Goal: Check status: Check status

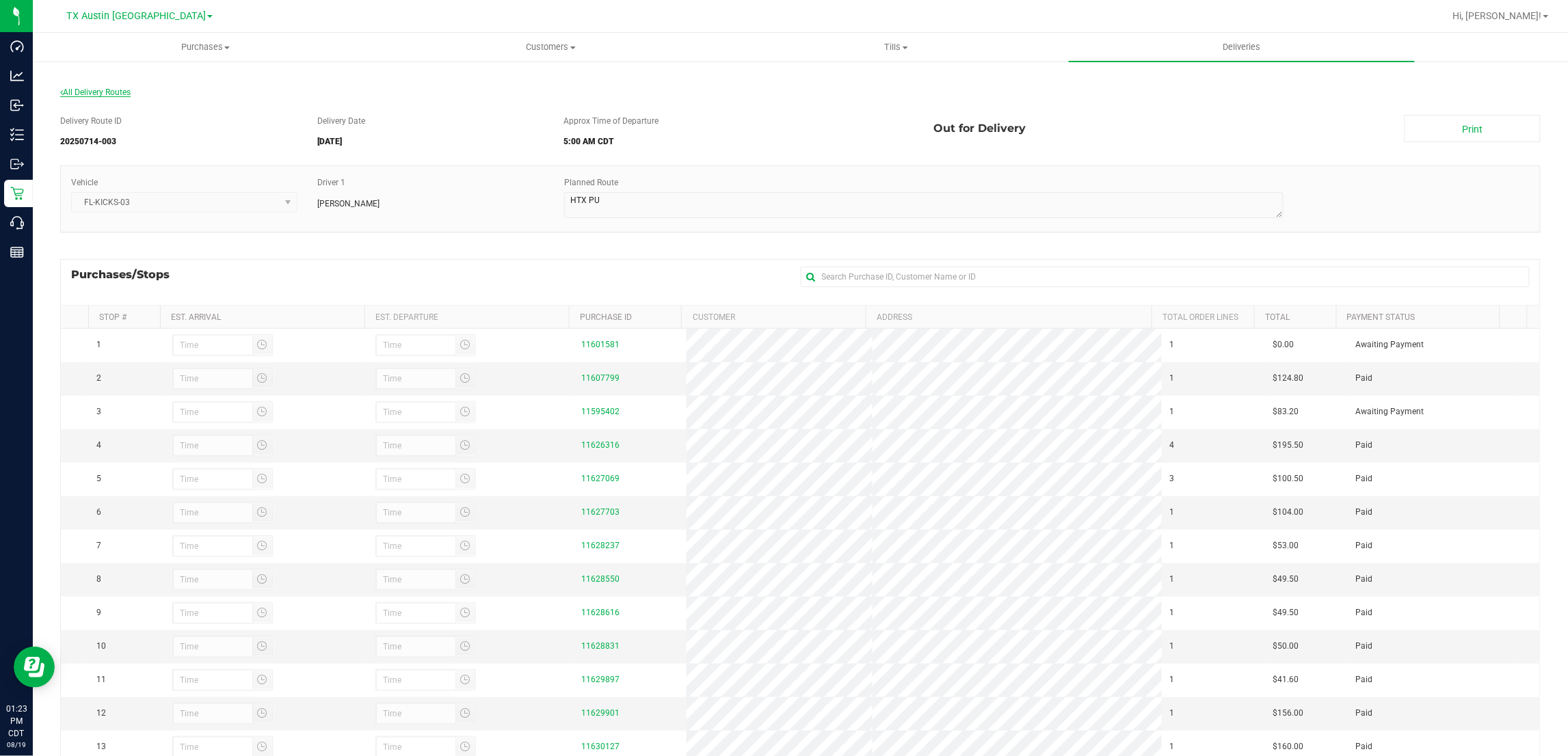
click at [90, 91] on span "All Delivery Routes" at bounding box center [95, 92] width 71 height 9
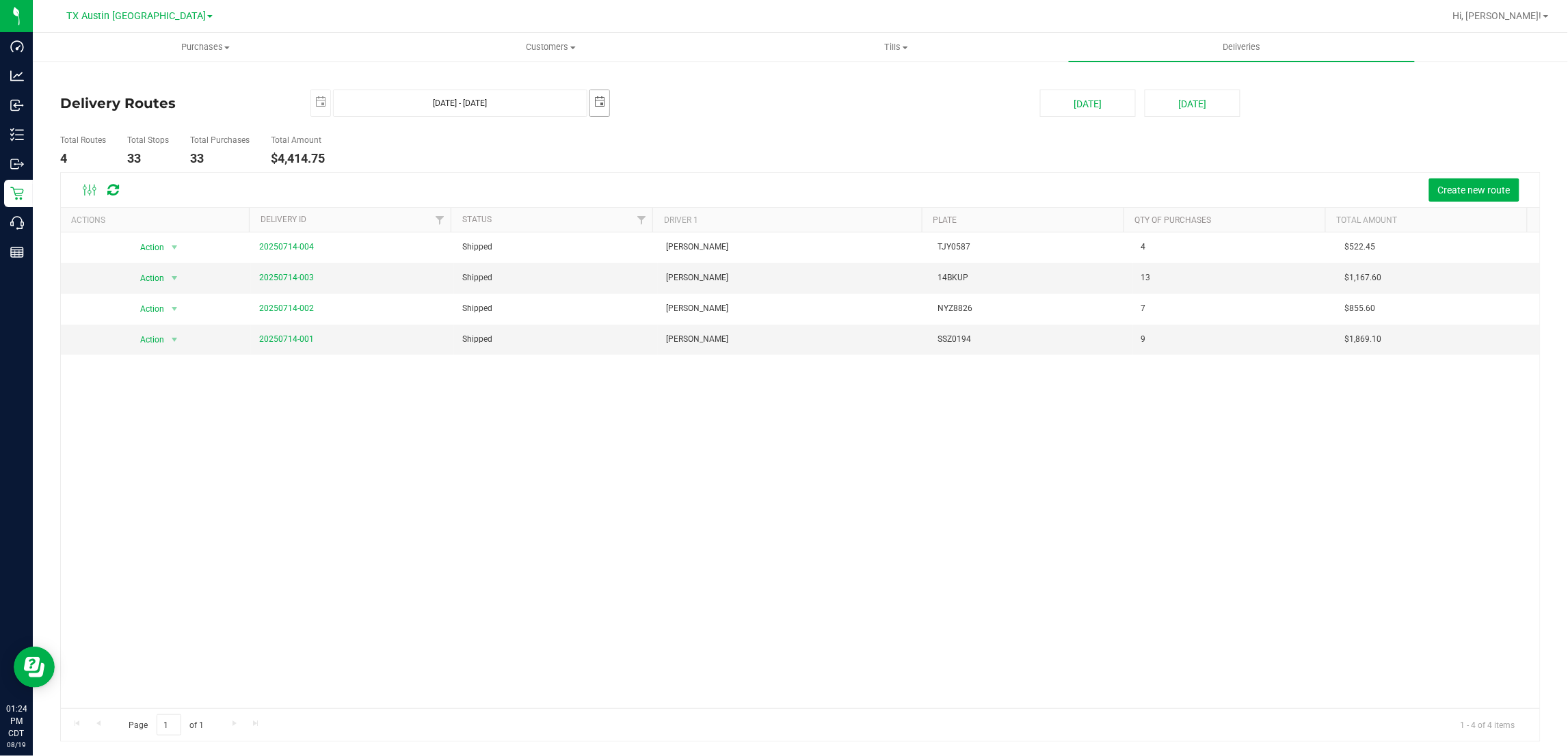
click at [603, 102] on span "select" at bounding box center [600, 102] width 11 height 11
click at [658, 220] on link "16" at bounding box center [662, 221] width 20 height 21
type input "Jul 15, 2025 - Jul 16, 2025"
type input "2025-07-16"
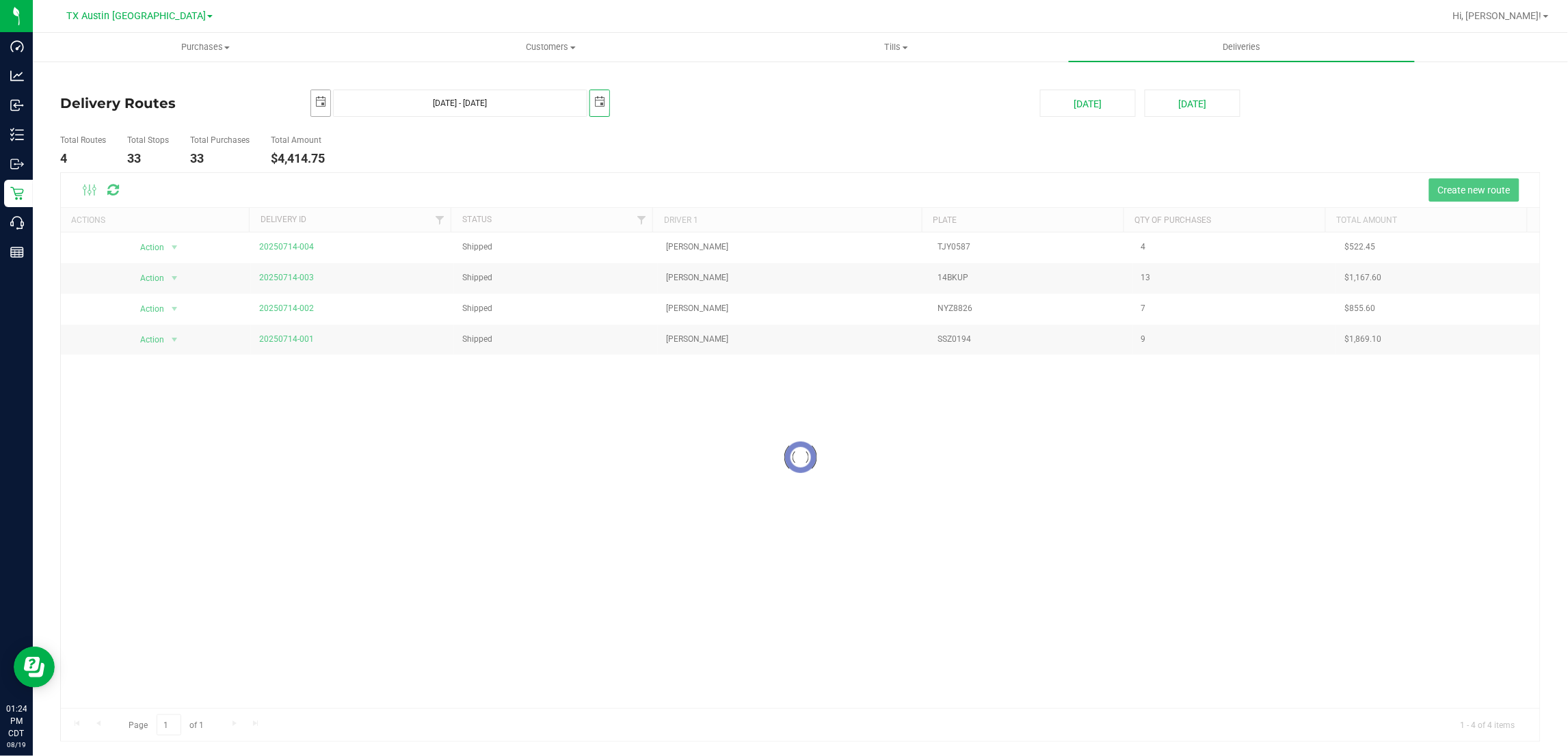
click at [316, 107] on span "select" at bounding box center [321, 102] width 19 height 24
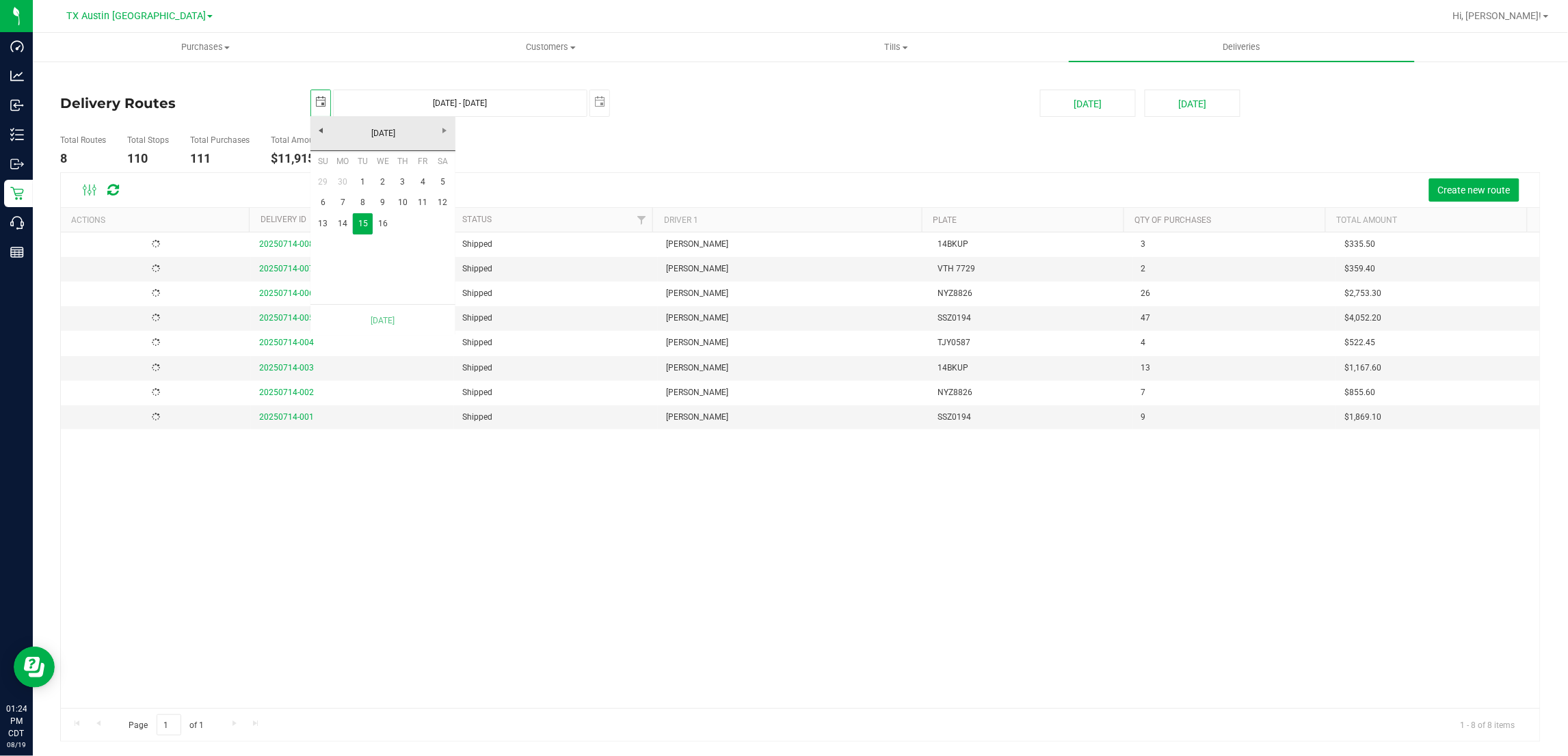
scroll to position [0, 34]
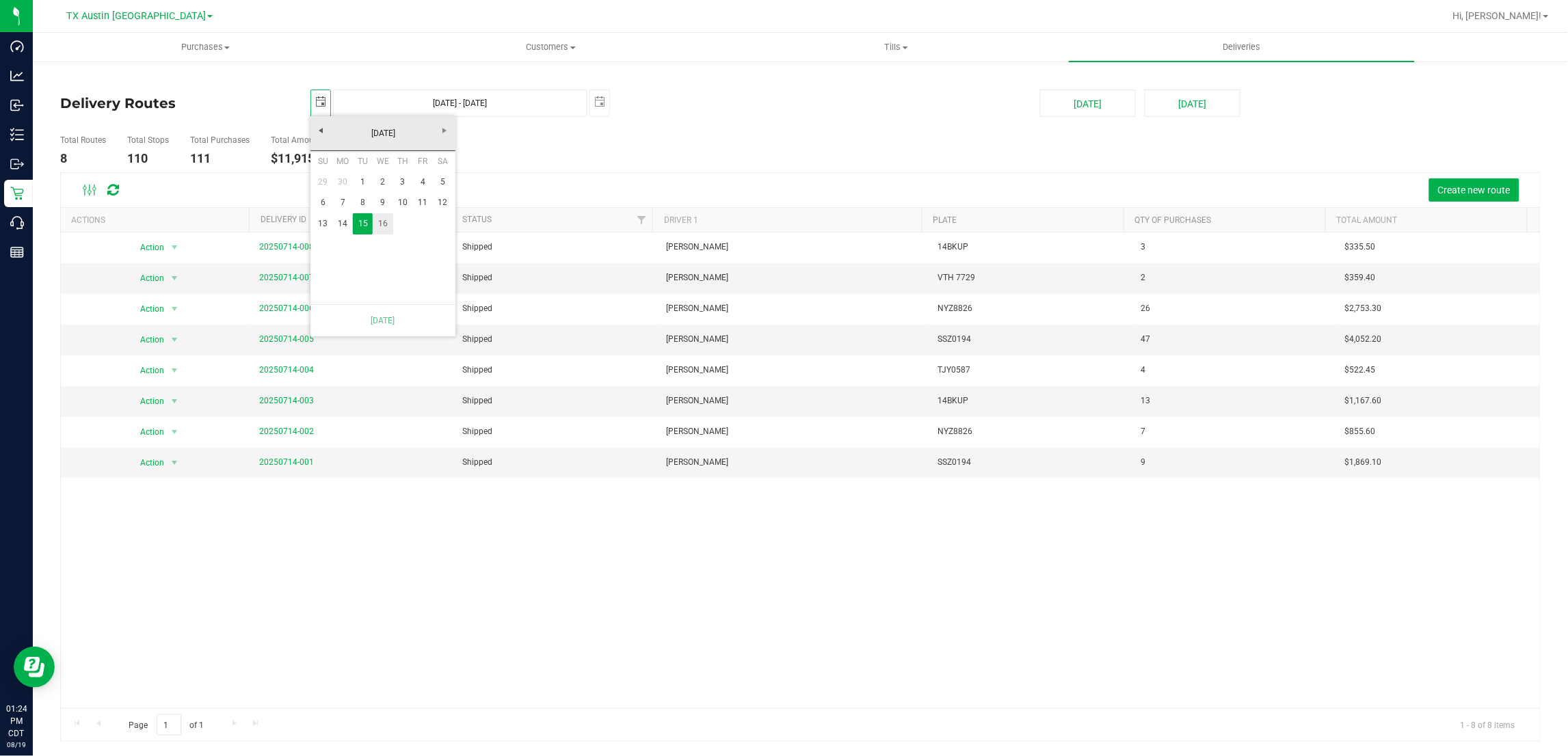
click at [386, 228] on link "16" at bounding box center [383, 223] width 20 height 21
type input "Jul 16, 2025 - Jul 16, 2025"
type input "2025-07-16"
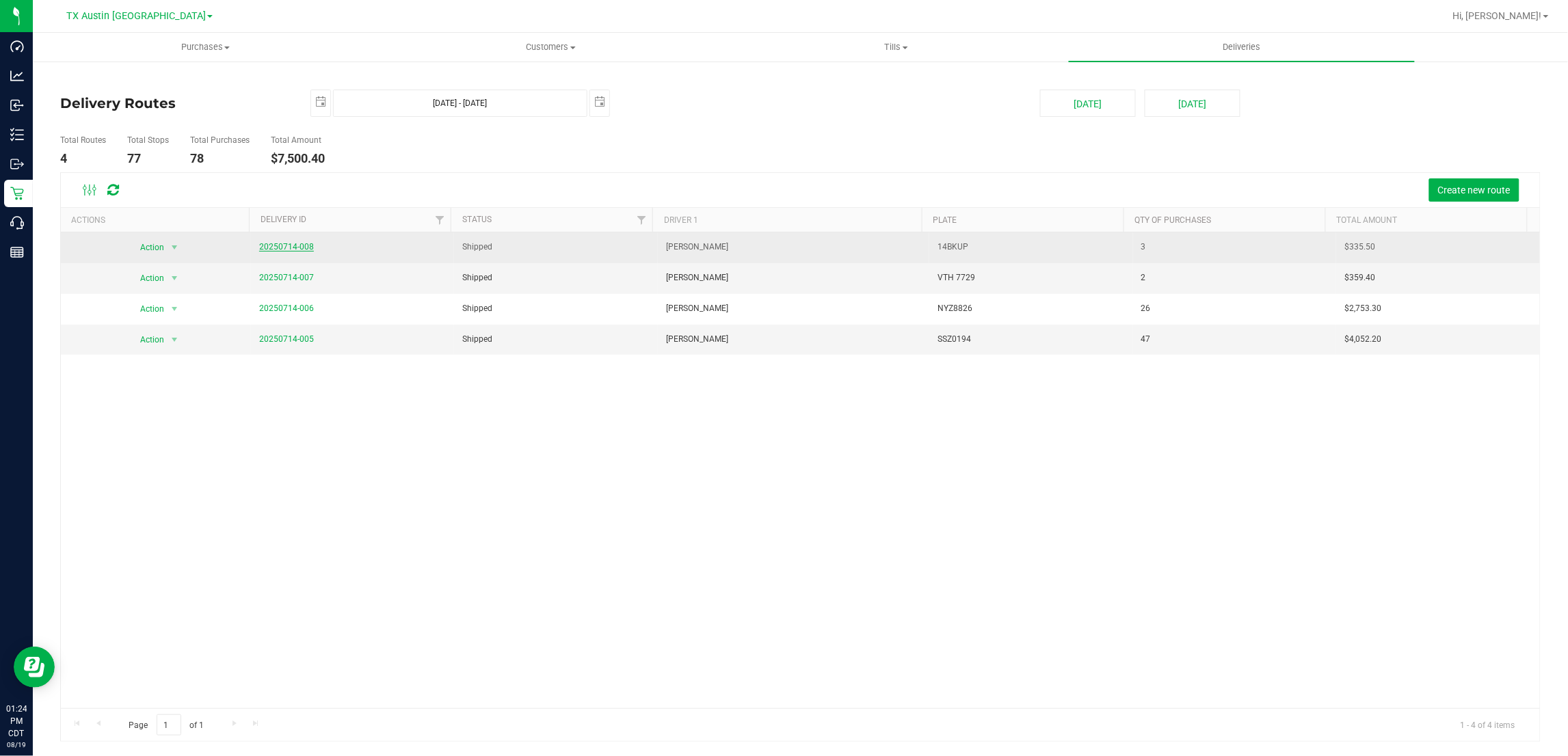
click at [286, 250] on link "20250714-008" at bounding box center [286, 246] width 55 height 9
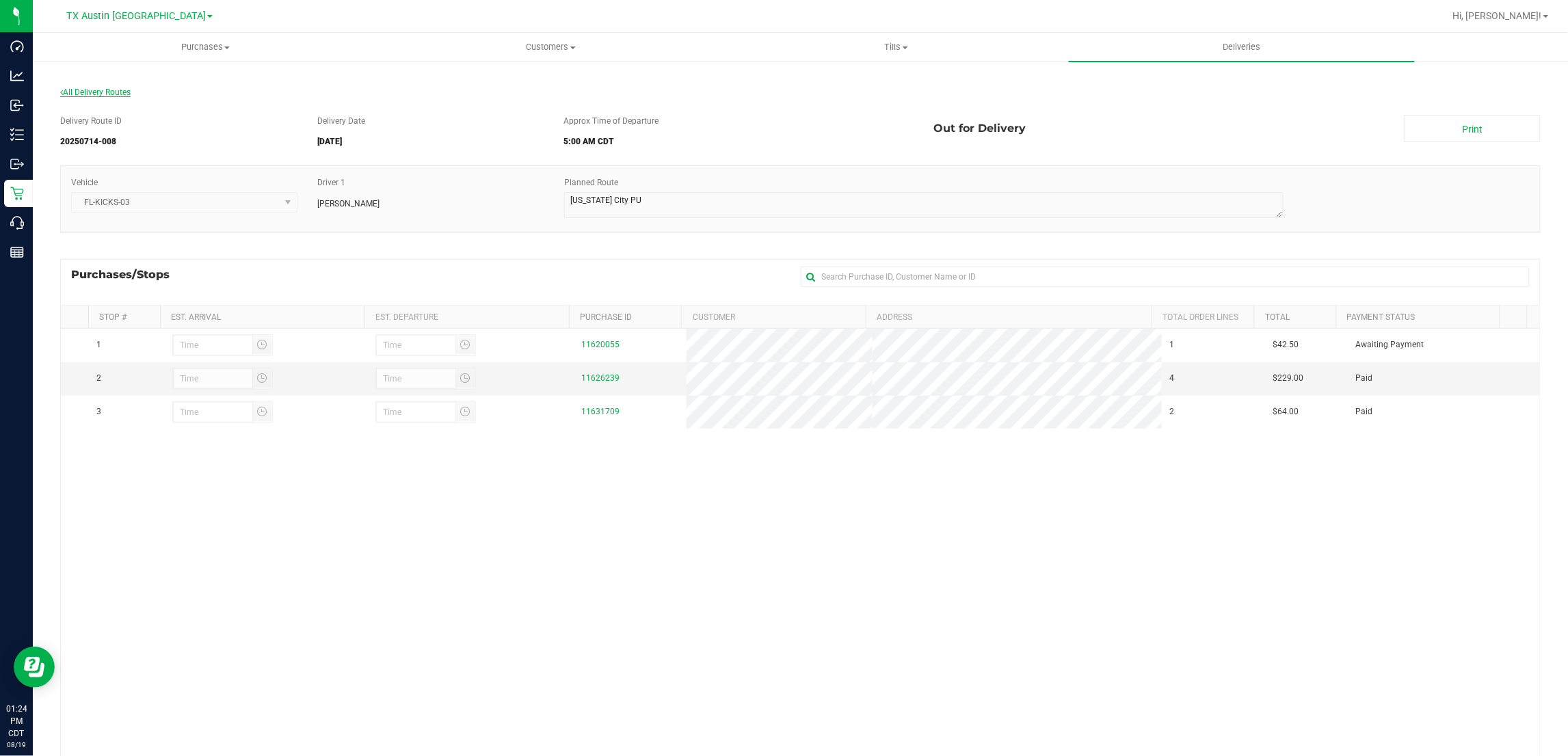
click at [97, 93] on span "All Delivery Routes" at bounding box center [95, 92] width 71 height 9
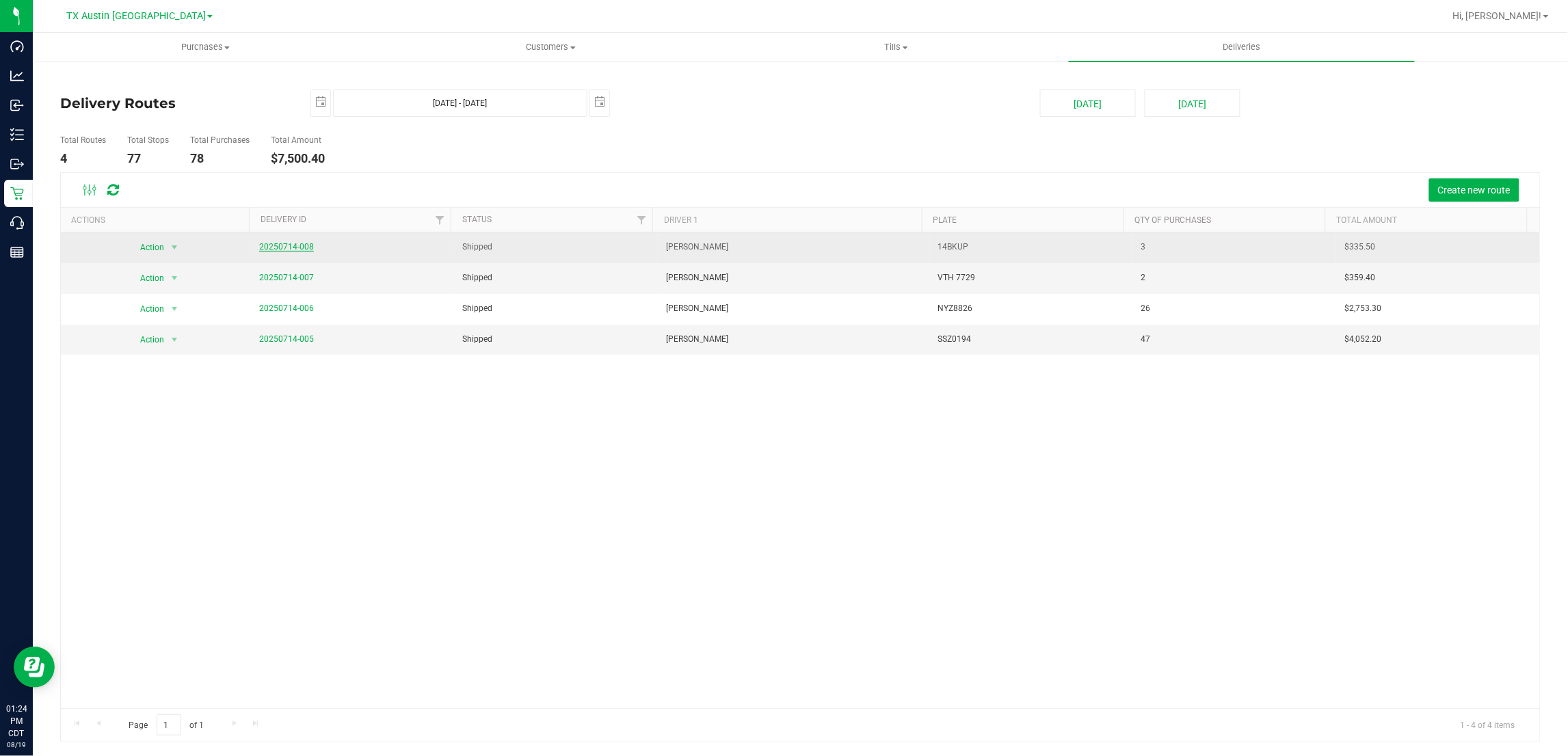
click at [271, 246] on link "20250714-008" at bounding box center [286, 246] width 55 height 9
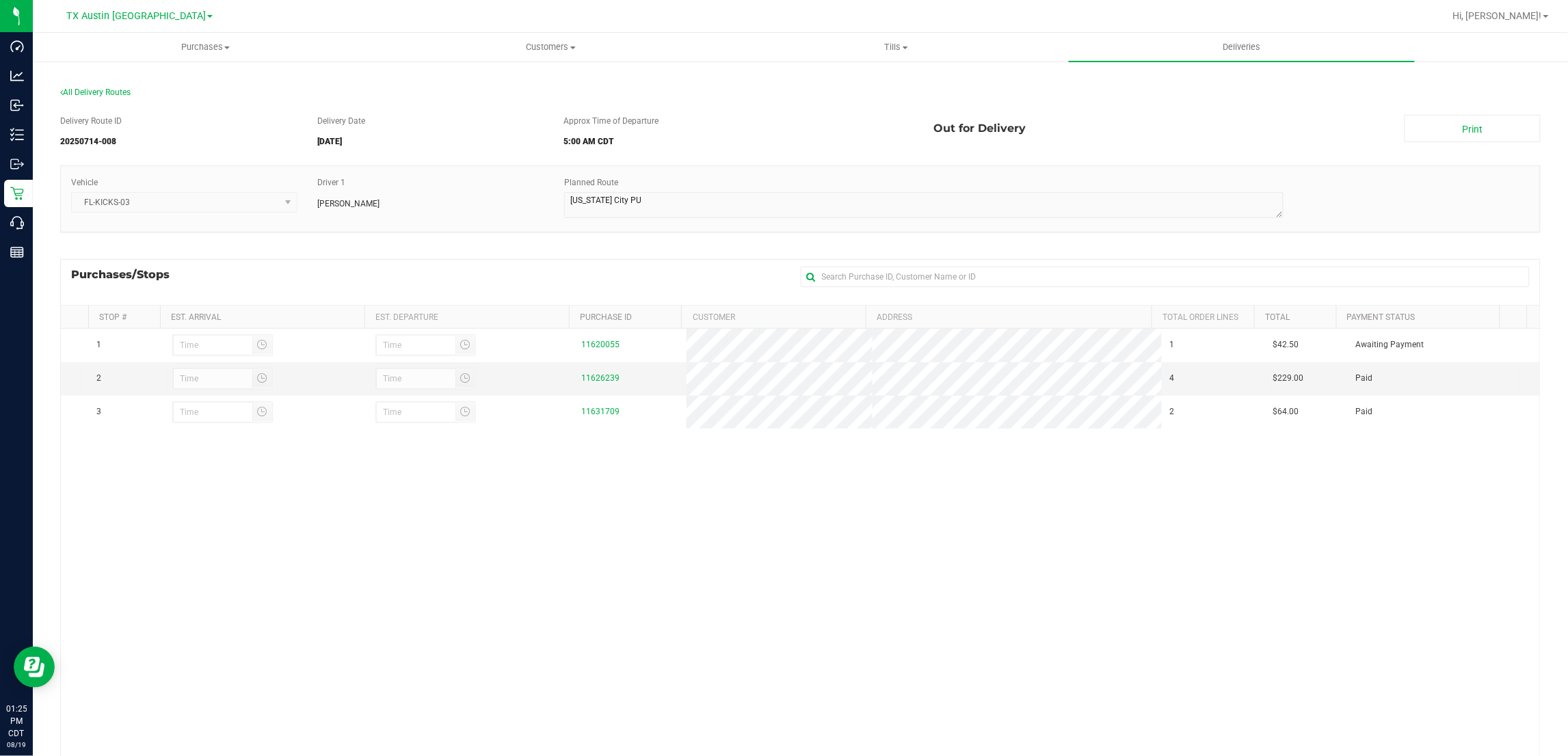
click at [655, 538] on div "1 11620055 1 $42.50 Awaiting Payment 2 11626239 4 $229.00 Paid 3" at bounding box center [800, 567] width 1480 height 477
click at [99, 90] on span "All Delivery Routes" at bounding box center [95, 92] width 71 height 9
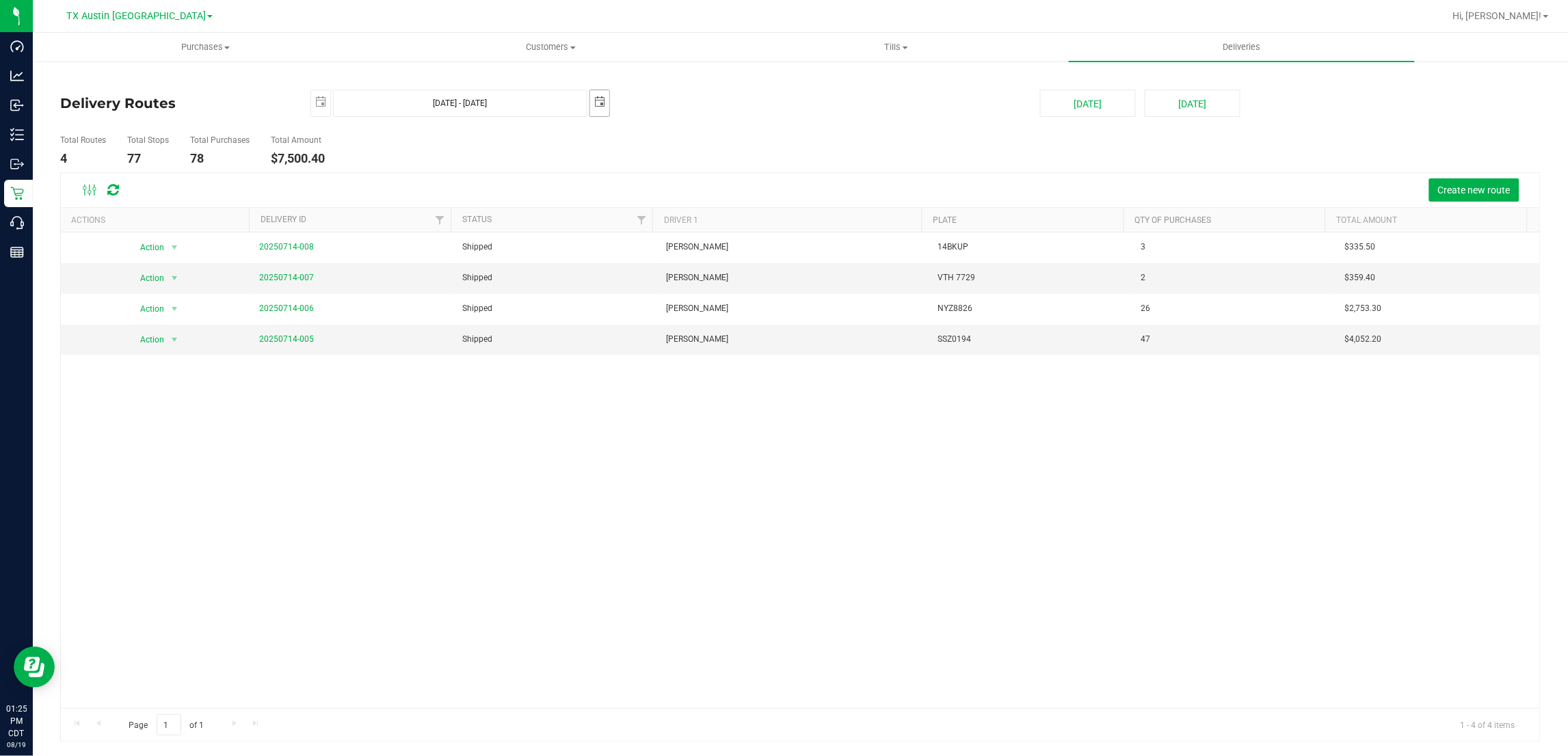
click at [604, 110] on span "select" at bounding box center [600, 102] width 19 height 24
click at [689, 221] on link "17" at bounding box center [682, 221] width 20 height 21
type input "Jul 16, 2025 - Jul 17, 2025"
type input "2025-07-17"
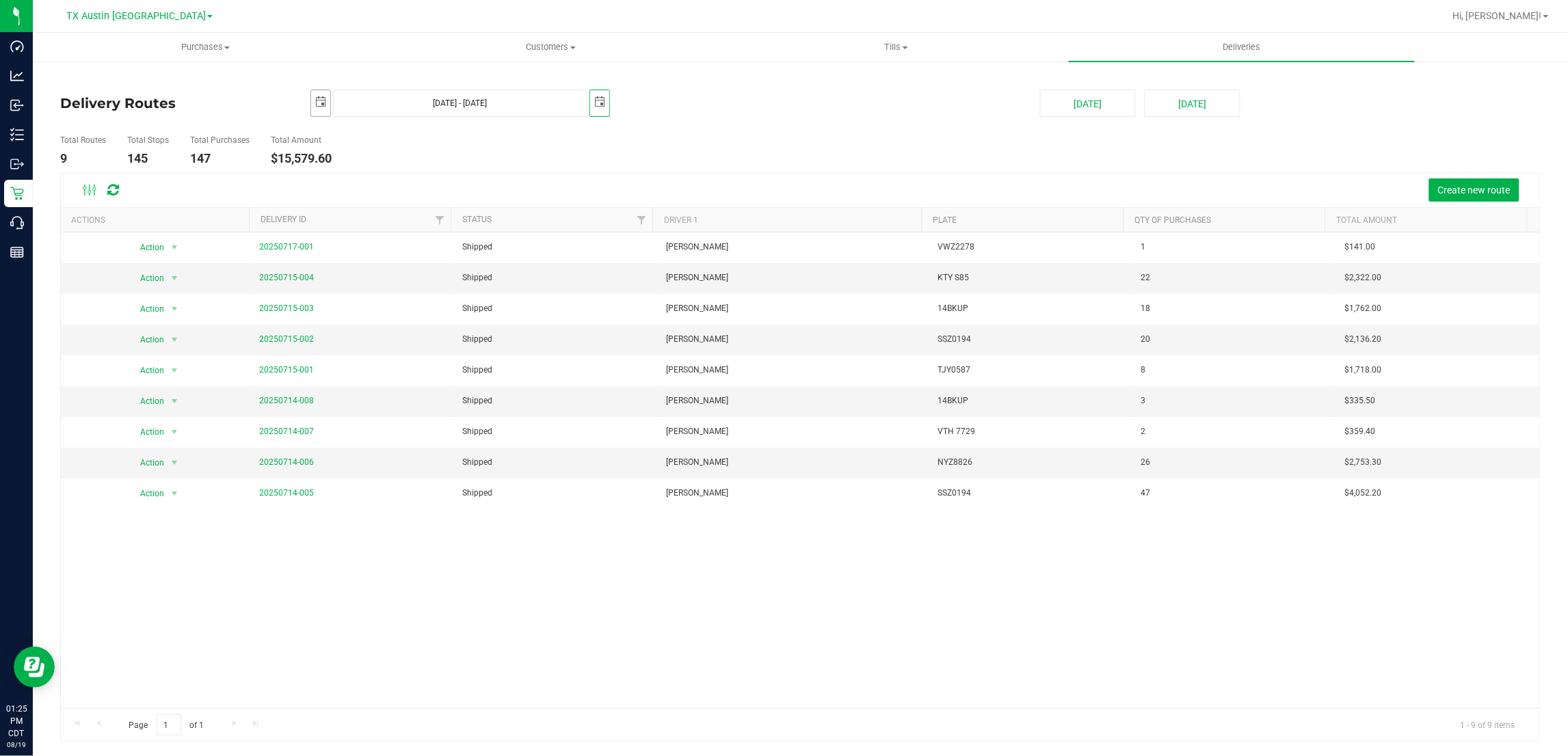
click at [324, 112] on span "select" at bounding box center [321, 102] width 19 height 24
click at [408, 226] on link "17" at bounding box center [403, 223] width 20 height 21
type input "Jul 17, 2025 - Jul 17, 2025"
type input "2025-07-17"
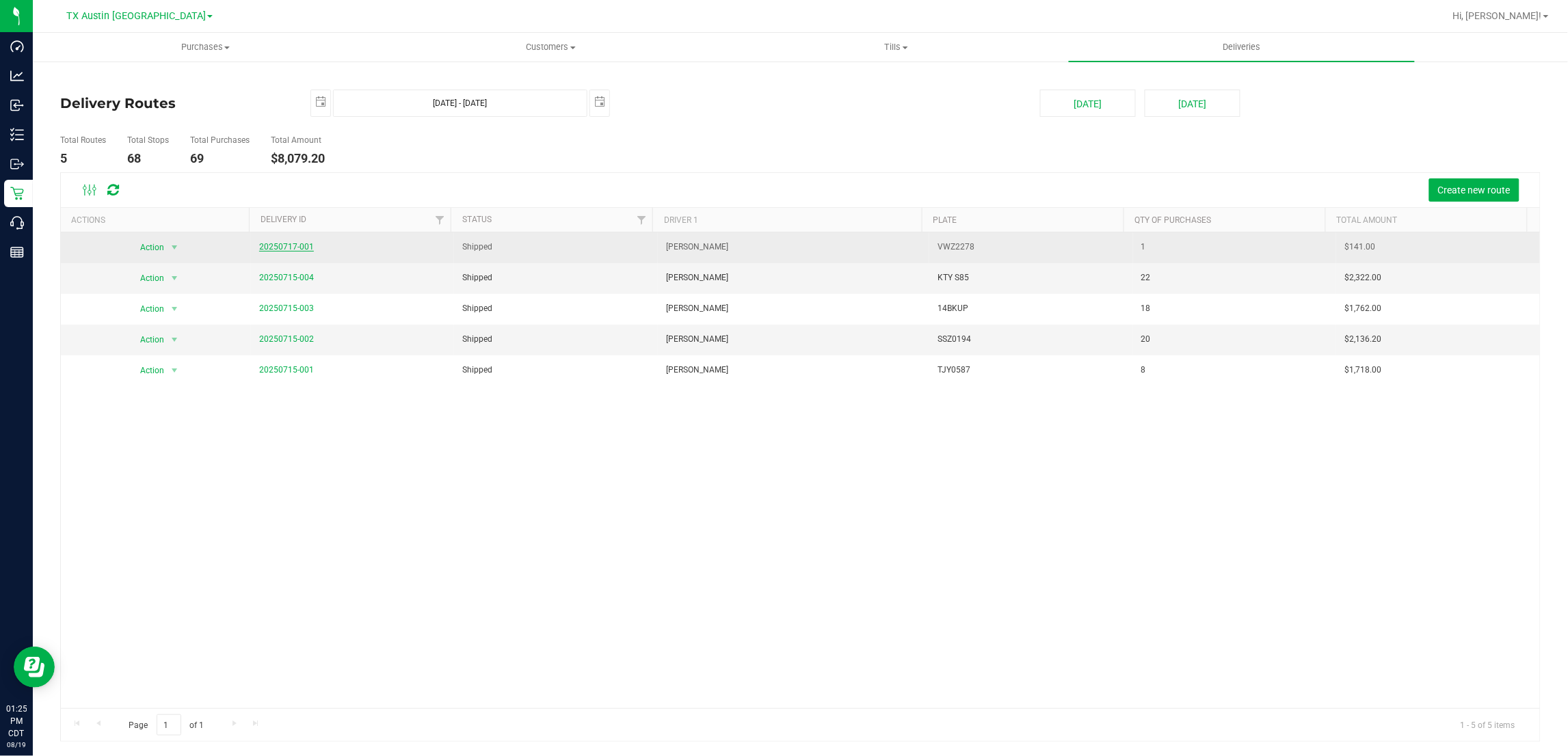
click at [305, 243] on link "20250717-001" at bounding box center [286, 246] width 55 height 9
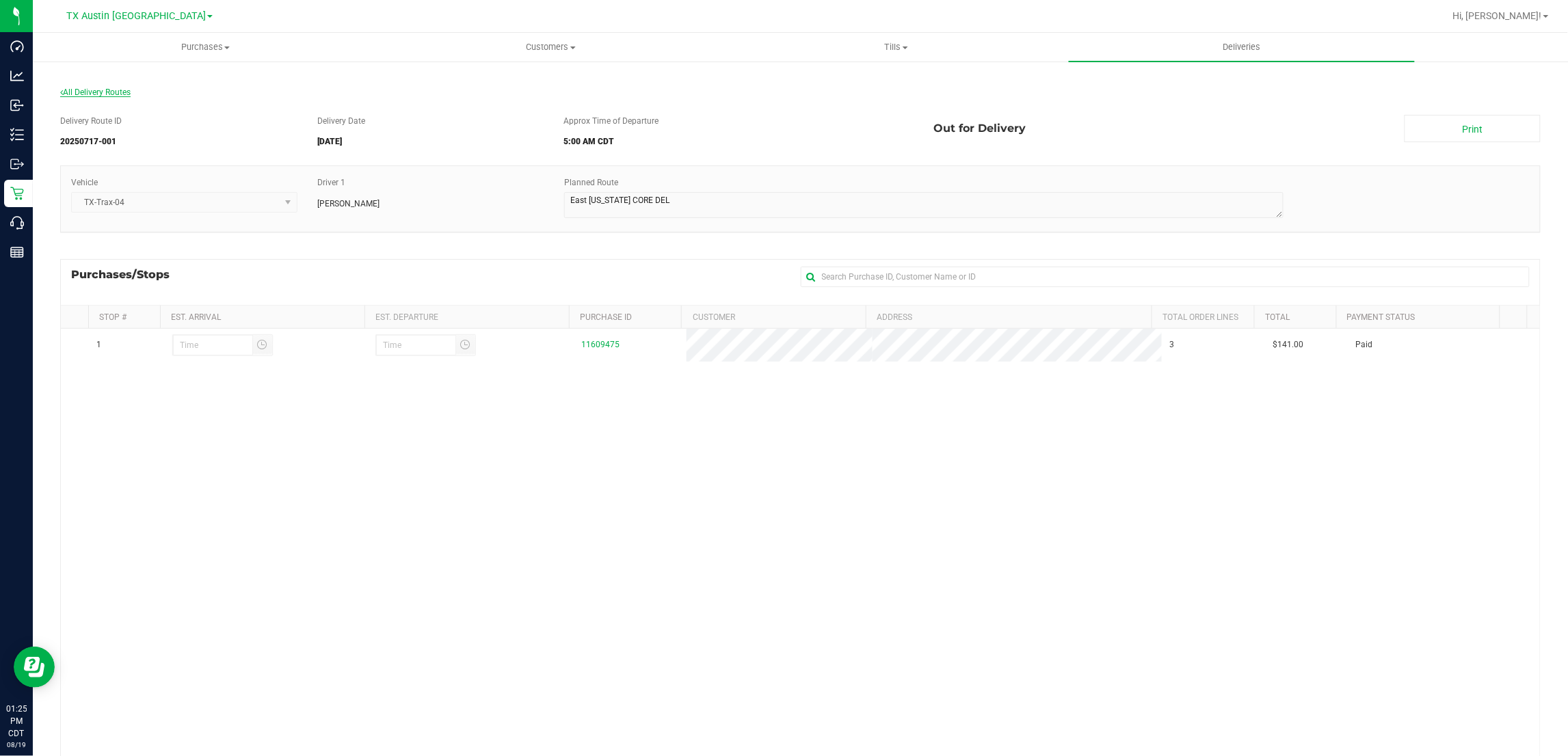
click at [121, 96] on span "All Delivery Routes" at bounding box center [95, 92] width 71 height 9
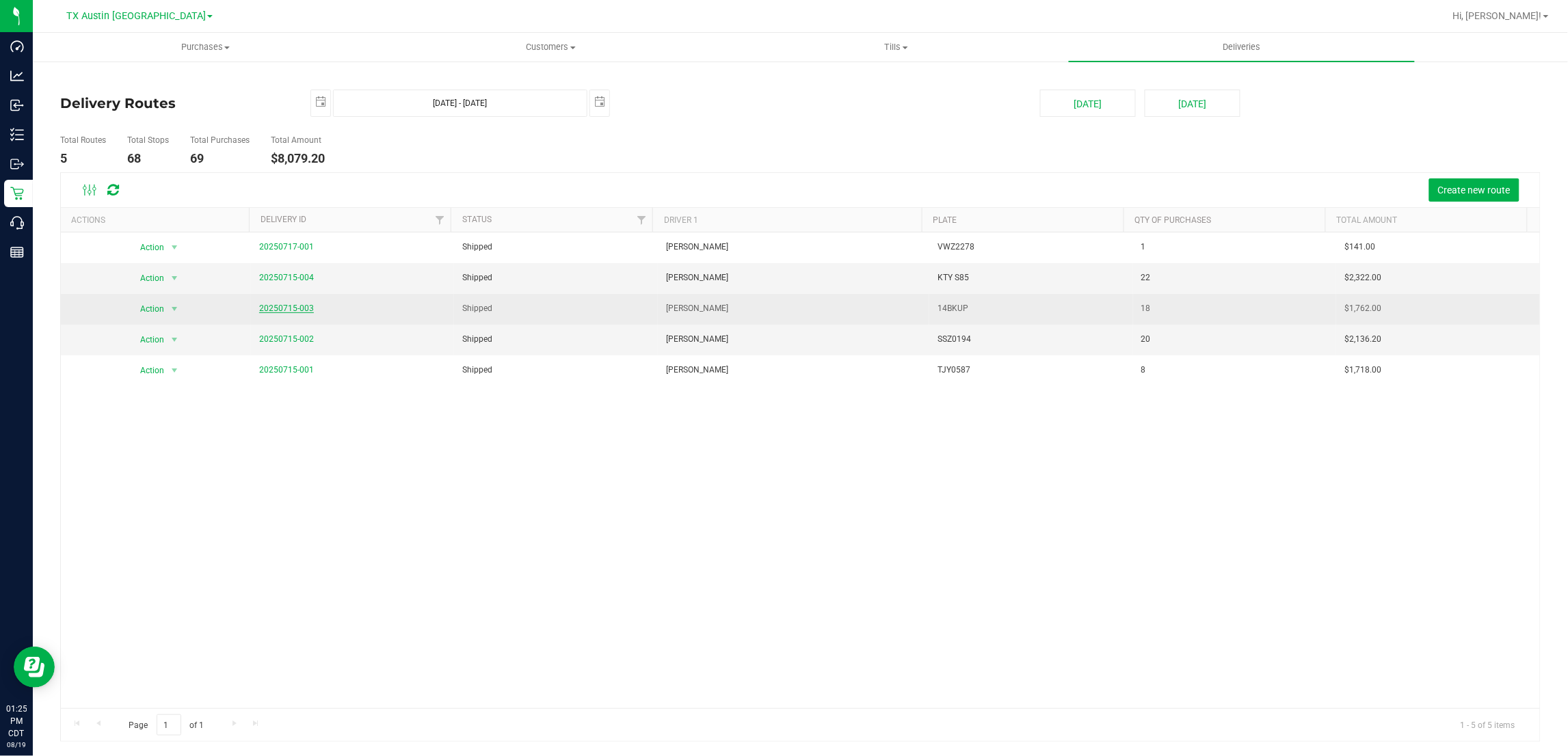
click at [284, 309] on link "20250715-003" at bounding box center [286, 308] width 55 height 9
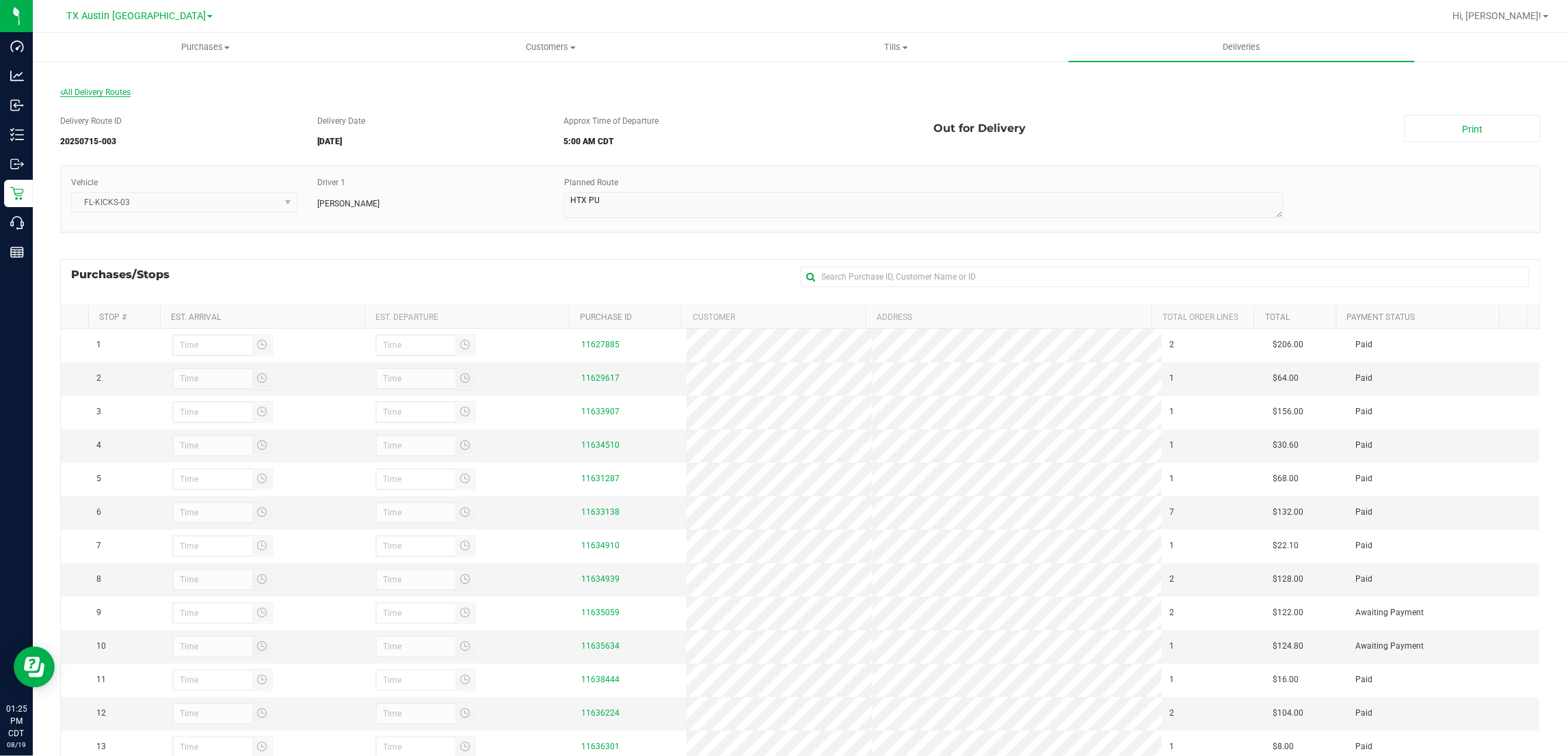
click at [102, 90] on span "All Delivery Routes" at bounding box center [95, 92] width 71 height 9
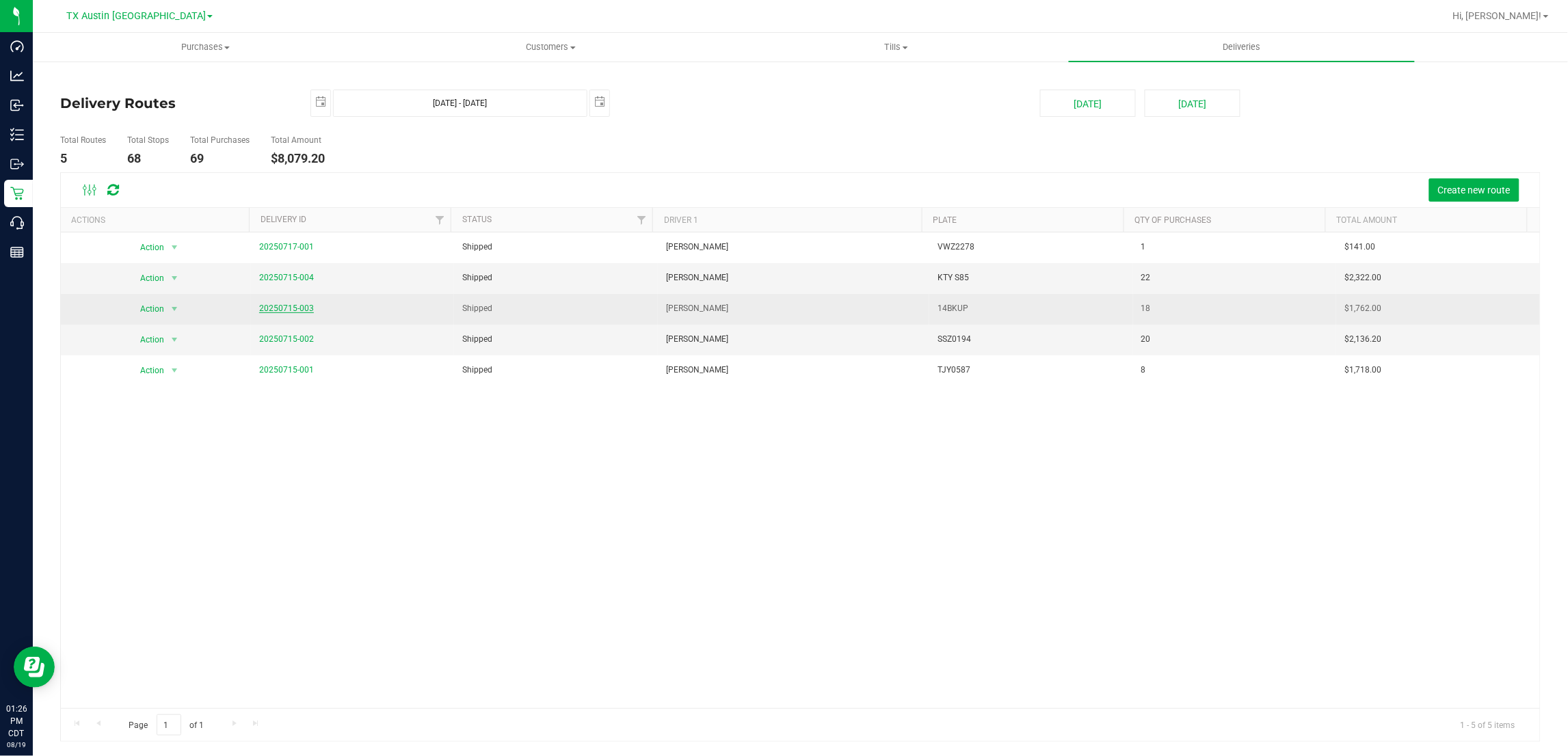
click at [265, 308] on link "20250715-003" at bounding box center [286, 308] width 55 height 9
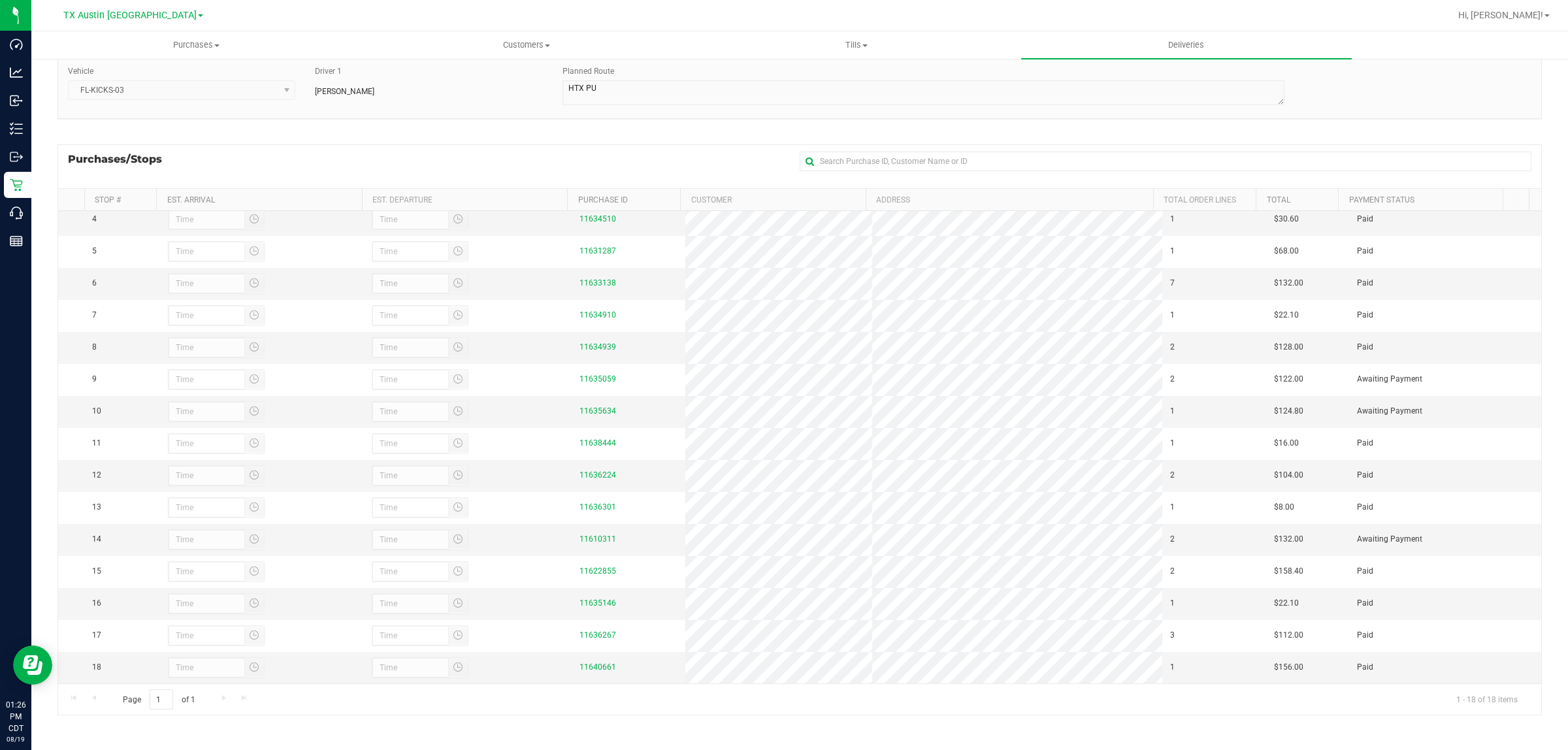
scroll to position [124, 0]
click at [358, 149] on div "Purchases/Stops + Add Purchase" at bounding box center [800, 166] width 1484 height 44
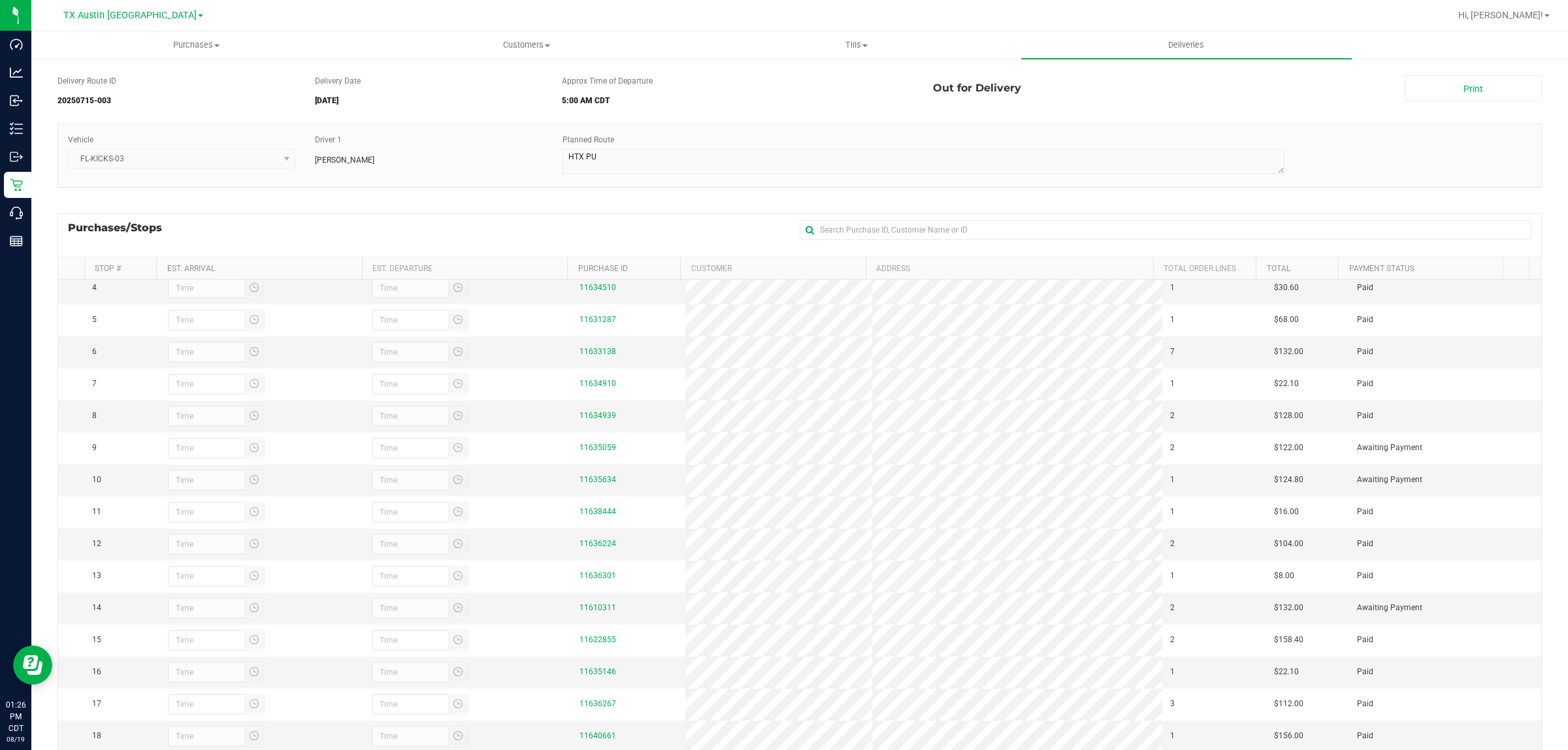
scroll to position [0, 0]
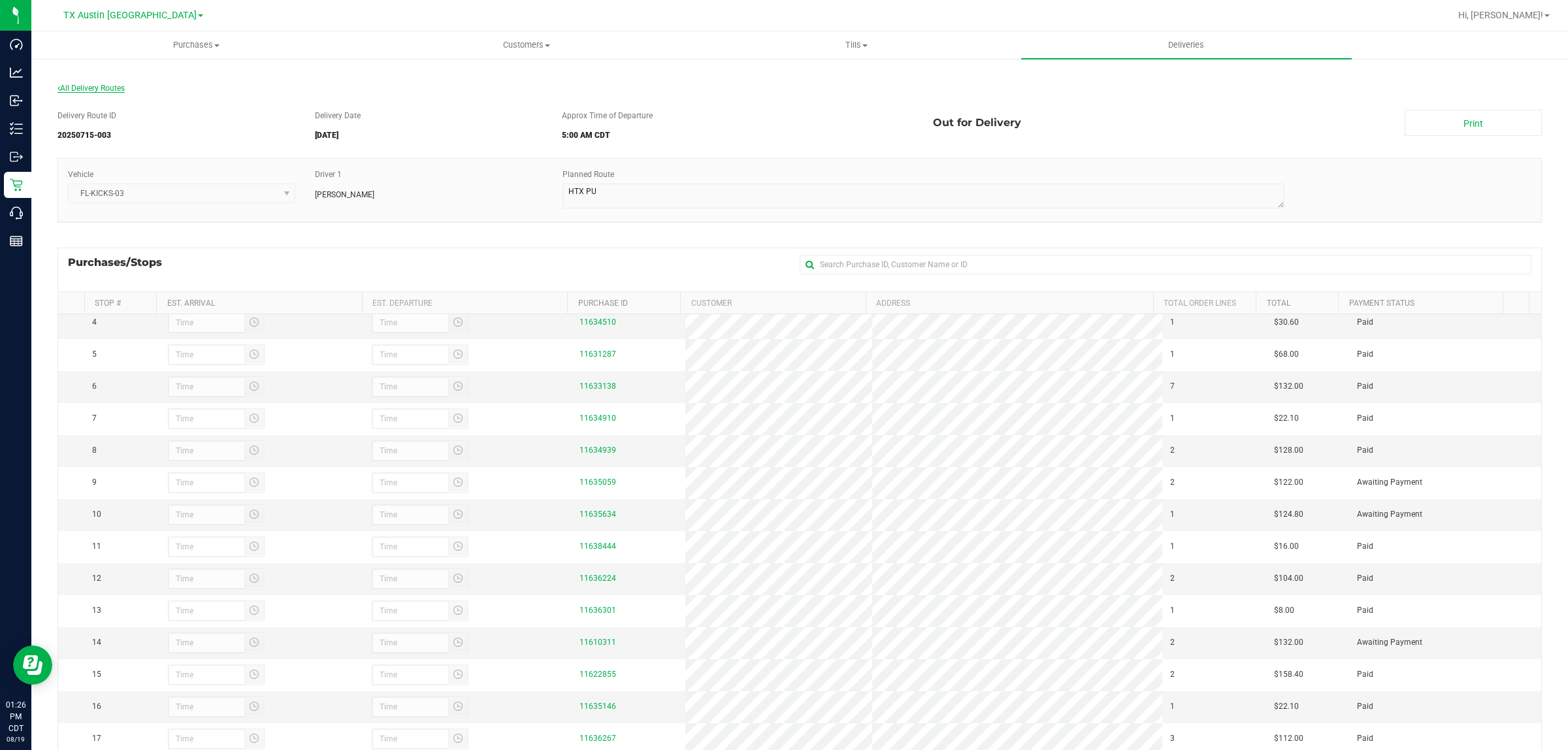
click at [113, 85] on span "All Delivery Routes" at bounding box center [91, 87] width 68 height 9
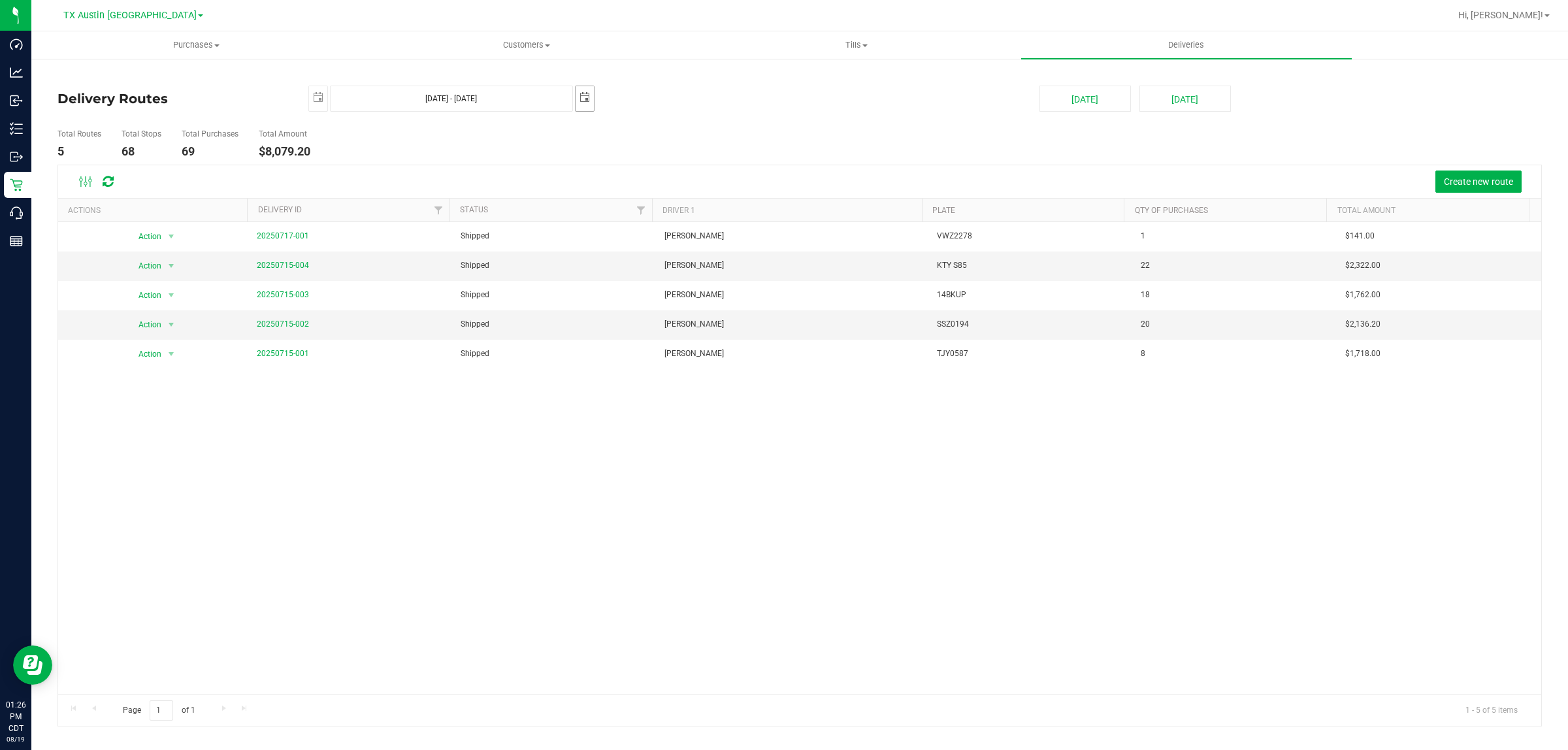
click at [586, 97] on span "select" at bounding box center [585, 97] width 10 height 10
click at [678, 210] on link "18" at bounding box center [682, 212] width 19 height 20
type input "Jul 17, 2025 - Jul 18, 2025"
type input "2025-07-18"
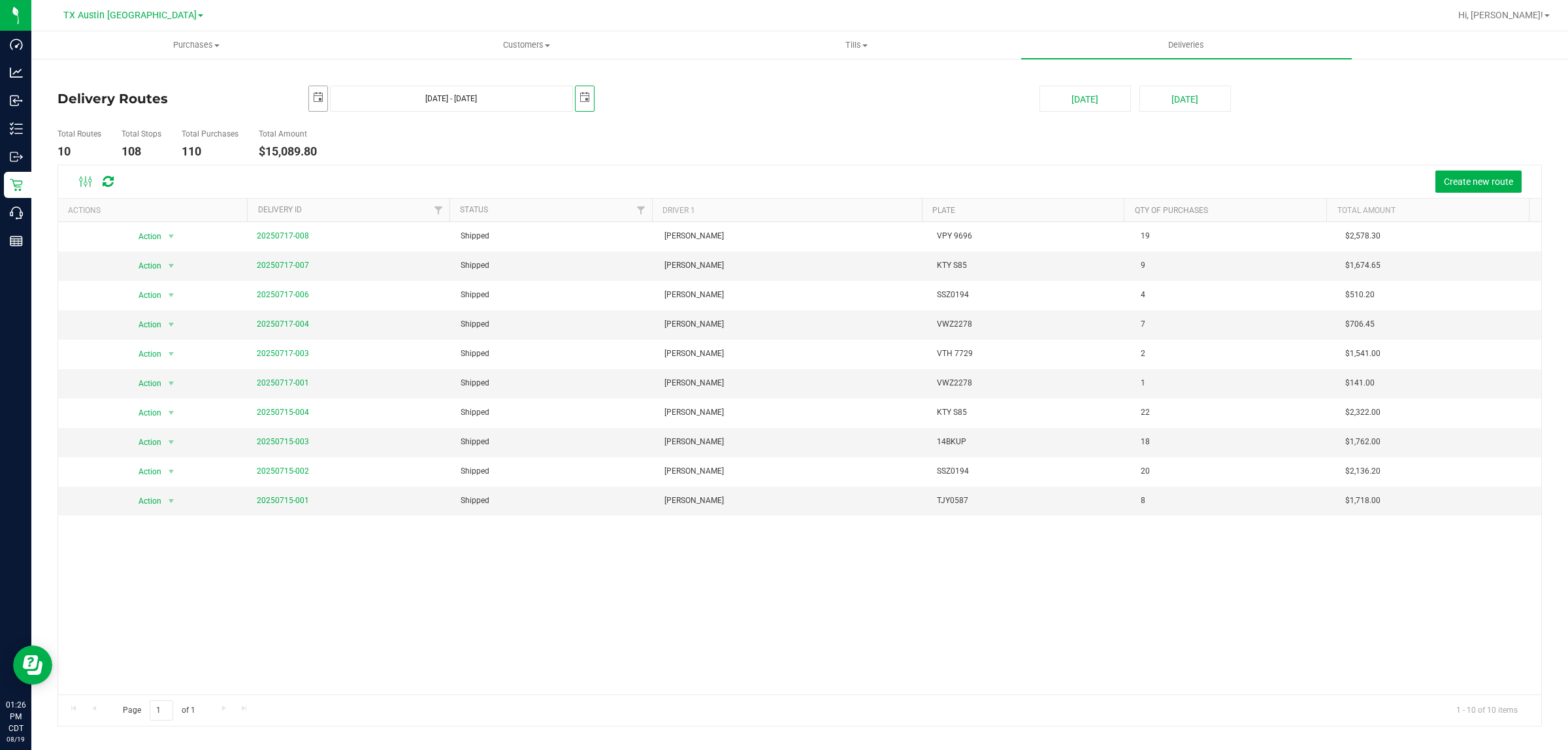
click at [316, 100] on span "select" at bounding box center [317, 97] width 10 height 10
click at [415, 212] on link "18" at bounding box center [415, 213] width 19 height 20
type input "Jul 18, 2025 - Jul 18, 2025"
type input "2025-07-18"
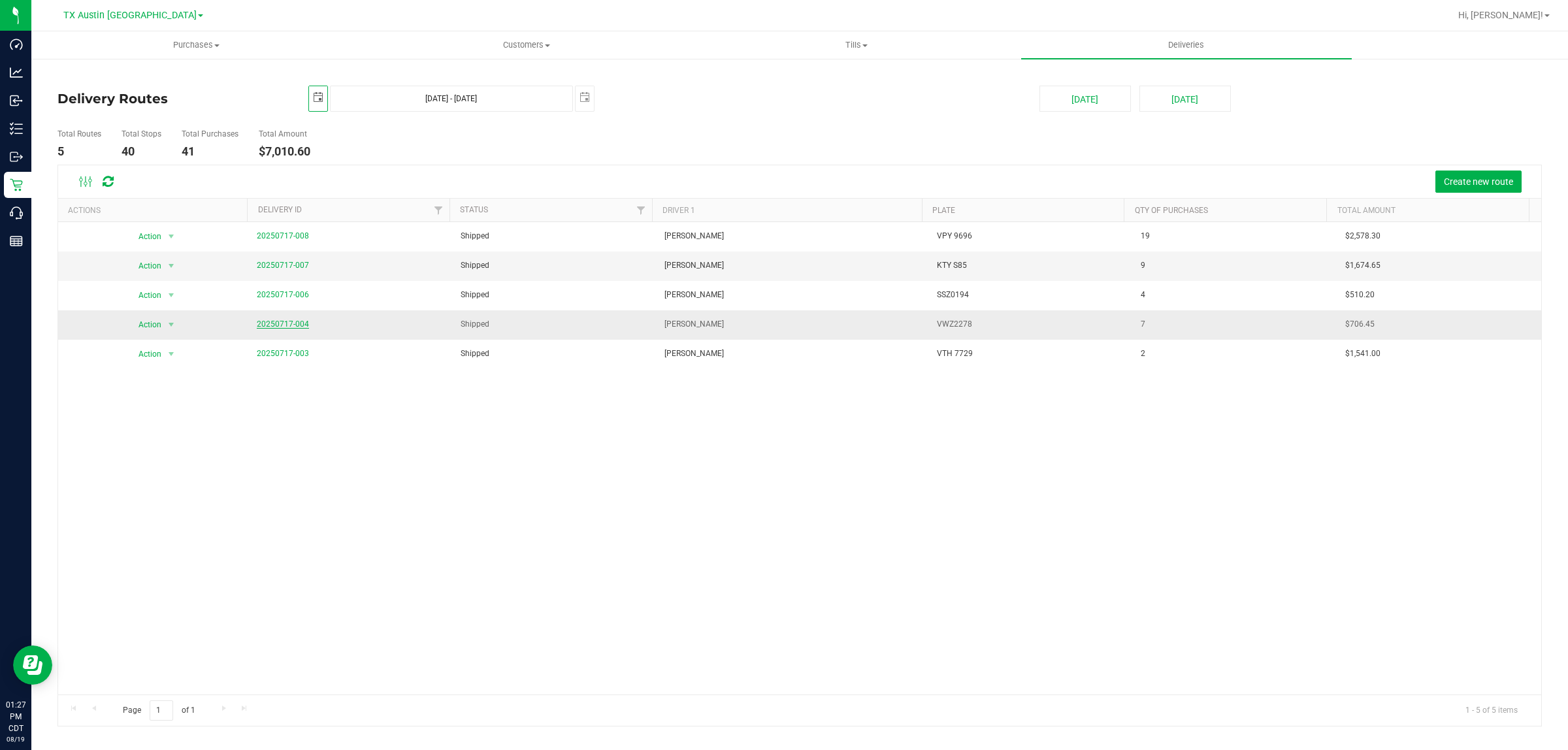
click at [287, 324] on link "20250717-004" at bounding box center [283, 324] width 53 height 9
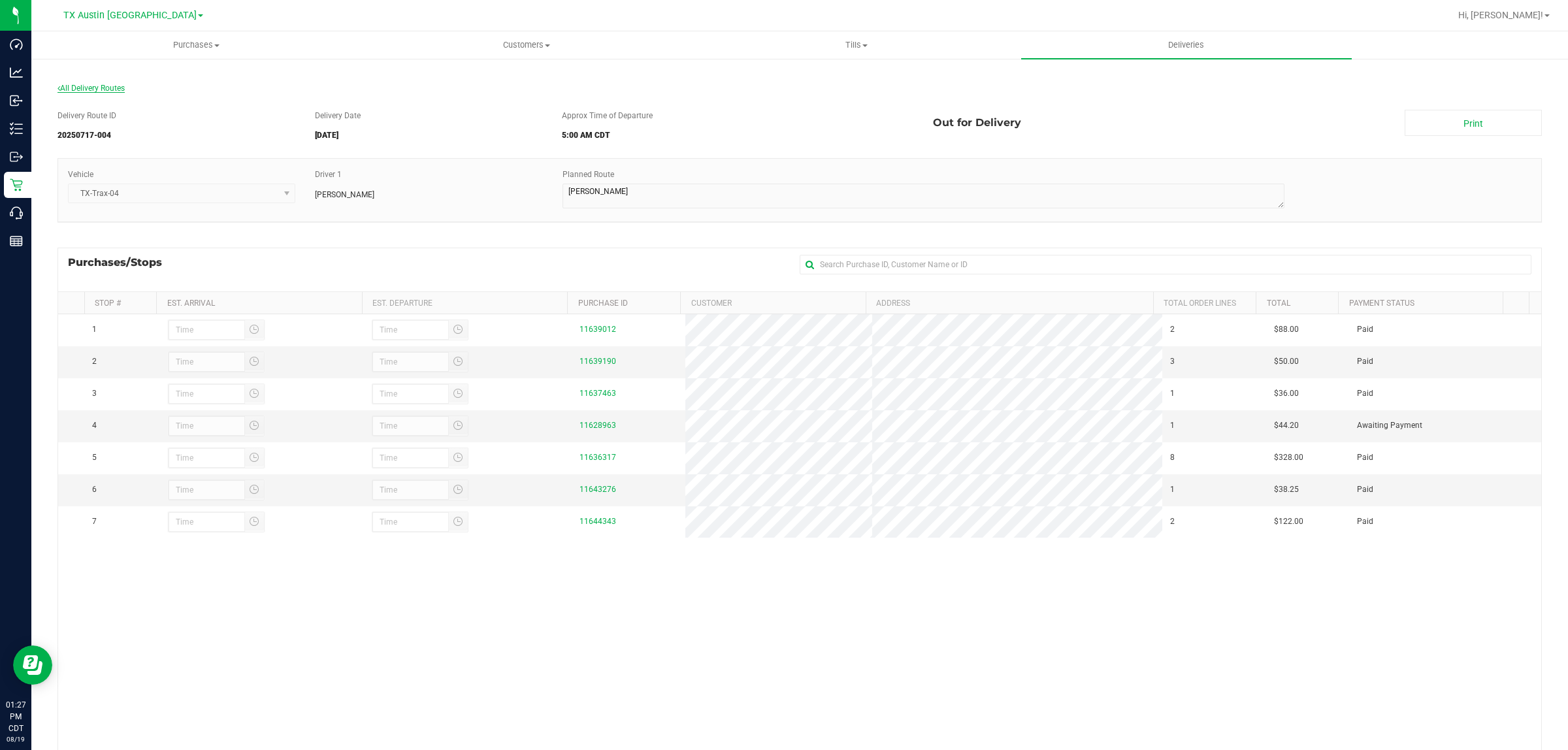
click at [108, 87] on span "All Delivery Routes" at bounding box center [91, 87] width 68 height 9
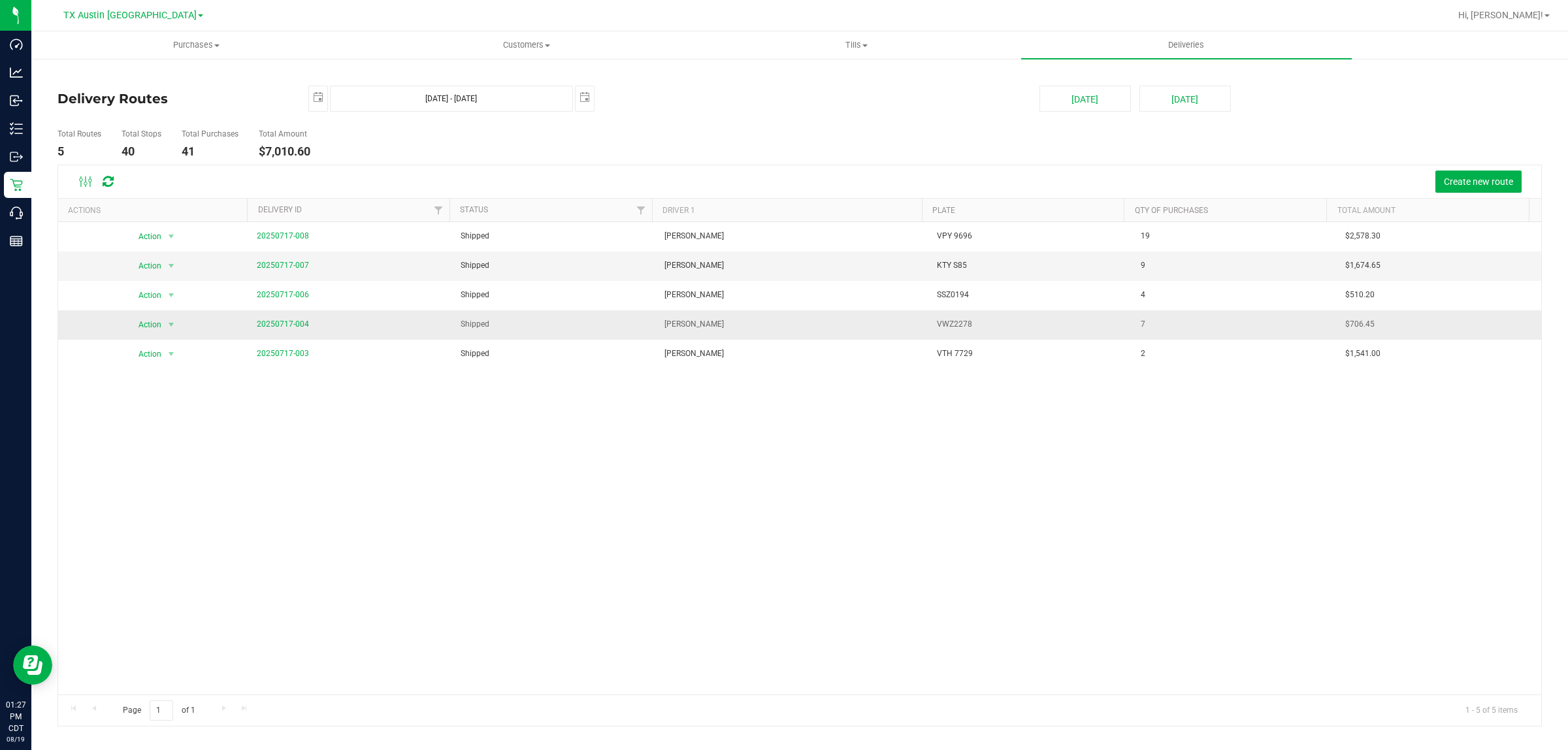
click at [294, 320] on span "20250717-004" at bounding box center [283, 324] width 53 height 13
click at [291, 321] on link "20250717-004" at bounding box center [283, 324] width 53 height 9
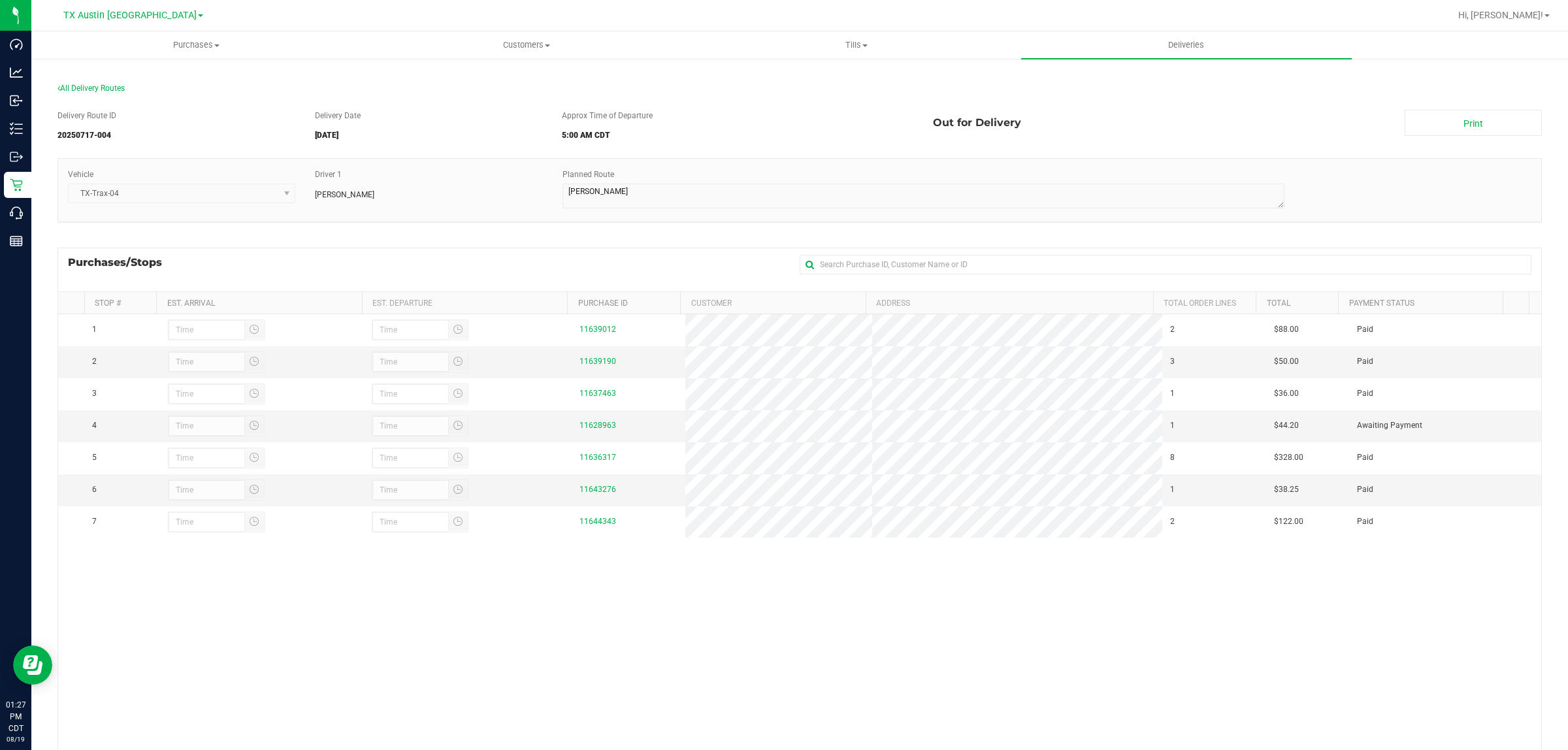
click at [648, 266] on div "Purchases/Stops + Add Purchase" at bounding box center [800, 269] width 1484 height 44
click at [98, 85] on span "All Delivery Routes" at bounding box center [91, 87] width 68 height 9
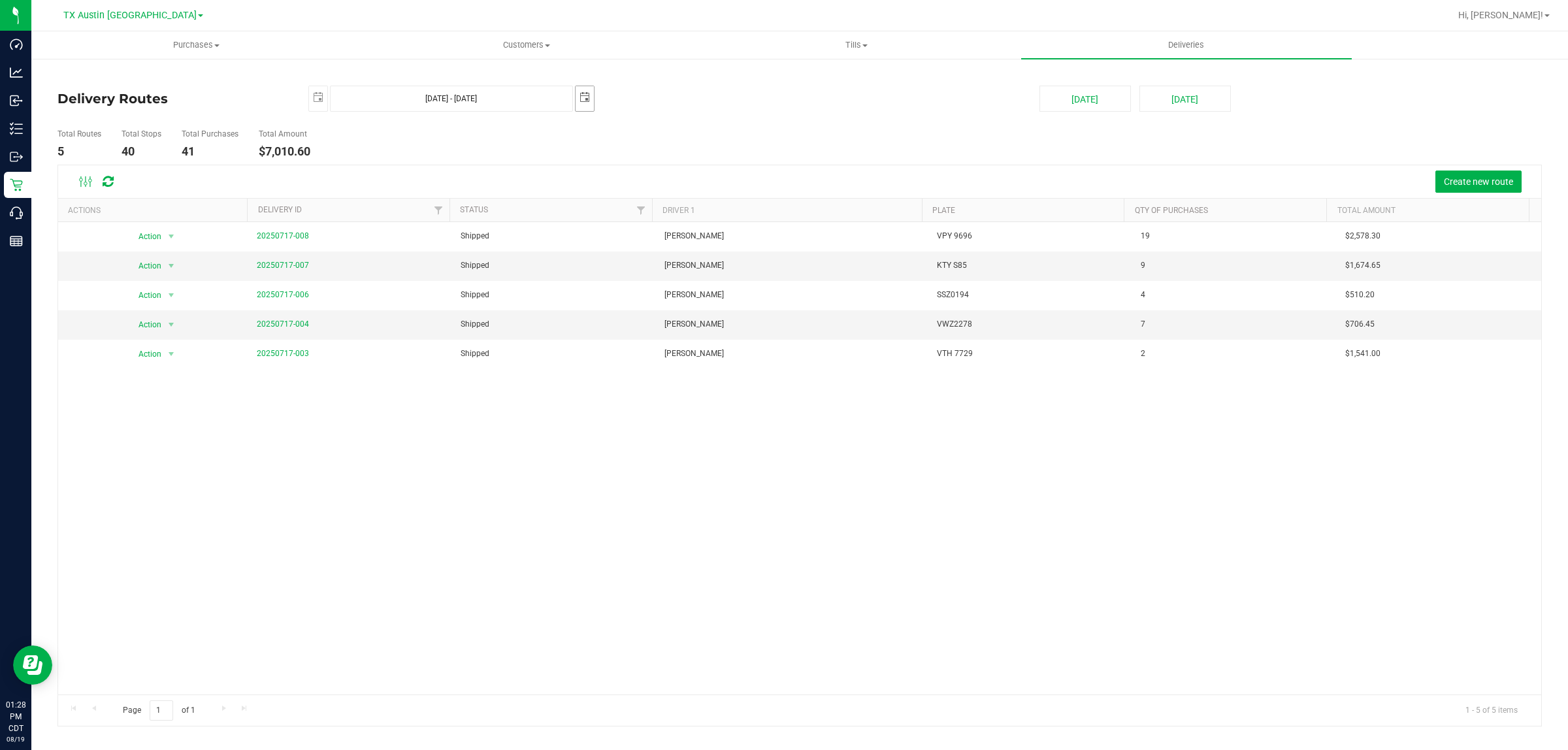
click at [589, 92] on span "select" at bounding box center [585, 97] width 10 height 10
click at [704, 210] on link "19" at bounding box center [701, 212] width 19 height 20
type input "Jul 18, 2025 - Jul 19, 2025"
type input "2025-07-19"
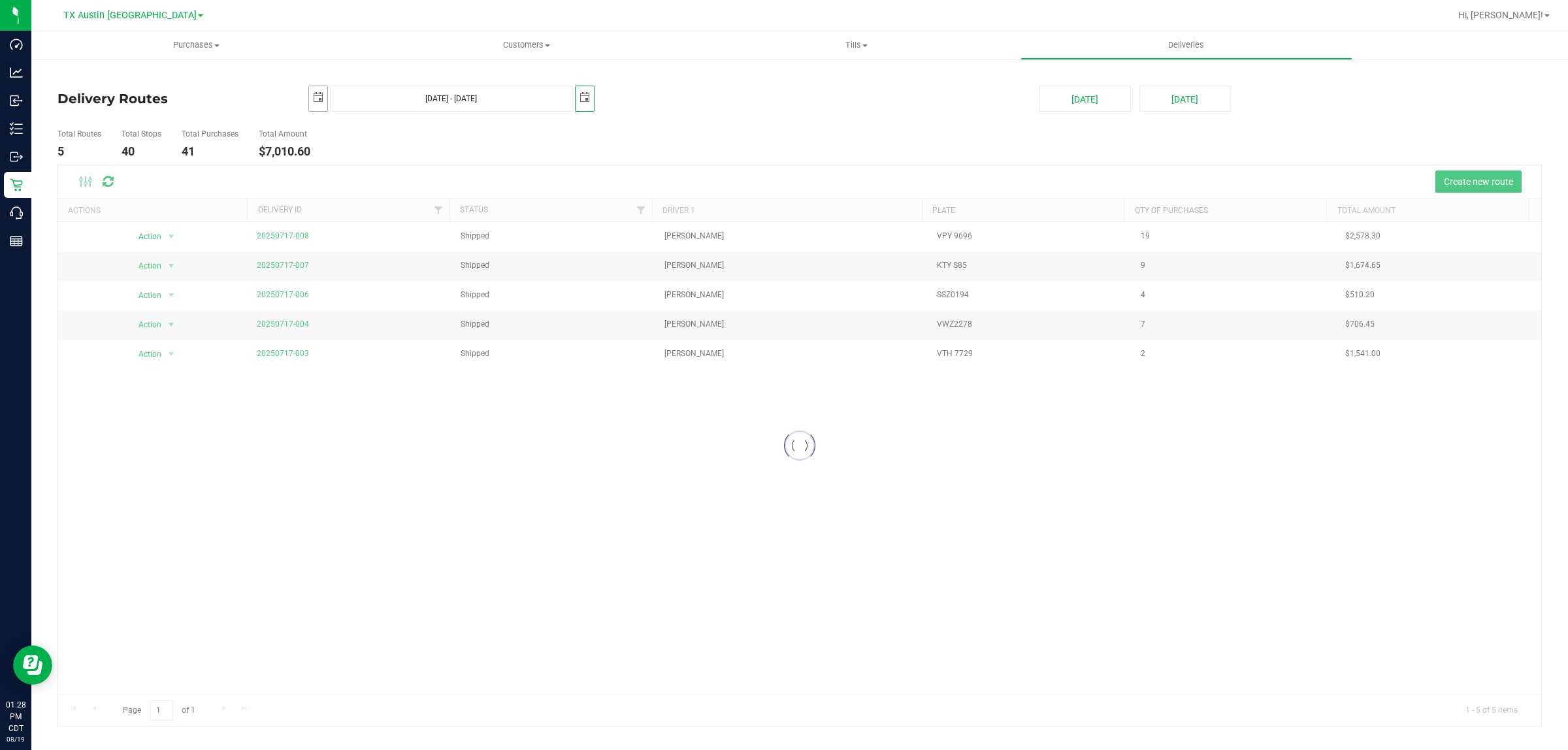
click at [318, 95] on span "select" at bounding box center [317, 97] width 10 height 10
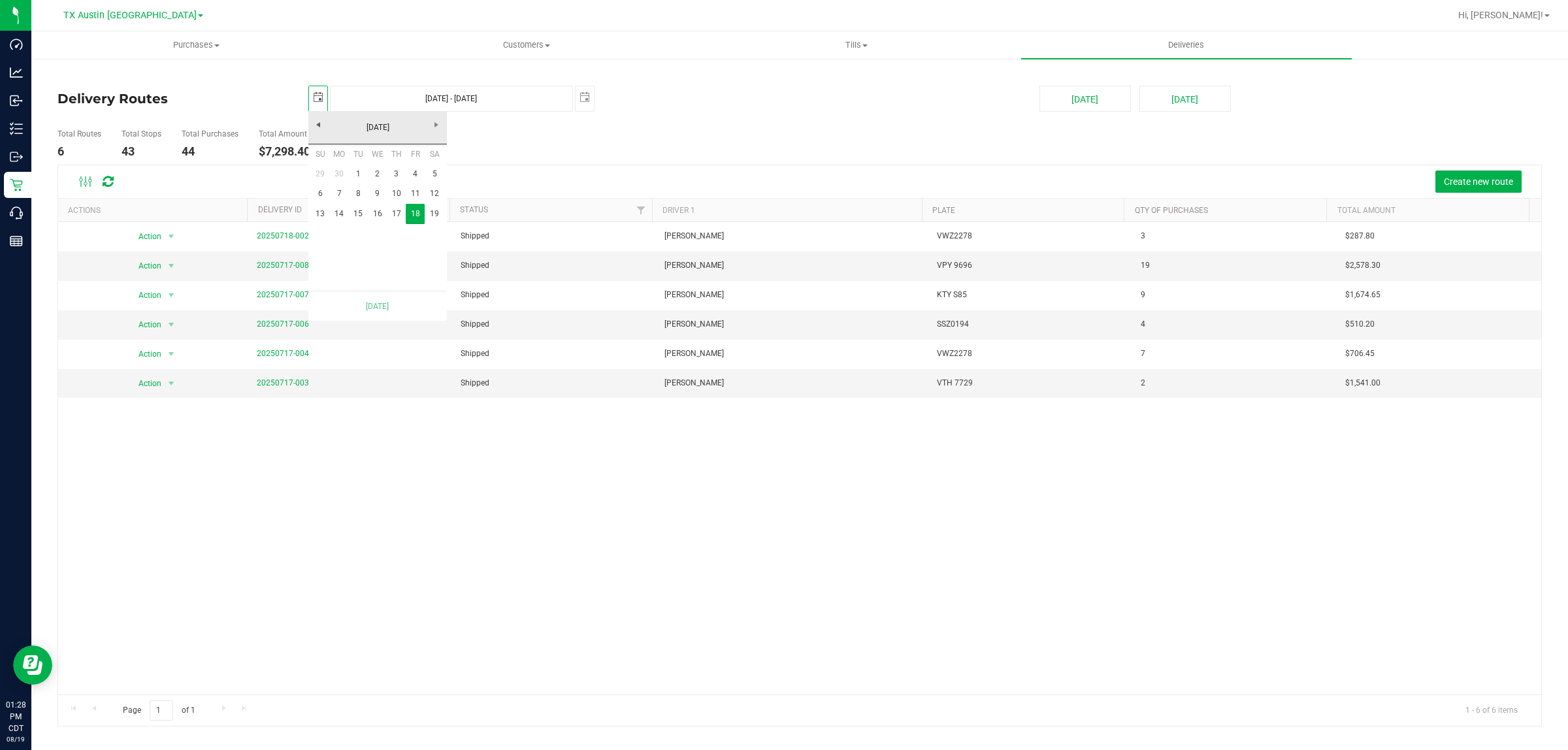
scroll to position [0, 33]
click at [438, 214] on link "19" at bounding box center [434, 213] width 19 height 20
type input "Jul 19, 2025 - Jul 19, 2025"
type input "2025-07-19"
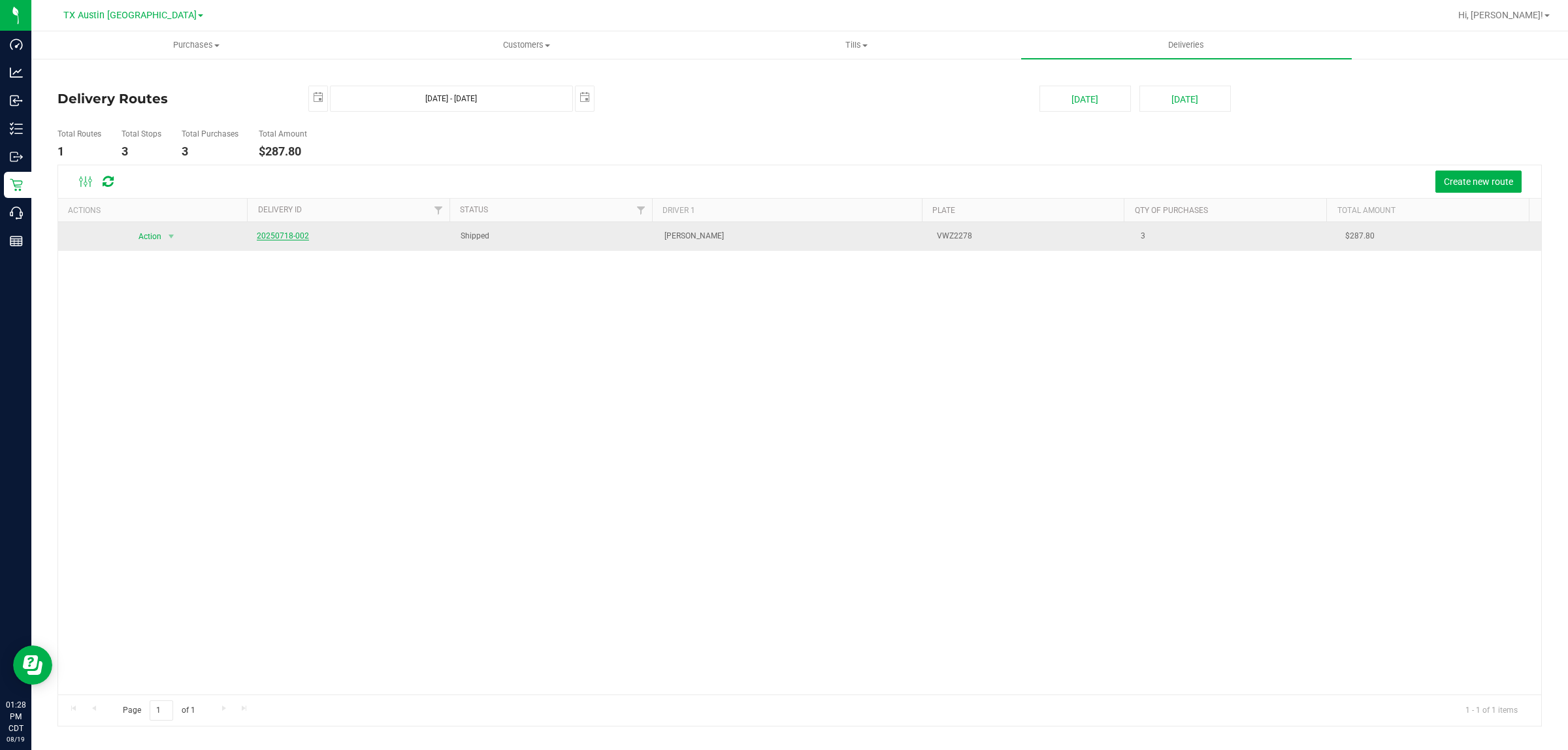
click at [291, 236] on link "20250718-002" at bounding box center [283, 235] width 53 height 9
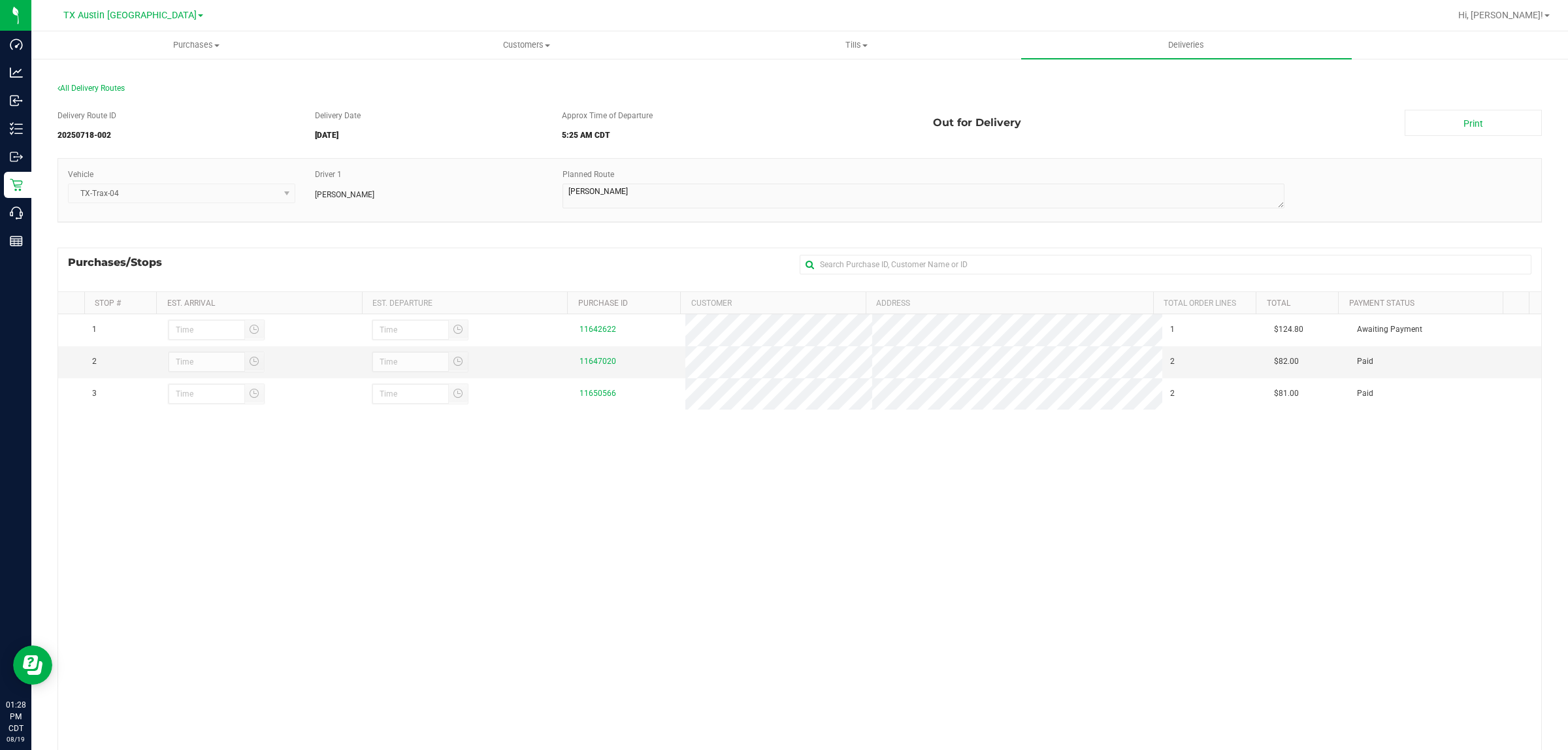
click at [589, 269] on div "Purchases/Stops + Add Purchase" at bounding box center [800, 269] width 1484 height 44
click at [116, 84] on span "All Delivery Routes" at bounding box center [91, 87] width 68 height 9
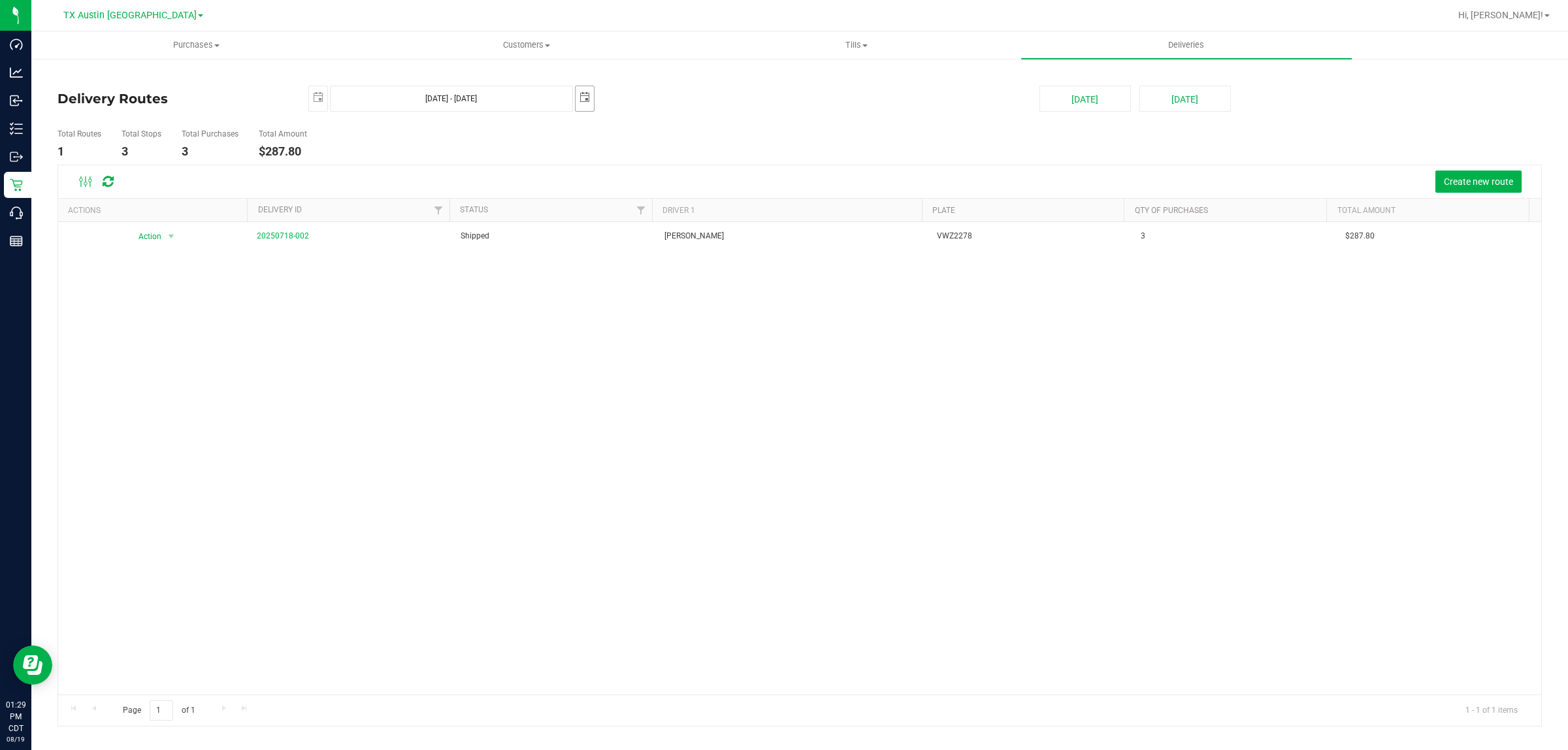
click at [583, 96] on span "select" at bounding box center [585, 97] width 10 height 10
click at [605, 235] on link "21" at bounding box center [606, 231] width 19 height 20
type input "Jul 19, 2025 - Jul 21, 2025"
type input "2025-07-21"
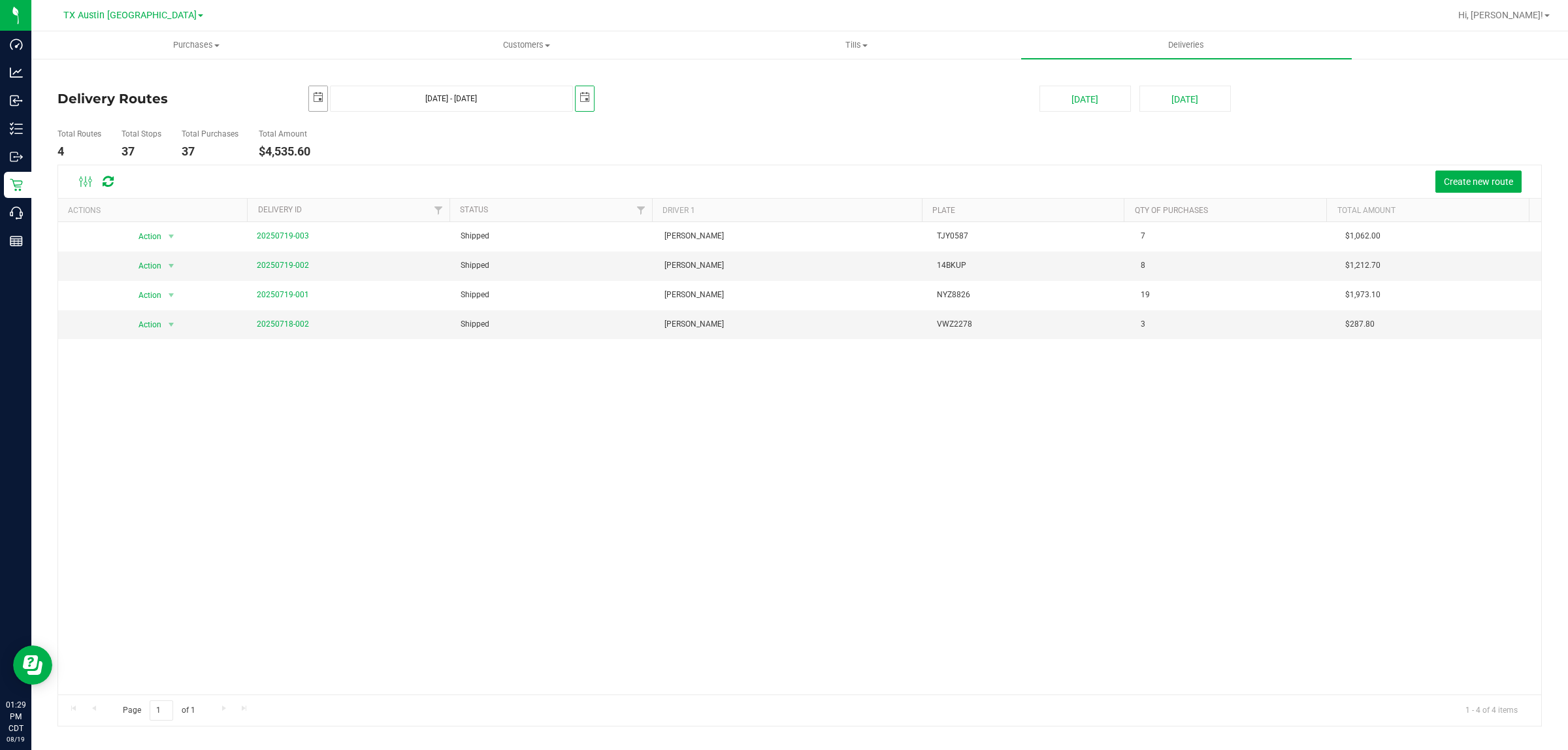
click at [316, 95] on span "select" at bounding box center [317, 97] width 10 height 10
click at [343, 236] on link "21" at bounding box center [340, 234] width 19 height 20
type input "Jul 21, 2025 - Jul 21, 2025"
type input "2025-07-21"
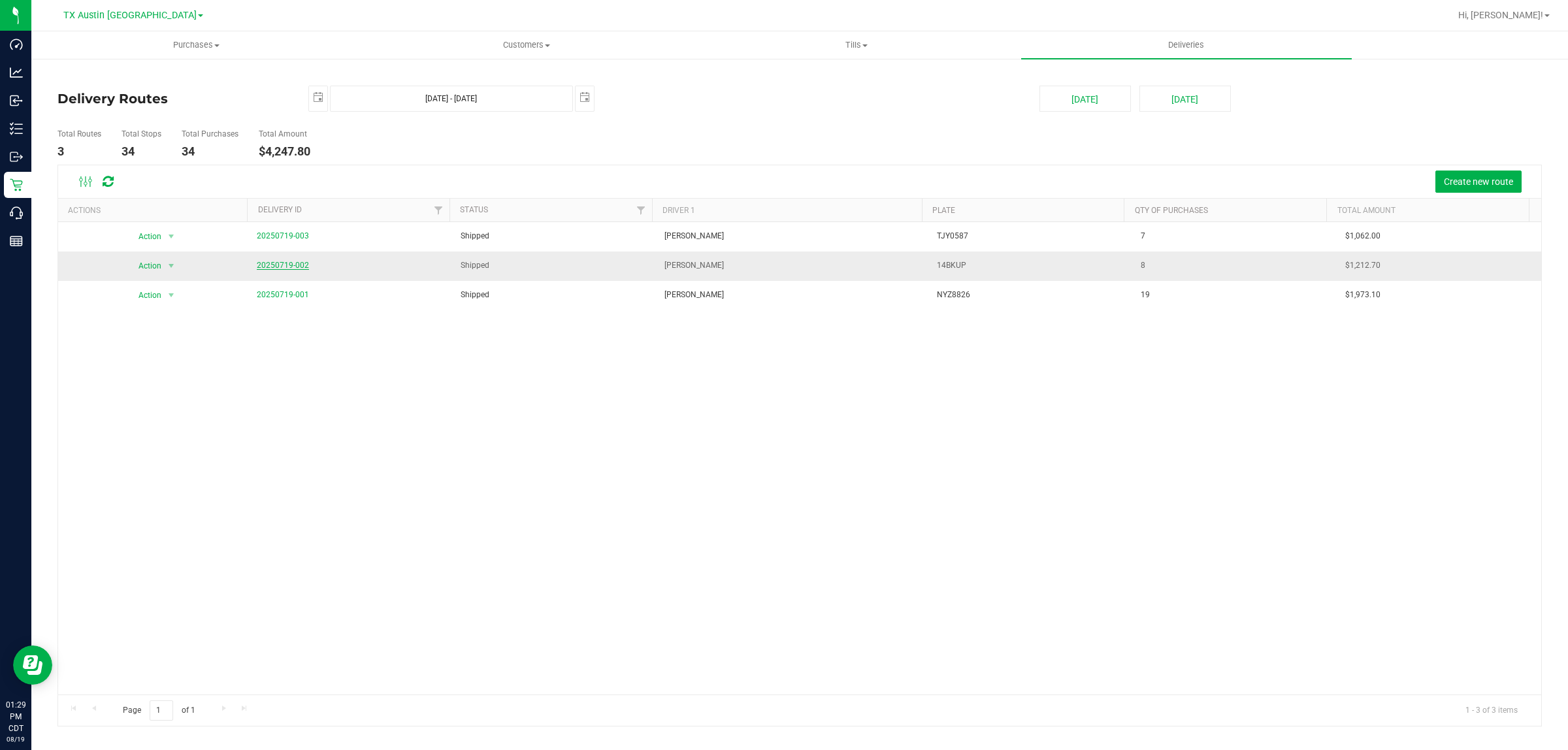
click at [276, 268] on link "20250719-002" at bounding box center [283, 265] width 53 height 9
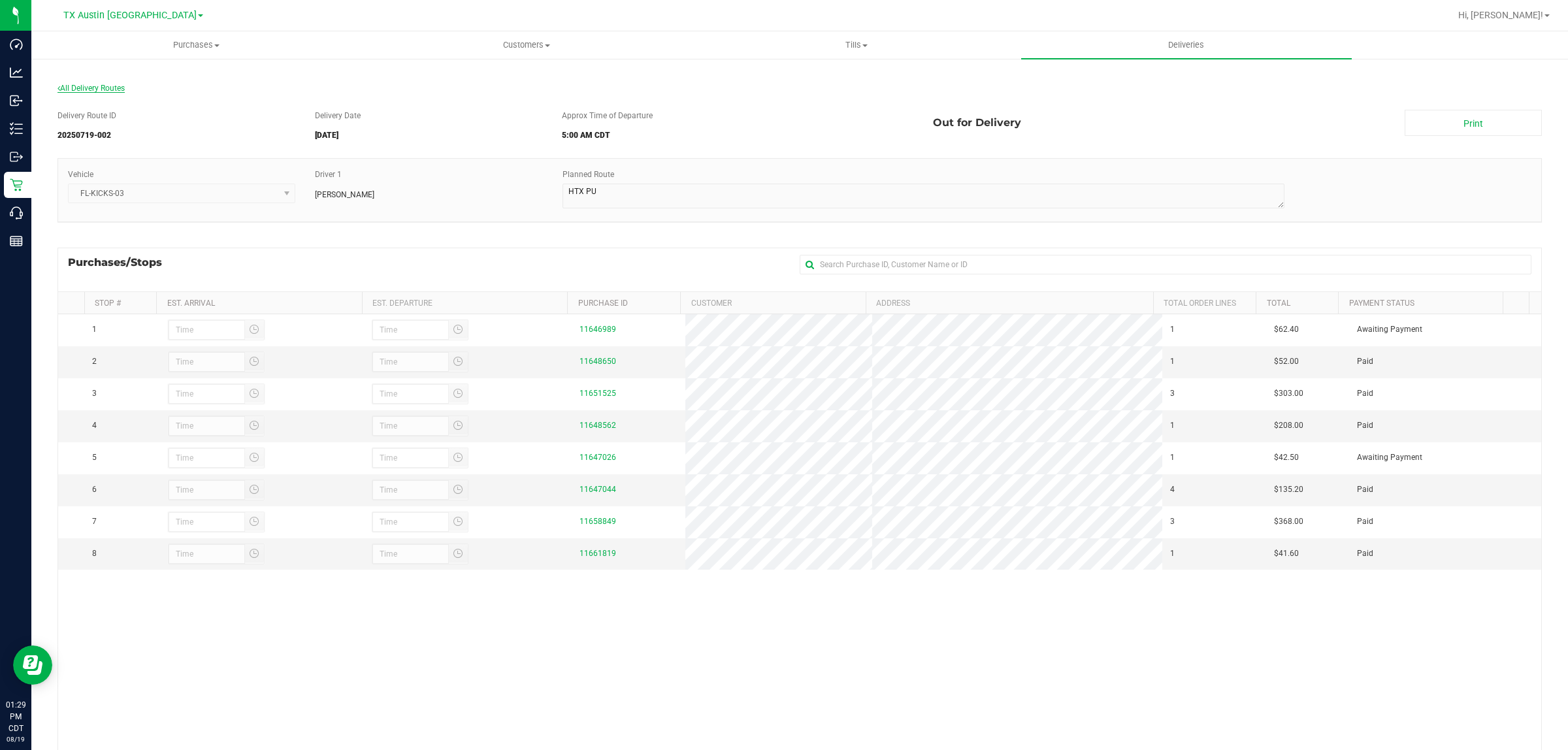
click at [99, 90] on span "All Delivery Routes" at bounding box center [91, 87] width 68 height 9
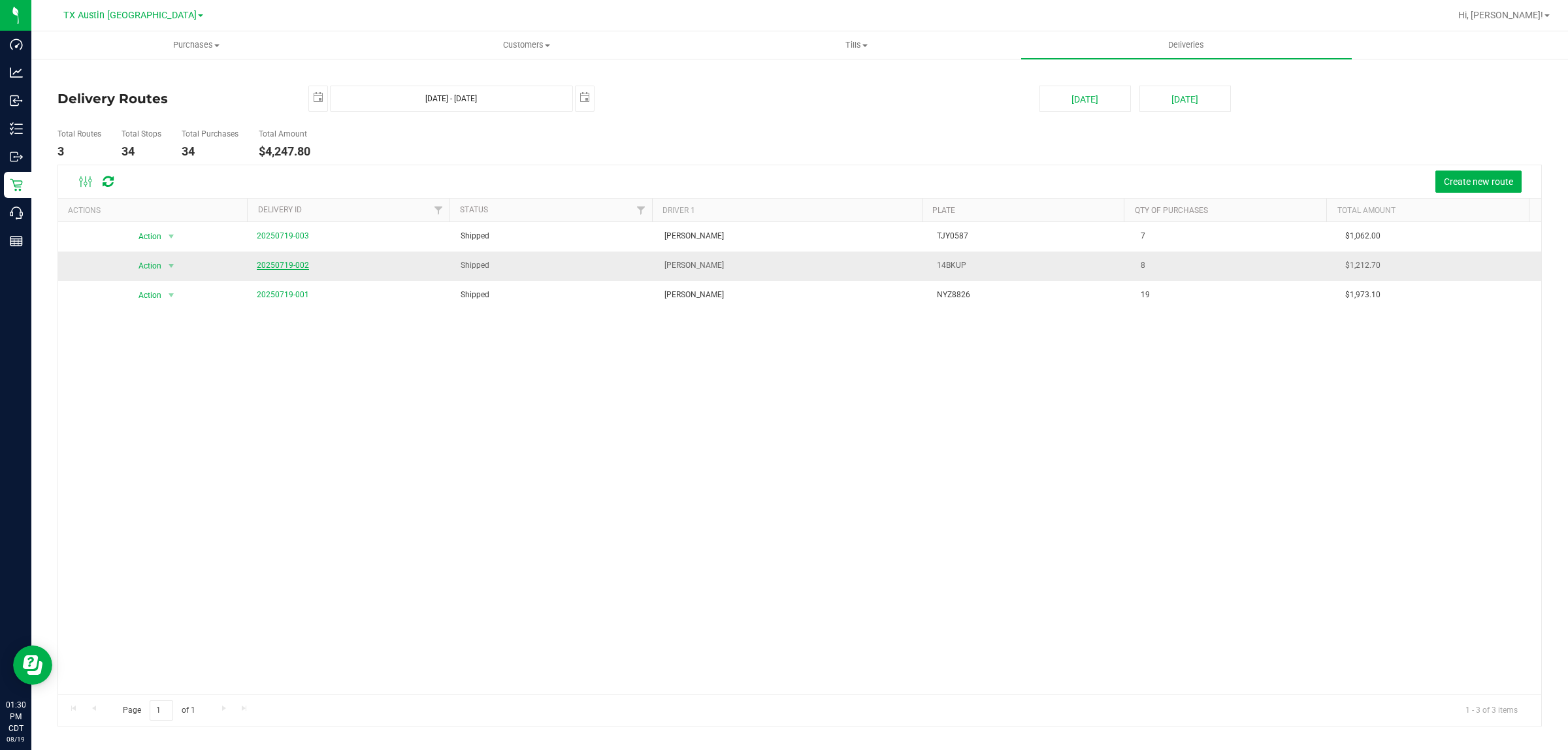
click at [281, 265] on link "20250719-002" at bounding box center [283, 265] width 53 height 9
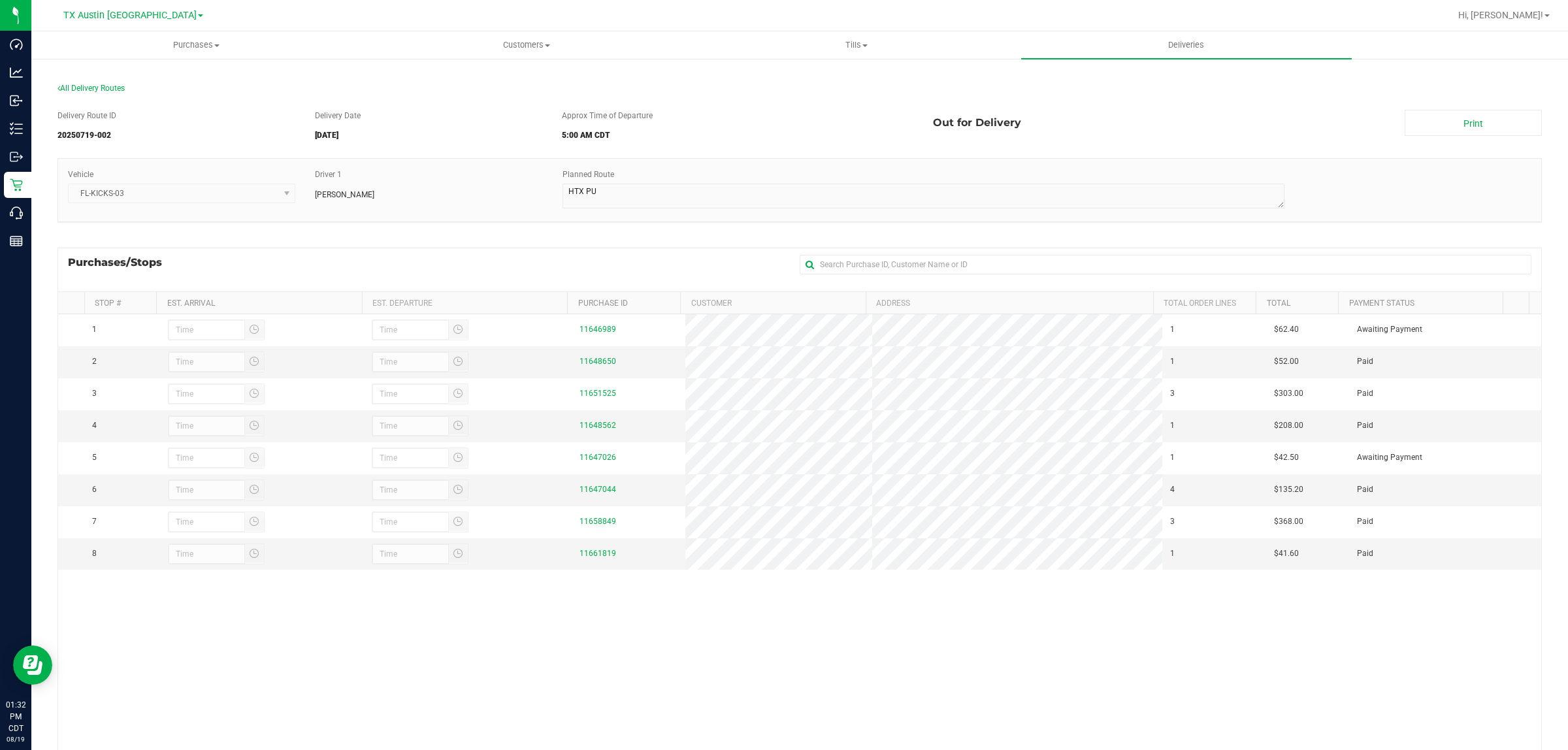
click at [658, 276] on div "Purchases/Stops + Add Purchase" at bounding box center [800, 269] width 1484 height 44
click at [96, 86] on span "All Delivery Routes" at bounding box center [91, 87] width 68 height 9
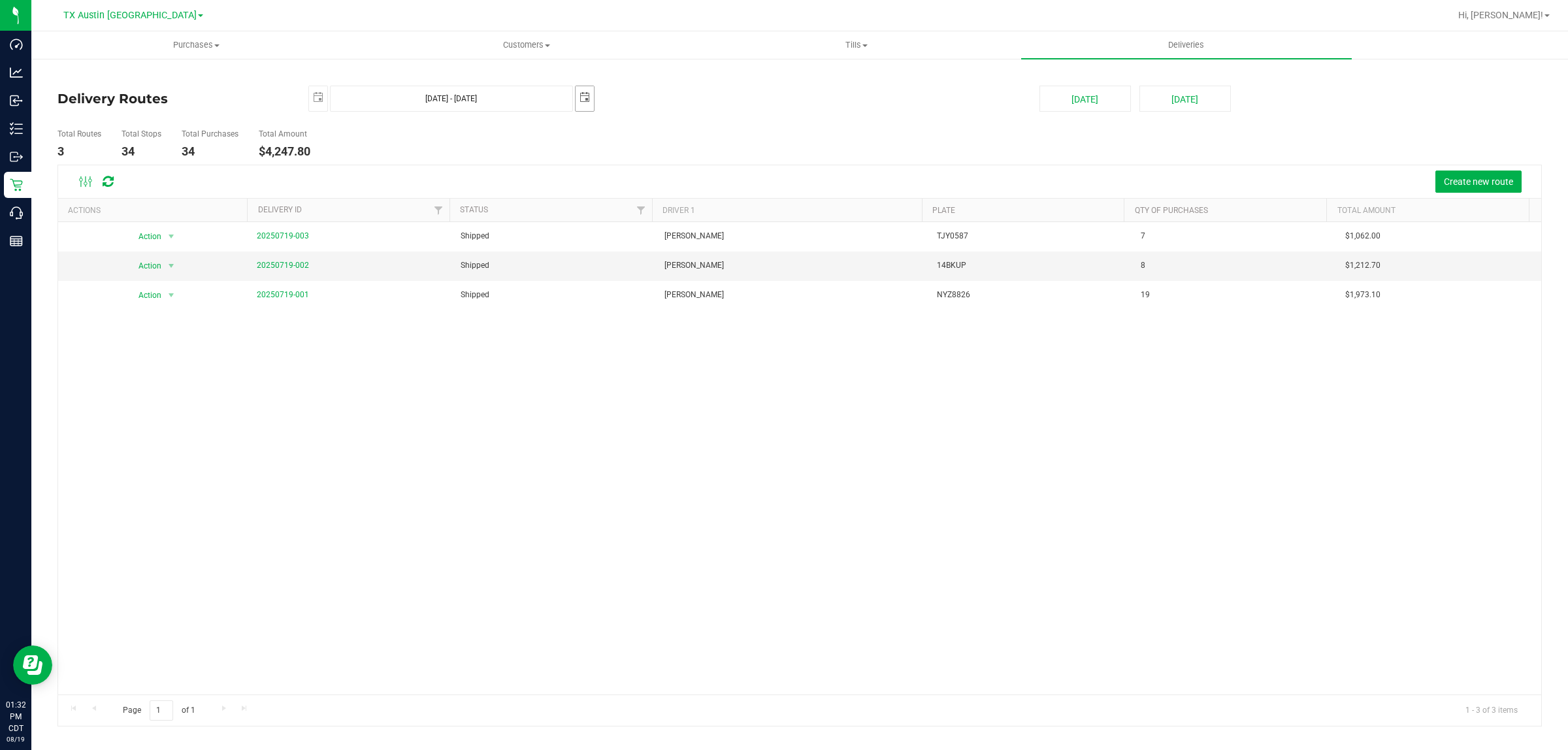
click at [589, 99] on span "select" at bounding box center [585, 97] width 10 height 10
click at [624, 235] on link "22" at bounding box center [625, 231] width 19 height 20
type input "Jul 21, 2025 - Jul 22, 2025"
type input "2025-07-22"
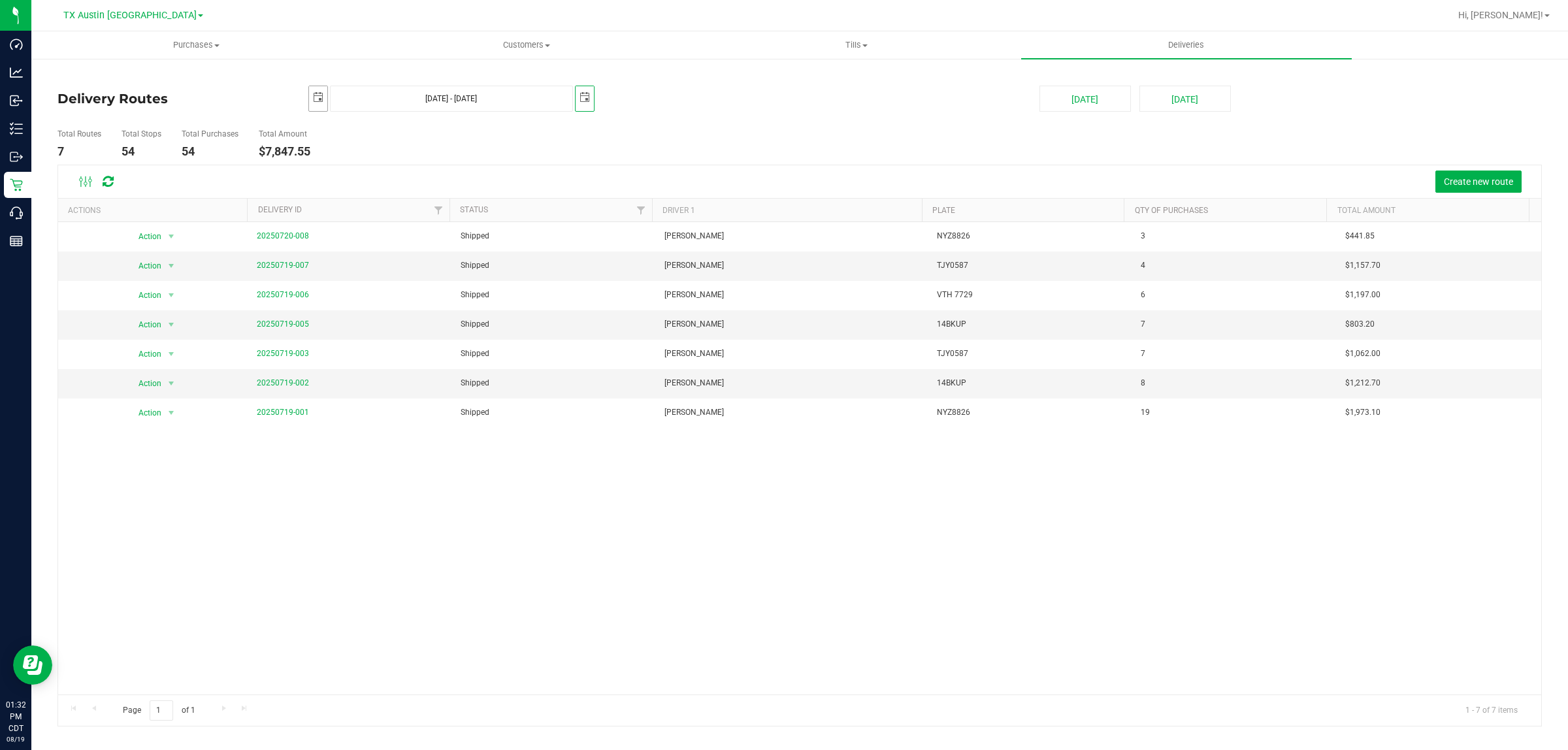
click at [313, 95] on span "select" at bounding box center [317, 97] width 10 height 10
click at [356, 235] on link "22" at bounding box center [359, 234] width 19 height 20
type input "Jul 22, 2025 - Jul 22, 2025"
type input "2025-07-22"
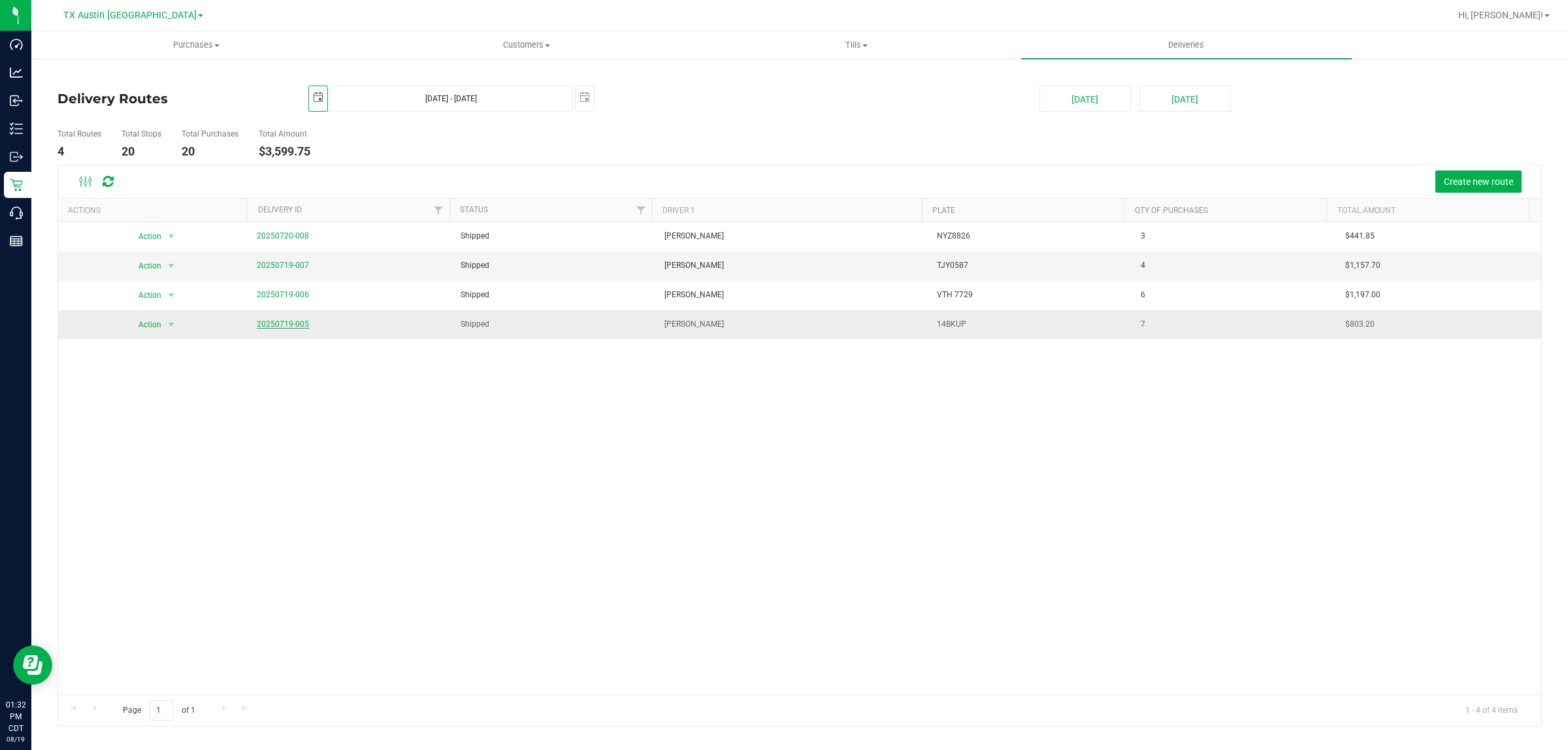
click at [284, 324] on link "20250719-005" at bounding box center [283, 324] width 53 height 9
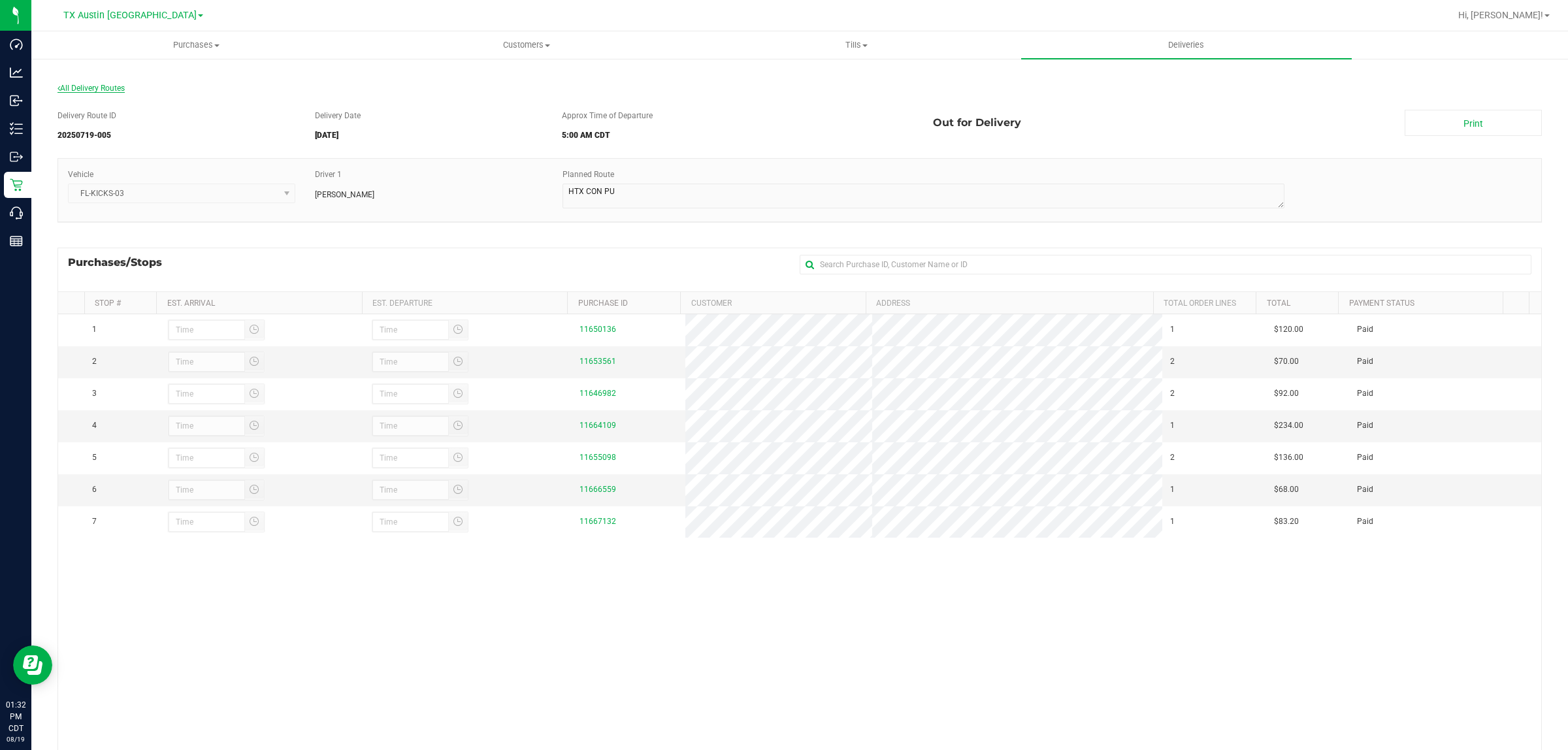
click at [115, 86] on span "All Delivery Routes" at bounding box center [91, 87] width 68 height 9
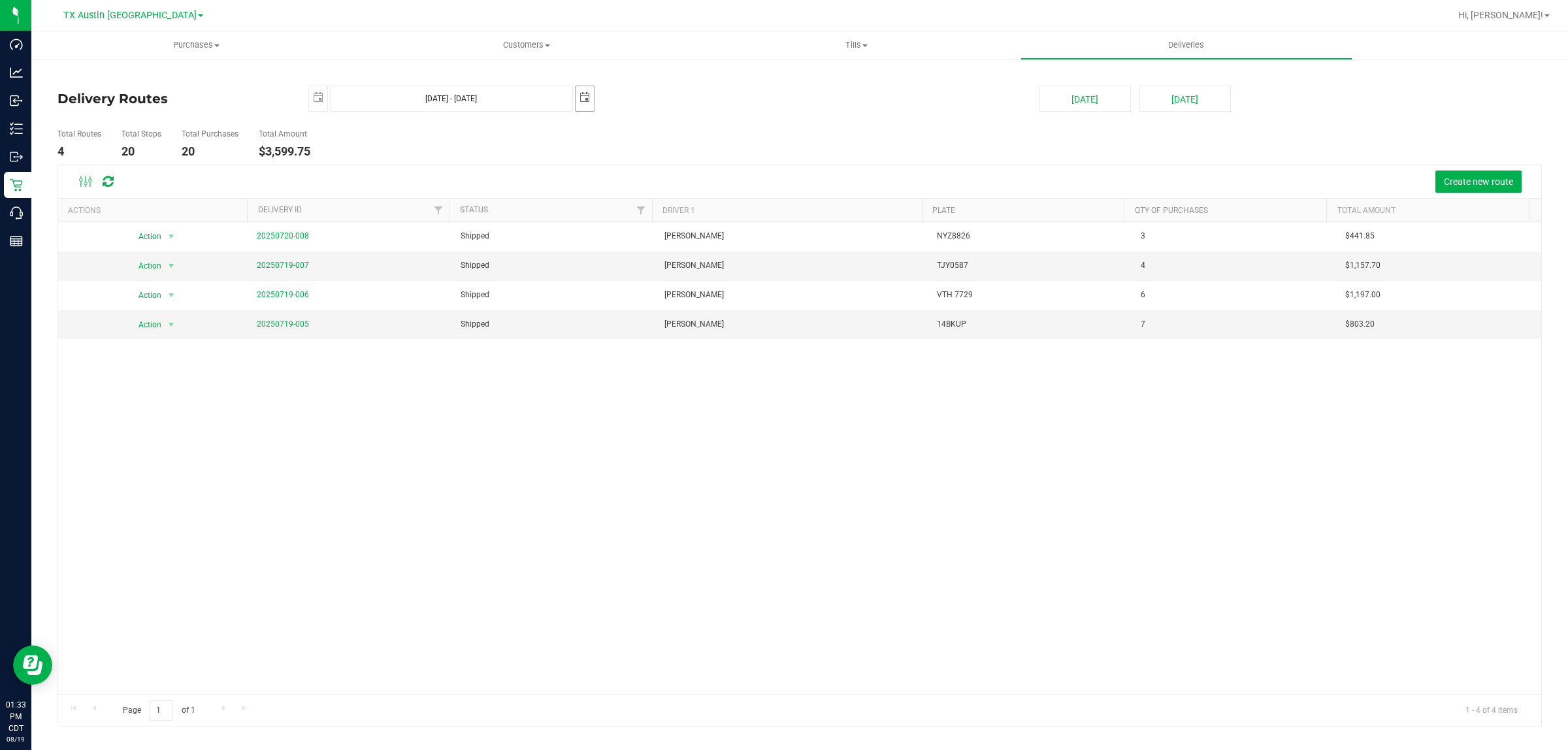
click at [582, 95] on span "select" at bounding box center [585, 97] width 10 height 10
click at [642, 230] on link "23" at bounding box center [644, 231] width 19 height 20
type input "Jul 22, 2025 - Jul 23, 2025"
type input "2025-07-23"
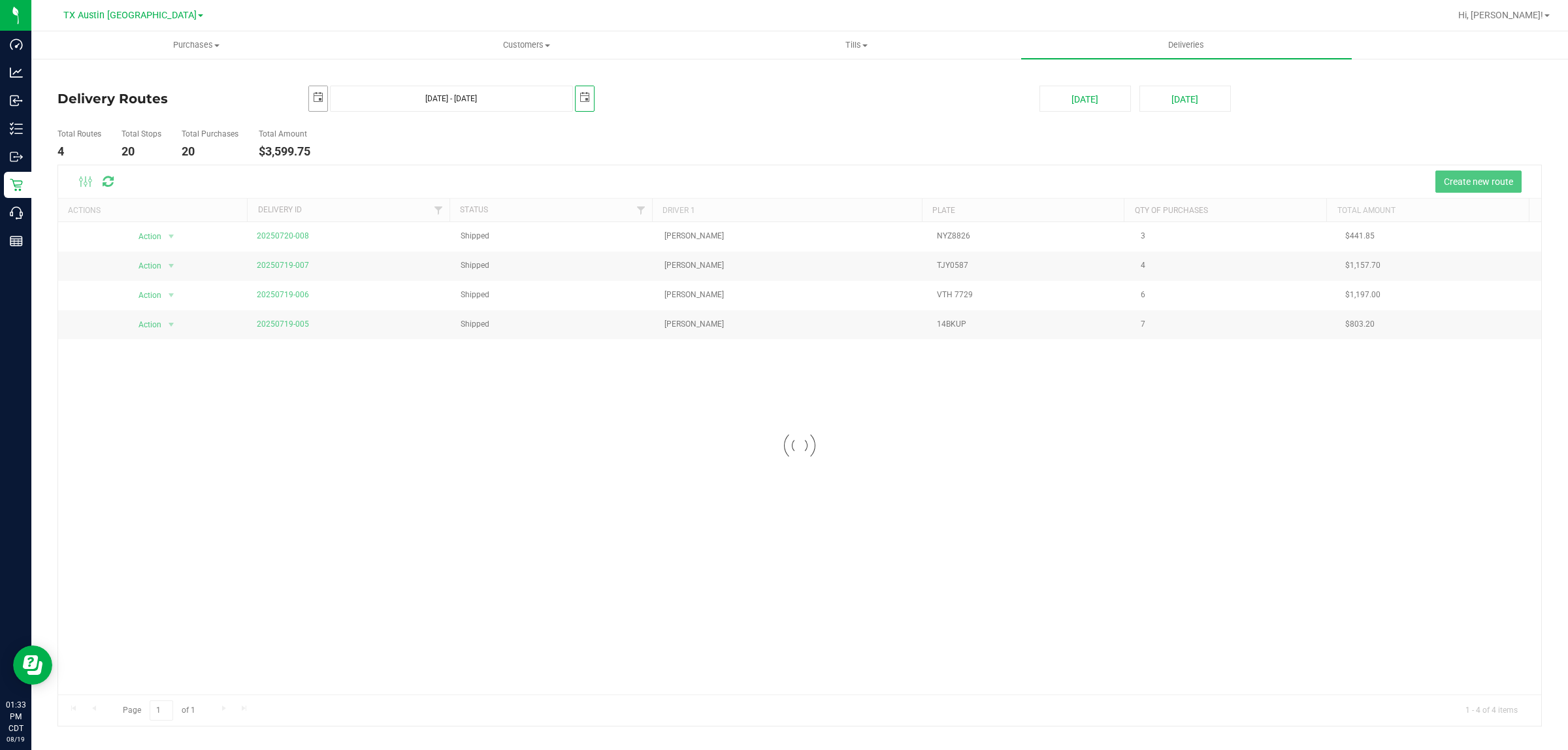
click at [318, 95] on span "select" at bounding box center [317, 97] width 10 height 10
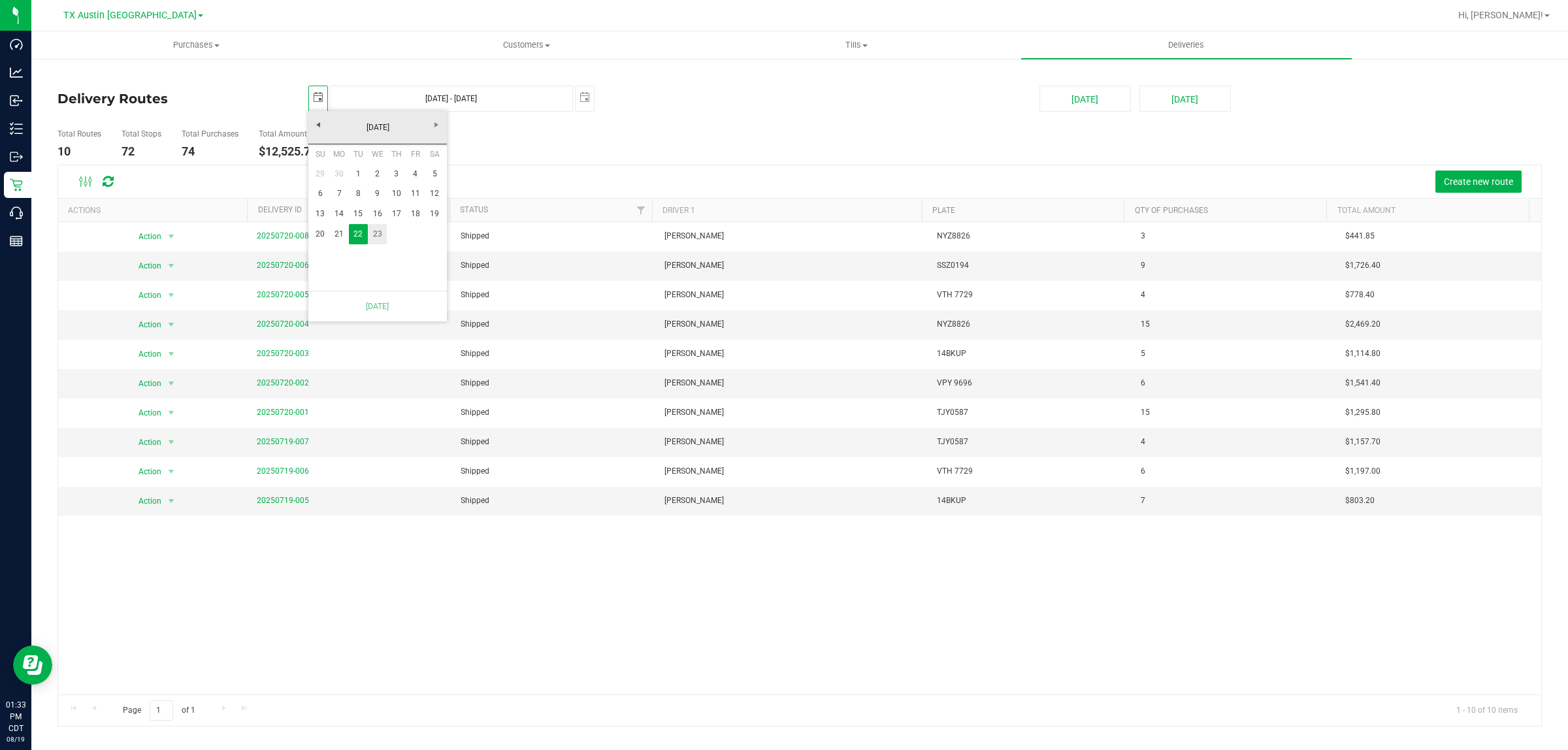
click at [380, 236] on link "23" at bounding box center [377, 234] width 19 height 20
type input "Jul 23, 2025 - Jul 23, 2025"
type input "2025-07-23"
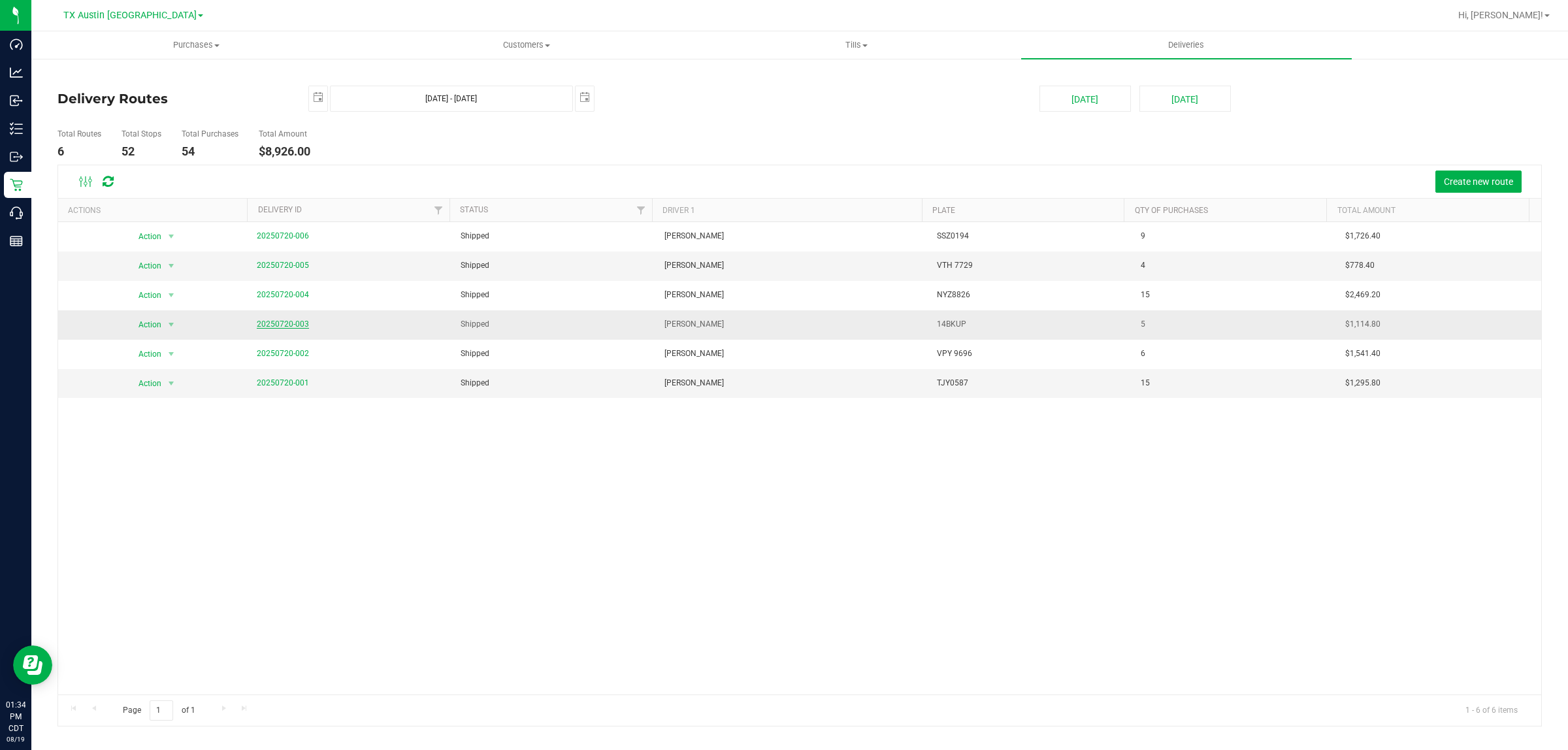
click at [273, 325] on link "20250720-003" at bounding box center [283, 324] width 53 height 9
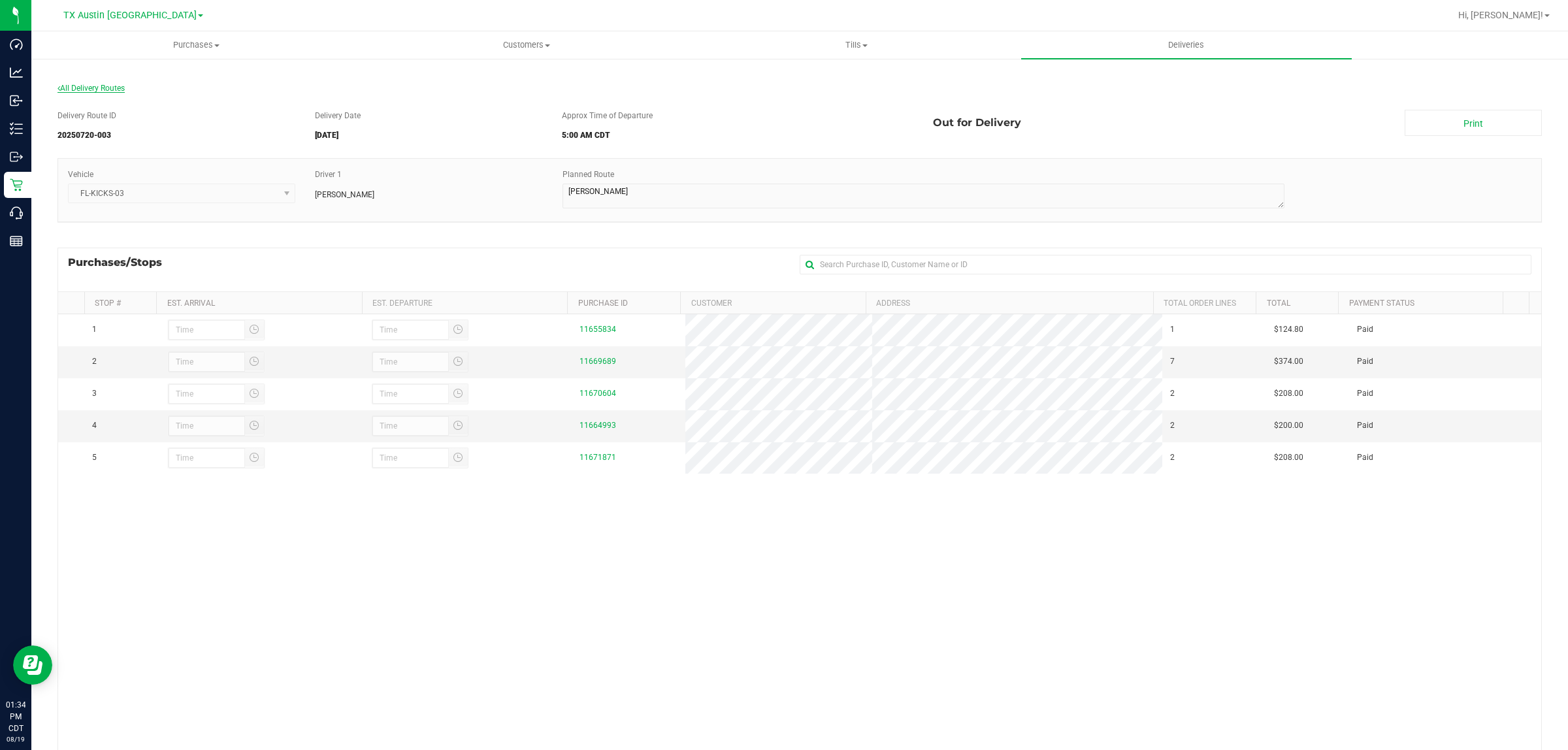
click at [111, 90] on span "All Delivery Routes" at bounding box center [91, 87] width 68 height 9
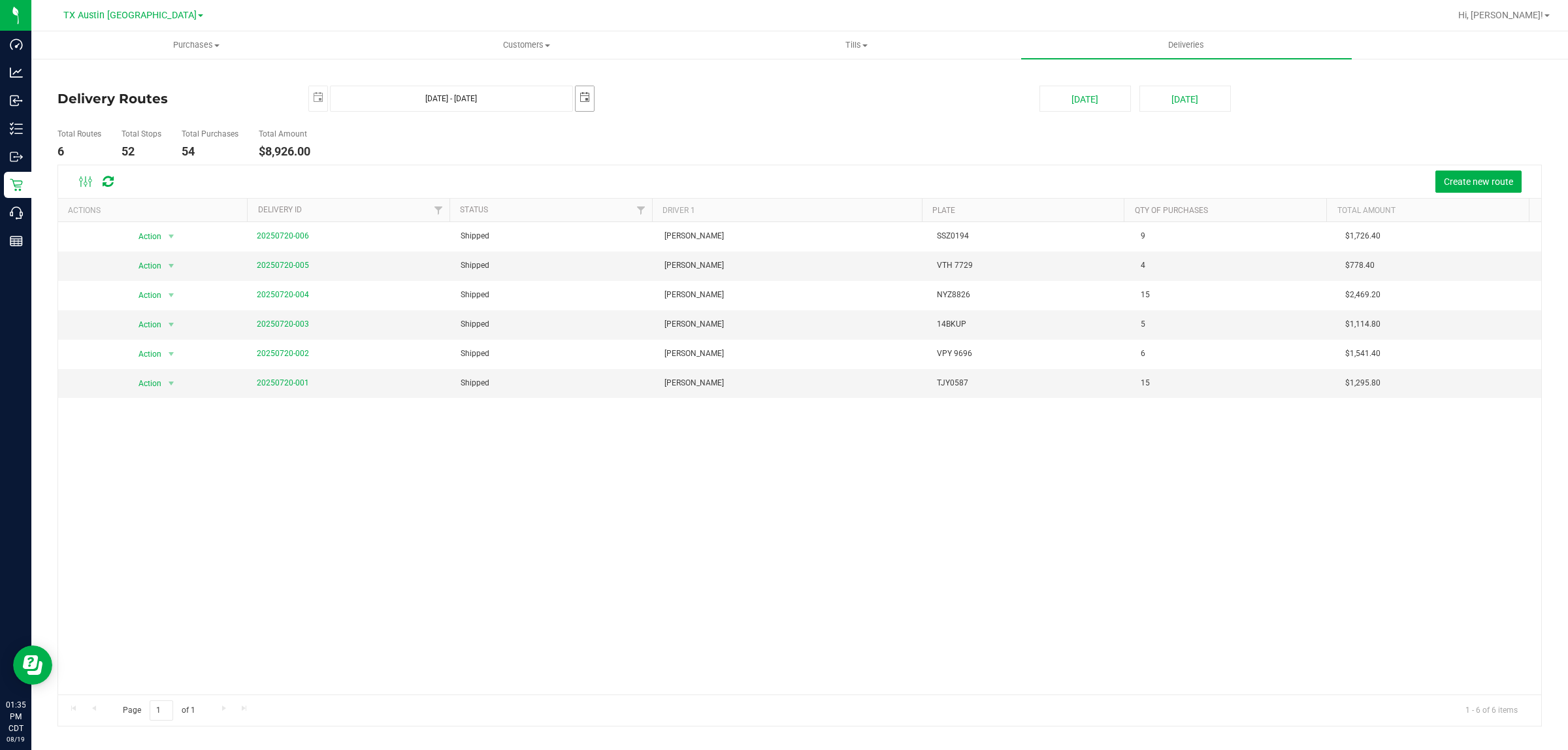
click at [583, 96] on span "select" at bounding box center [585, 97] width 10 height 10
click at [665, 230] on link "24" at bounding box center [663, 231] width 19 height 20
type input "Jul 23, 2025 - Jul 24, 2025"
type input "2025-07-24"
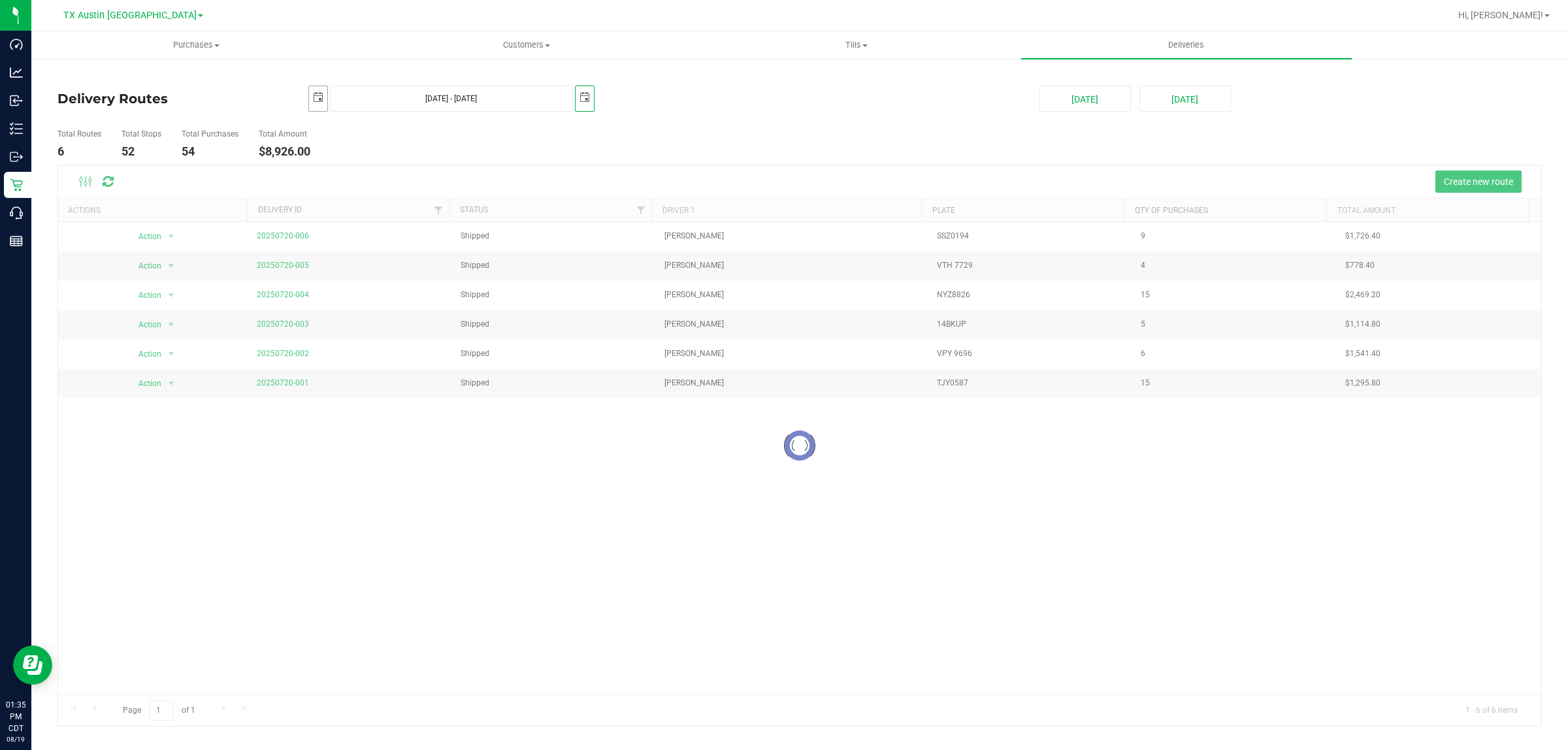
click at [317, 93] on span "select" at bounding box center [317, 97] width 10 height 10
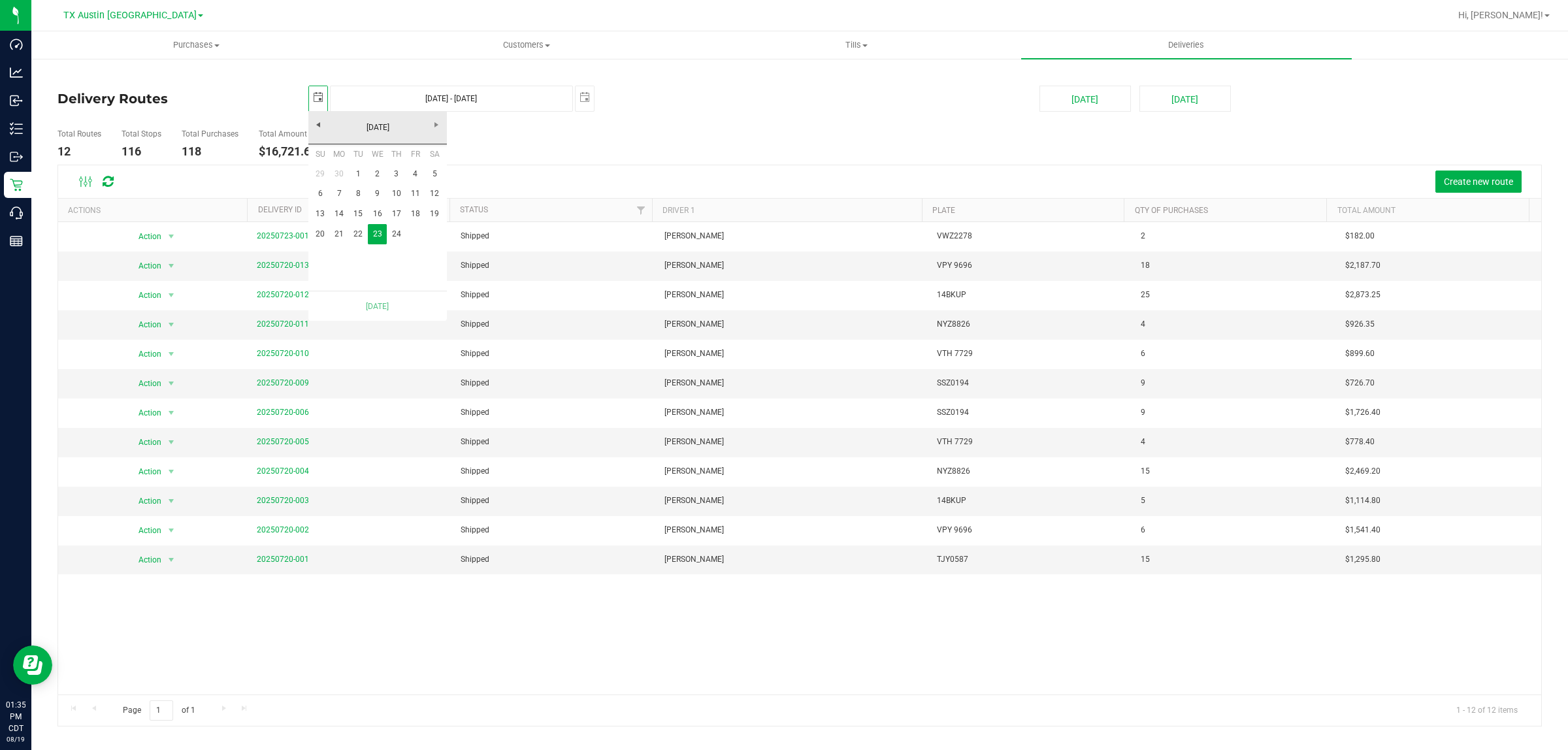
scroll to position [0, 33]
click at [397, 236] on link "24" at bounding box center [396, 234] width 19 height 20
type input "Jul 24, 2025 - Jul 24, 2025"
type input "2025-07-24"
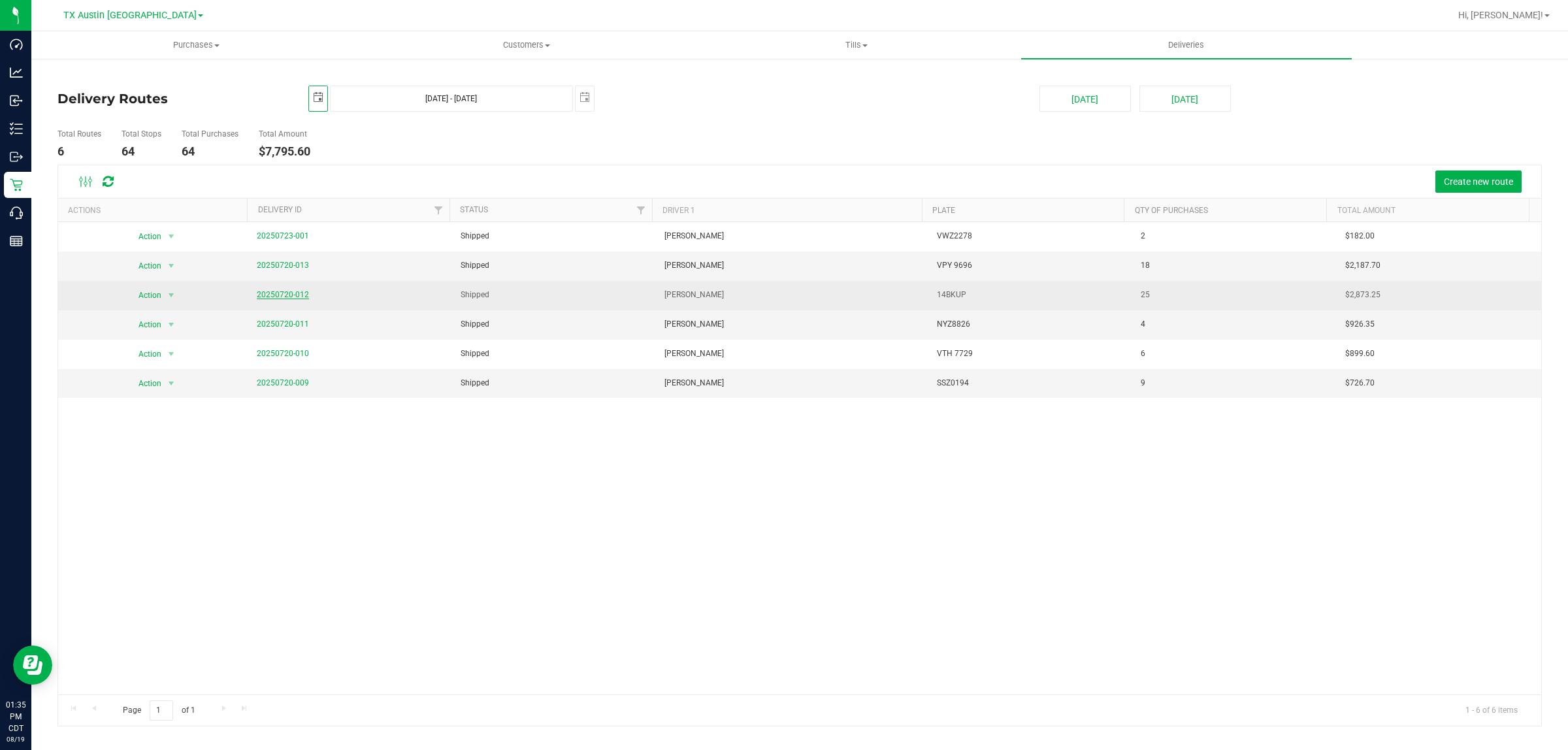
click at [289, 298] on link "20250720-012" at bounding box center [283, 294] width 53 height 9
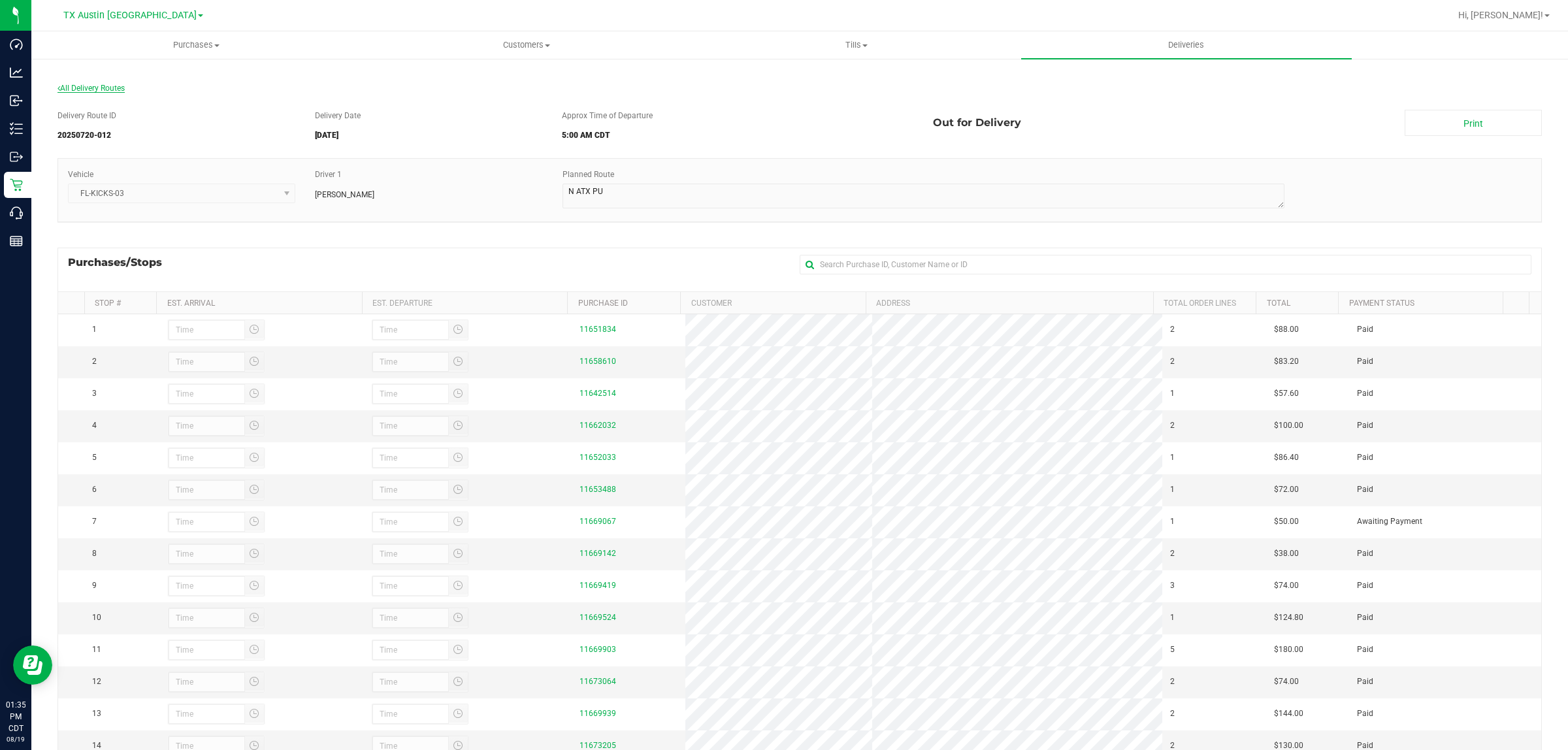
click at [87, 88] on span "All Delivery Routes" at bounding box center [91, 87] width 68 height 9
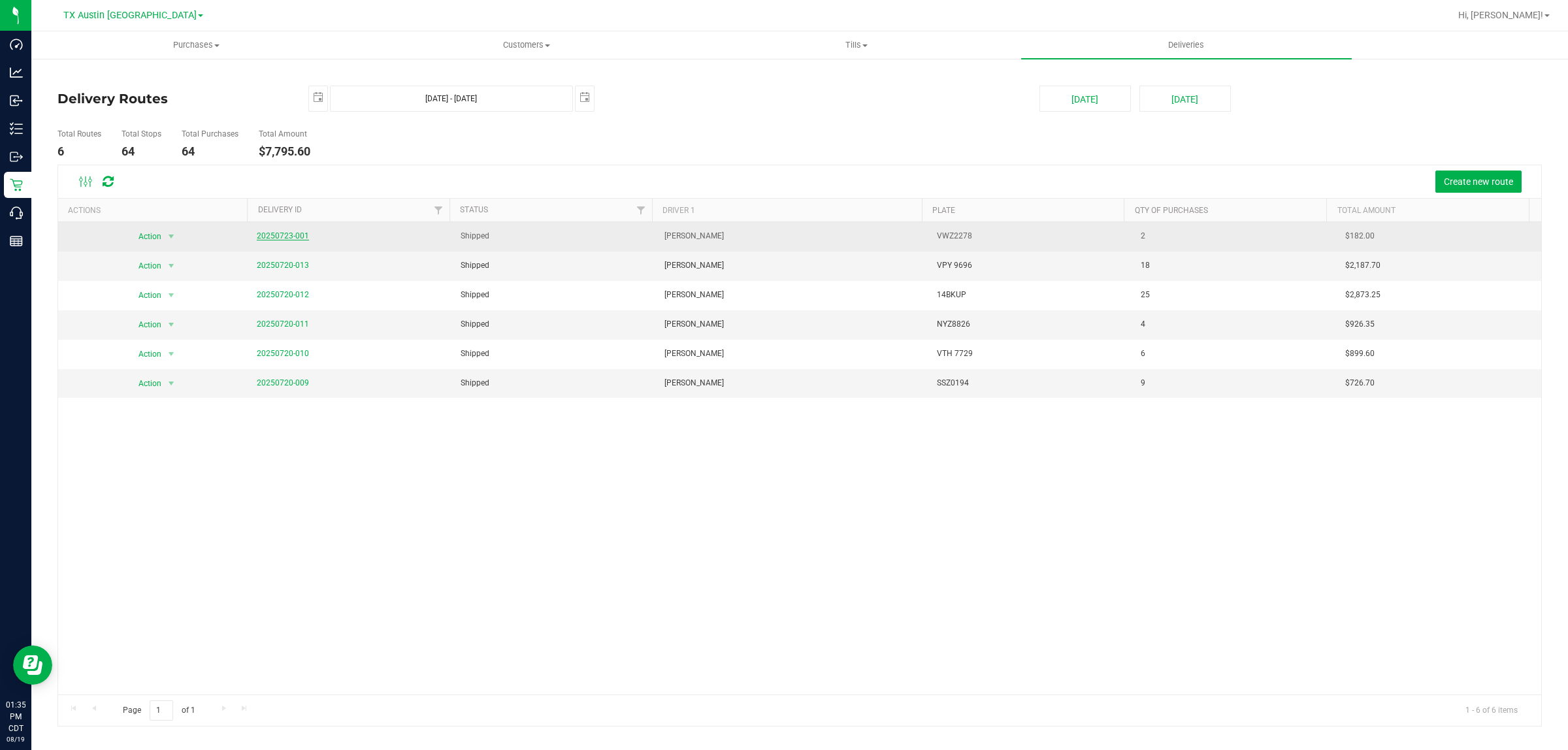
click at [278, 232] on link "20250723-001" at bounding box center [283, 235] width 53 height 9
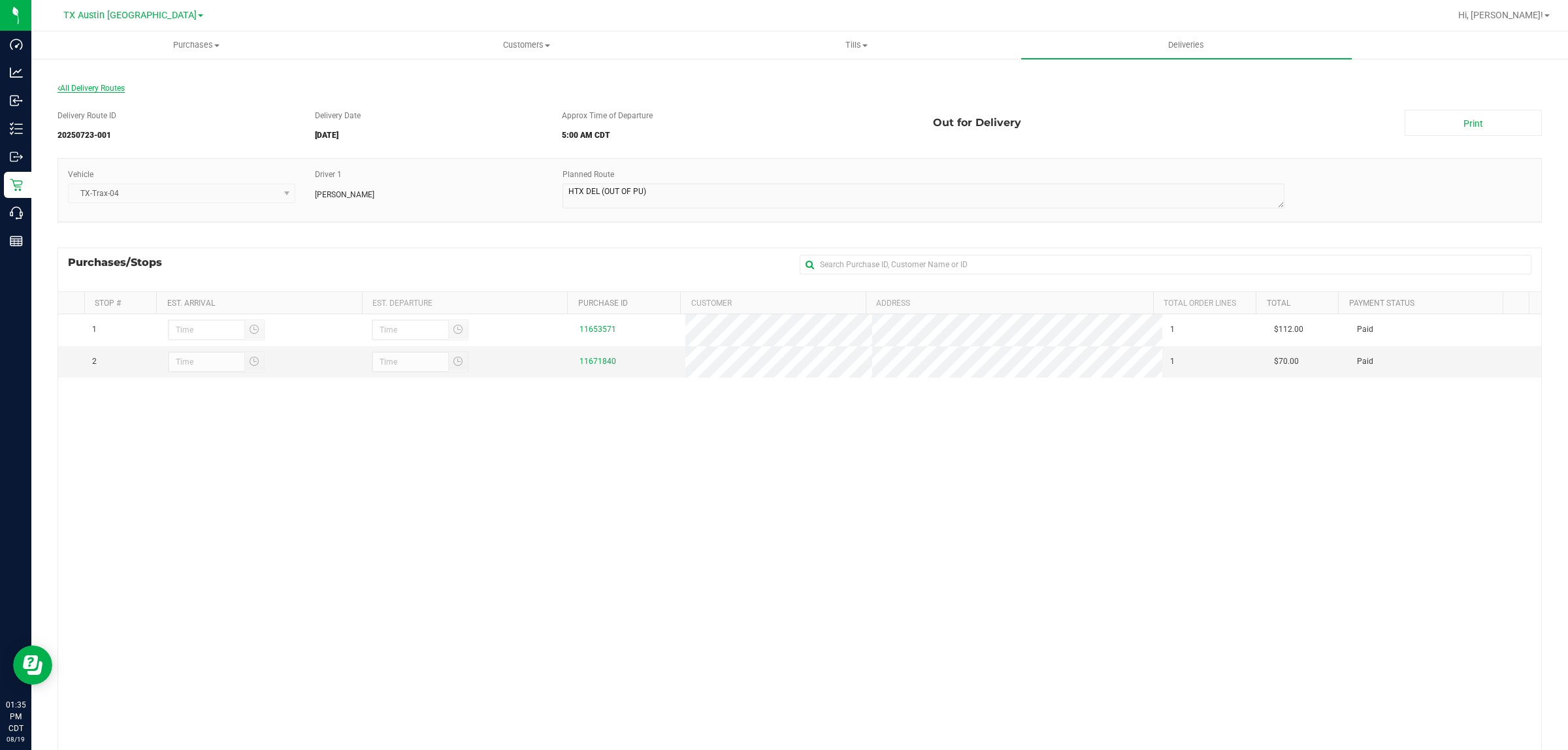
click at [83, 84] on span "All Delivery Routes" at bounding box center [91, 87] width 68 height 9
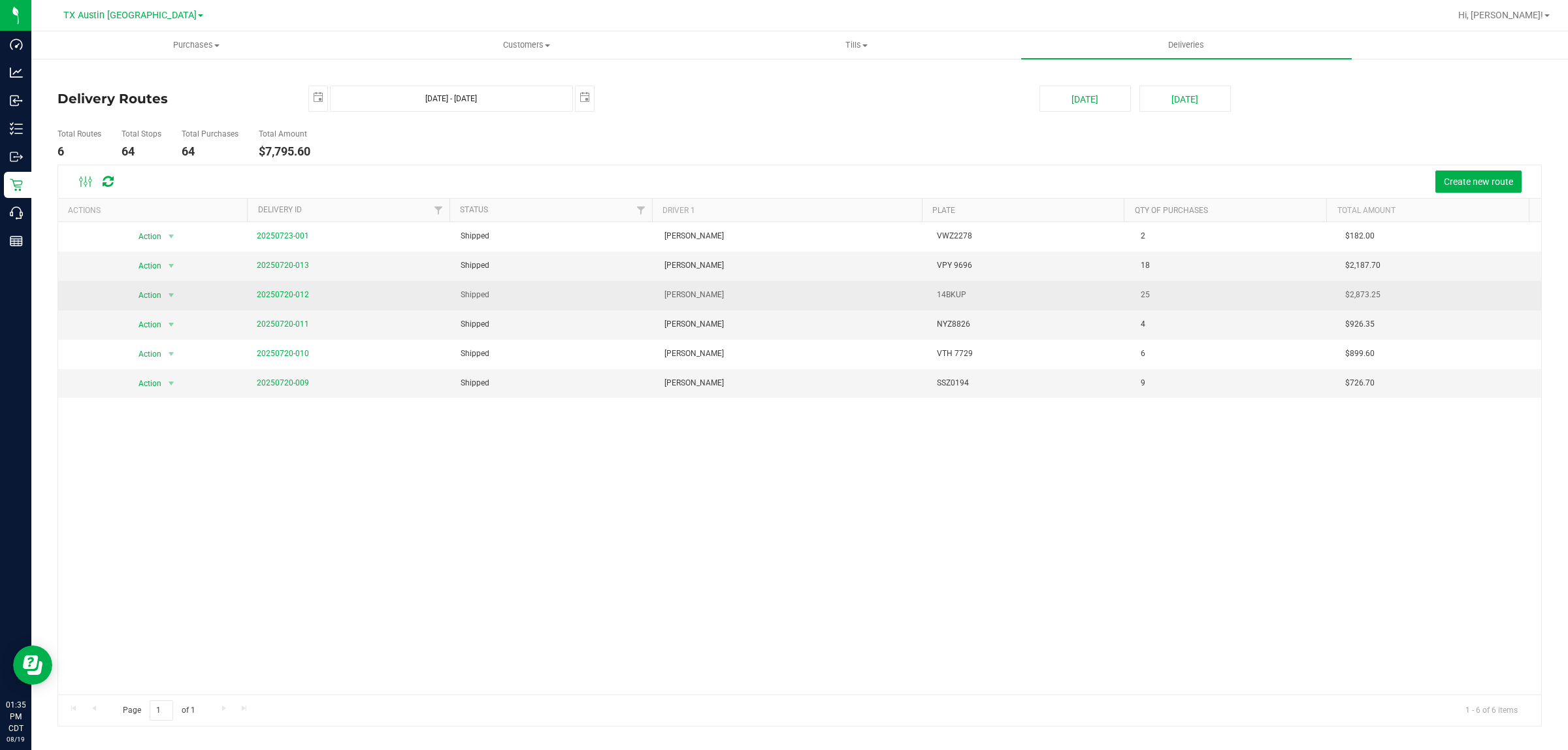
drag, startPoint x: 671, startPoint y: 521, endPoint x: 392, endPoint y: 309, distance: 350.4
click at [671, 520] on div "Action Action View Delivery 20250723-001 Shipped Jade Calabro VWZ2278 2 $182.00…" at bounding box center [800, 458] width 1484 height 472
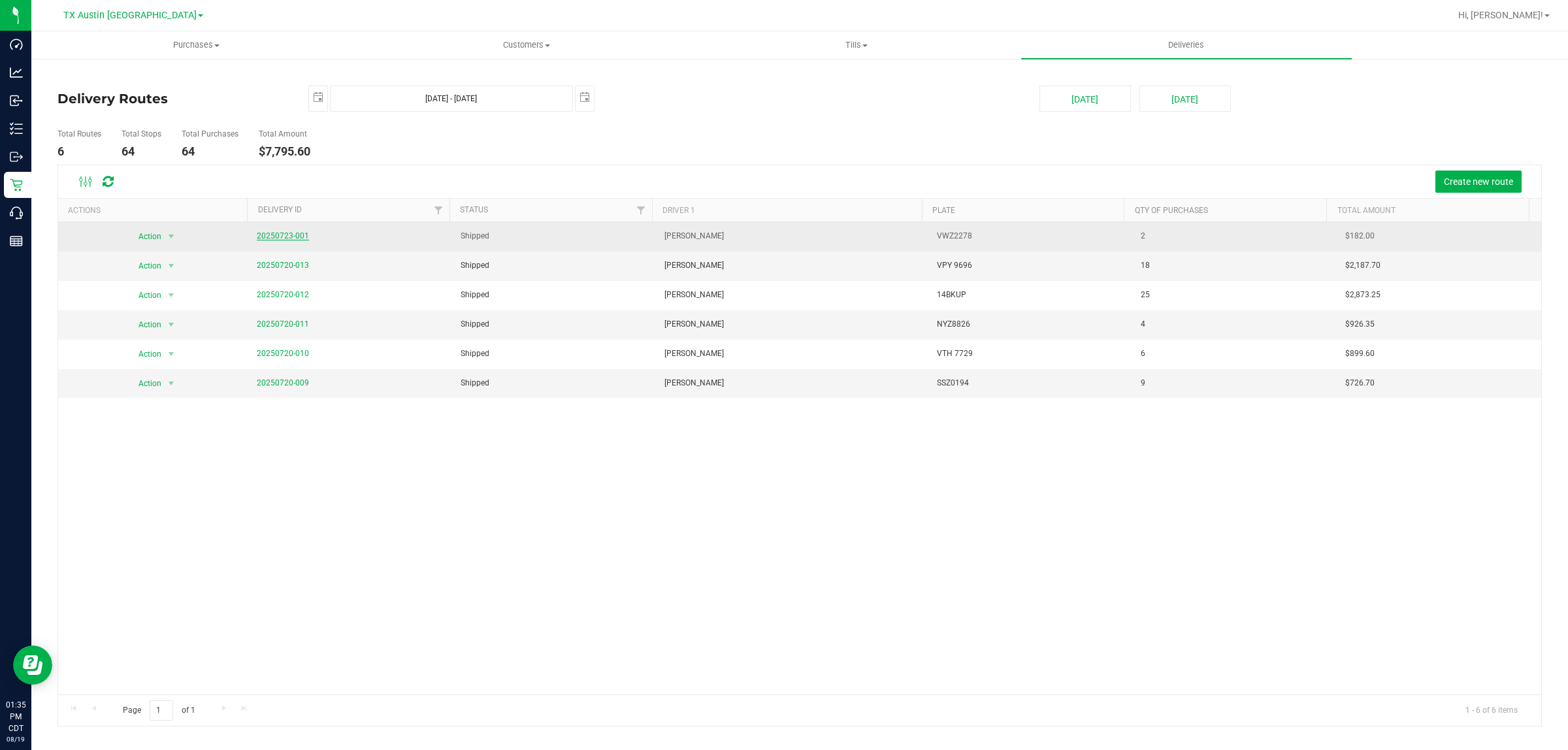
click at [286, 234] on link "20250723-001" at bounding box center [283, 235] width 53 height 9
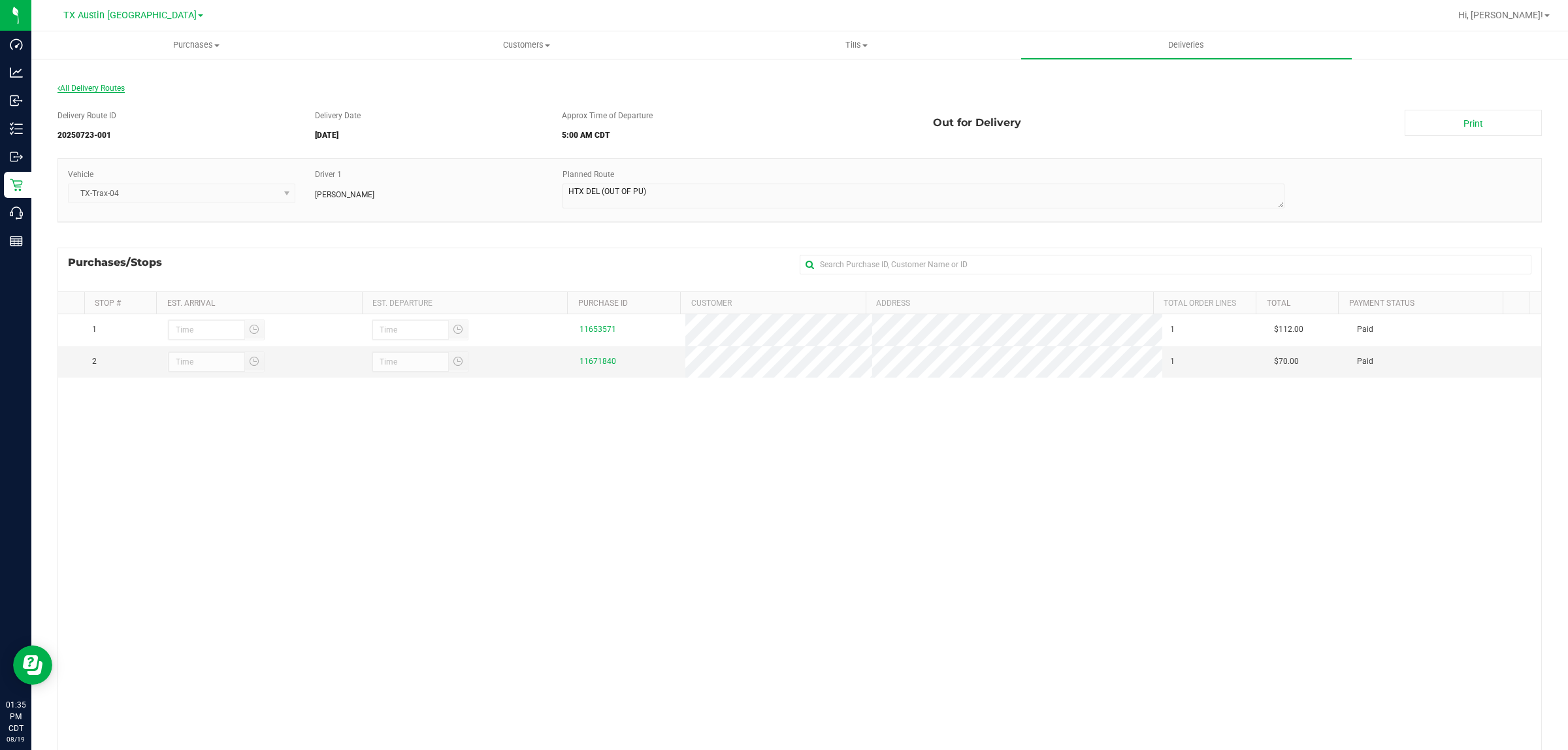
click at [111, 88] on span "All Delivery Routes" at bounding box center [91, 87] width 68 height 9
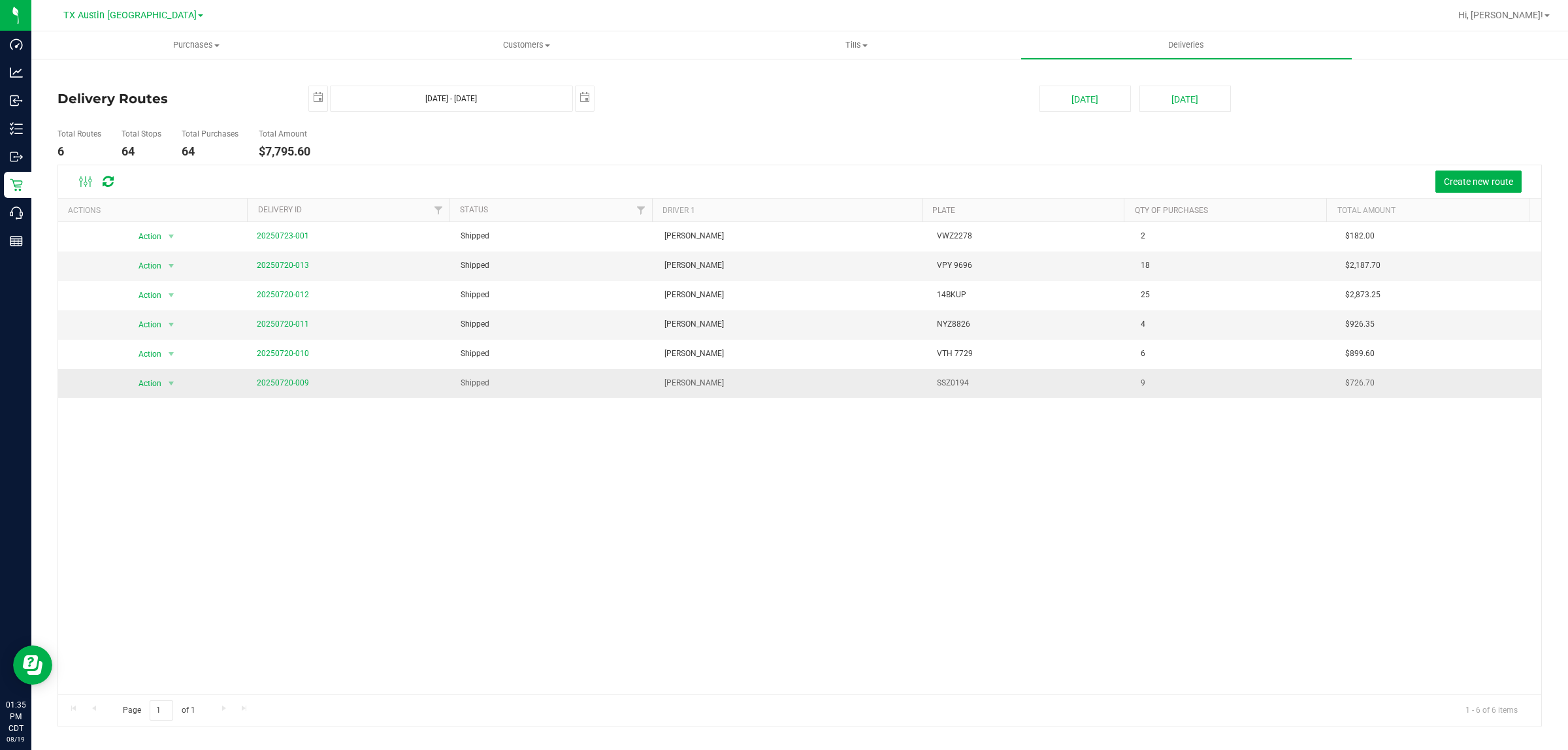
click at [286, 379] on span "20250720-009" at bounding box center [283, 383] width 53 height 13
click at [286, 383] on link "20250720-009" at bounding box center [283, 383] width 53 height 9
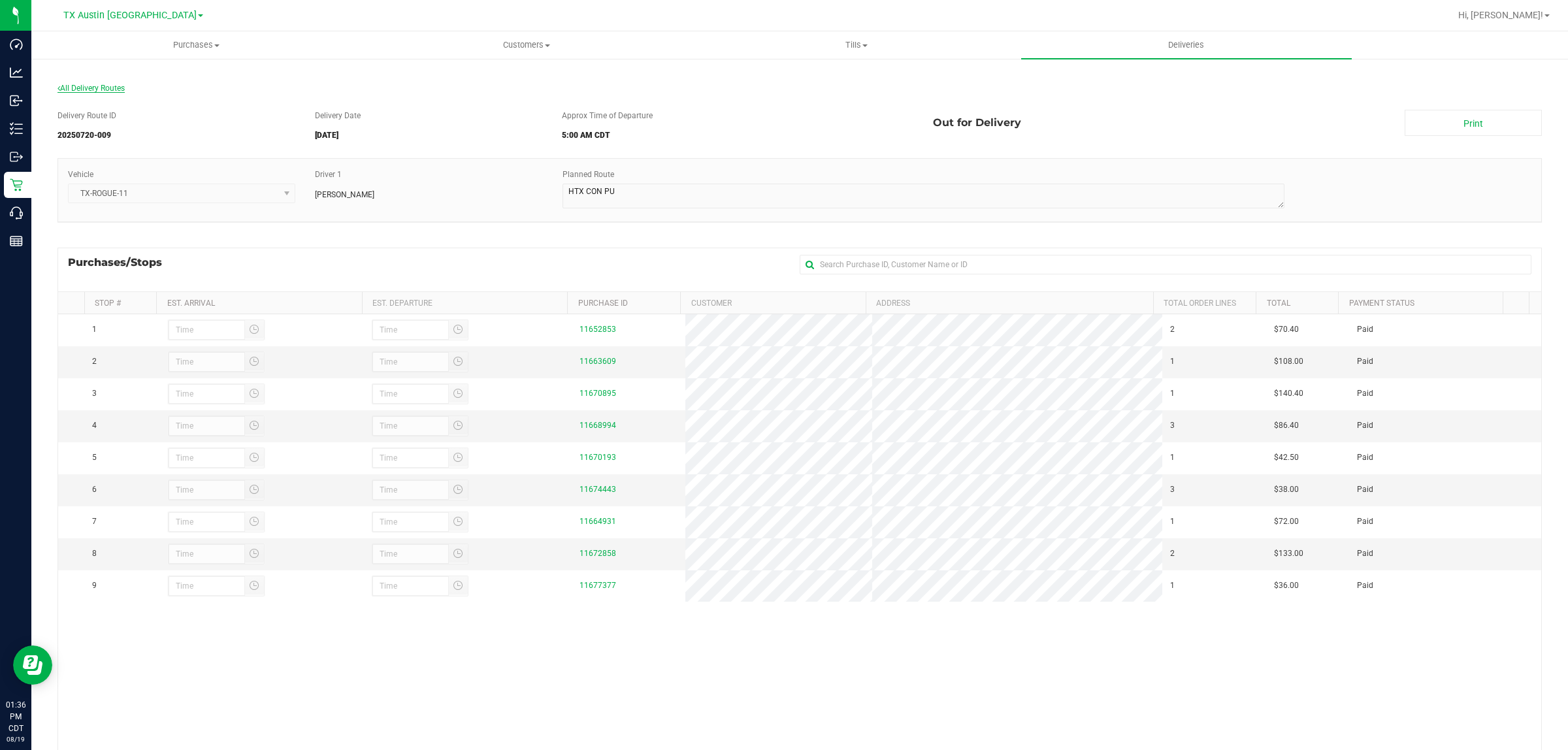
click at [86, 85] on span "All Delivery Routes" at bounding box center [91, 87] width 68 height 9
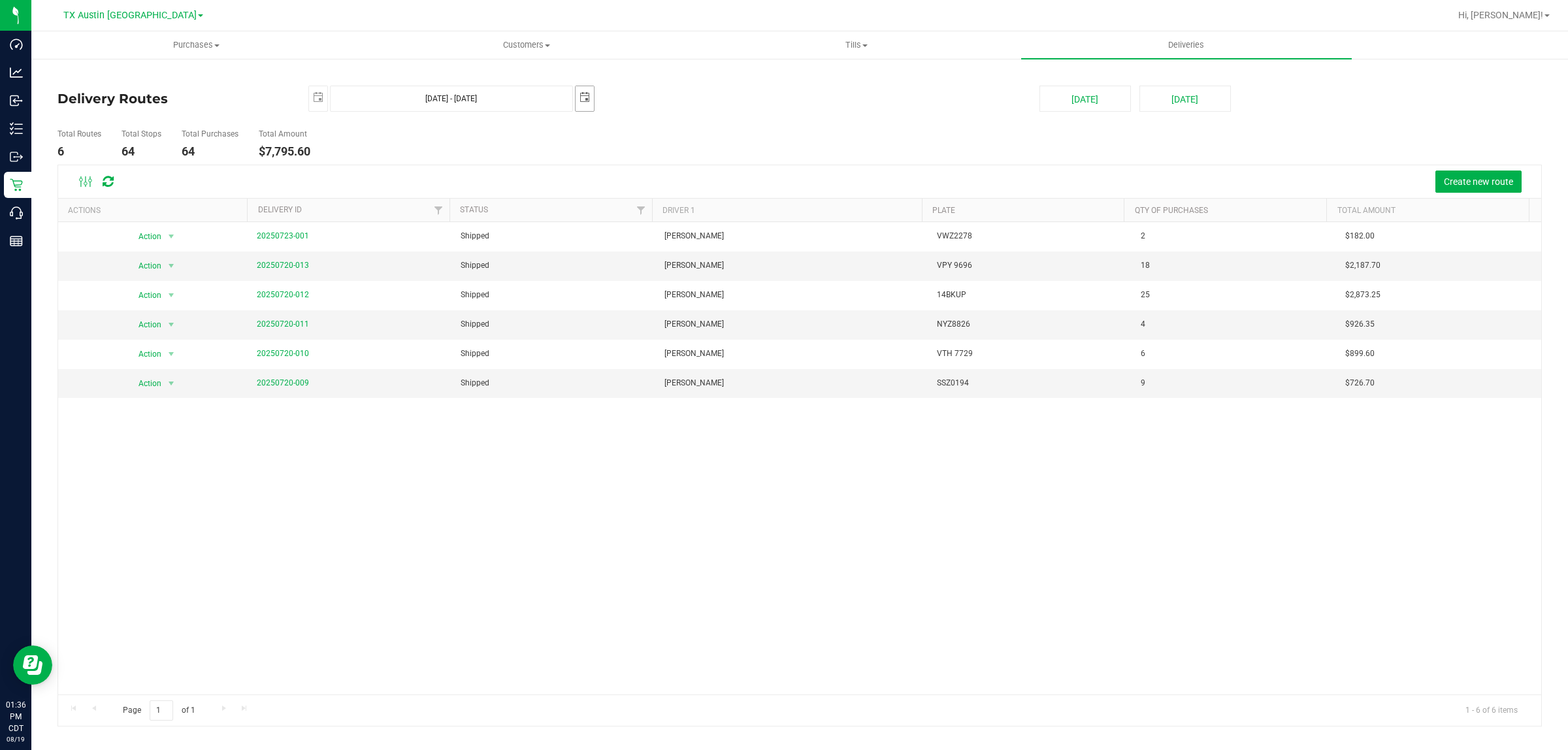
click at [584, 97] on span "select" at bounding box center [585, 97] width 10 height 10
click at [683, 235] on link "25" at bounding box center [682, 231] width 19 height 20
type input "Jul 24, 2025 - Jul 25, 2025"
type input "2025-07-25"
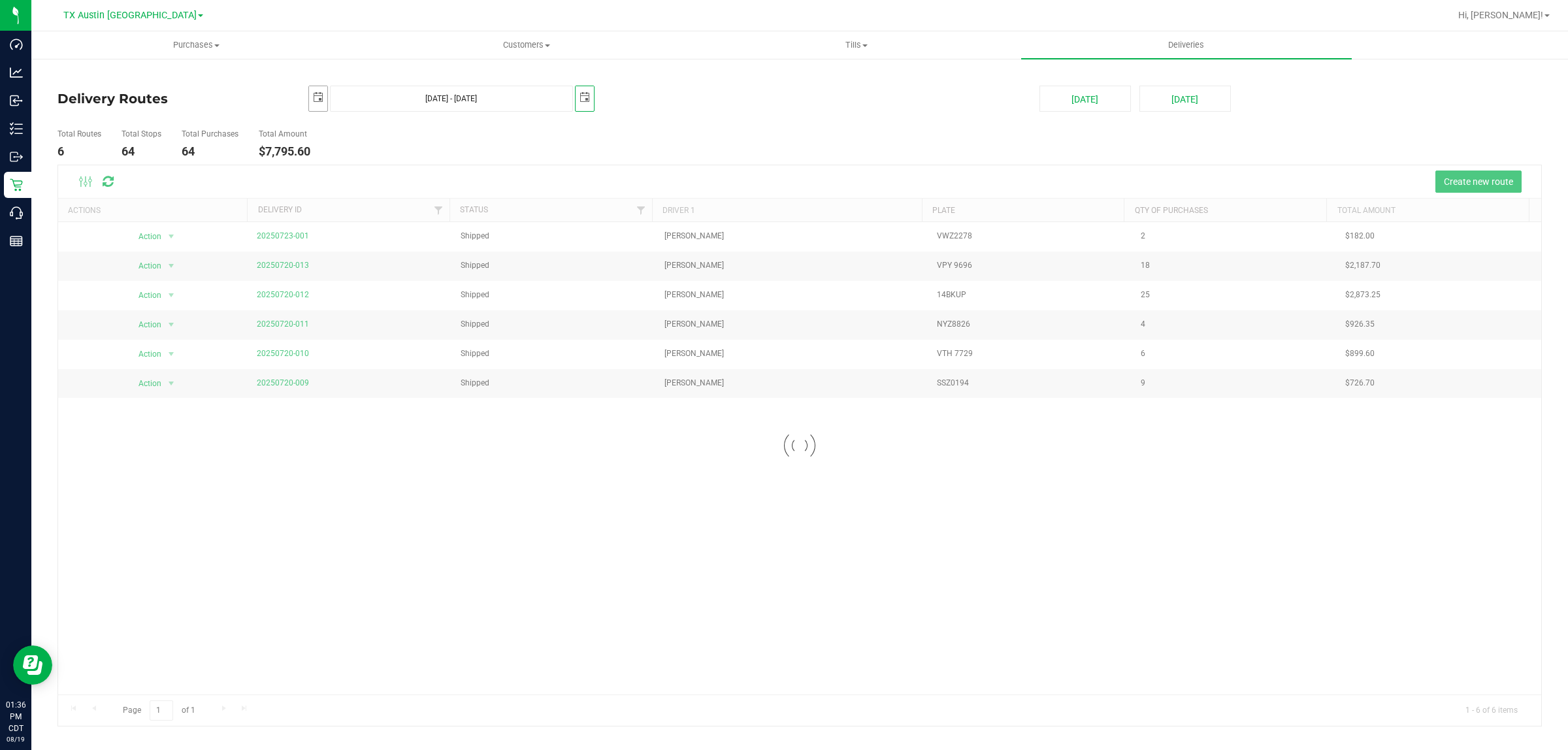
click at [316, 95] on span "select" at bounding box center [317, 97] width 10 height 10
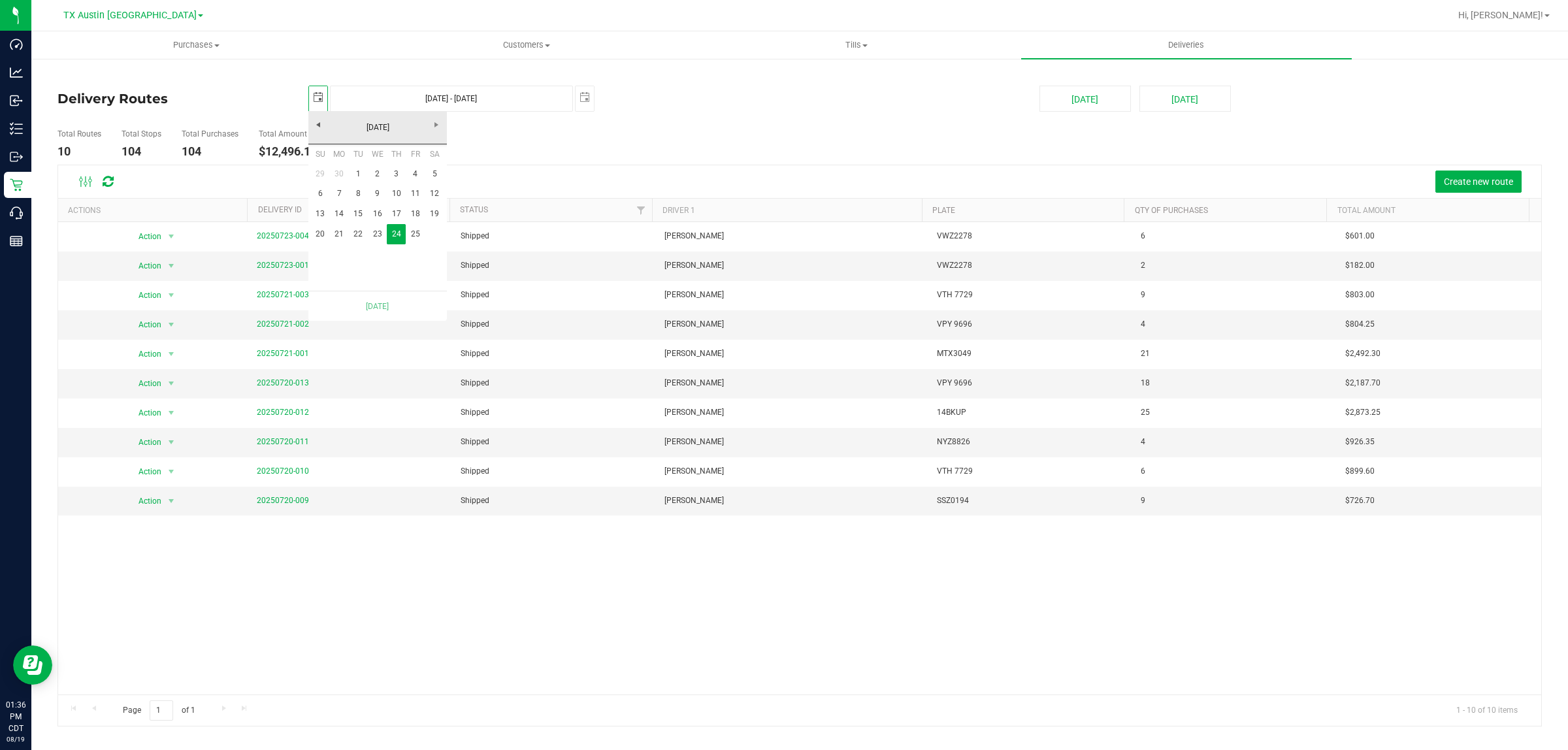
scroll to position [0, 33]
click at [418, 239] on link "25" at bounding box center [415, 234] width 19 height 20
type input "Jul 25, 2025 - Jul 25, 2025"
type input "2025-07-25"
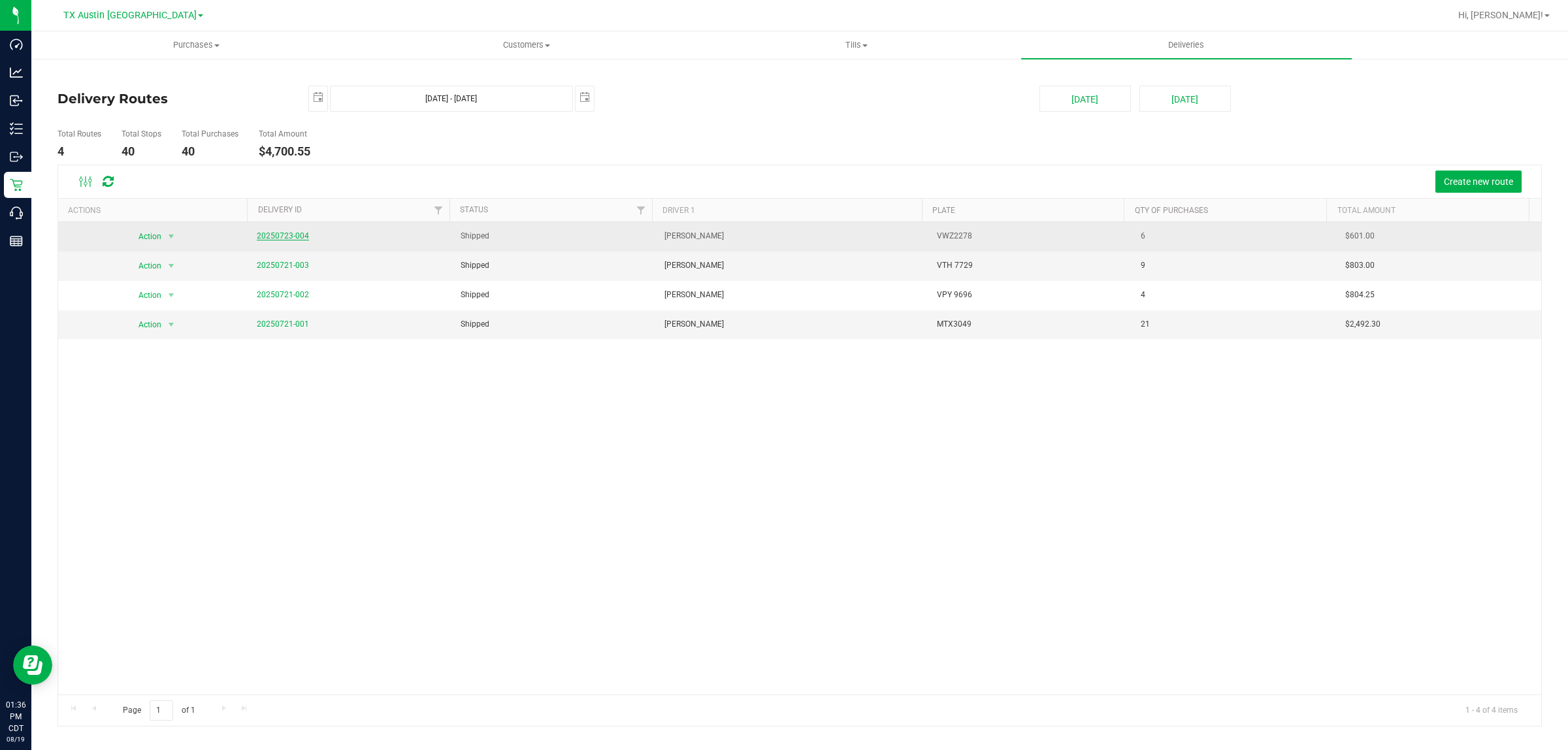
click at [289, 236] on link "20250723-004" at bounding box center [283, 235] width 53 height 9
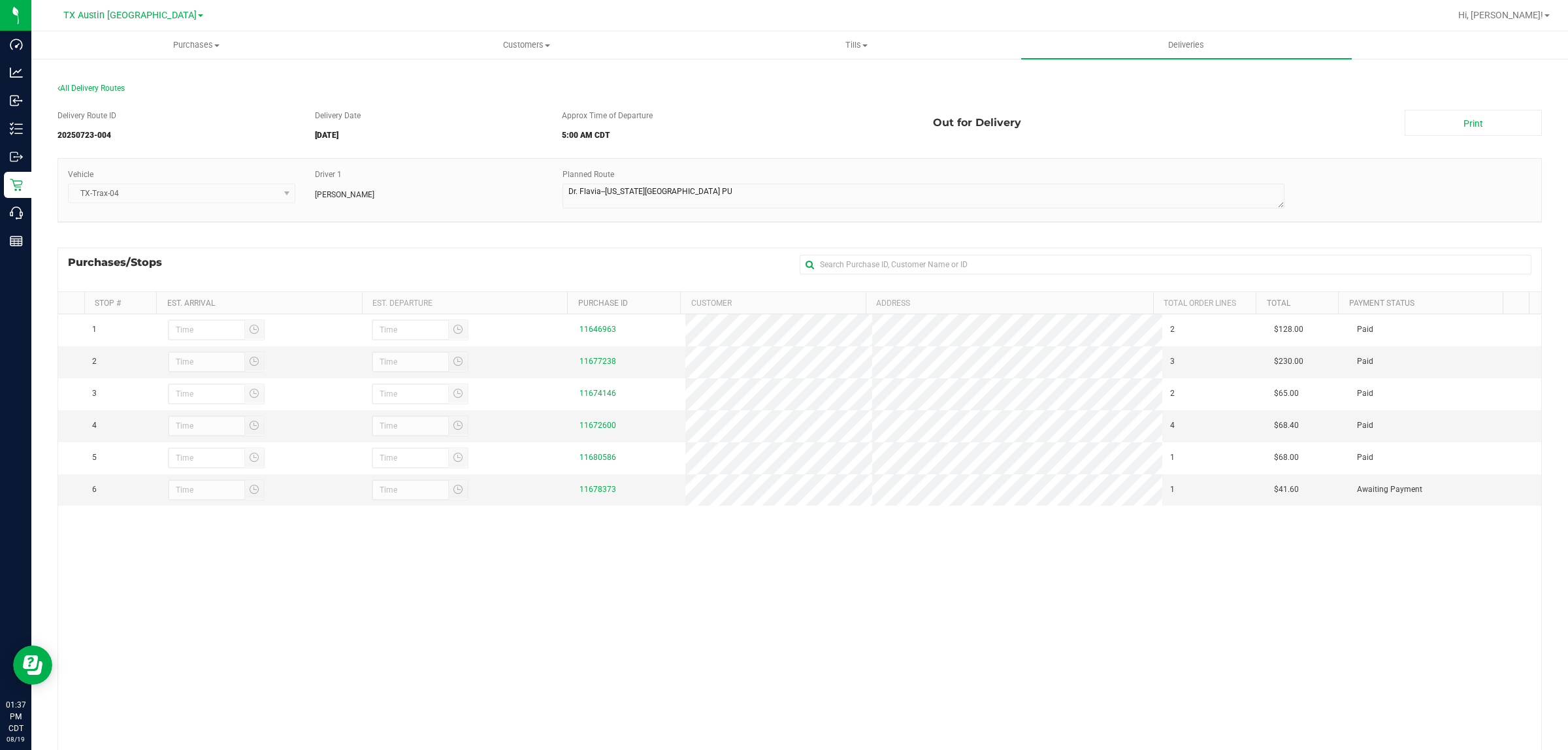
click at [375, 243] on div "Delivery Route ID 20250723-004 Delivery Date 07/25/2025 Approx Time of Departur…" at bounding box center [800, 464] width 1484 height 729
click at [105, 79] on section "All Delivery Routes Delivery Route ID 20250723-004 Delivery Date 07/25/2025 App…" at bounding box center [800, 456] width 1484 height 770
click at [103, 84] on span "All Delivery Routes" at bounding box center [91, 87] width 68 height 9
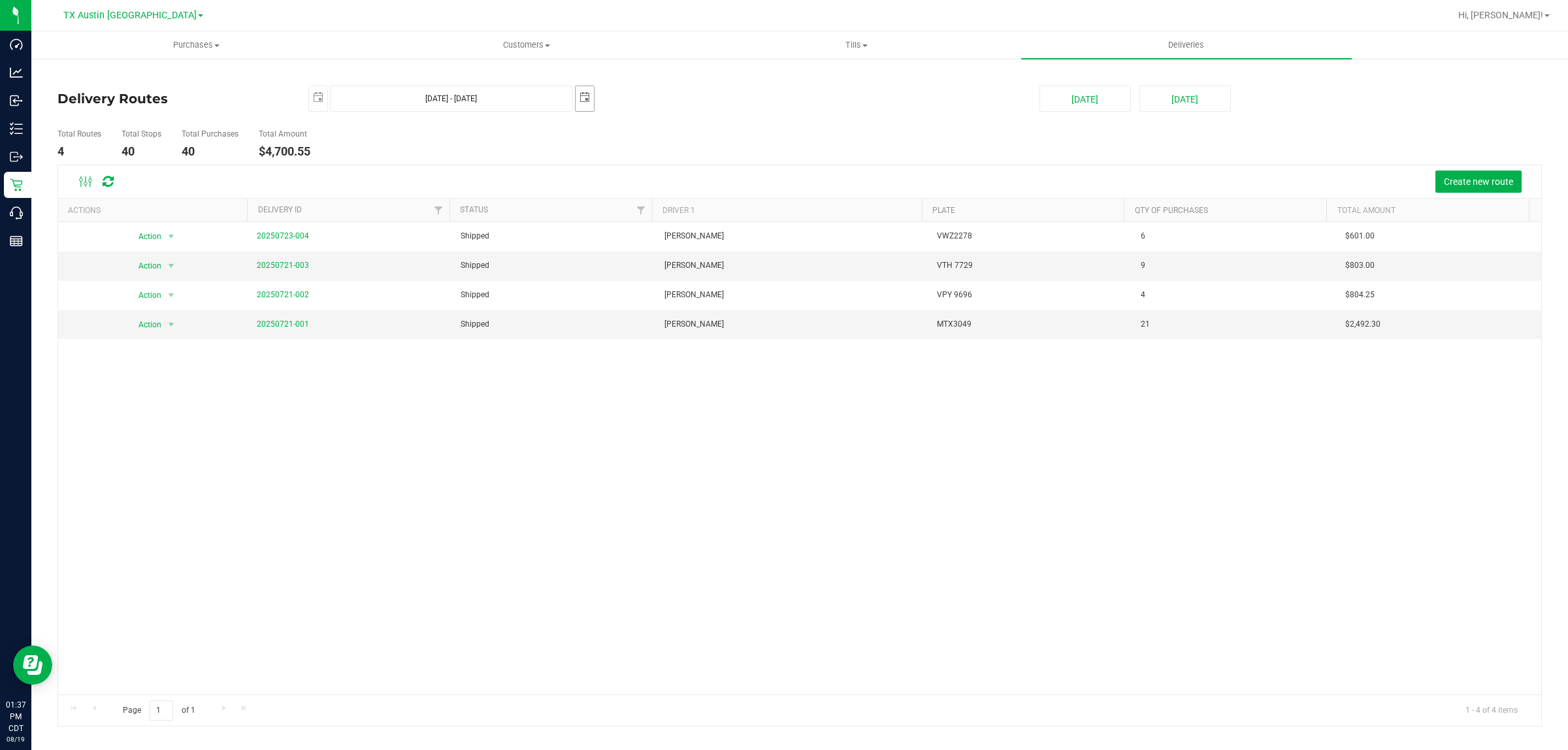
click at [587, 95] on span "select" at bounding box center [585, 97] width 10 height 10
click at [704, 229] on link "26" at bounding box center [701, 231] width 19 height 20
type input "Jul 25, 2025 - Jul 26, 2025"
type input "2025-07-26"
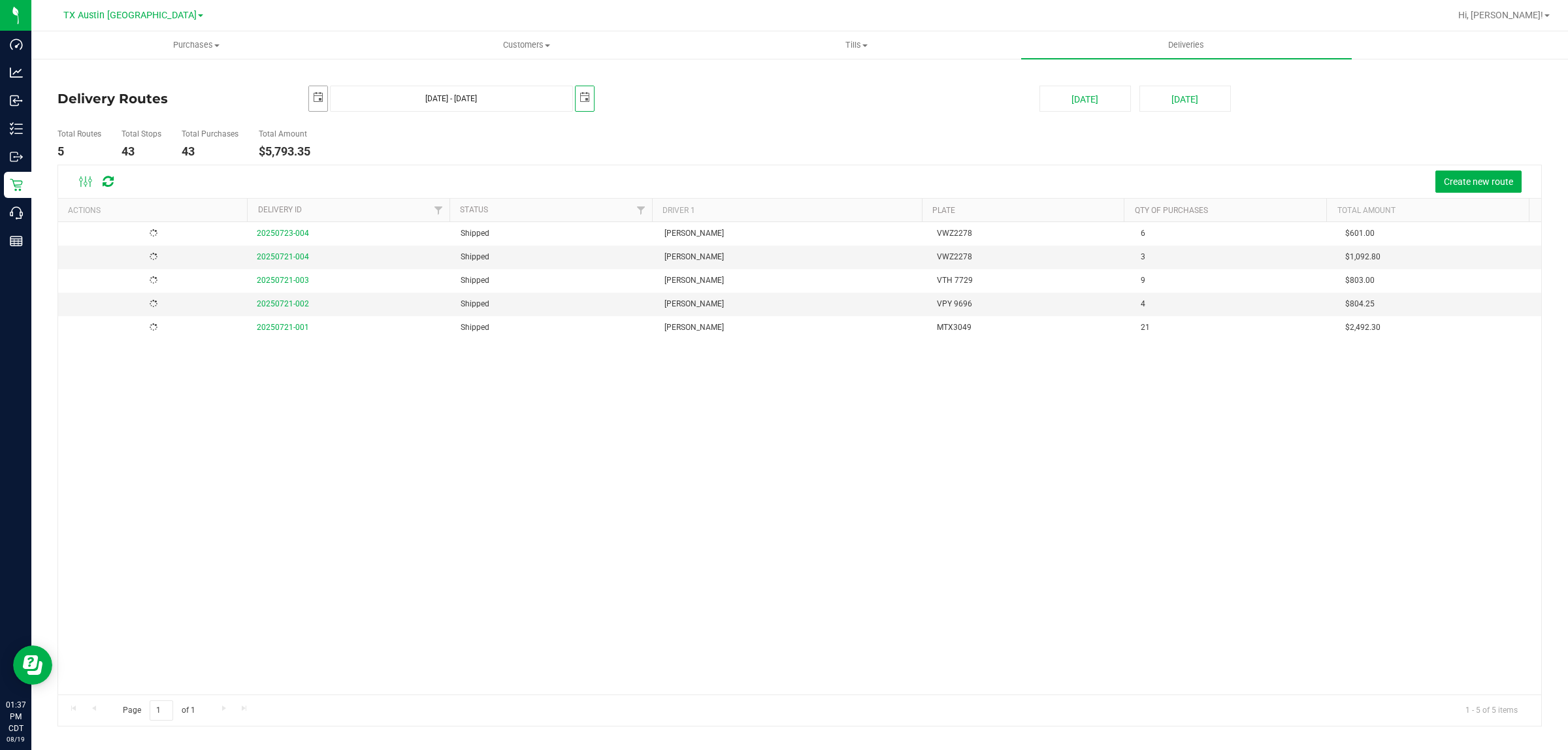
click at [314, 98] on span "select" at bounding box center [317, 97] width 10 height 10
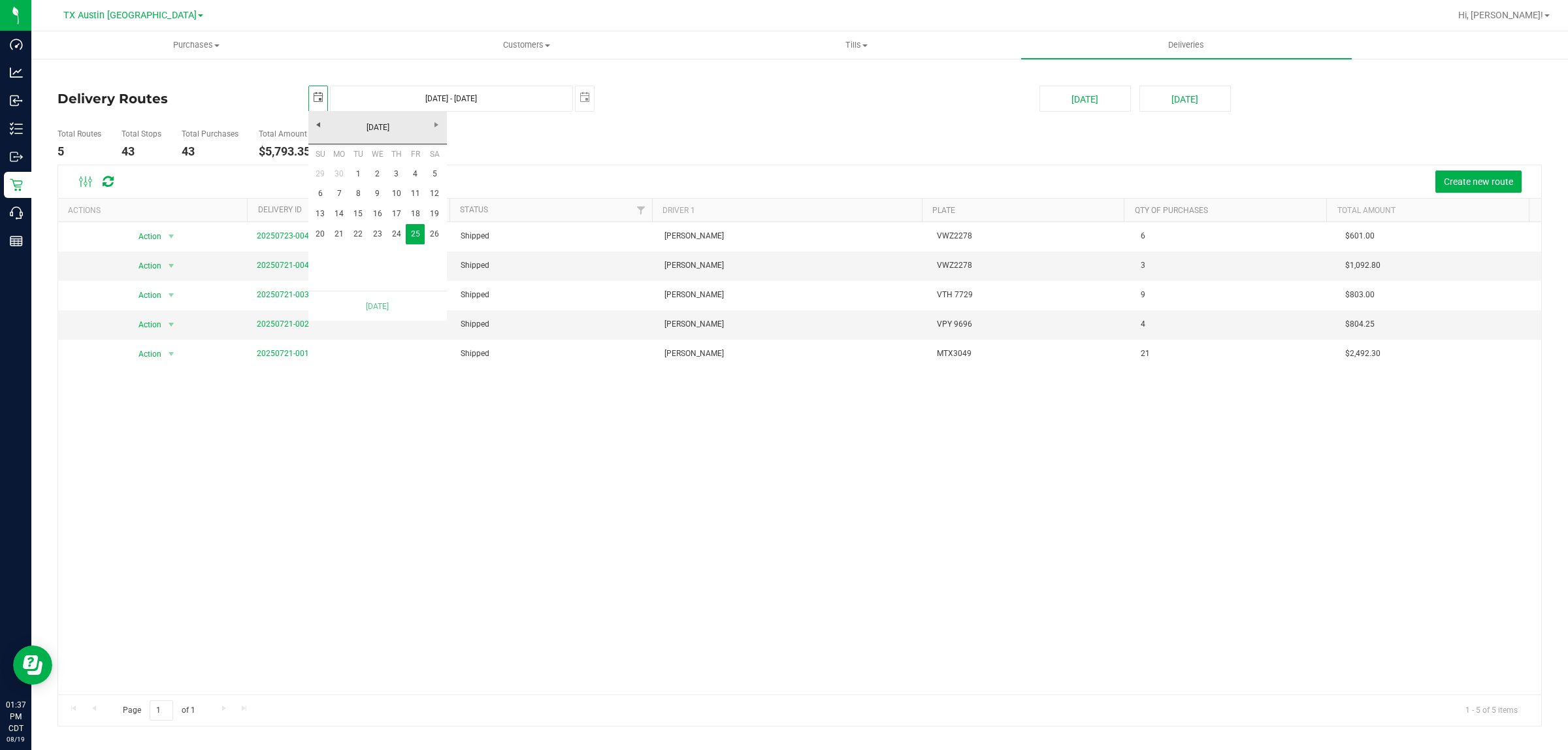
scroll to position [0, 33]
click at [428, 234] on link "26" at bounding box center [434, 234] width 19 height 20
type input "Jul 26, 2025 - Jul 26, 2025"
type input "2025-07-26"
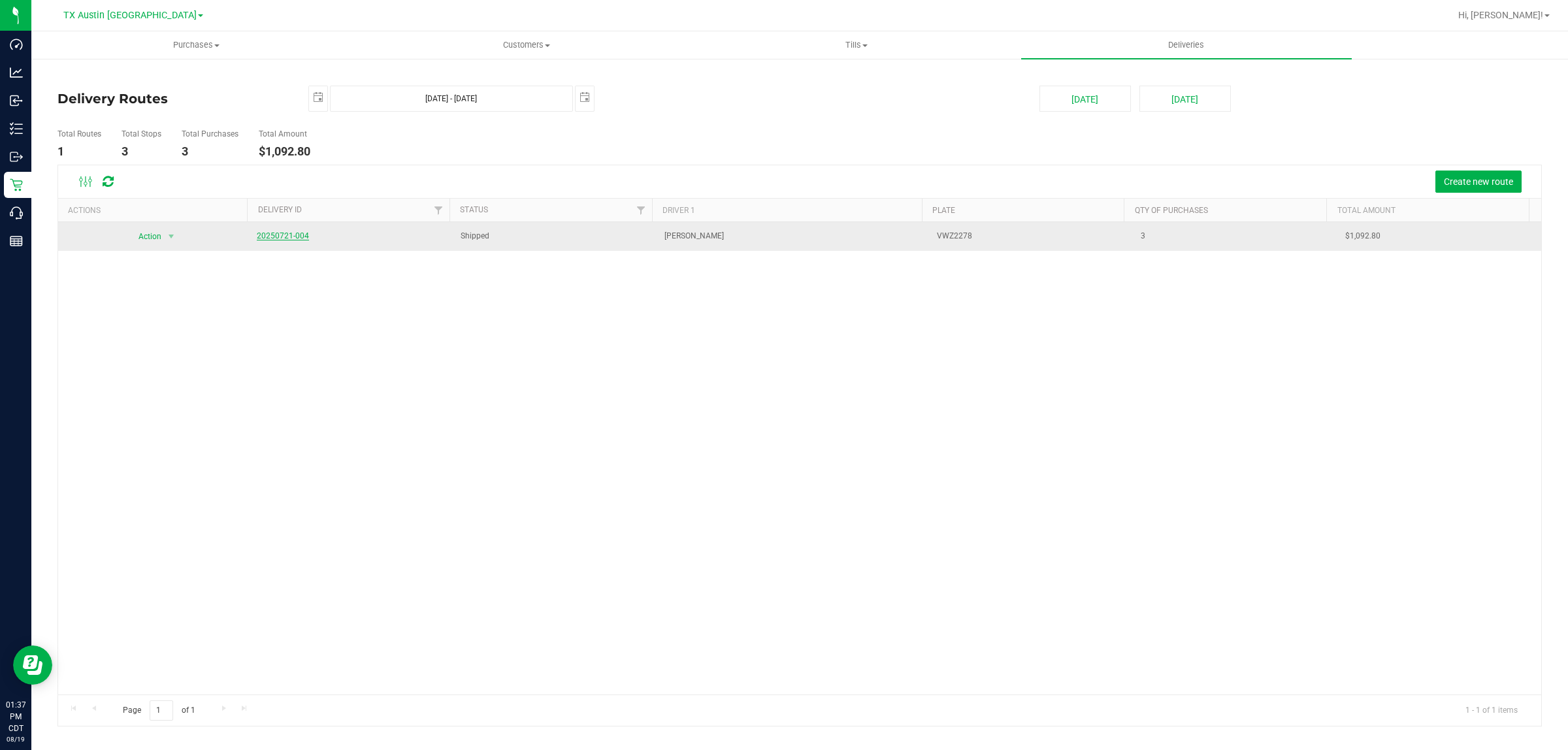
click at [282, 236] on link "20250721-004" at bounding box center [283, 235] width 53 height 9
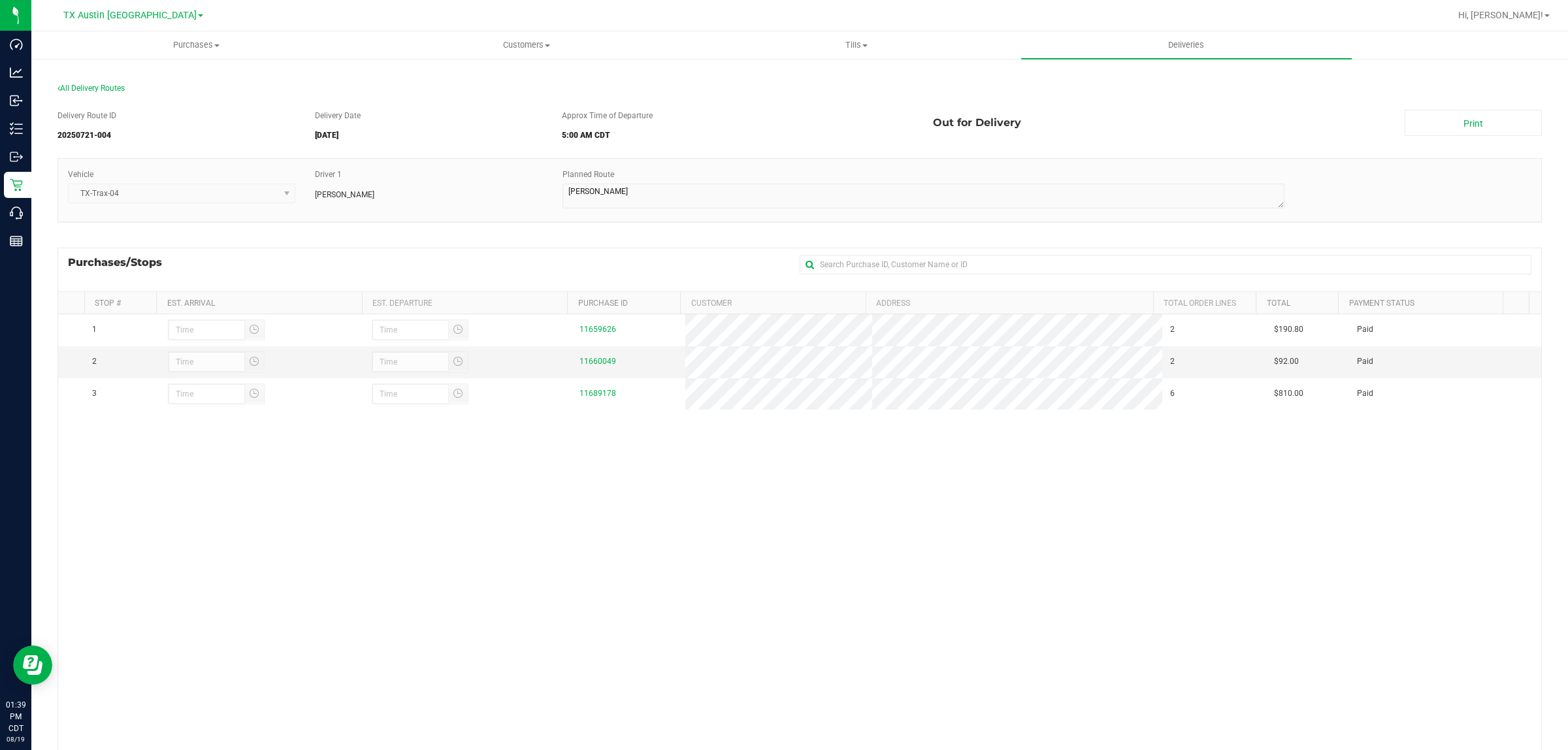
click at [442, 233] on div "Vehicle TX-Trax-04 Driver 1 Jade Calabro Planned Route" at bounding box center [800, 196] width 1484 height 77
click at [99, 90] on span "All Delivery Routes" at bounding box center [91, 87] width 68 height 9
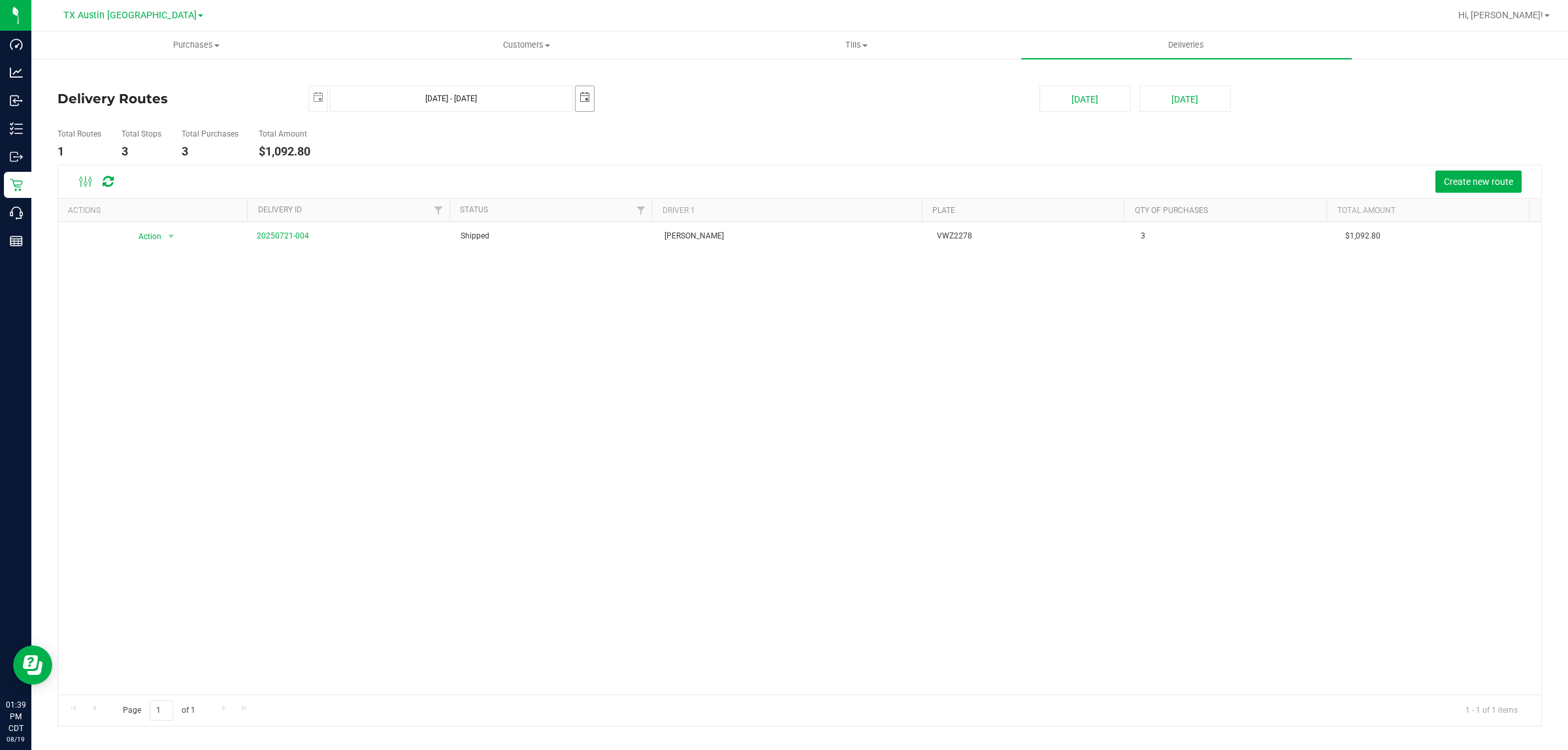
click at [575, 95] on span "2025-07-26" at bounding box center [585, 99] width 20 height 26
click at [582, 100] on span "select" at bounding box center [585, 97] width 10 height 10
drag, startPoint x: 605, startPoint y: 253, endPoint x: 596, endPoint y: 252, distance: 9.1
click at [605, 252] on link "28" at bounding box center [606, 251] width 19 height 20
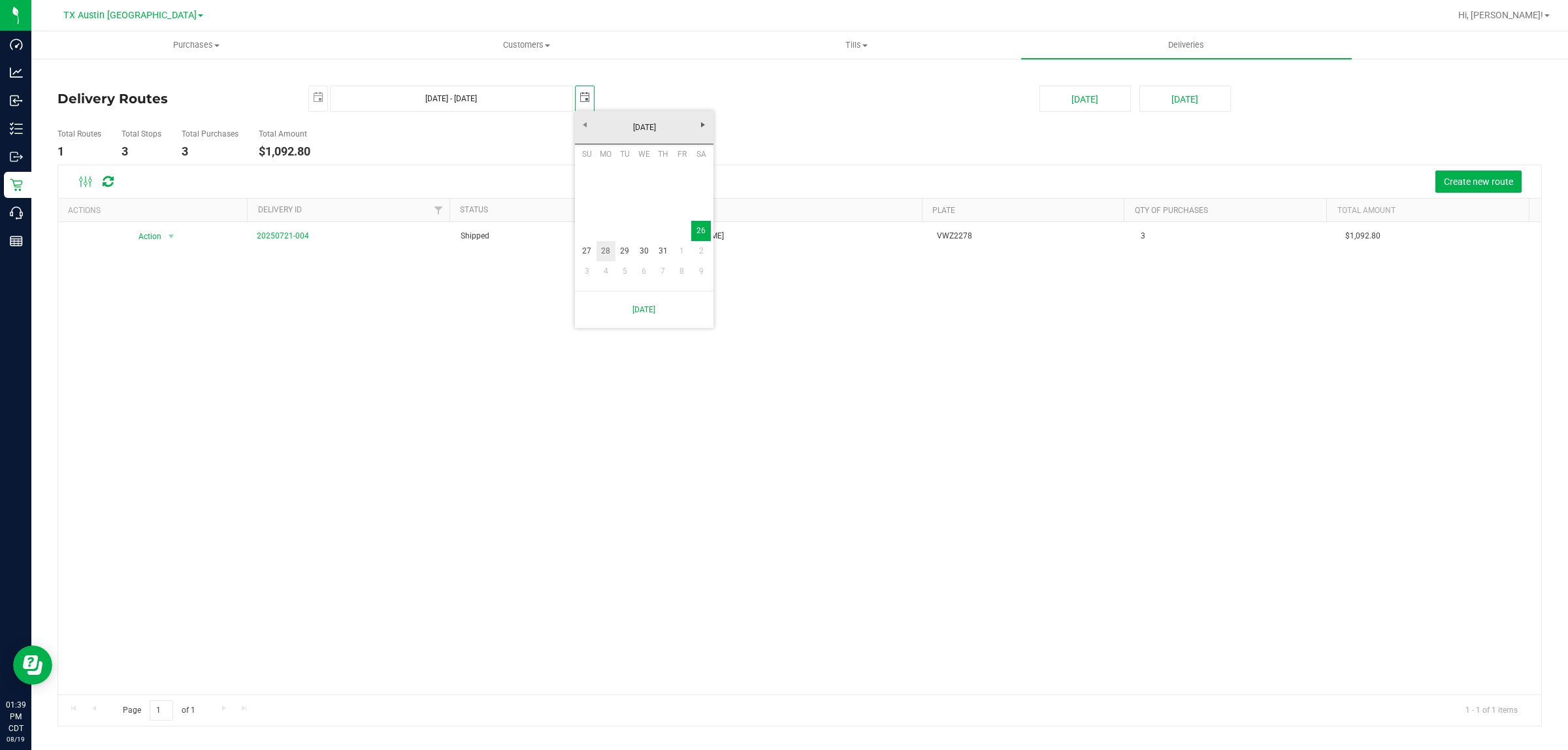
type input "Jul 26, 2025 - Jul 28, 2025"
type input "2025-07-28"
click at [310, 96] on span "select" at bounding box center [318, 97] width 18 height 23
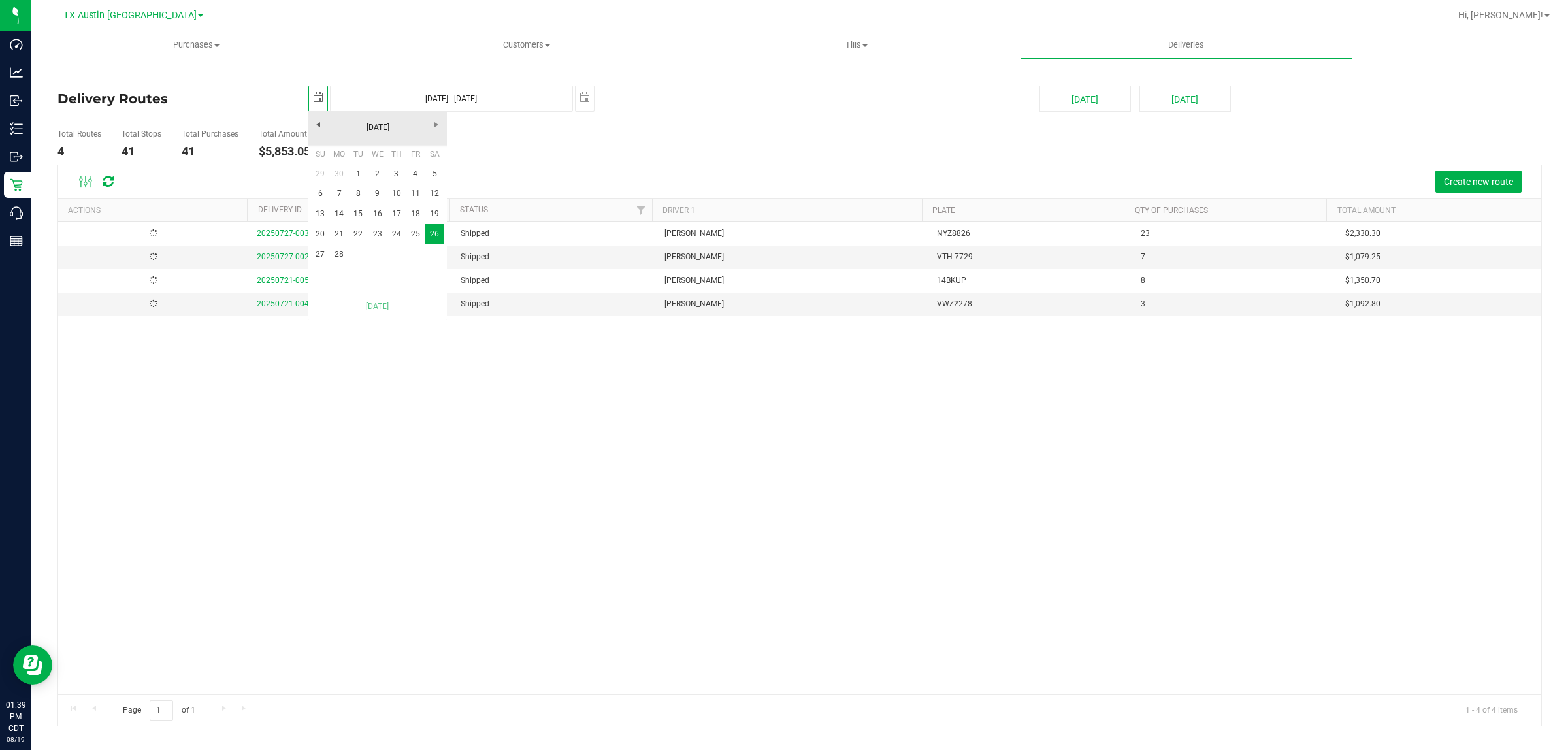
scroll to position [0, 33]
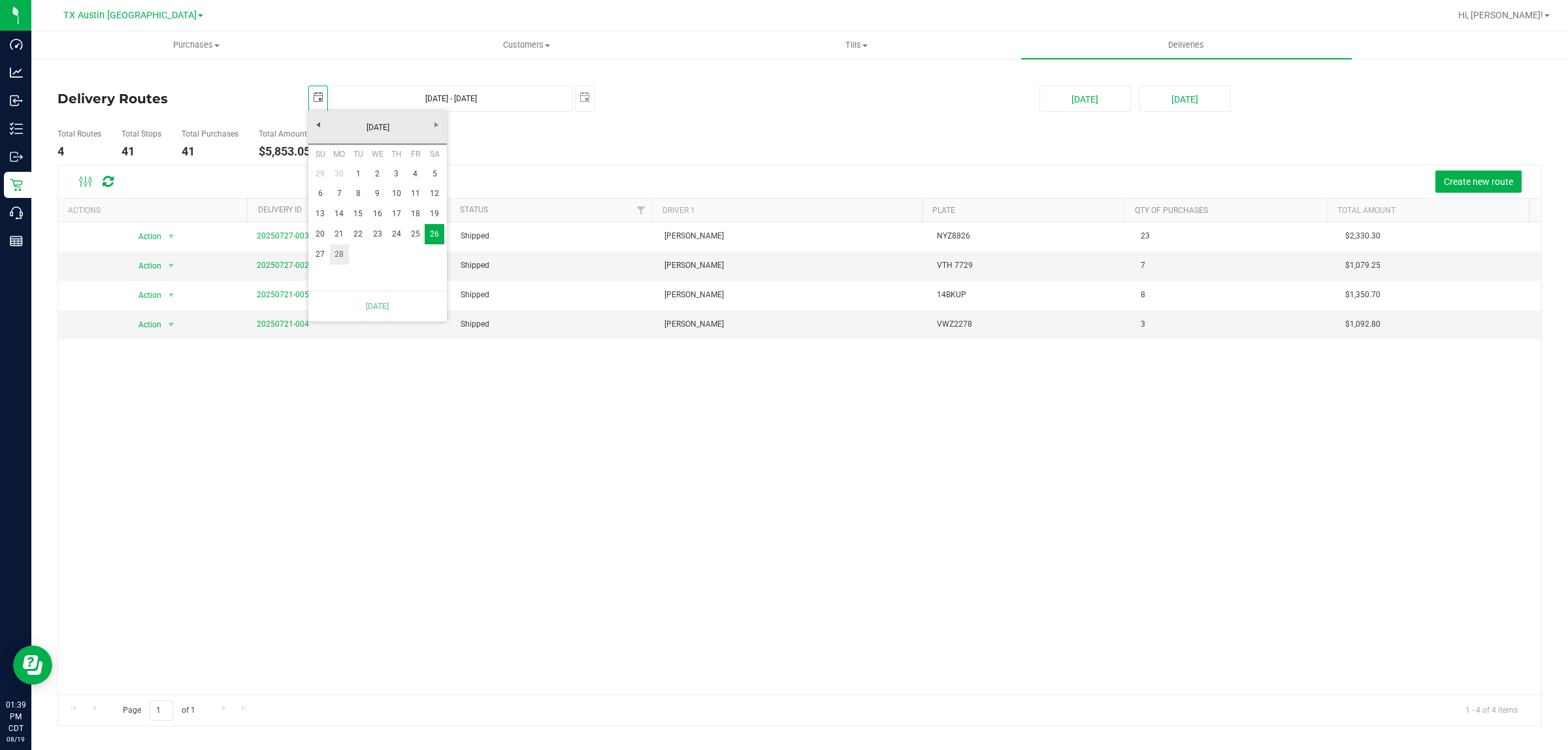
click at [343, 255] on link "28" at bounding box center [340, 254] width 19 height 20
type input "Jul 28, 2025 - Jul 28, 2025"
type input "2025-07-28"
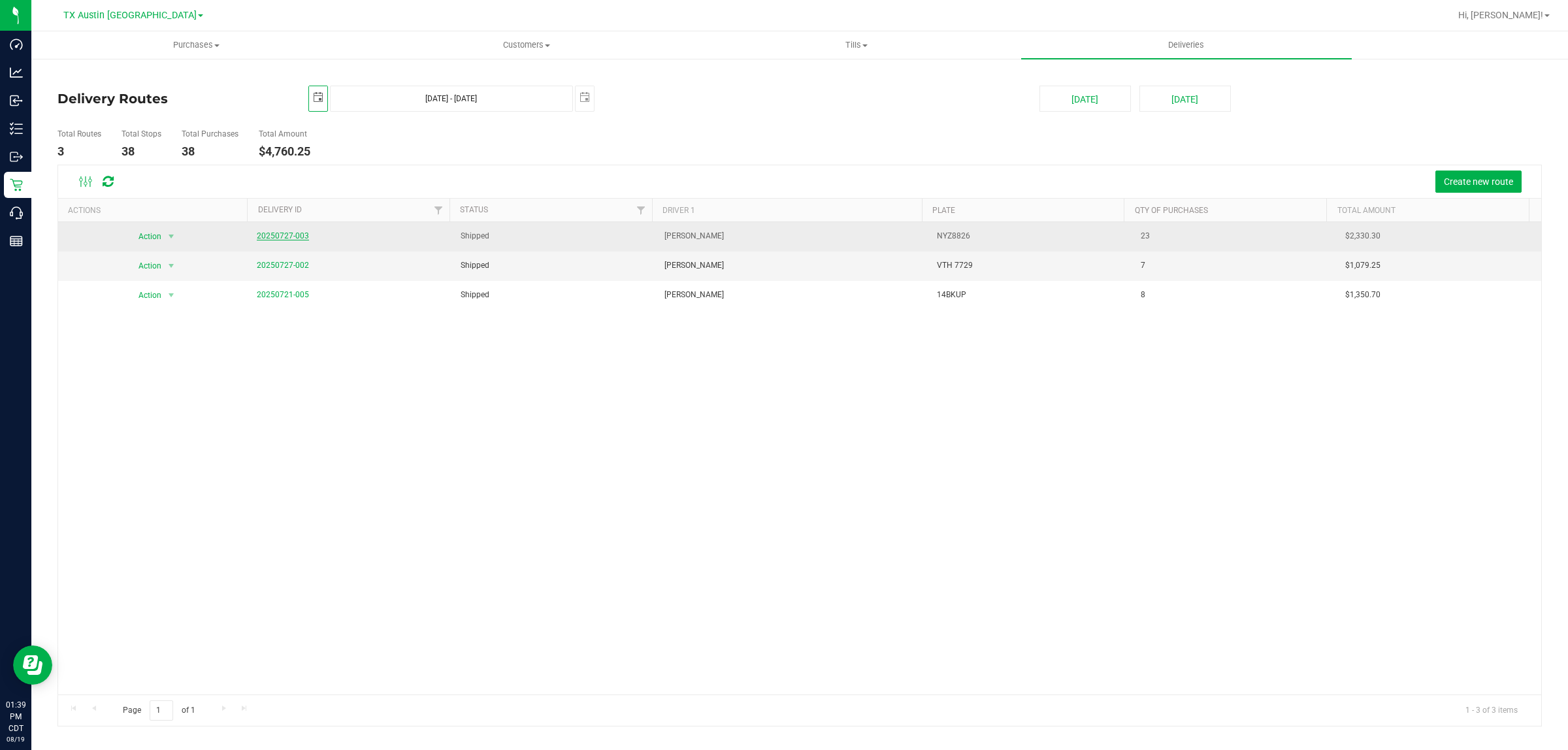
click at [285, 235] on link "20250727-003" at bounding box center [283, 235] width 53 height 9
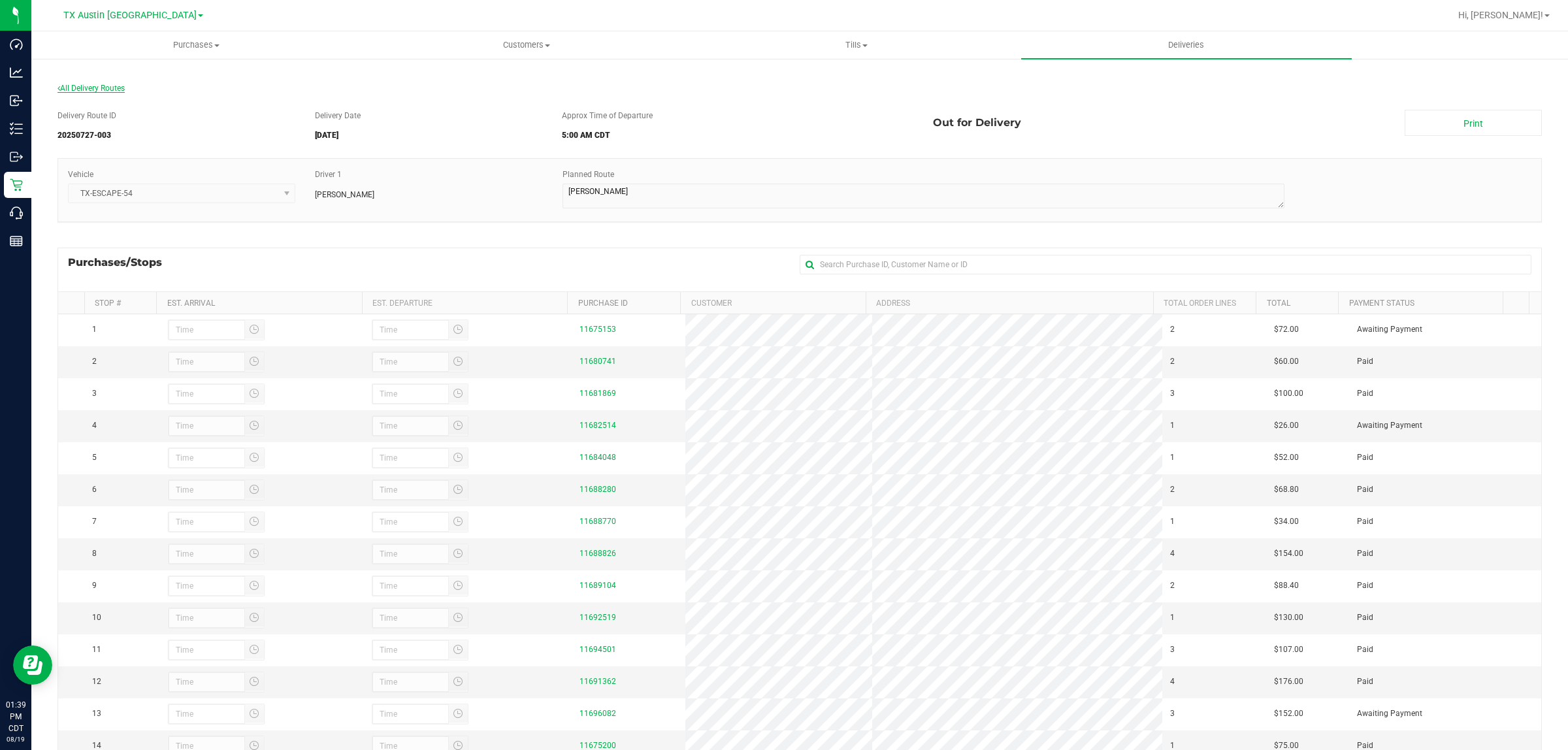
click at [118, 86] on span "All Delivery Routes" at bounding box center [91, 87] width 68 height 9
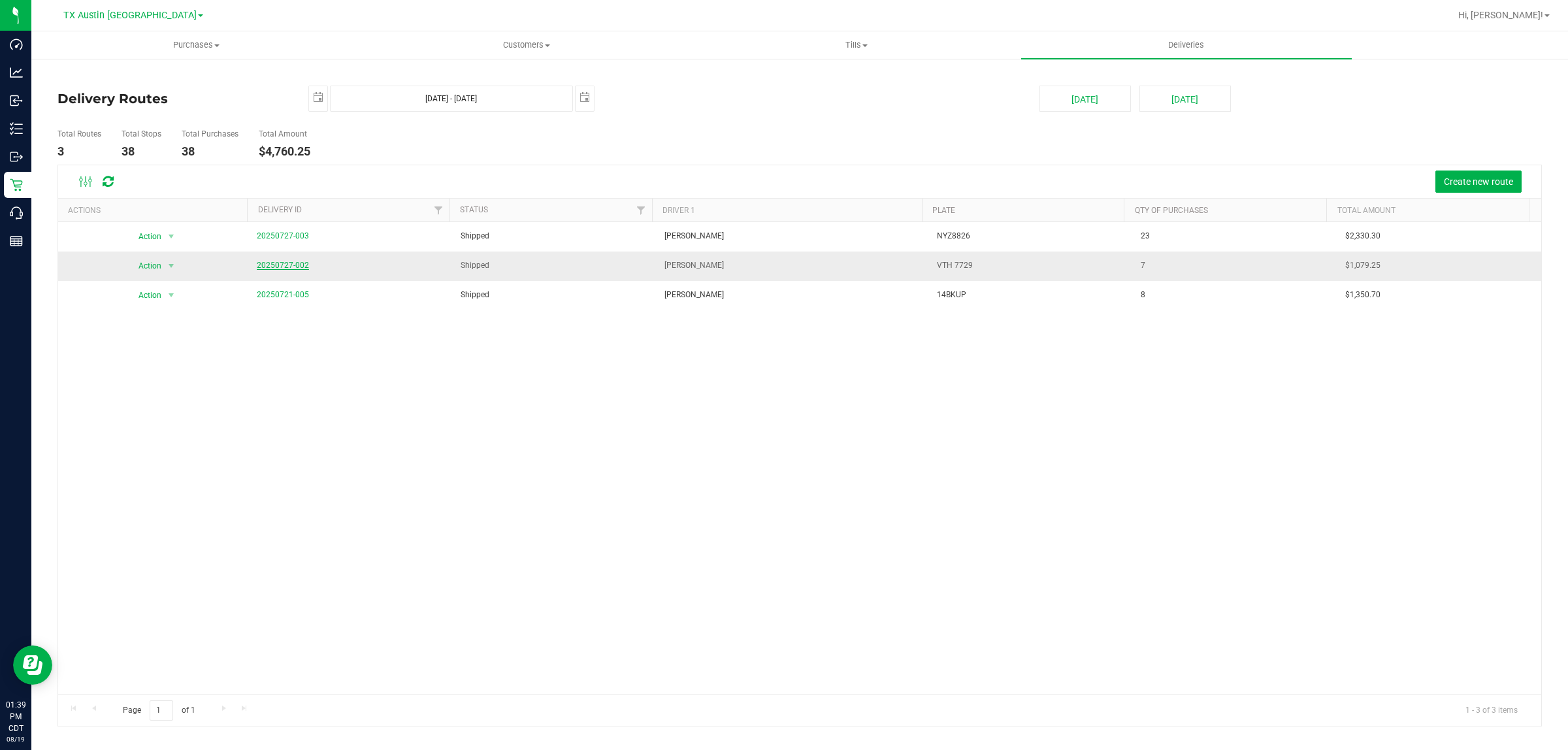
click at [282, 262] on link "20250727-002" at bounding box center [283, 265] width 53 height 9
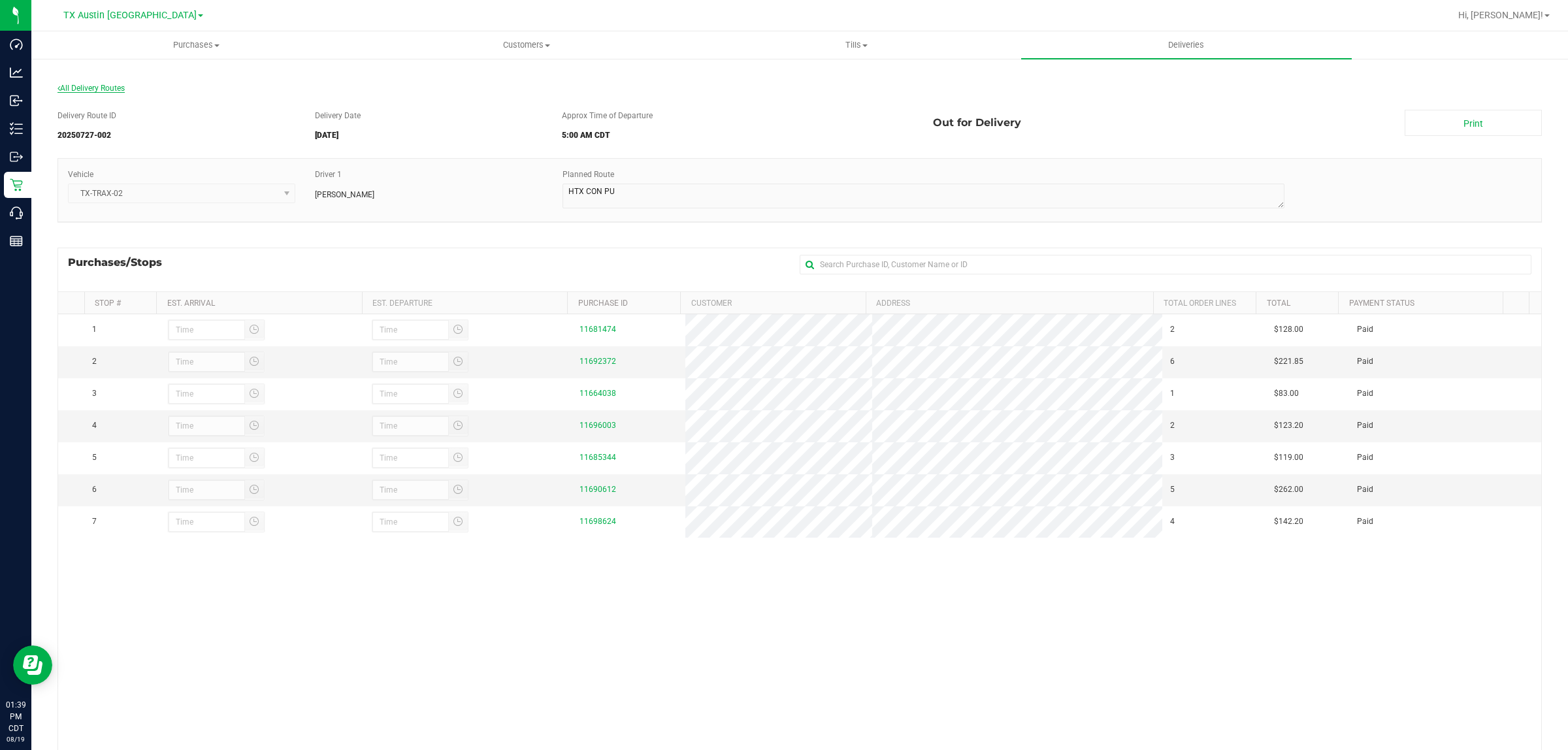
click at [95, 86] on span "All Delivery Routes" at bounding box center [91, 87] width 68 height 9
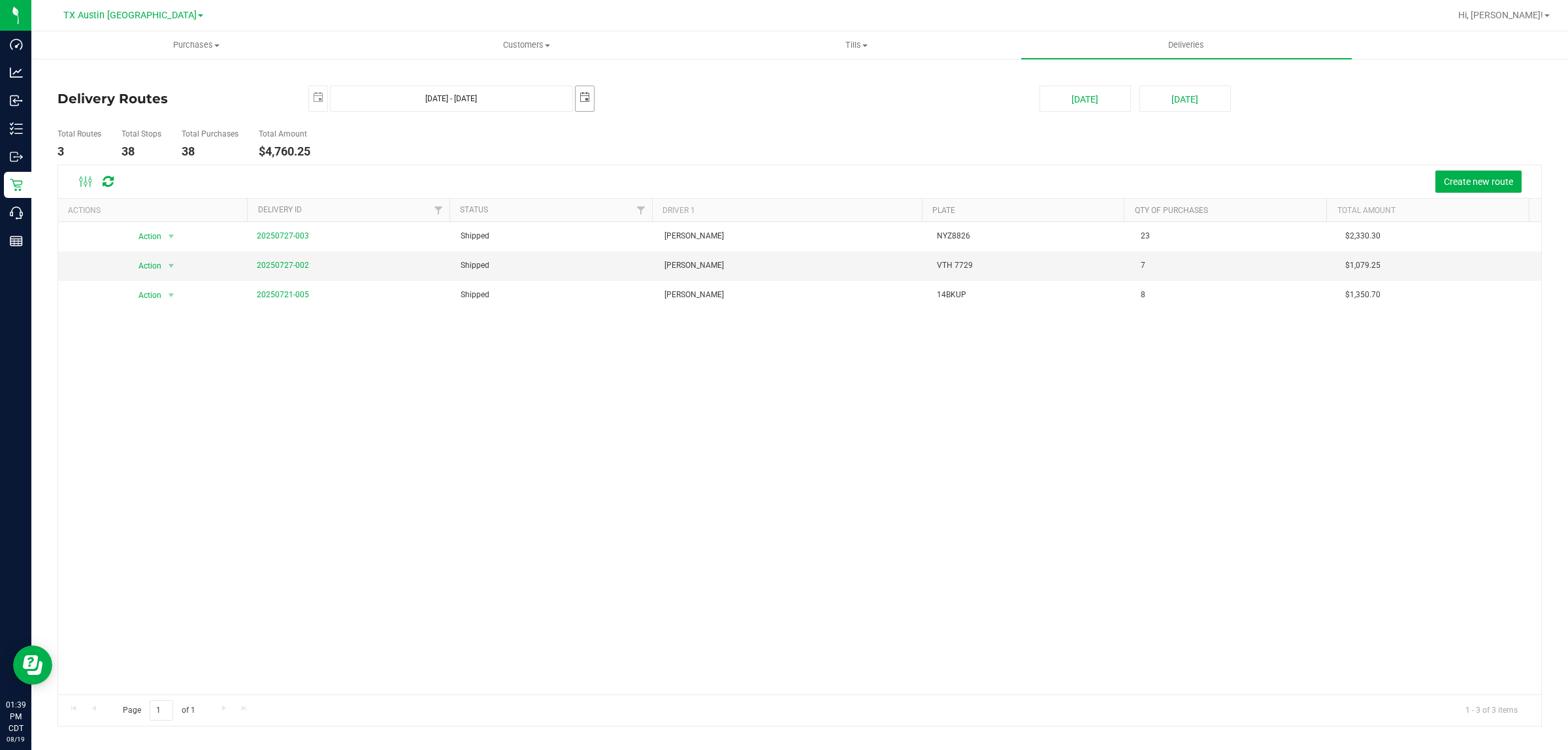
click at [584, 99] on span "select" at bounding box center [585, 97] width 10 height 10
click at [621, 251] on link "29" at bounding box center [625, 249] width 19 height 20
type input "Jul 28, 2025 - Jul 29, 2025"
type input "2025-07-29"
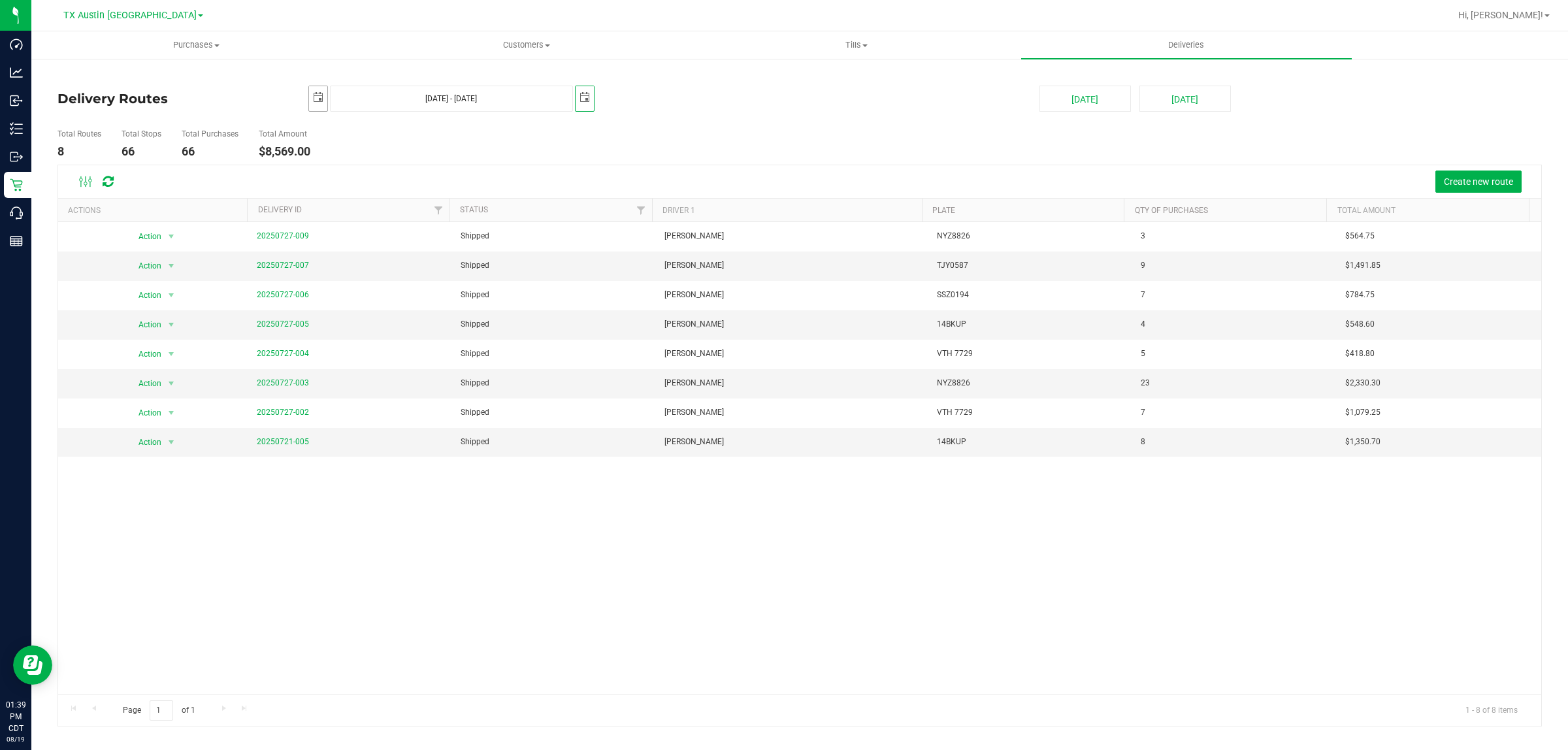
click at [314, 97] on span "select" at bounding box center [317, 97] width 10 height 10
click at [355, 252] on link "29" at bounding box center [359, 254] width 19 height 20
type input "Jul 29, 2025 - Jul 29, 2025"
type input "2025-07-29"
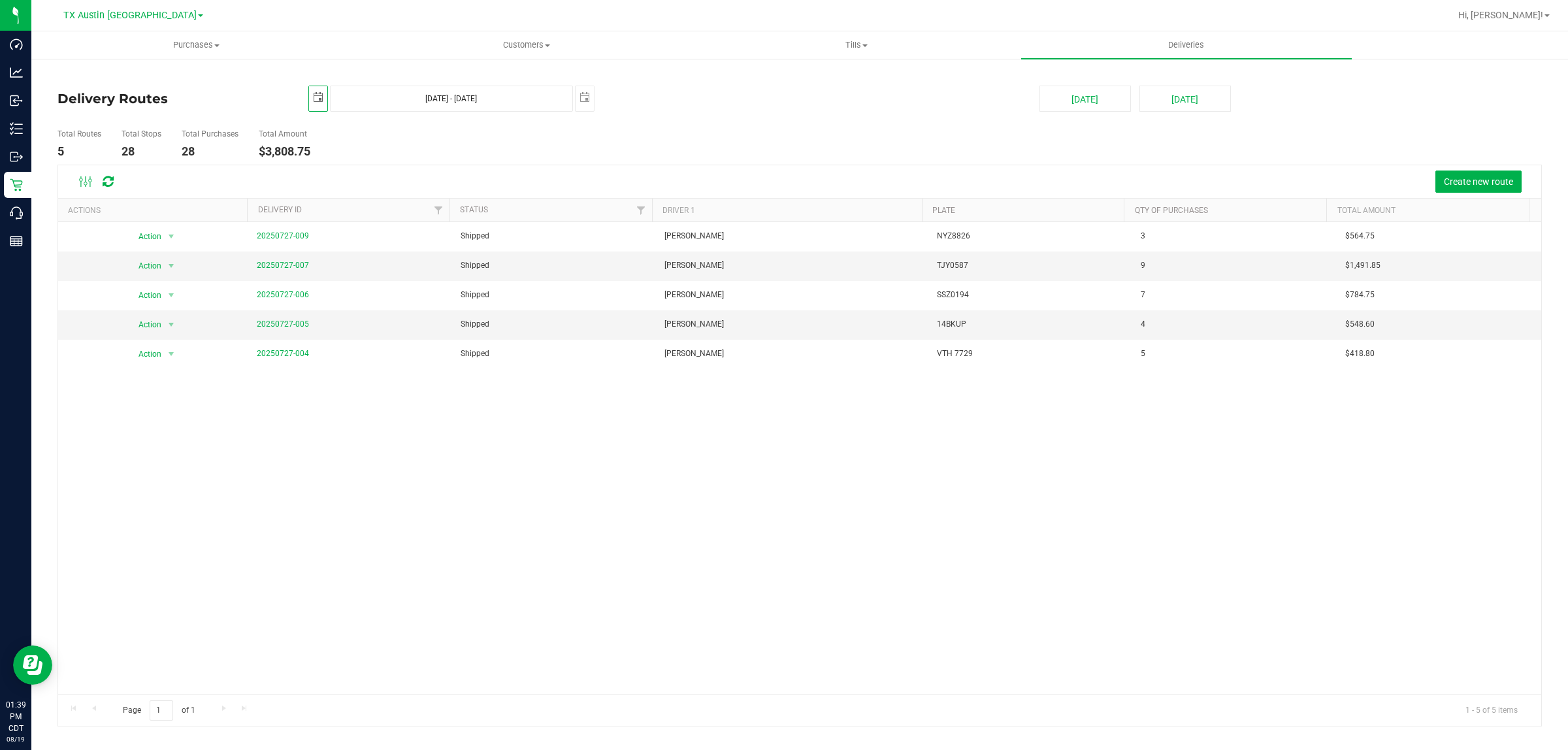
click at [695, 492] on div "Action Action View Delivery 20250727-009 Shipped Christopher Kelton NYZ8826 3 $…" at bounding box center [800, 458] width 1484 height 472
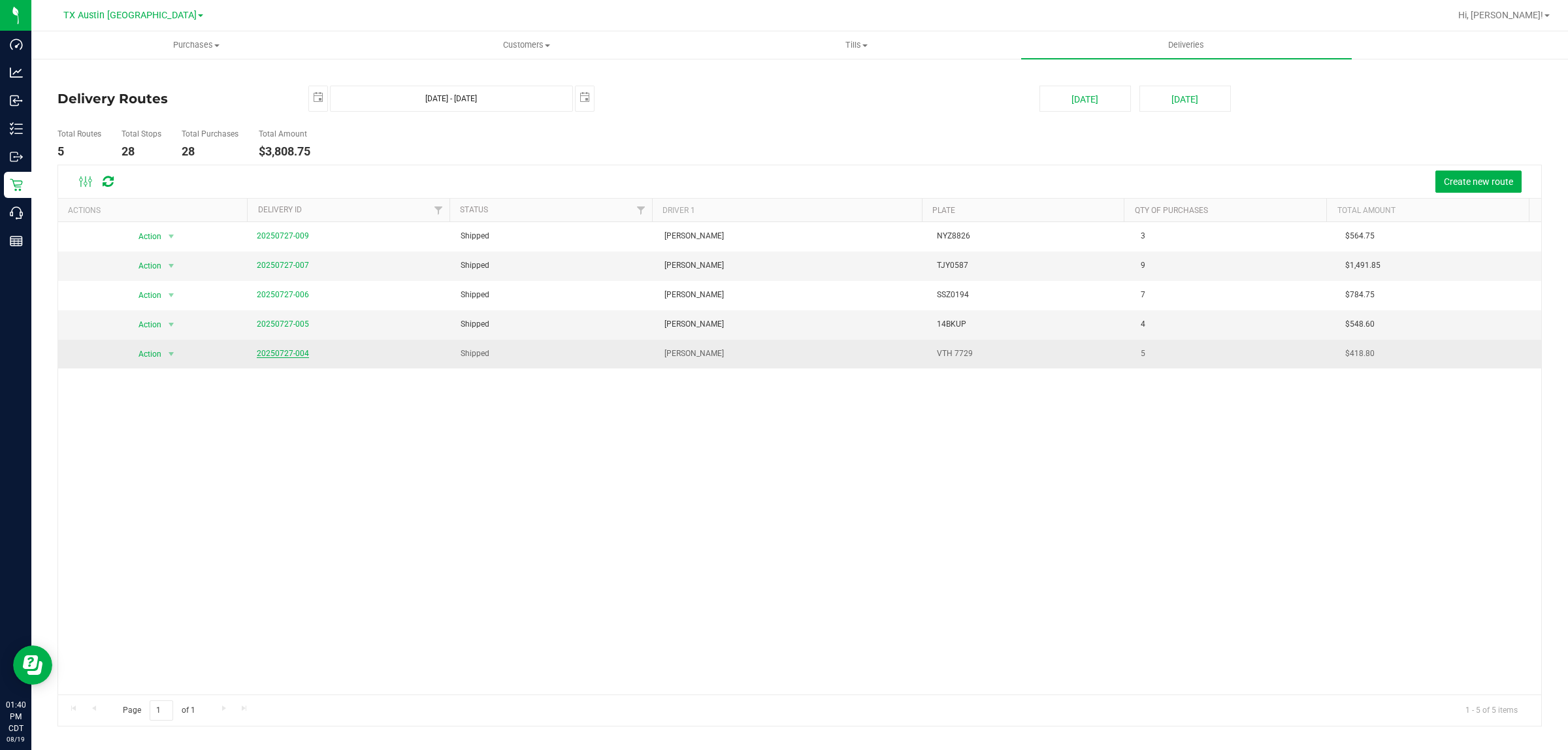
click at [292, 353] on link "20250727-004" at bounding box center [283, 353] width 53 height 9
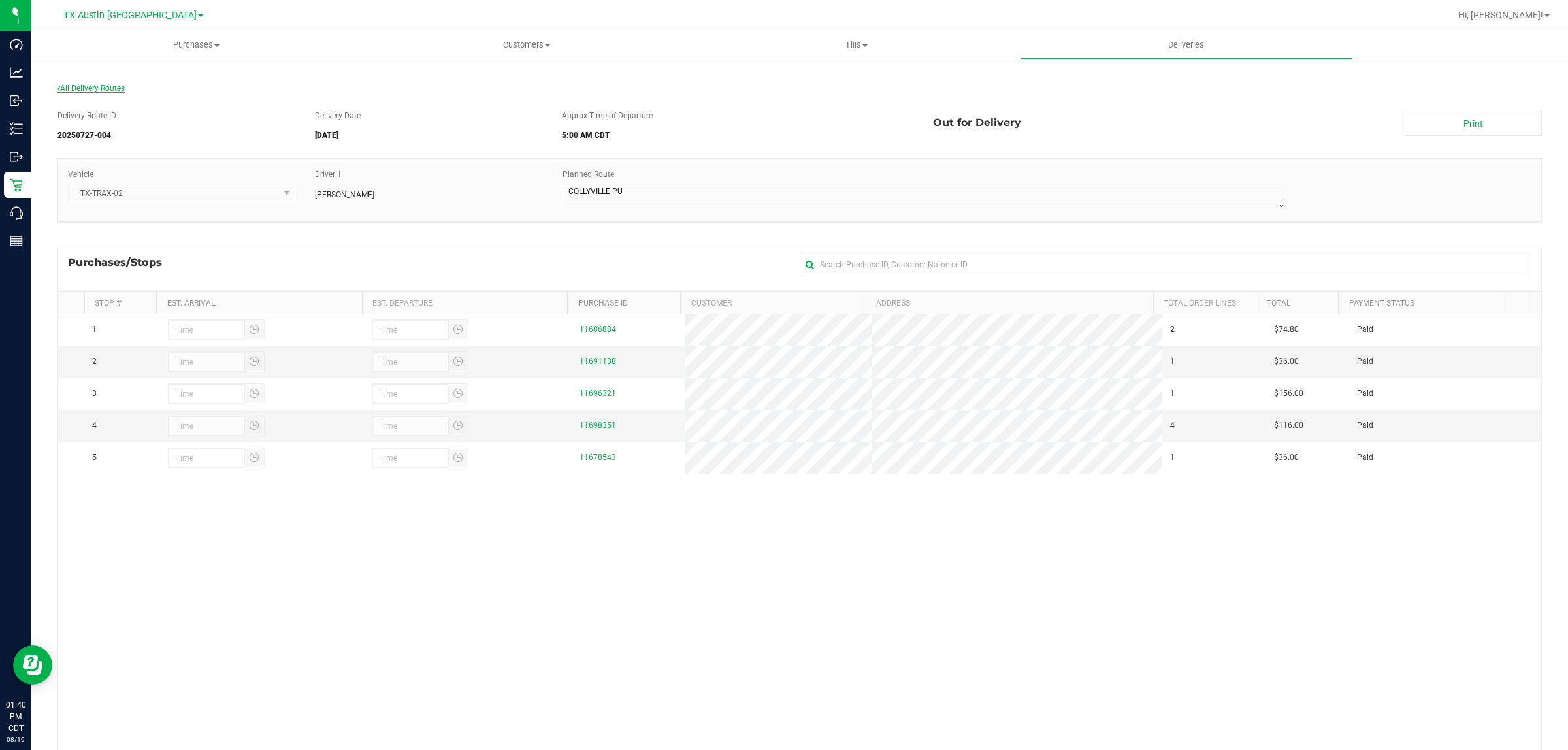
click at [108, 86] on span "All Delivery Routes" at bounding box center [91, 87] width 68 height 9
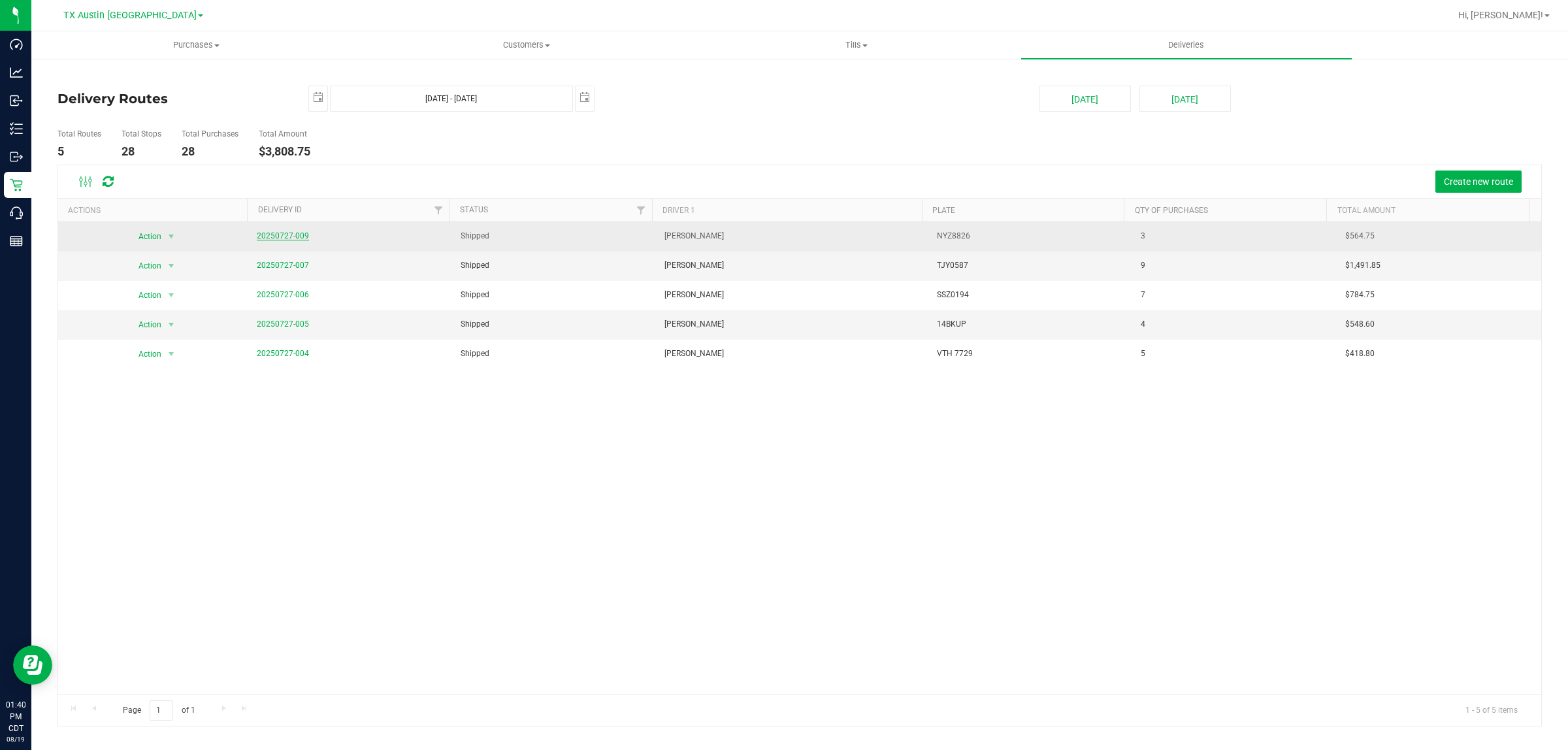
click at [289, 236] on link "20250727-009" at bounding box center [283, 235] width 53 height 9
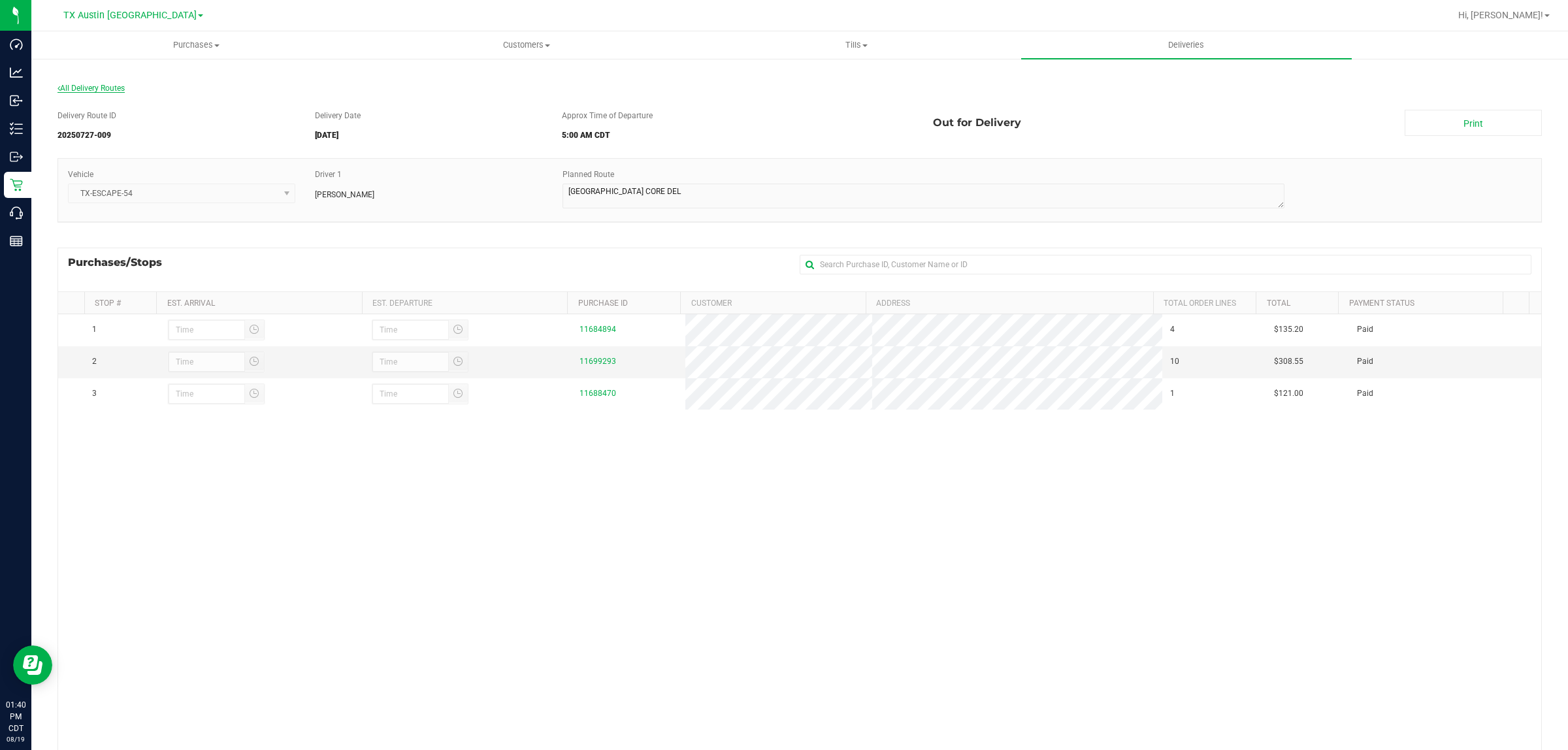
click at [111, 86] on span "All Delivery Routes" at bounding box center [91, 87] width 68 height 9
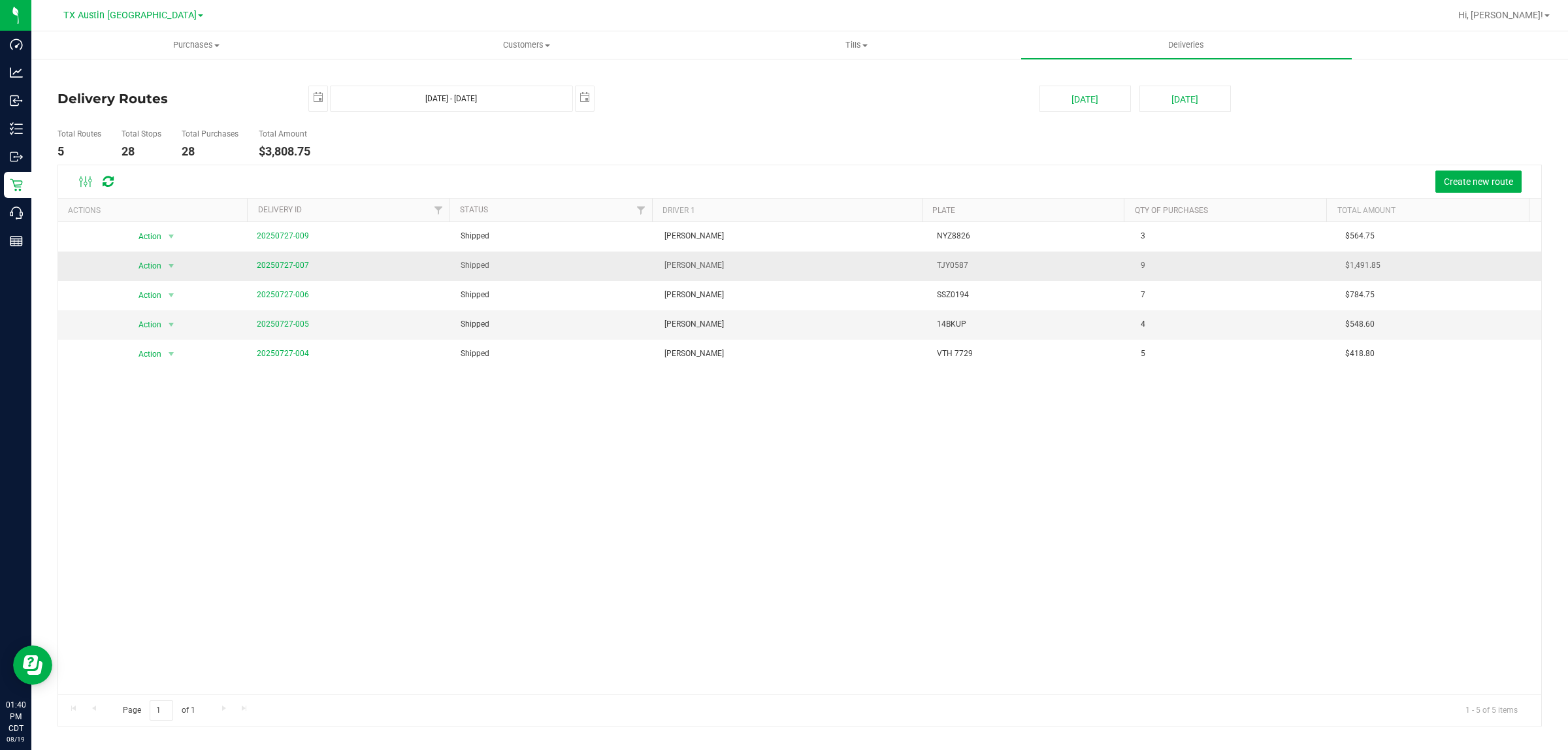
click at [281, 260] on span "20250727-007" at bounding box center [283, 266] width 53 height 13
click at [281, 265] on link "20250727-007" at bounding box center [283, 265] width 53 height 9
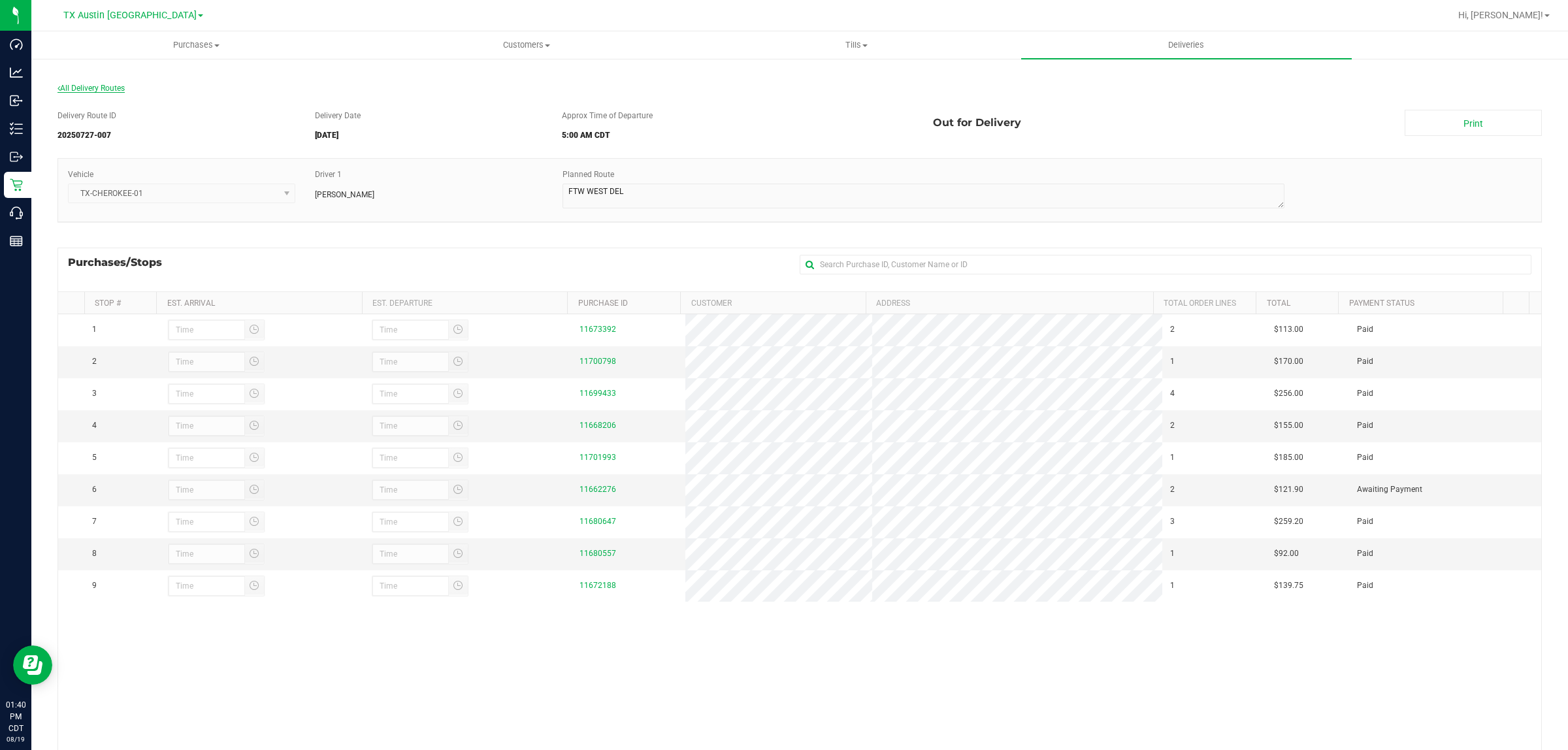
click at [111, 84] on span "All Delivery Routes" at bounding box center [91, 87] width 68 height 9
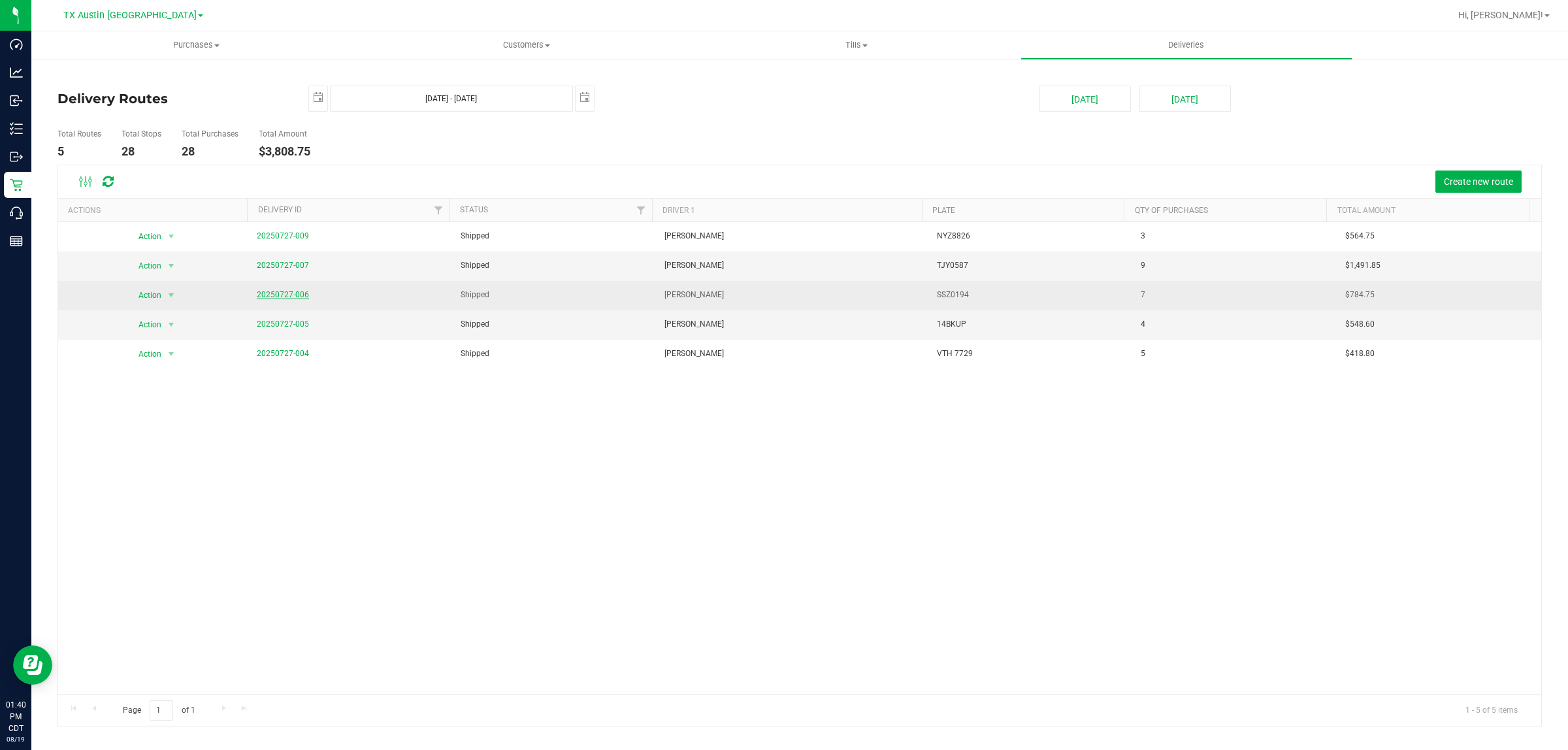
click at [279, 294] on link "20250727-006" at bounding box center [283, 294] width 53 height 9
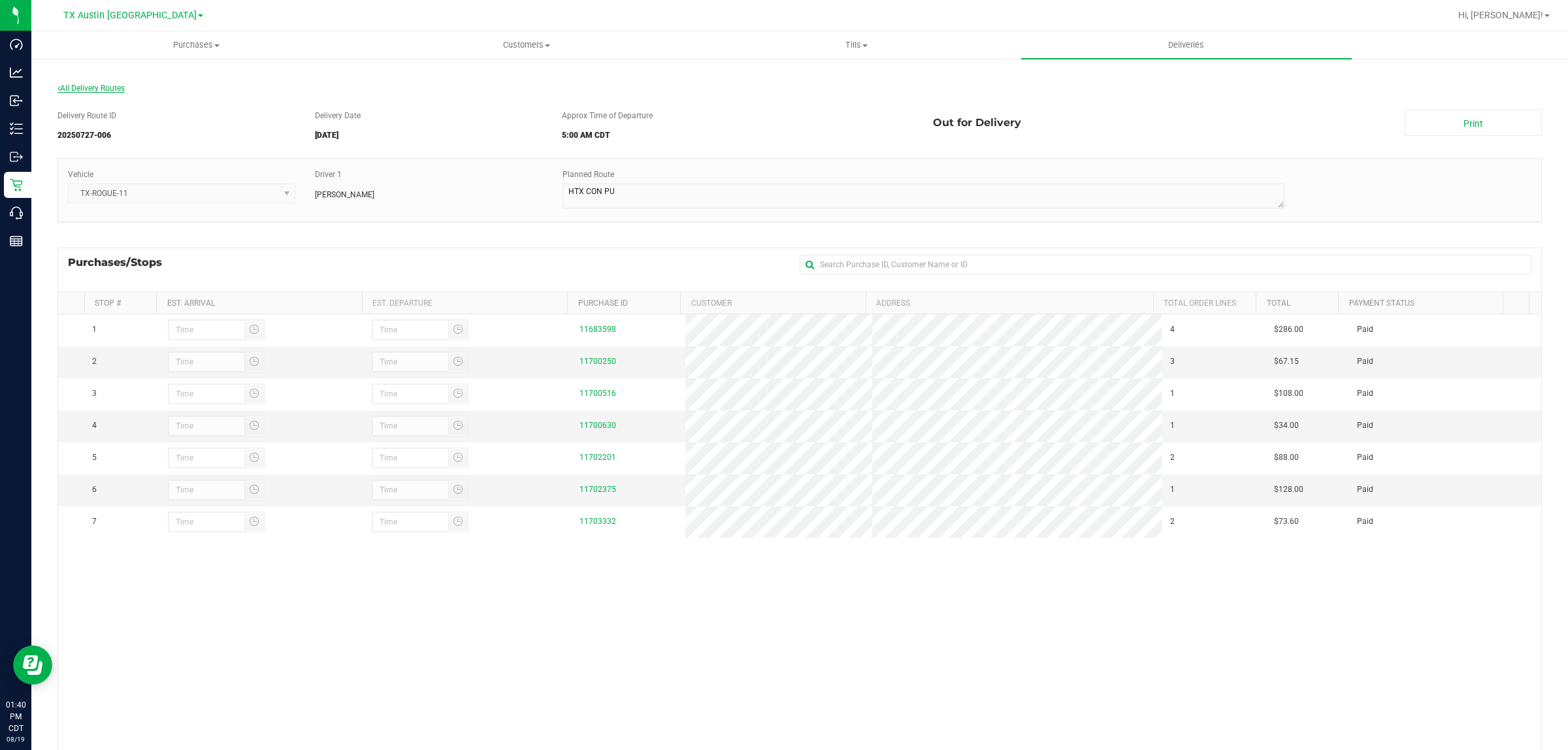
click at [119, 86] on span "All Delivery Routes" at bounding box center [91, 87] width 68 height 9
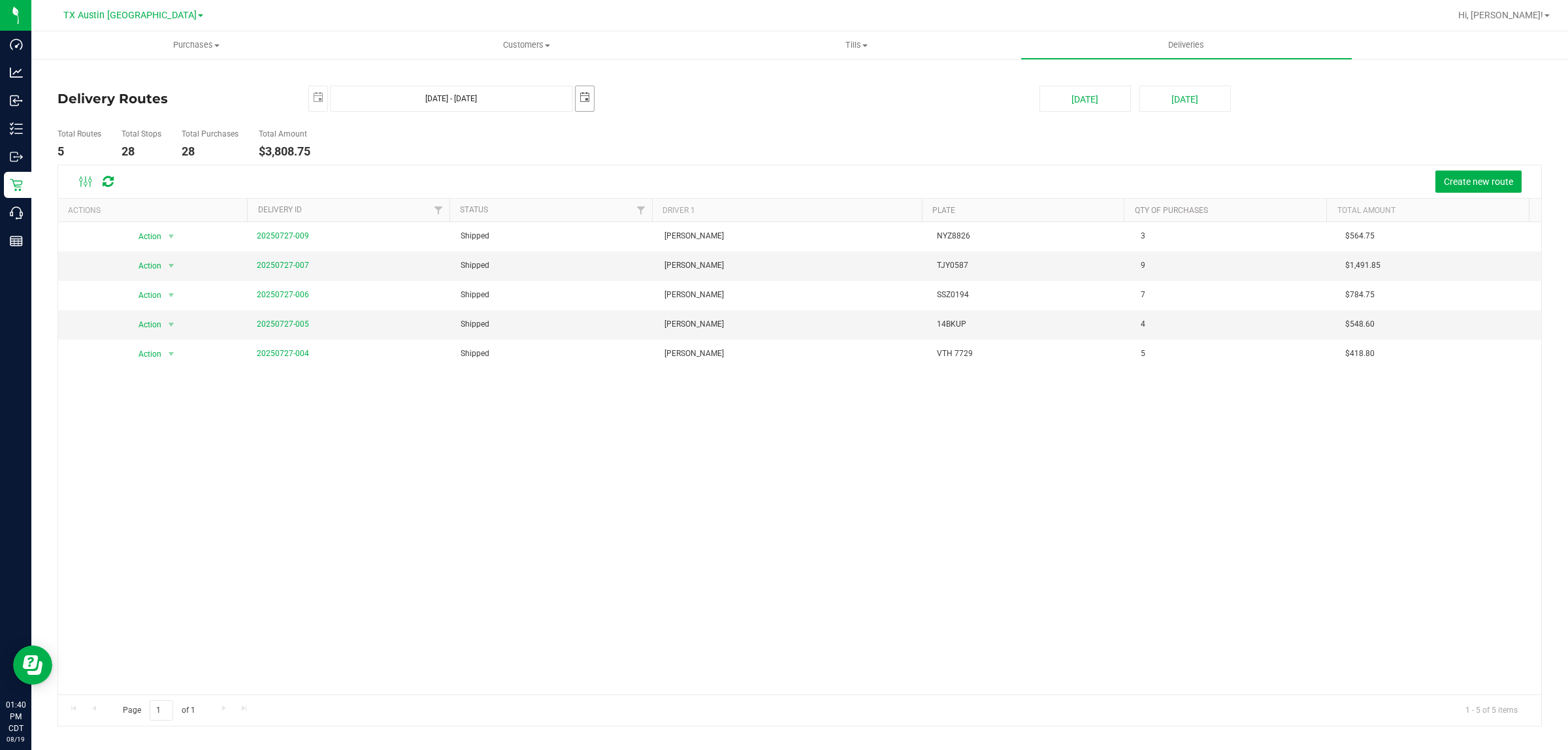
click at [580, 100] on span "select" at bounding box center [585, 97] width 10 height 10
click at [642, 248] on link "30" at bounding box center [644, 249] width 19 height 20
type input "Jul 29, 2025 - Jul 30, 2025"
type input "2025-07-30"
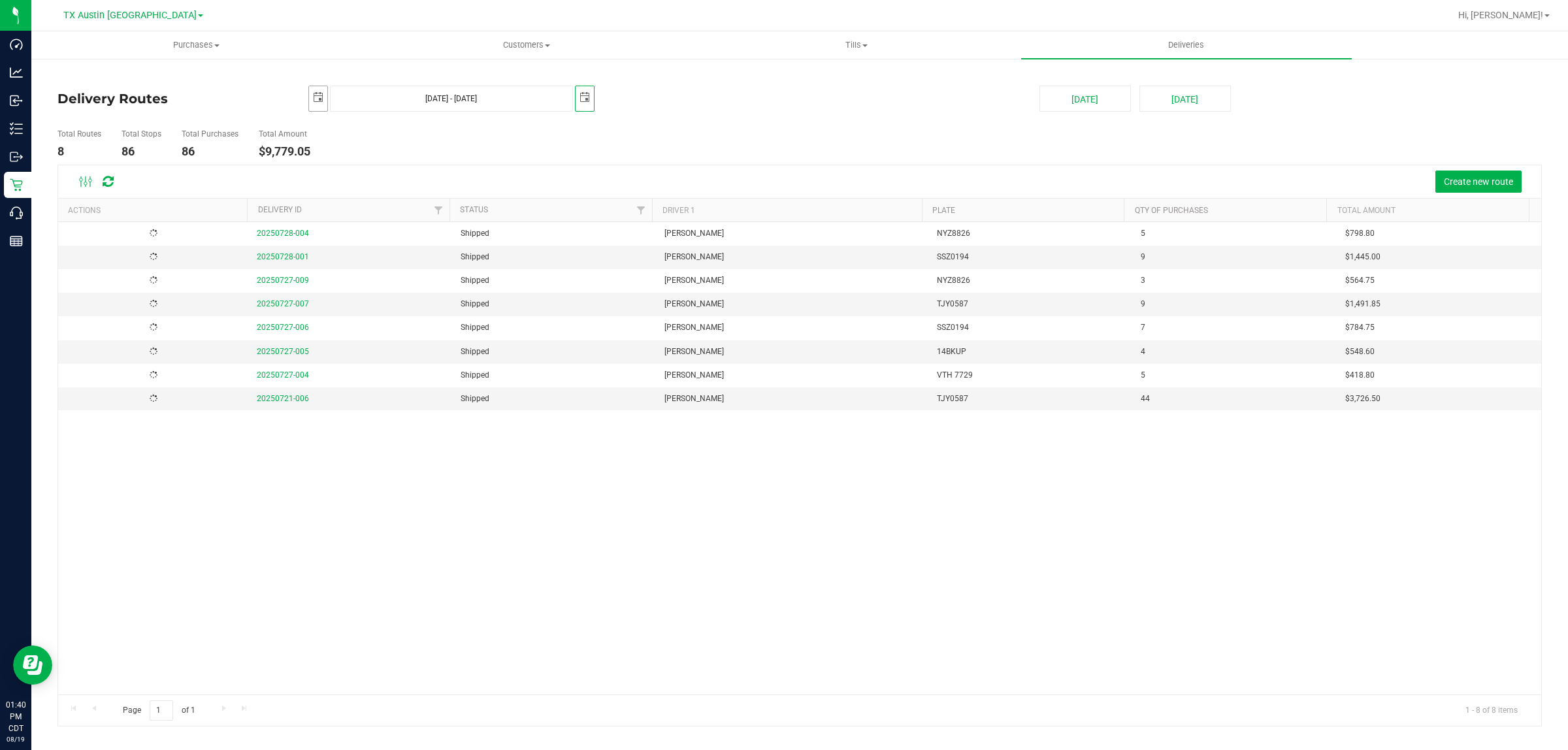
click at [317, 95] on span "select" at bounding box center [317, 97] width 10 height 10
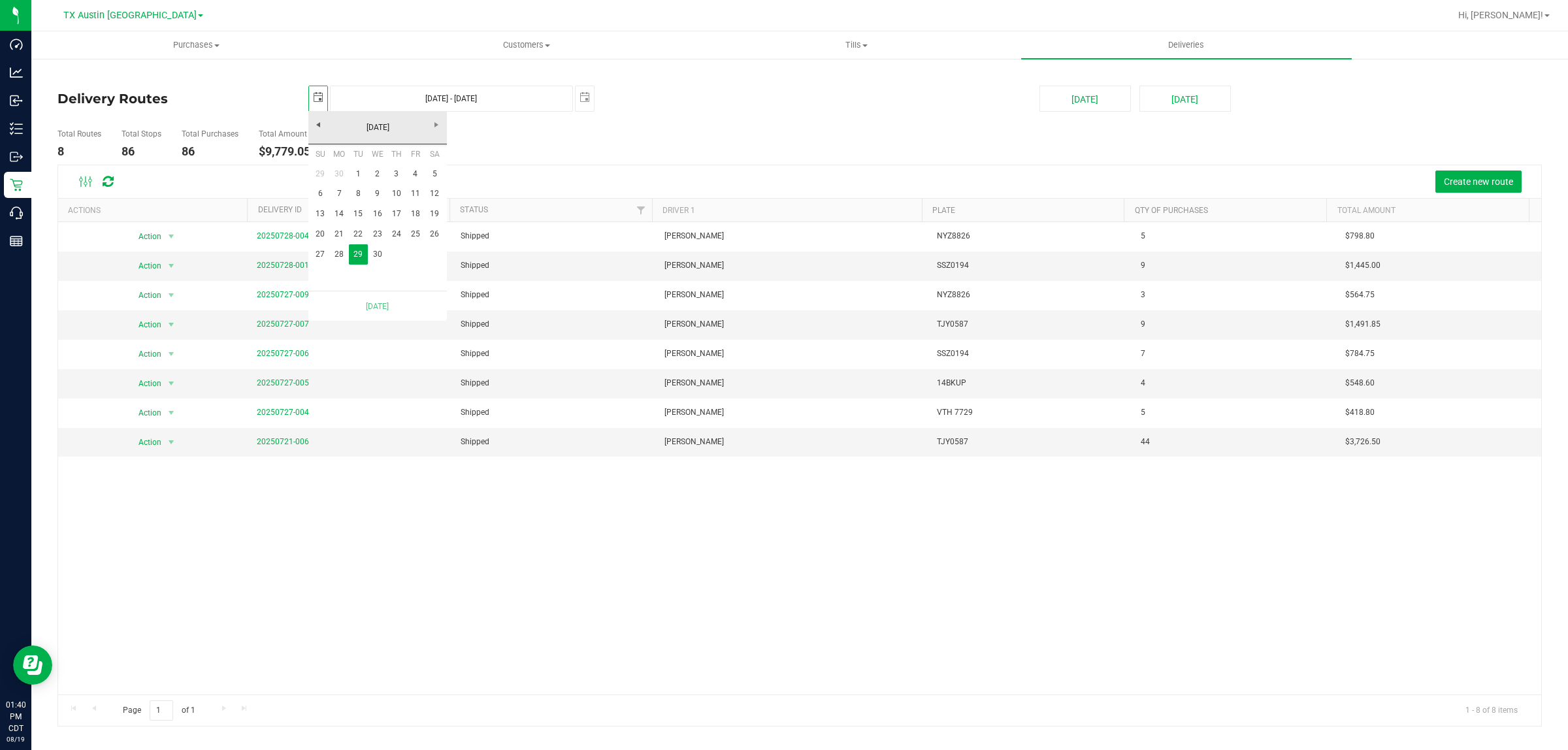
scroll to position [0, 33]
click at [379, 255] on link "30" at bounding box center [377, 254] width 19 height 20
type input "Jul 30, 2025 - Jul 30, 2025"
type input "2025-07-30"
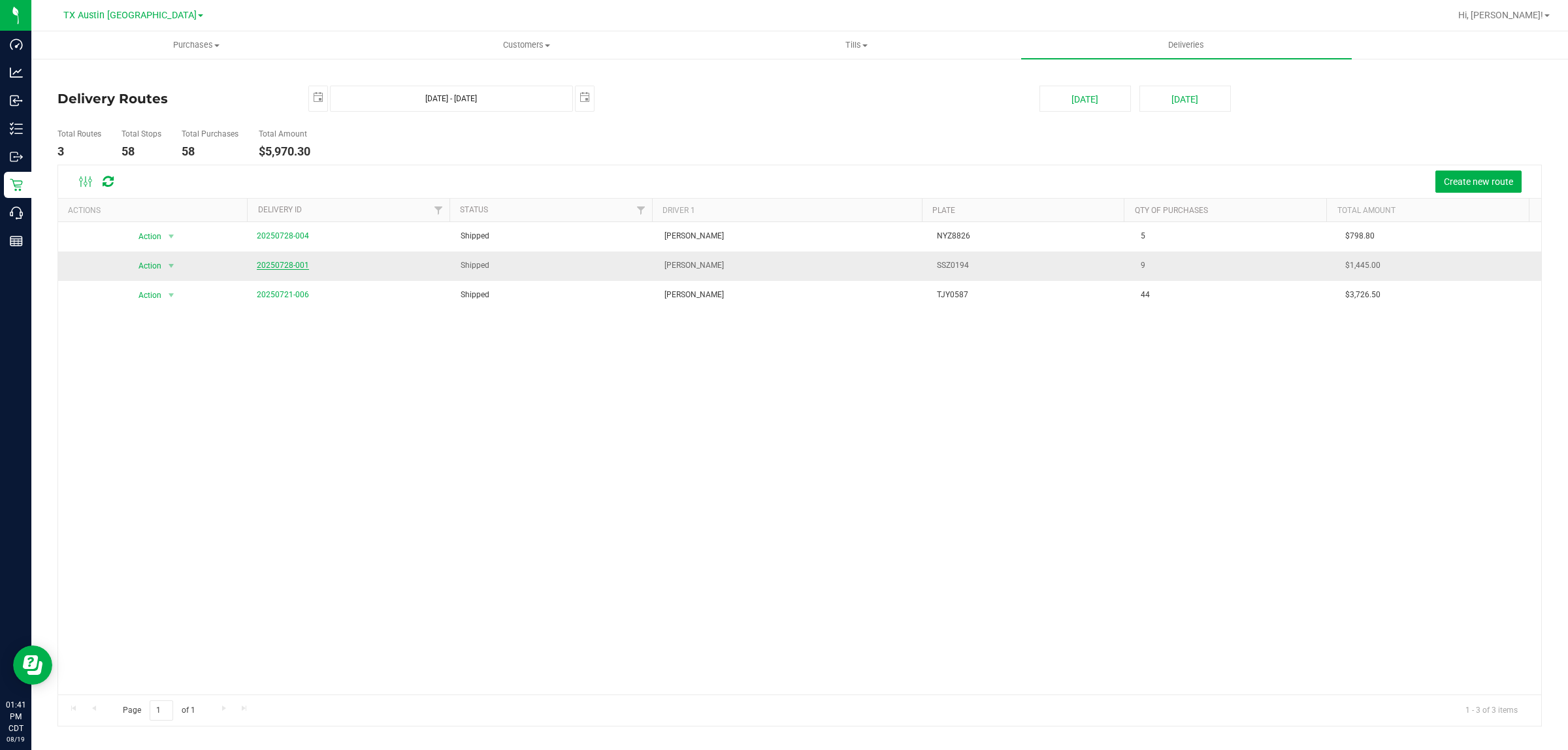
click at [288, 263] on link "20250728-001" at bounding box center [283, 265] width 53 height 9
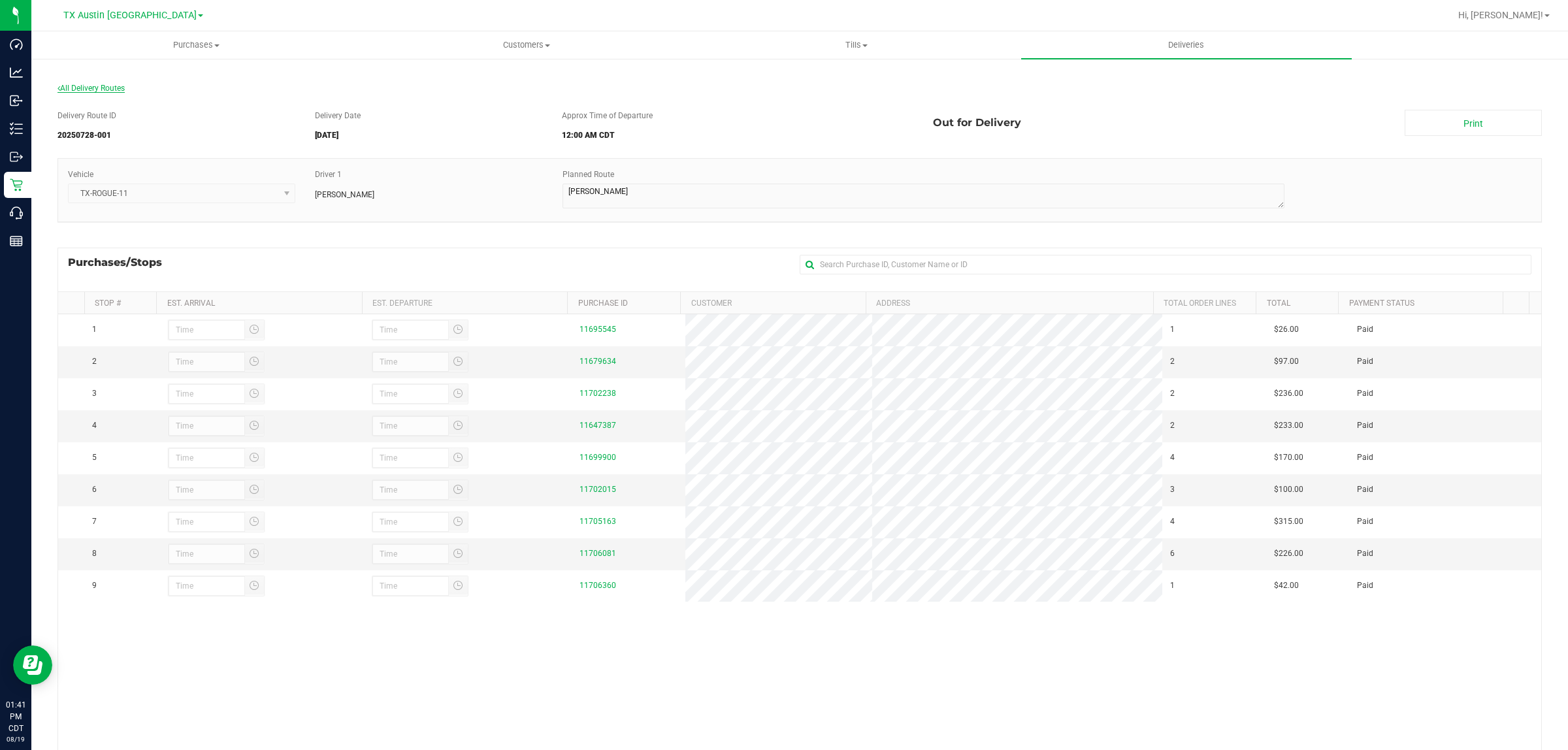
click at [108, 90] on span "All Delivery Routes" at bounding box center [91, 87] width 68 height 9
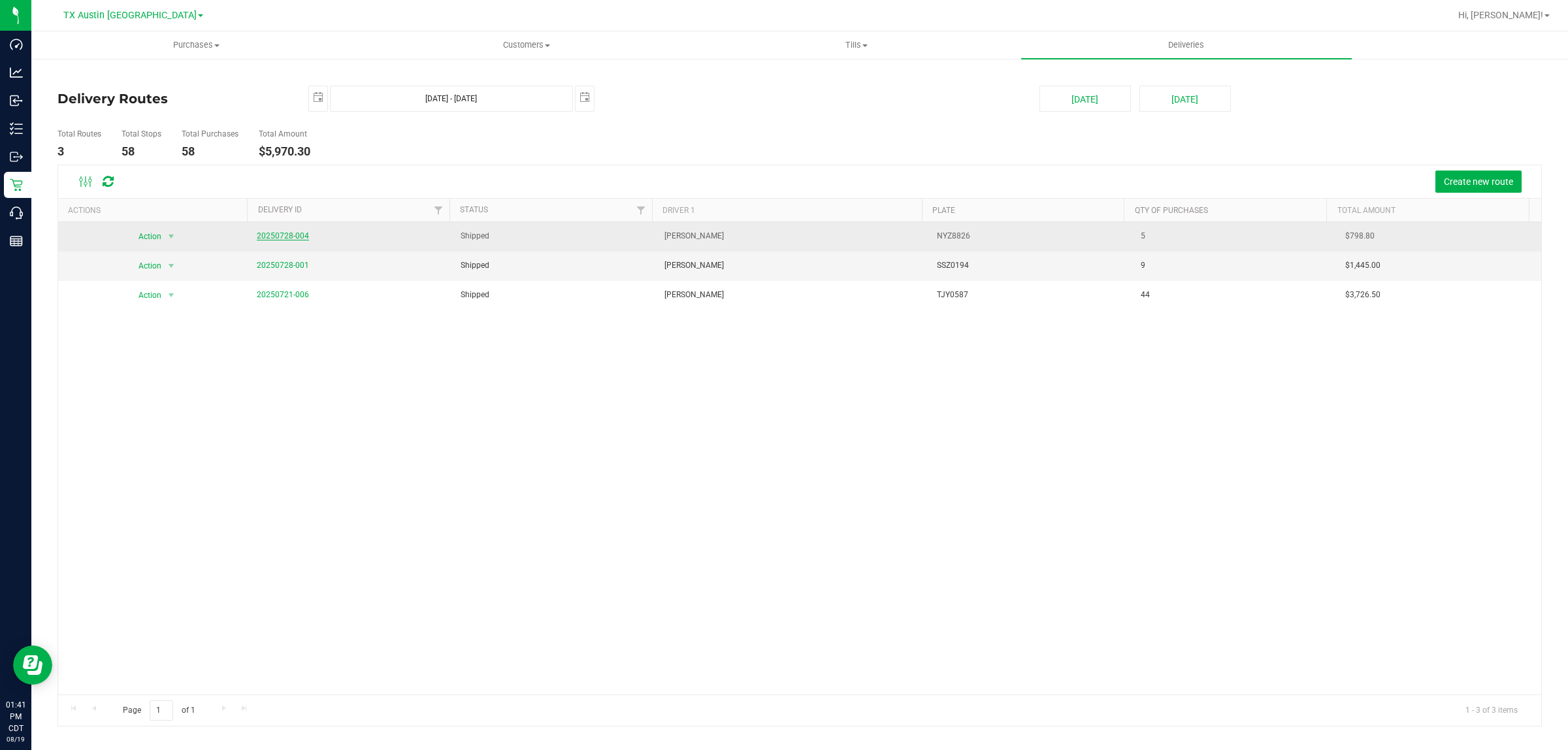
click at [282, 232] on link "20250728-004" at bounding box center [283, 235] width 53 height 9
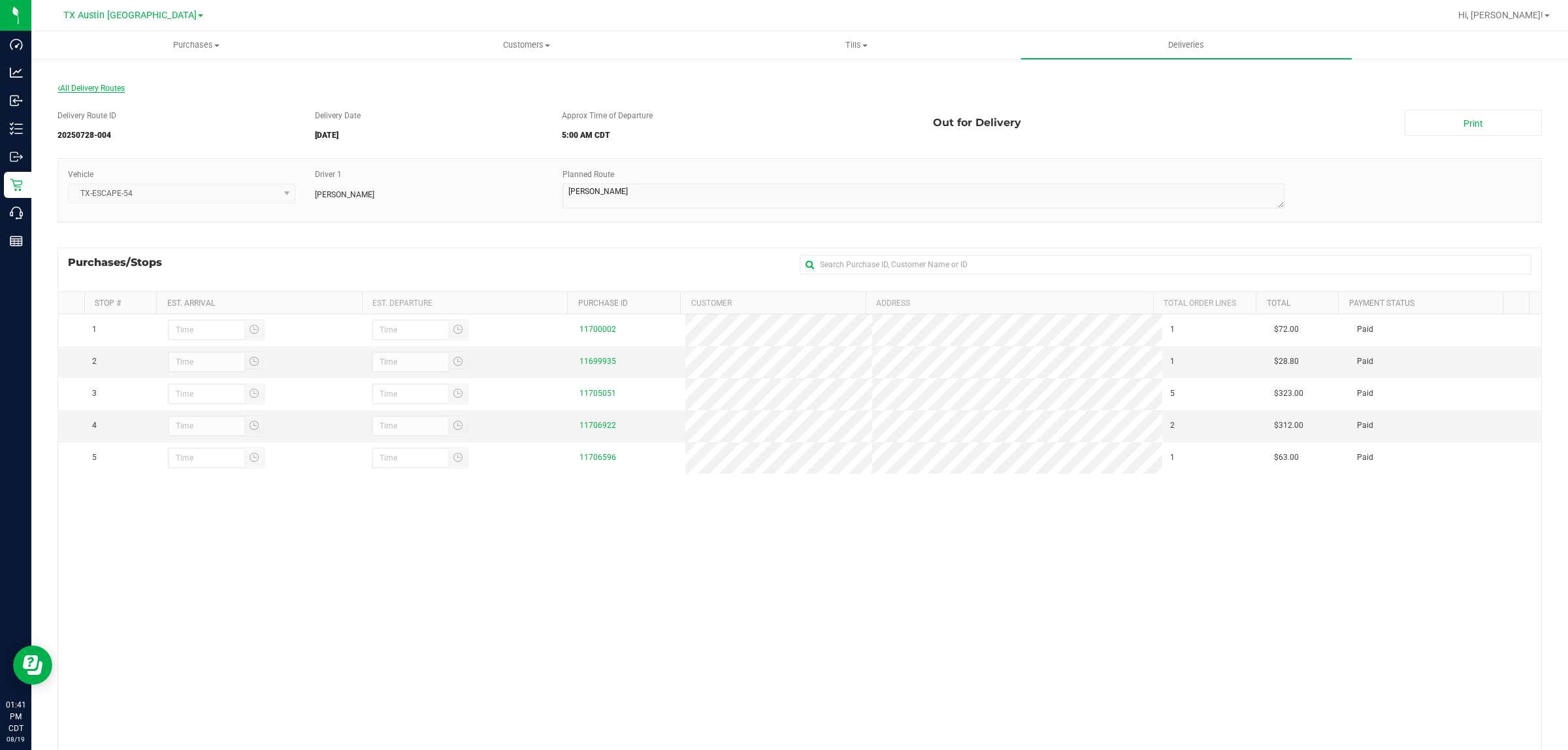
click at [92, 86] on span "All Delivery Routes" at bounding box center [91, 87] width 68 height 9
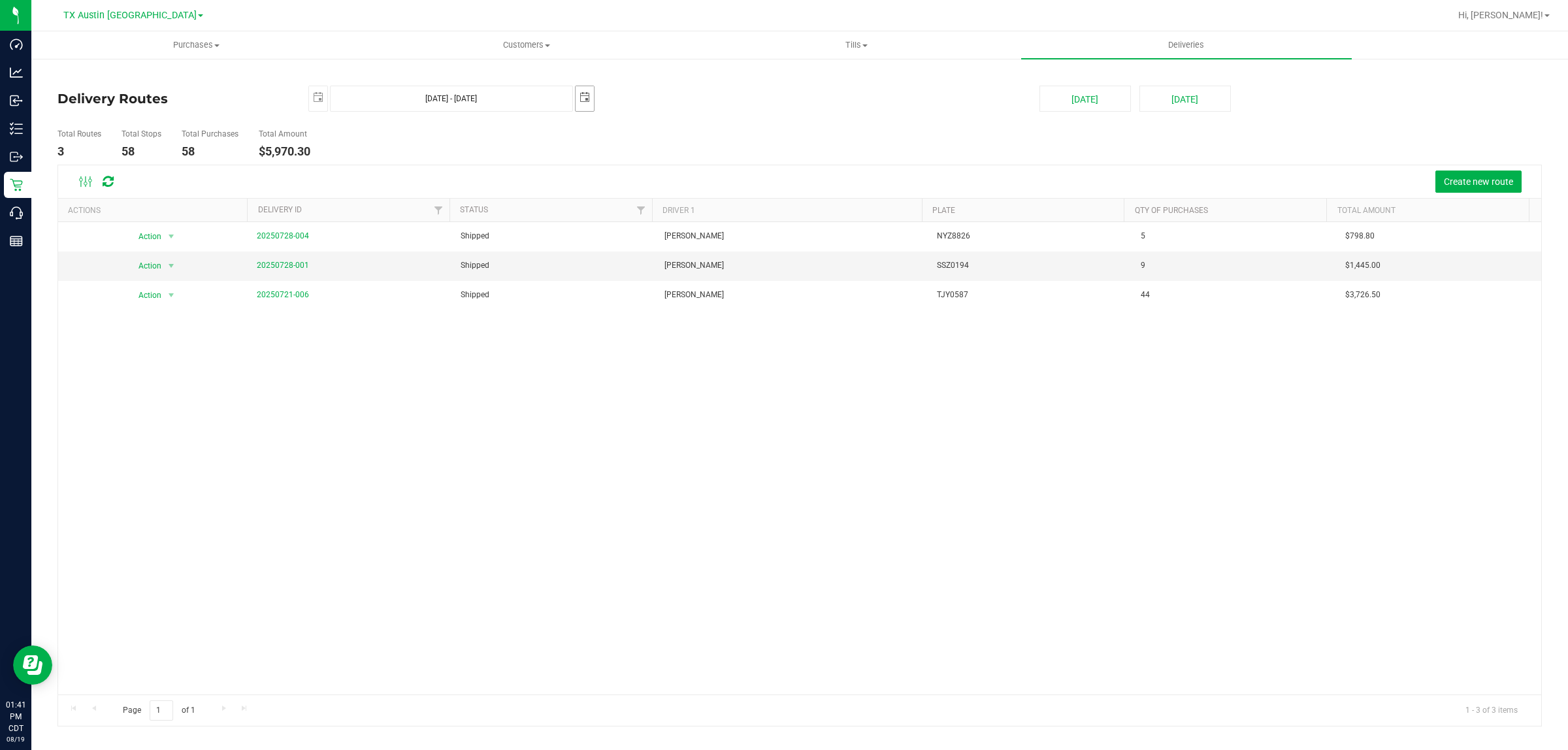
click at [587, 96] on span "select" at bounding box center [585, 97] width 10 height 10
click at [664, 247] on link "31" at bounding box center [663, 249] width 19 height 20
type input "Jul 30, 2025 - Jul 31, 2025"
type input "2025-07-31"
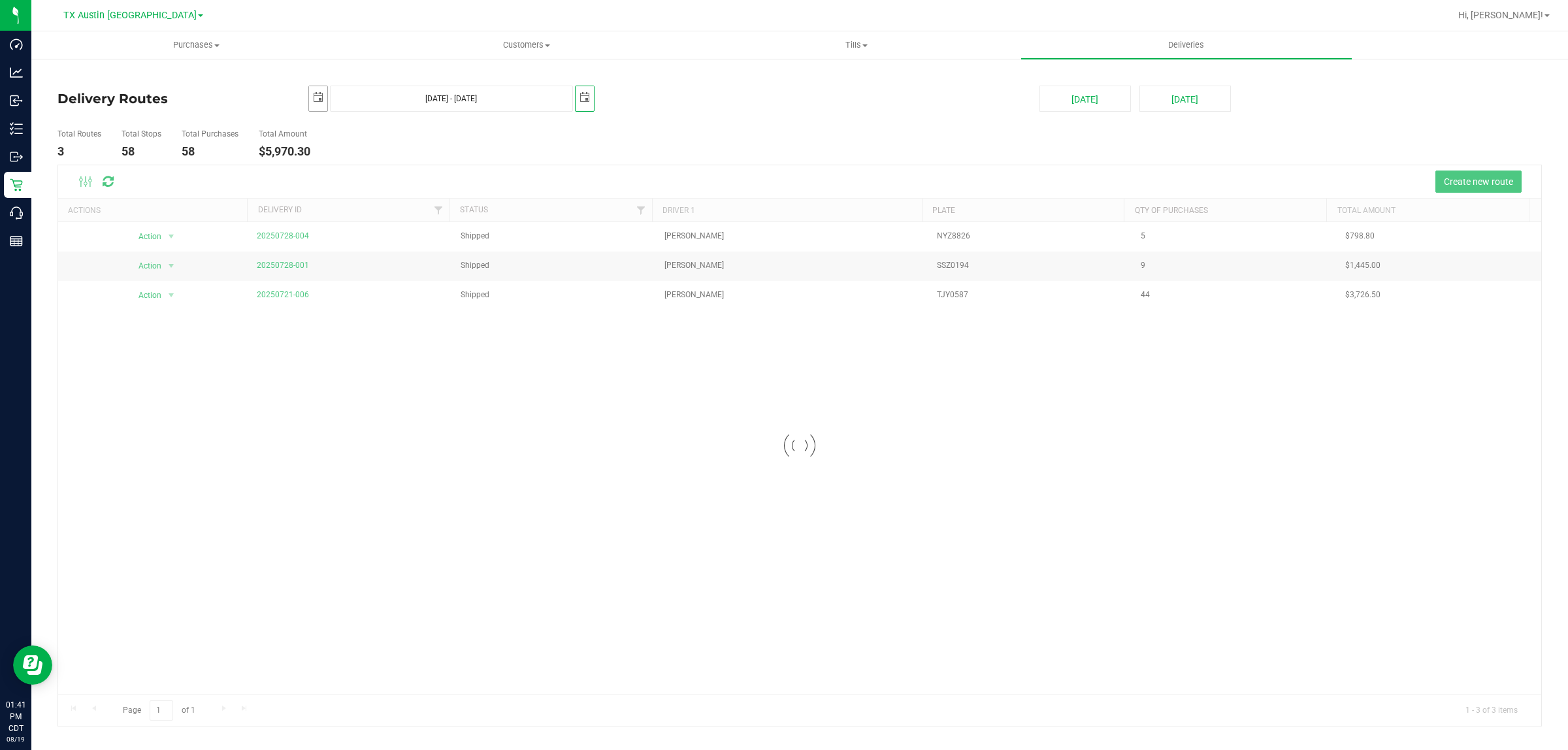
click at [320, 98] on span "select" at bounding box center [317, 97] width 10 height 10
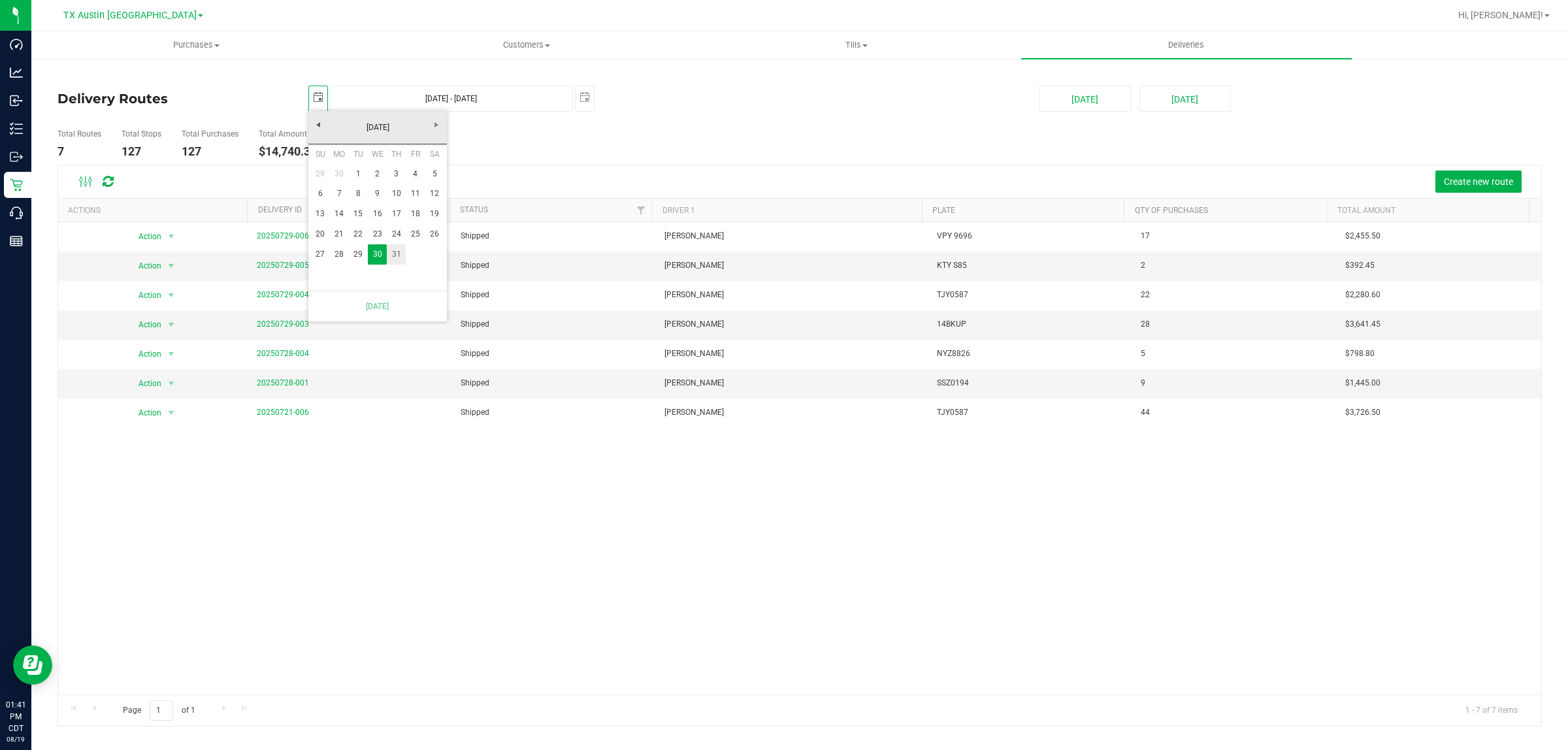
click at [400, 253] on link "31" at bounding box center [396, 254] width 19 height 20
type input "Jul 31, 2025 - Jul 31, 2025"
type input "2025-07-31"
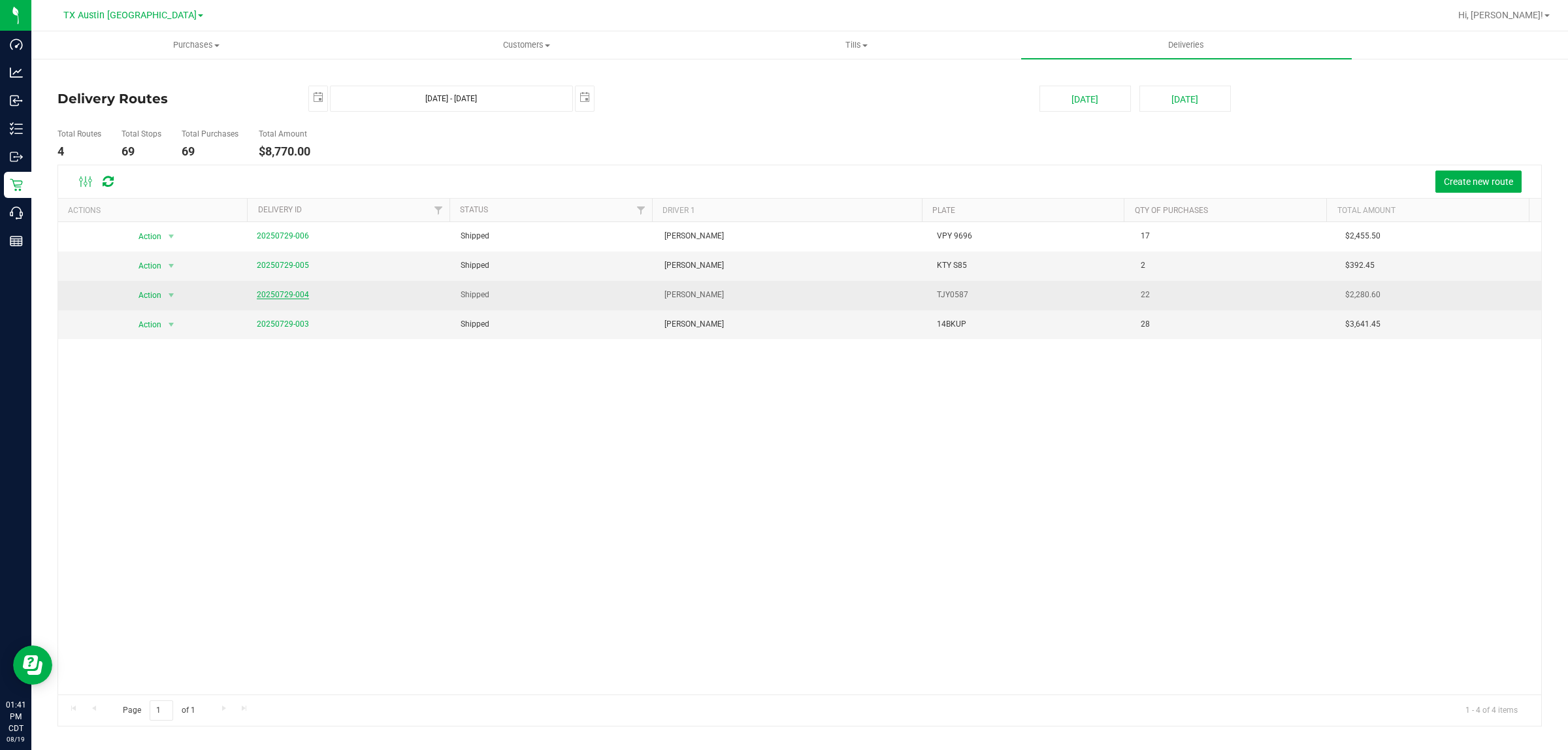
click at [287, 294] on link "20250729-004" at bounding box center [283, 294] width 53 height 9
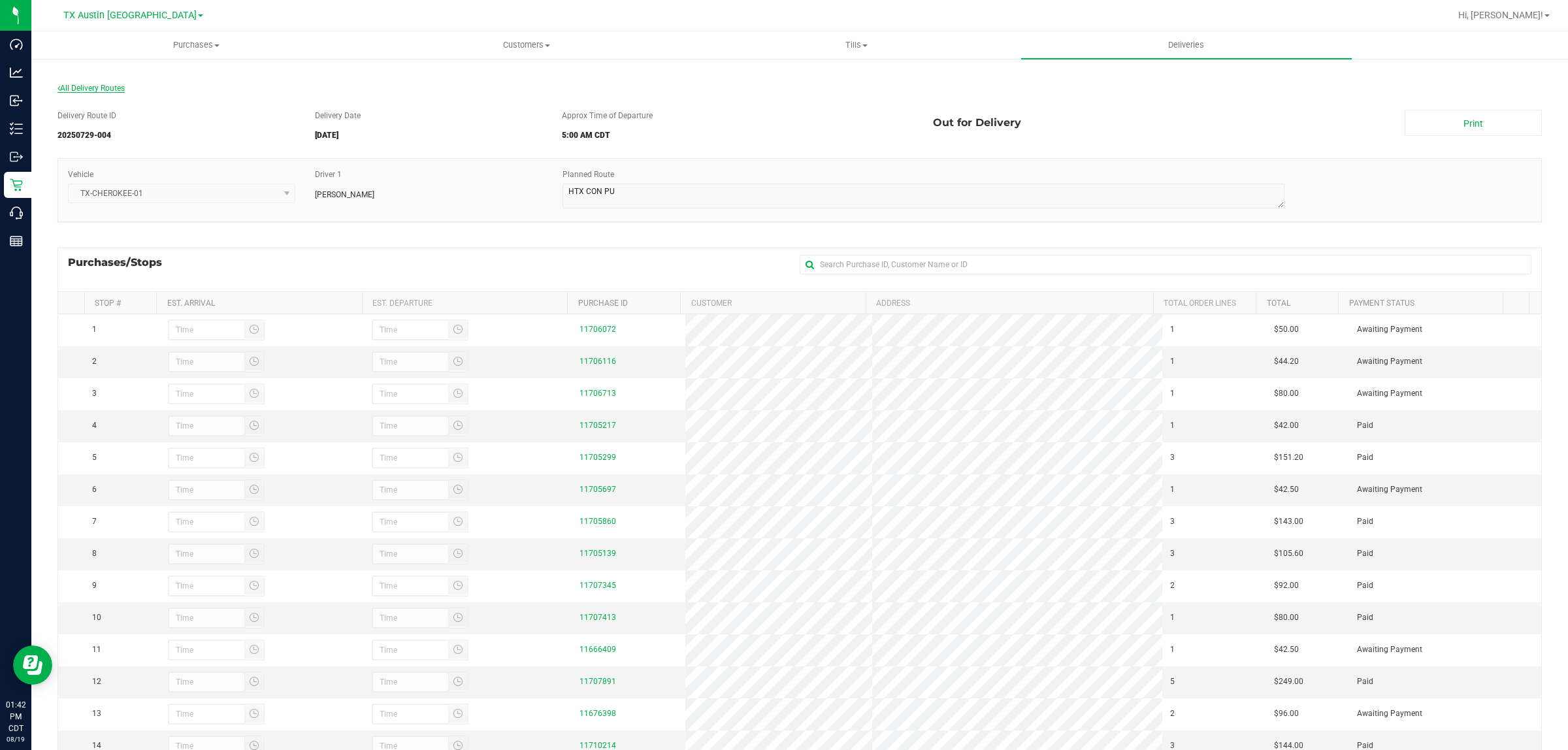
click at [102, 86] on span "All Delivery Routes" at bounding box center [91, 87] width 68 height 9
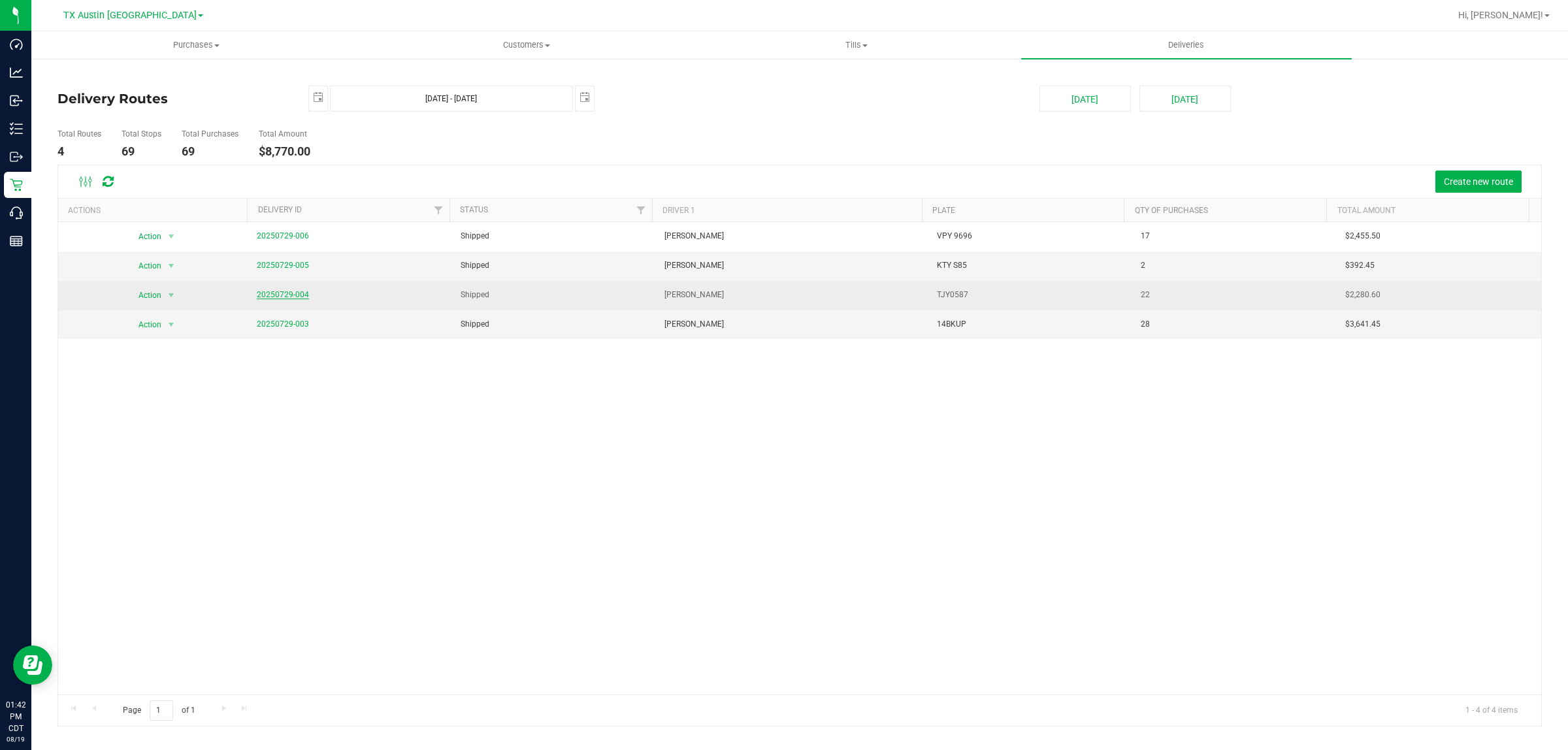
click at [291, 297] on link "20250729-004" at bounding box center [283, 294] width 53 height 9
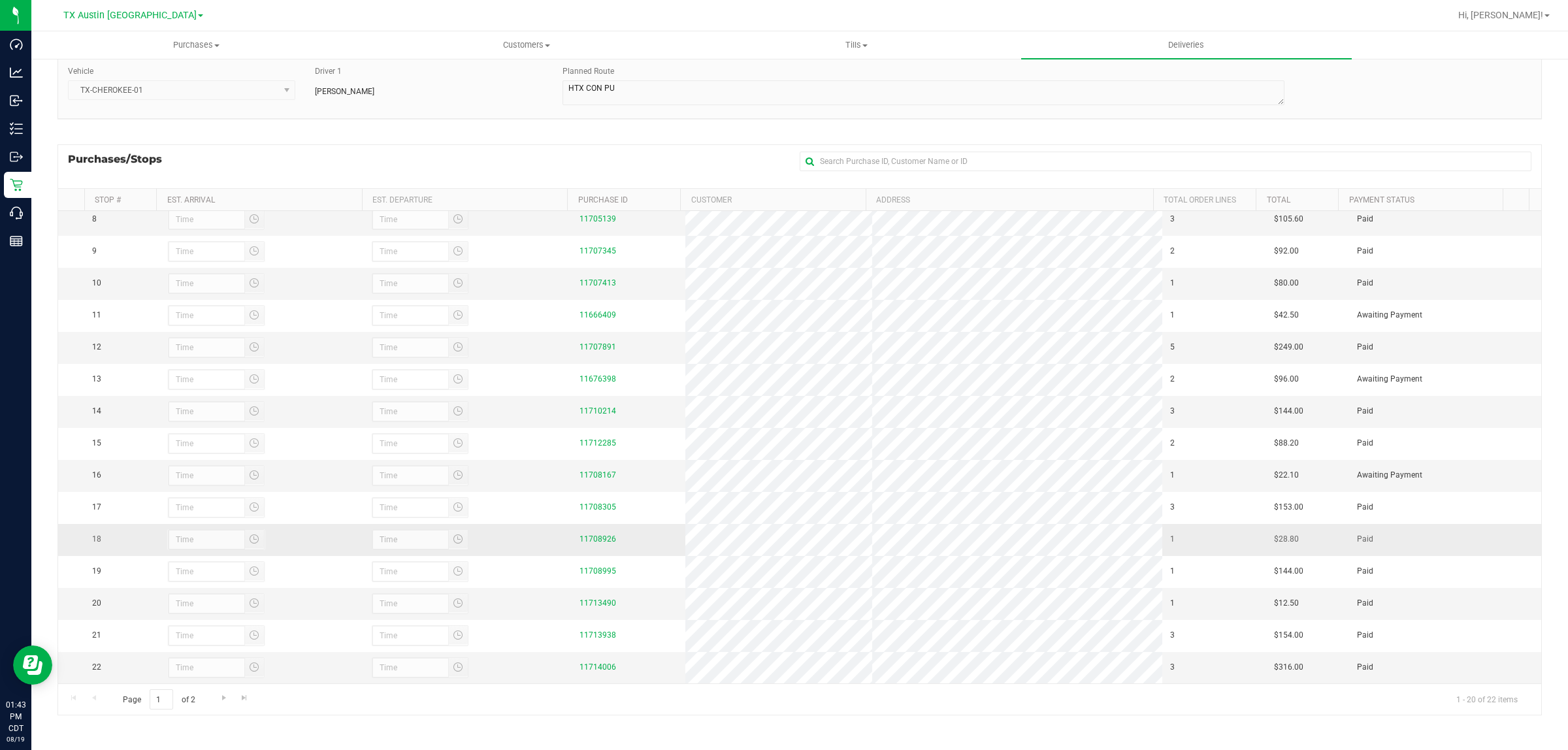
scroll to position [258, 0]
click at [660, 153] on div "Purchases/Stops + Add Purchase" at bounding box center [800, 166] width 1484 height 44
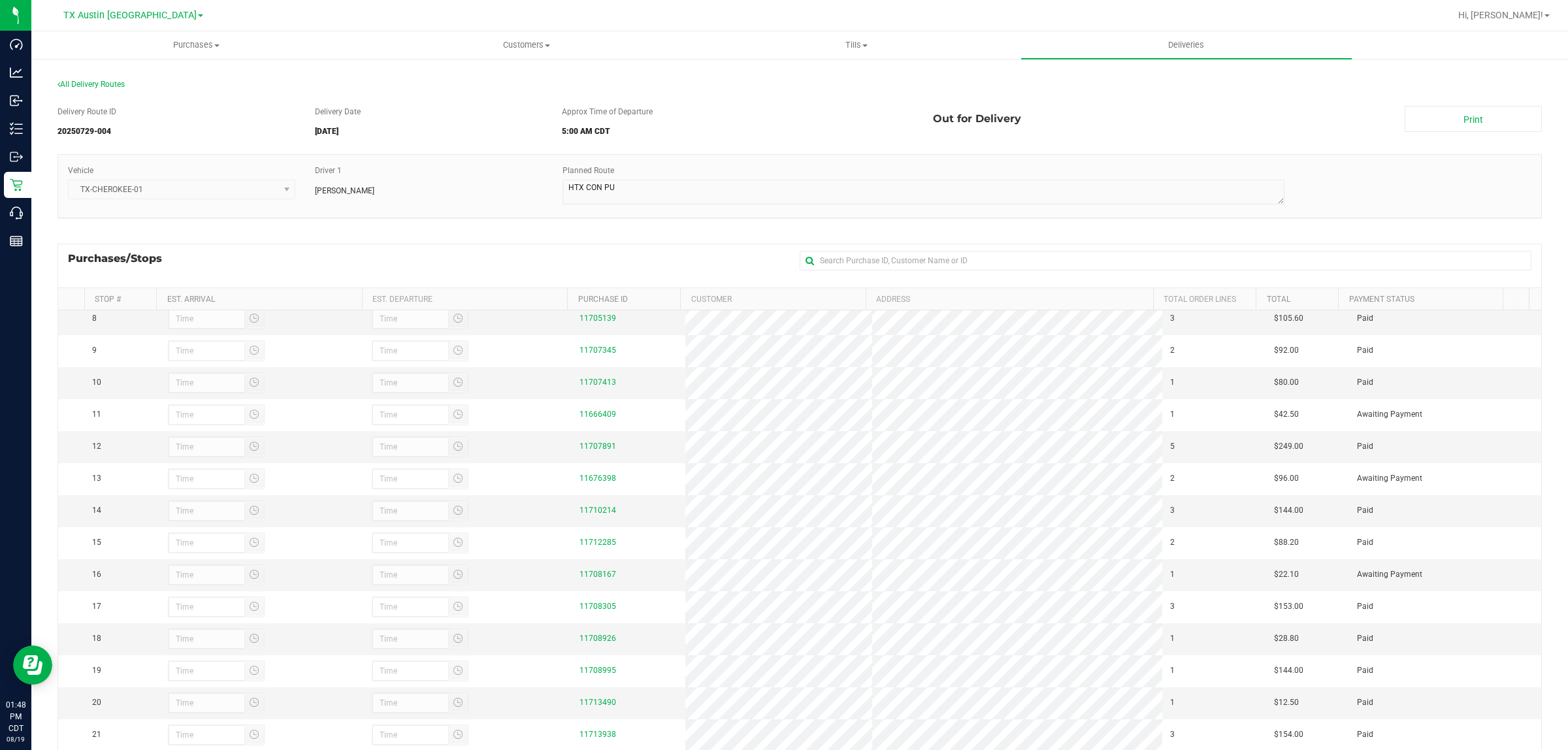
scroll to position [0, 0]
click at [91, 86] on span "All Delivery Routes" at bounding box center [91, 87] width 68 height 9
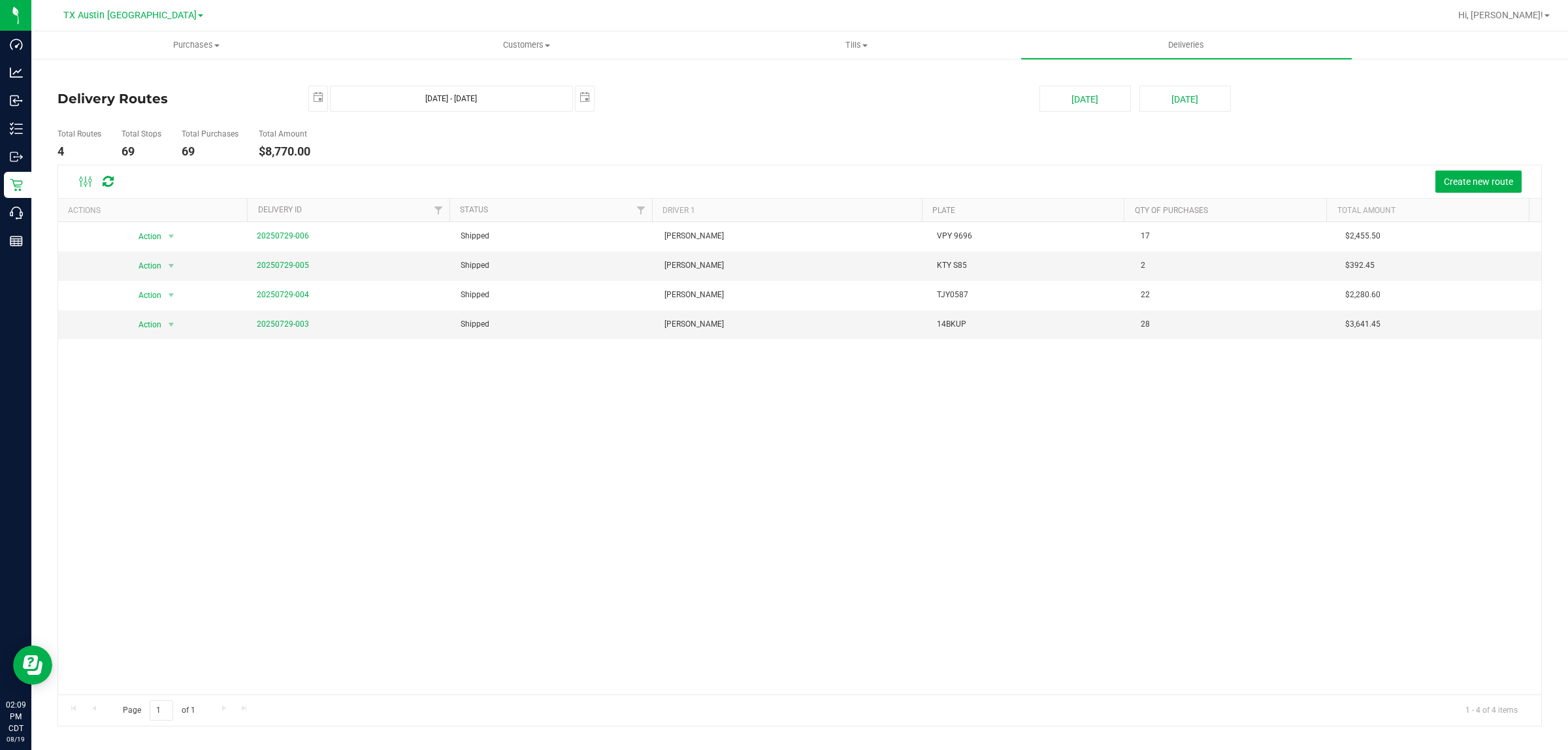
click at [664, 518] on div "Action Action View Delivery 20250729-006 Shipped Nathaniel Castillo VPY 9696 17…" at bounding box center [800, 458] width 1484 height 472
click at [586, 102] on span "select" at bounding box center [585, 97] width 18 height 23
click at [685, 251] on link "1" at bounding box center [682, 249] width 19 height 20
type input "Jul 31, 2025 - Aug 1, 2025"
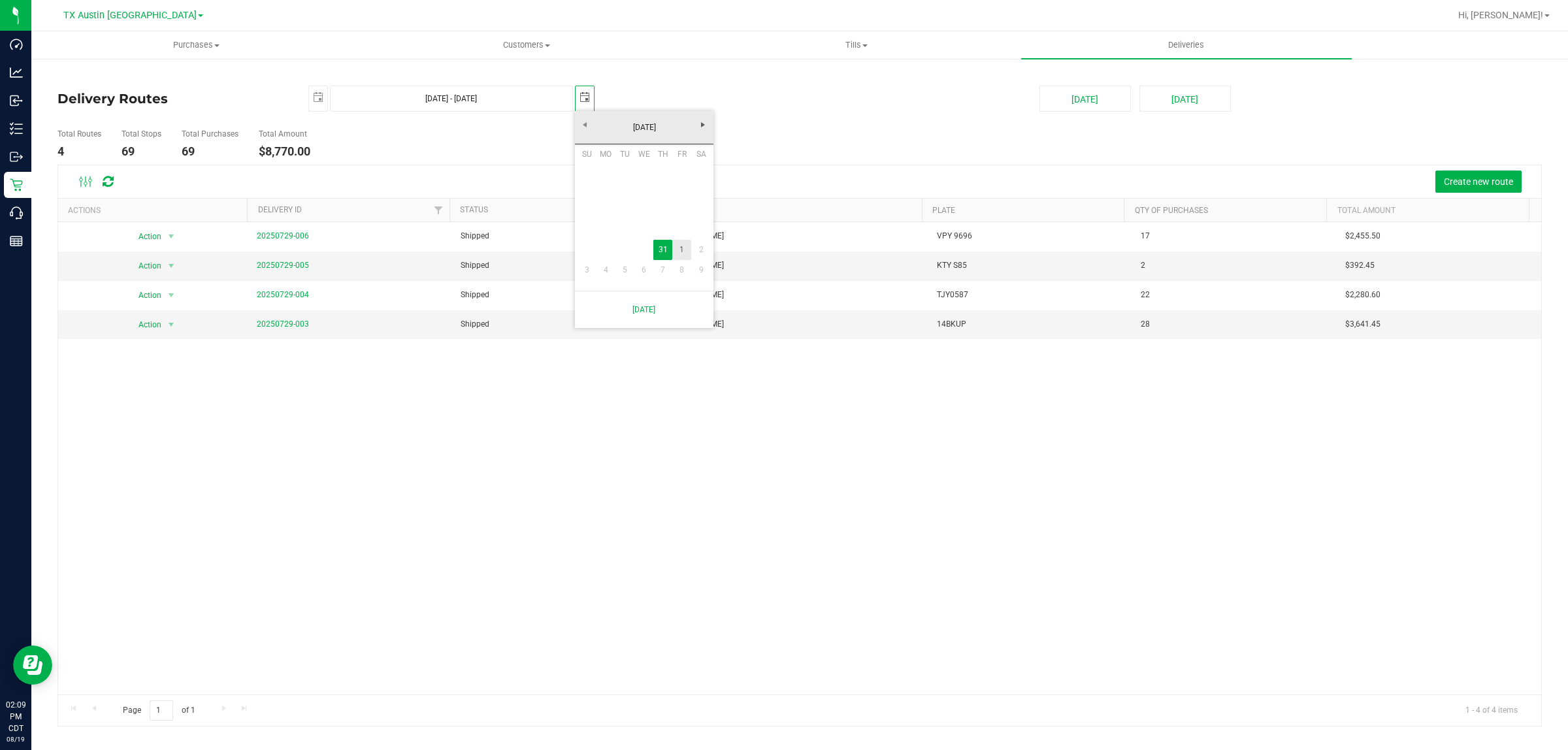
type input "2025-08-01"
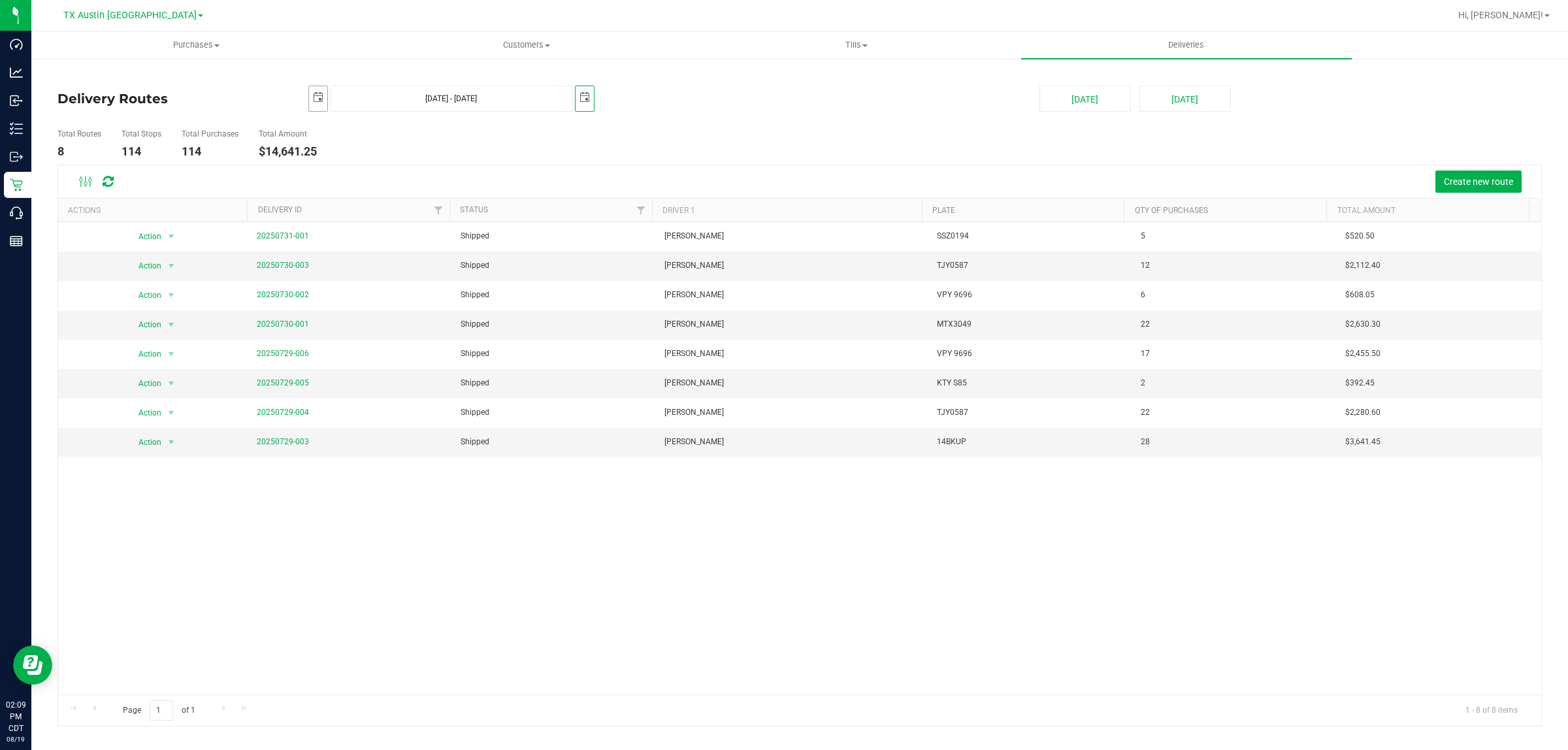
click at [315, 102] on span "select" at bounding box center [317, 97] width 10 height 10
click at [419, 252] on link "1" at bounding box center [415, 254] width 19 height 20
type input "Aug 1, 2025 - Aug 1, 2025"
type input "2025-08-01"
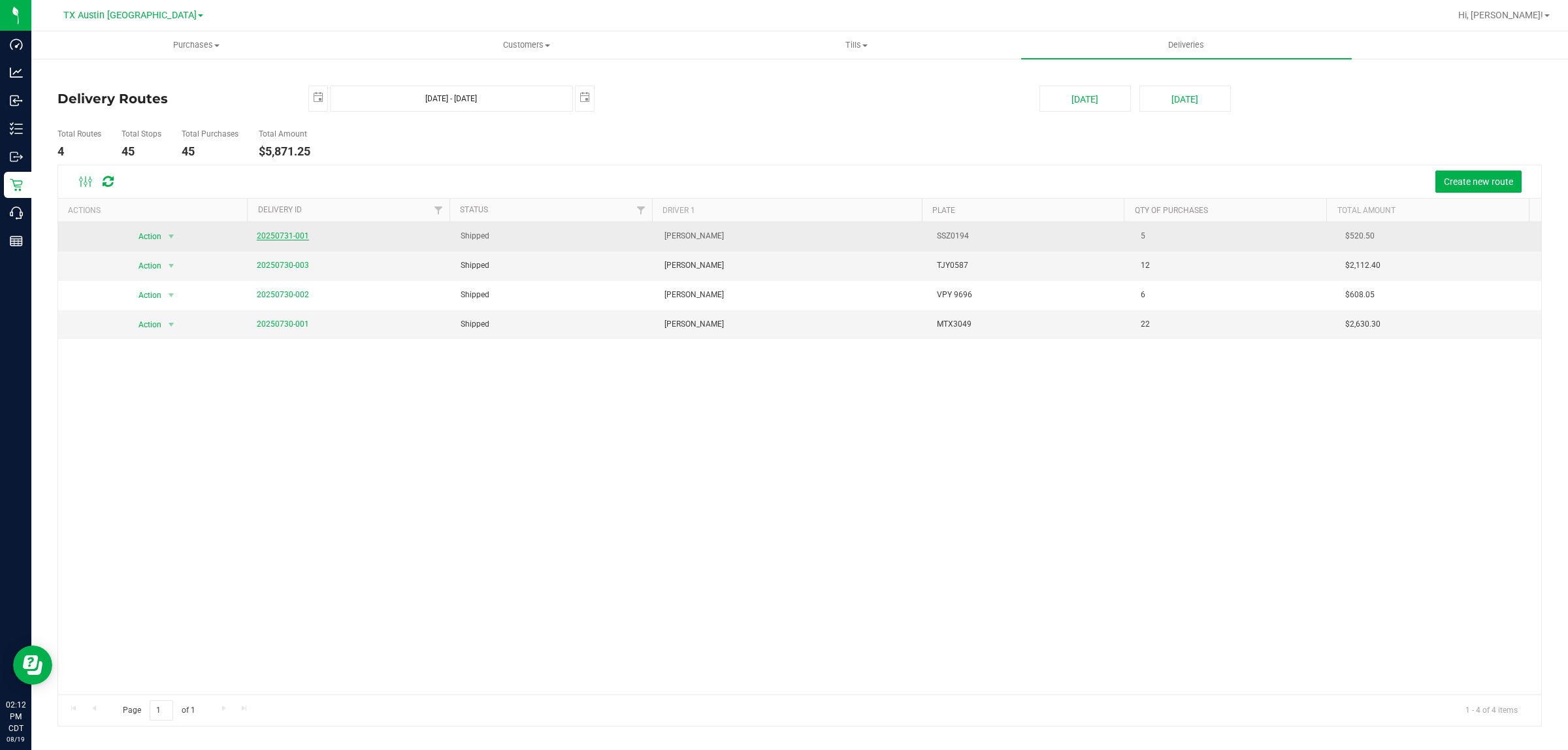
click at [278, 237] on link "20250731-001" at bounding box center [283, 235] width 53 height 9
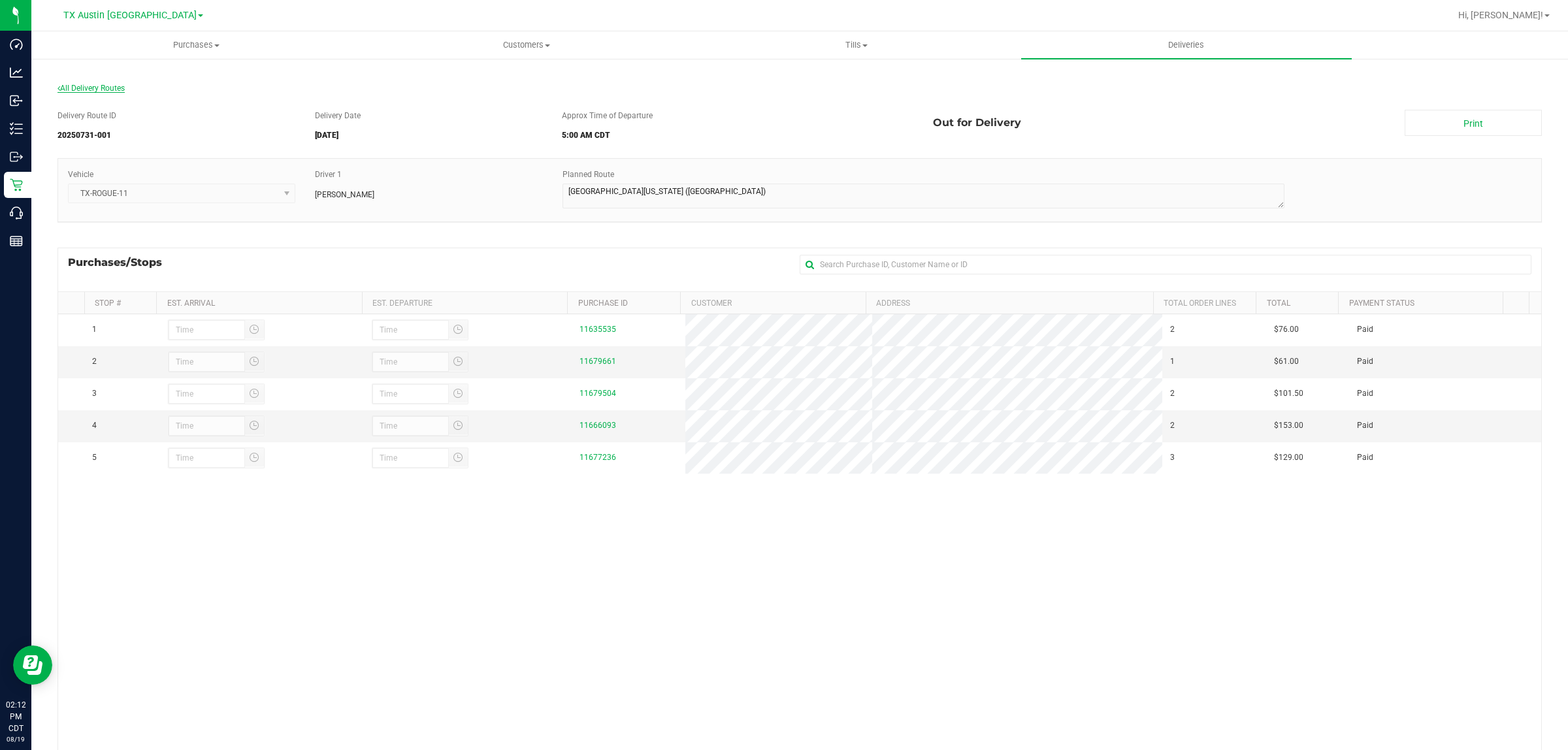
click at [115, 88] on span "All Delivery Routes" at bounding box center [91, 87] width 68 height 9
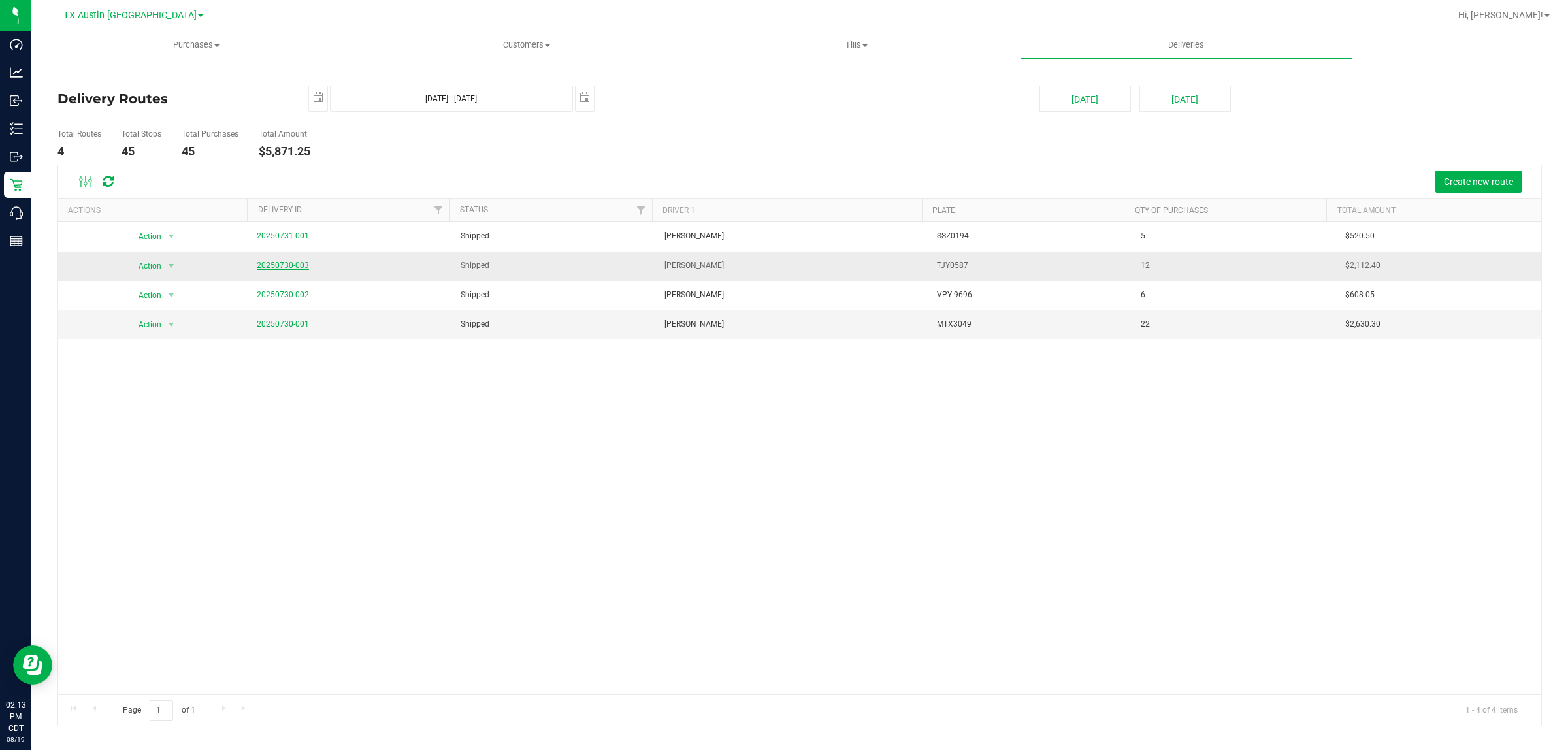
click at [282, 265] on link "20250730-003" at bounding box center [283, 265] width 53 height 9
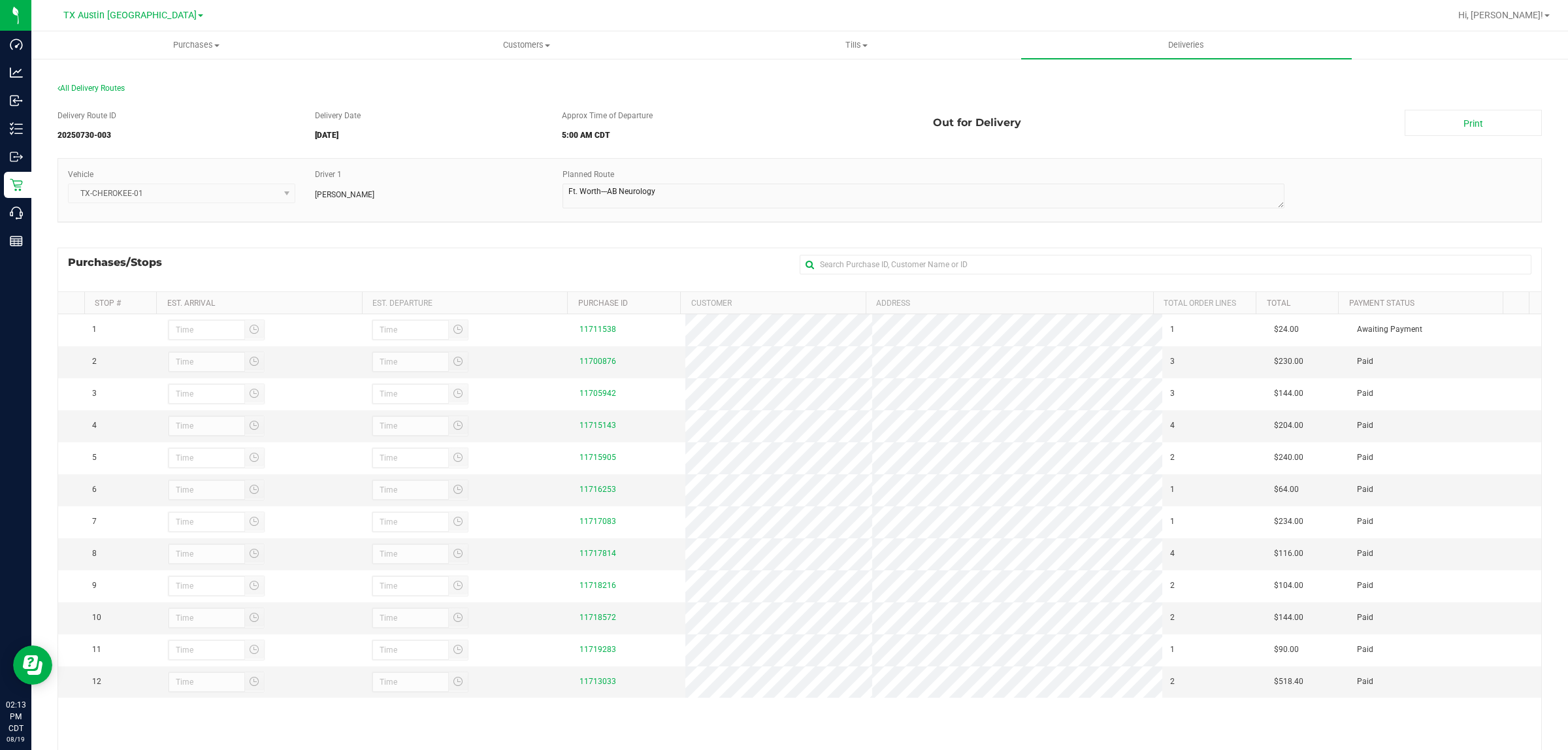
click at [104, 82] on div "All Delivery Routes" at bounding box center [800, 91] width 1484 height 17
click at [104, 89] on span "All Delivery Routes" at bounding box center [91, 87] width 68 height 9
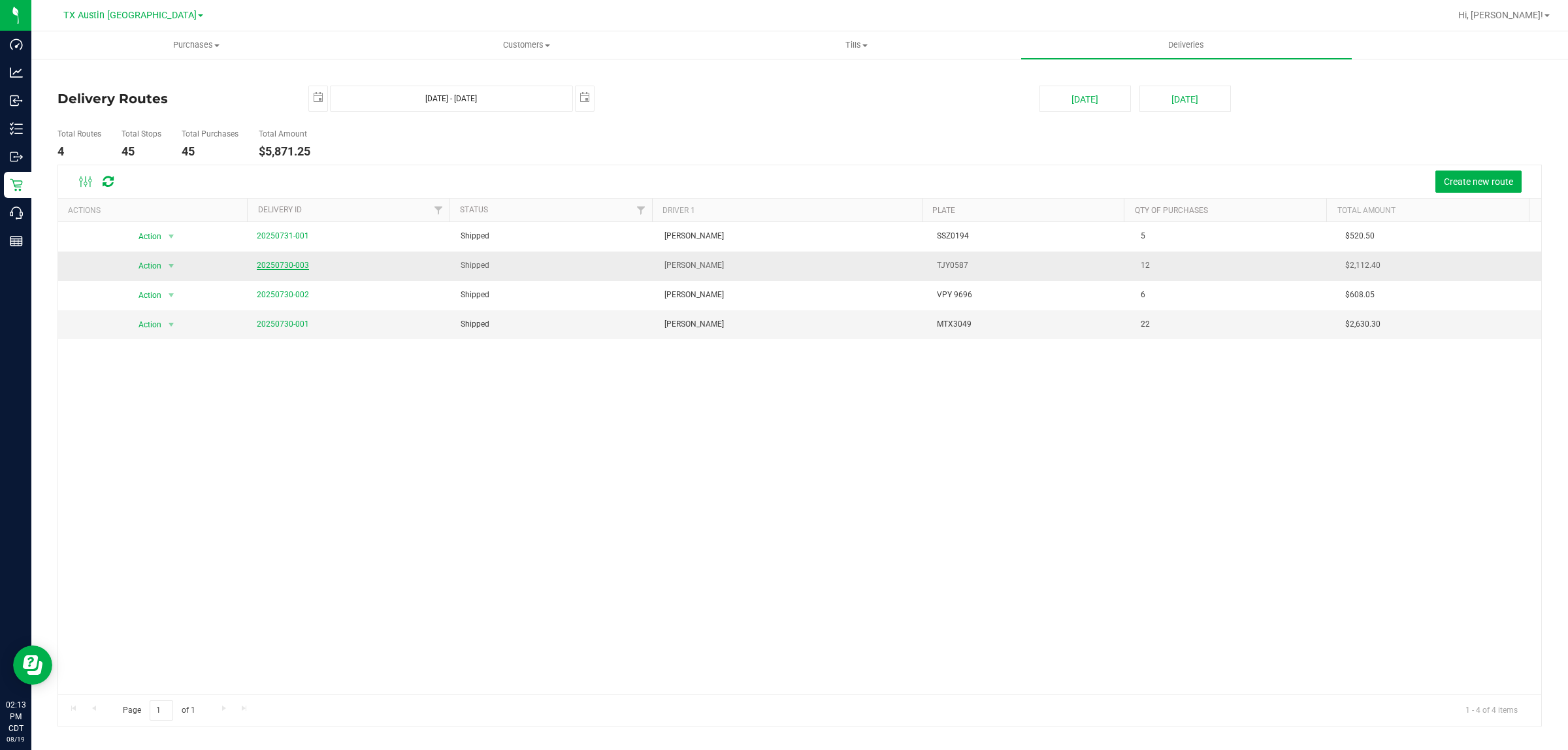
click at [280, 263] on link "20250730-003" at bounding box center [283, 265] width 53 height 9
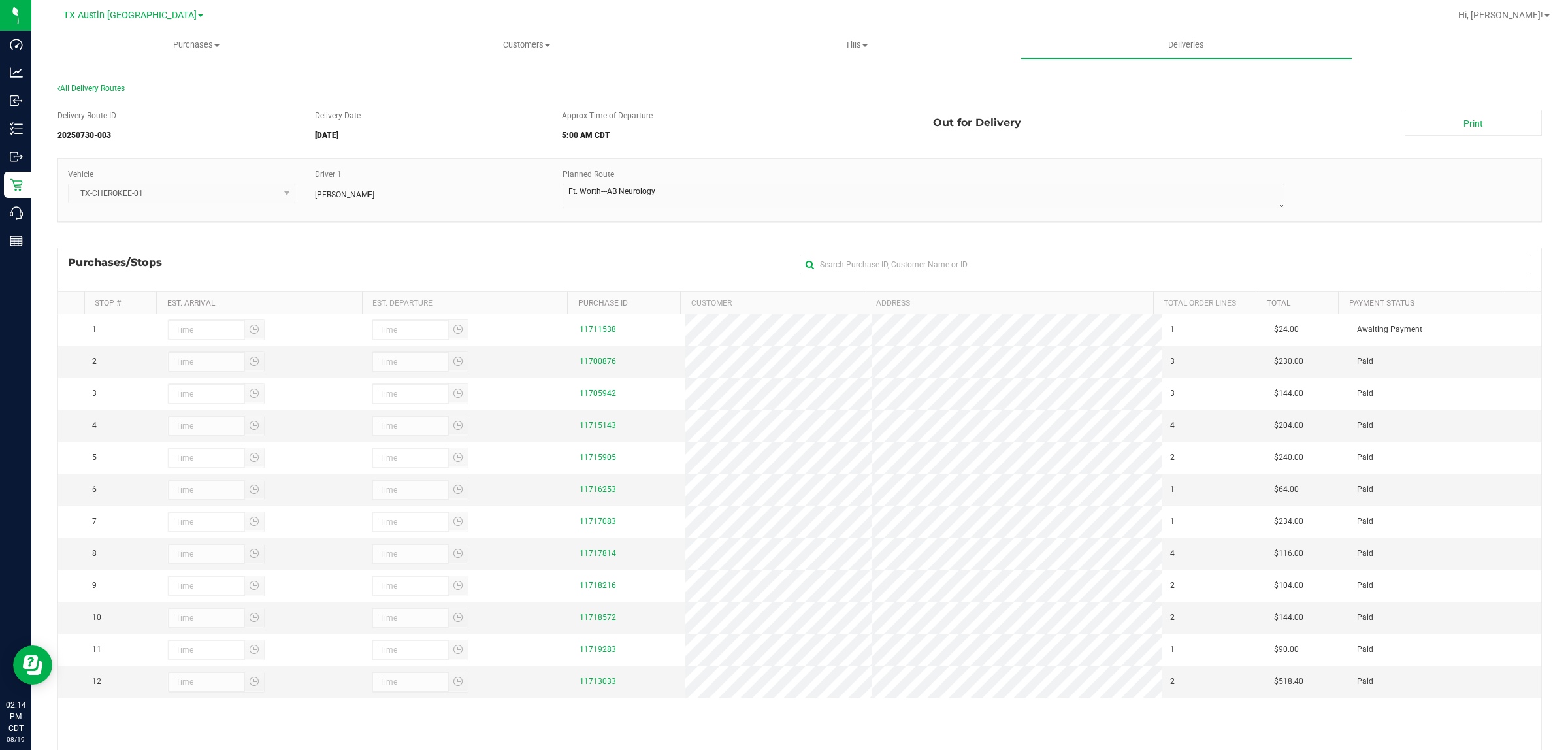
click at [518, 239] on div "Delivery Route ID 20250730-003 Delivery Date 08/01/2025 Approx Time of Departur…" at bounding box center [800, 464] width 1484 height 729
click at [86, 86] on span "All Delivery Routes" at bounding box center [91, 87] width 68 height 9
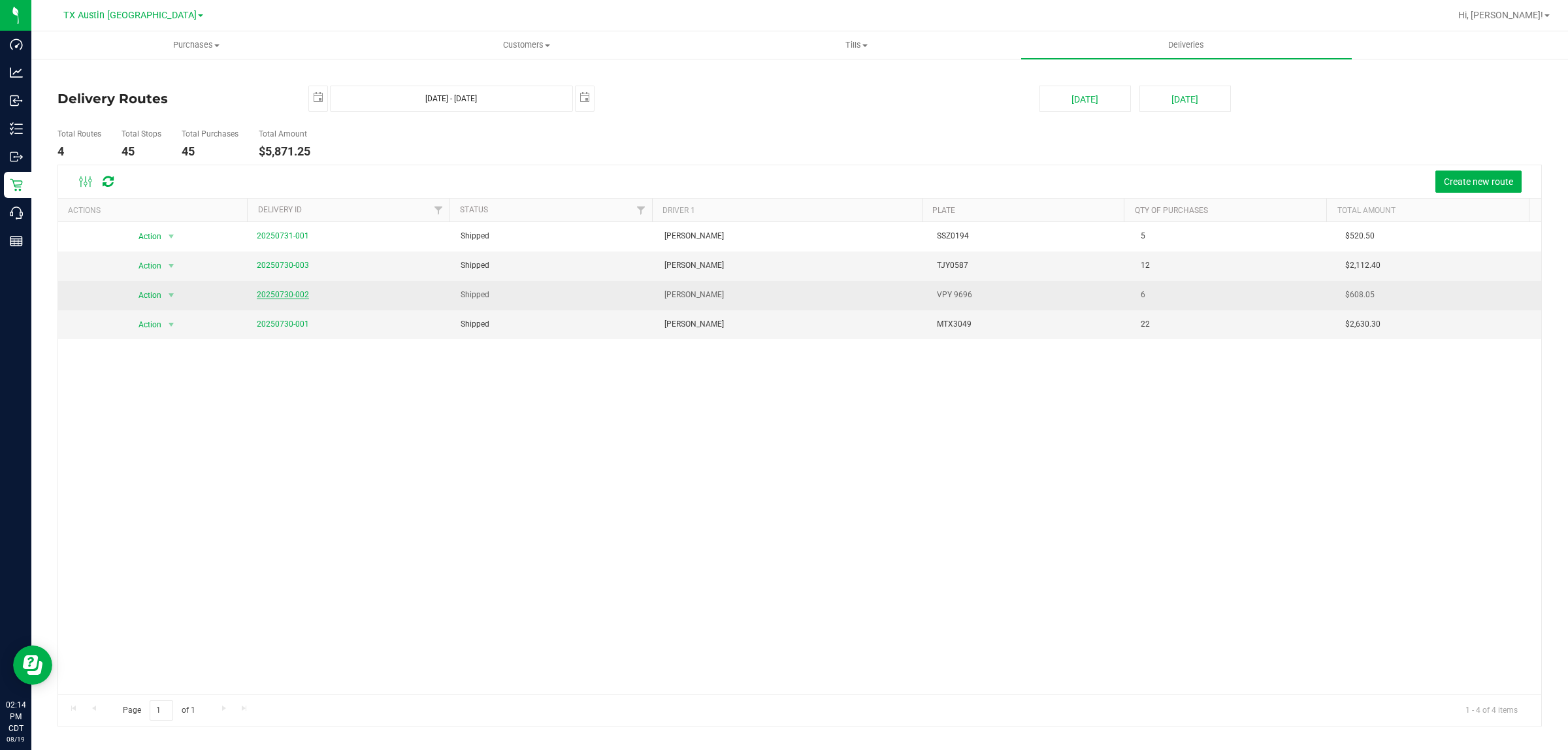
click at [285, 294] on link "20250730-002" at bounding box center [283, 294] width 53 height 9
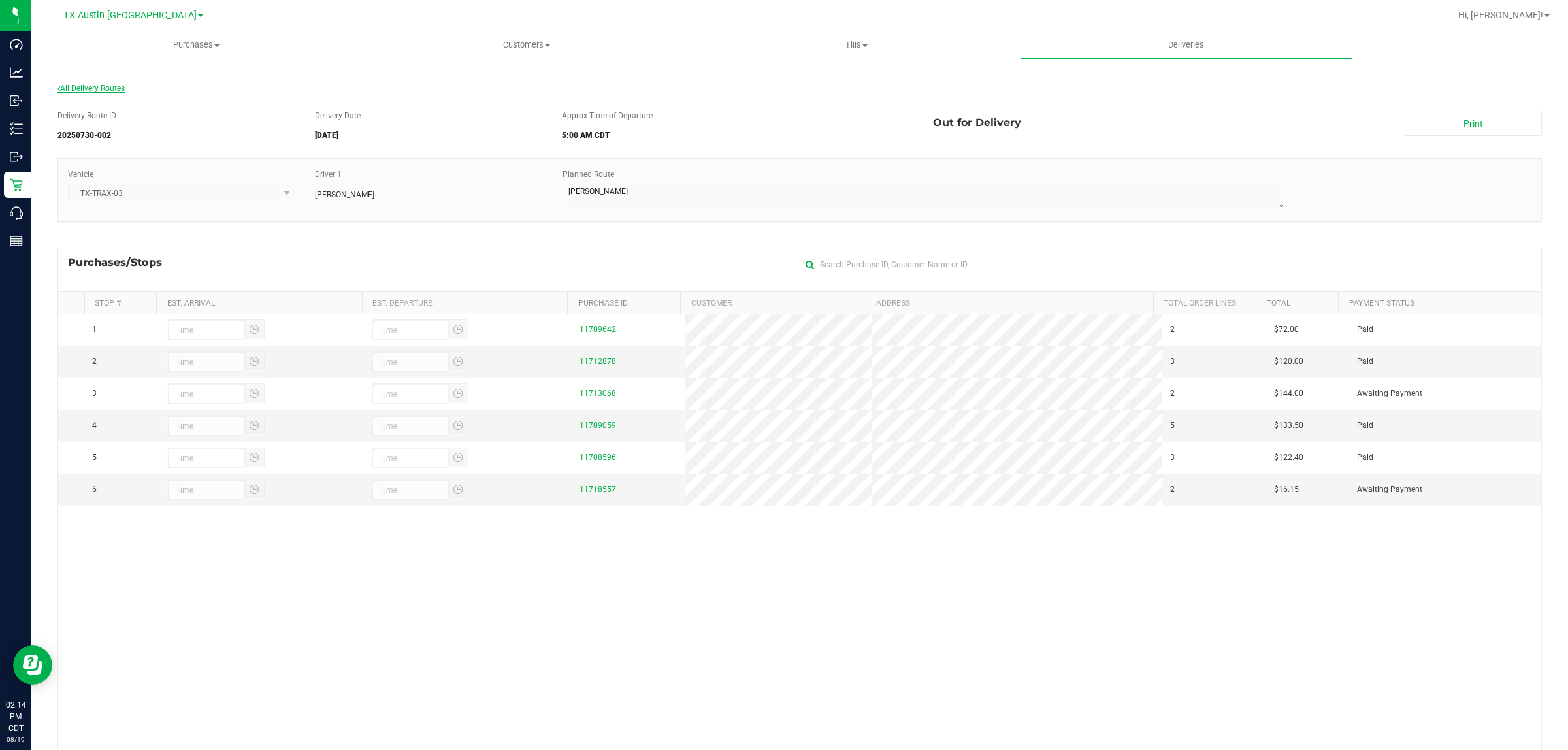
click at [103, 85] on span "All Delivery Routes" at bounding box center [91, 87] width 68 height 9
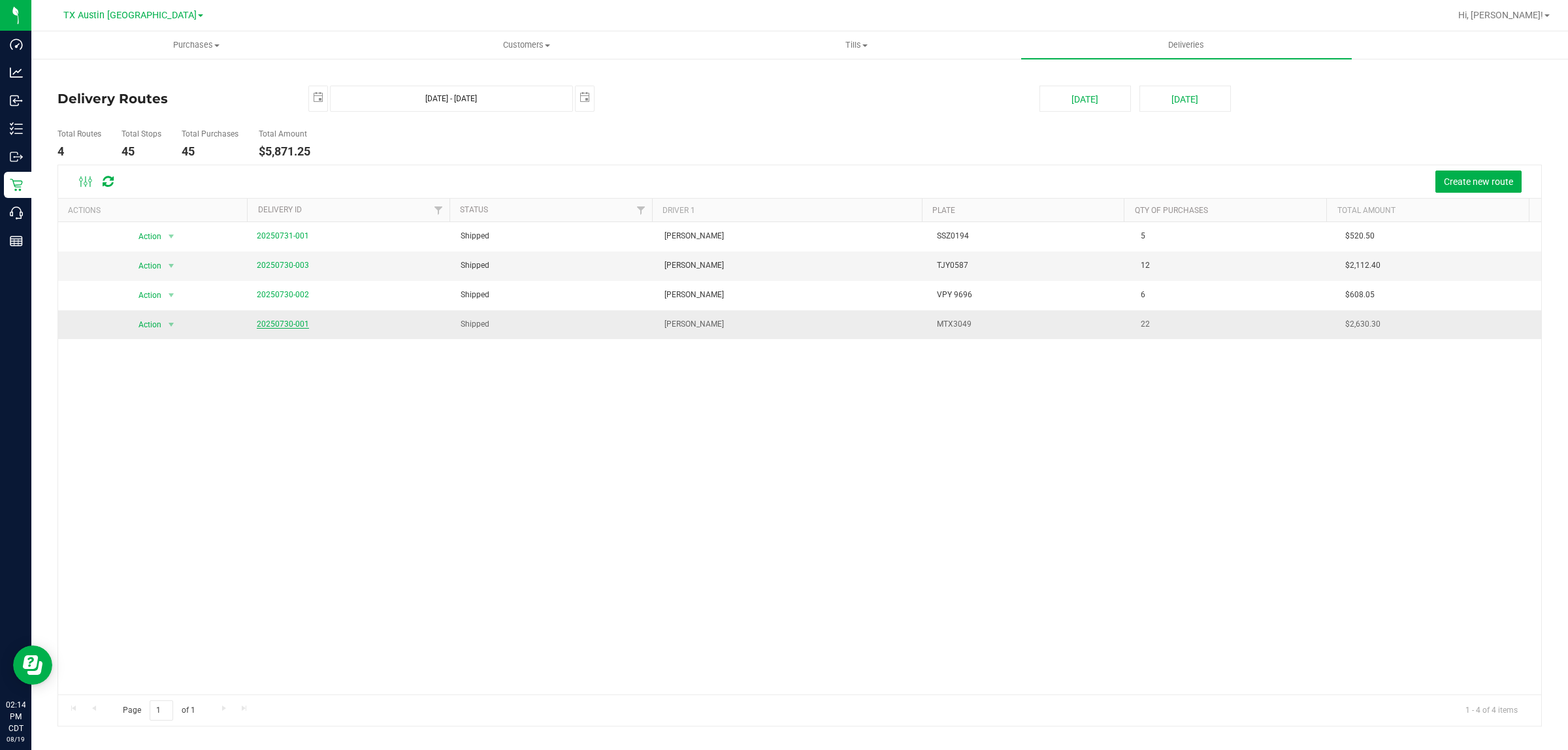
click at [288, 325] on link "20250730-001" at bounding box center [283, 324] width 53 height 9
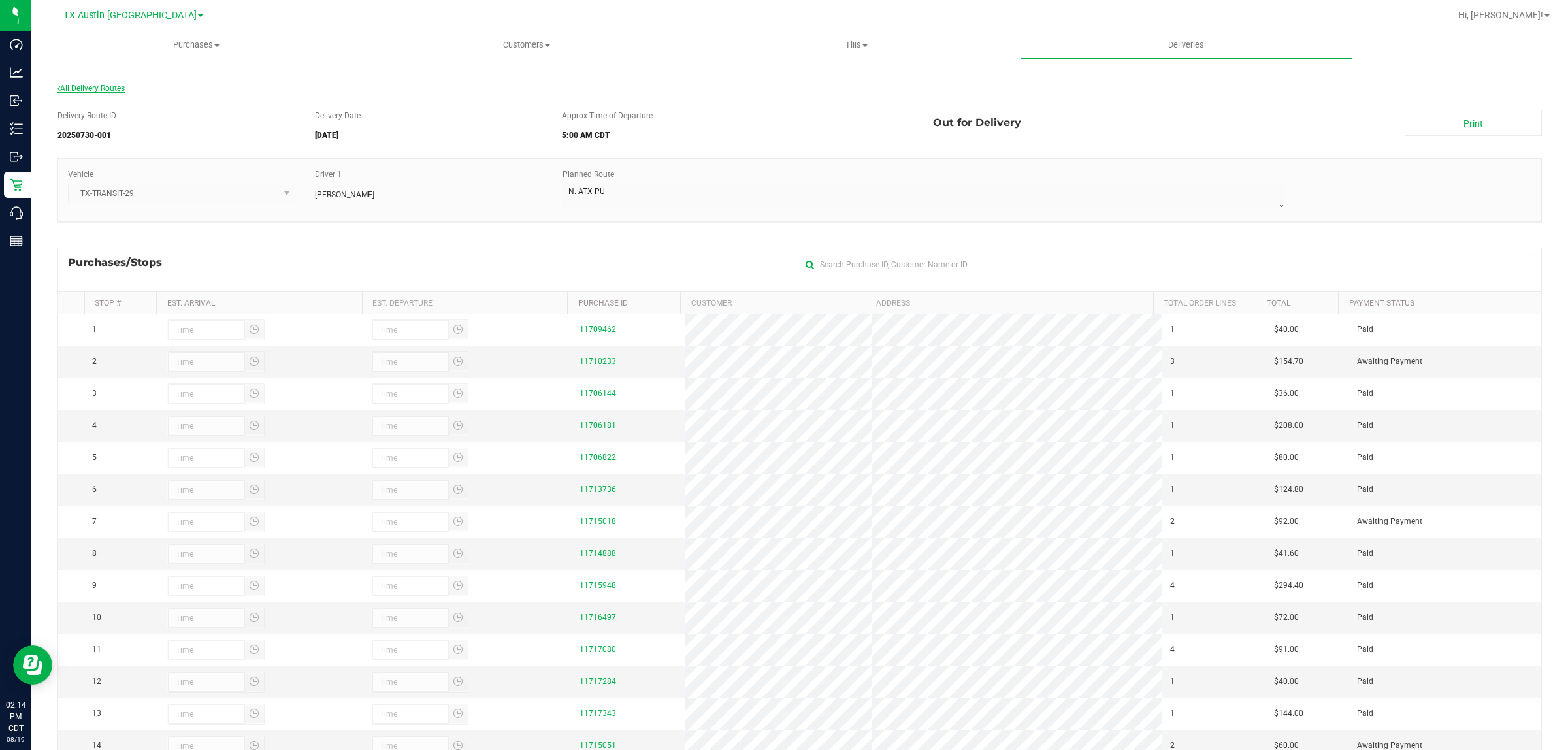
click at [115, 88] on span "All Delivery Routes" at bounding box center [91, 87] width 68 height 9
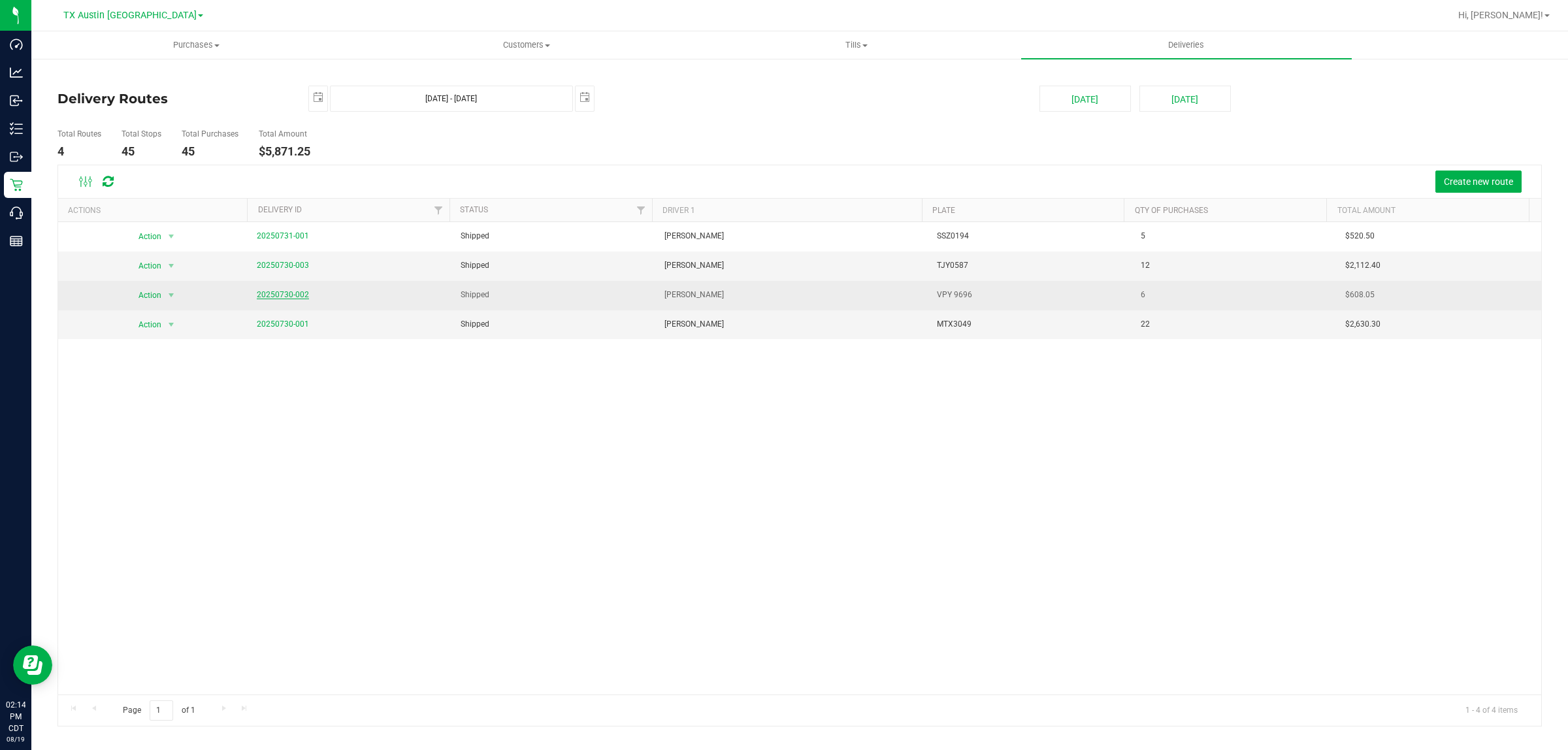
click at [290, 297] on link "20250730-002" at bounding box center [283, 294] width 53 height 9
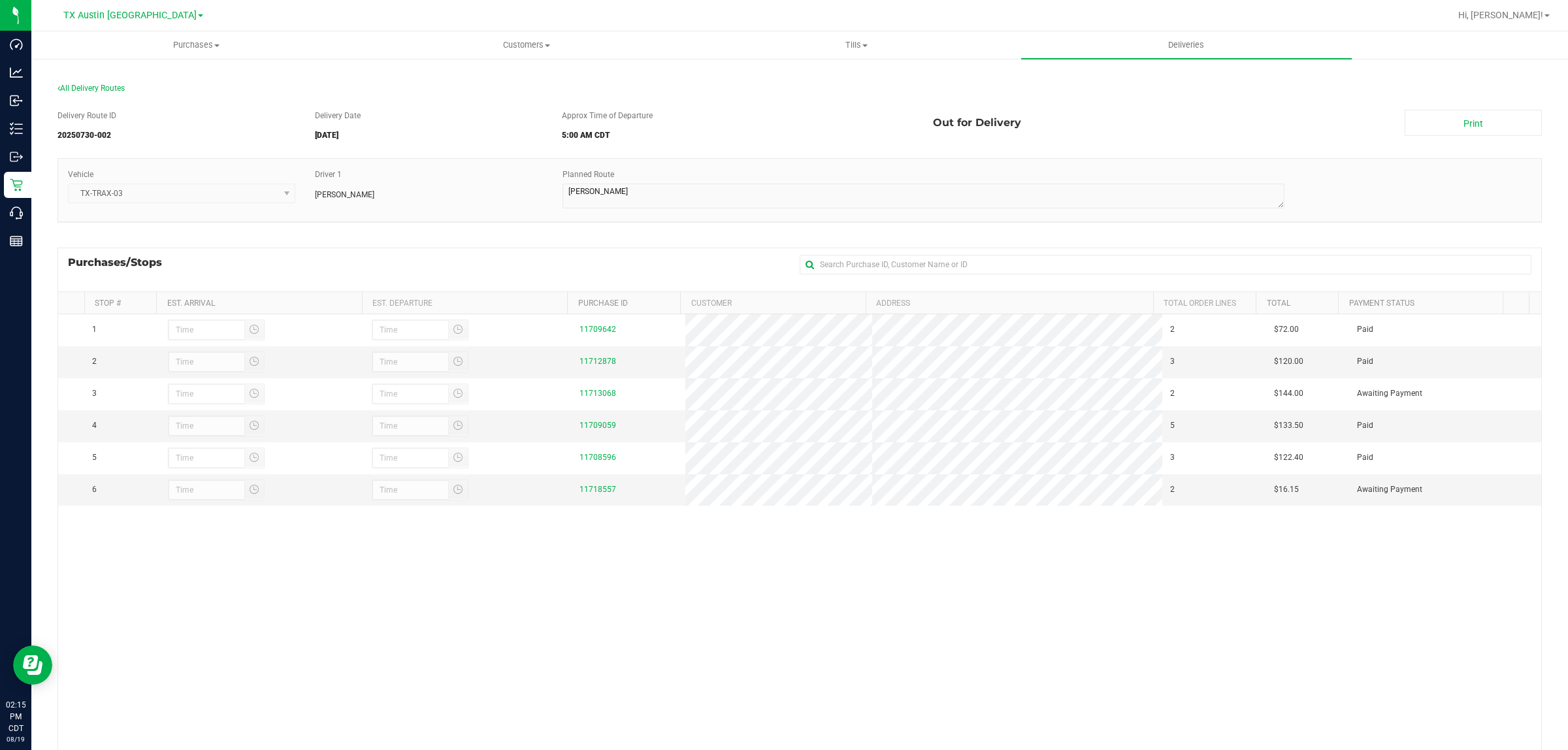
click at [621, 258] on div "Purchases/Stops + Add Purchase" at bounding box center [800, 269] width 1484 height 44
click at [108, 85] on span "All Delivery Routes" at bounding box center [91, 87] width 68 height 9
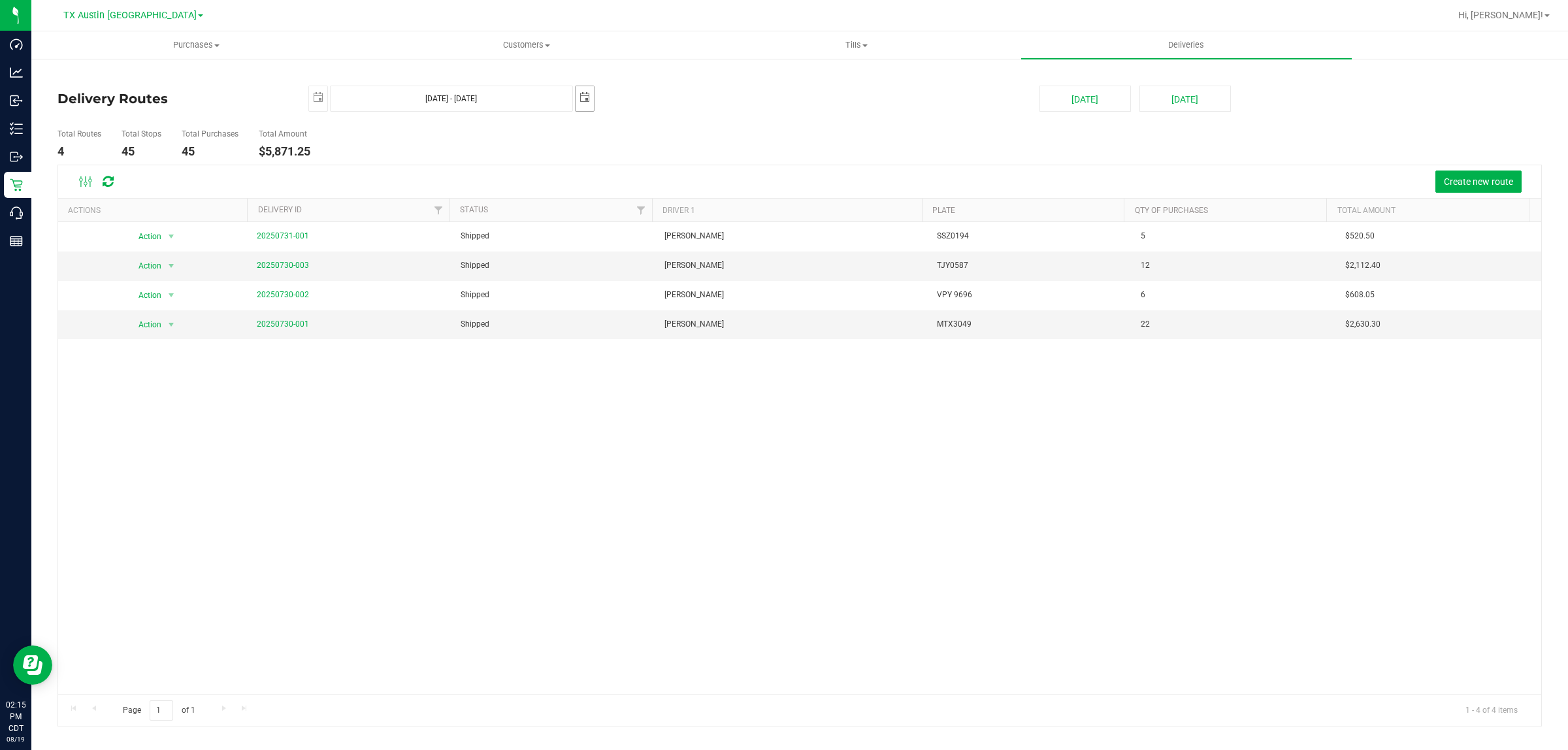
click at [582, 95] on span "select" at bounding box center [585, 97] width 10 height 10
click at [710, 177] on link "2" at bounding box center [701, 173] width 19 height 20
type input "Aug 1, 2025 - Aug 2, 2025"
type input "2025-08-02"
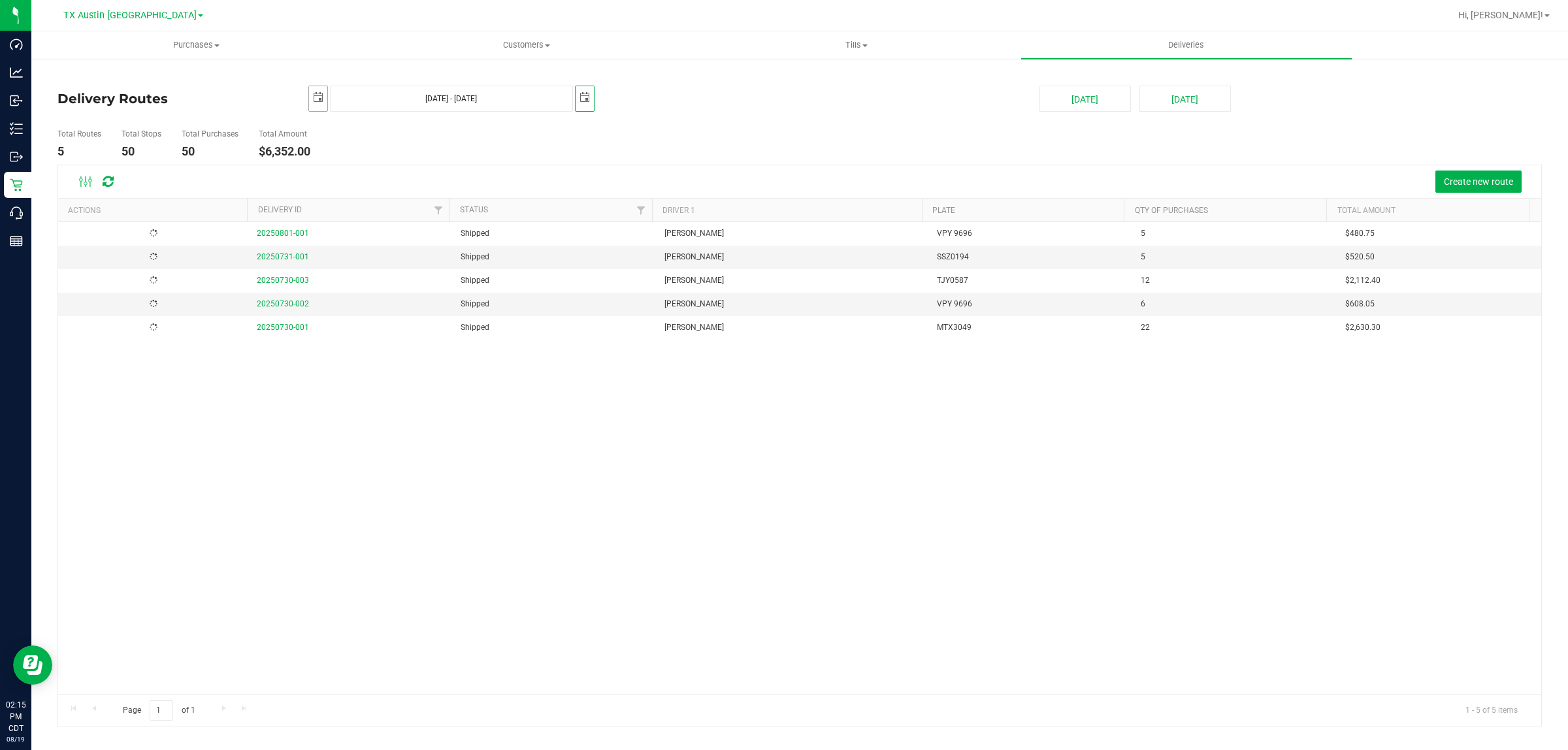
click at [320, 98] on span "select" at bounding box center [317, 97] width 10 height 10
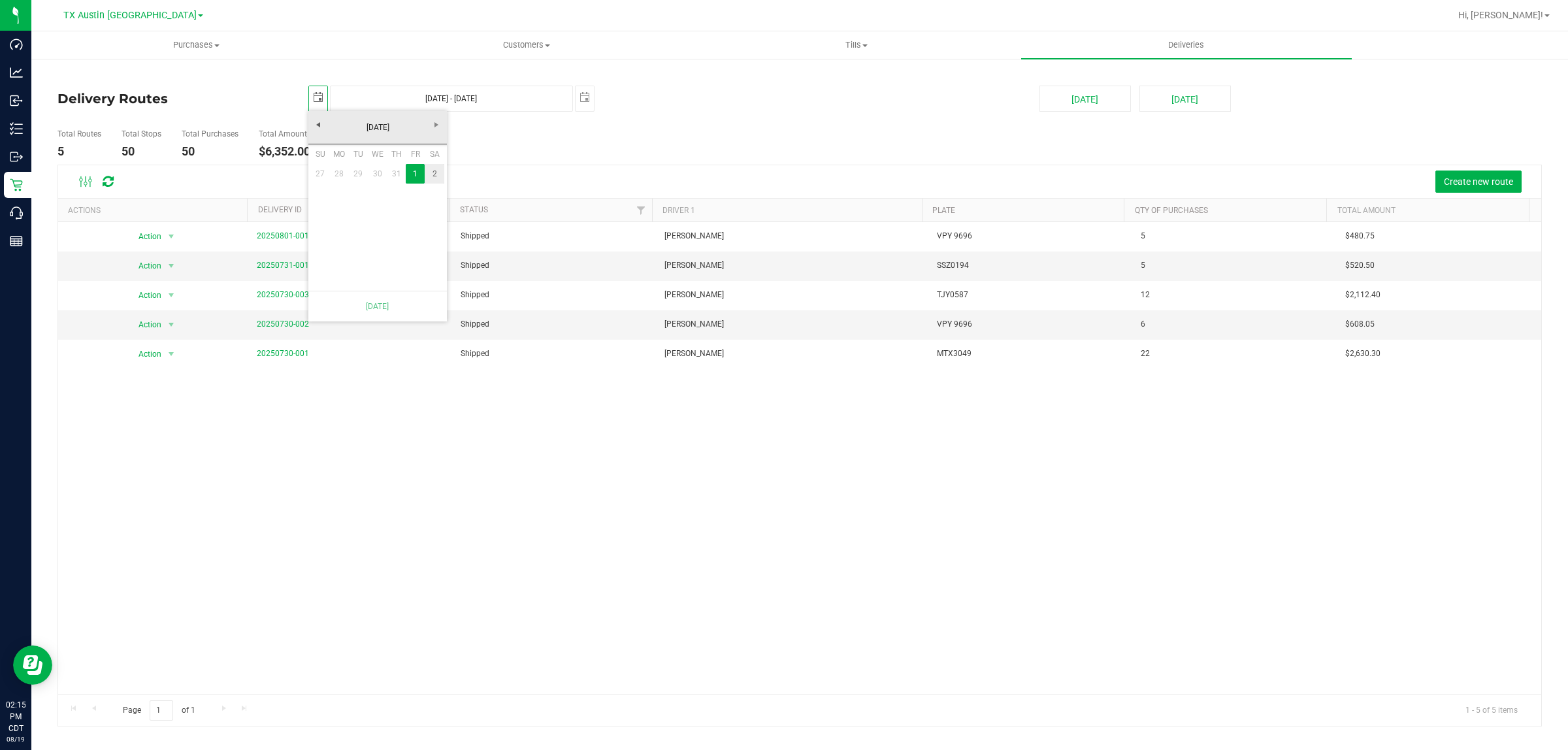
click at [436, 177] on link "2" at bounding box center [434, 173] width 19 height 20
type input "Aug 2, 2025 - Aug 2, 2025"
type input "2025-08-02"
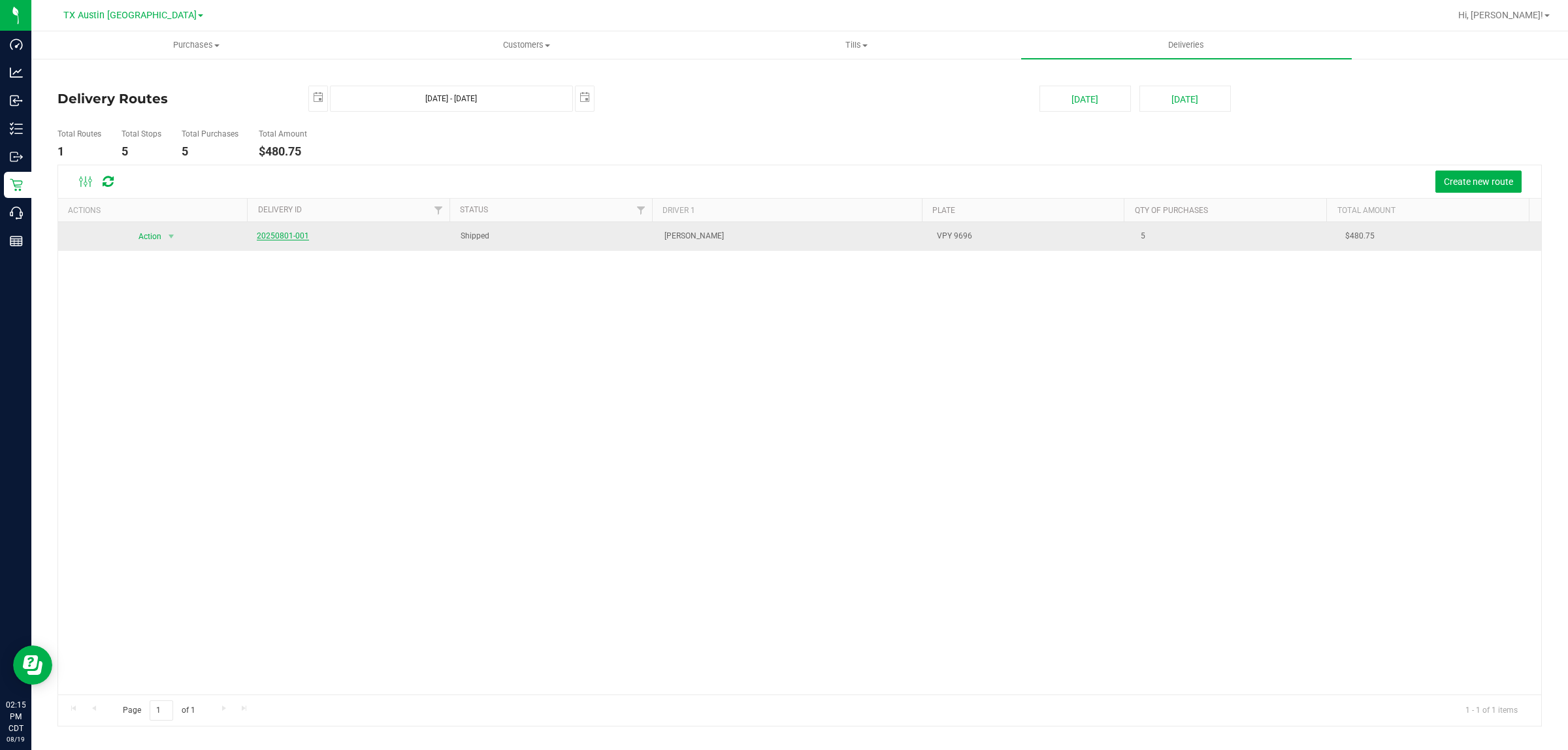
click at [266, 236] on link "20250801-001" at bounding box center [283, 235] width 53 height 9
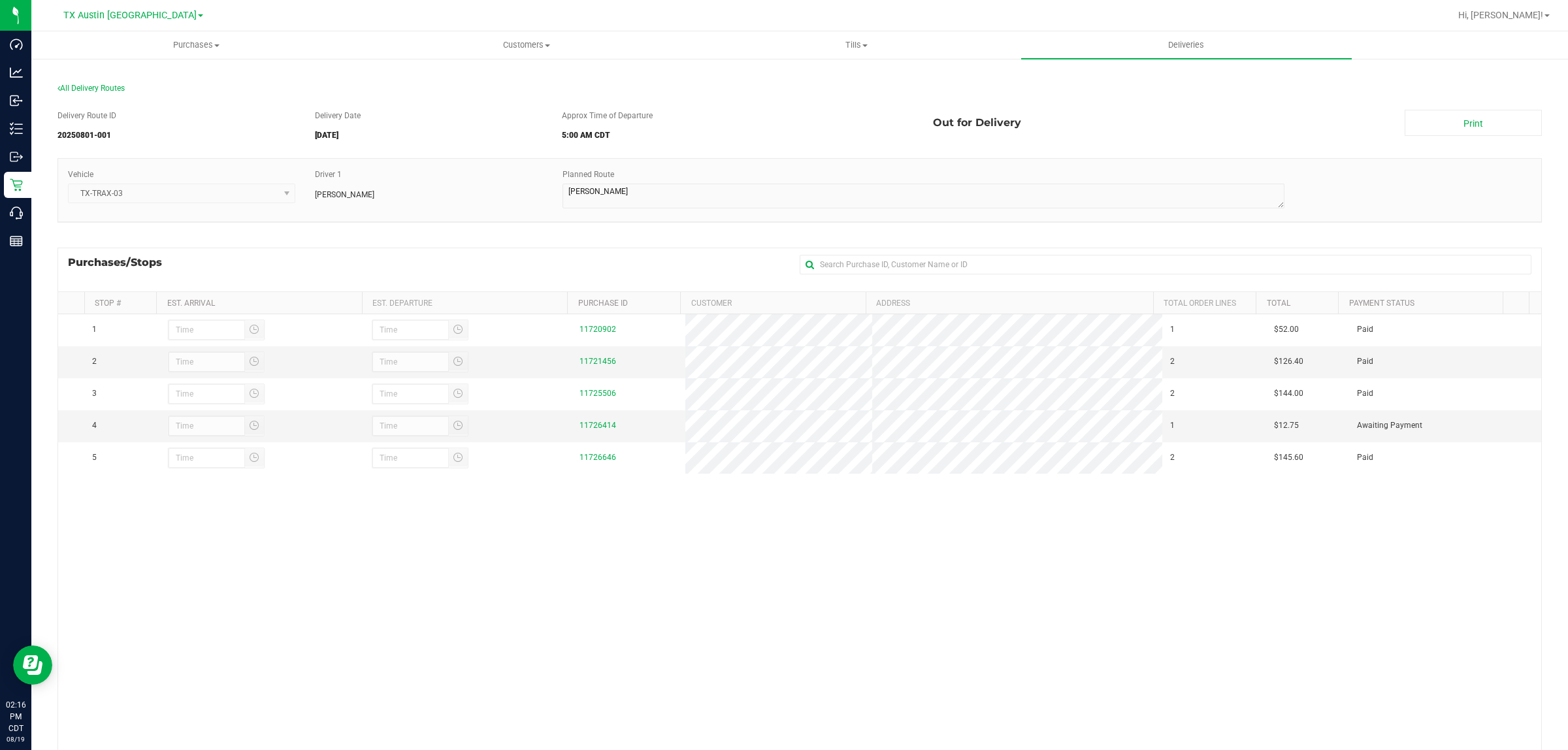
drag, startPoint x: 488, startPoint y: 243, endPoint x: 353, endPoint y: 211, distance: 138.7
click at [484, 239] on div "Delivery Route ID 20250801-001 Delivery Date 08/02/2025 Approx Time of Departur…" at bounding box center [800, 464] width 1484 height 729
click at [97, 92] on div "All Delivery Routes" at bounding box center [800, 91] width 1484 height 17
click at [95, 85] on span "All Delivery Routes" at bounding box center [91, 87] width 68 height 9
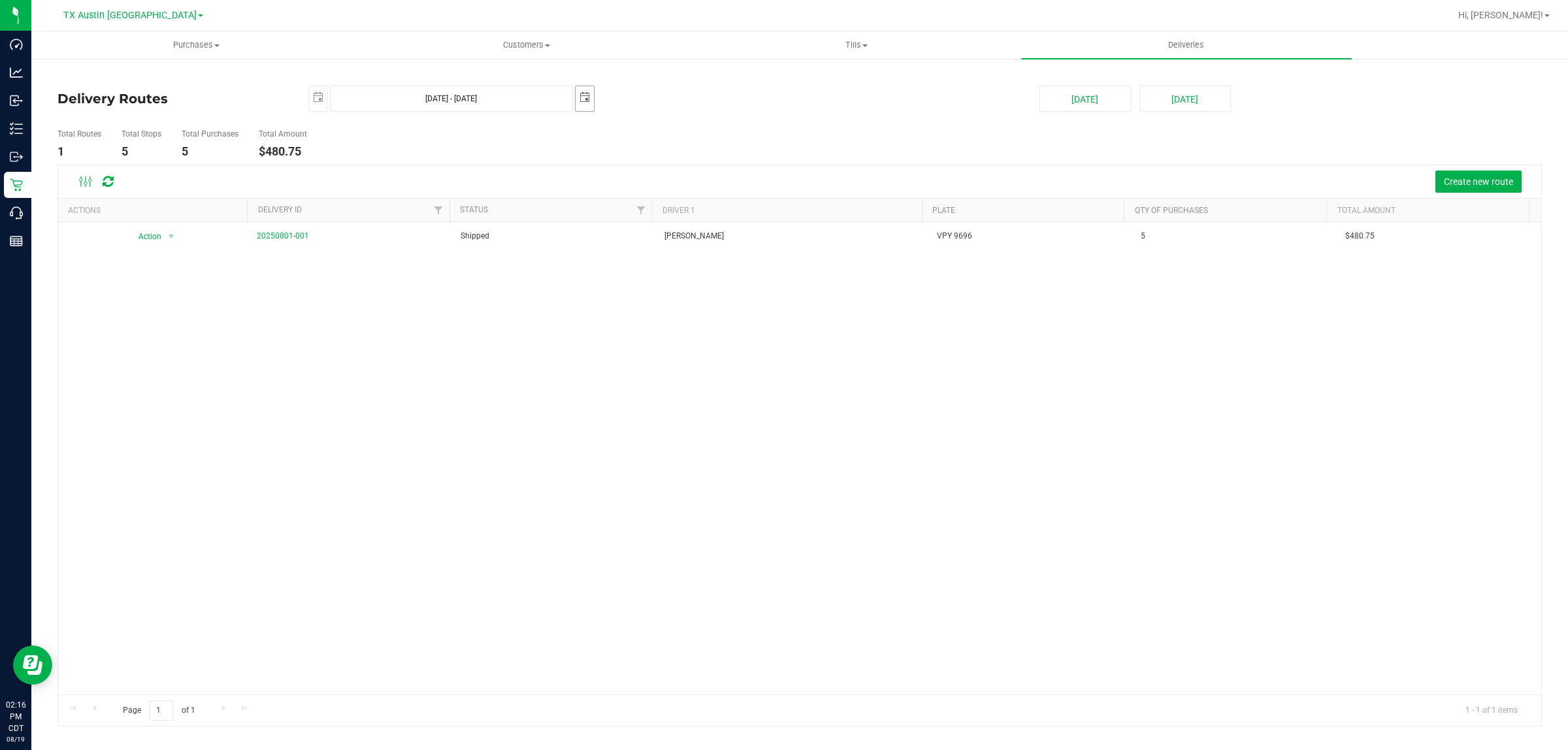
click at [589, 92] on span "select" at bounding box center [585, 97] width 10 height 10
click at [611, 196] on link "4" at bounding box center [606, 193] width 19 height 20
type input "Aug 2, 2025 - Aug 4, 2025"
type input "2025-08-04"
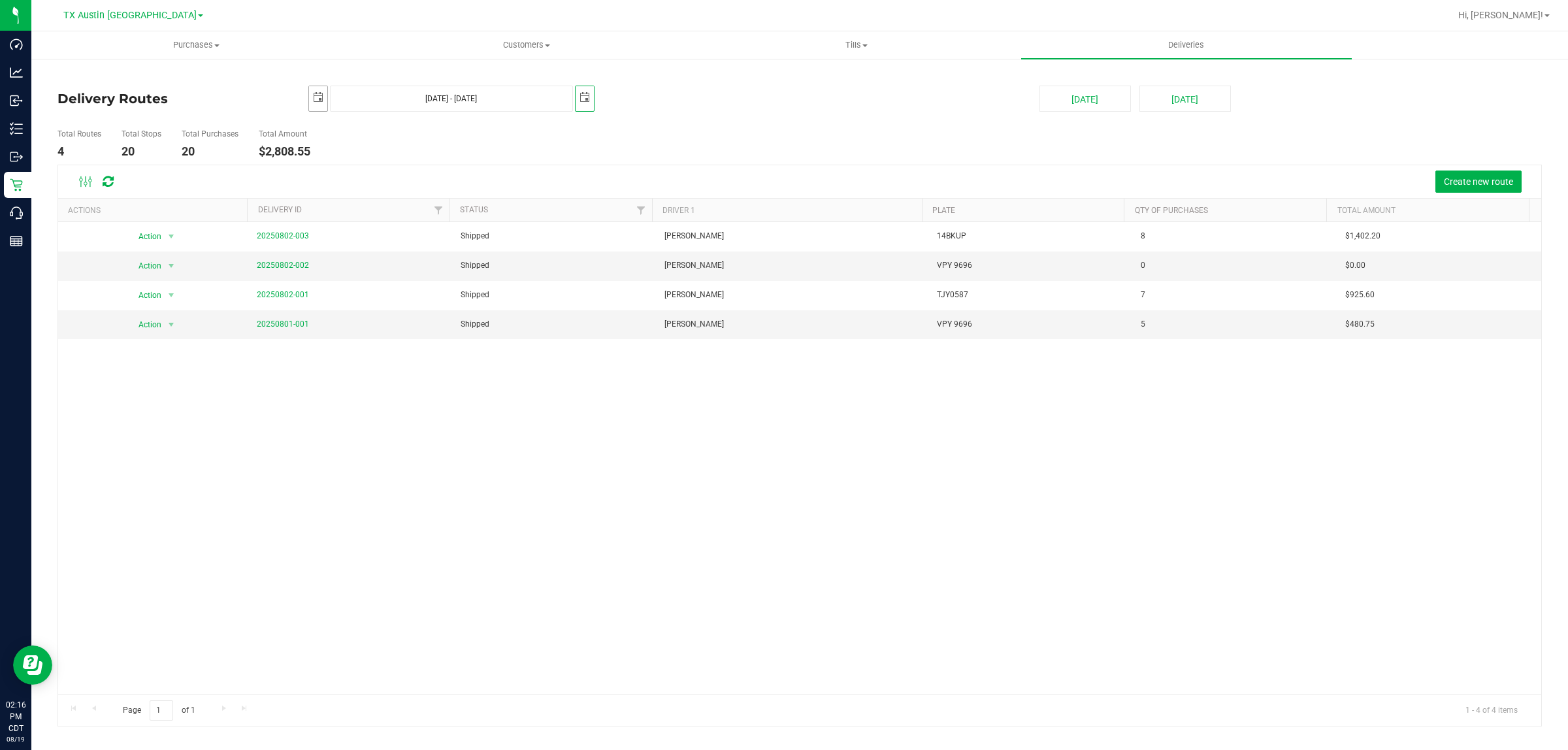
click at [318, 97] on span "select" at bounding box center [317, 97] width 10 height 10
click at [340, 193] on link "4" at bounding box center [340, 193] width 19 height 20
type input "Aug 4, 2025 - Aug 4, 2025"
type input "2025-08-04"
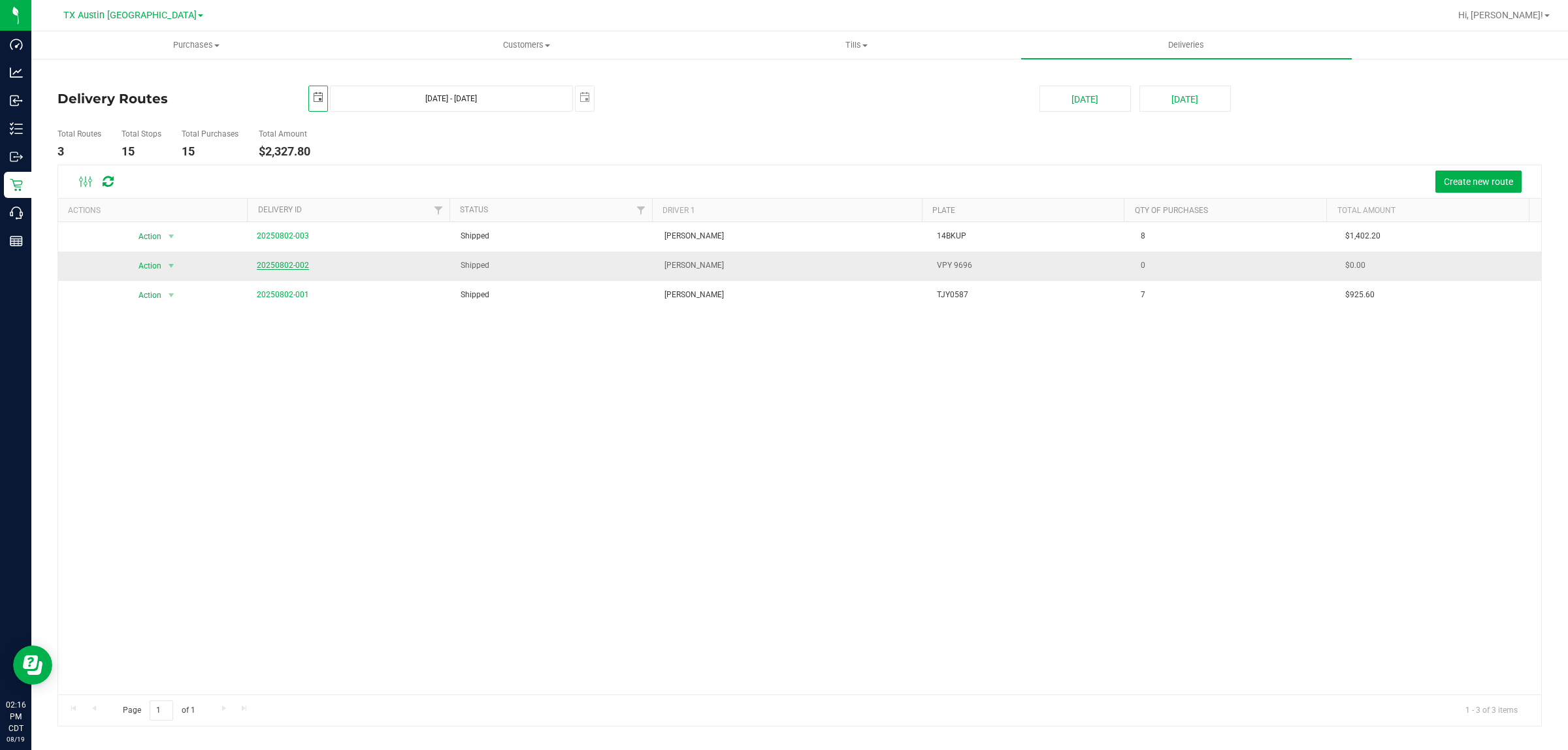
click at [291, 266] on link "20250802-002" at bounding box center [283, 265] width 53 height 9
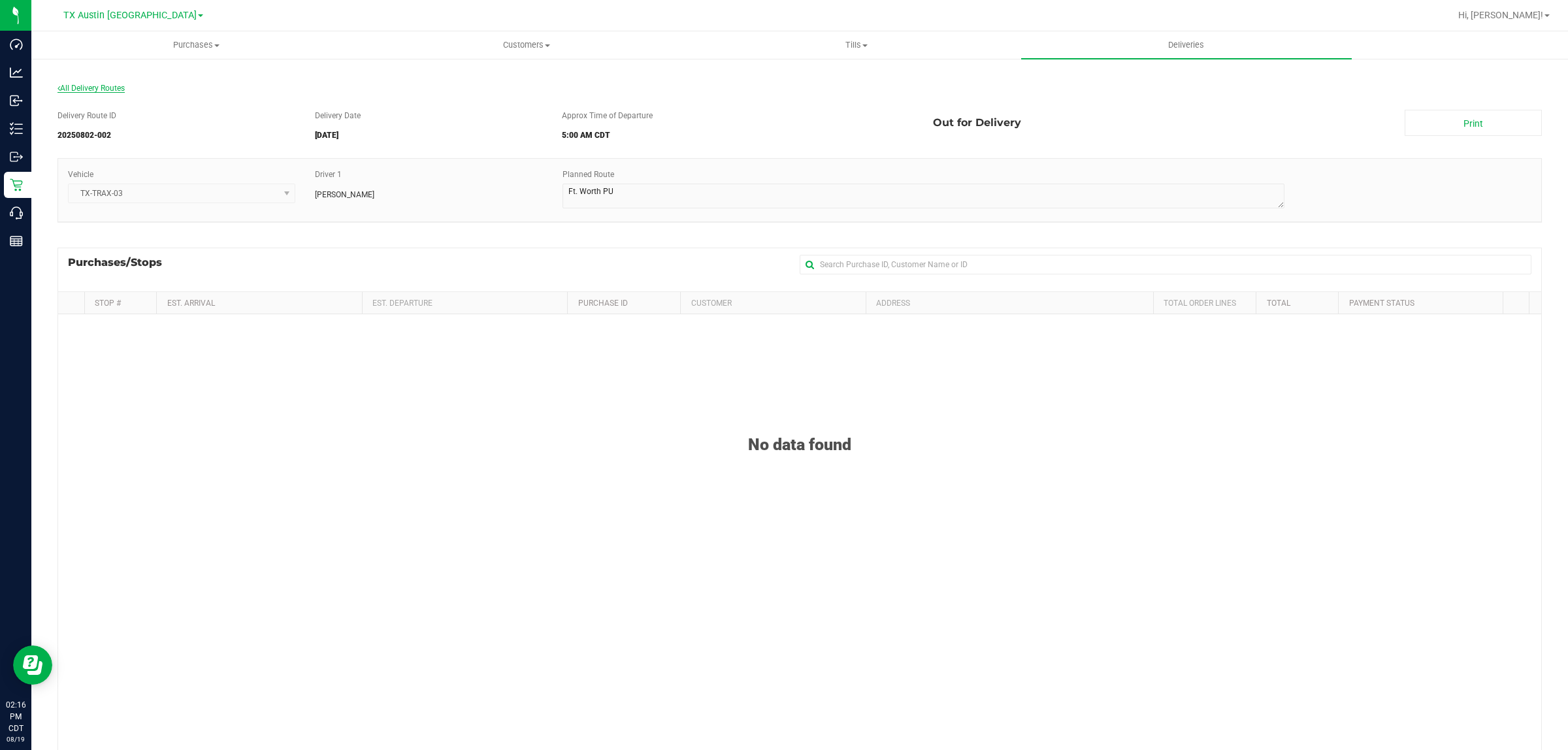
click at [99, 86] on span "All Delivery Routes" at bounding box center [91, 87] width 68 height 9
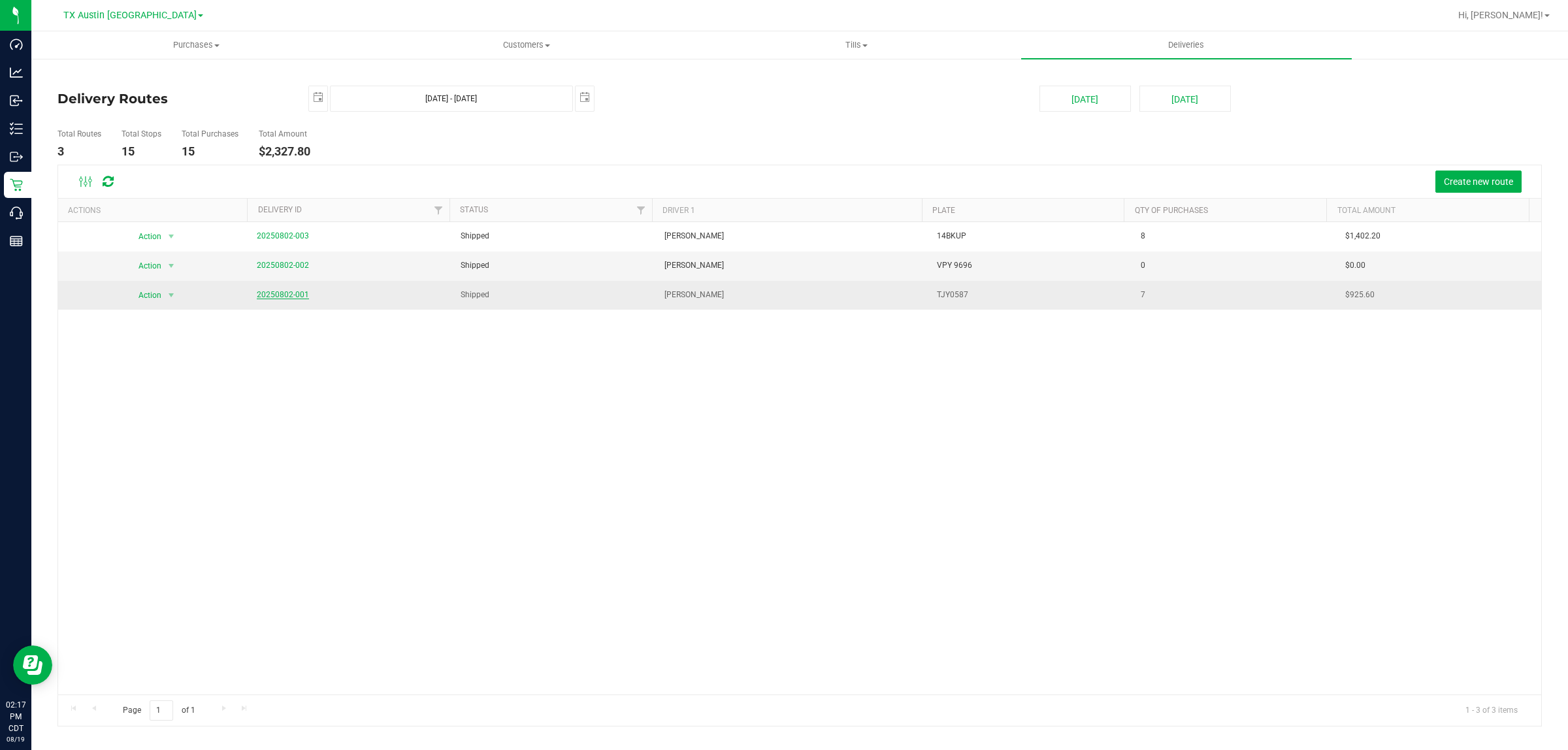
click at [278, 296] on link "20250802-001" at bounding box center [283, 294] width 53 height 9
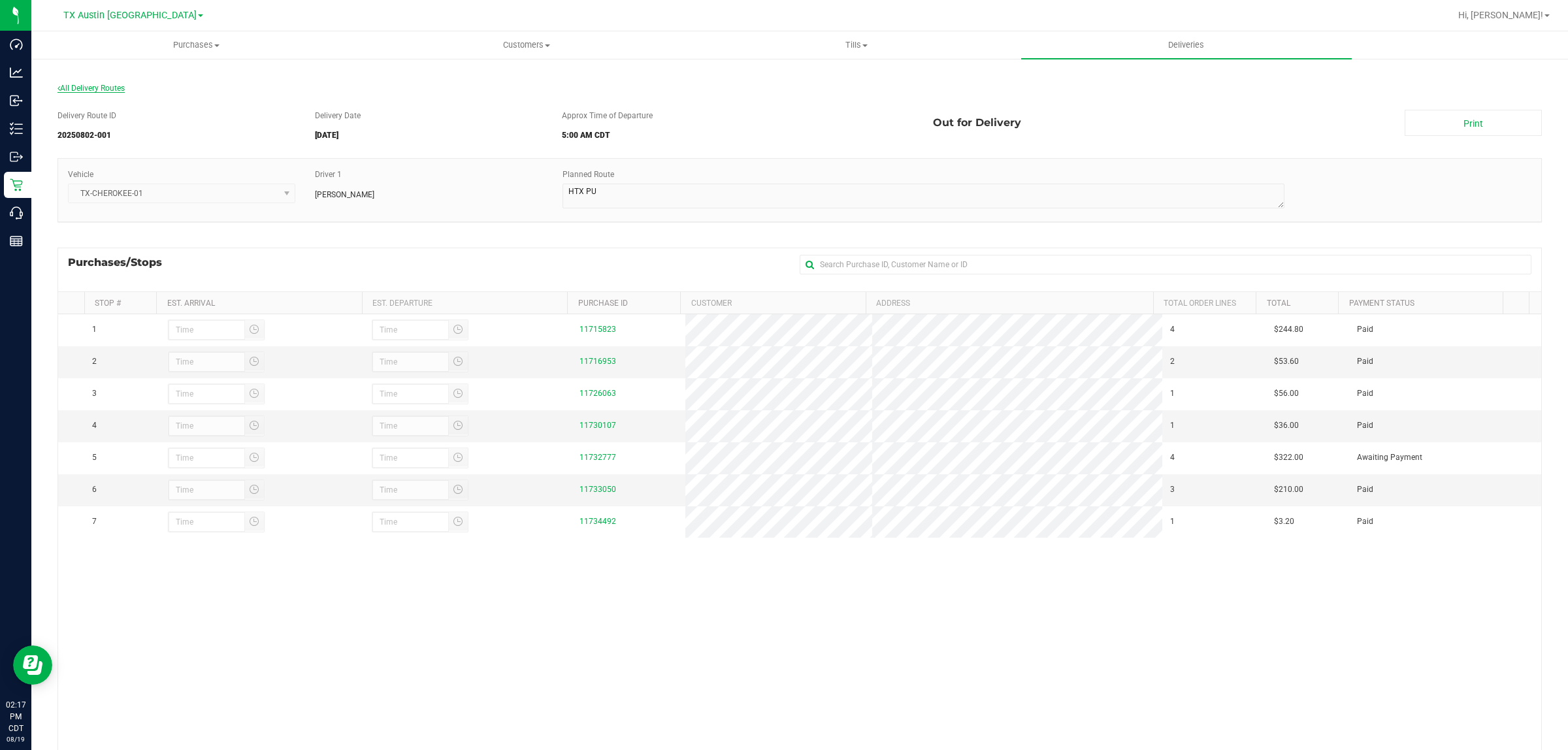
click at [93, 84] on span "All Delivery Routes" at bounding box center [91, 87] width 68 height 9
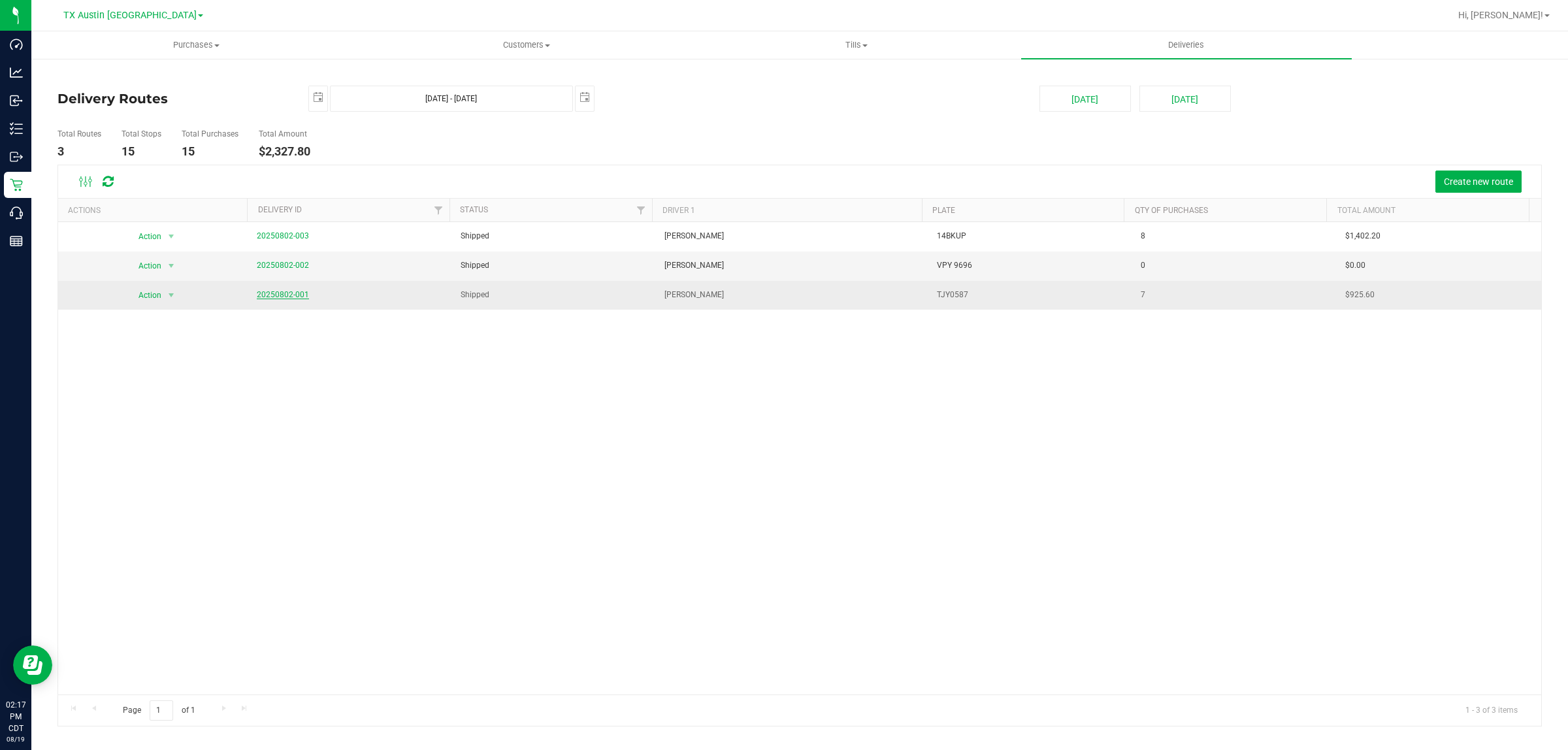
click at [291, 293] on link "20250802-001" at bounding box center [283, 294] width 53 height 9
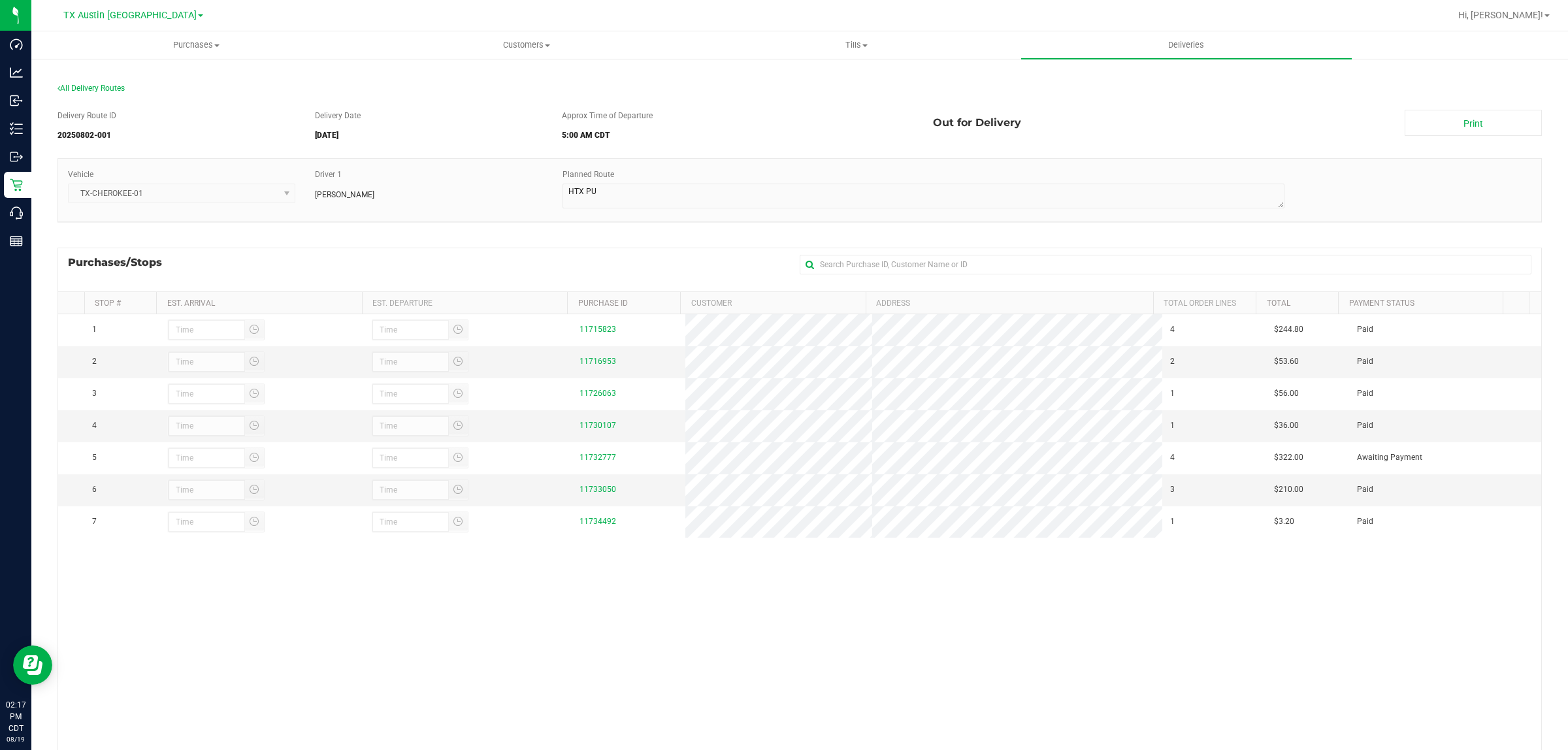
click at [512, 260] on div "Purchases/Stops + Add Purchase" at bounding box center [800, 269] width 1484 height 44
click at [110, 87] on span "All Delivery Routes" at bounding box center [91, 87] width 68 height 9
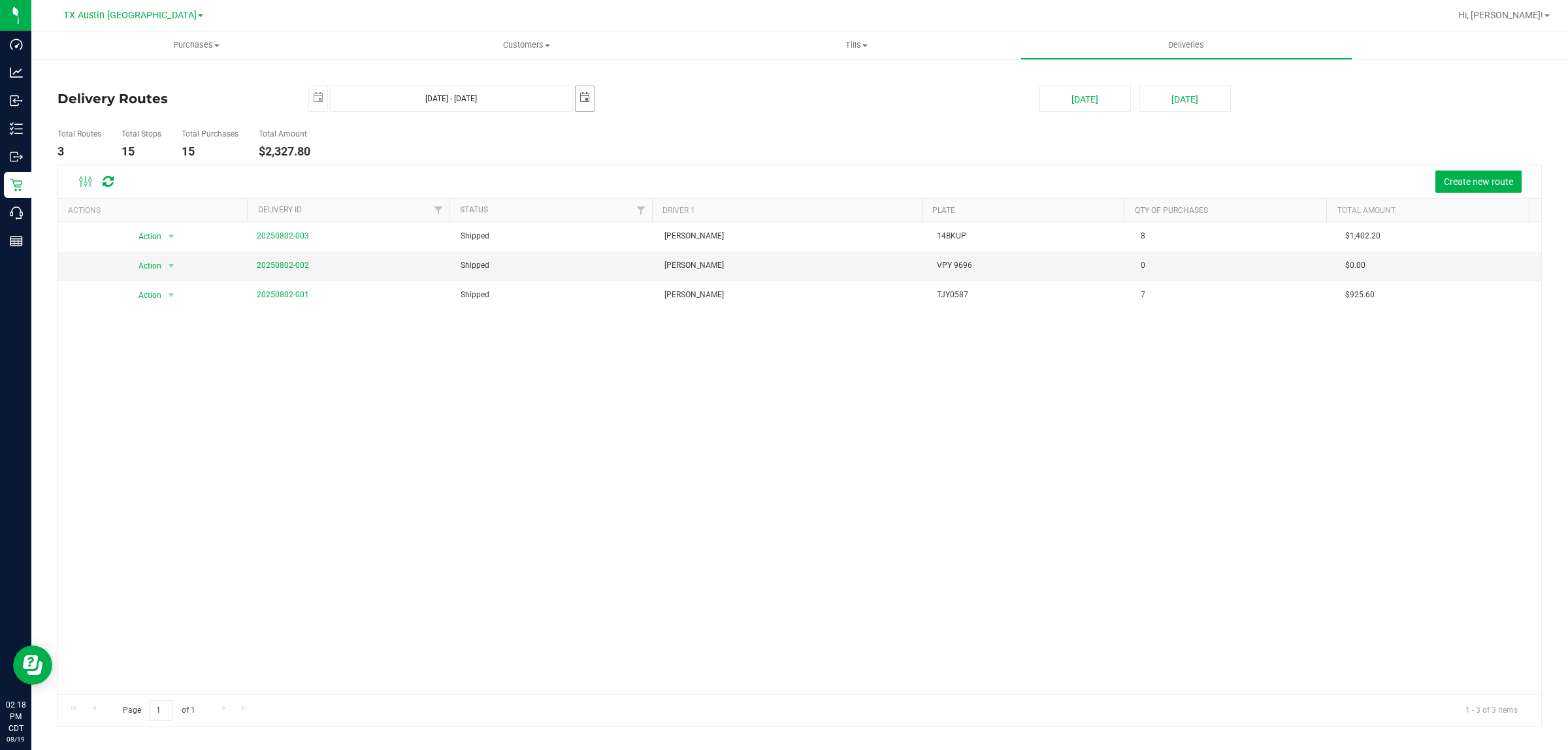
click at [588, 103] on span "select" at bounding box center [585, 97] width 18 height 23
click at [626, 193] on link "5" at bounding box center [625, 192] width 19 height 20
type input "Aug 4, 2025 - Aug 5, 2025"
type input "2025-08-05"
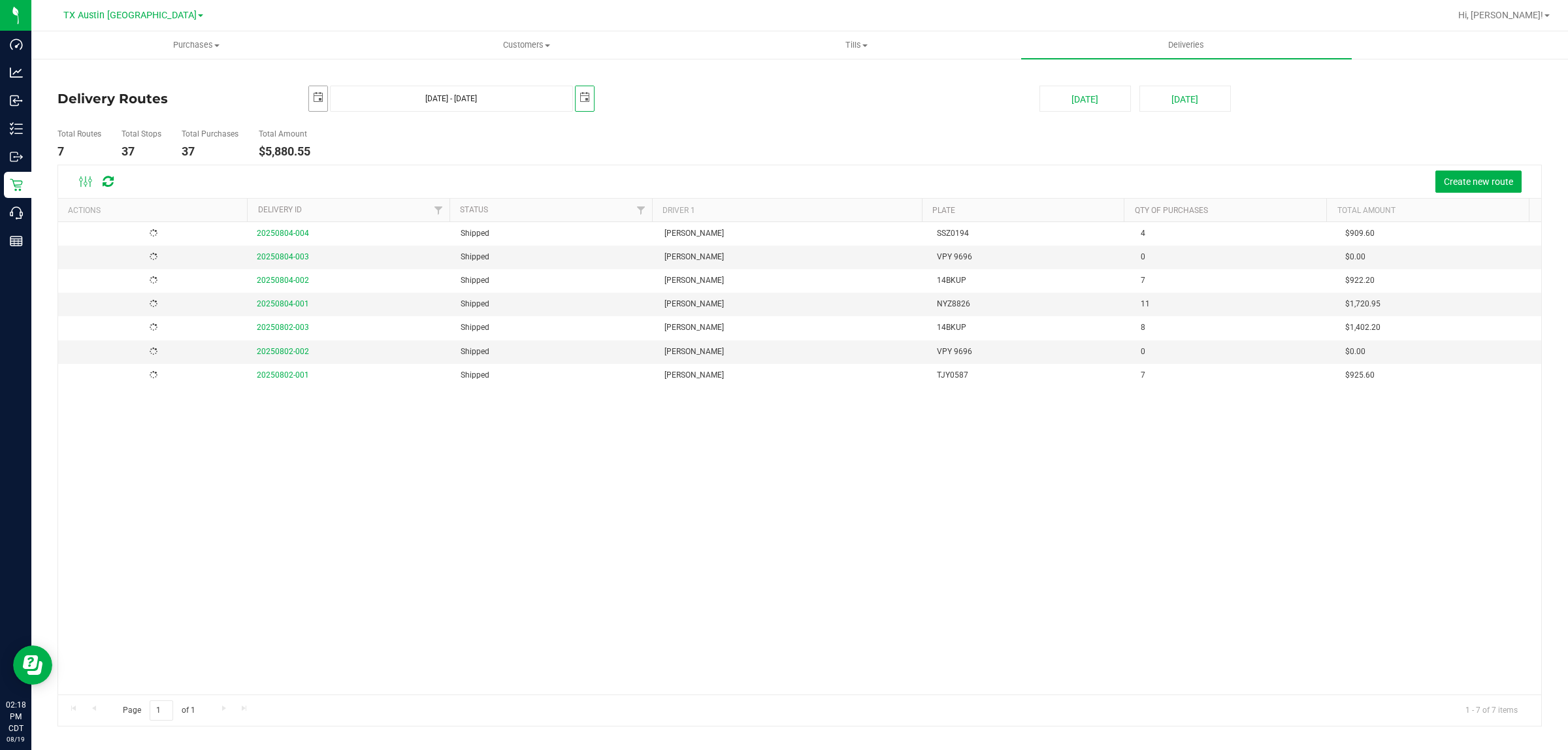
click at [312, 101] on span "select" at bounding box center [318, 97] width 18 height 23
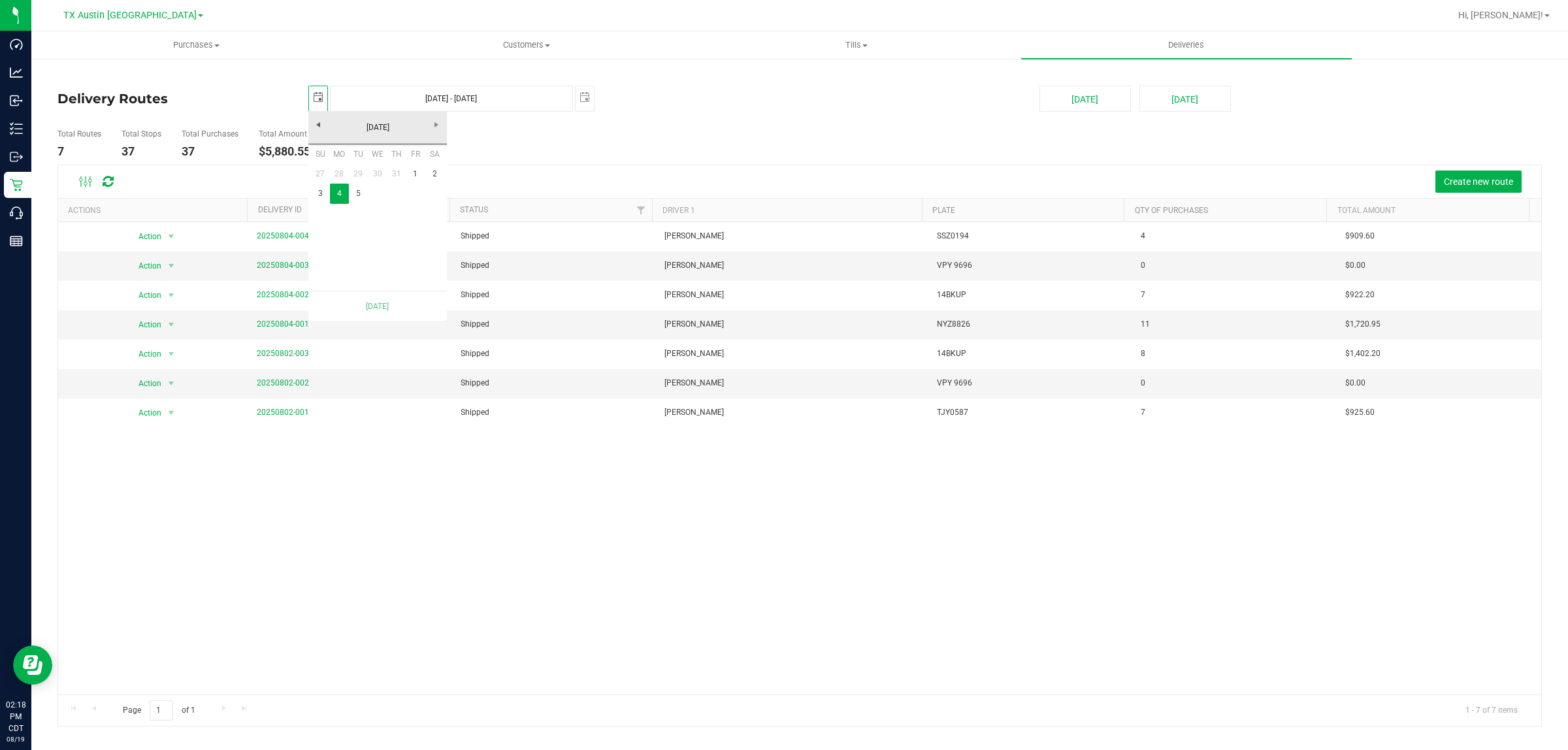
scroll to position [0, 33]
click at [358, 190] on link "5" at bounding box center [359, 193] width 19 height 20
type input "Aug 5, 2025 - Aug 5, 2025"
type input "2025-08-05"
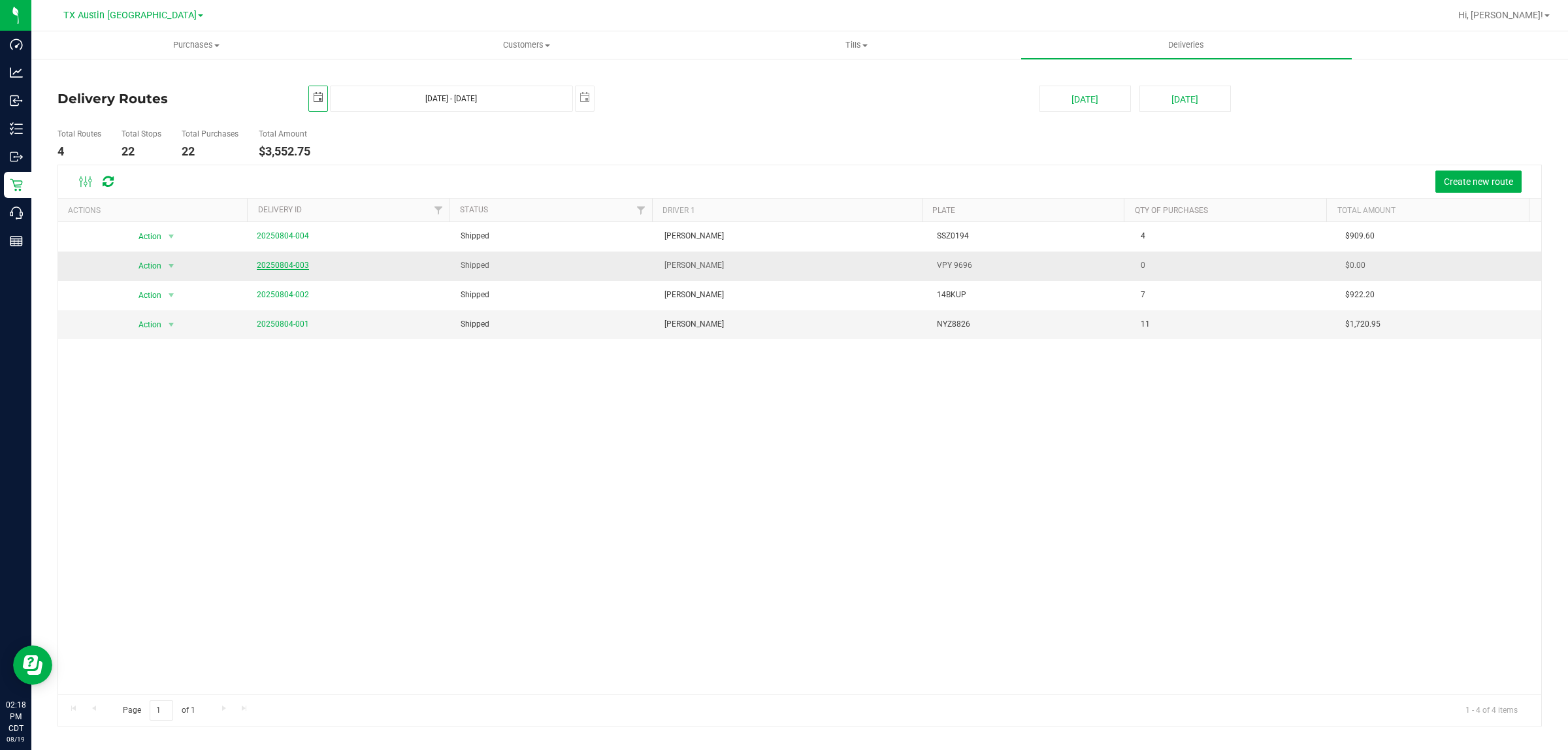
click at [289, 262] on link "20250804-003" at bounding box center [283, 265] width 53 height 9
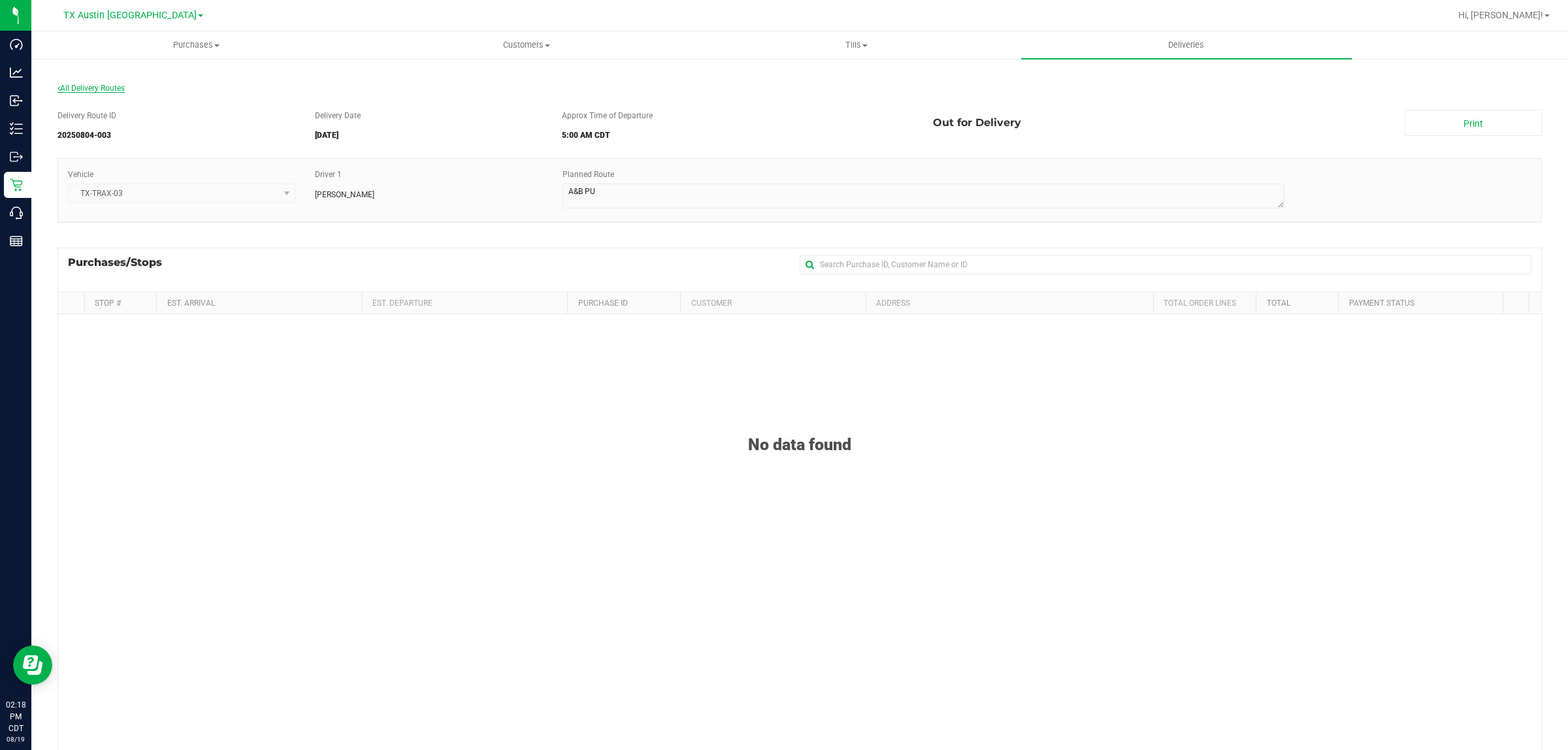
click at [101, 86] on span "All Delivery Routes" at bounding box center [91, 87] width 68 height 9
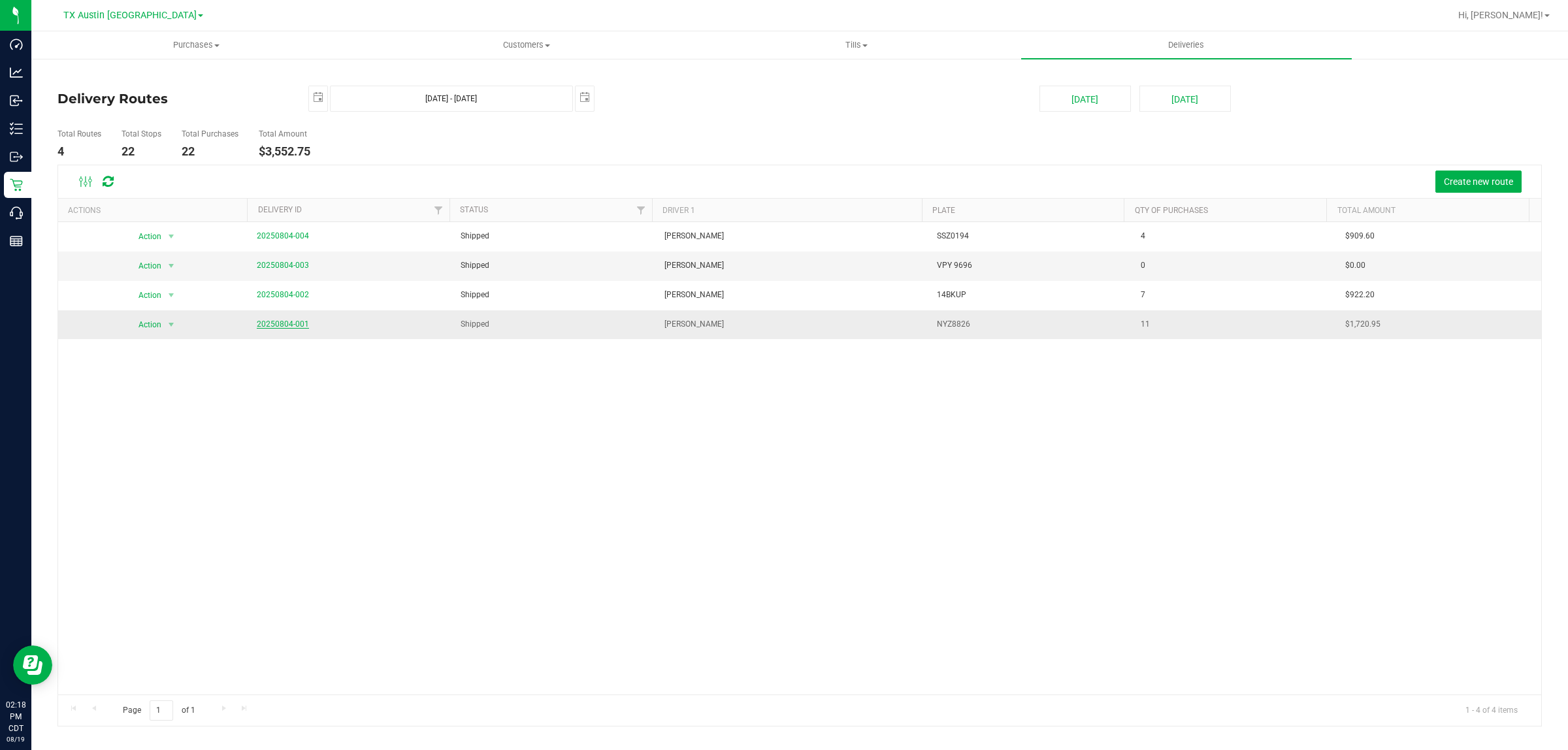
click at [291, 324] on link "20250804-001" at bounding box center [283, 324] width 53 height 9
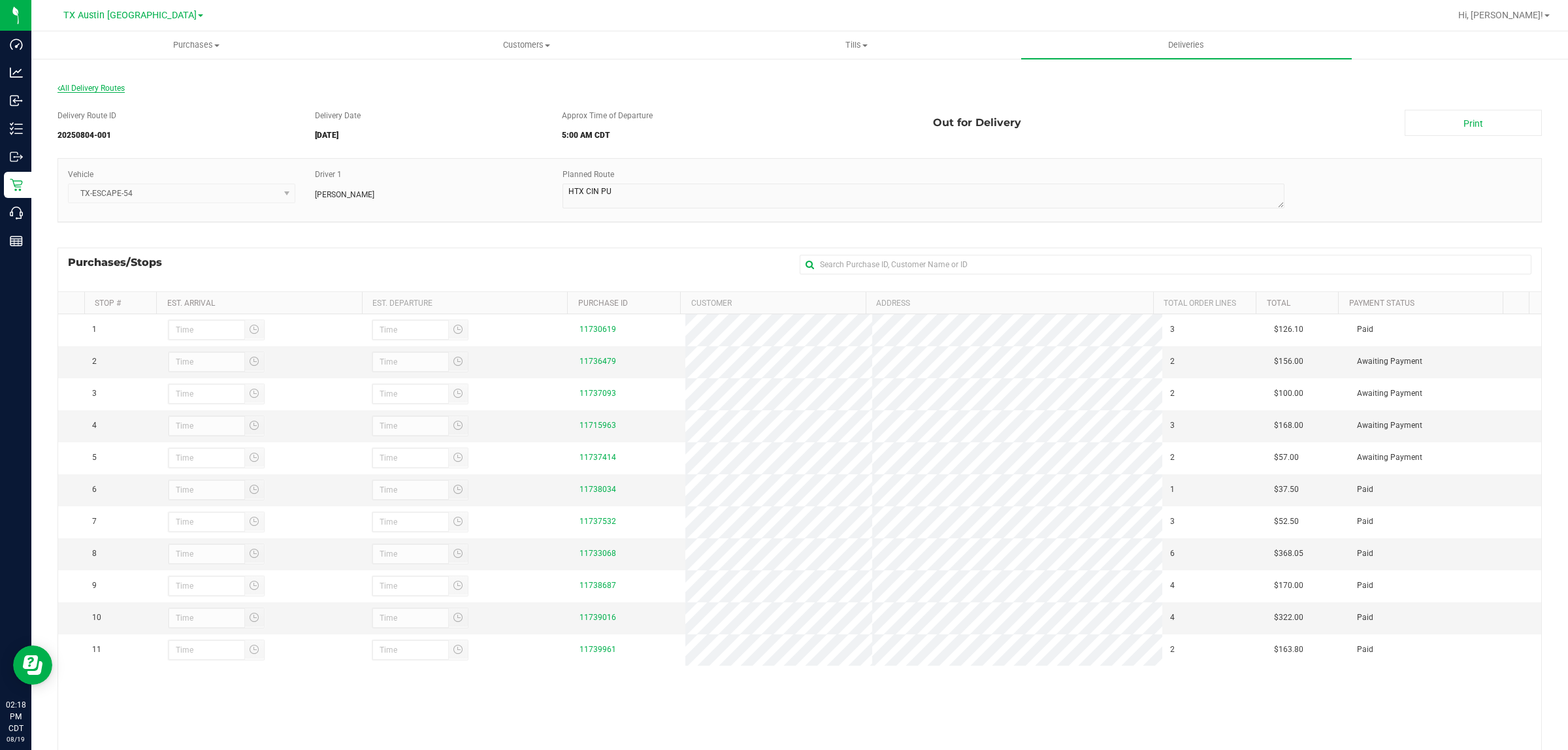
click at [102, 87] on span "All Delivery Routes" at bounding box center [91, 87] width 68 height 9
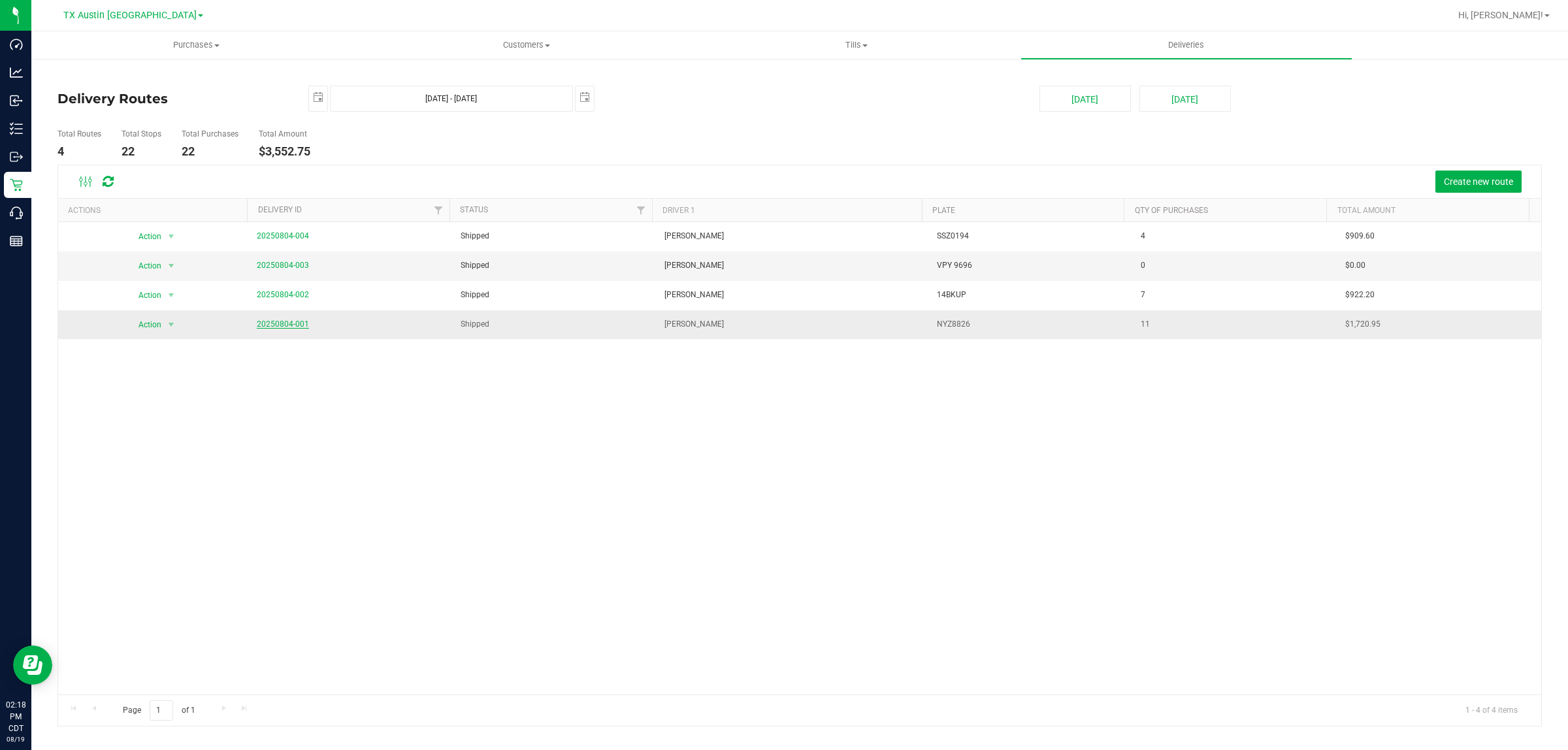
click at [293, 321] on link "20250804-001" at bounding box center [283, 324] width 53 height 9
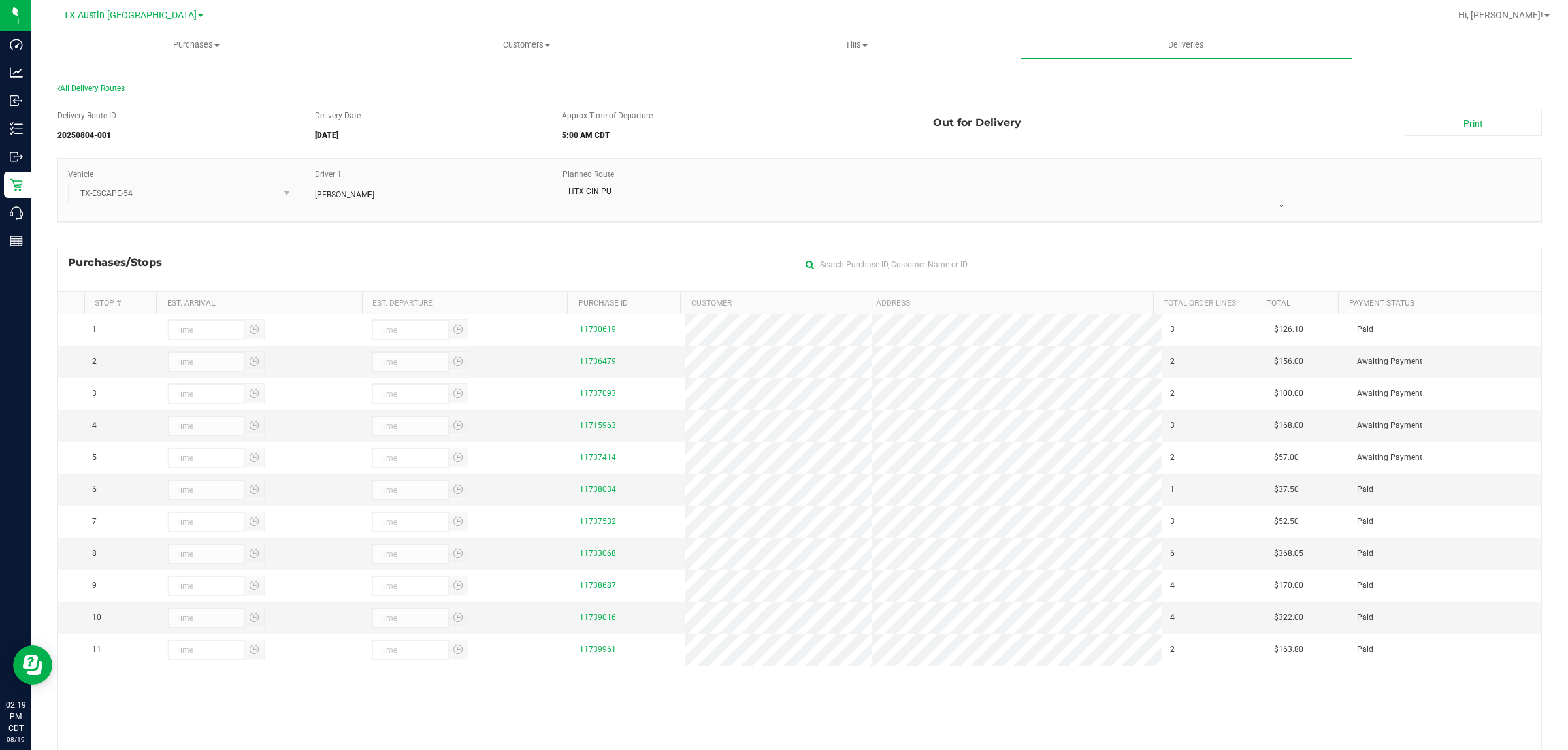
drag, startPoint x: 648, startPoint y: 262, endPoint x: 622, endPoint y: 257, distance: 26.5
click at [648, 262] on div "Purchases/Stops + Add Purchase" at bounding box center [800, 269] width 1484 height 44
click at [91, 87] on span "All Delivery Routes" at bounding box center [91, 87] width 68 height 9
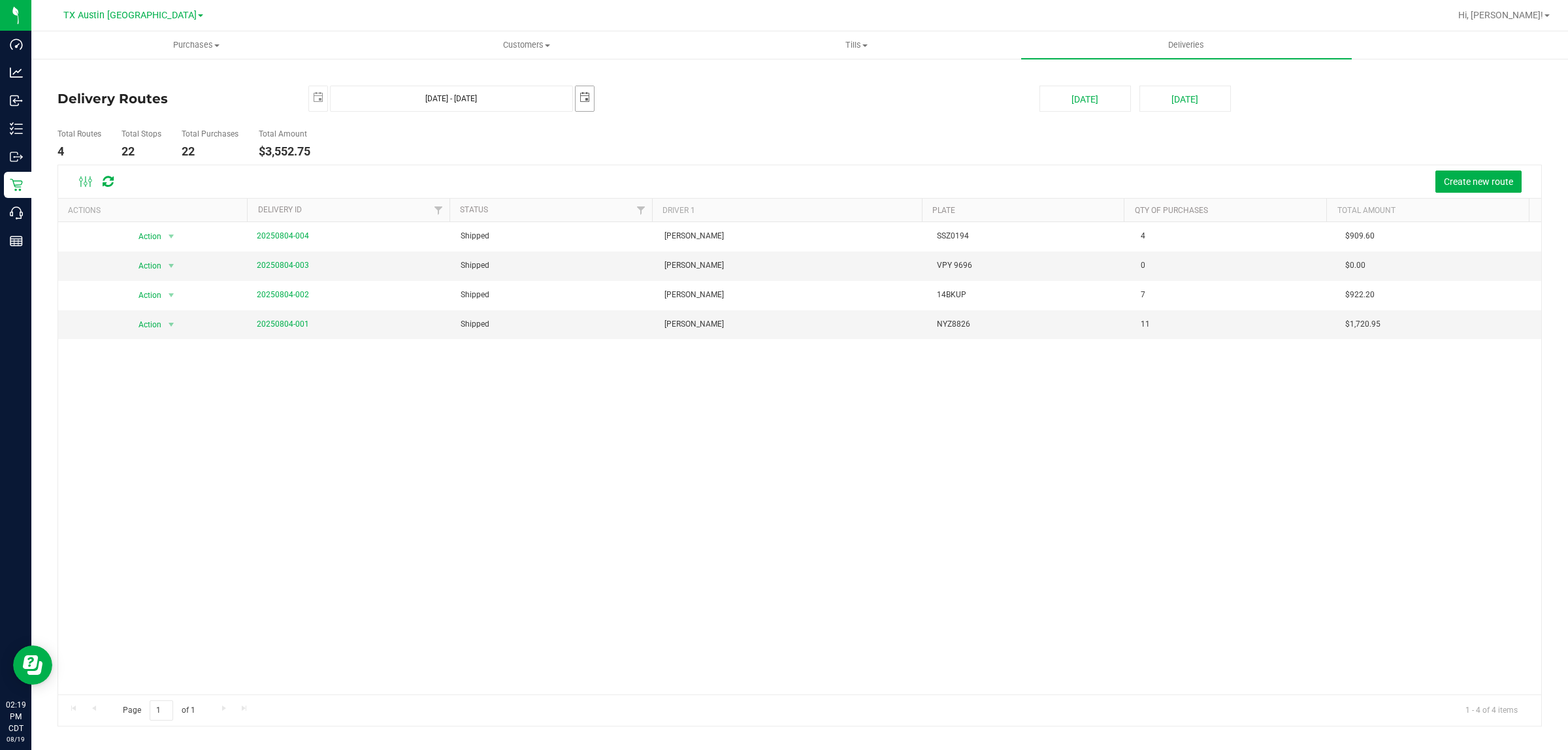
click at [593, 97] on span "2025-08-05" at bounding box center [585, 99] width 20 height 26
click at [584, 97] on span "select" at bounding box center [585, 97] width 10 height 10
click at [644, 191] on link "6" at bounding box center [644, 192] width 19 height 20
type input "Aug 5, 2025 - Aug 6, 2025"
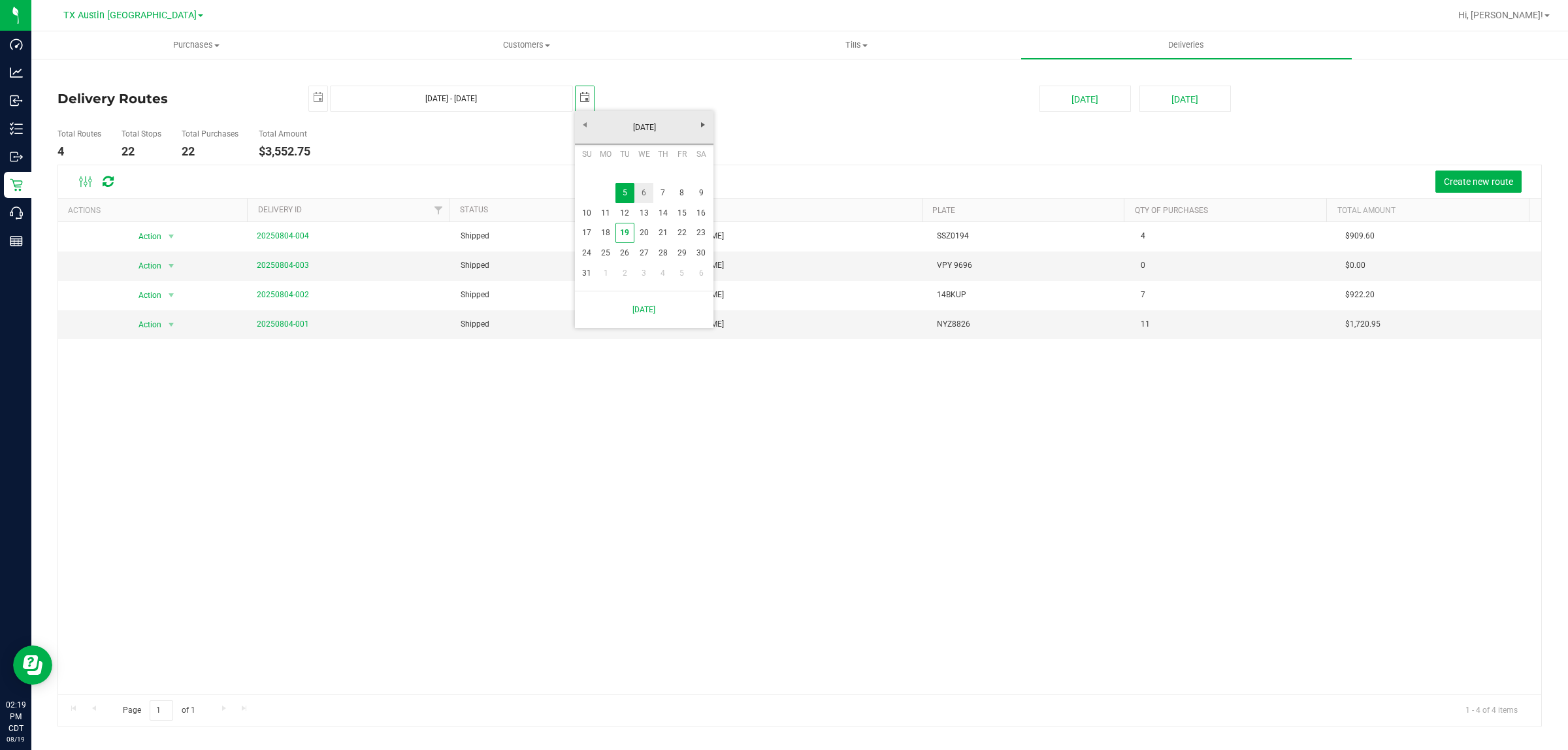
type input "2025-08-06"
click at [317, 97] on span "select" at bounding box center [317, 97] width 10 height 10
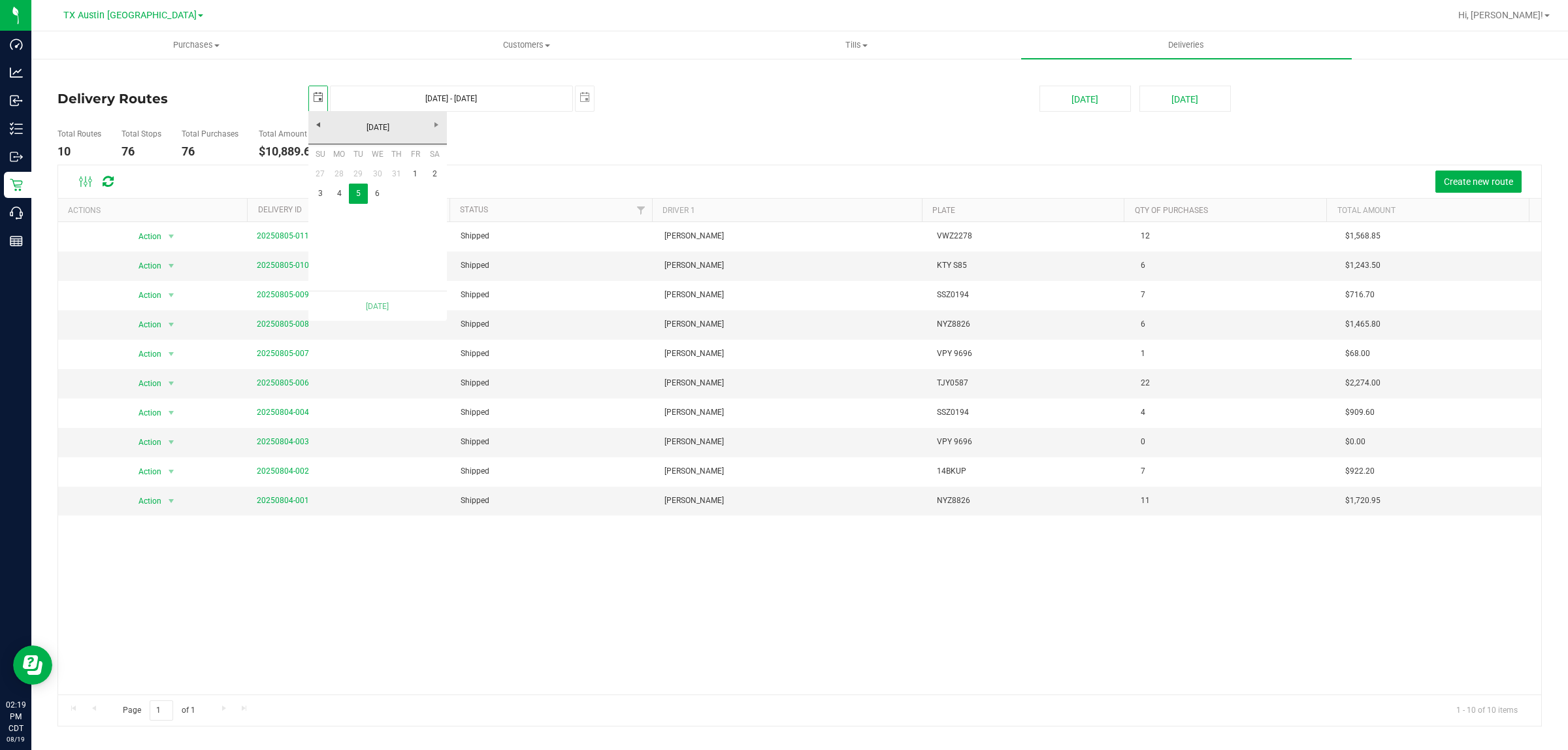
scroll to position [0, 33]
click at [375, 196] on link "6" at bounding box center [377, 193] width 19 height 20
type input "Aug 6, 2025 - Aug 6, 2025"
type input "2025-08-06"
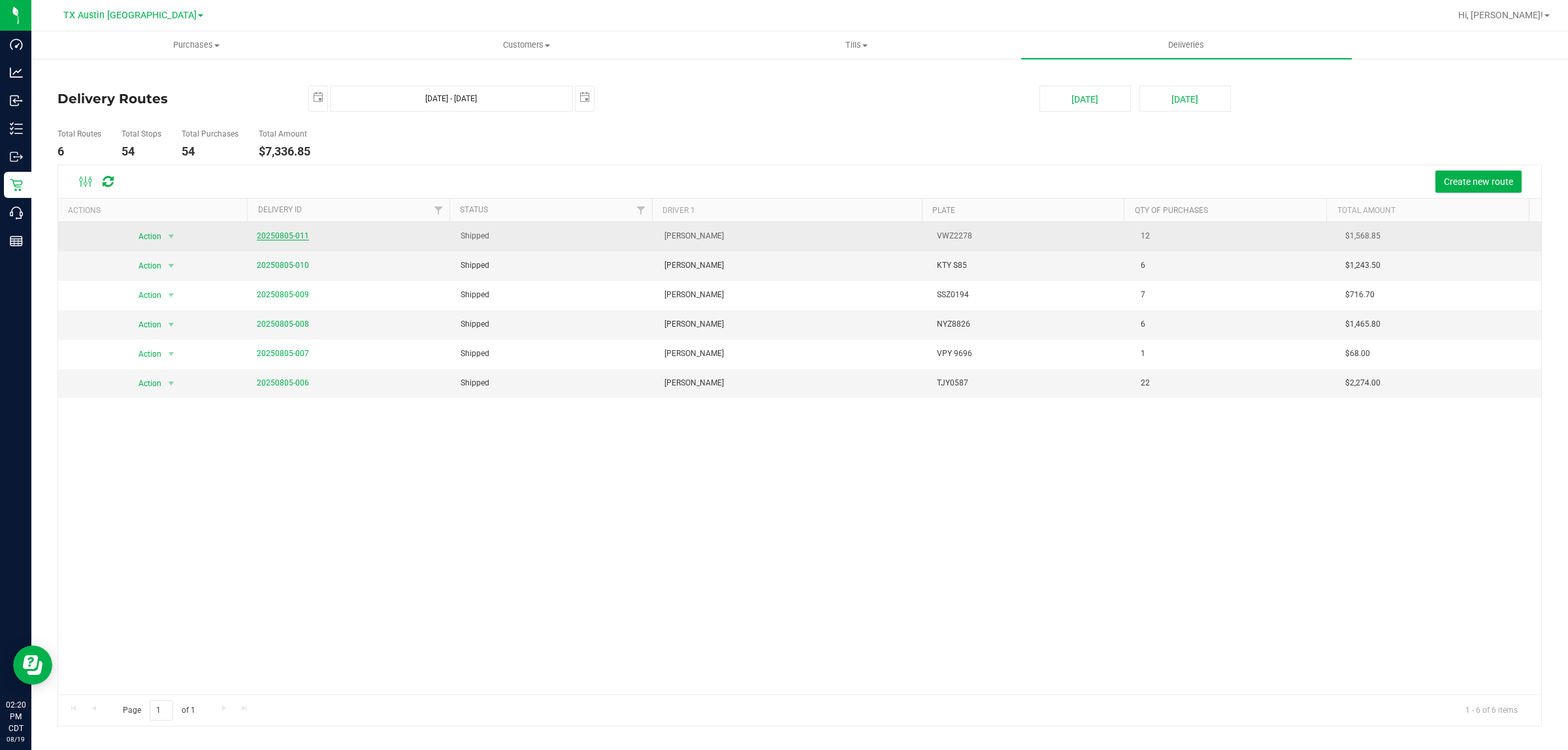
click at [280, 236] on link "20250805-011" at bounding box center [283, 235] width 53 height 9
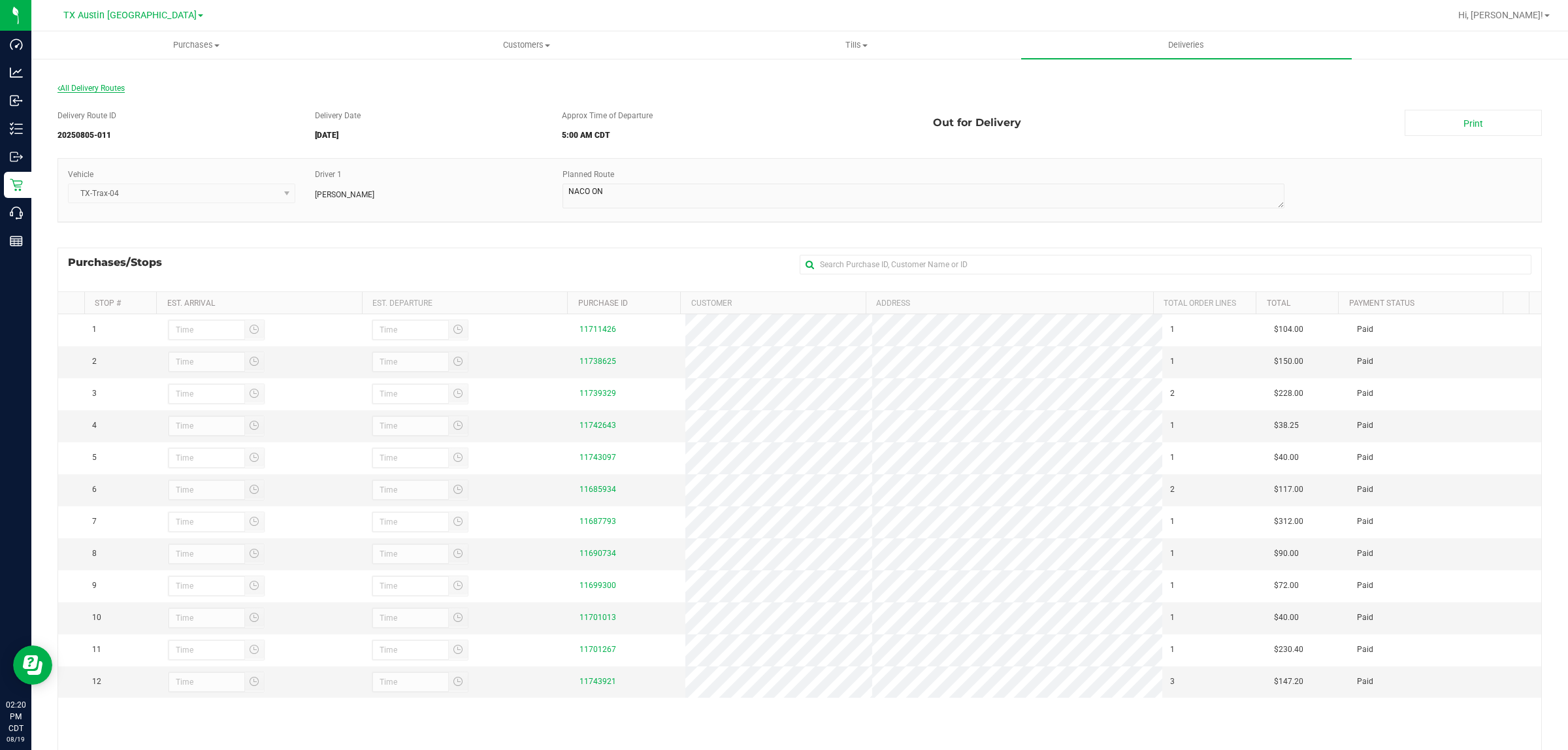
click at [86, 85] on span "All Delivery Routes" at bounding box center [91, 87] width 68 height 9
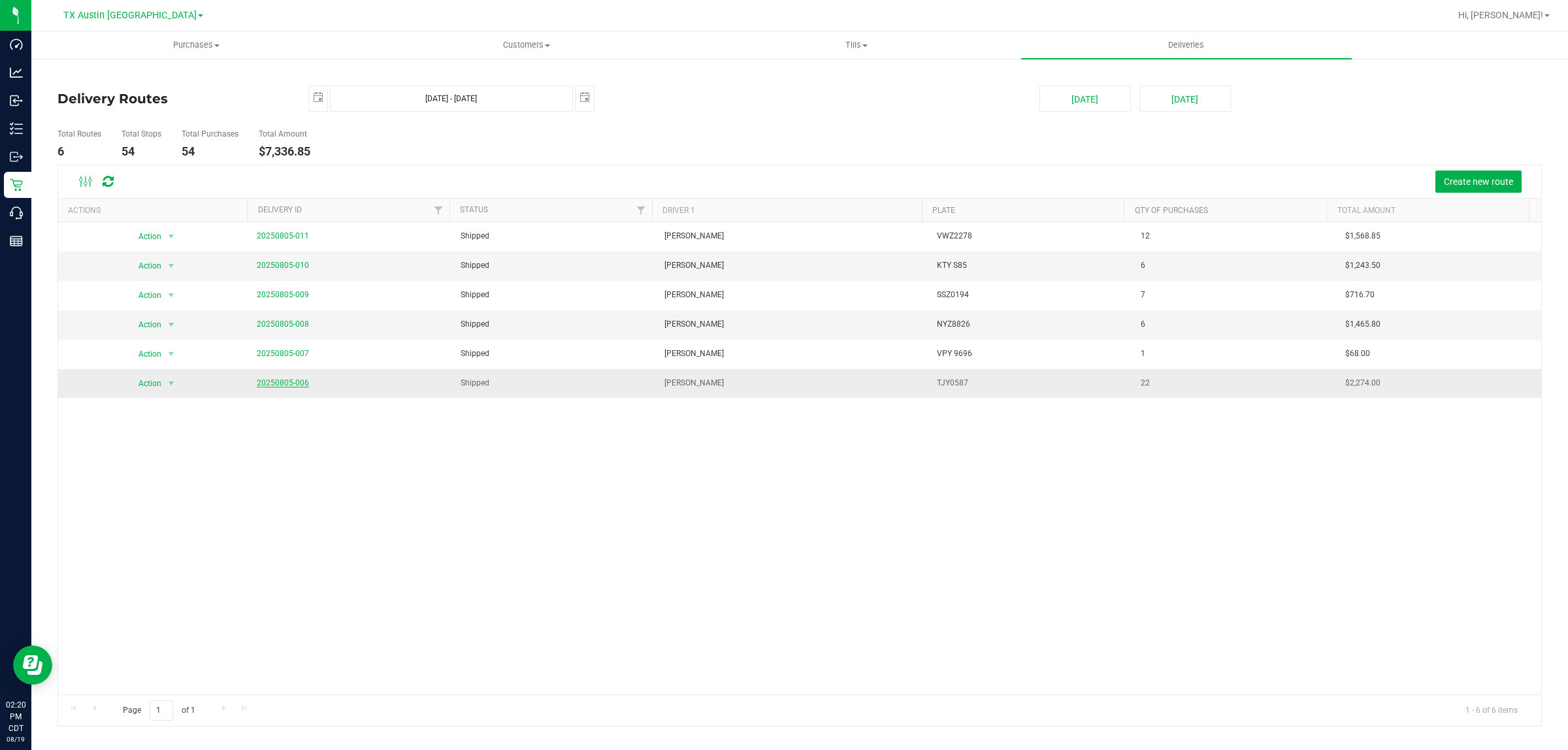
click at [291, 383] on link "20250805-006" at bounding box center [283, 383] width 53 height 9
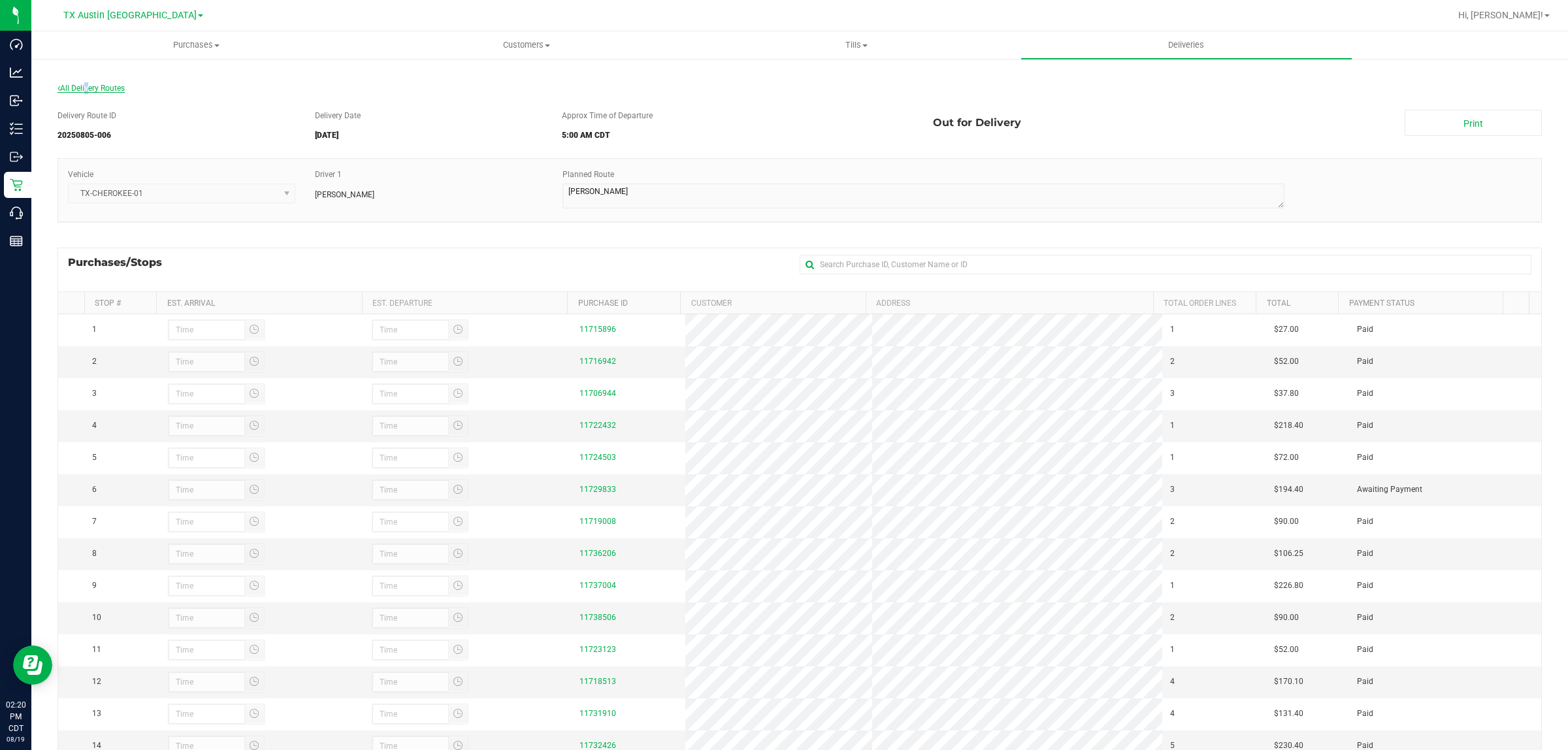
click at [86, 84] on span "All Delivery Routes" at bounding box center [91, 87] width 68 height 9
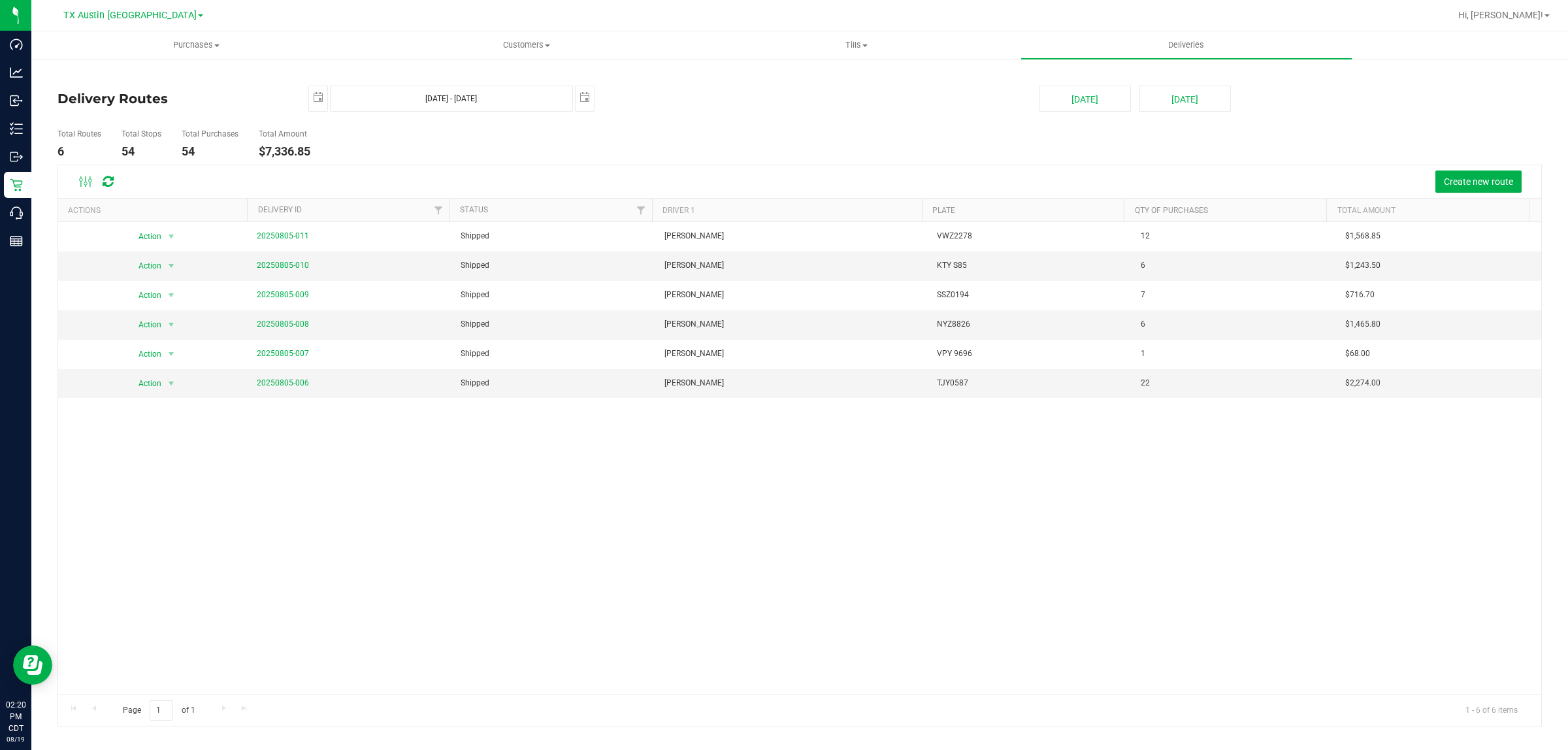
click at [871, 433] on div "Action Action View Delivery 20250805-011 Shipped Jade Calabro VWZ2278 12 $1,568…" at bounding box center [800, 458] width 1484 height 472
click at [263, 383] on link "20250805-006" at bounding box center [283, 383] width 53 height 9
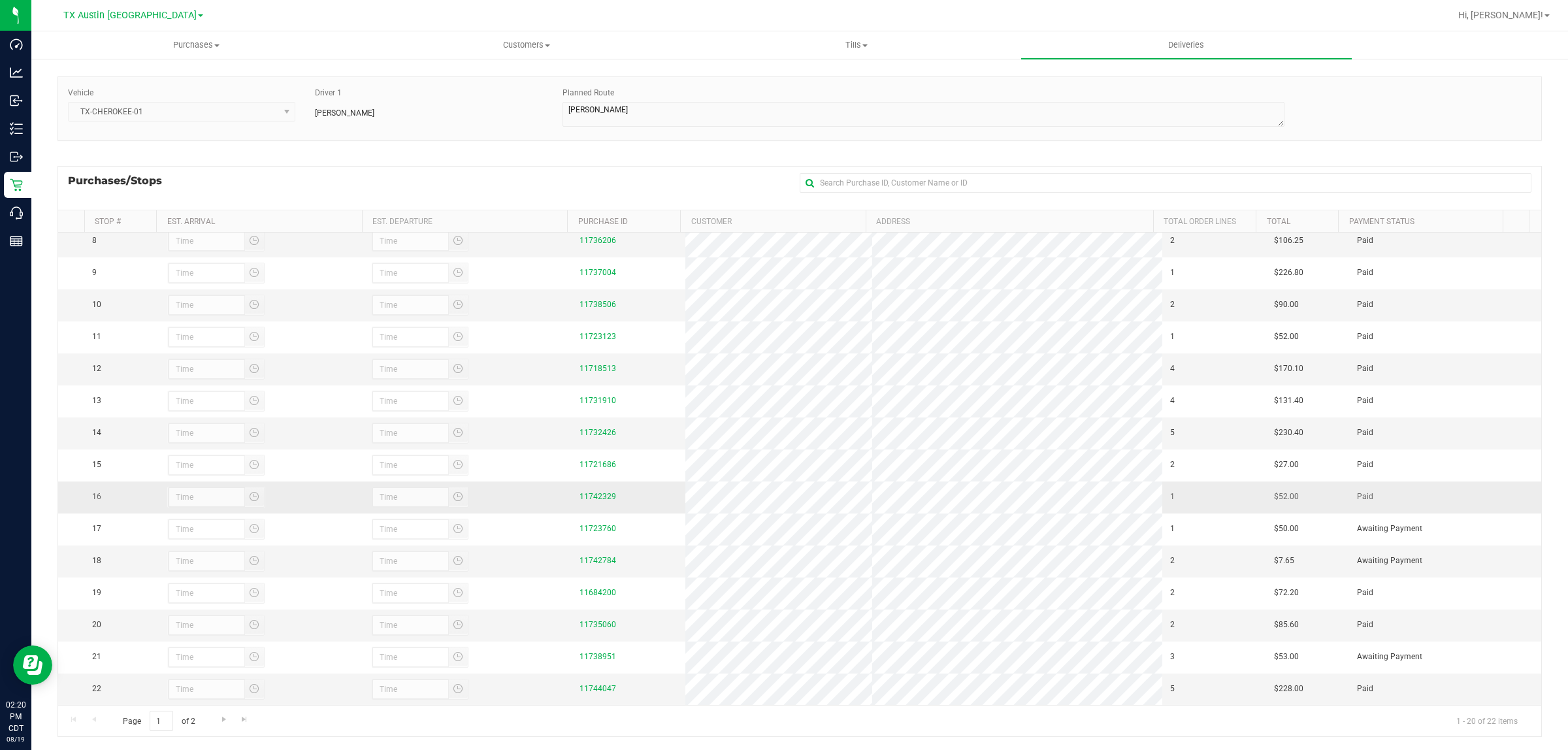
scroll to position [103, 0]
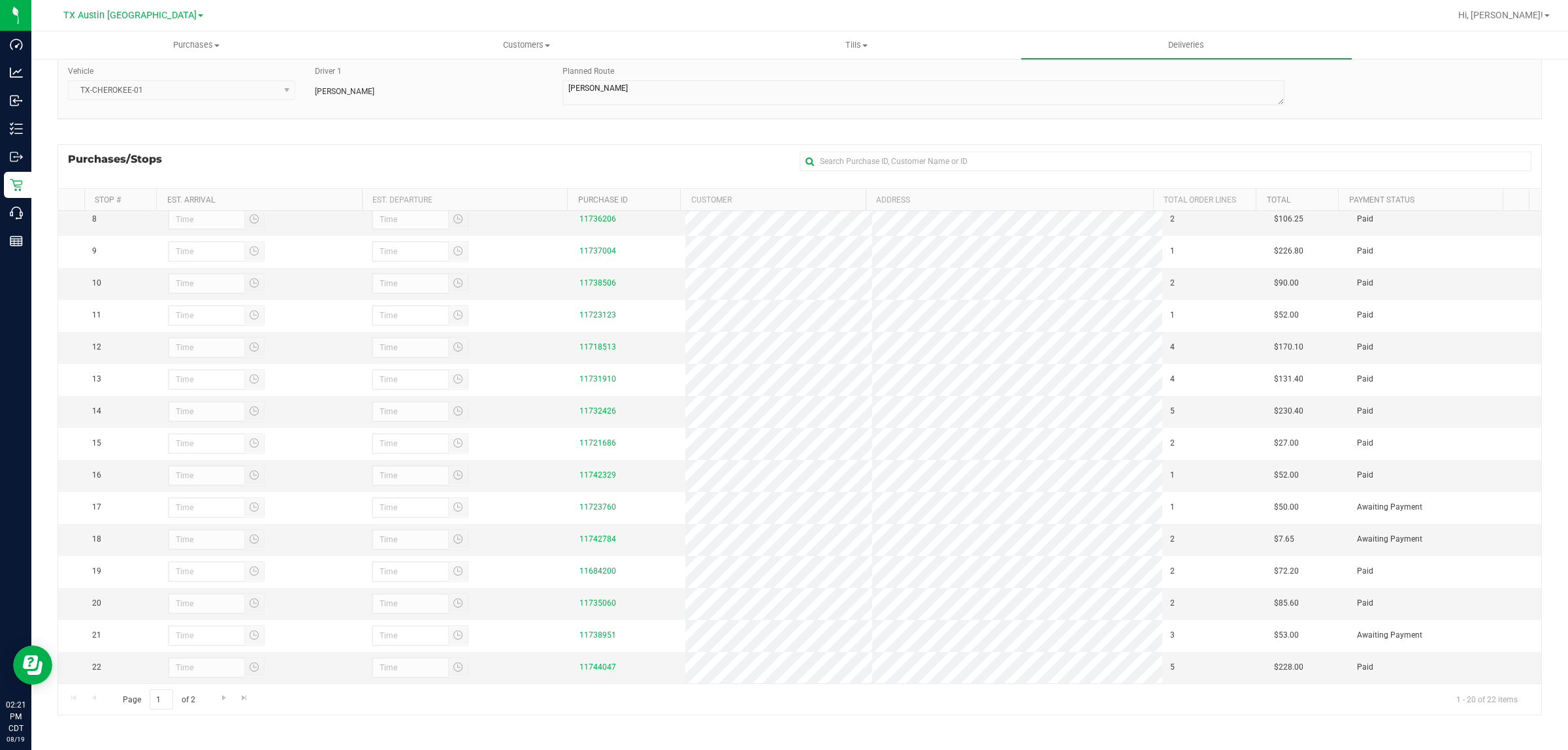
click at [492, 158] on div "Purchases/Stops + Add Purchase" at bounding box center [800, 166] width 1484 height 44
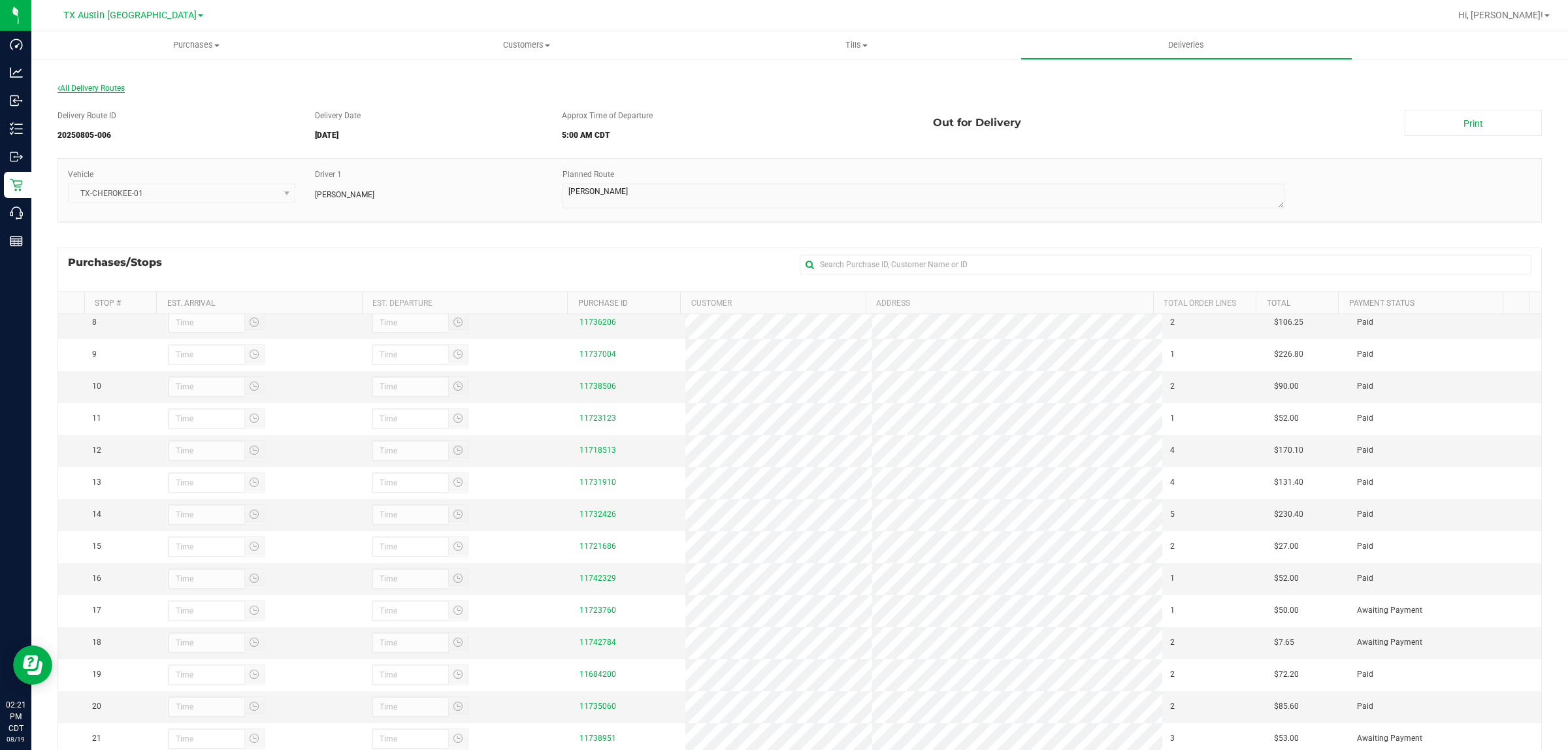
click at [101, 88] on span "All Delivery Routes" at bounding box center [91, 87] width 68 height 9
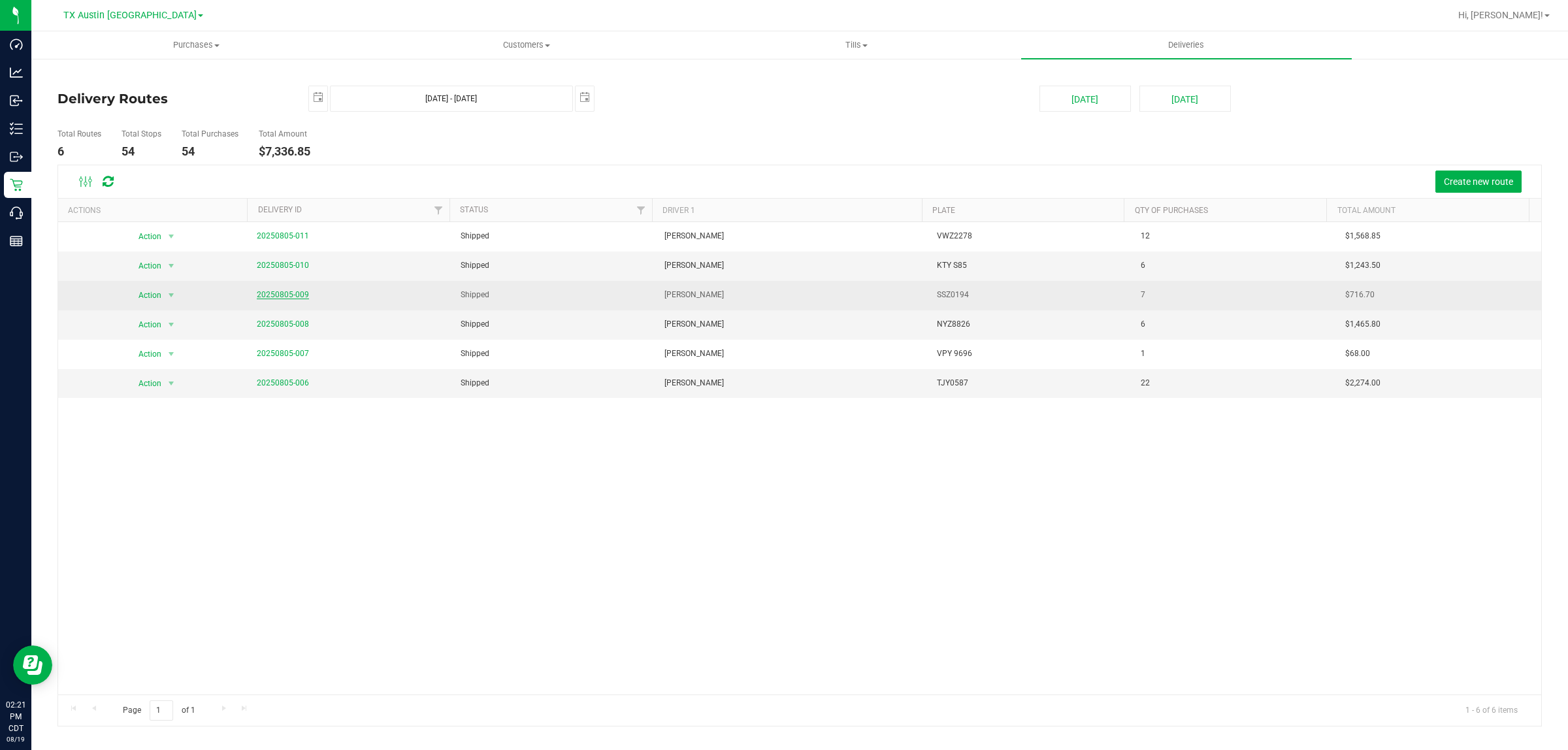
click at [294, 294] on link "20250805-009" at bounding box center [283, 294] width 53 height 9
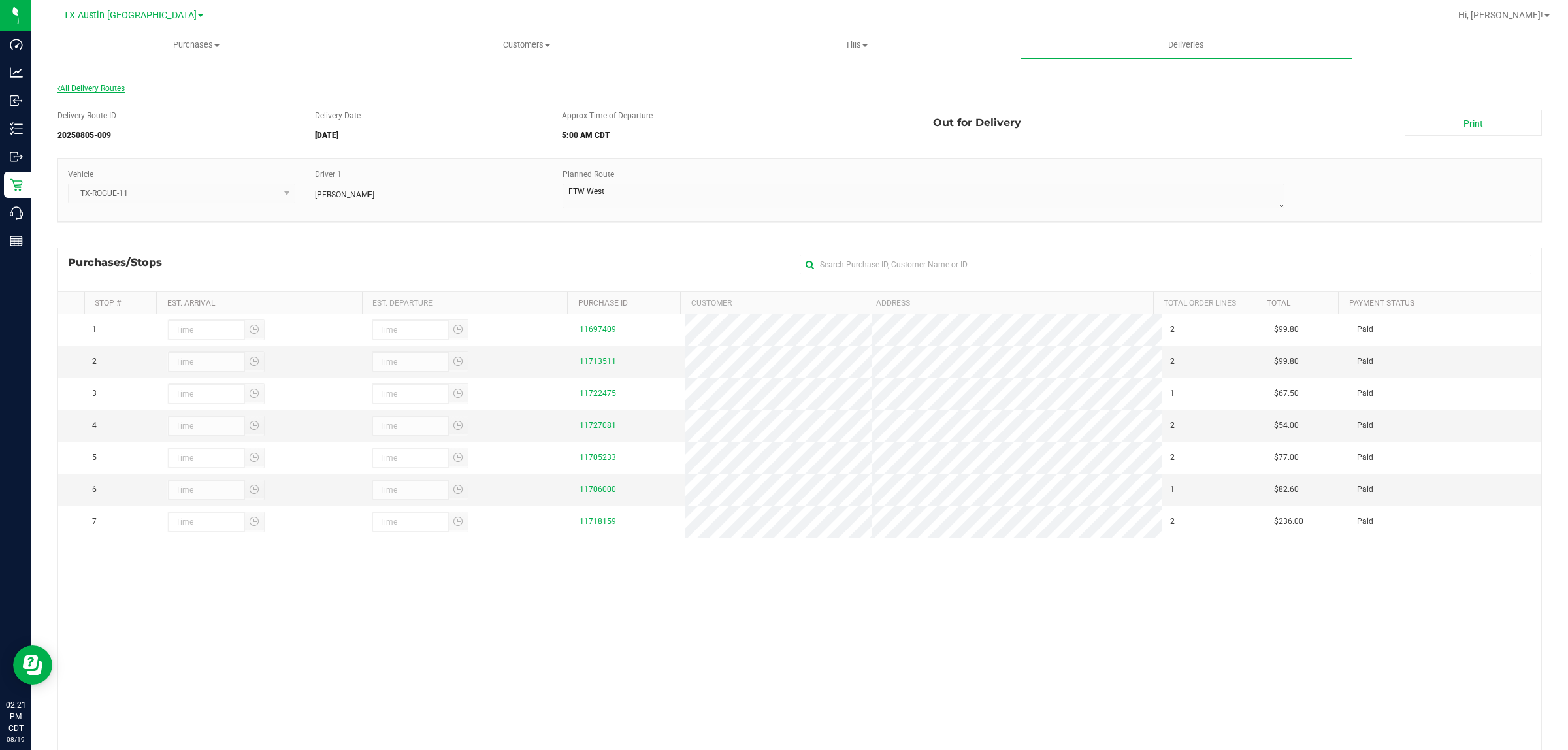
click at [89, 87] on span "All Delivery Routes" at bounding box center [91, 87] width 68 height 9
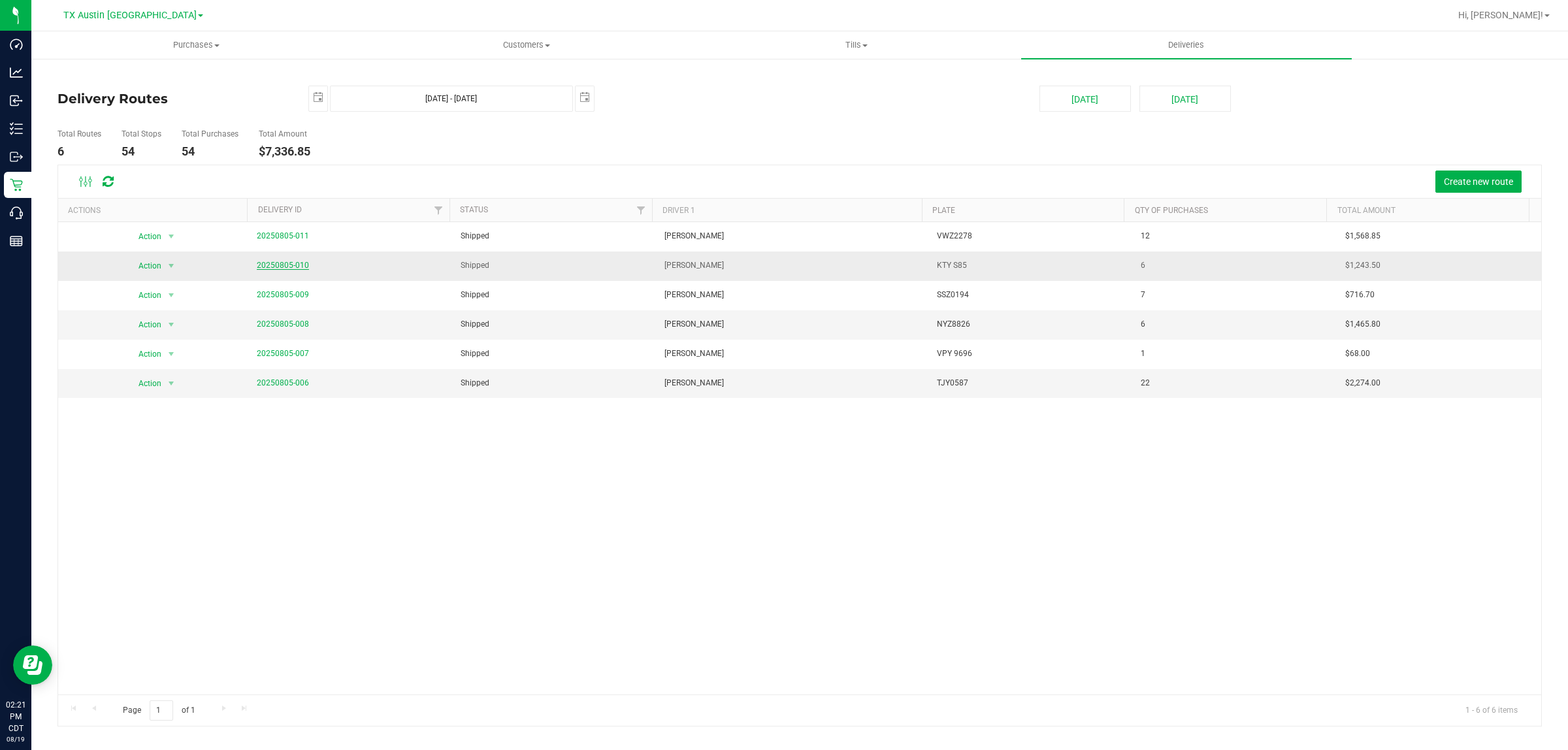
click at [278, 265] on link "20250805-010" at bounding box center [283, 265] width 53 height 9
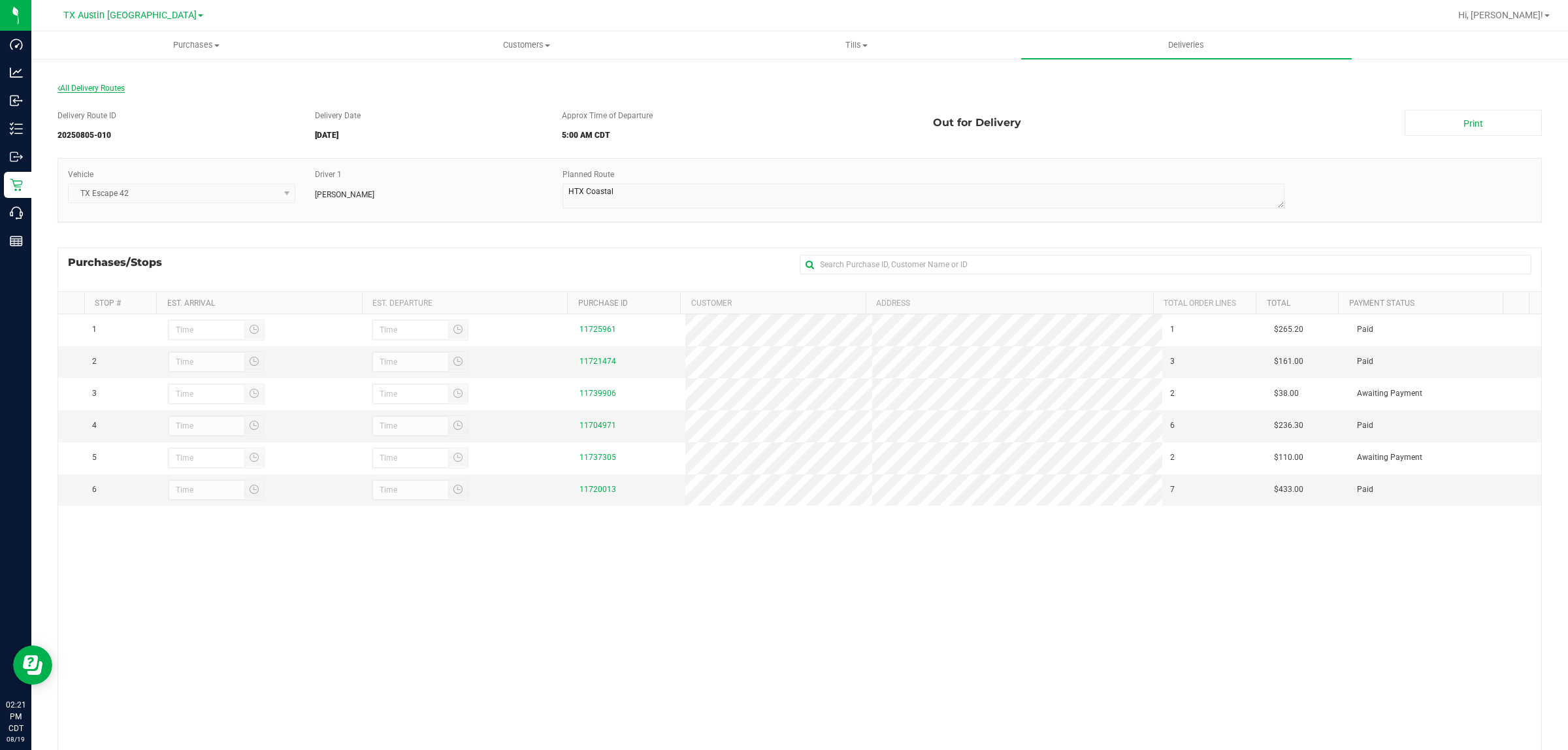
click at [72, 89] on span "All Delivery Routes" at bounding box center [91, 87] width 68 height 9
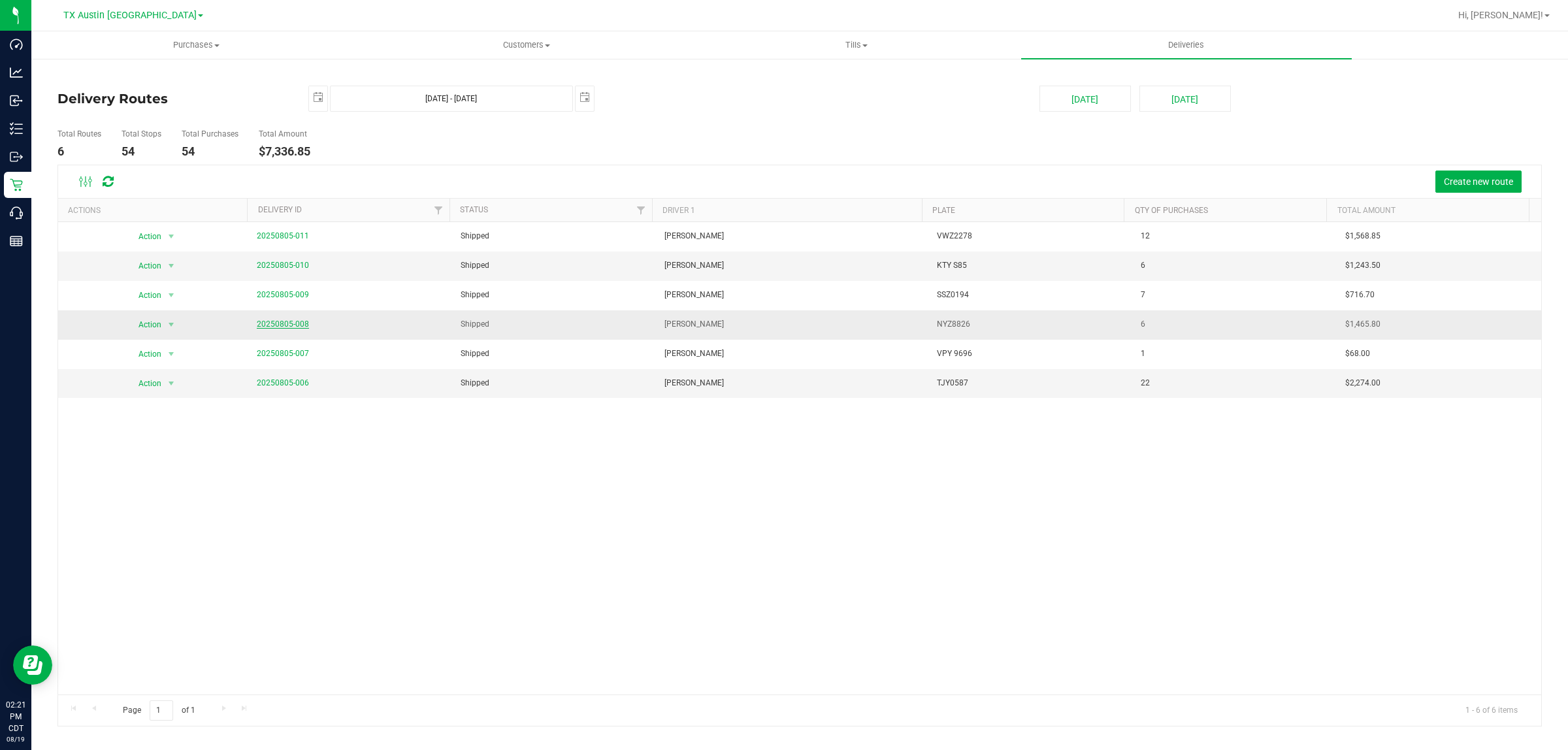
click at [266, 324] on link "20250805-008" at bounding box center [283, 324] width 53 height 9
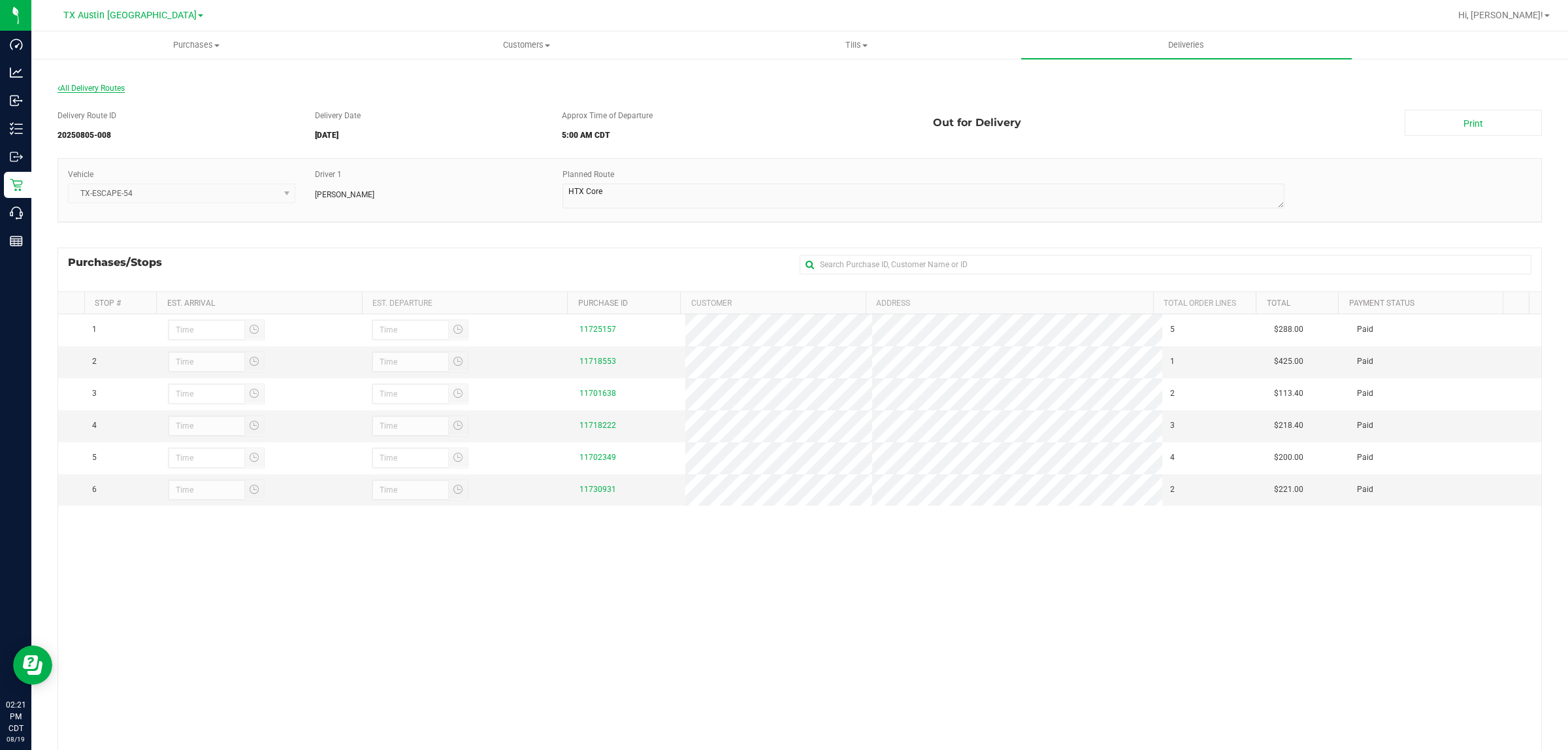
click at [91, 87] on span "All Delivery Routes" at bounding box center [91, 87] width 68 height 9
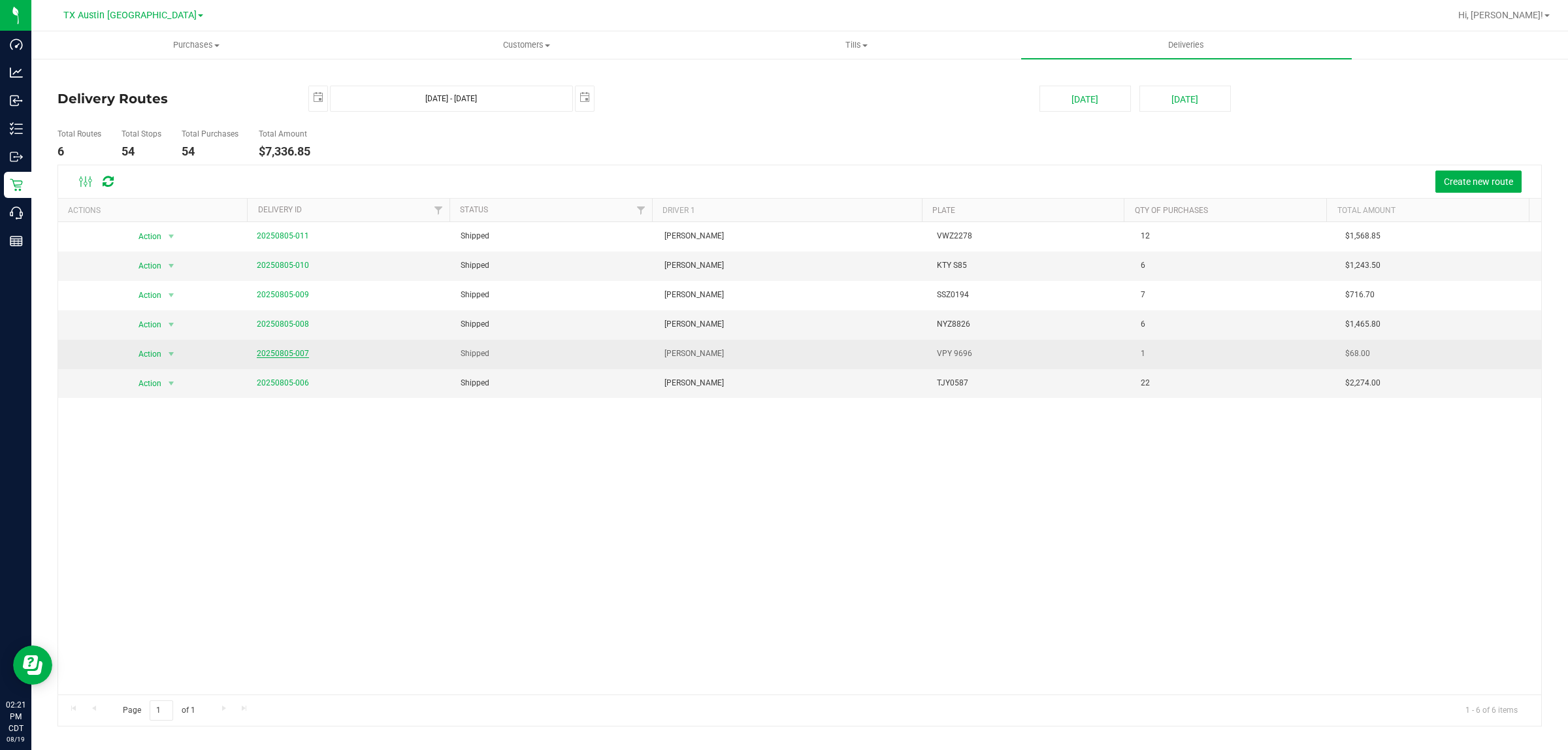
click at [283, 357] on link "20250805-007" at bounding box center [283, 353] width 53 height 9
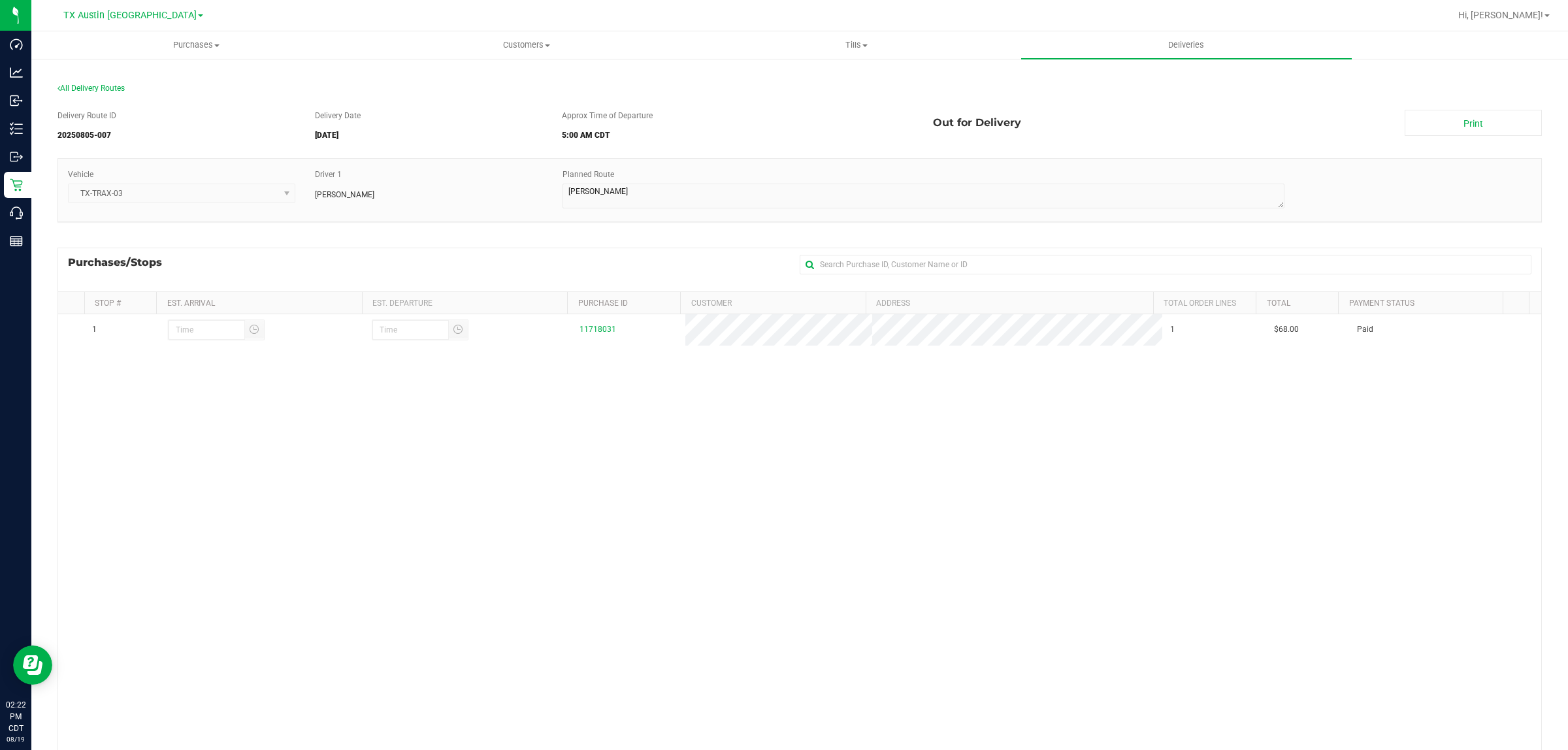
click at [233, 265] on div "Purchases/Stops + Add Purchase" at bounding box center [800, 269] width 1484 height 44
click at [77, 87] on span "All Delivery Routes" at bounding box center [91, 87] width 68 height 9
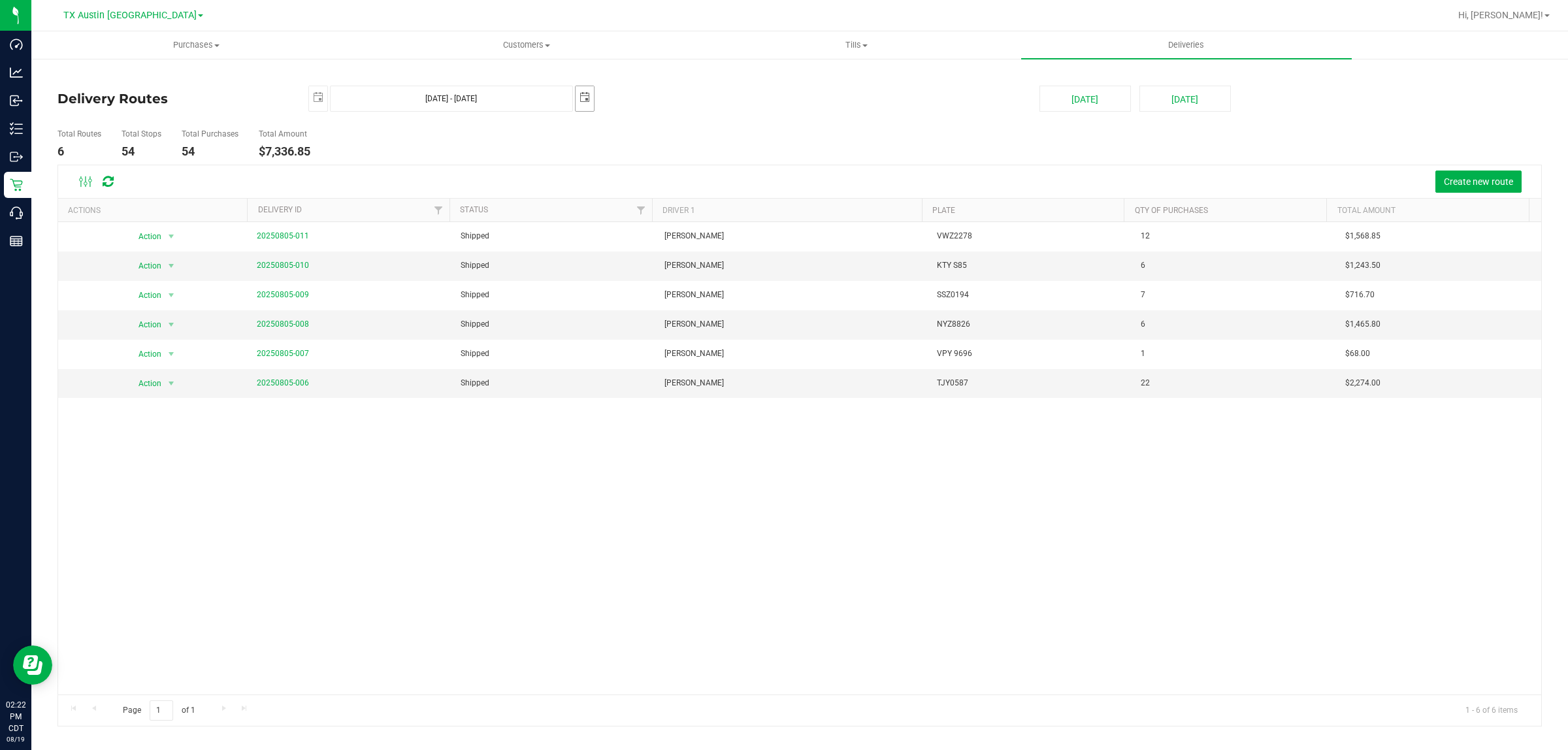
click at [586, 99] on span "select" at bounding box center [585, 97] width 10 height 10
click at [667, 192] on link "7" at bounding box center [663, 192] width 19 height 20
type input "Aug 6, 2025 - Aug 7, 2025"
type input "2025-08-07"
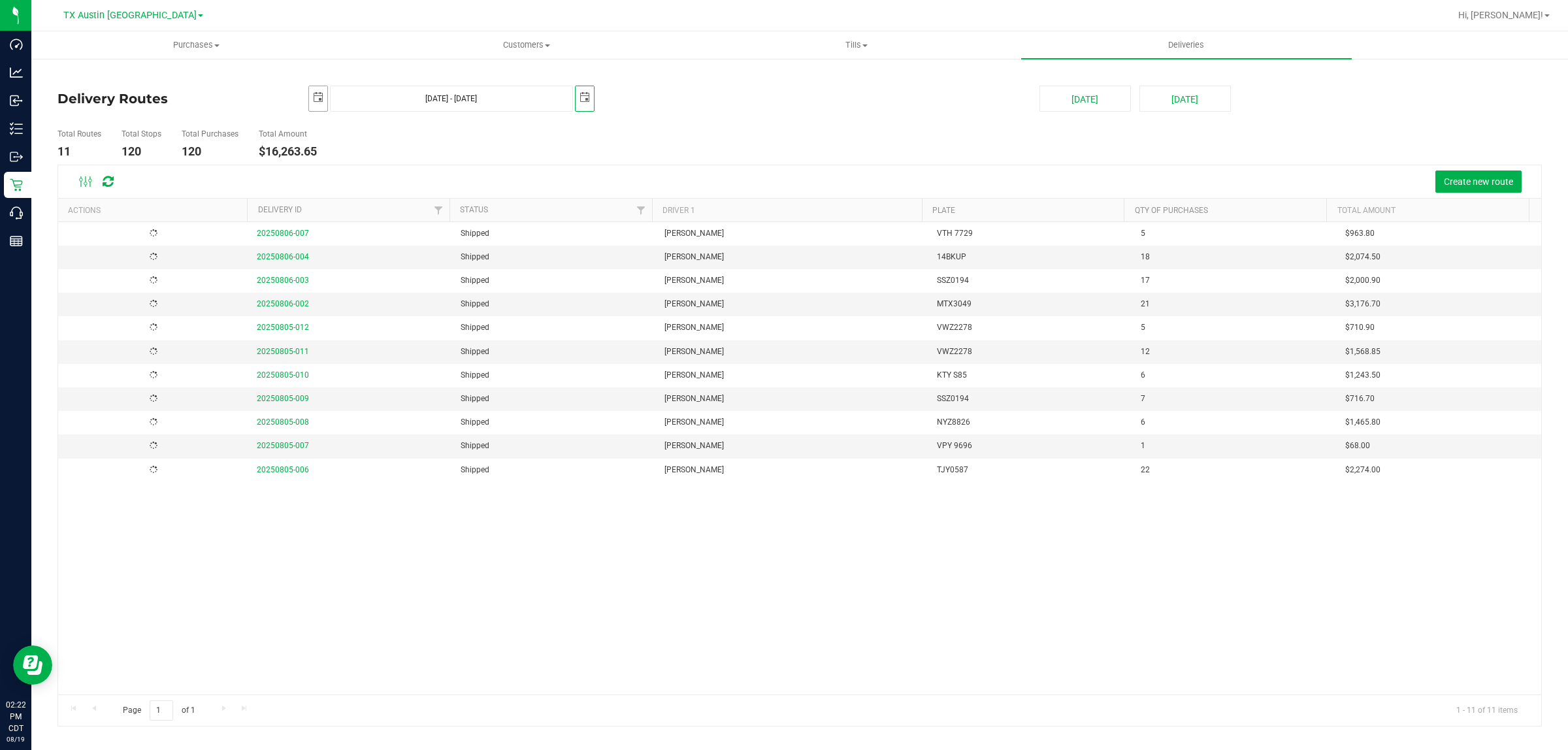
click at [319, 96] on span "select" at bounding box center [317, 97] width 10 height 10
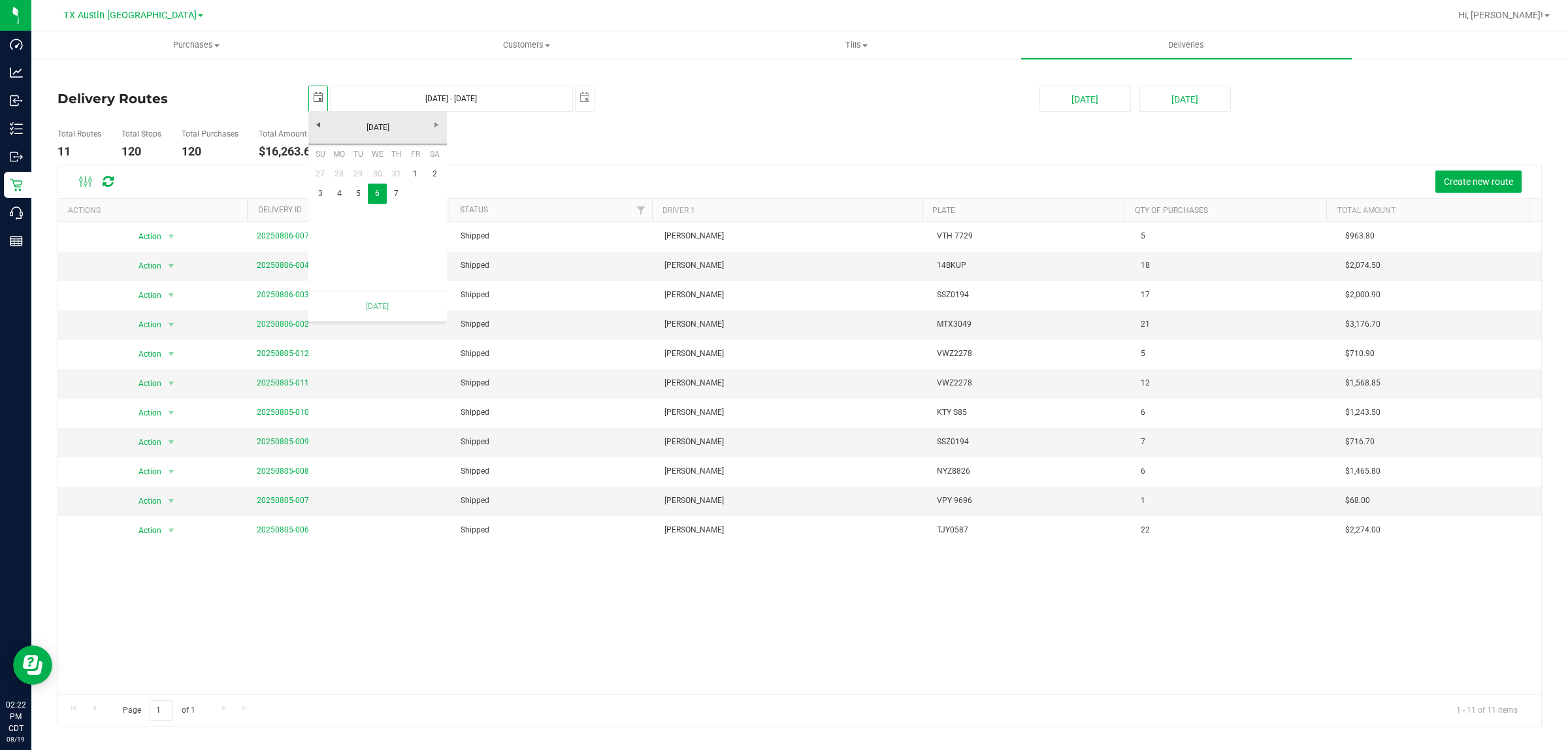
scroll to position [0, 33]
click at [395, 188] on link "7" at bounding box center [396, 193] width 19 height 20
type input "Aug 7, 2025 - Aug 7, 2025"
type input "2025-08-07"
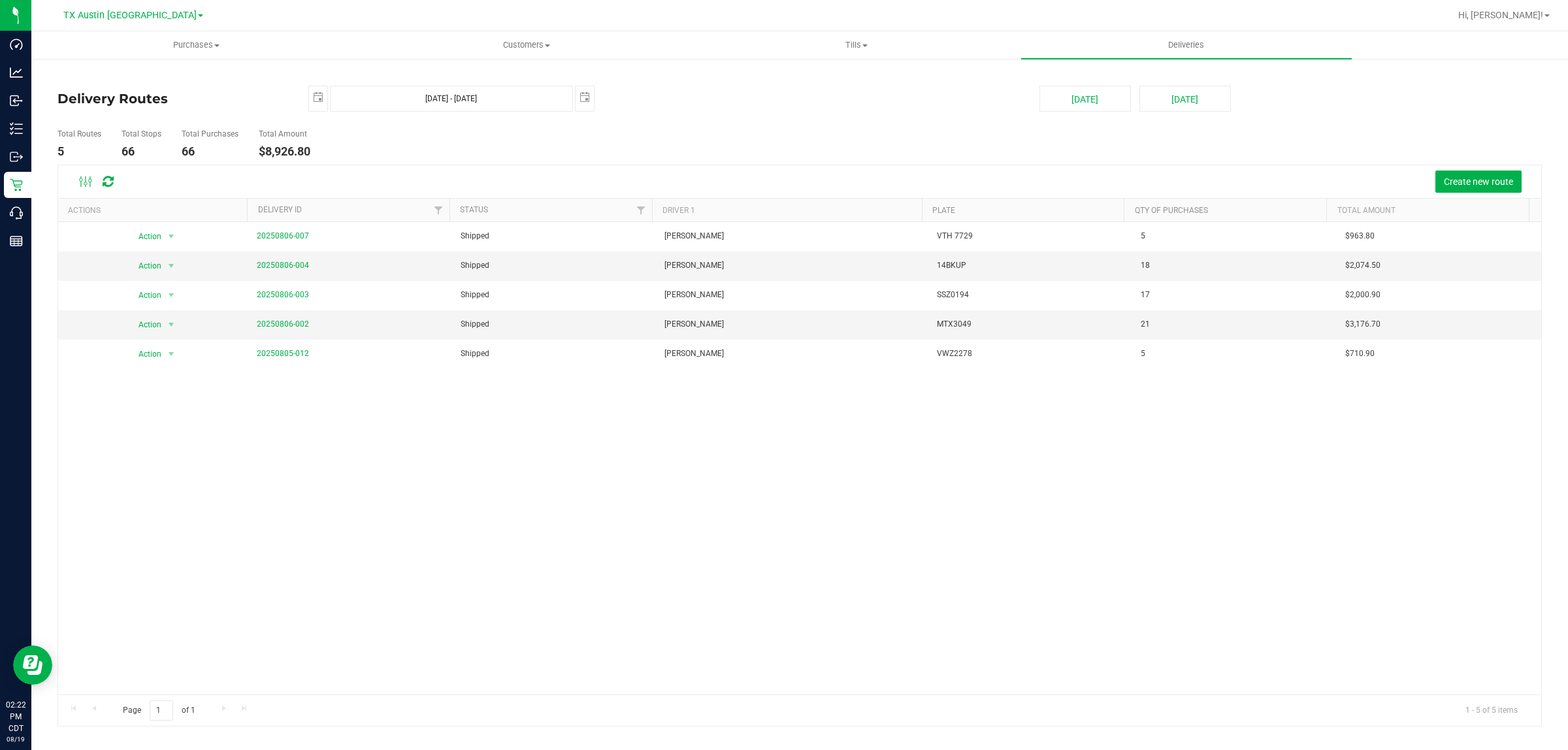
click at [803, 138] on ul "Total Routes 5 Total Stops 66 Total Purchases 66 Total Amount $8,926.80" at bounding box center [547, 144] width 986 height 41
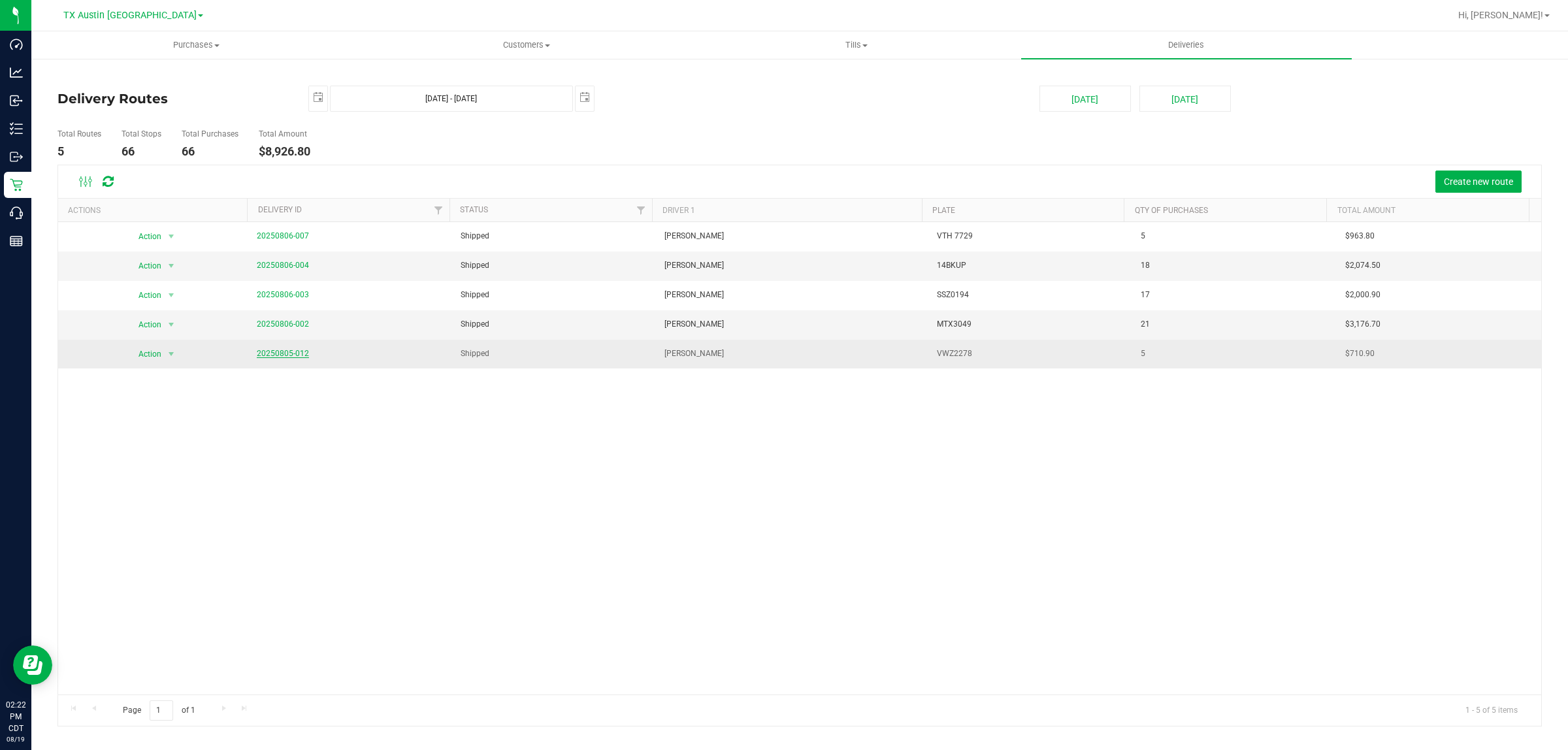
click at [286, 351] on link "20250805-012" at bounding box center [283, 353] width 53 height 9
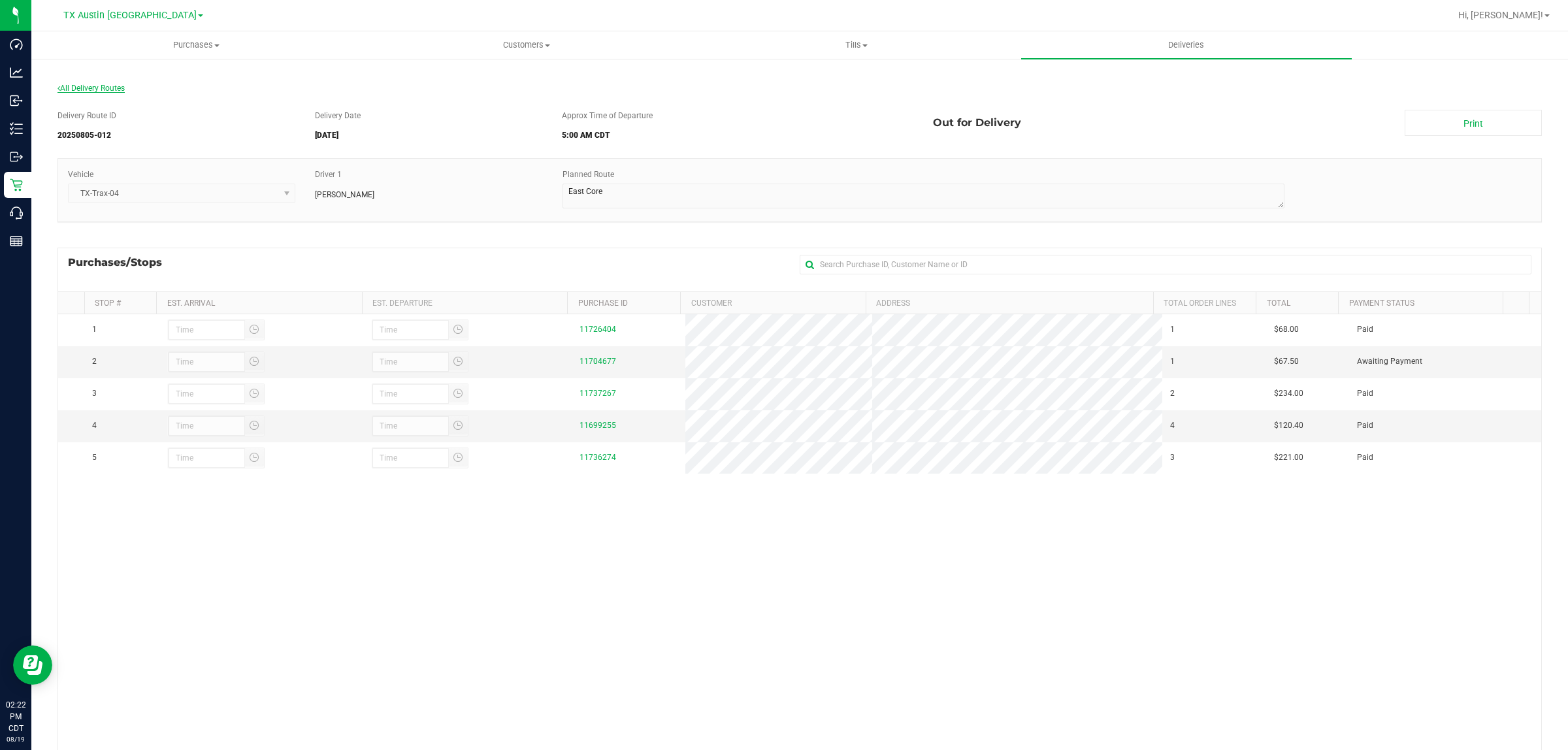
click at [97, 84] on span "All Delivery Routes" at bounding box center [91, 87] width 68 height 9
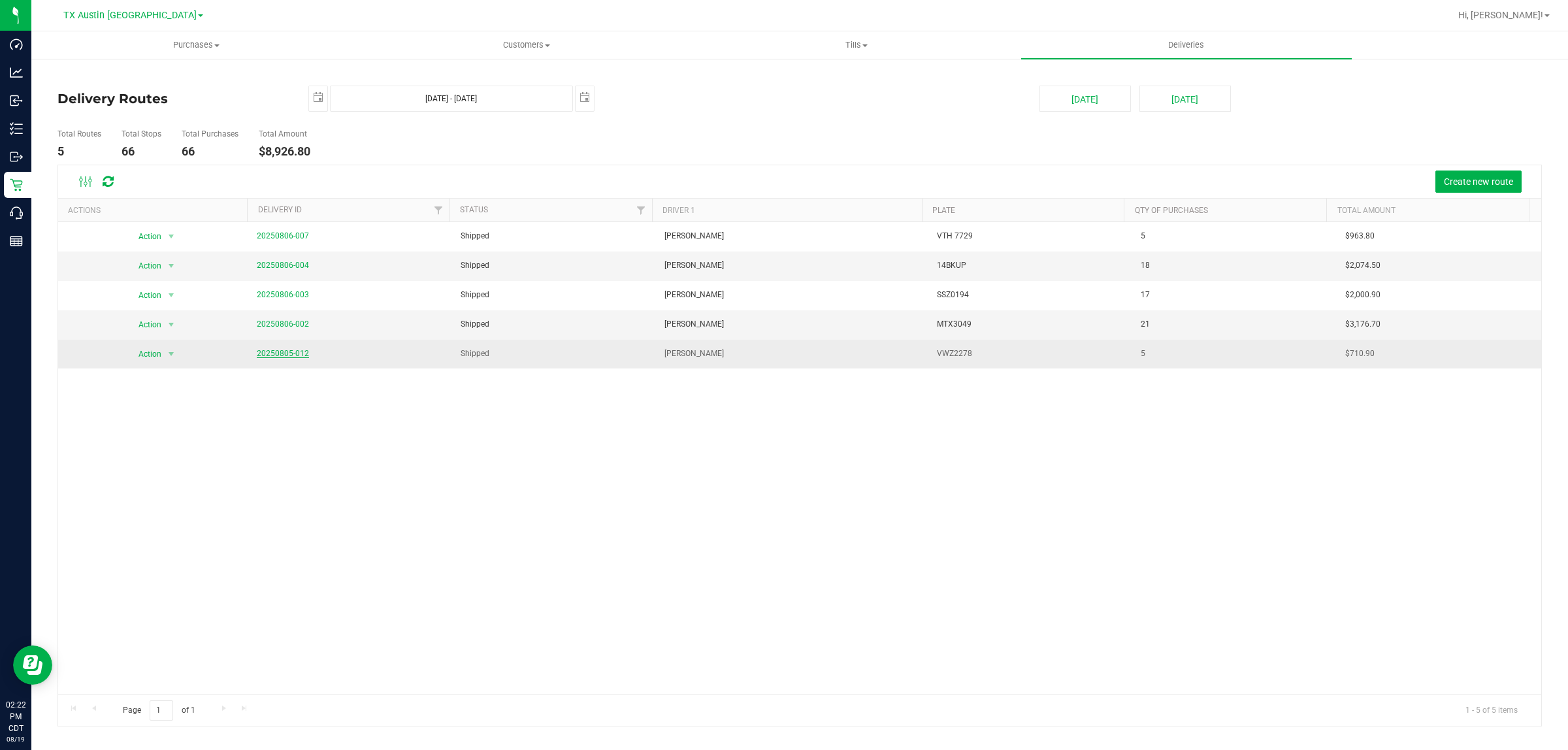
click at [287, 356] on link "20250805-012" at bounding box center [283, 353] width 53 height 9
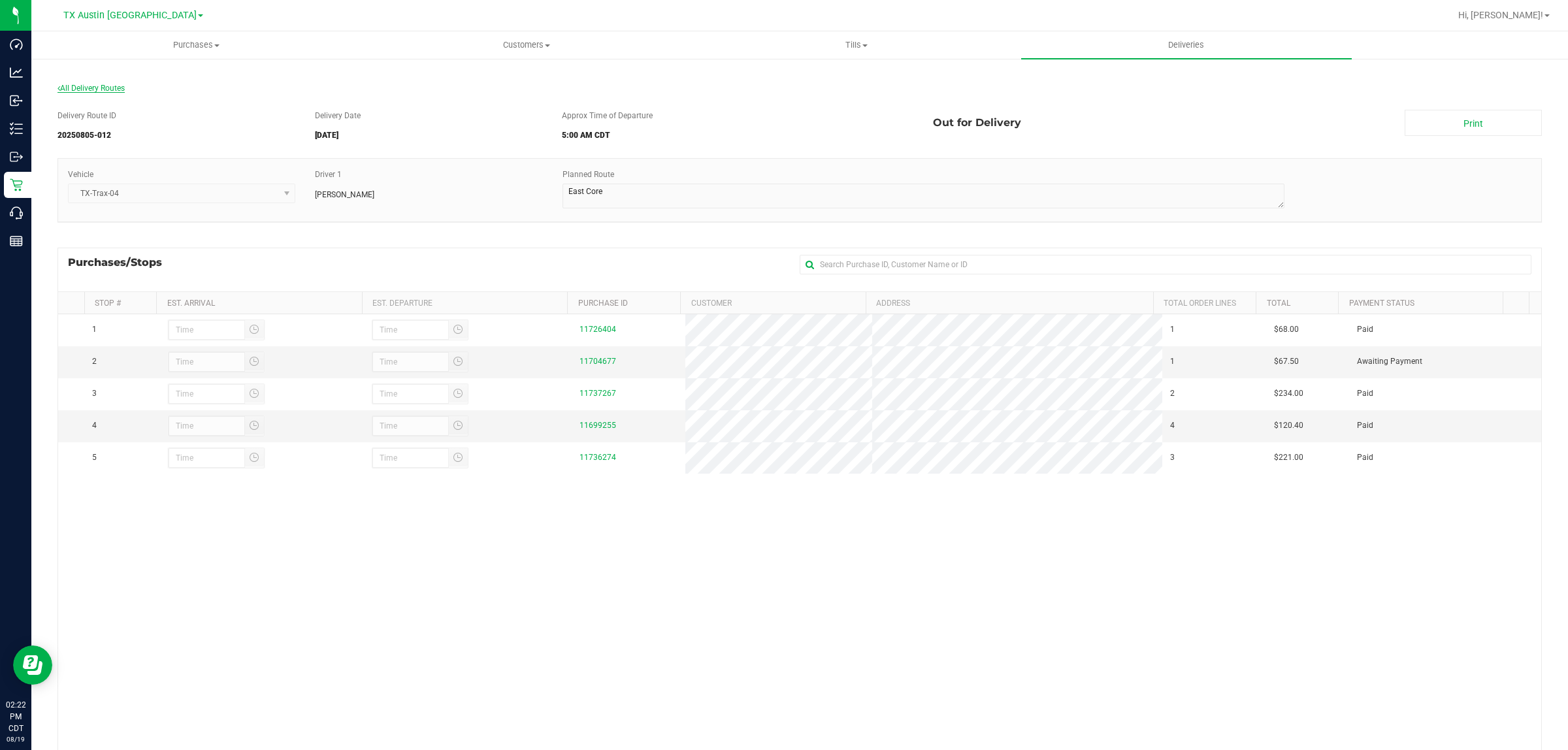
click at [96, 90] on span "All Delivery Routes" at bounding box center [91, 87] width 68 height 9
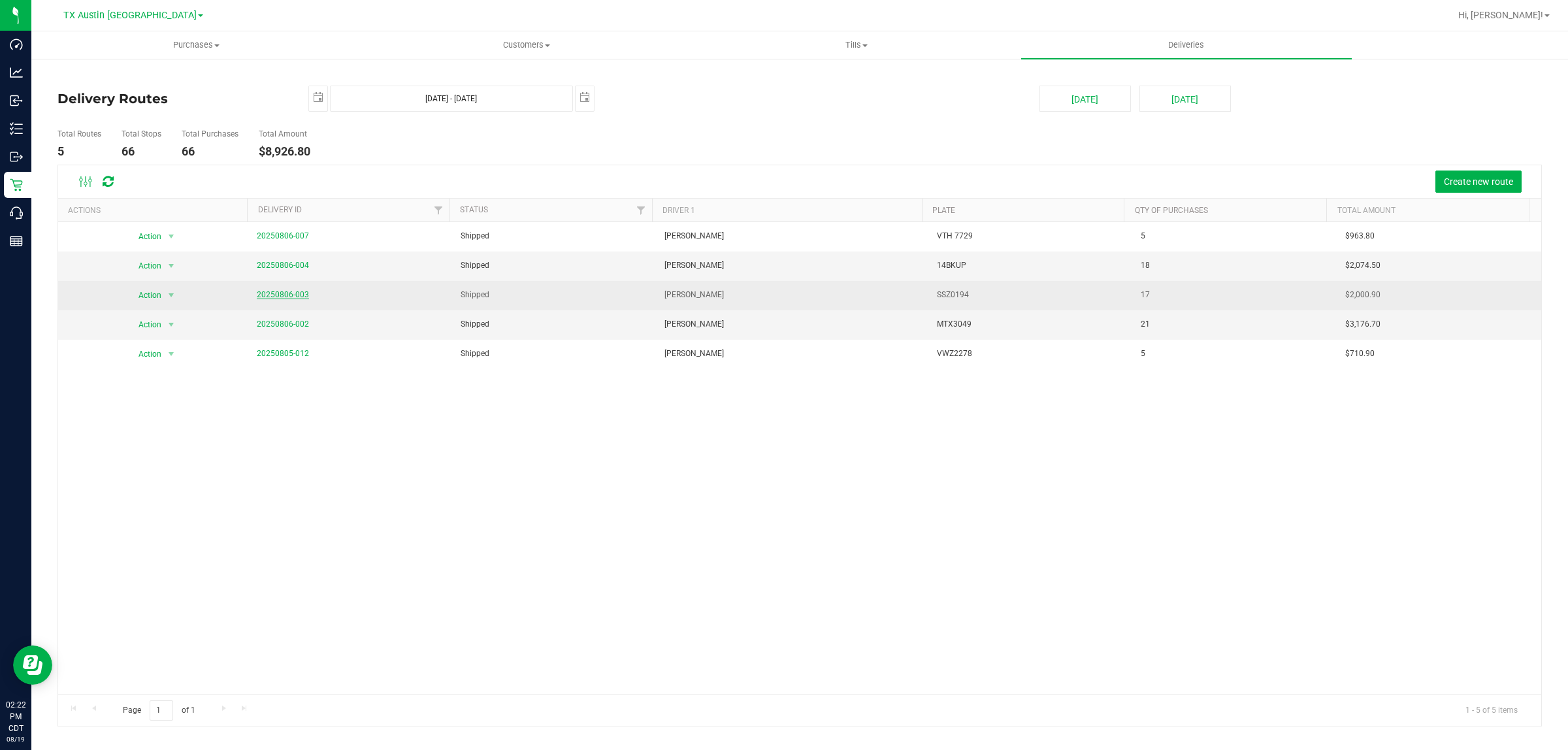
click at [273, 294] on link "20250806-003" at bounding box center [283, 294] width 53 height 9
click at [291, 291] on link "20250806-003" at bounding box center [283, 294] width 53 height 9
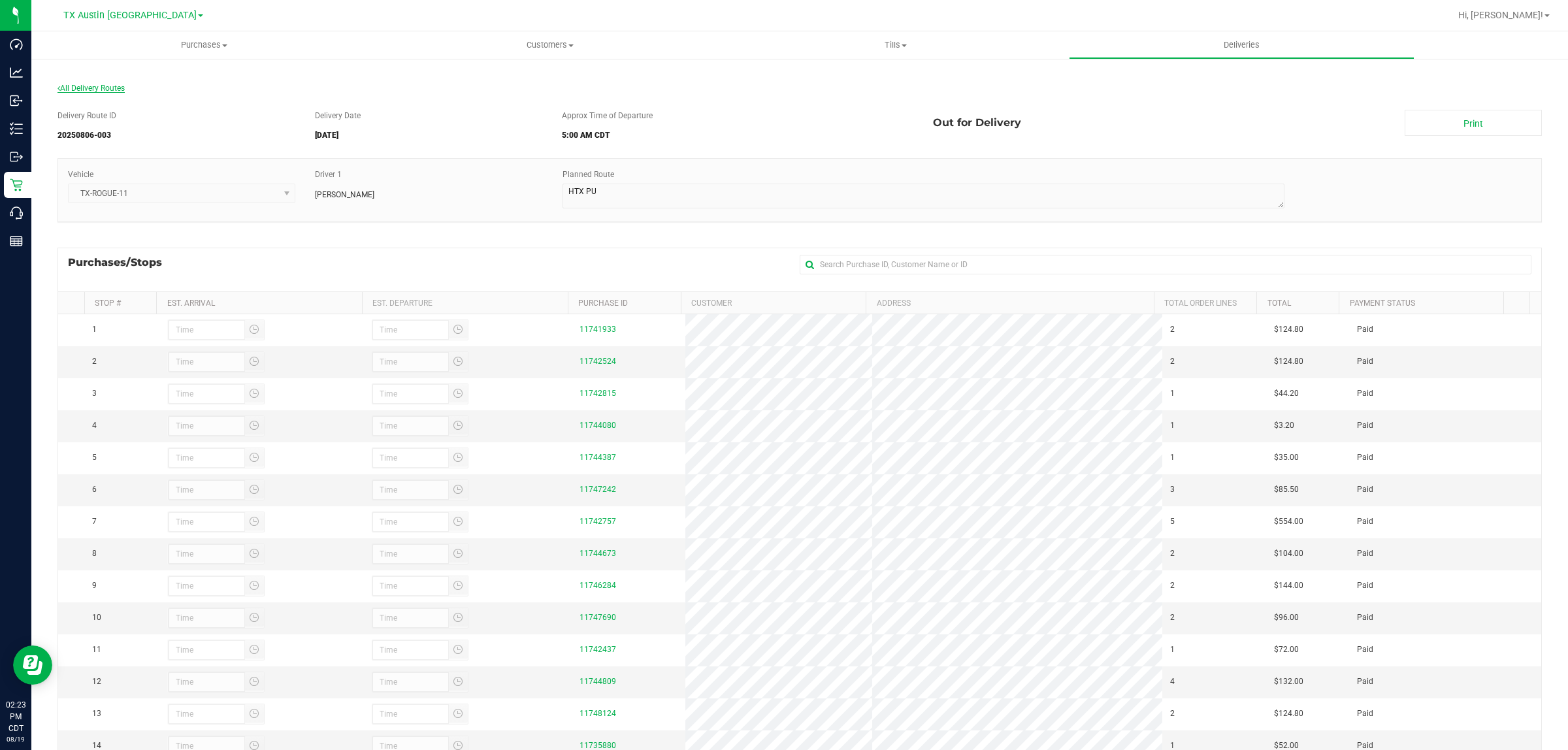
click at [109, 87] on span "All Delivery Routes" at bounding box center [91, 87] width 68 height 9
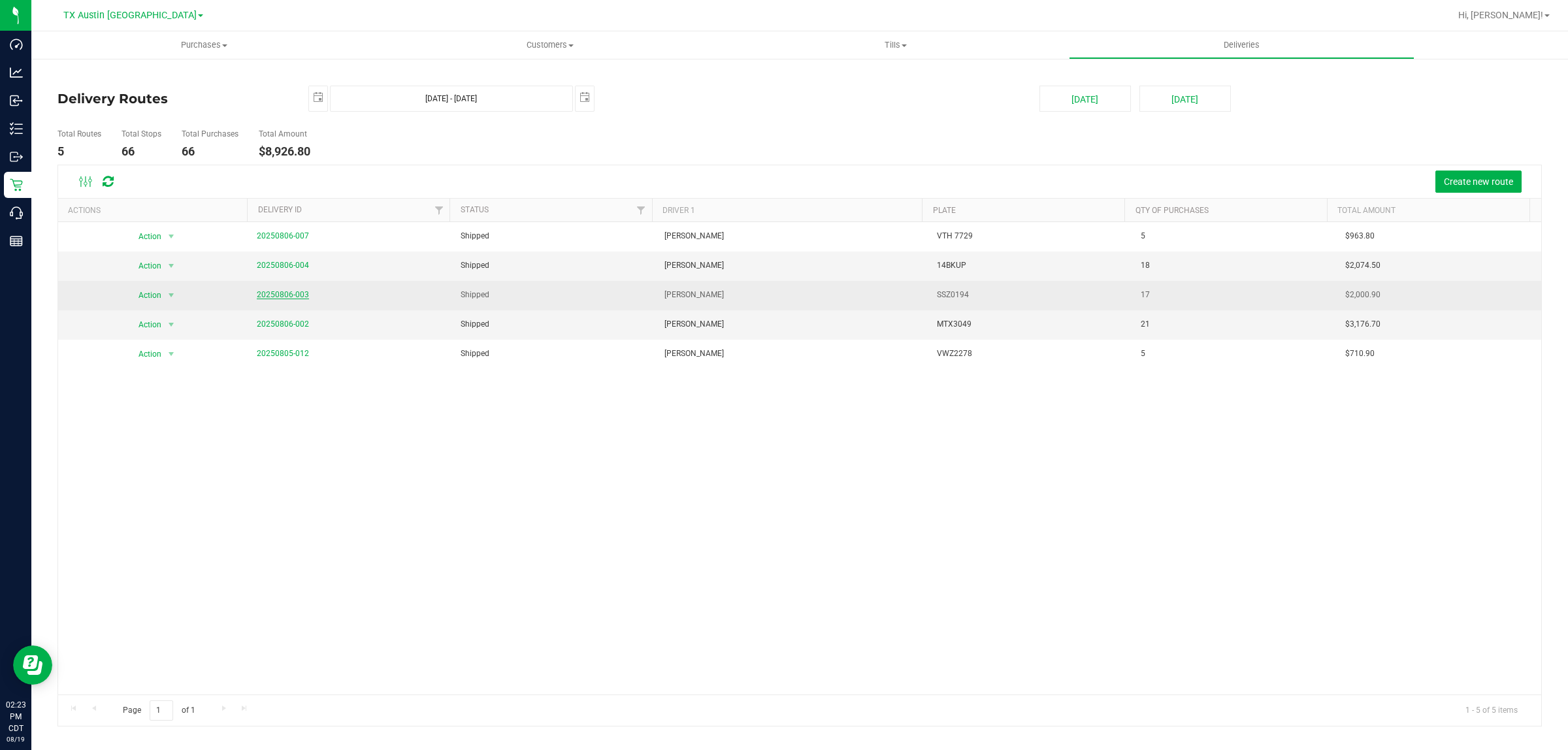
click at [268, 294] on link "20250806-003" at bounding box center [283, 294] width 53 height 9
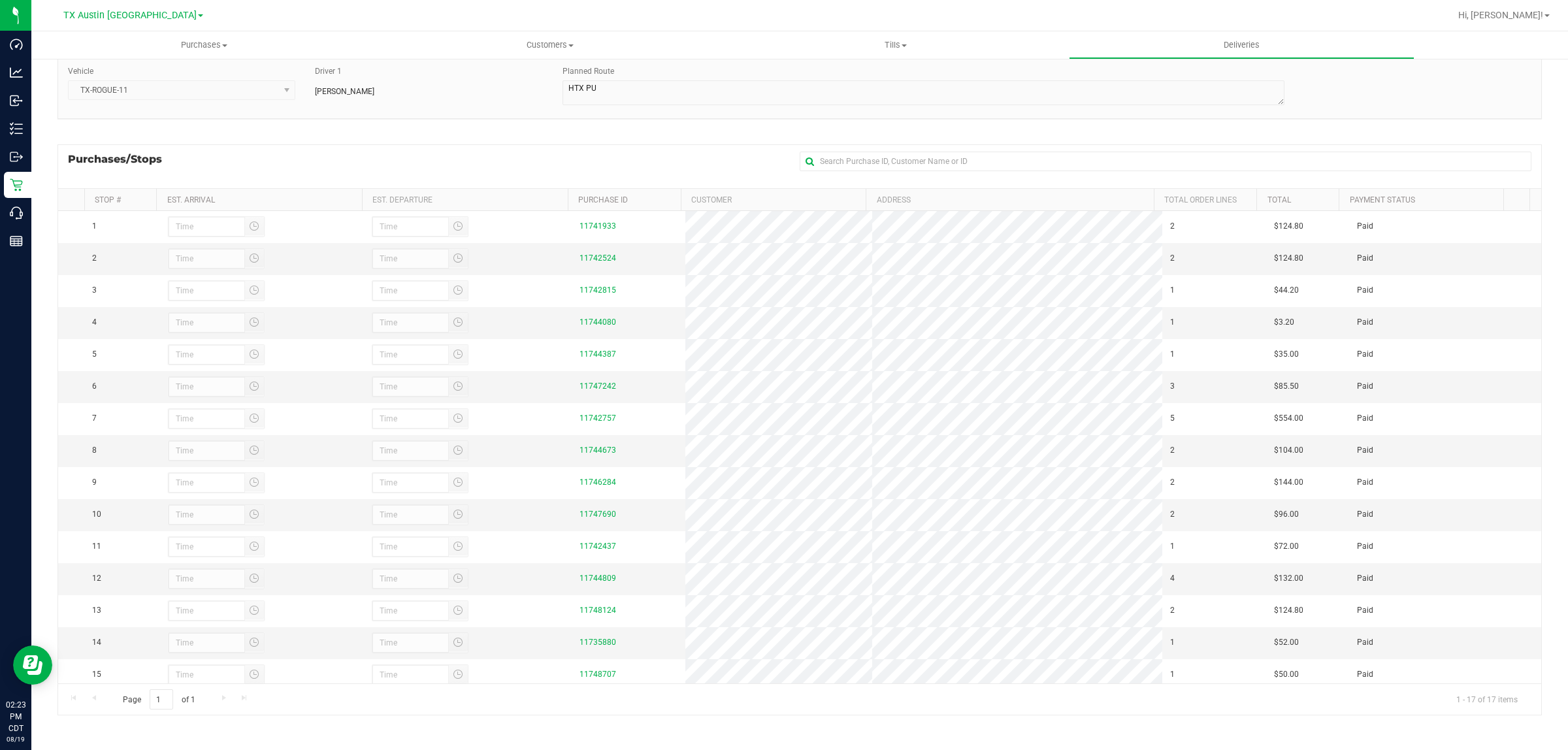
click at [467, 164] on div "Purchases/Stops + Add Purchase" at bounding box center [800, 166] width 1484 height 44
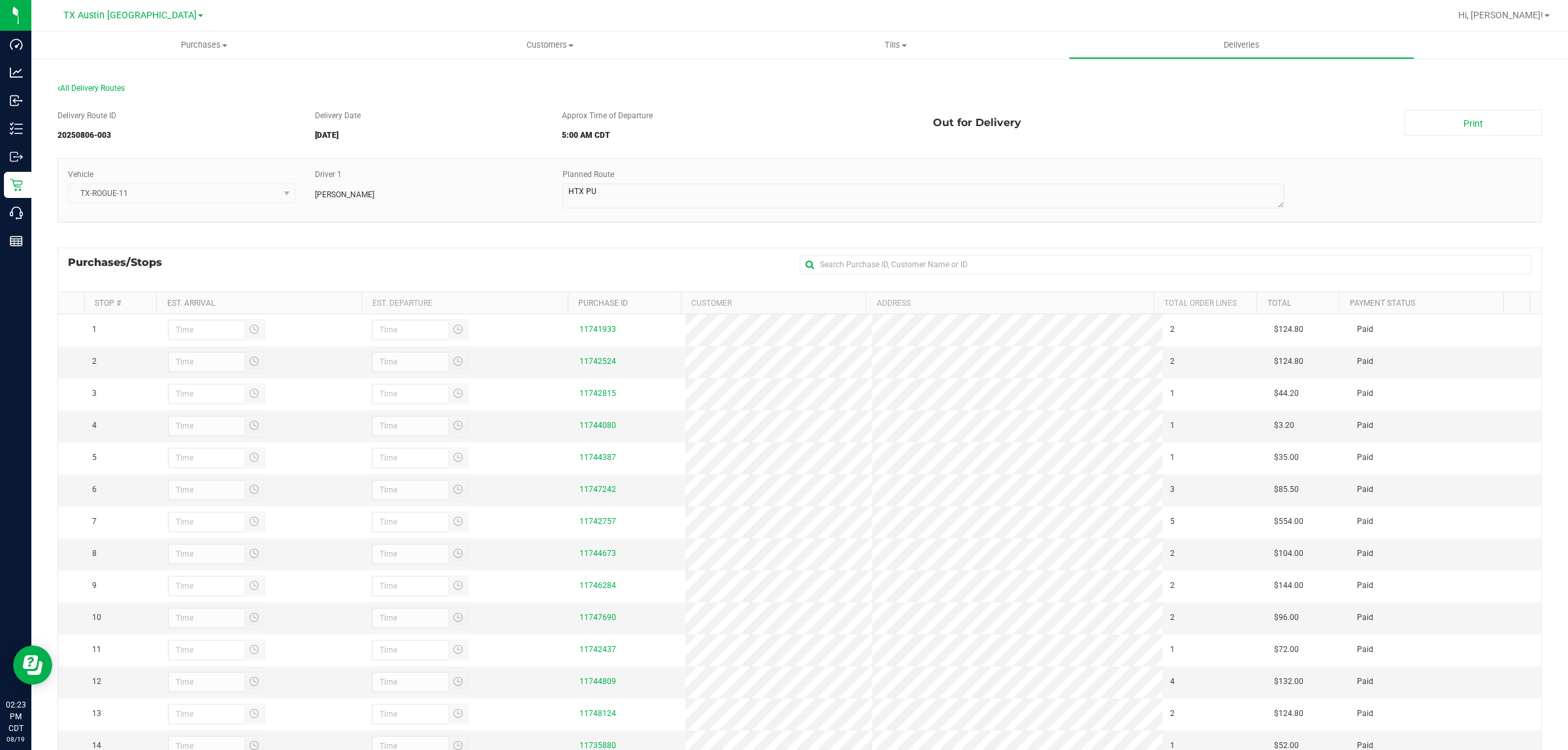
click at [97, 82] on div "All Delivery Routes" at bounding box center [800, 91] width 1484 height 17
click at [103, 89] on span "All Delivery Routes" at bounding box center [91, 87] width 68 height 9
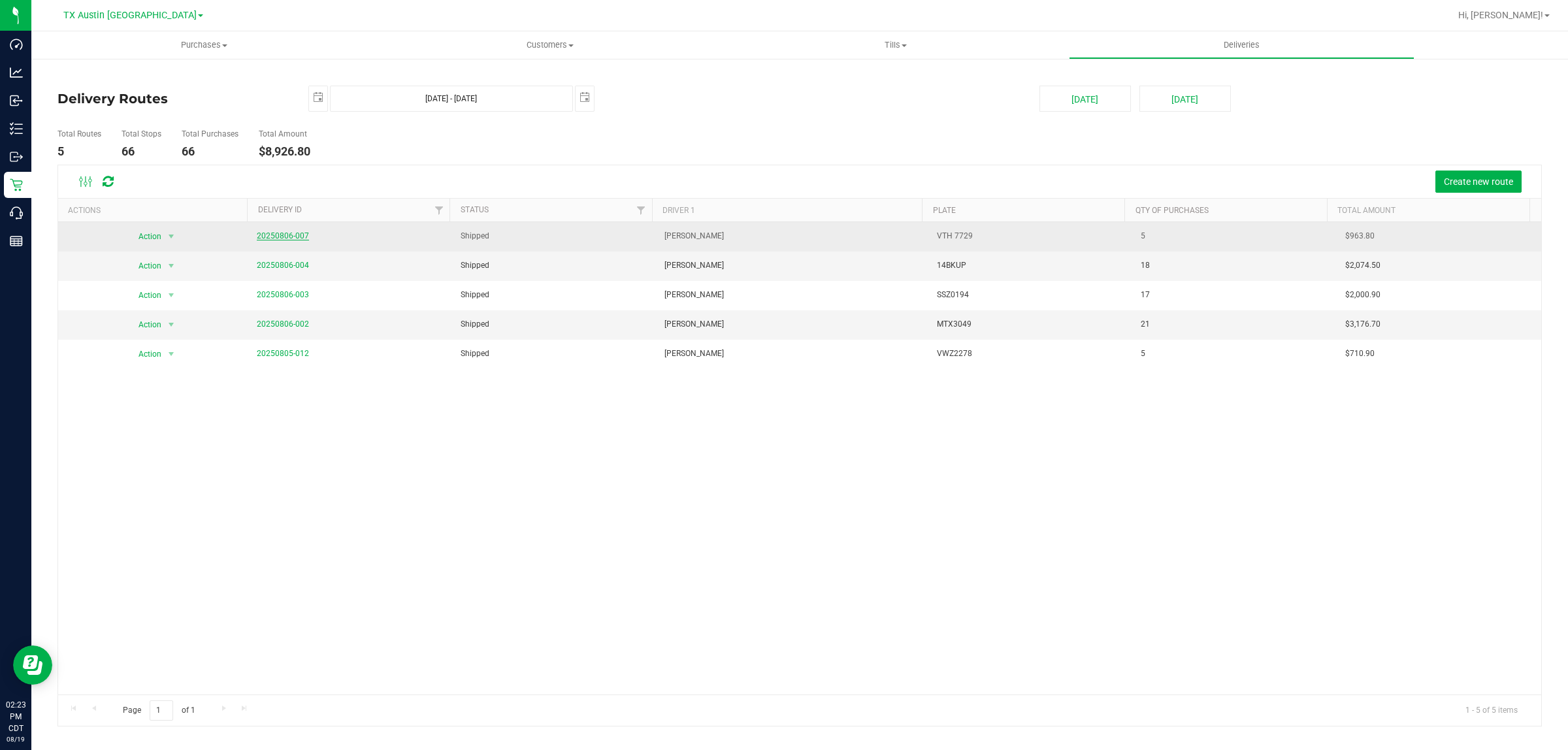
click at [279, 235] on link "20250806-007" at bounding box center [283, 235] width 53 height 9
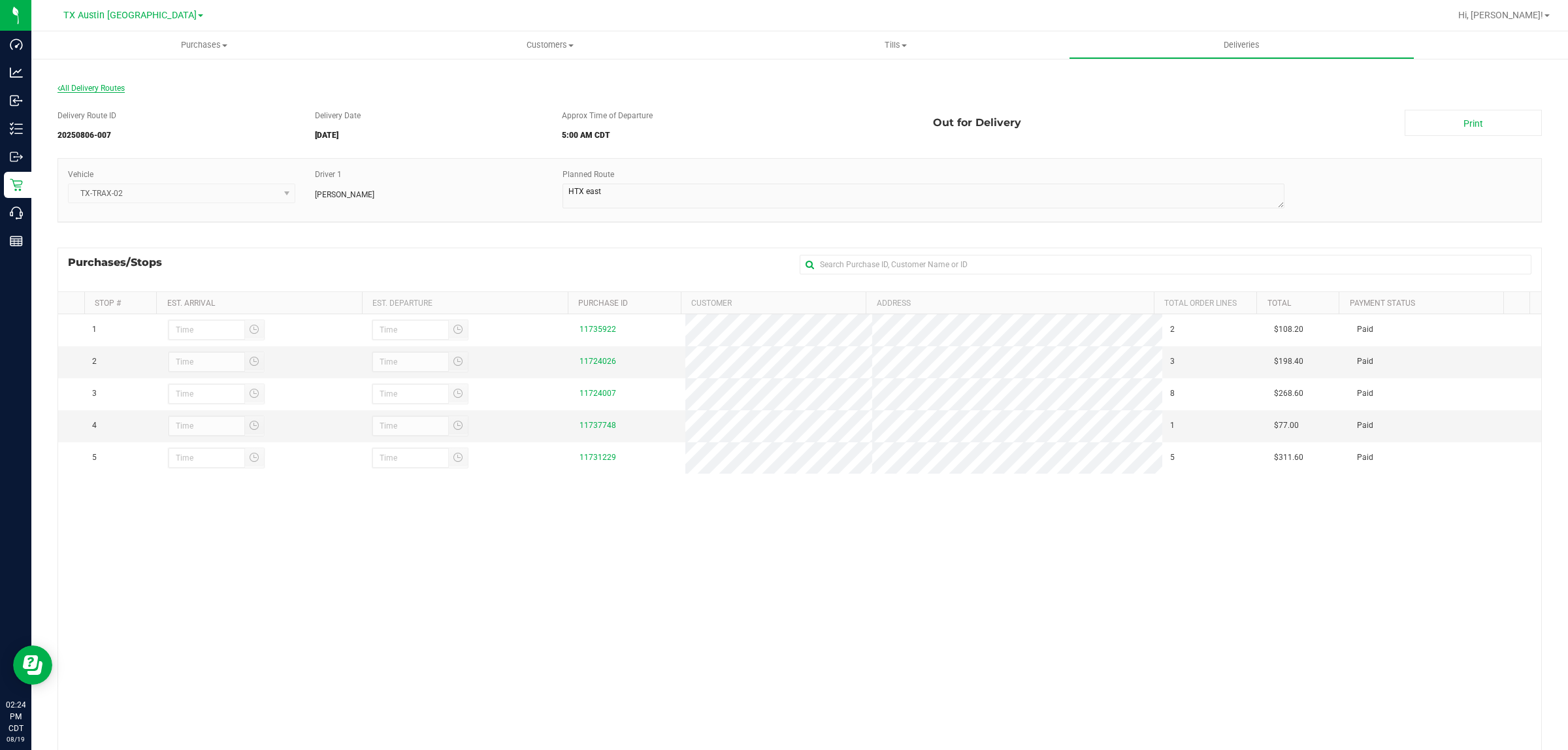
click at [91, 86] on span "All Delivery Routes" at bounding box center [91, 87] width 68 height 9
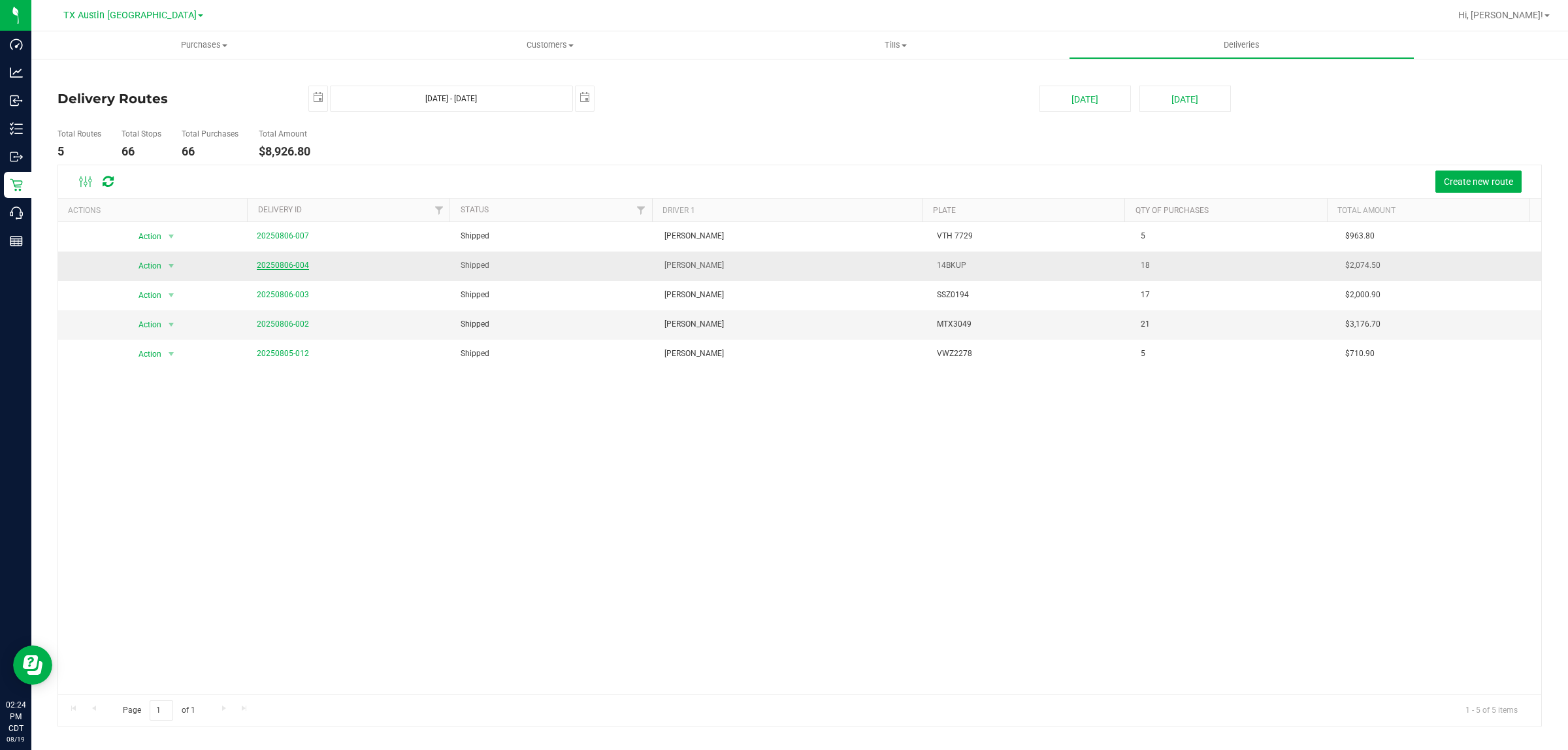
click at [293, 268] on link "20250806-004" at bounding box center [283, 265] width 53 height 9
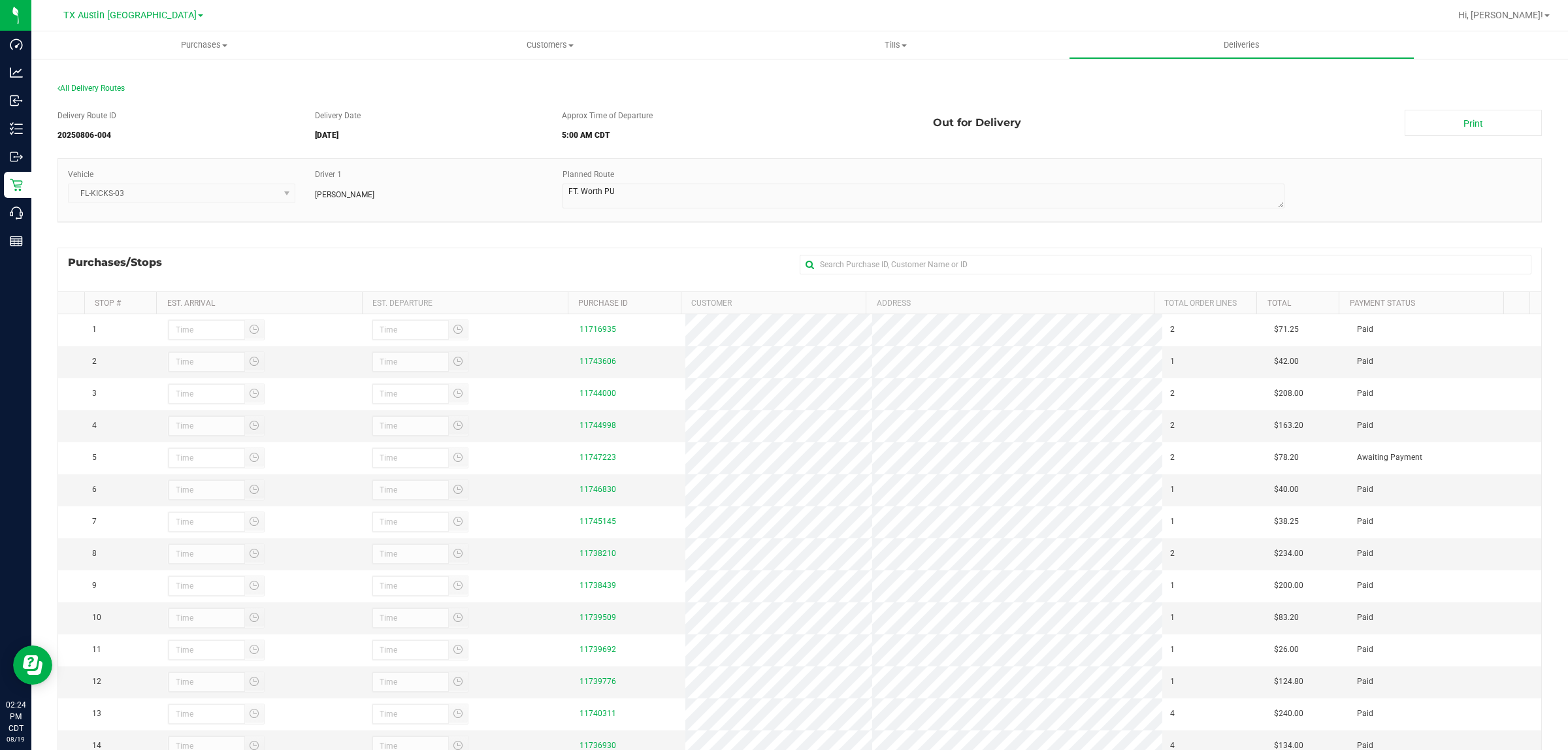
click at [389, 259] on div "Purchases/Stops + Add Purchase" at bounding box center [800, 269] width 1484 height 44
click at [108, 86] on span "All Delivery Routes" at bounding box center [91, 87] width 68 height 9
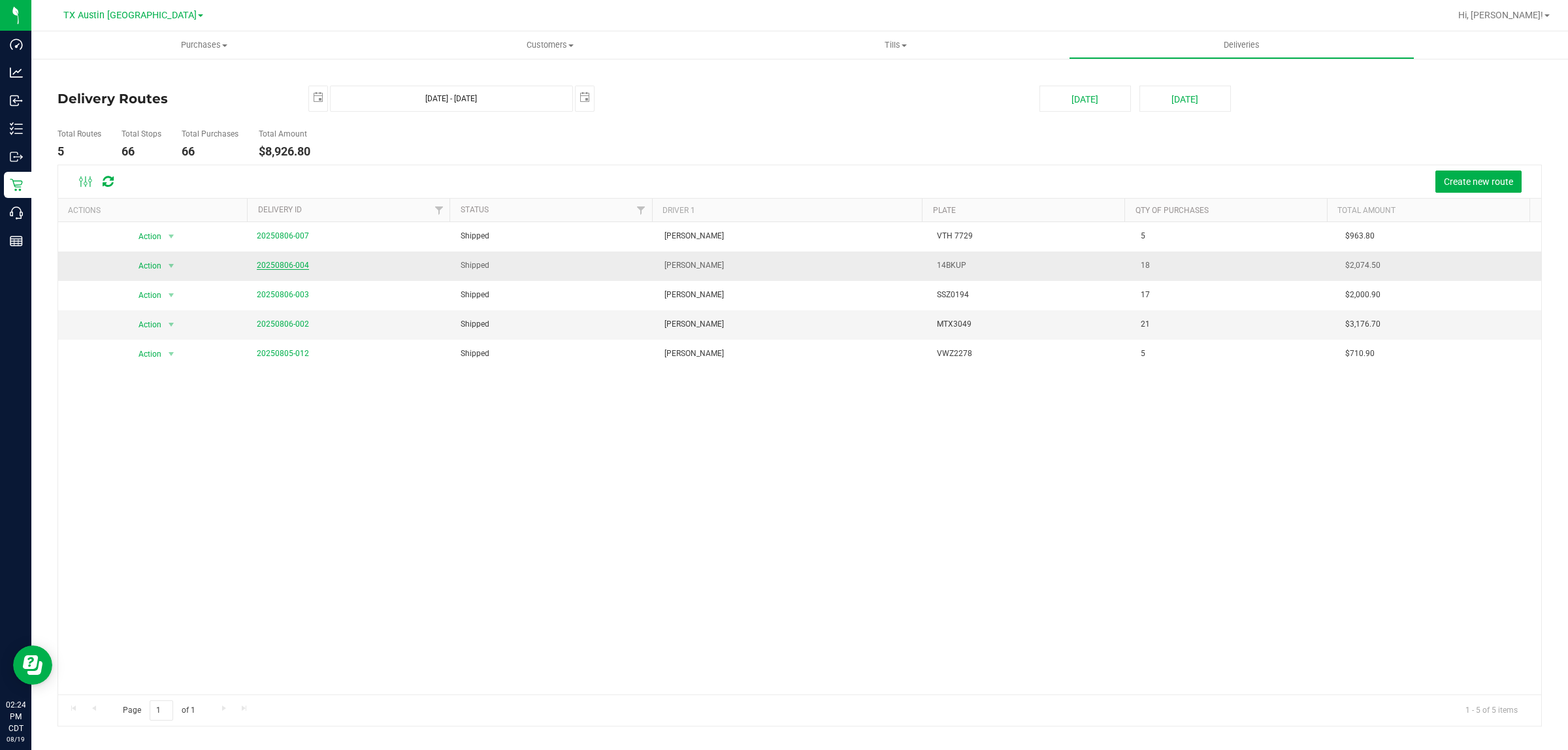
click at [291, 265] on link "20250806-004" at bounding box center [283, 265] width 53 height 9
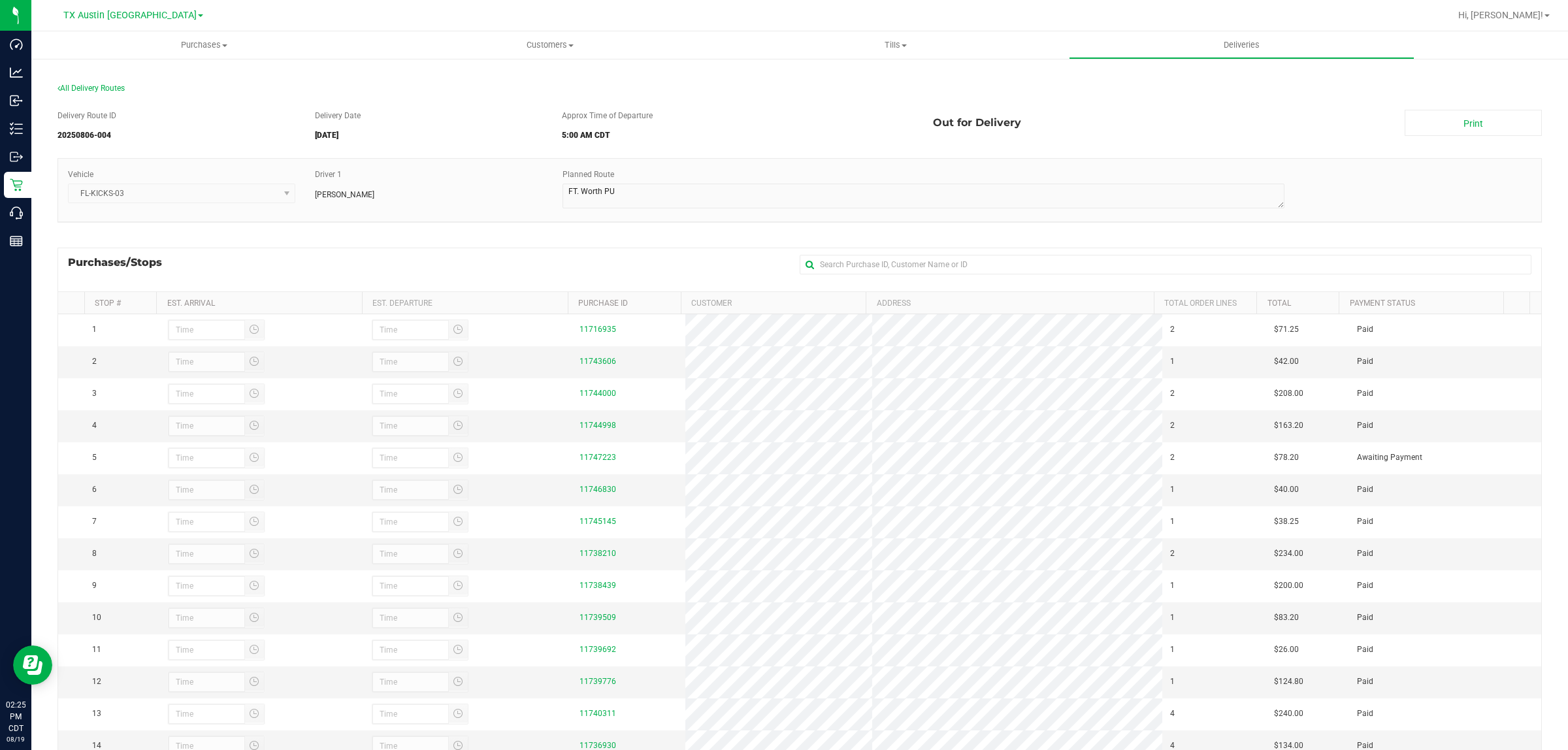
click at [364, 242] on div "Delivery Route ID 20250806-004 Delivery Date 08/07/2025 Approx Time of Departur…" at bounding box center [800, 464] width 1484 height 729
click at [91, 88] on span "All Delivery Routes" at bounding box center [91, 87] width 68 height 9
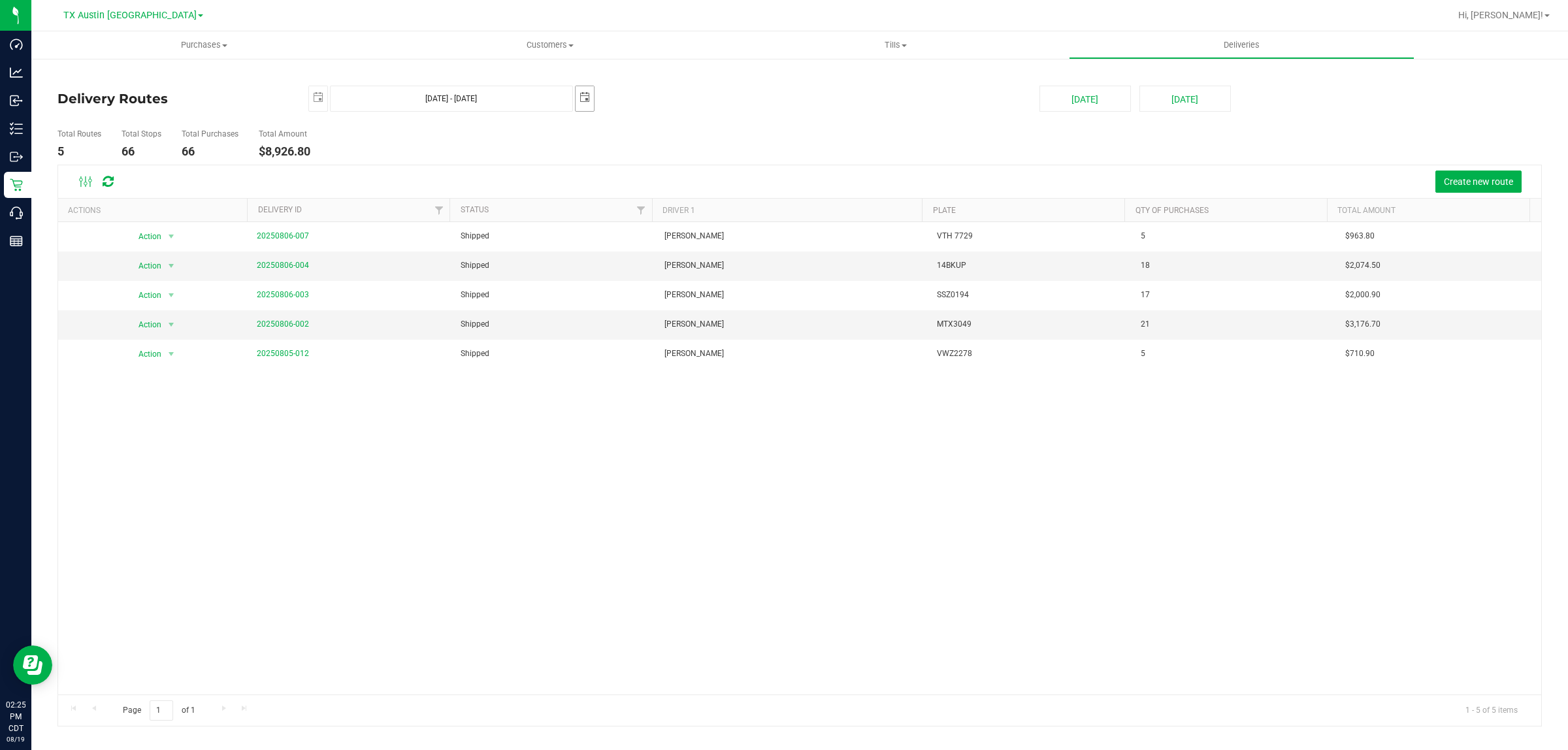
click at [583, 96] on span "select" at bounding box center [585, 97] width 10 height 10
click at [683, 193] on link "8" at bounding box center [682, 192] width 19 height 20
type input "Aug 7, 2025 - Aug 8, 2025"
type input "2025-08-08"
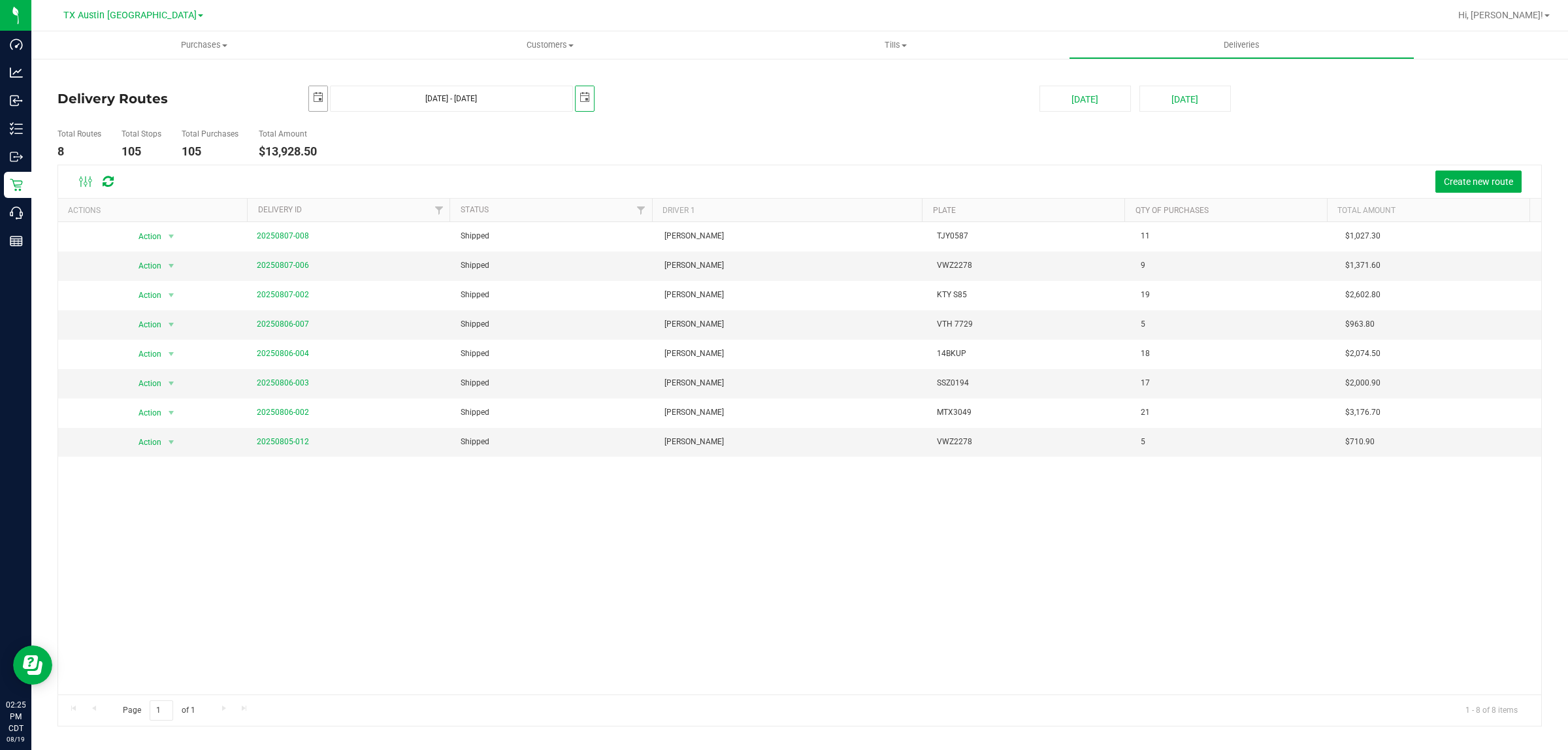
click at [321, 95] on span "select" at bounding box center [317, 97] width 10 height 10
click at [411, 193] on link "8" at bounding box center [415, 193] width 19 height 20
type input "Aug 8, 2025 - Aug 8, 2025"
type input "2025-08-08"
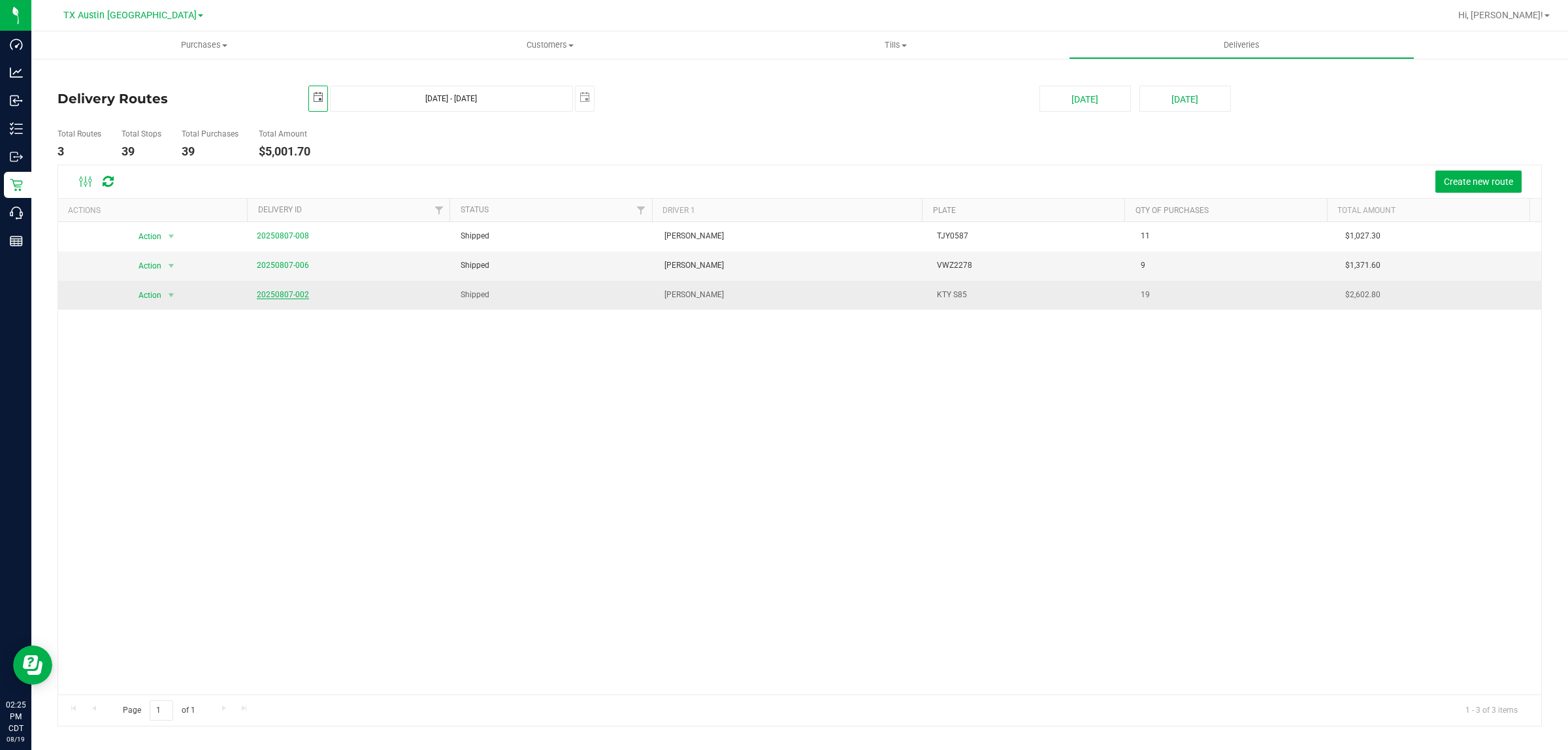
click at [288, 294] on link "20250807-002" at bounding box center [283, 294] width 53 height 9
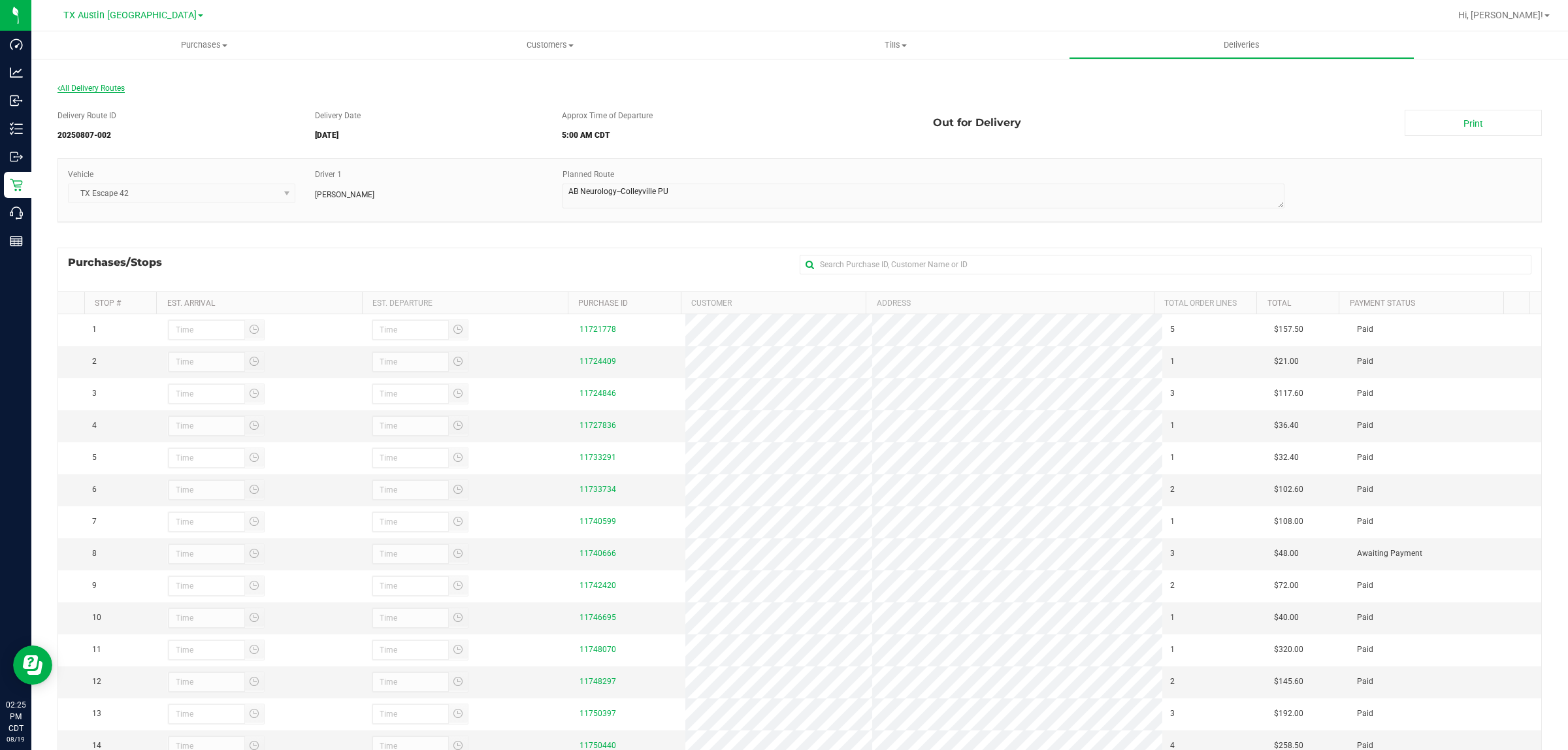
click at [87, 87] on span "All Delivery Routes" at bounding box center [91, 87] width 68 height 9
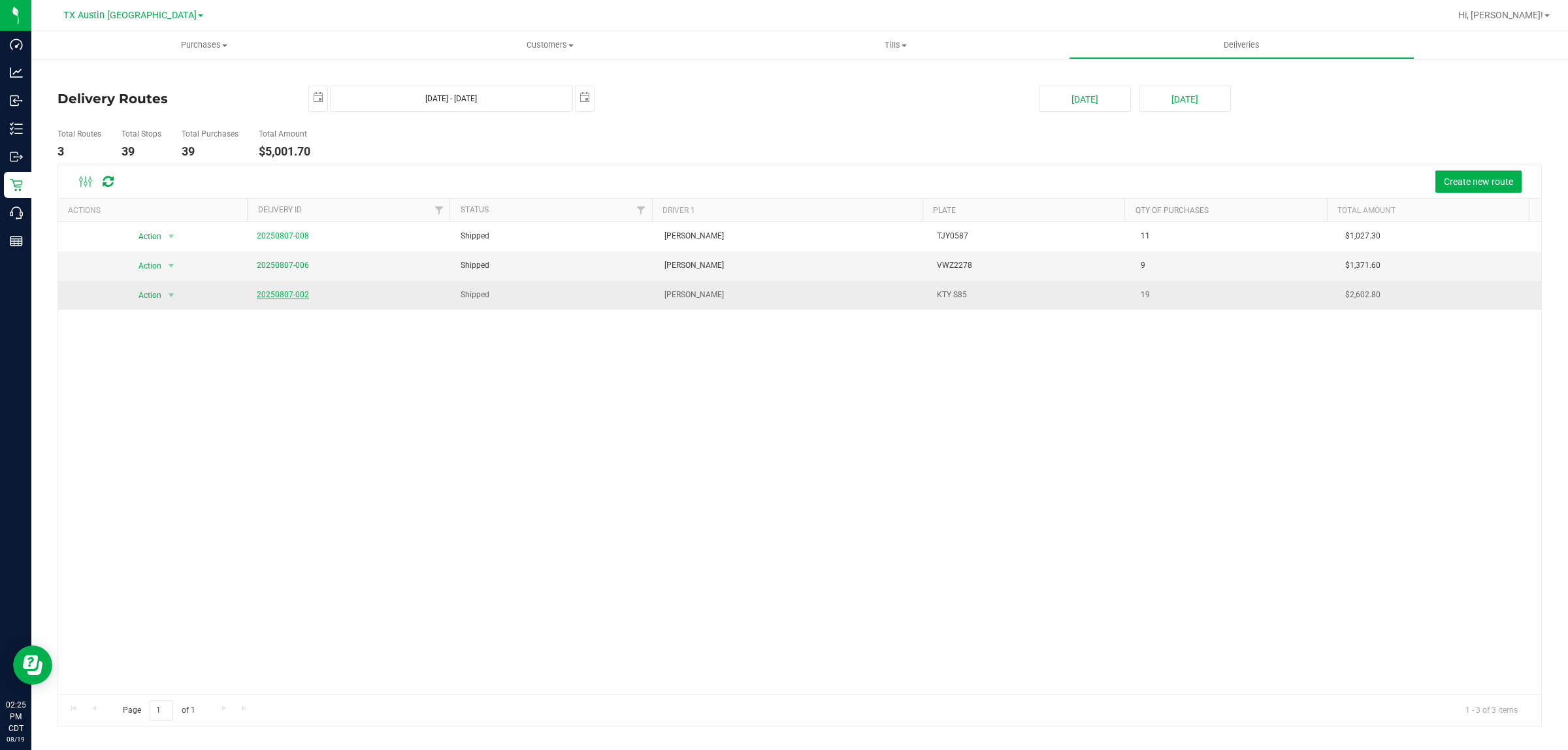
click at [269, 296] on link "20250807-002" at bounding box center [283, 294] width 53 height 9
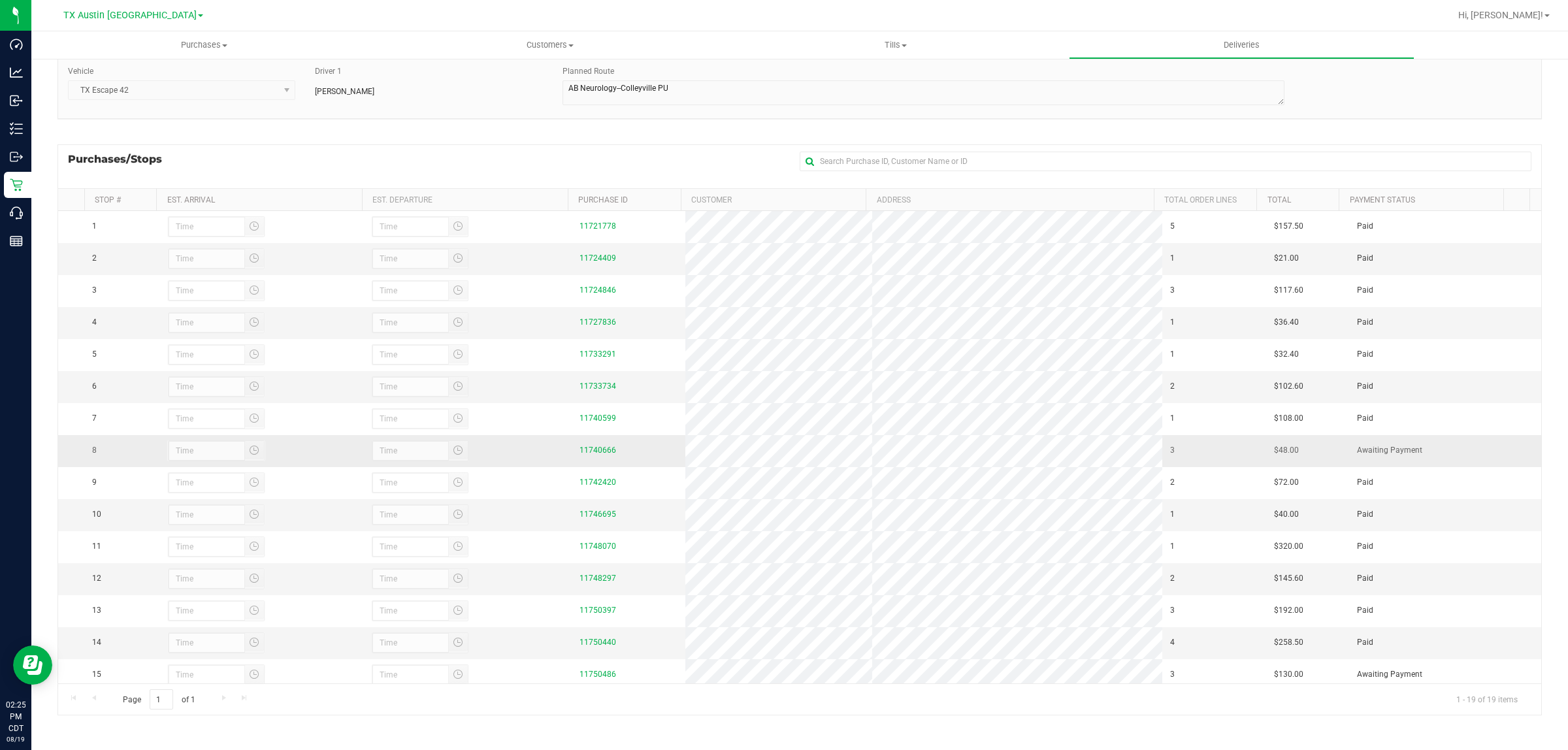
scroll to position [157, 0]
click at [557, 168] on div "Purchases/Stops + Add Purchase" at bounding box center [800, 166] width 1484 height 44
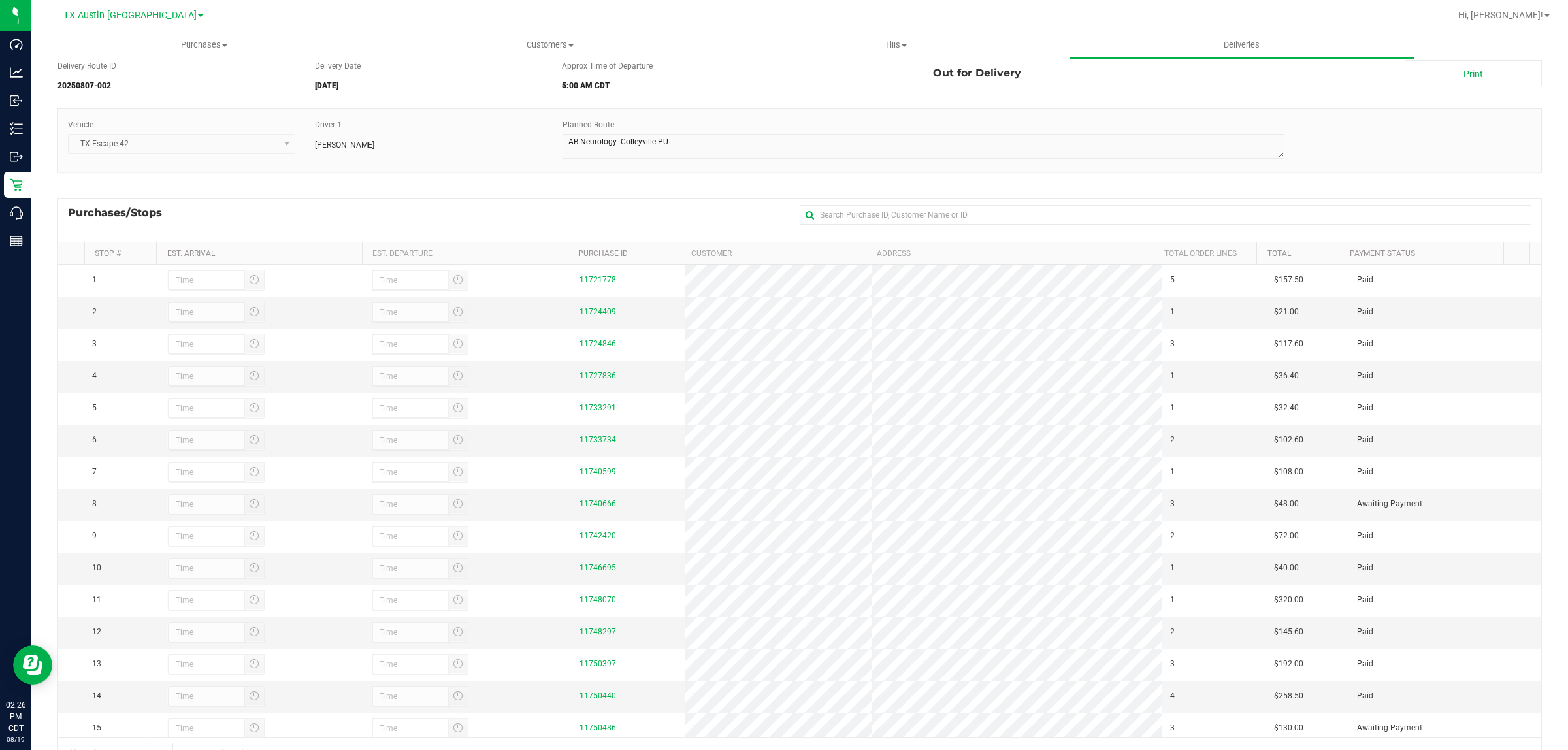
scroll to position [0, 0]
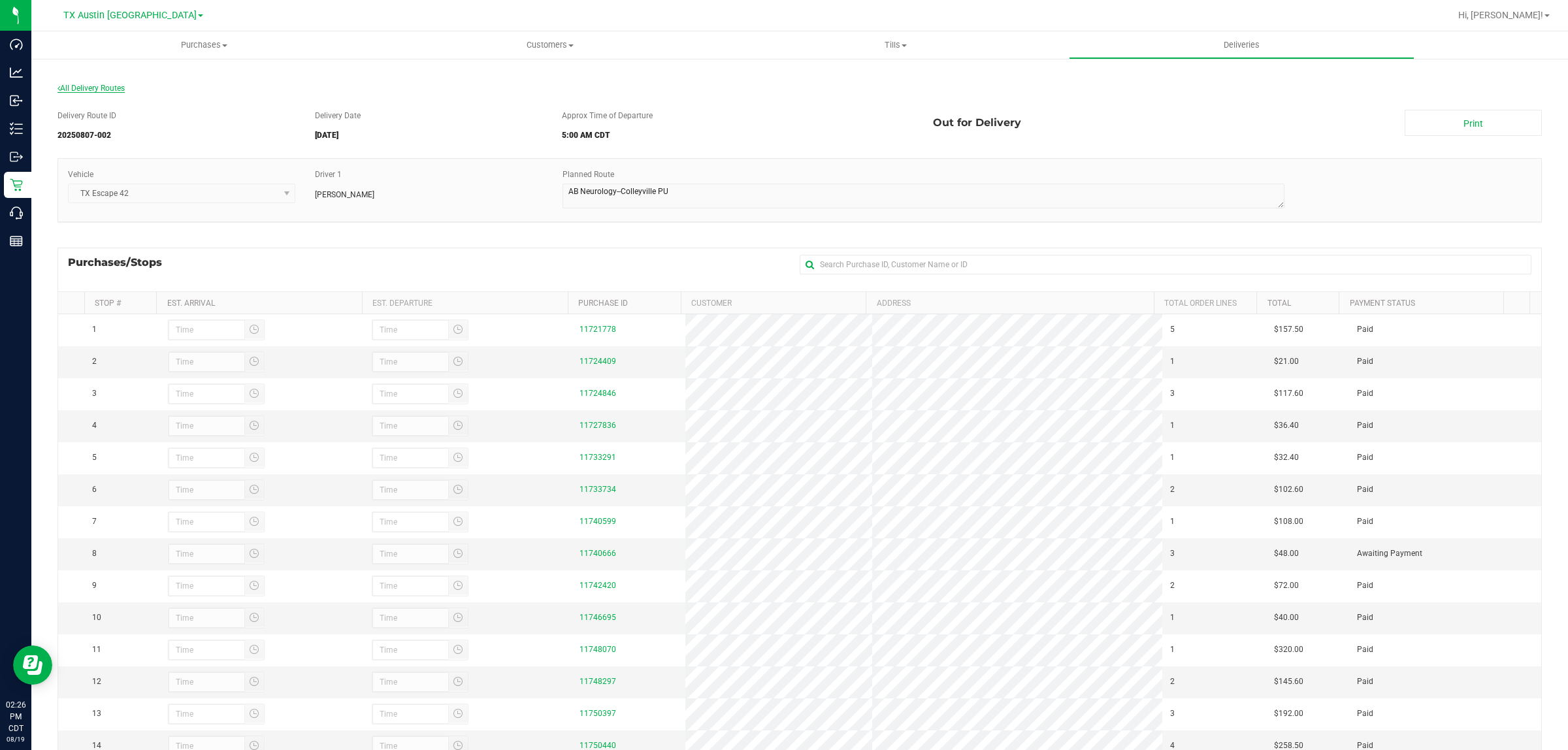
click at [80, 88] on span "All Delivery Routes" at bounding box center [91, 87] width 68 height 9
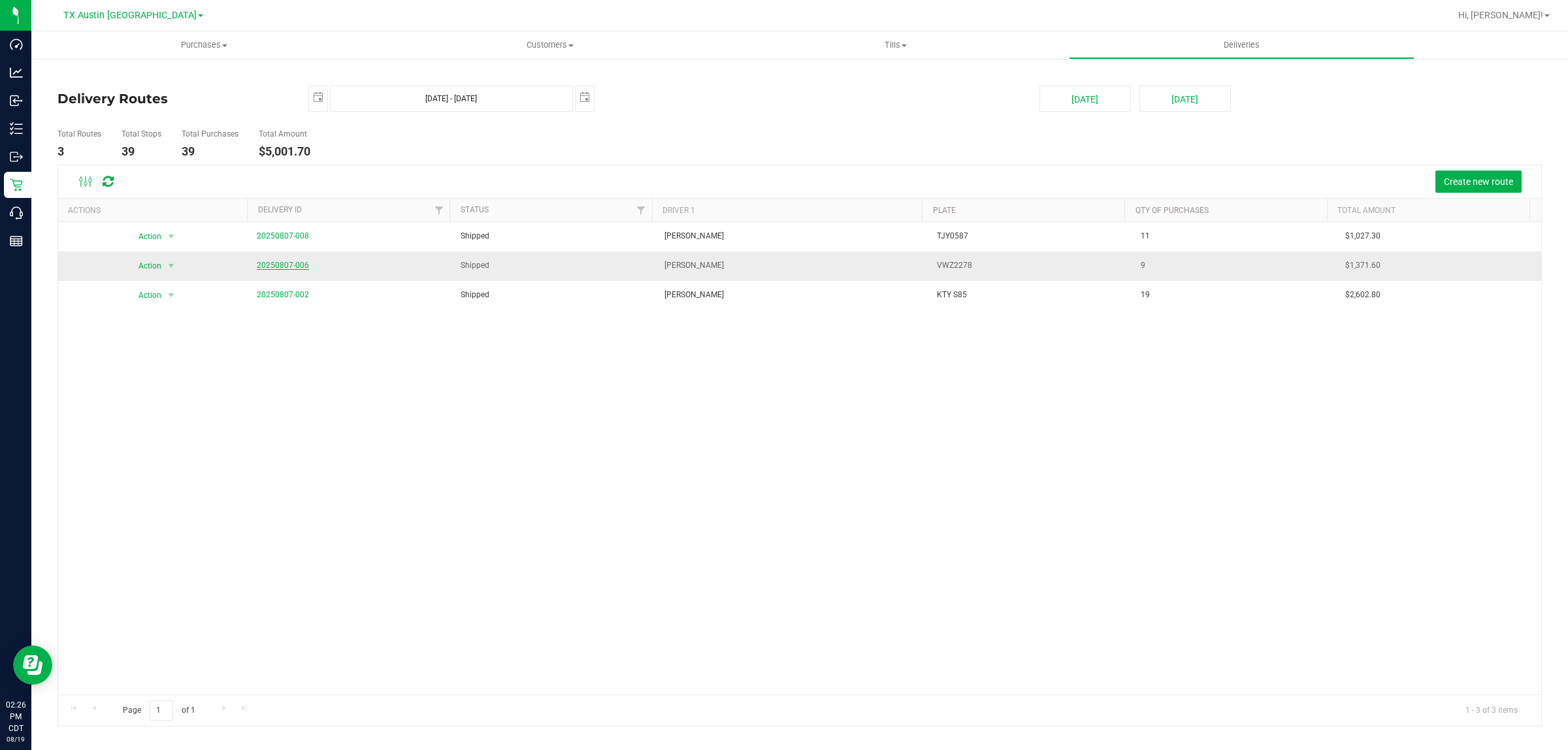
click at [293, 265] on link "20250807-006" at bounding box center [283, 265] width 53 height 9
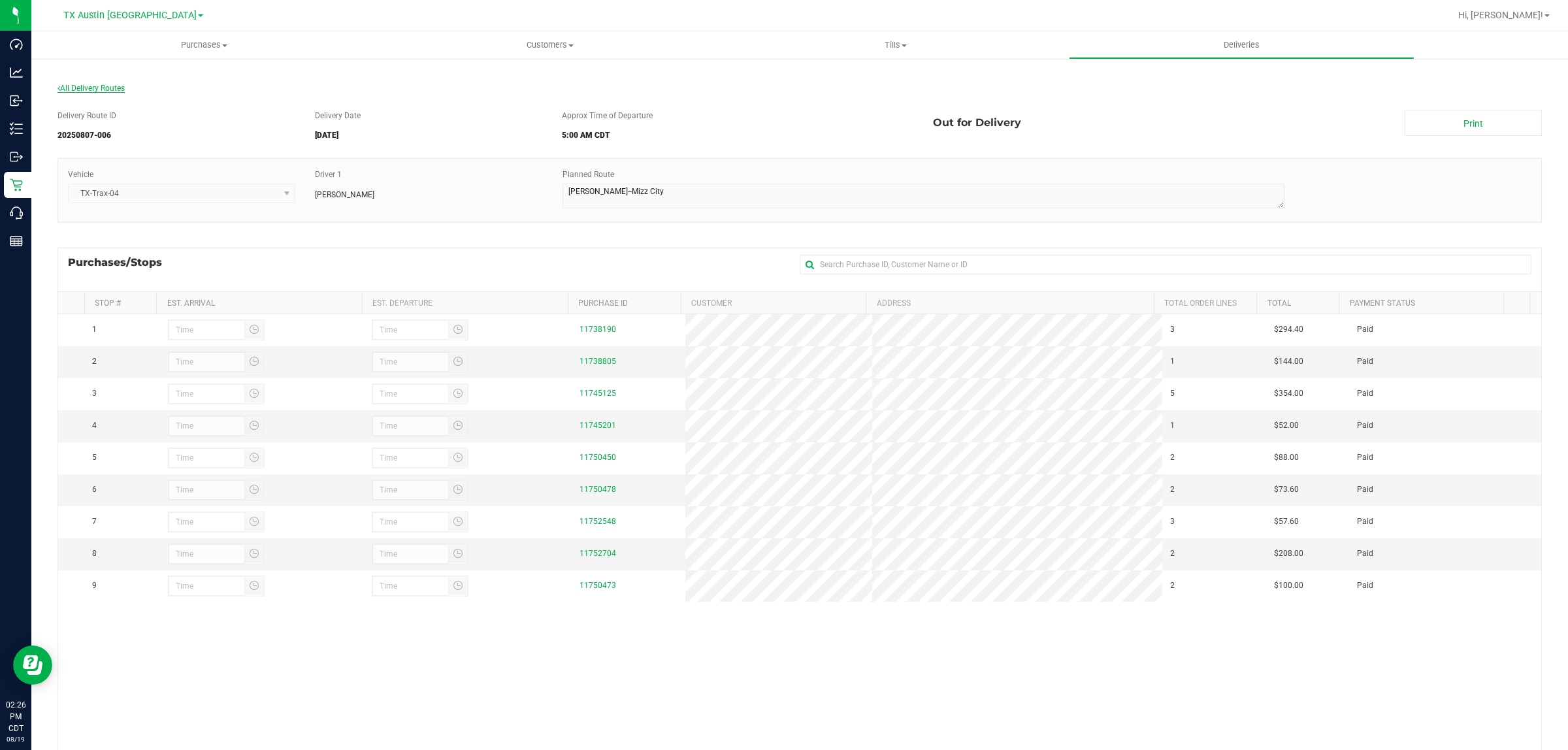
click at [107, 89] on span "All Delivery Routes" at bounding box center [91, 87] width 68 height 9
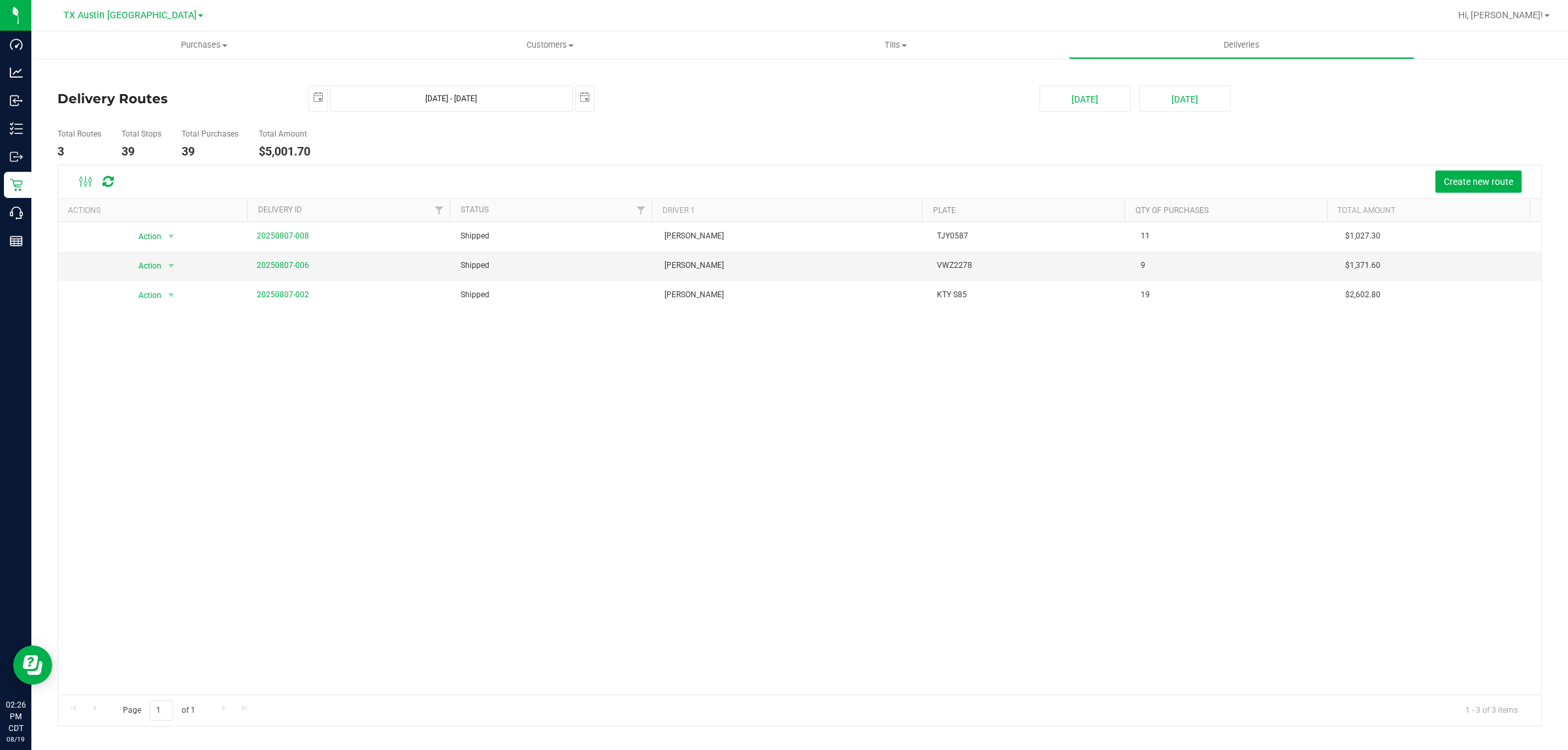
click at [501, 390] on div "Action Action View Delivery 20250807-008 Shipped Reiji Iwaku TJY0587 11 $1,027.…" at bounding box center [800, 458] width 1484 height 472
click at [584, 100] on span "select" at bounding box center [585, 97] width 10 height 10
click at [704, 190] on link "9" at bounding box center [701, 192] width 19 height 20
type input "Aug 8, 2025 - Aug 9, 2025"
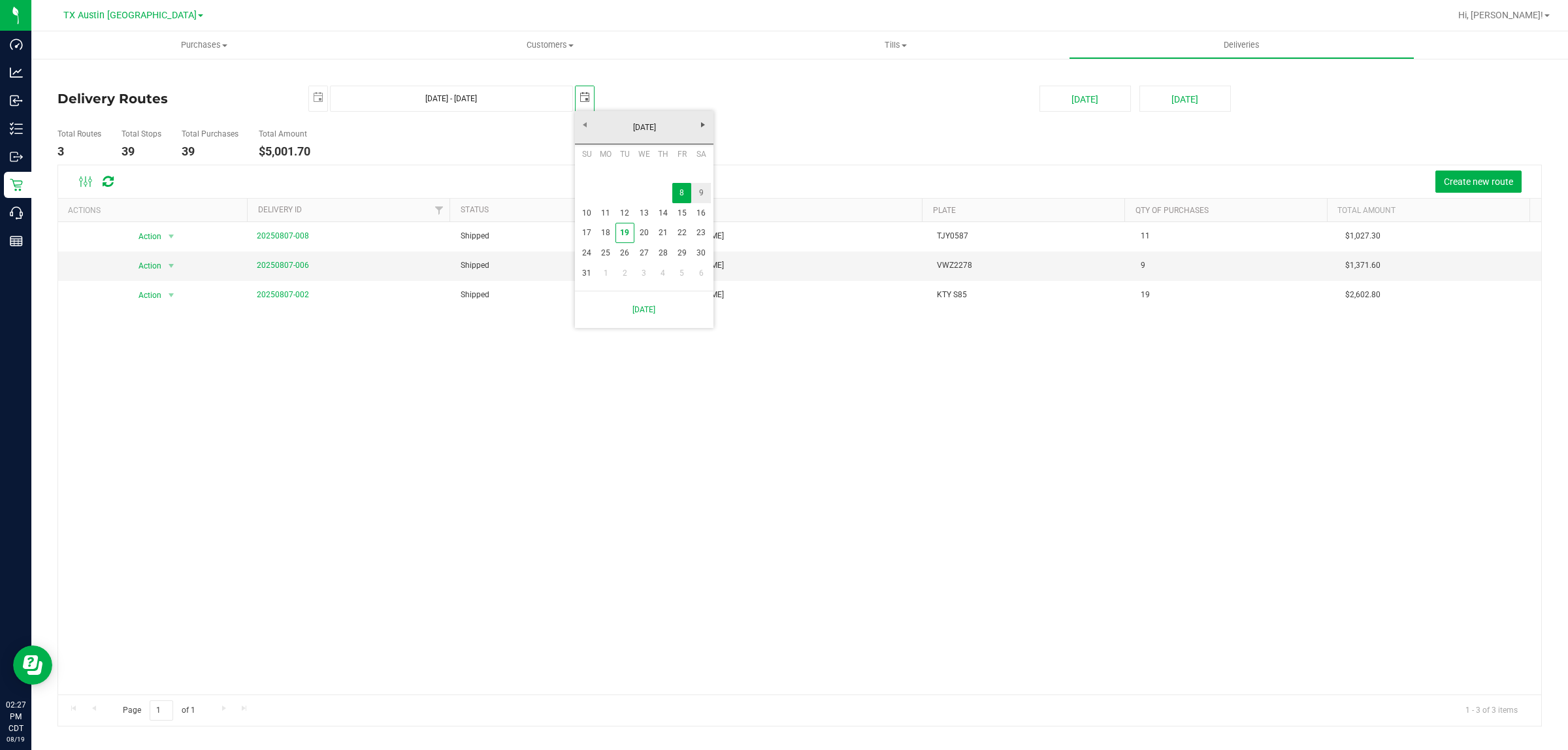
type input "2025-08-09"
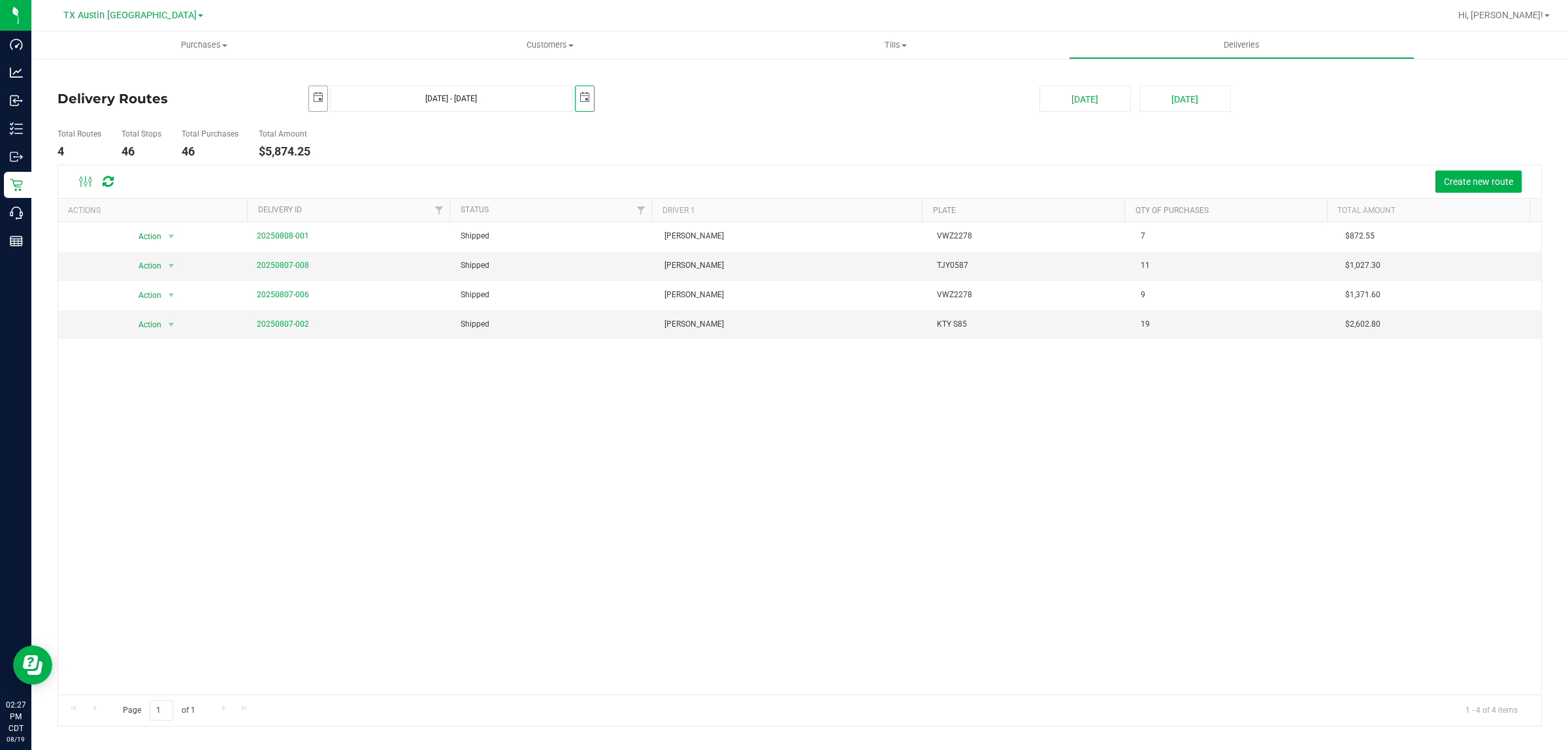
click at [315, 95] on span "select" at bounding box center [317, 97] width 10 height 10
click at [434, 194] on link "9" at bounding box center [434, 193] width 19 height 20
type input "Aug 9, 2025 - Aug 9, 2025"
type input "2025-08-09"
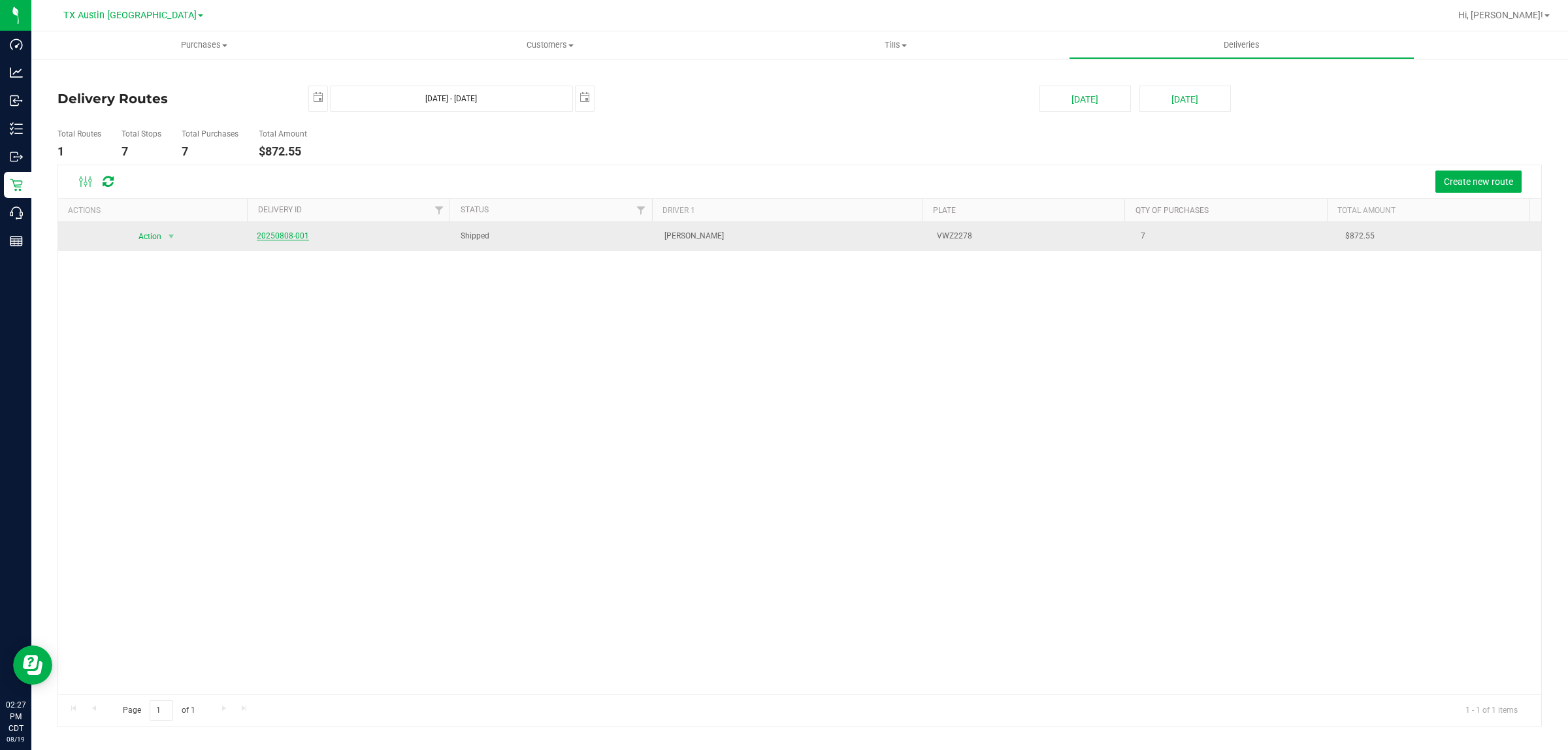
click at [290, 235] on link "20250808-001" at bounding box center [283, 235] width 53 height 9
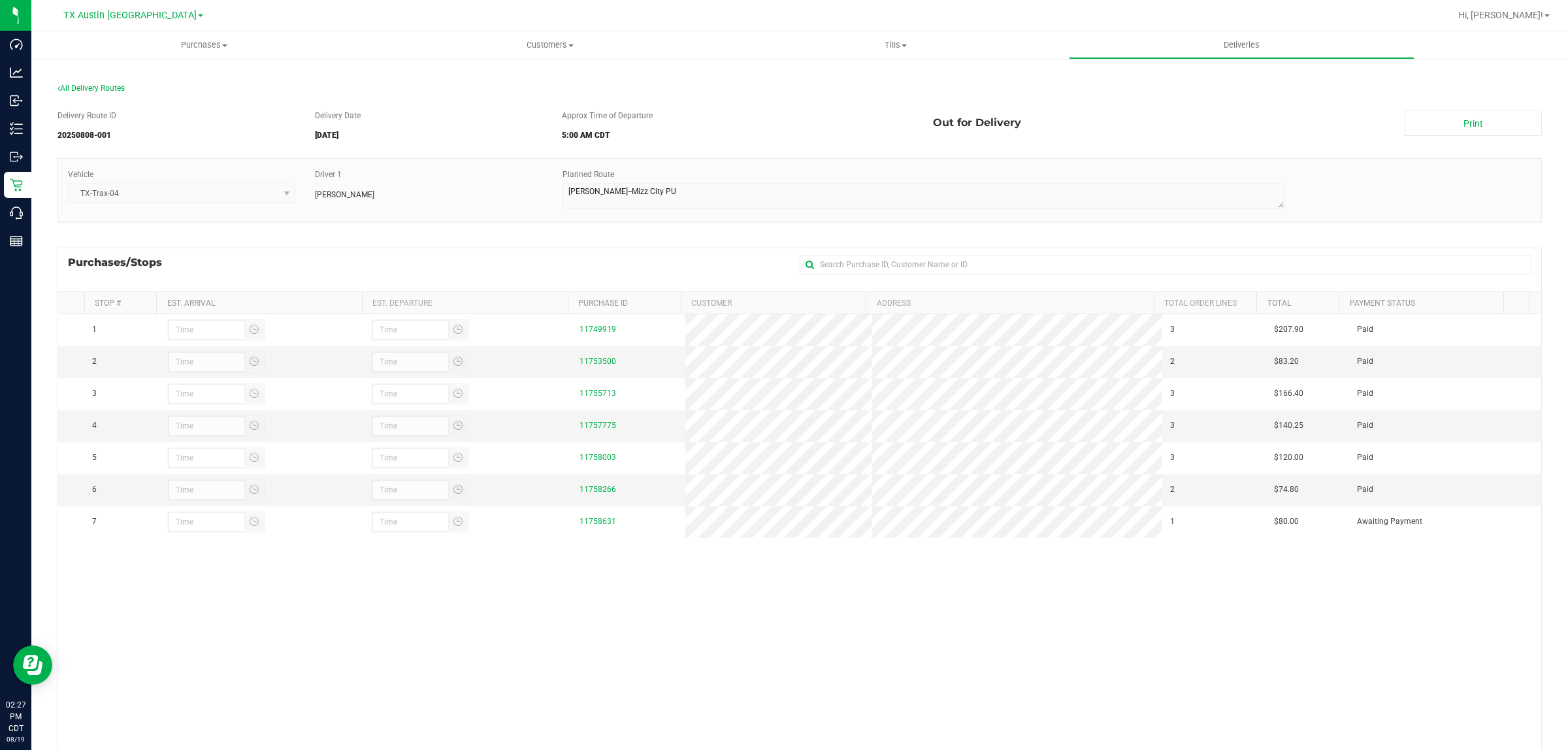
click at [621, 254] on div "Purchases/Stops + Add Purchase" at bounding box center [800, 269] width 1484 height 44
click at [87, 89] on span "All Delivery Routes" at bounding box center [91, 87] width 68 height 9
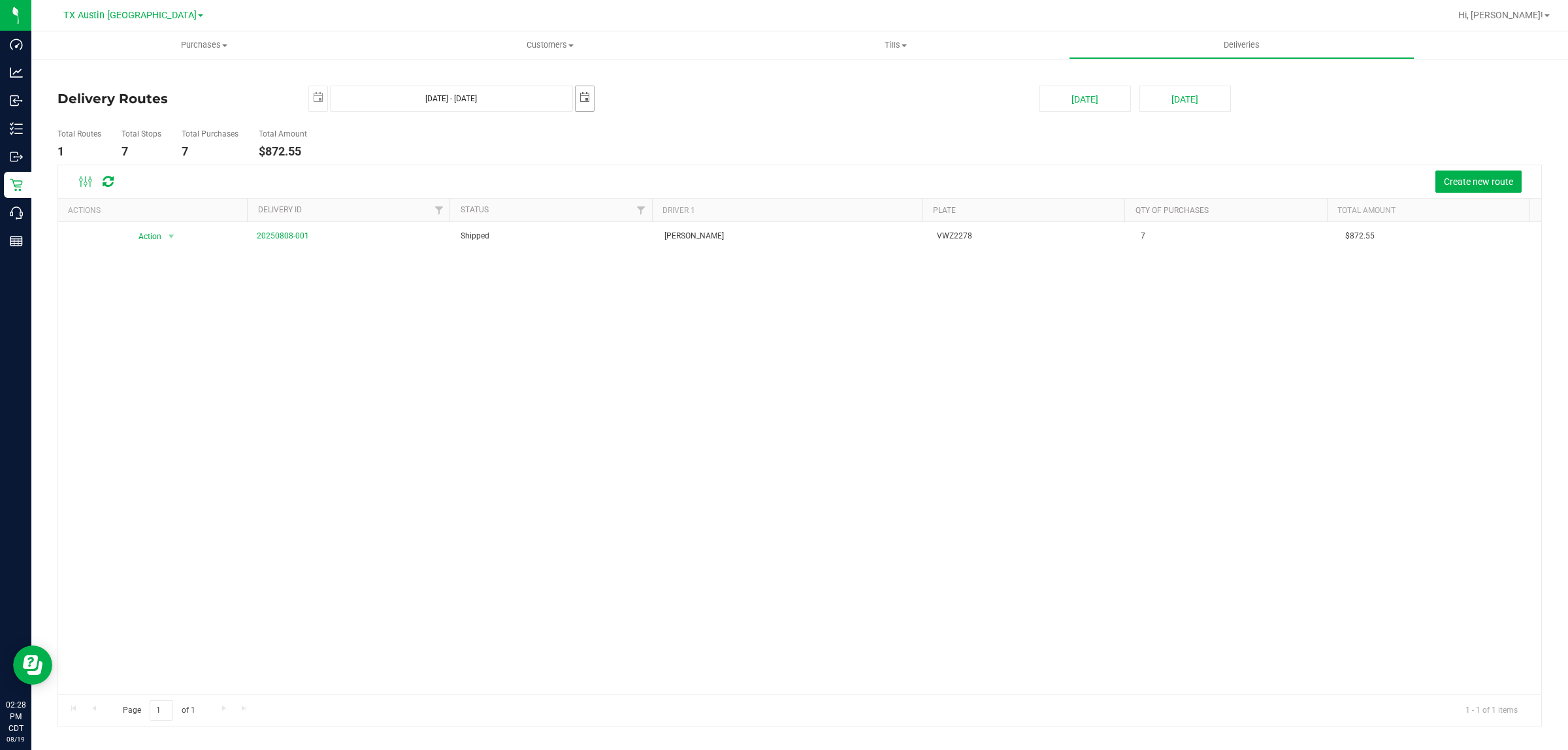
click at [585, 96] on span "select" at bounding box center [585, 97] width 10 height 10
click at [608, 216] on link "11" at bounding box center [606, 212] width 19 height 20
type input "Aug 9, 2025 - Aug 11, 2025"
type input "2025-08-11"
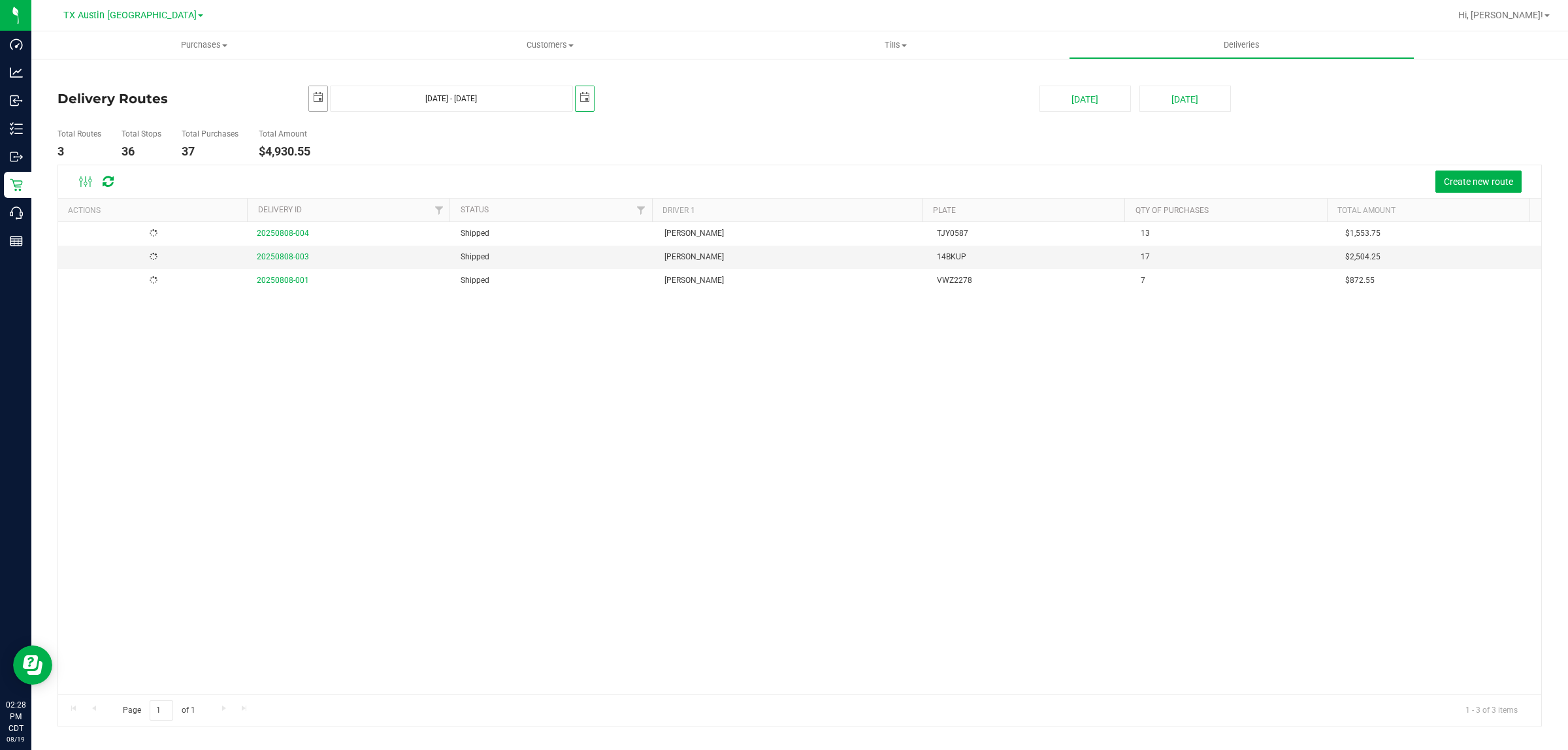
click at [315, 98] on span "select" at bounding box center [317, 97] width 10 height 10
click at [342, 214] on link "11" at bounding box center [340, 213] width 19 height 20
type input "Aug 11, 2025 - Aug 11, 2025"
type input "2025-08-11"
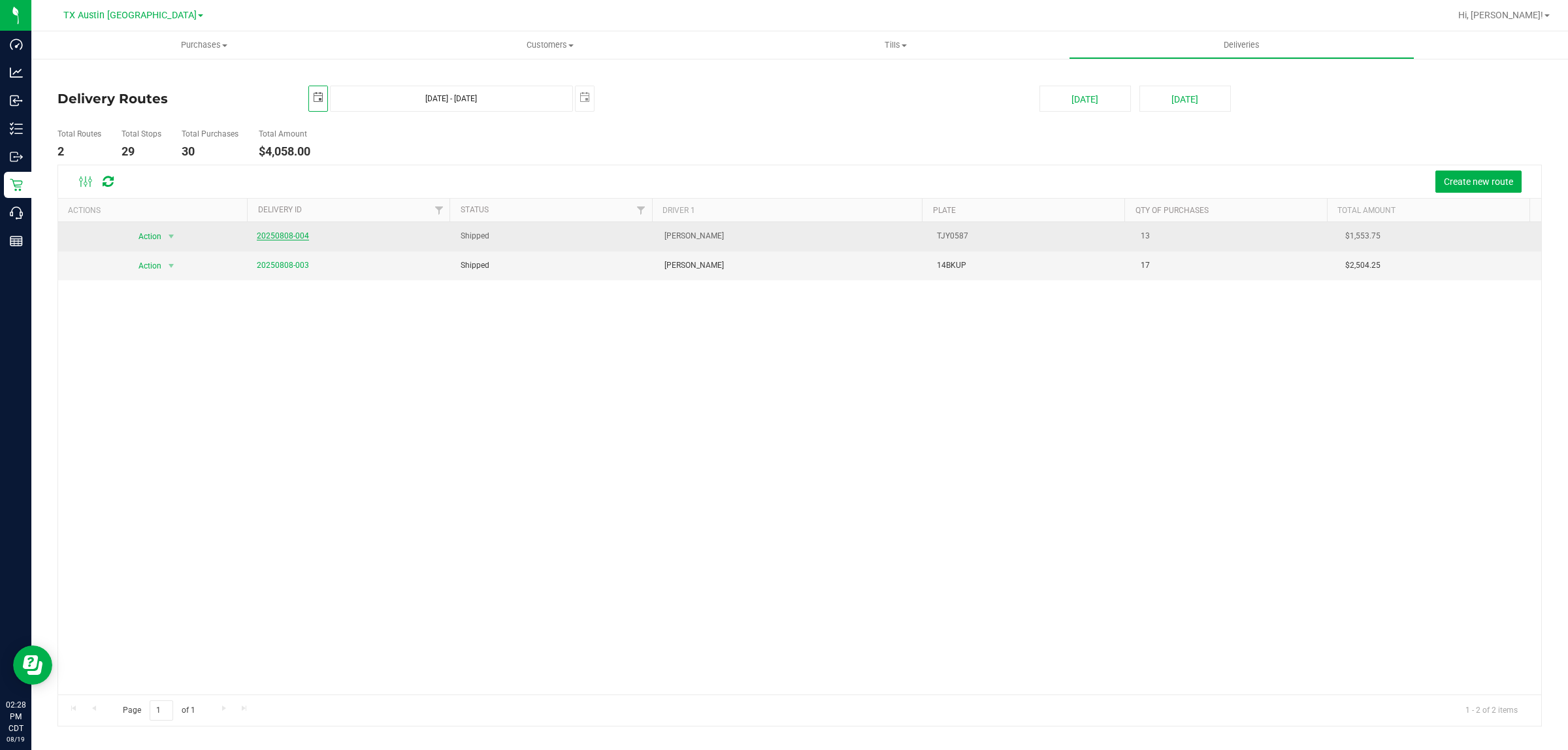
click at [285, 236] on link "20250808-004" at bounding box center [283, 235] width 53 height 9
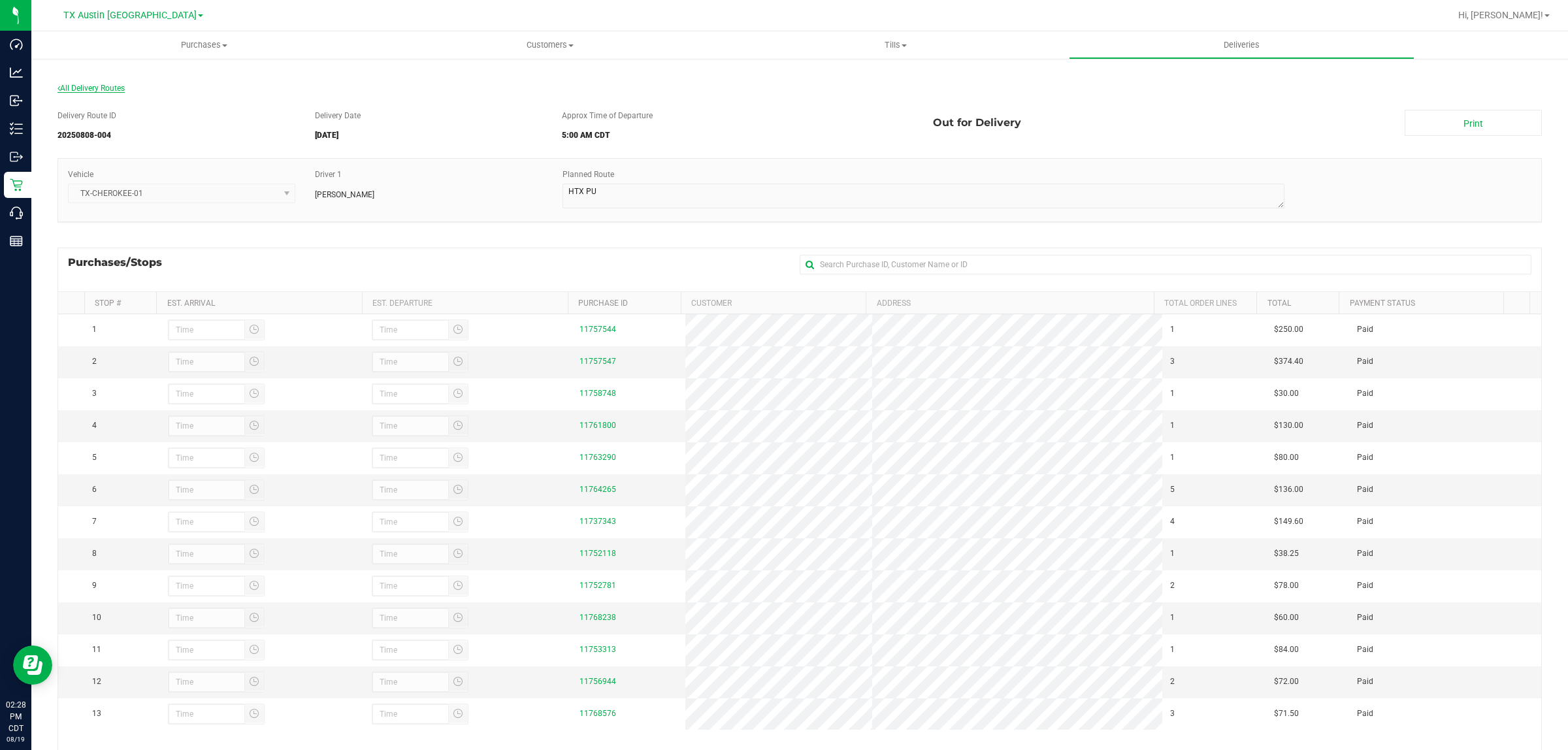
click at [95, 89] on span "All Delivery Routes" at bounding box center [91, 87] width 68 height 9
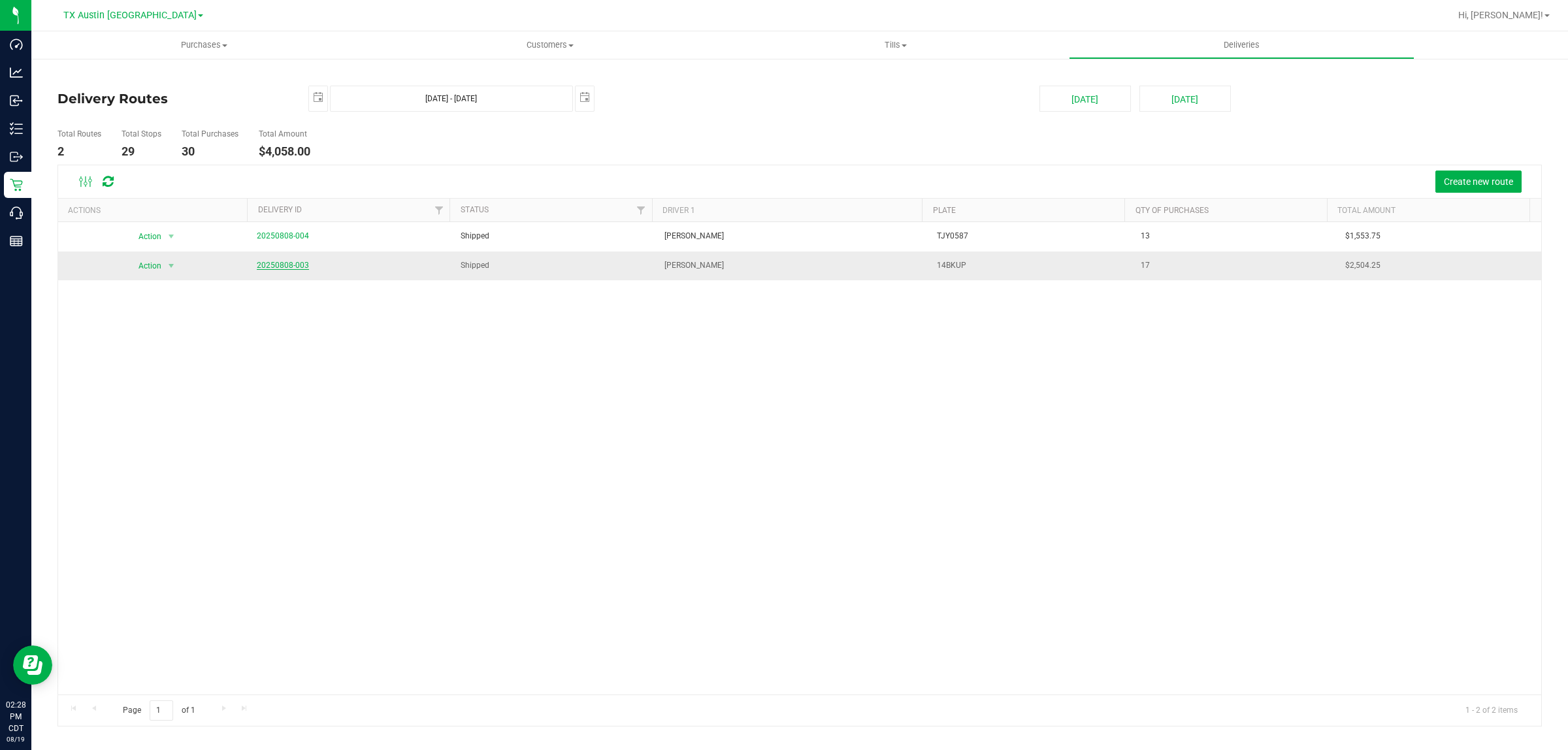
click at [291, 265] on link "20250808-003" at bounding box center [283, 265] width 53 height 9
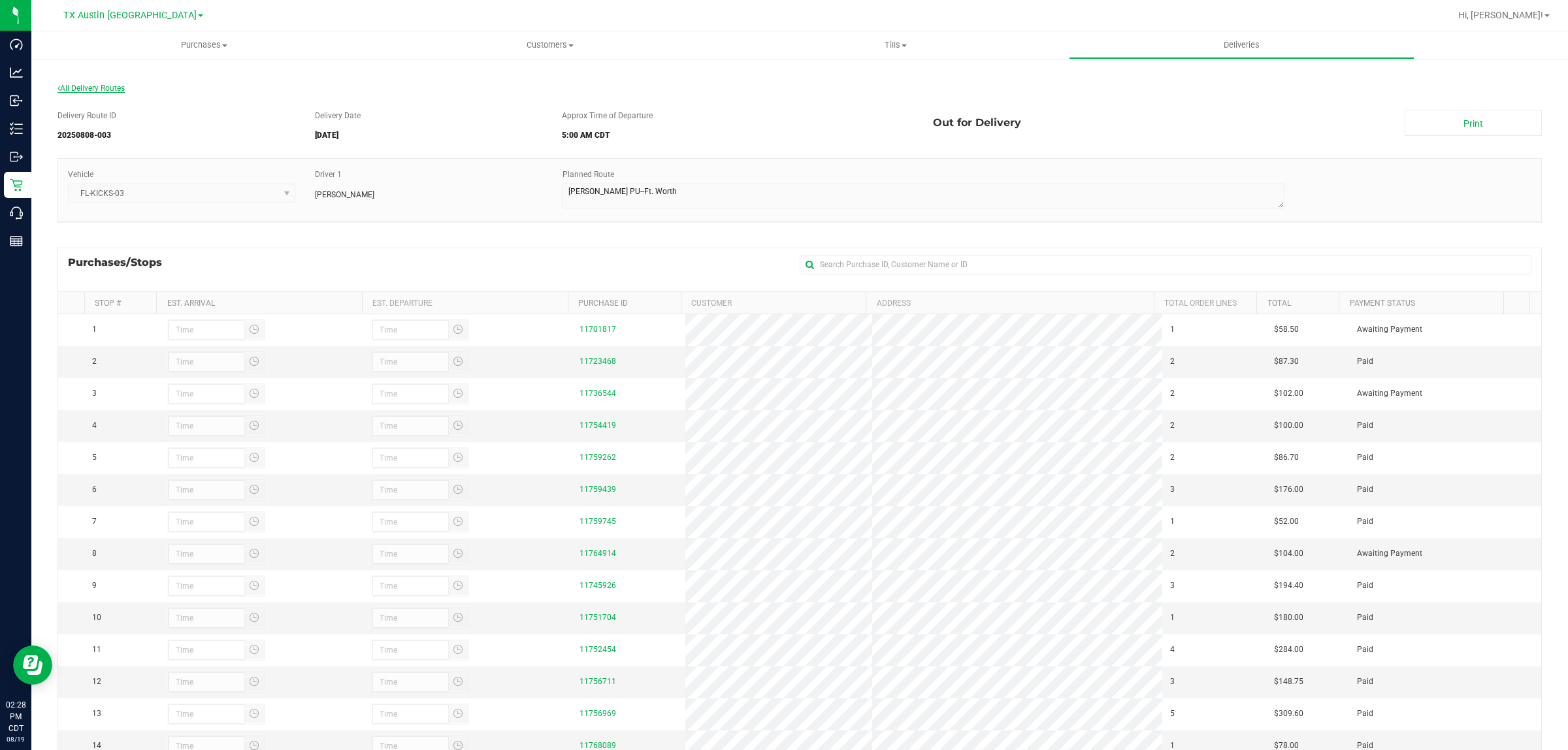
click at [111, 88] on span "All Delivery Routes" at bounding box center [91, 87] width 68 height 9
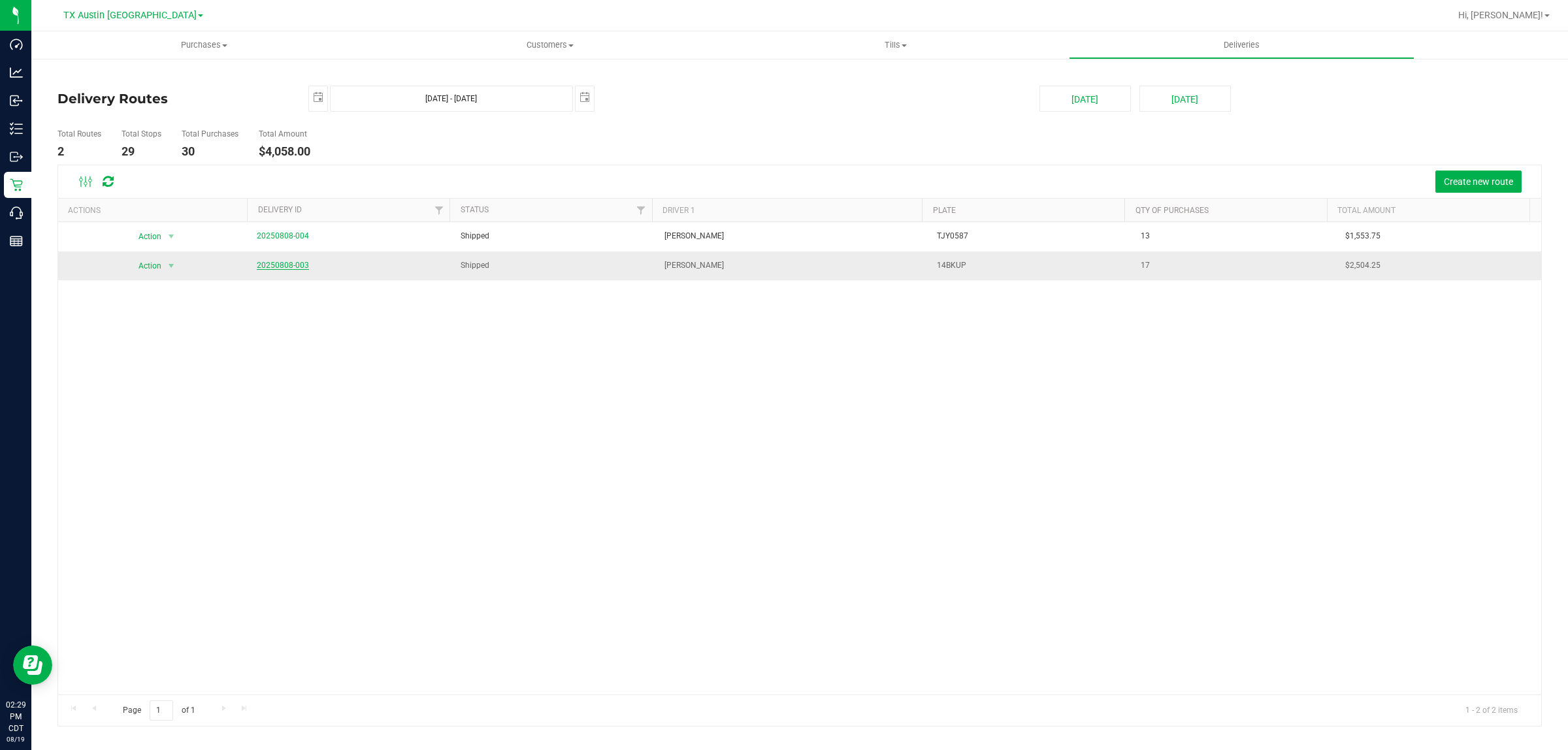
click at [269, 265] on link "20250808-003" at bounding box center [283, 265] width 53 height 9
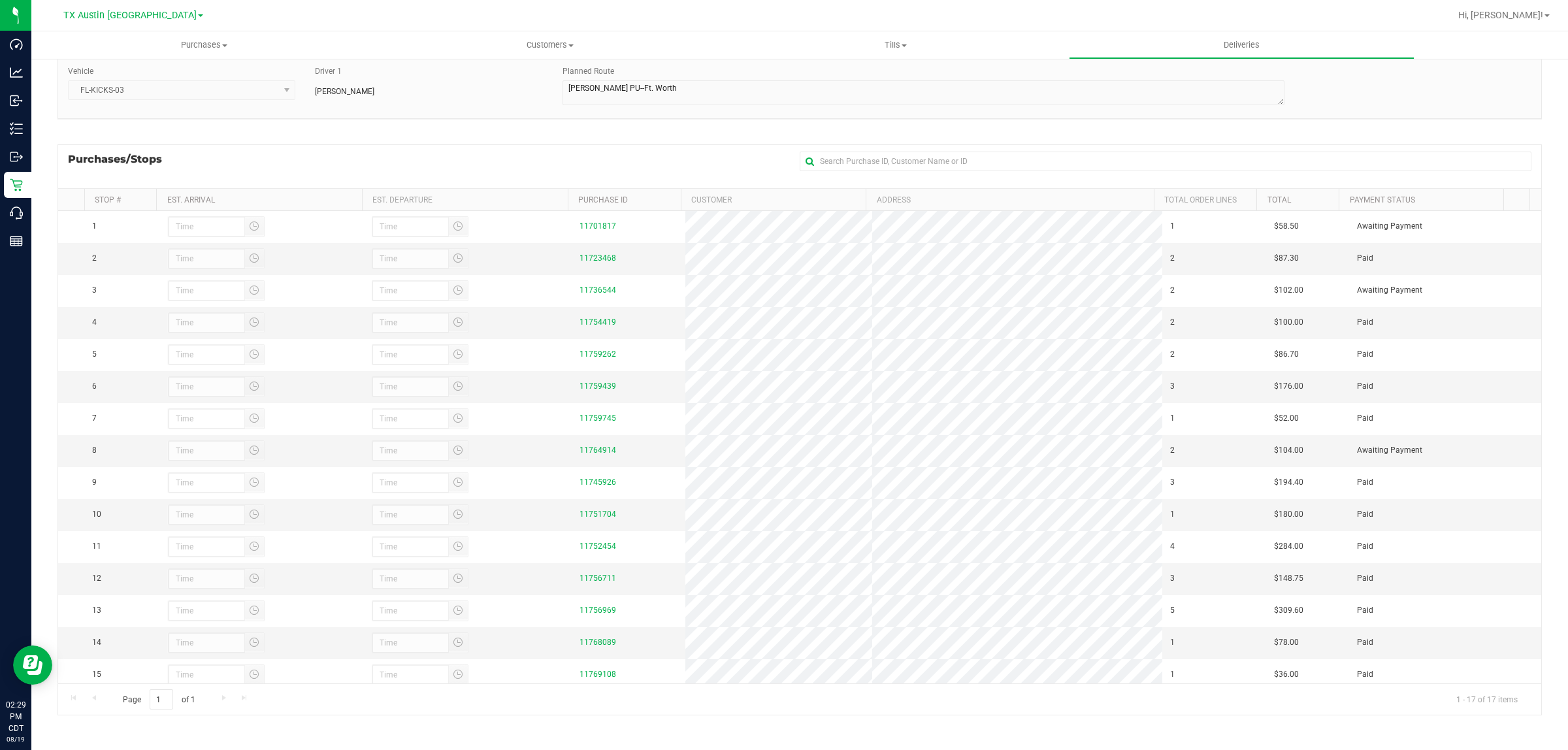
click at [569, 149] on div "Purchases/Stops + Add Purchase" at bounding box center [800, 166] width 1484 height 44
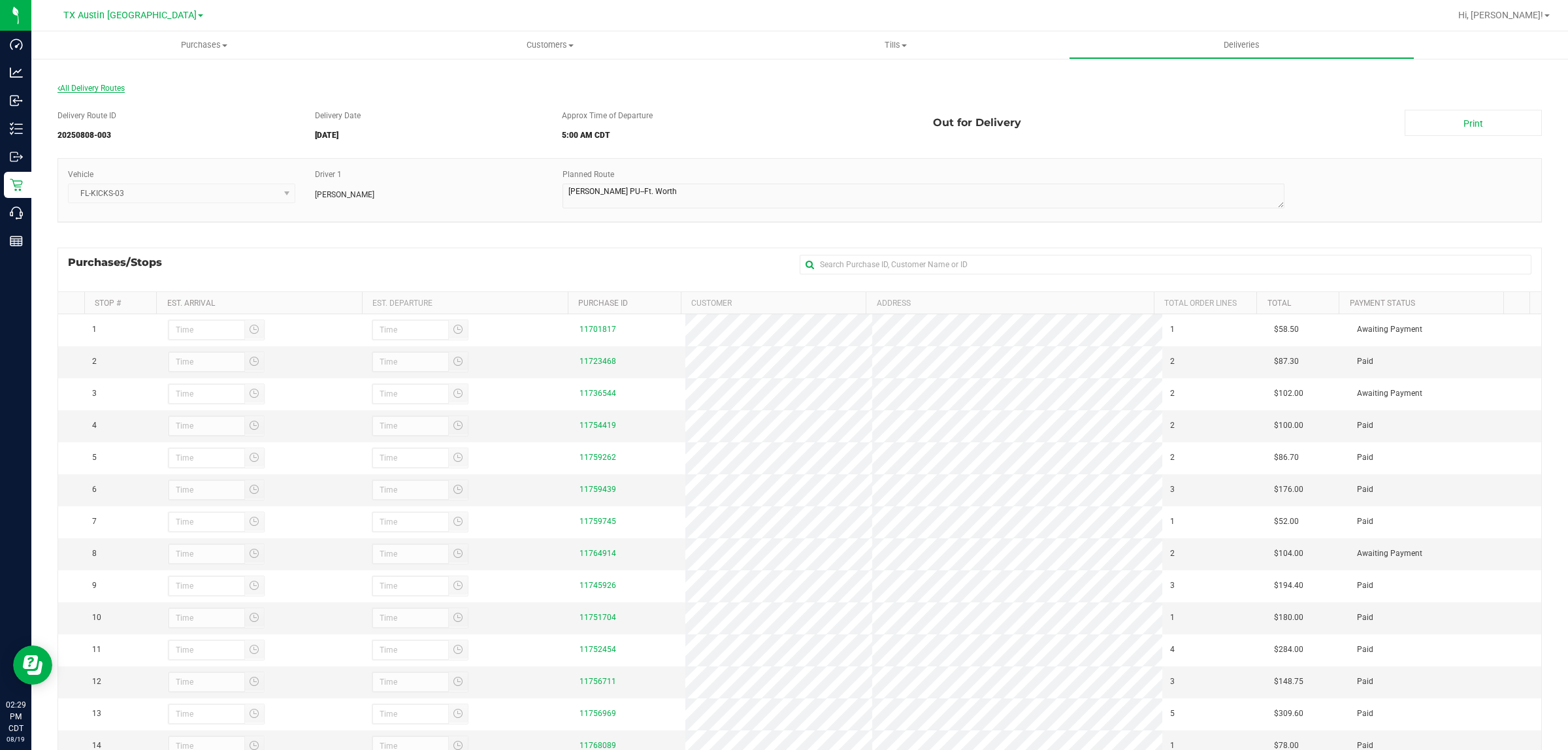
click at [88, 86] on span "All Delivery Routes" at bounding box center [91, 87] width 68 height 9
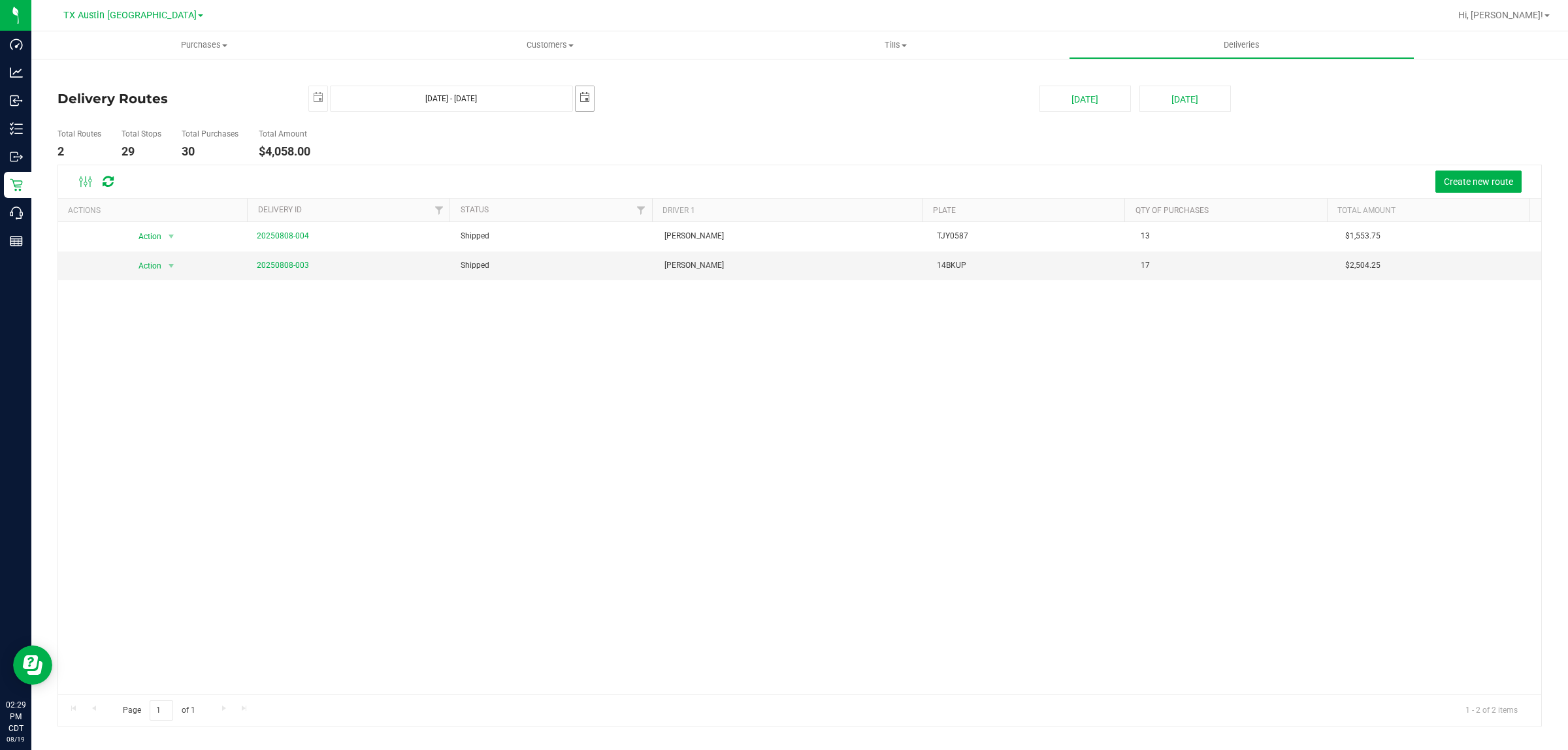
click at [586, 101] on span "select" at bounding box center [585, 97] width 10 height 10
click at [628, 214] on link "12" at bounding box center [625, 212] width 19 height 20
type input "Aug 11, 2025 - Aug 12, 2025"
type input "2025-08-12"
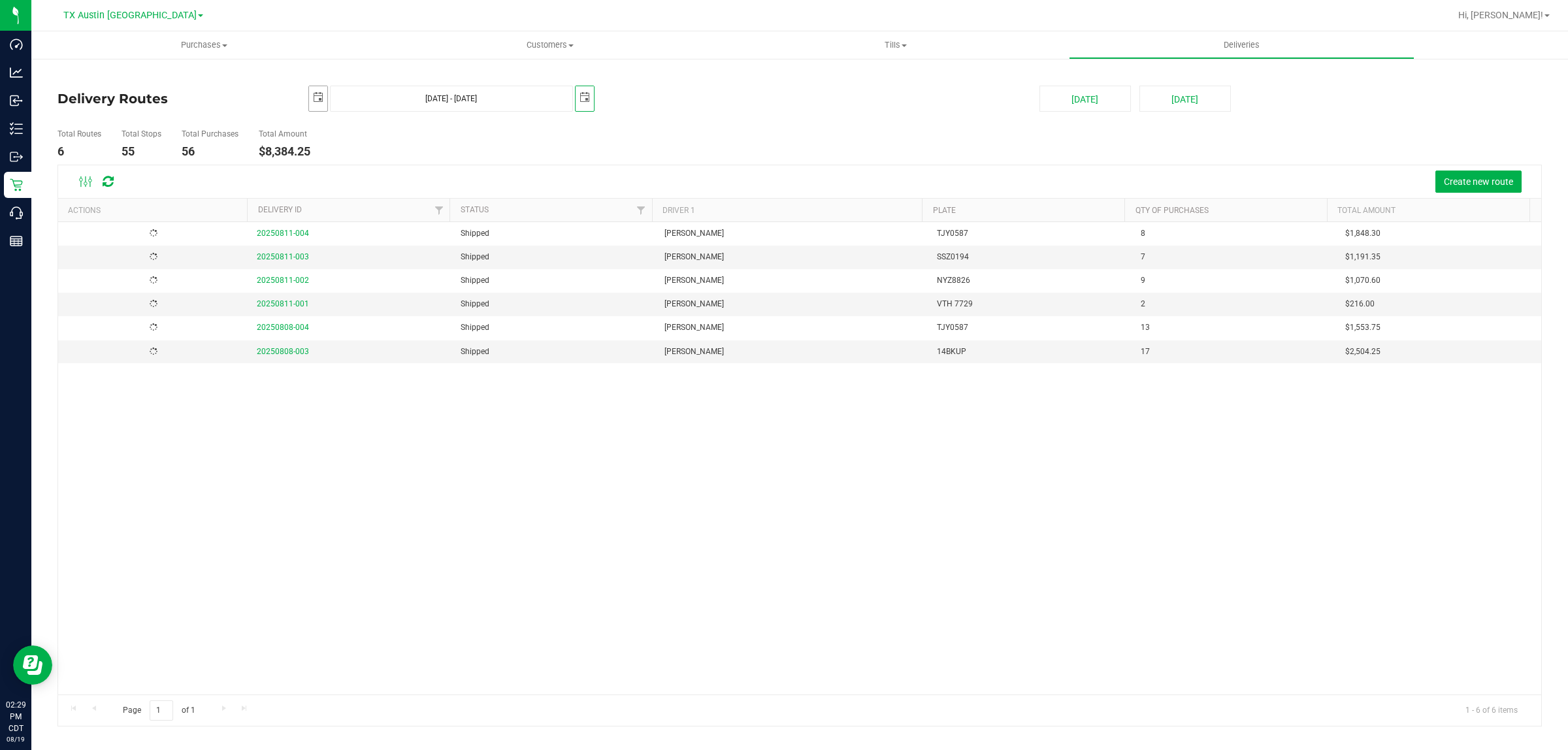
click at [317, 95] on span "select" at bounding box center [317, 97] width 10 height 10
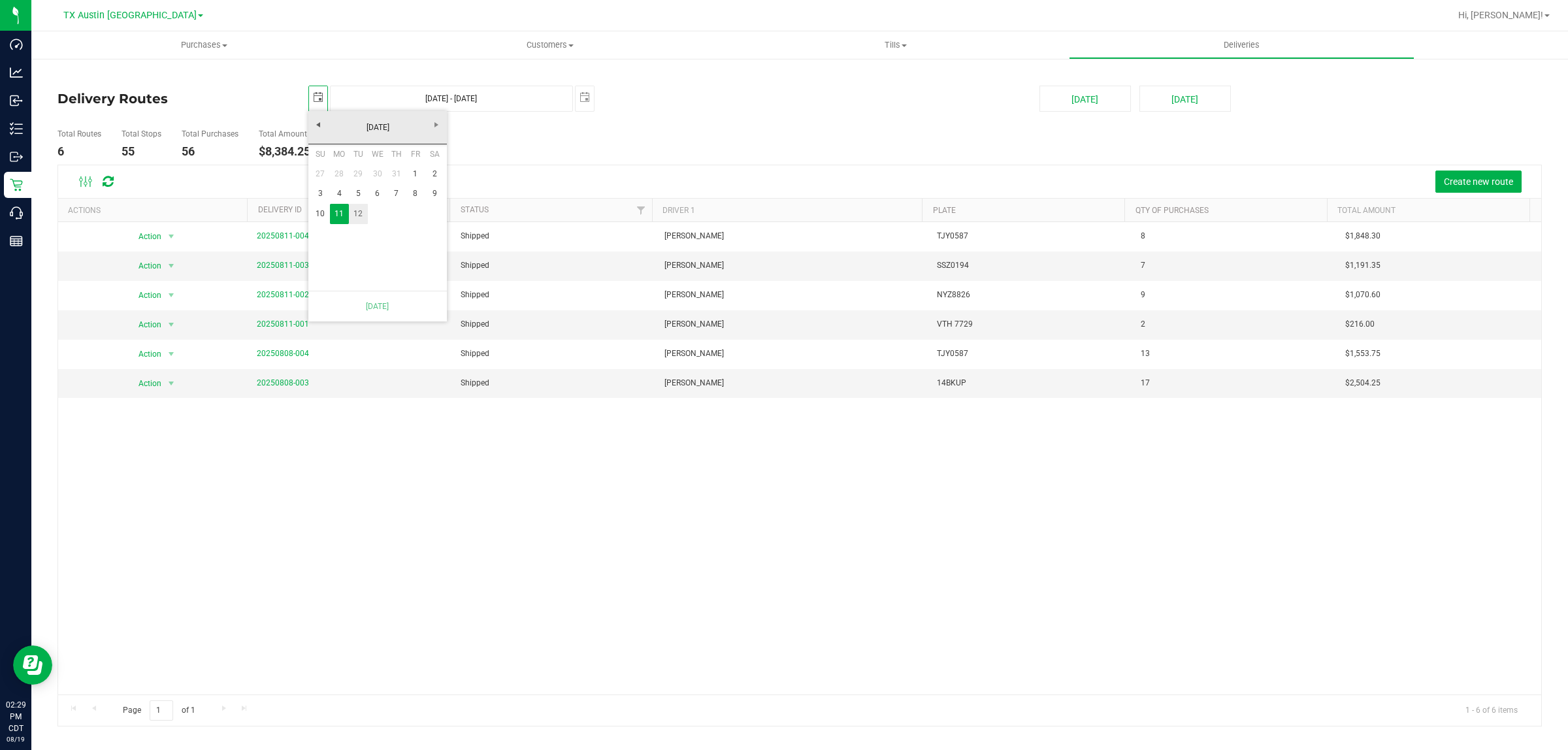
click at [360, 216] on link "12" at bounding box center [359, 213] width 19 height 20
type input "Aug 12, 2025 - Aug 12, 2025"
type input "2025-08-12"
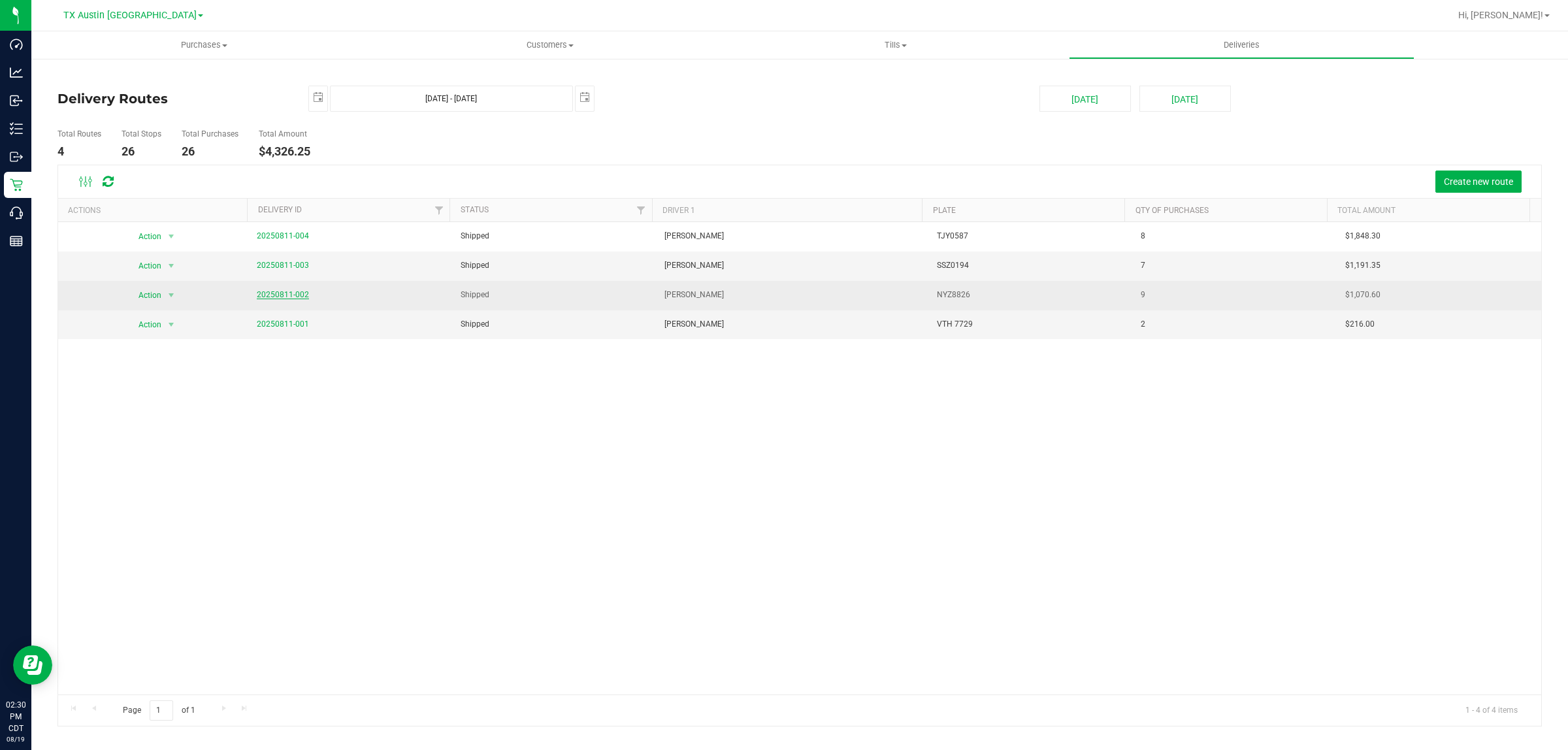
click at [294, 297] on link "20250811-002" at bounding box center [283, 294] width 53 height 9
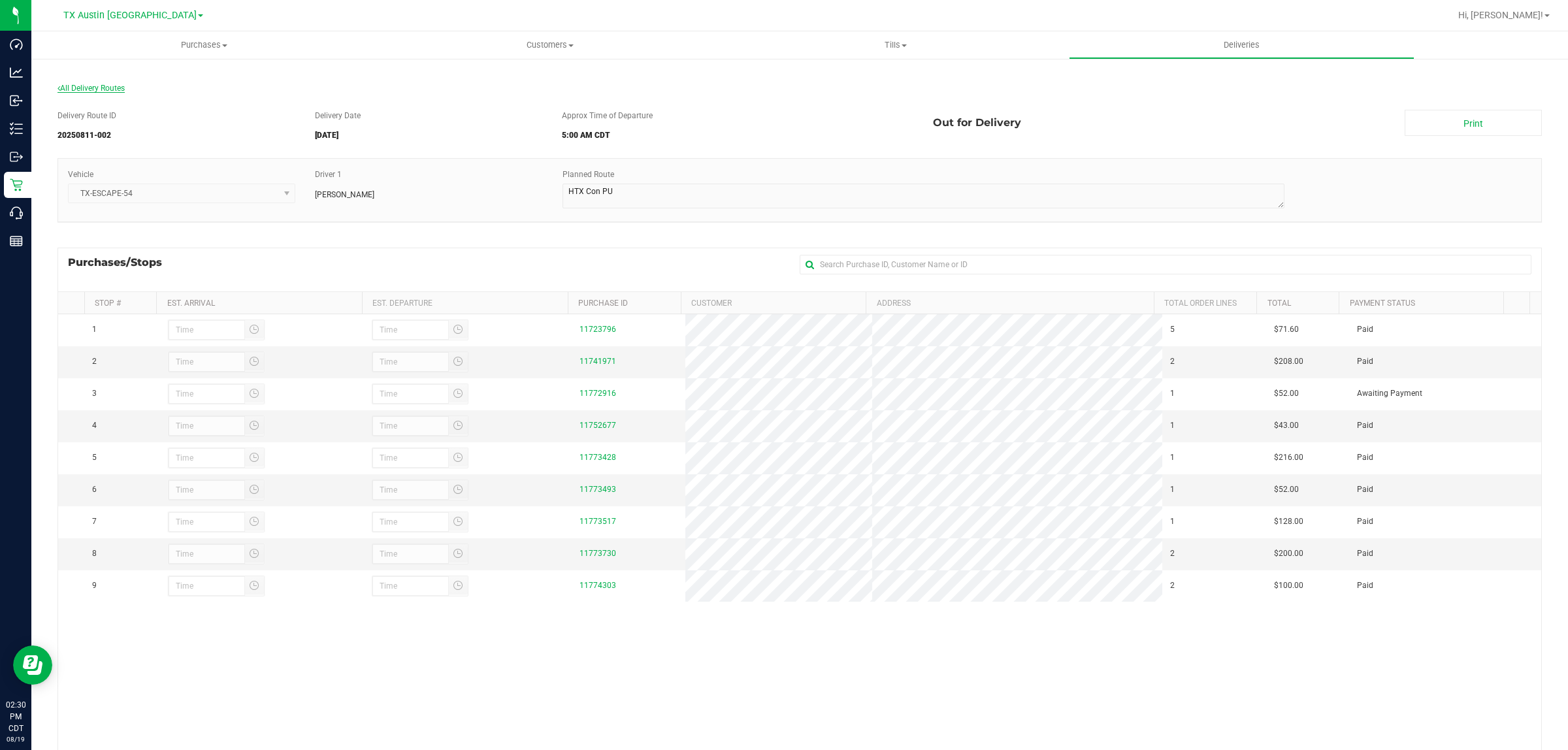
click at [82, 88] on span "All Delivery Routes" at bounding box center [91, 87] width 68 height 9
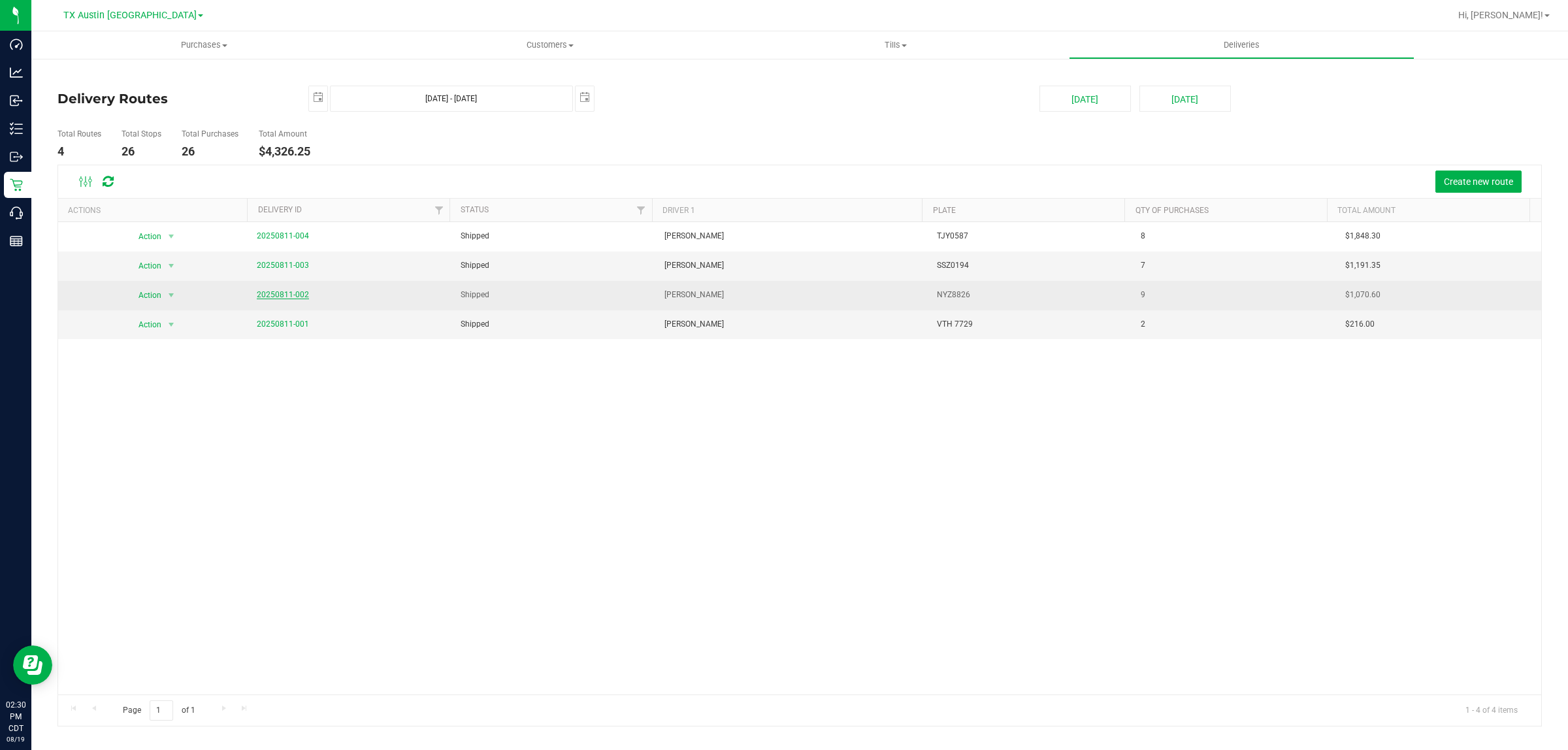
click at [292, 295] on link "20250811-002" at bounding box center [283, 294] width 53 height 9
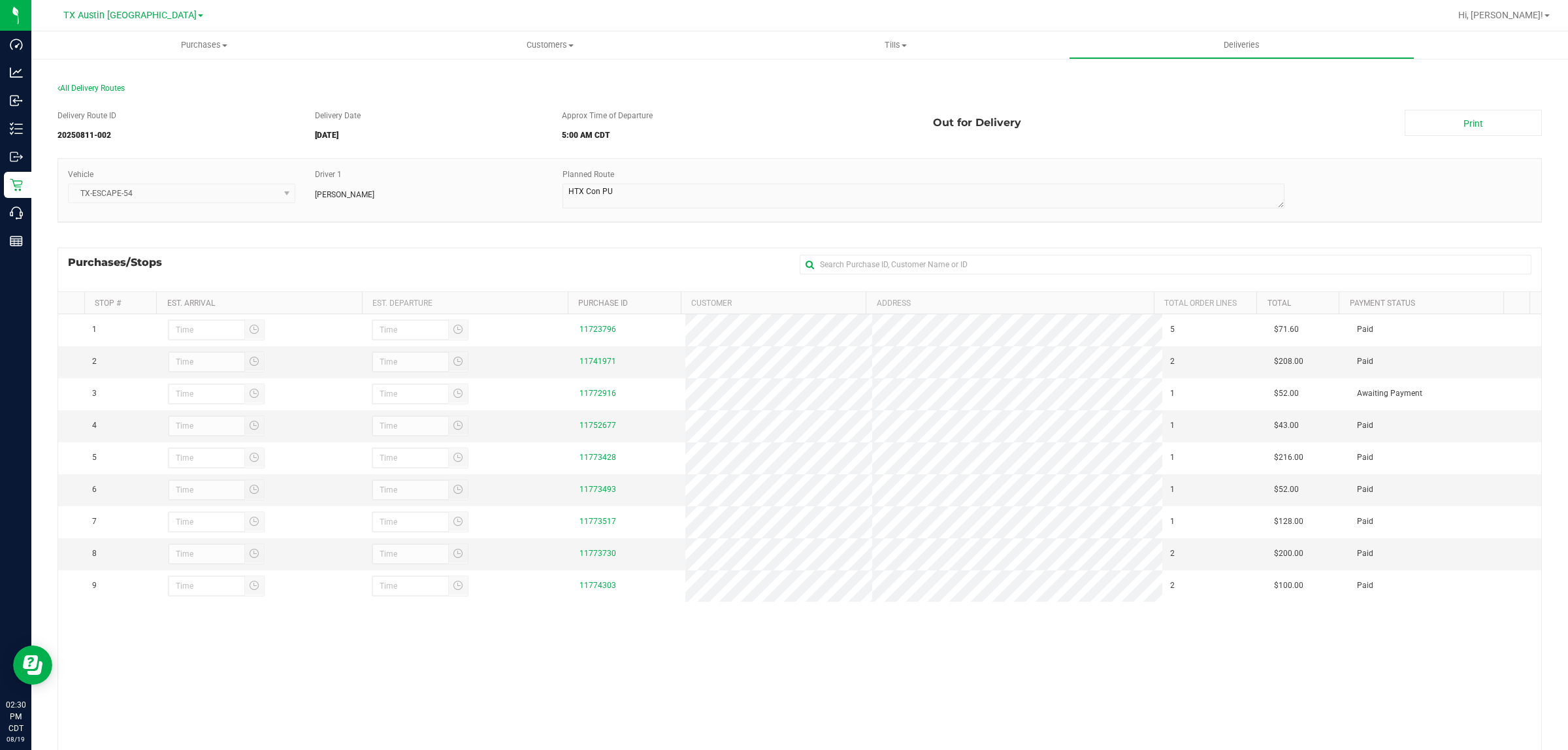
drag, startPoint x: 461, startPoint y: 257, endPoint x: 452, endPoint y: 253, distance: 9.8
click at [458, 255] on div "Purchases/Stops + Add Purchase" at bounding box center [800, 269] width 1484 height 44
click at [92, 87] on span "All Delivery Routes" at bounding box center [91, 87] width 68 height 9
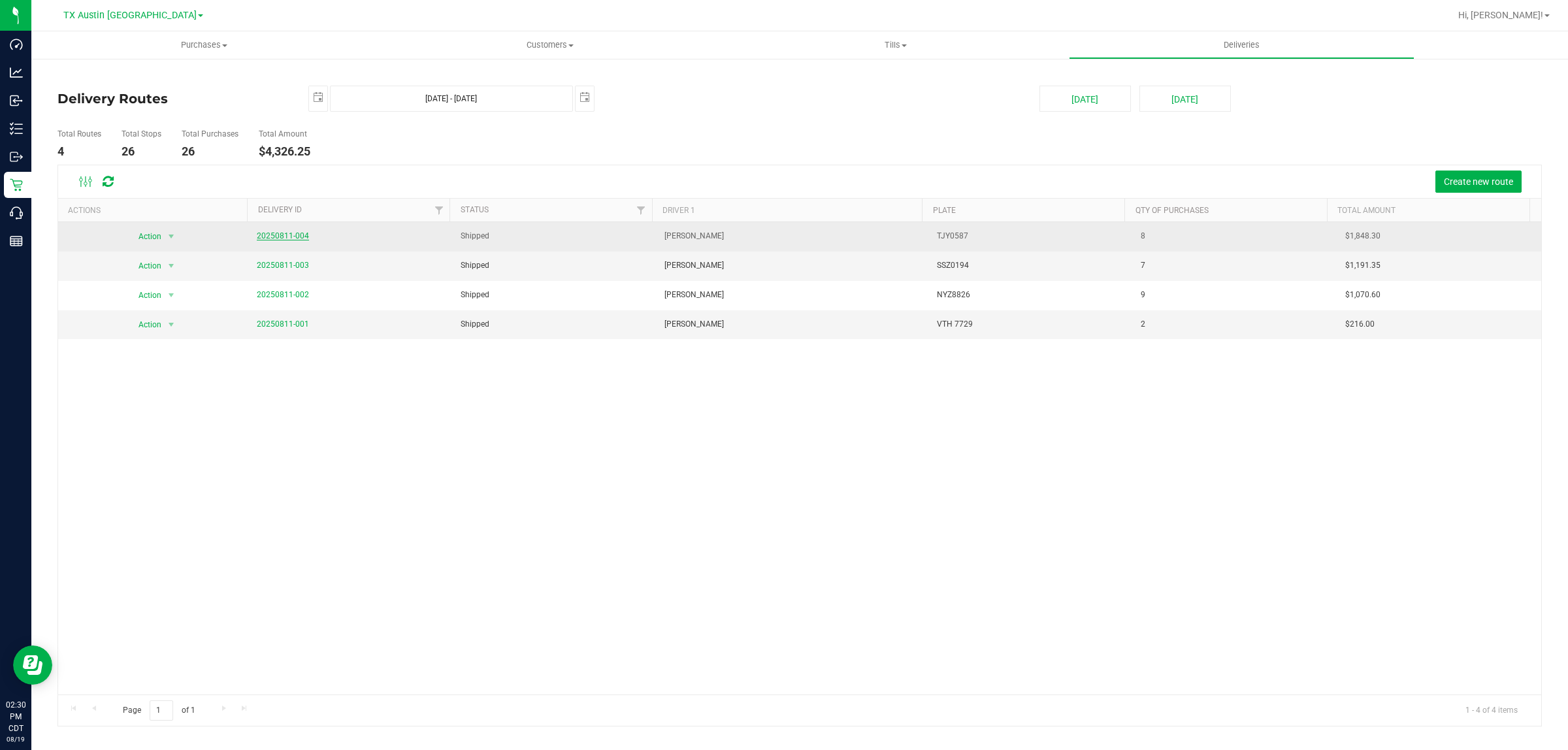
click at [290, 239] on link "20250811-004" at bounding box center [283, 235] width 53 height 9
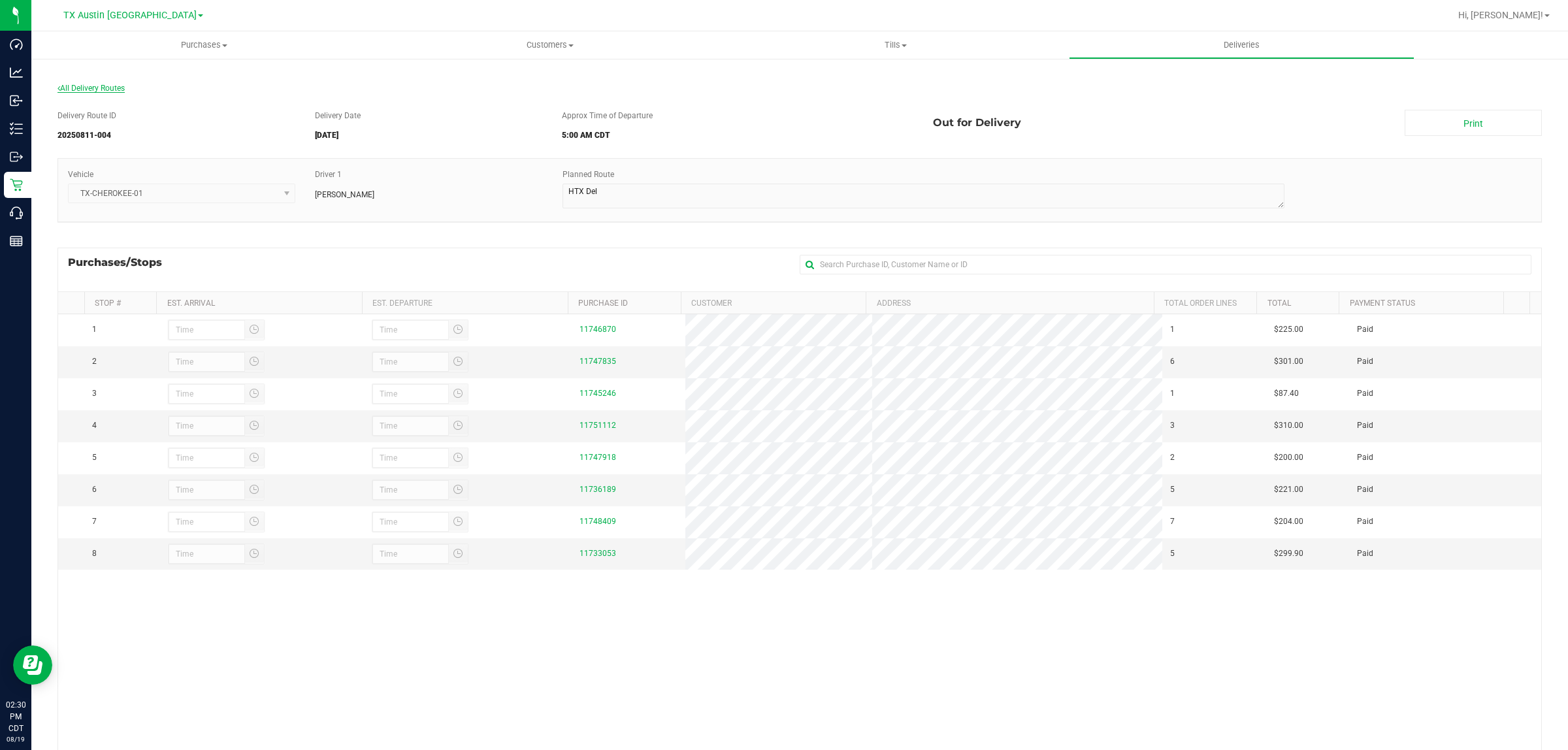
click at [103, 86] on span "All Delivery Routes" at bounding box center [91, 87] width 68 height 9
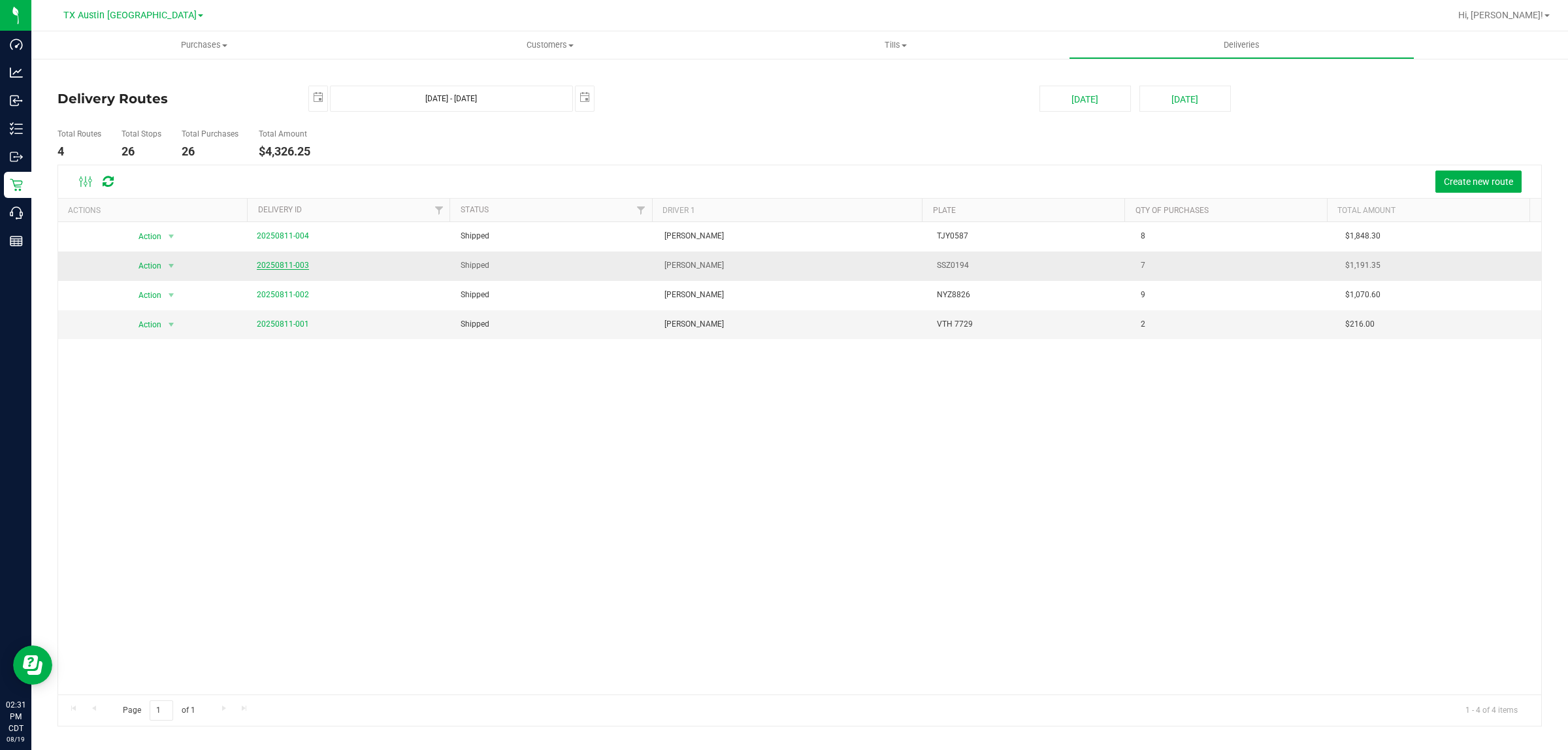
click at [293, 262] on link "20250811-003" at bounding box center [283, 265] width 53 height 9
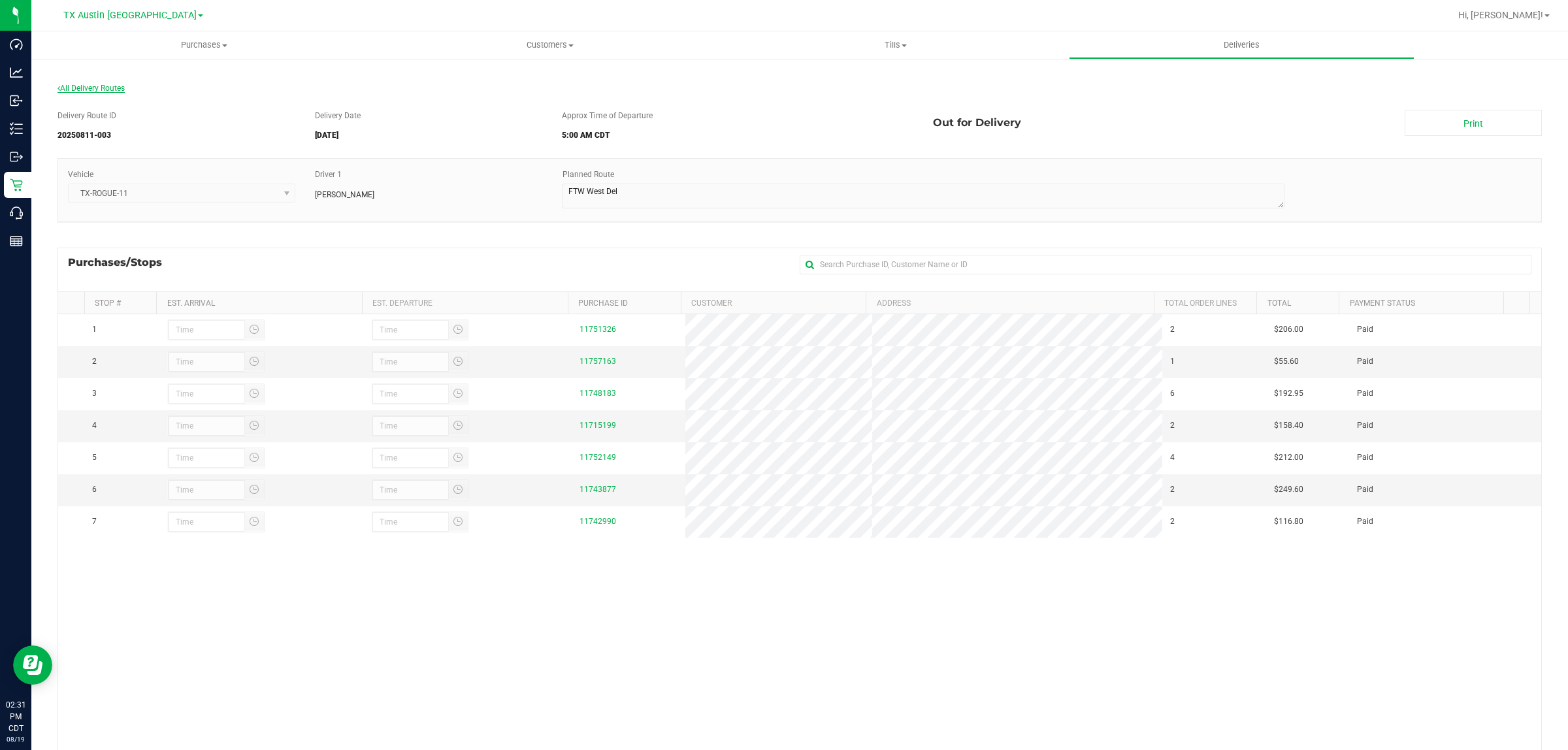
click at [103, 86] on span "All Delivery Routes" at bounding box center [91, 87] width 68 height 9
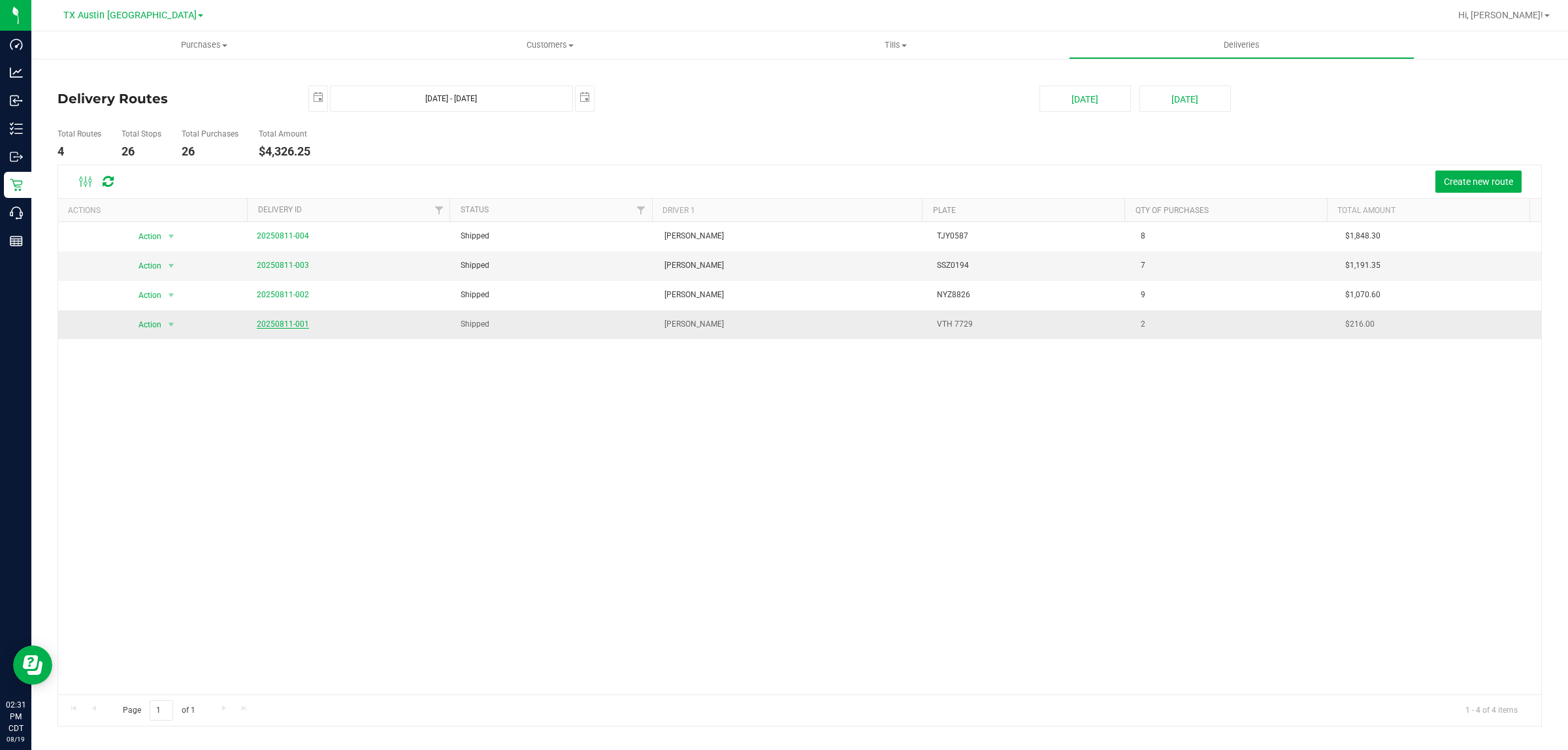
click at [290, 324] on link "20250811-001" at bounding box center [283, 324] width 53 height 9
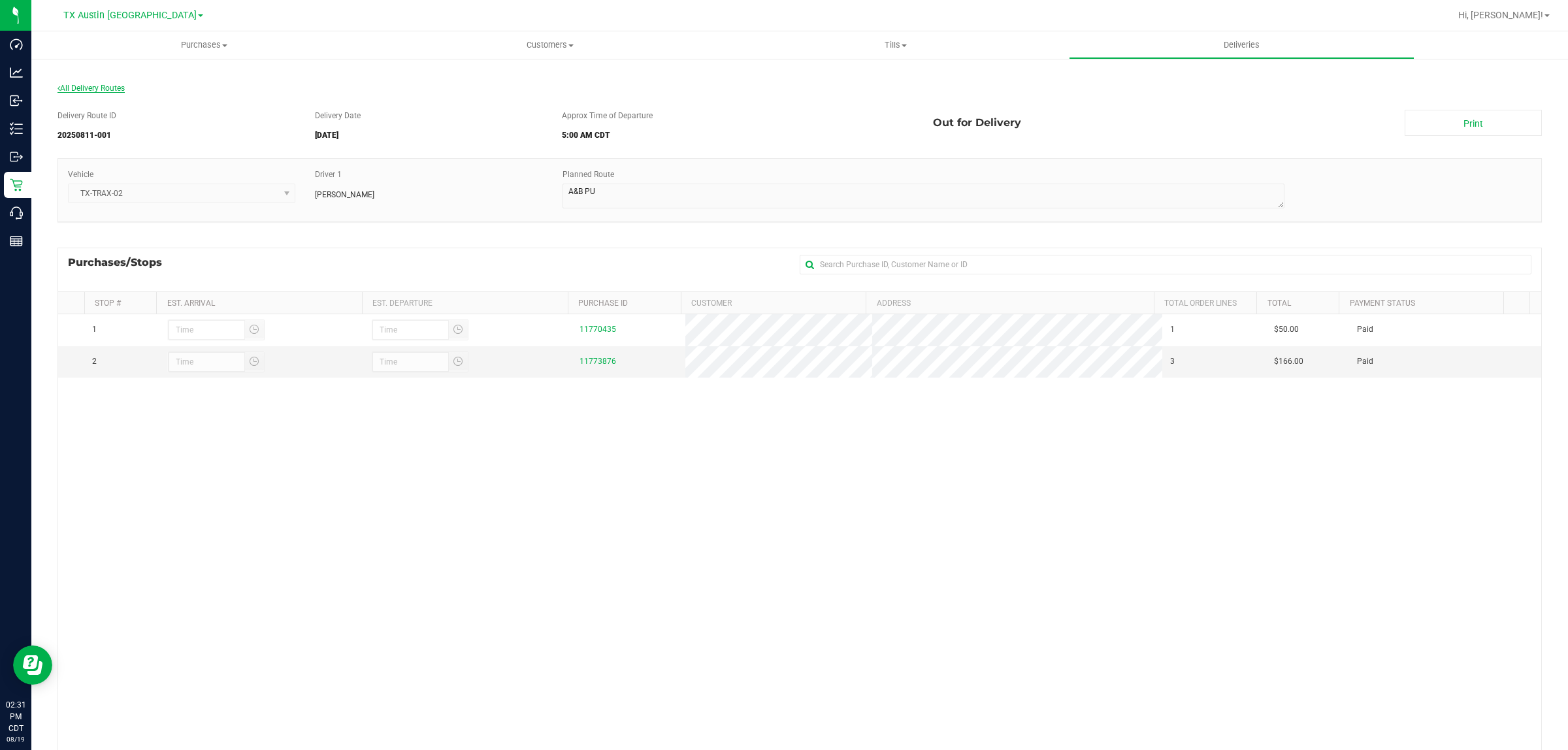
click at [98, 86] on span "All Delivery Routes" at bounding box center [91, 87] width 68 height 9
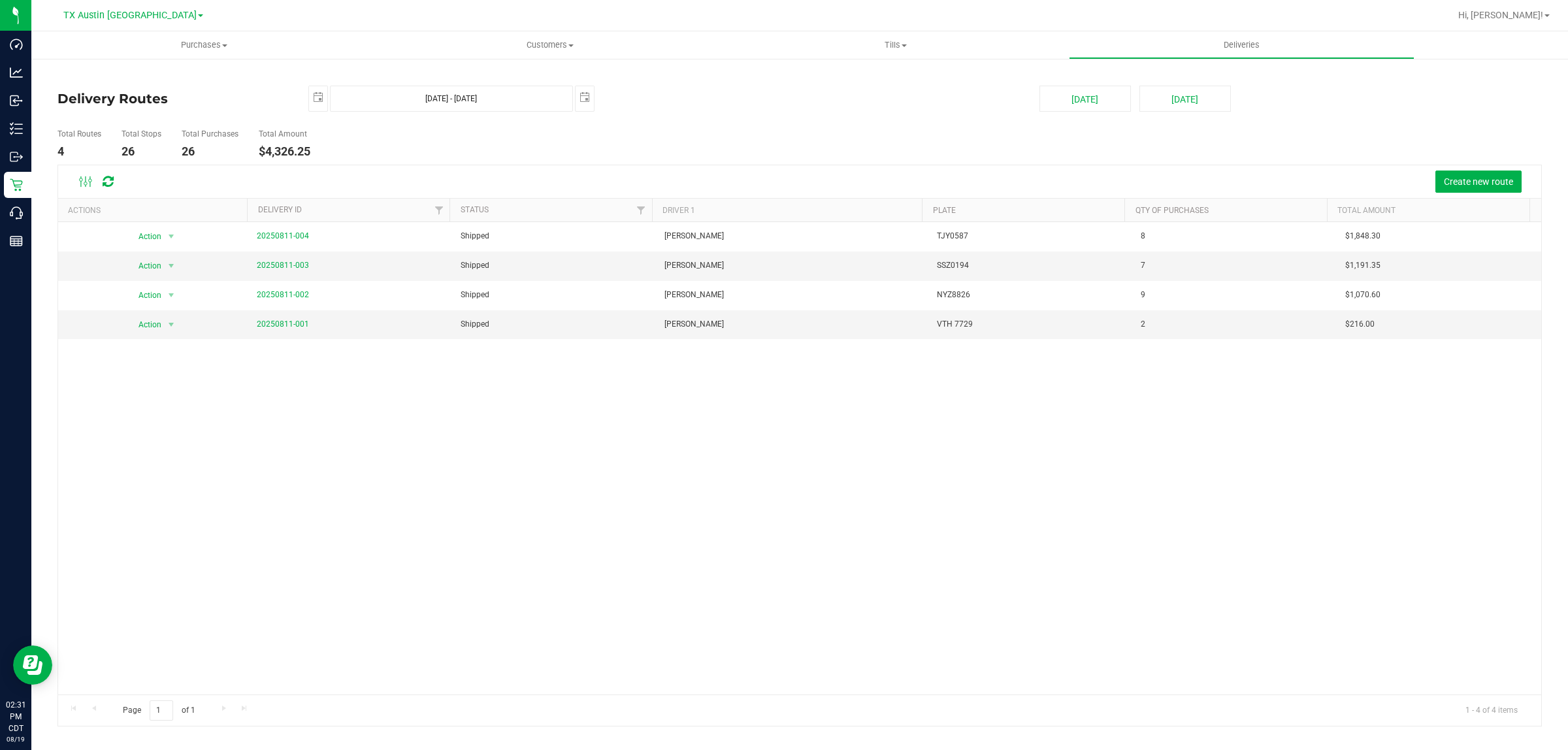
click at [348, 172] on div "Create new route" at bounding box center [830, 181] width 1403 height 22
click at [580, 99] on span "select" at bounding box center [585, 97] width 10 height 10
click at [647, 212] on link "13" at bounding box center [644, 212] width 19 height 20
type input "Aug 12, 2025 - Aug 13, 2025"
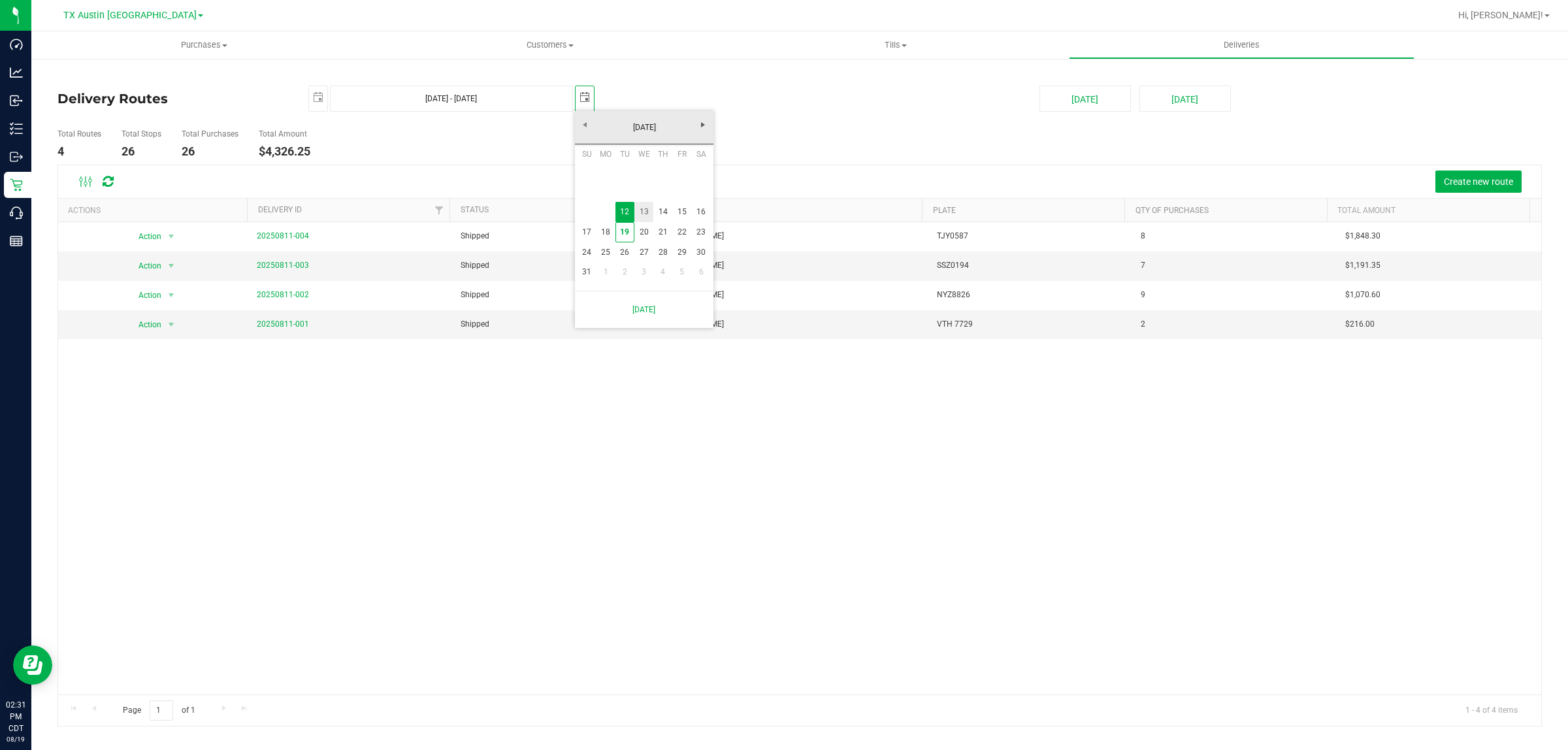
type input "2025-08-13"
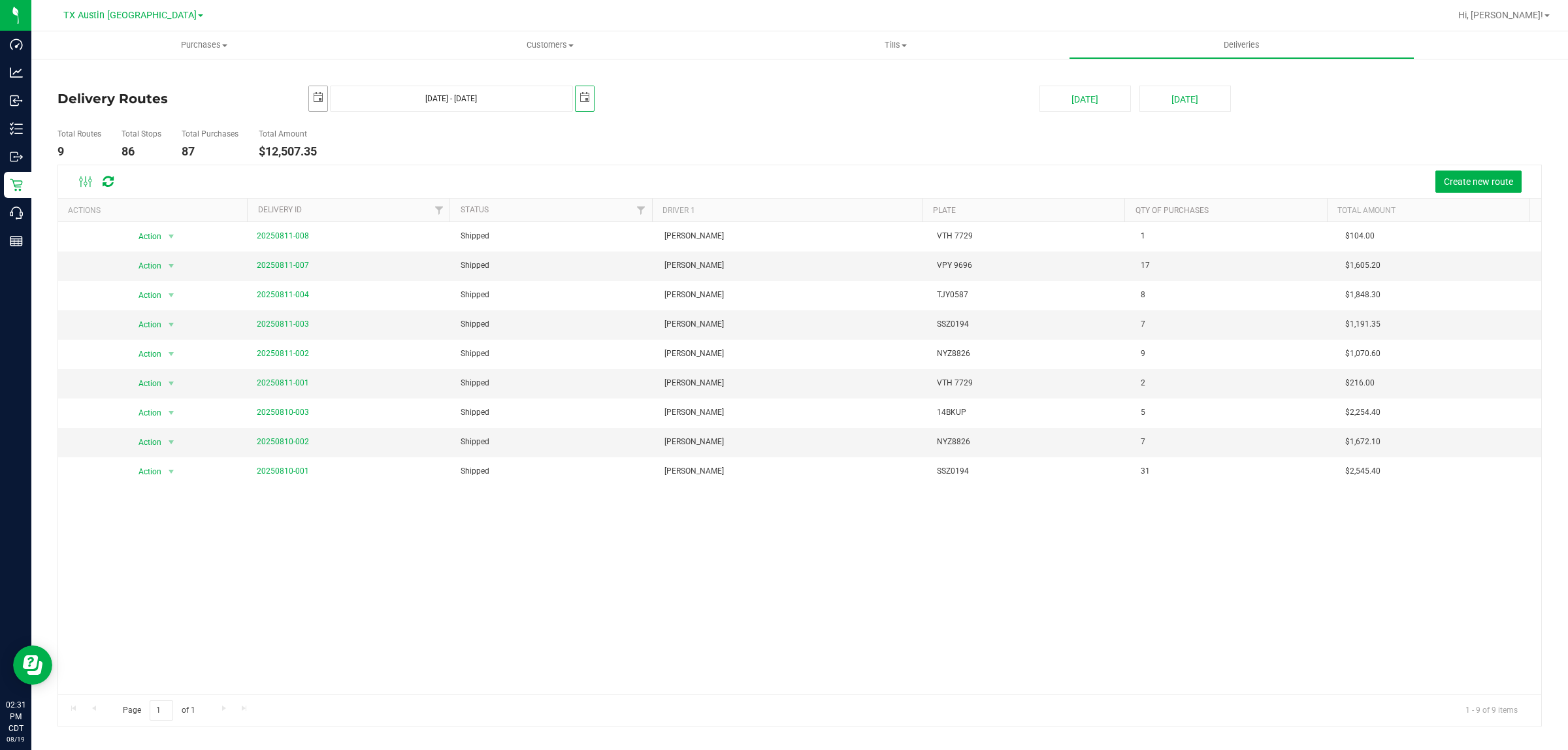
click at [317, 98] on span "select" at bounding box center [317, 97] width 10 height 10
click at [379, 214] on link "13" at bounding box center [377, 213] width 19 height 20
type input "Aug 13, 2025 - Aug 13, 2025"
type input "2025-08-13"
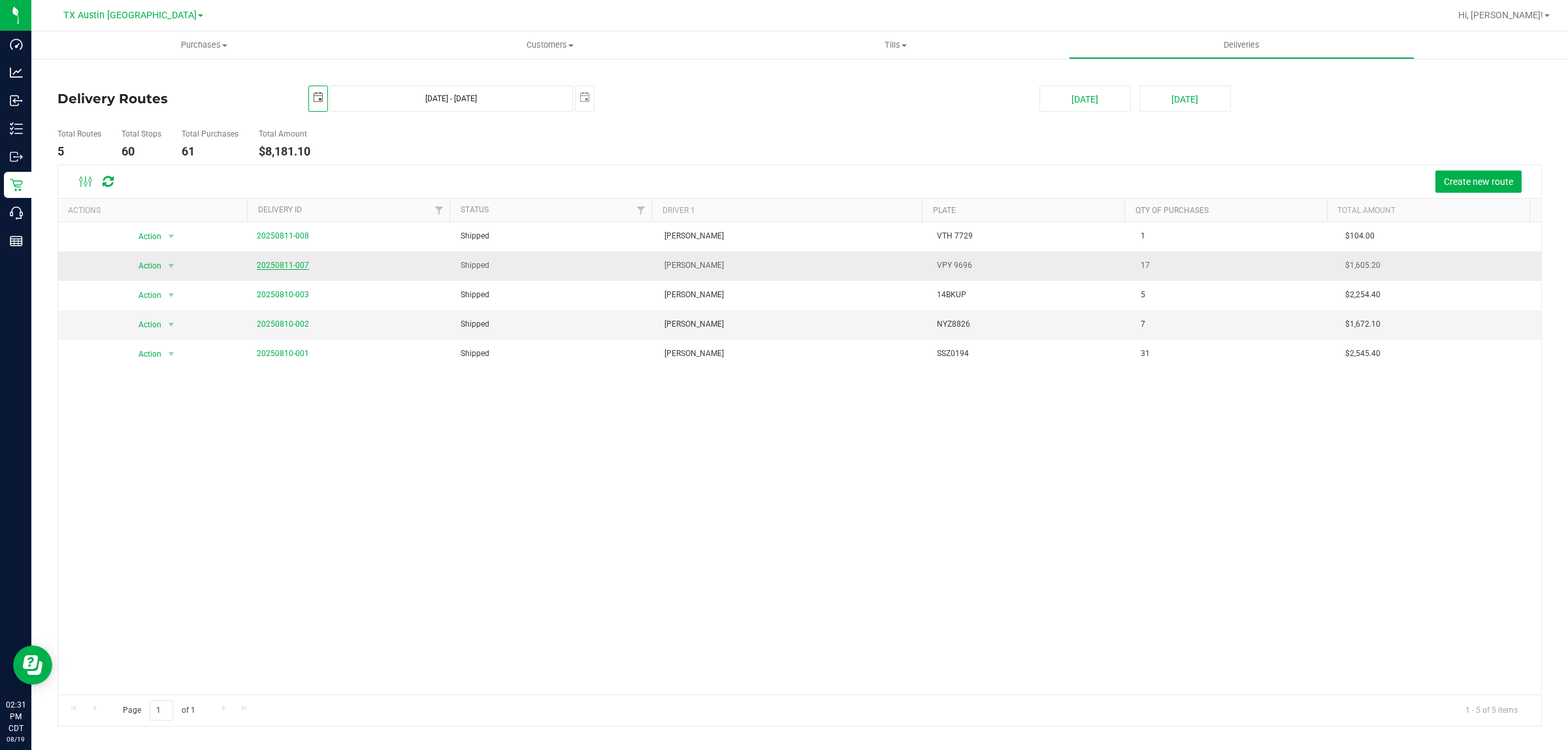
click at [298, 266] on link "20250811-007" at bounding box center [283, 265] width 53 height 9
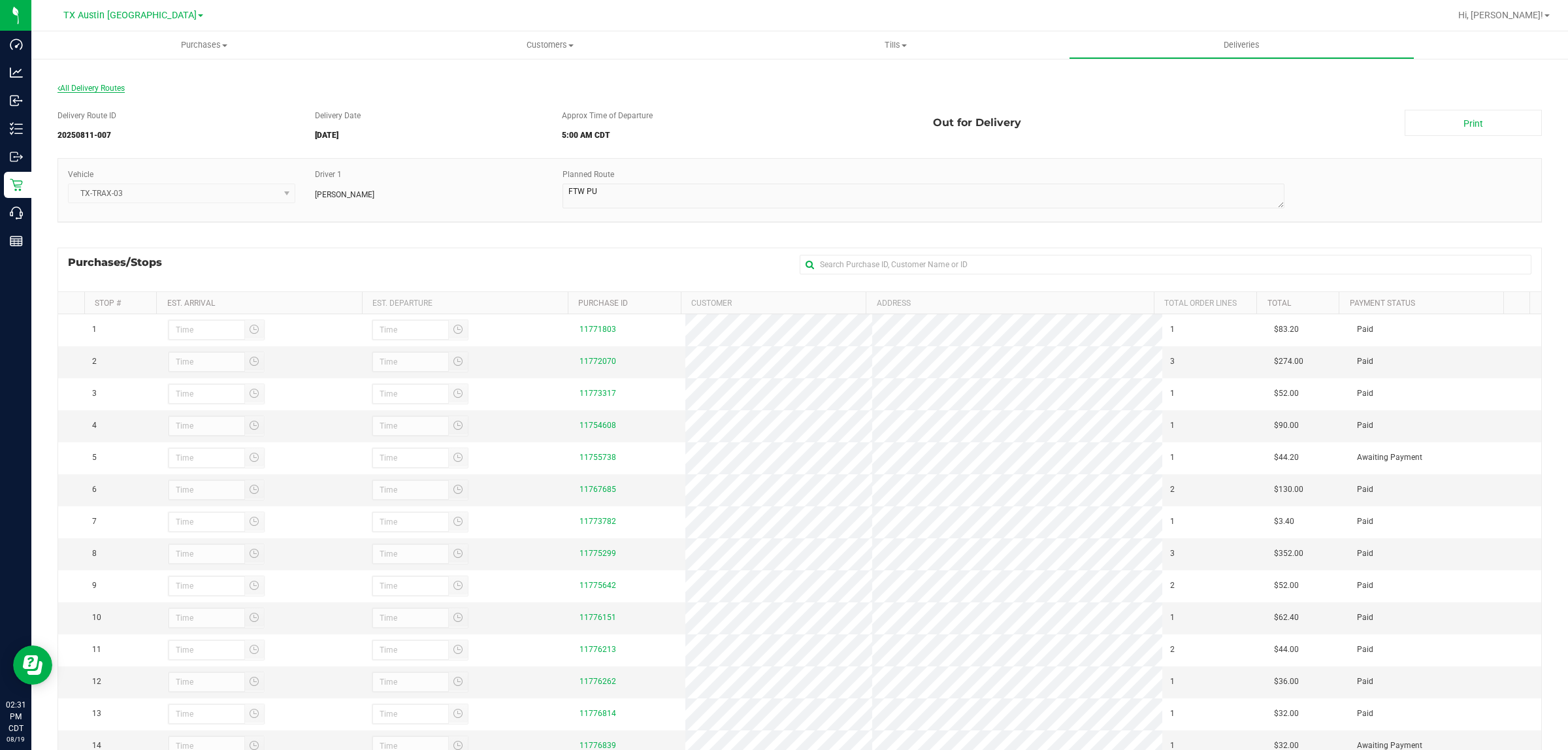
click at [99, 89] on span "All Delivery Routes" at bounding box center [91, 87] width 68 height 9
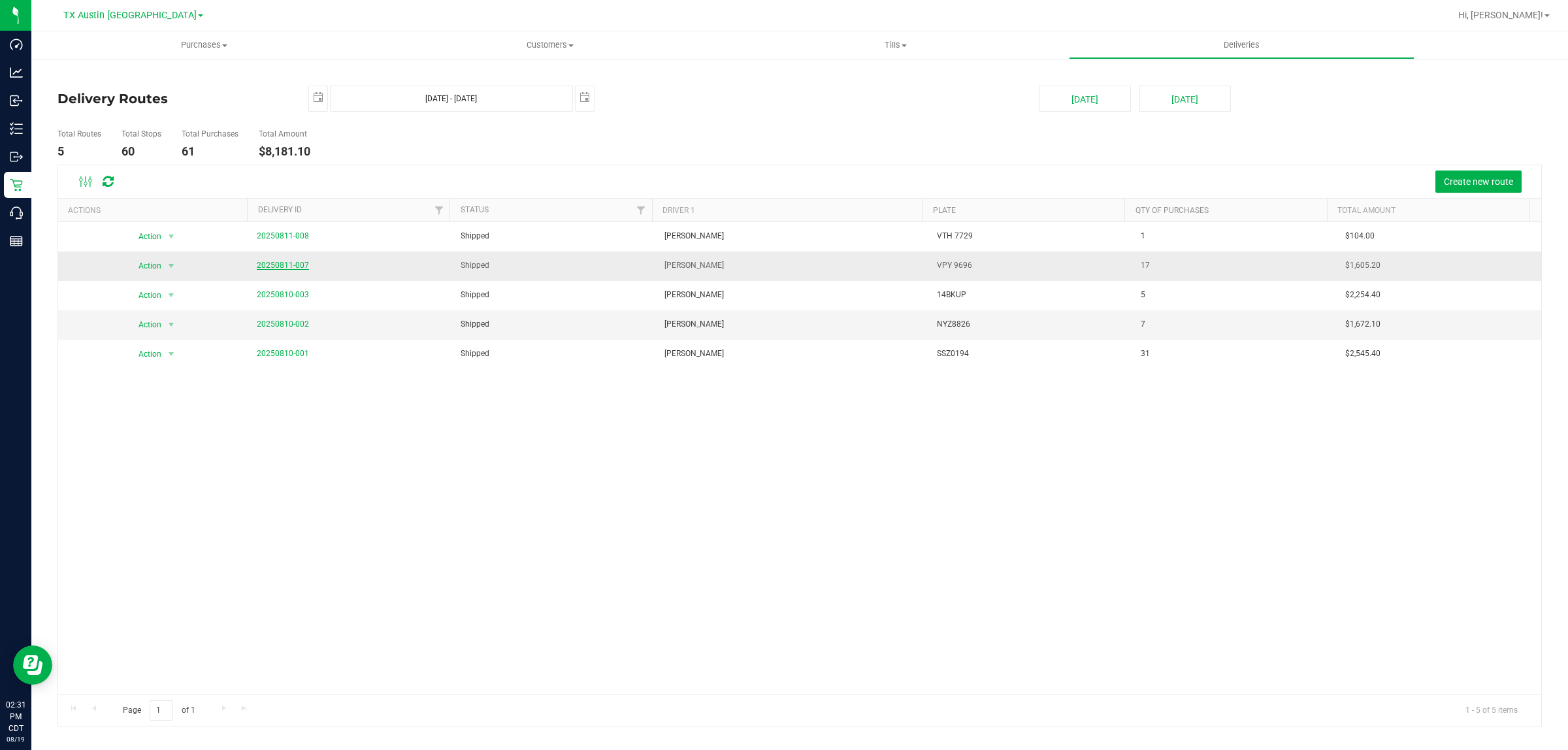
click at [285, 263] on link "20250811-007" at bounding box center [283, 265] width 53 height 9
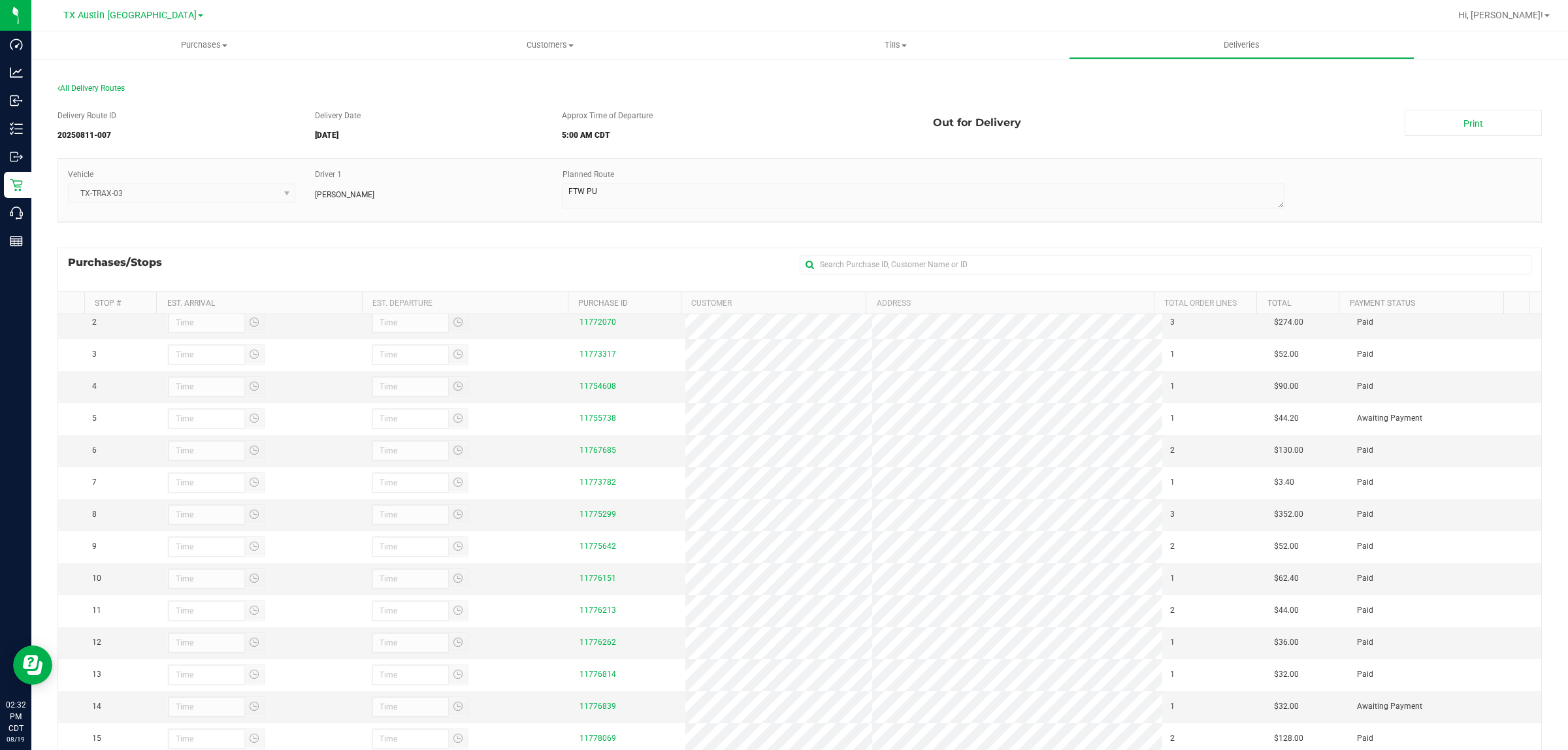
click at [1534, 228] on div "All Delivery Routes Delivery Route ID 20250811-007 Delivery Date 08/13/2025 App…" at bounding box center [800, 456] width 1504 height 770
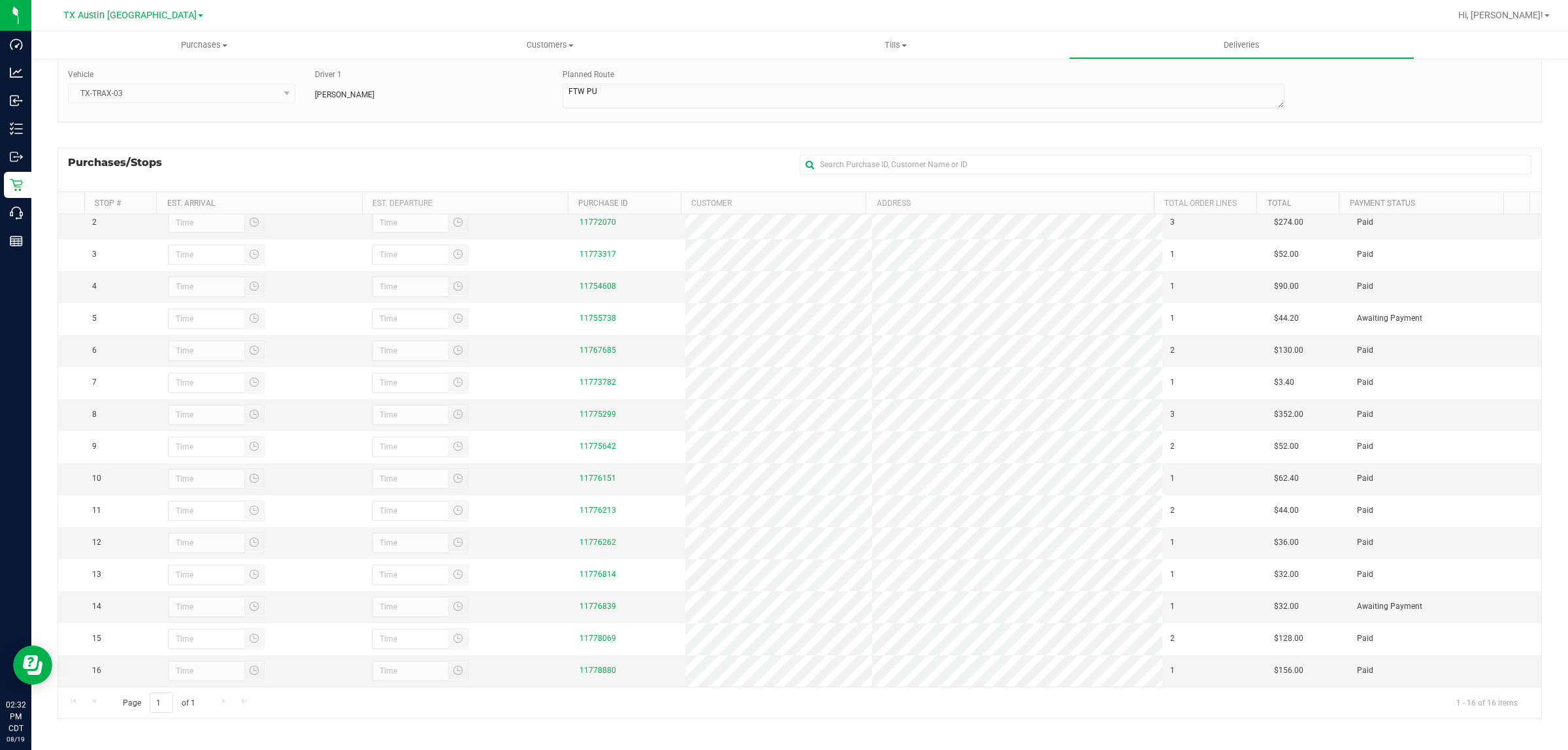
scroll to position [103, 0]
click at [642, 159] on div "Purchases/Stops + Add Purchase" at bounding box center [800, 166] width 1484 height 44
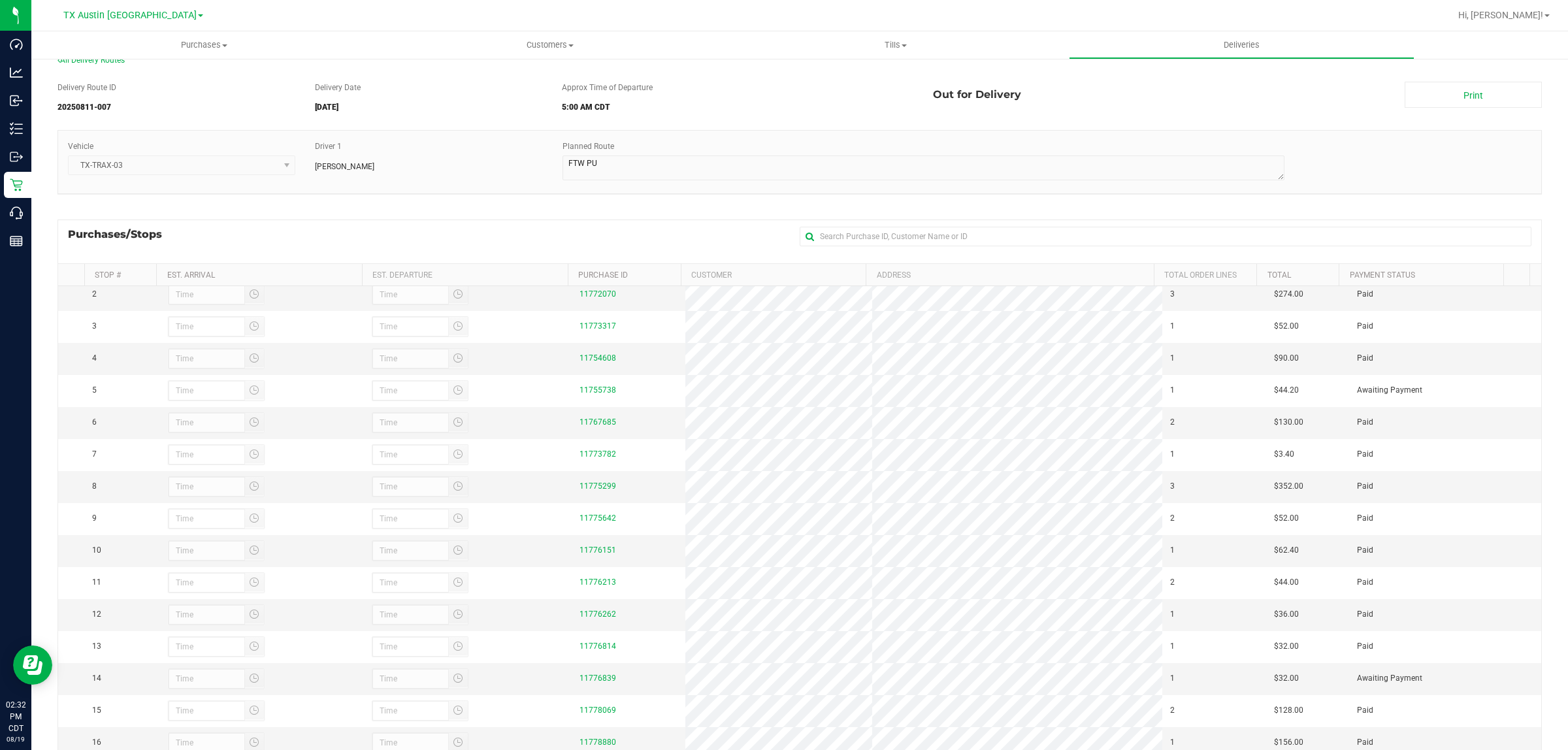
scroll to position [0, 0]
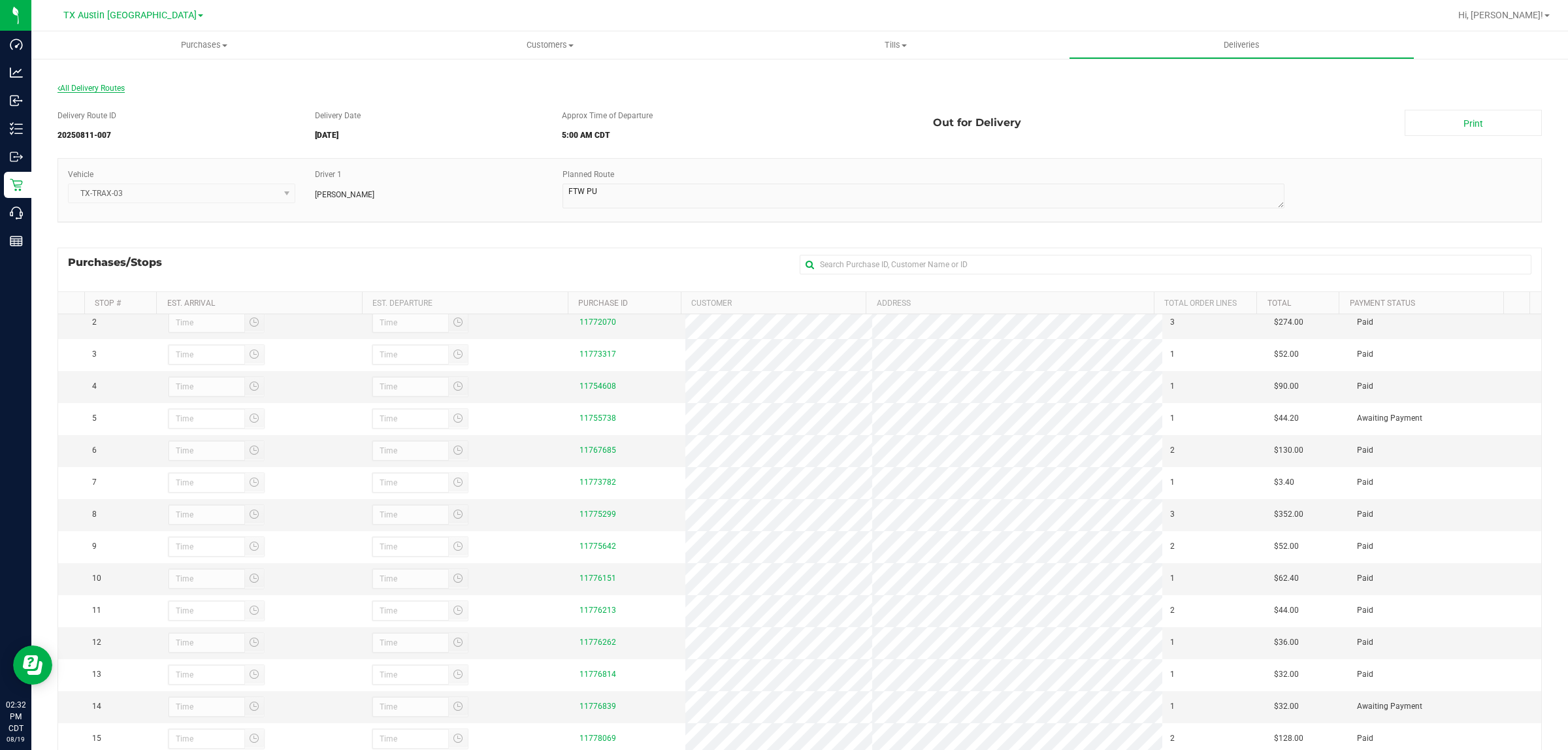
click at [108, 84] on span "All Delivery Routes" at bounding box center [91, 87] width 68 height 9
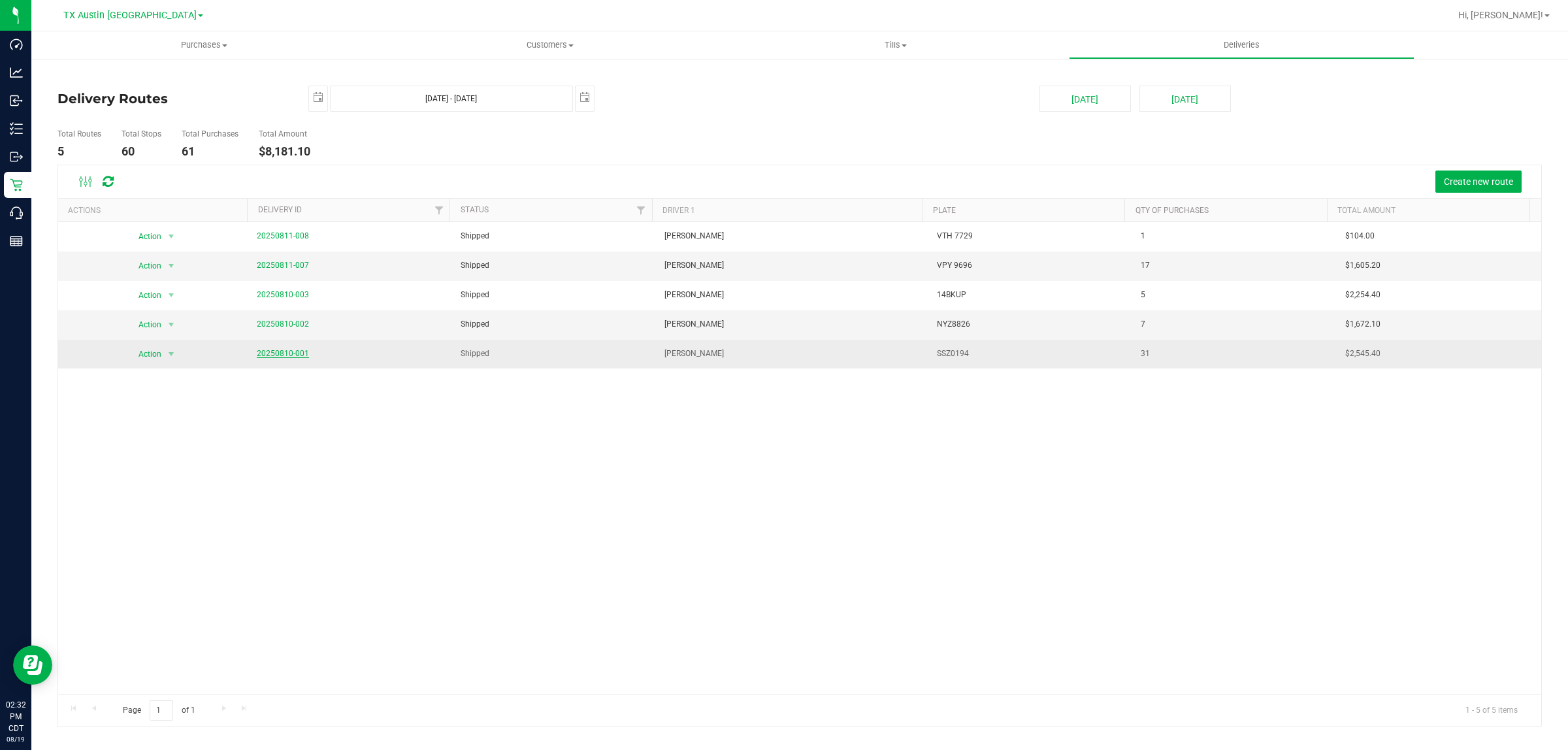
click at [262, 353] on link "20250810-001" at bounding box center [283, 353] width 53 height 9
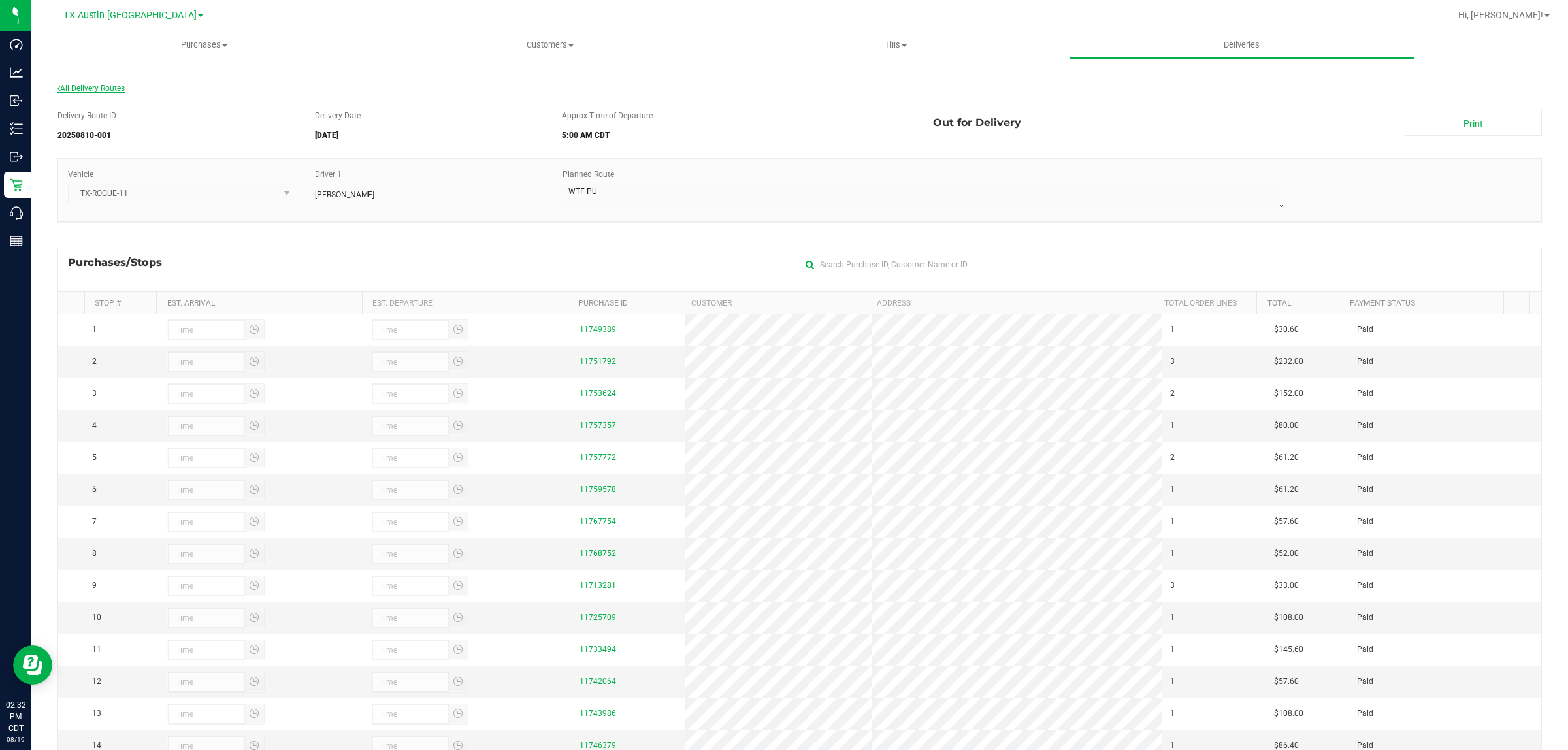
click at [105, 86] on span "All Delivery Routes" at bounding box center [91, 87] width 68 height 9
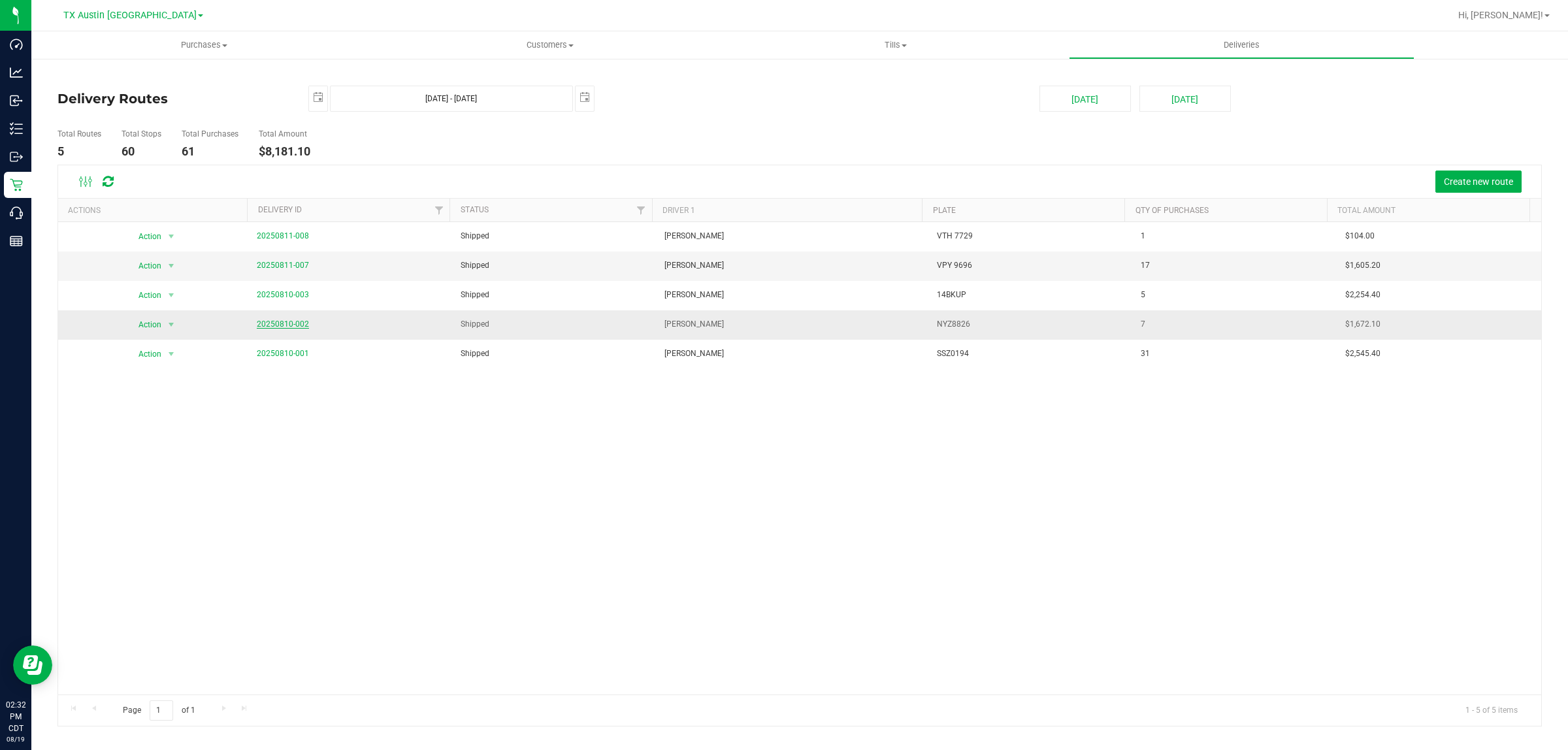
click at [267, 328] on link "20250810-002" at bounding box center [283, 324] width 53 height 9
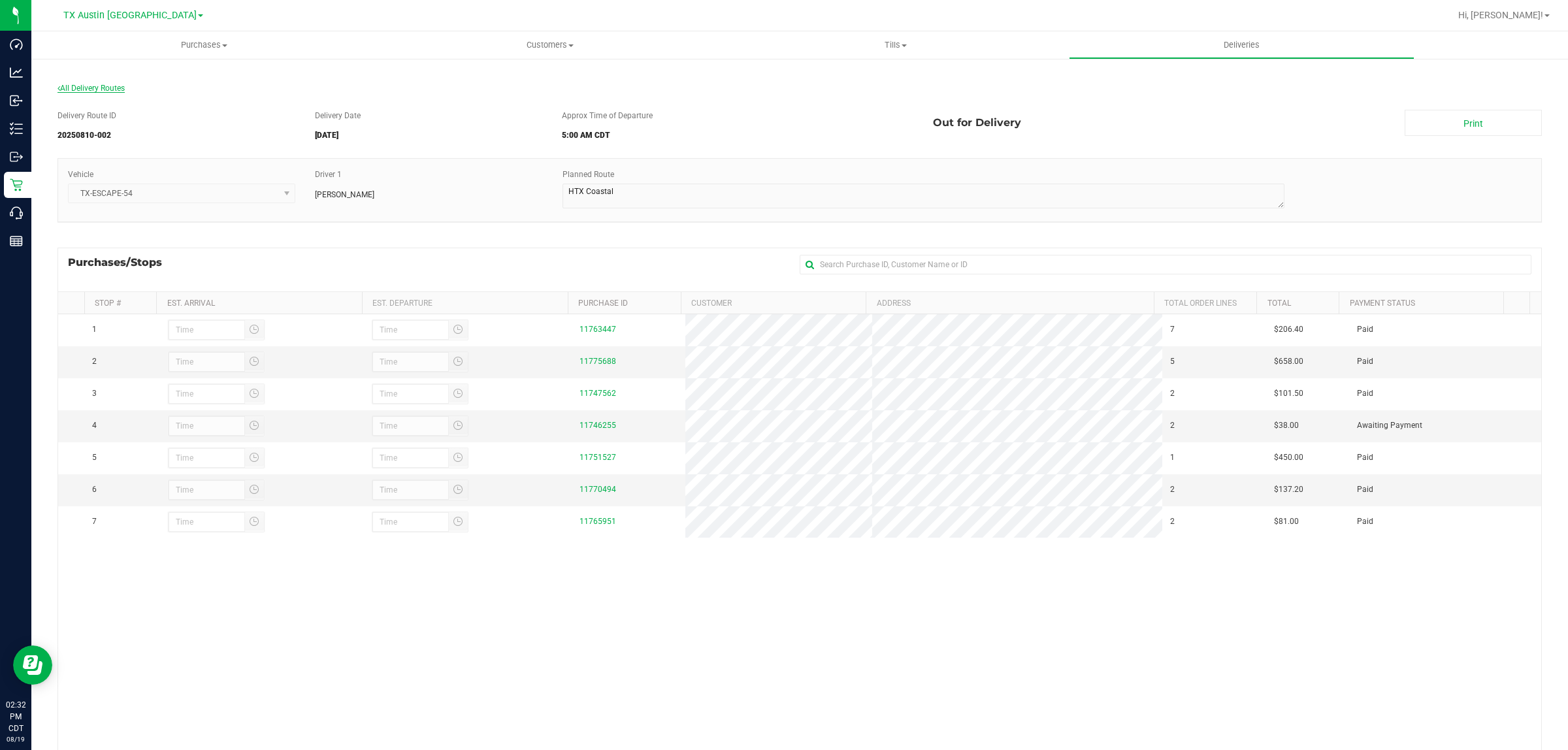
click at [100, 86] on span "All Delivery Routes" at bounding box center [91, 87] width 68 height 9
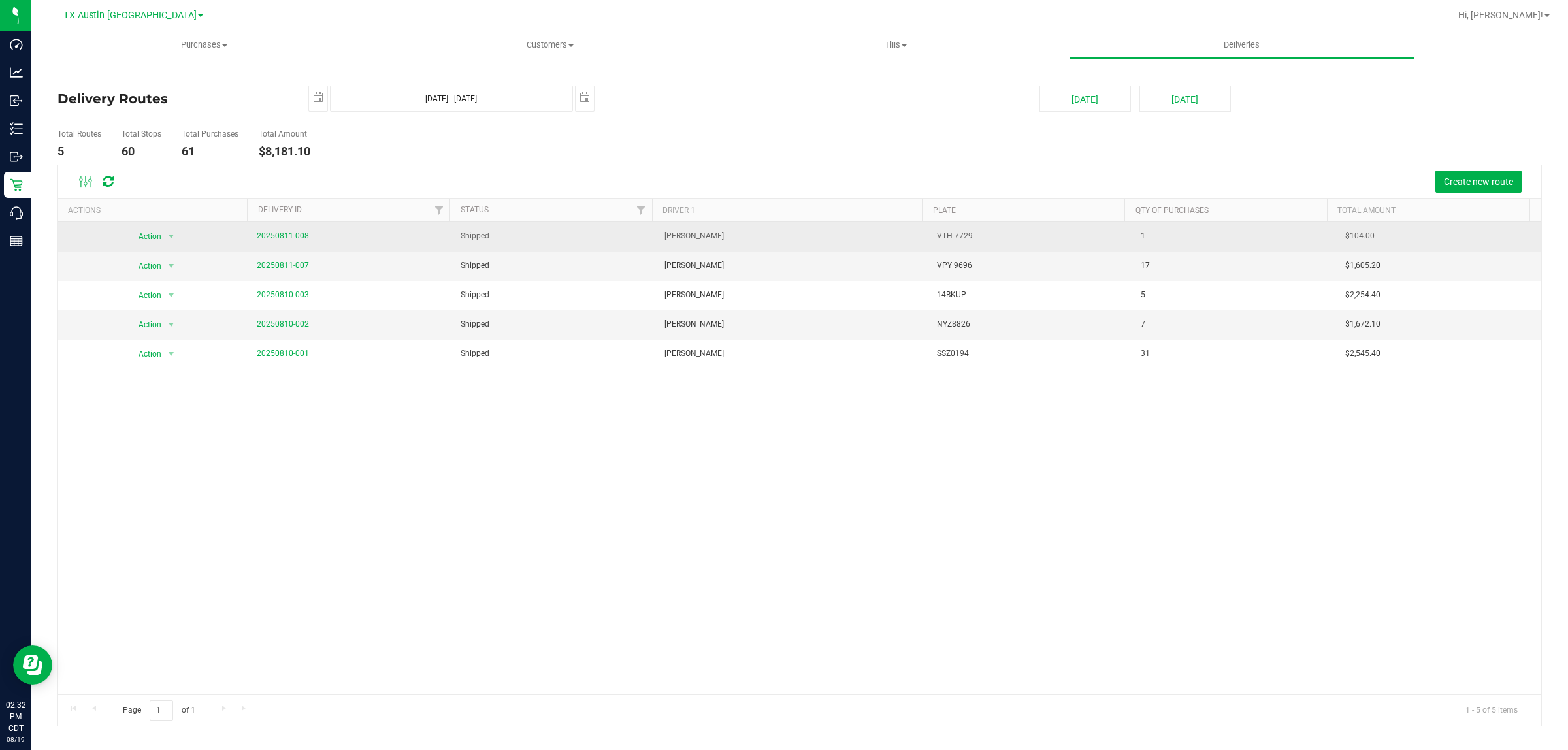
click at [258, 232] on link "20250811-008" at bounding box center [283, 235] width 53 height 9
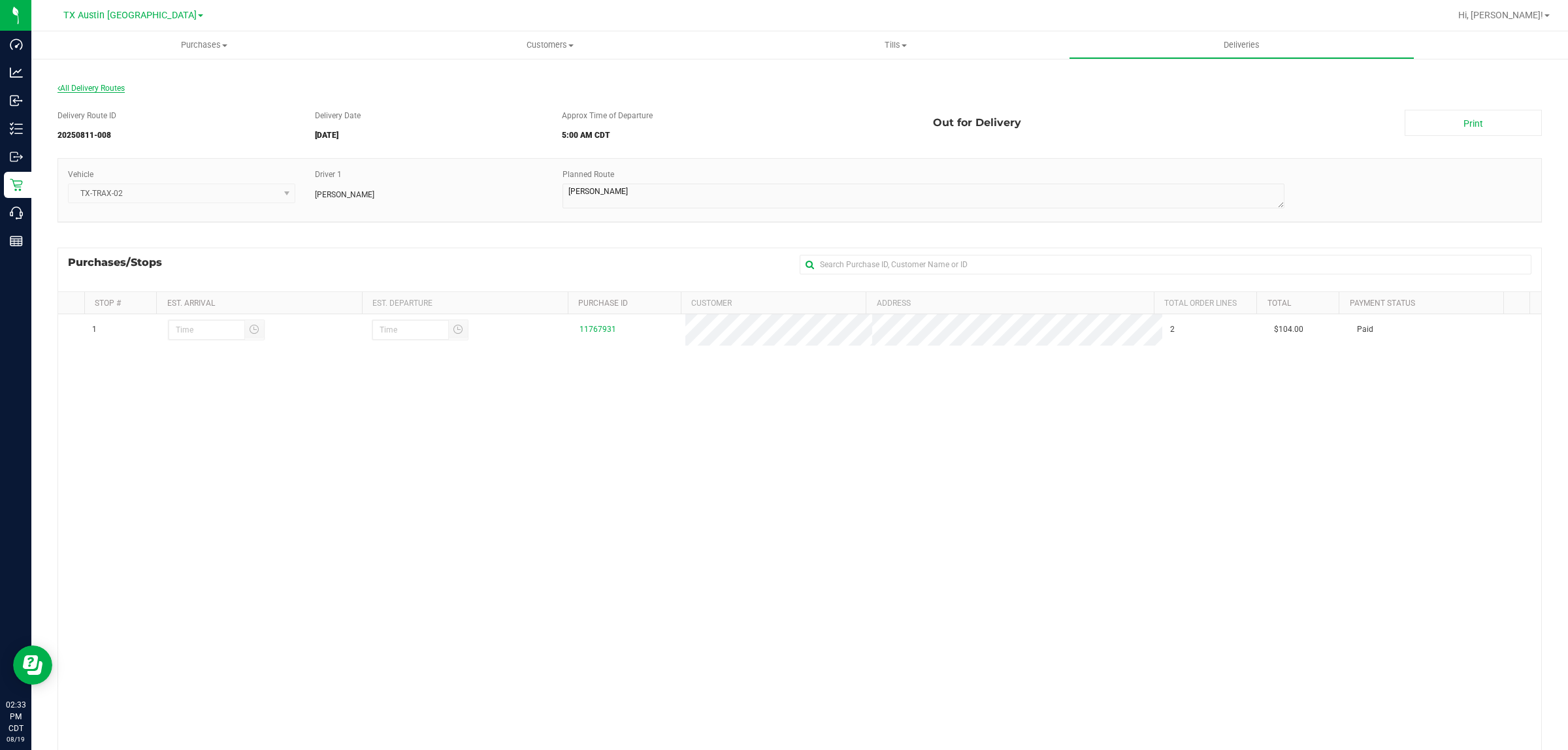
click at [91, 87] on span "All Delivery Routes" at bounding box center [91, 87] width 68 height 9
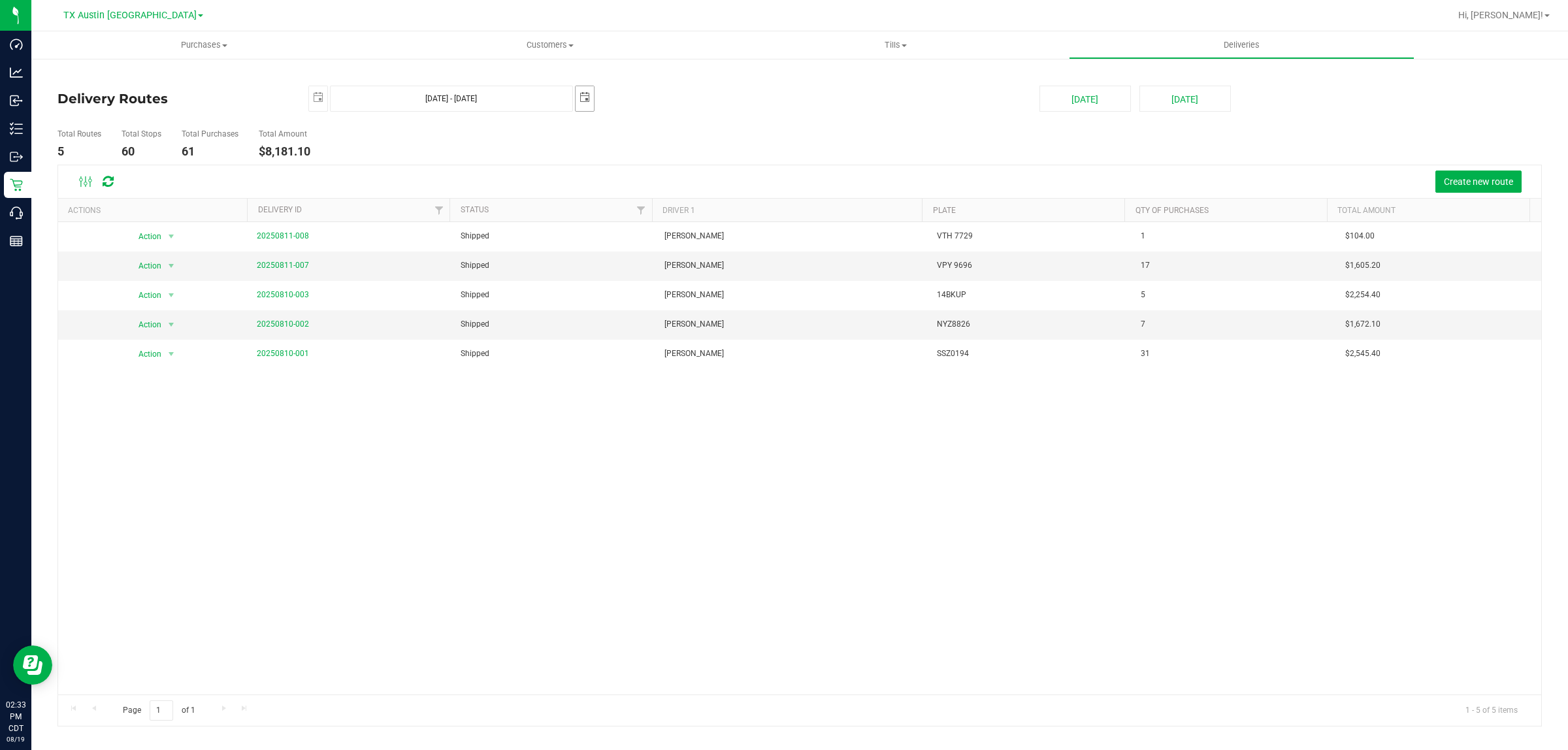
click at [590, 98] on span "select" at bounding box center [585, 97] width 18 height 23
click at [657, 206] on link "14" at bounding box center [663, 212] width 19 height 20
type input "Aug 13, 2025 - Aug 14, 2025"
type input "2025-08-14"
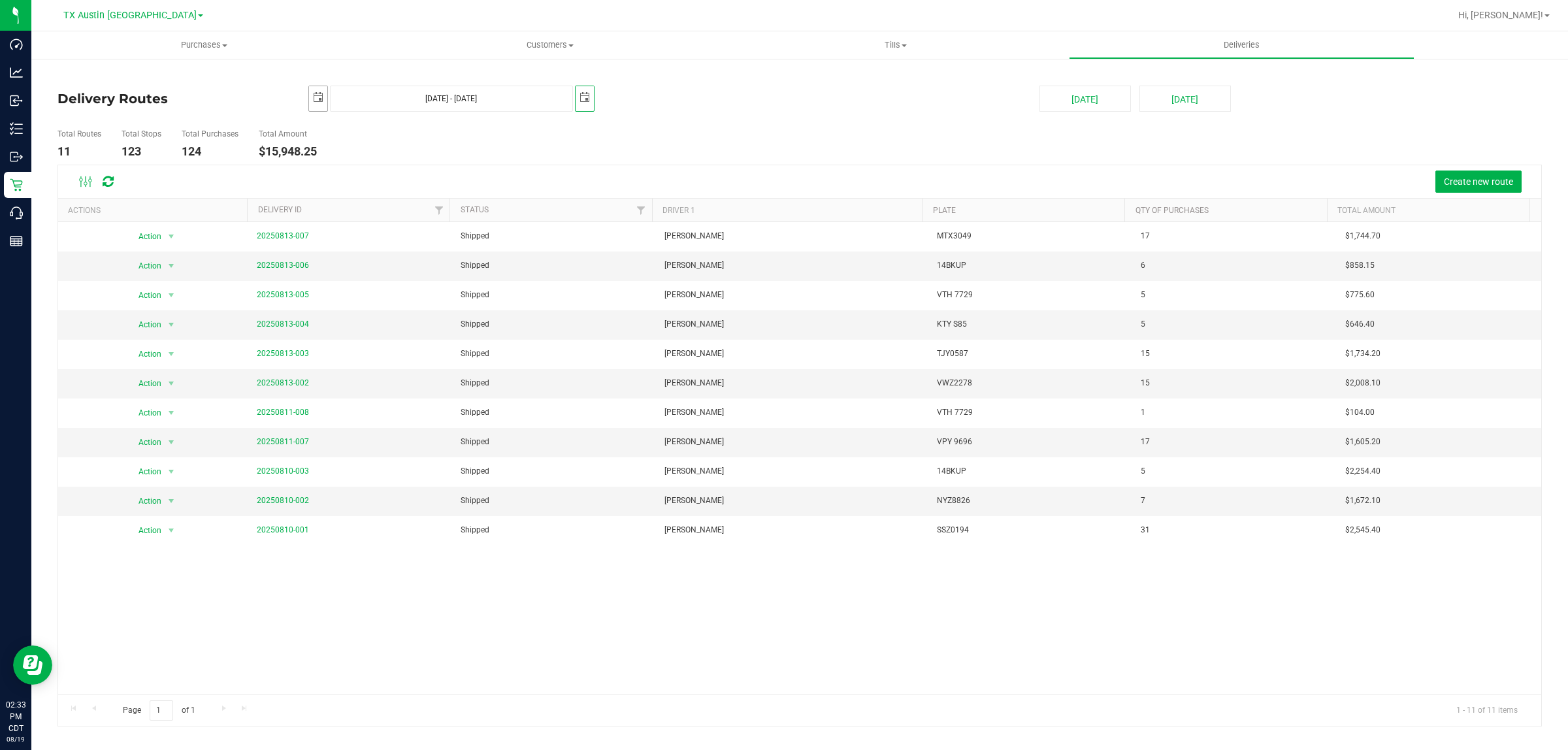
click at [316, 95] on span "select" at bounding box center [317, 97] width 10 height 10
click at [396, 214] on link "14" at bounding box center [396, 213] width 19 height 20
type input "Aug 14, 2025 - Aug 14, 2025"
type input "2025-08-14"
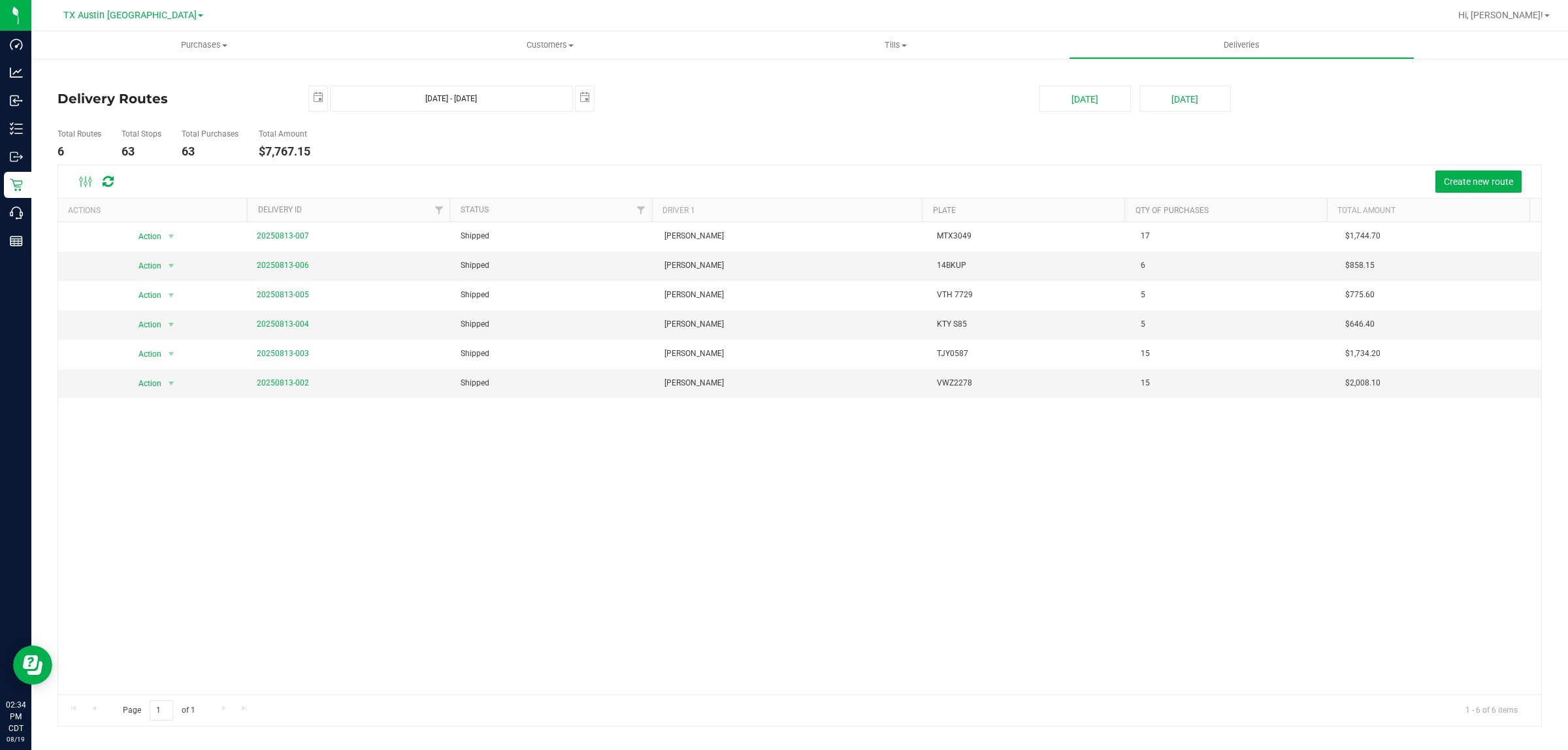
click at [449, 476] on div "Action Action View Delivery 20250813-007 Shipped Reiji Iwaku MTX3049 17 $1,744.…" at bounding box center [800, 458] width 1484 height 472
click at [291, 386] on link "20250813-002" at bounding box center [283, 383] width 53 height 9
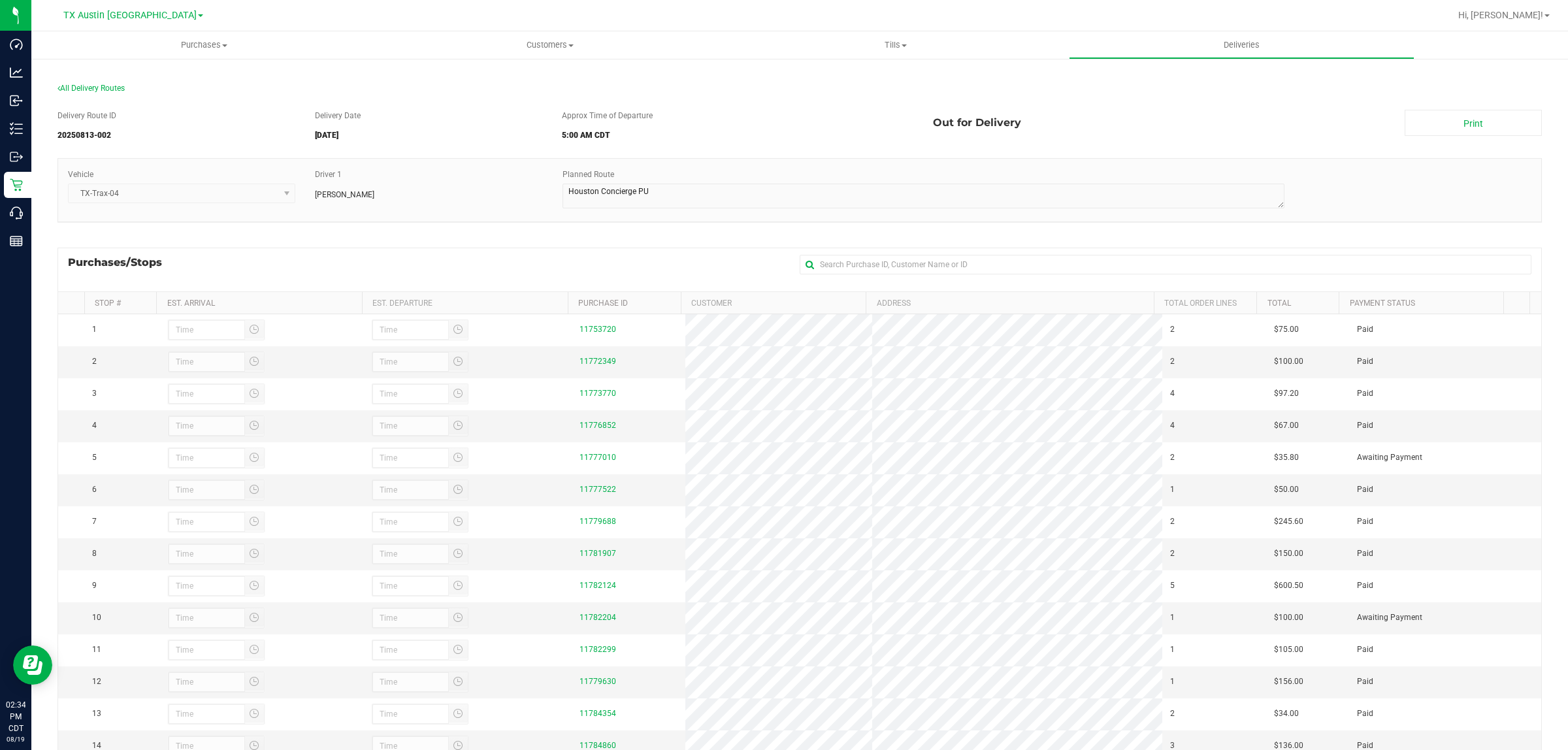
click at [394, 255] on div "Purchases/Stops + Add Purchase" at bounding box center [800, 269] width 1484 height 44
click at [112, 87] on span "All Delivery Routes" at bounding box center [91, 87] width 68 height 9
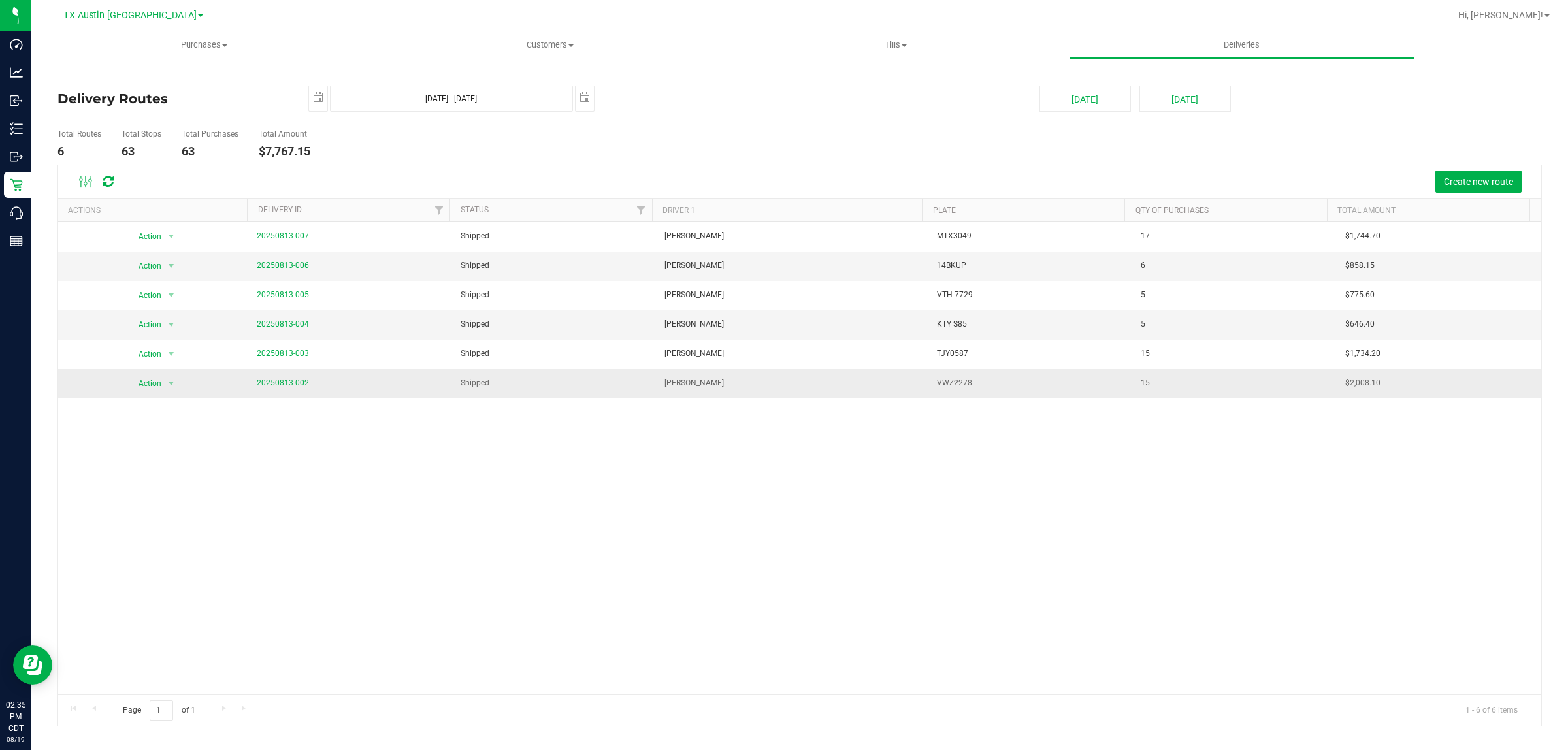
click at [291, 381] on link "20250813-002" at bounding box center [283, 383] width 53 height 9
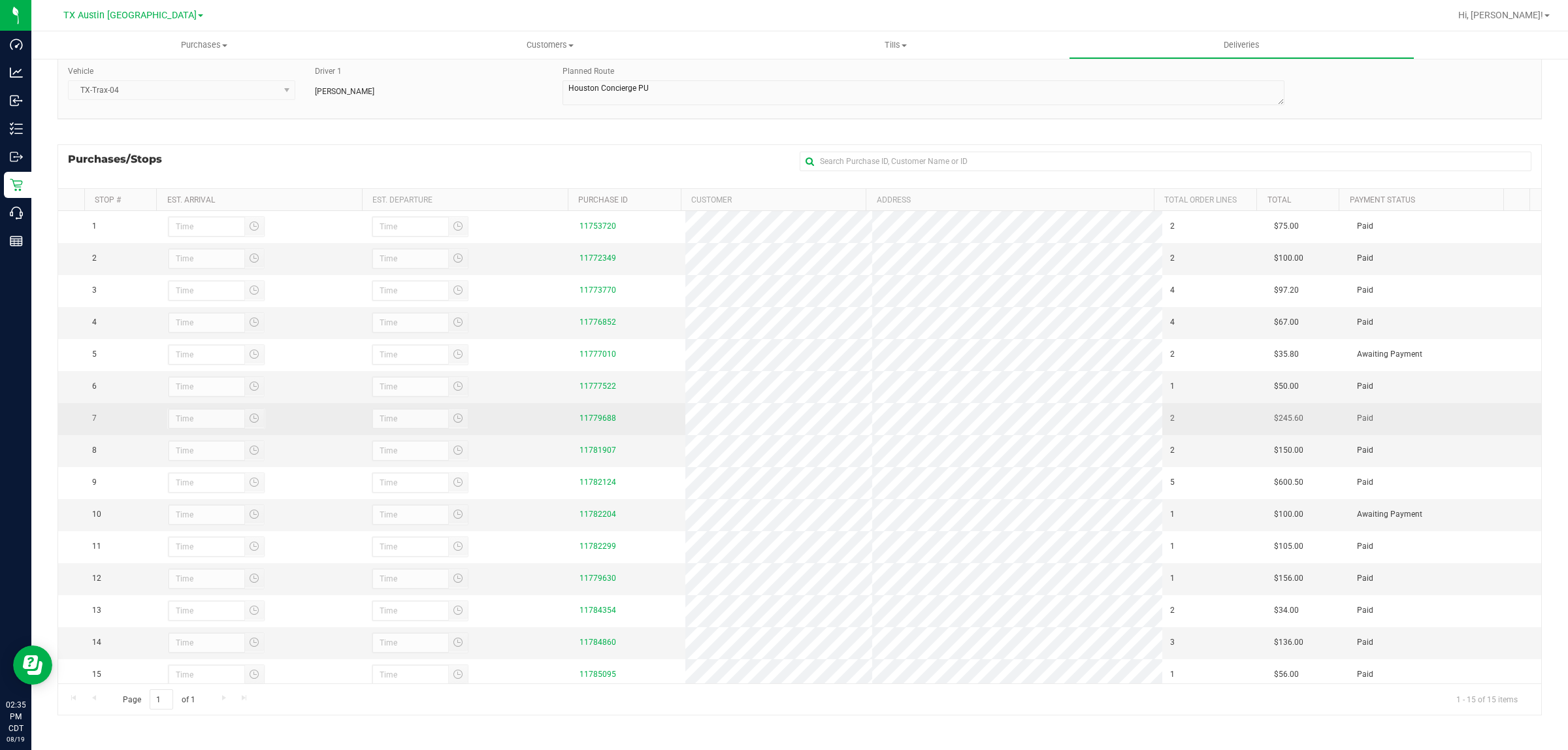
scroll to position [29, 0]
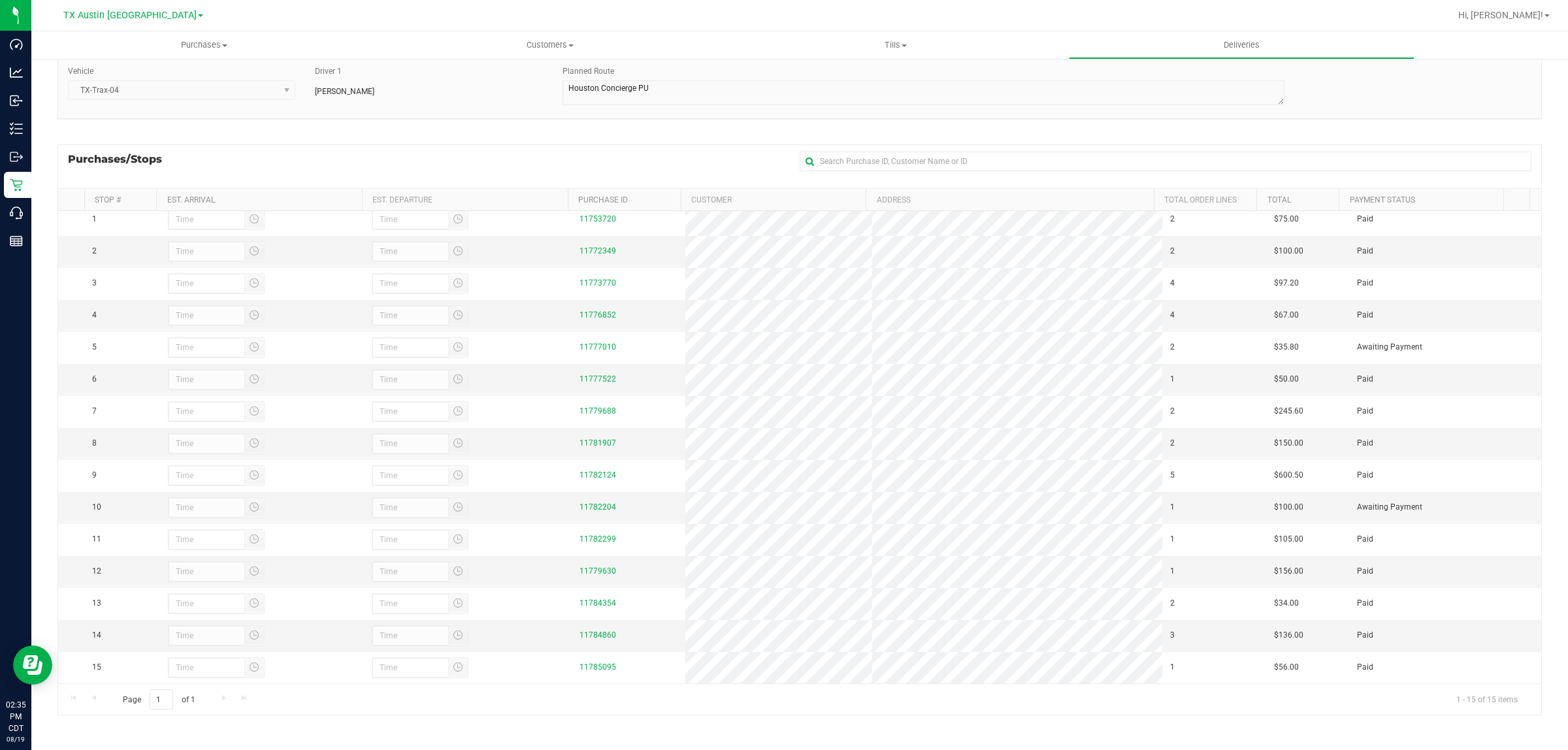
click at [520, 160] on div "Purchases/Stops + Add Purchase" at bounding box center [800, 166] width 1484 height 44
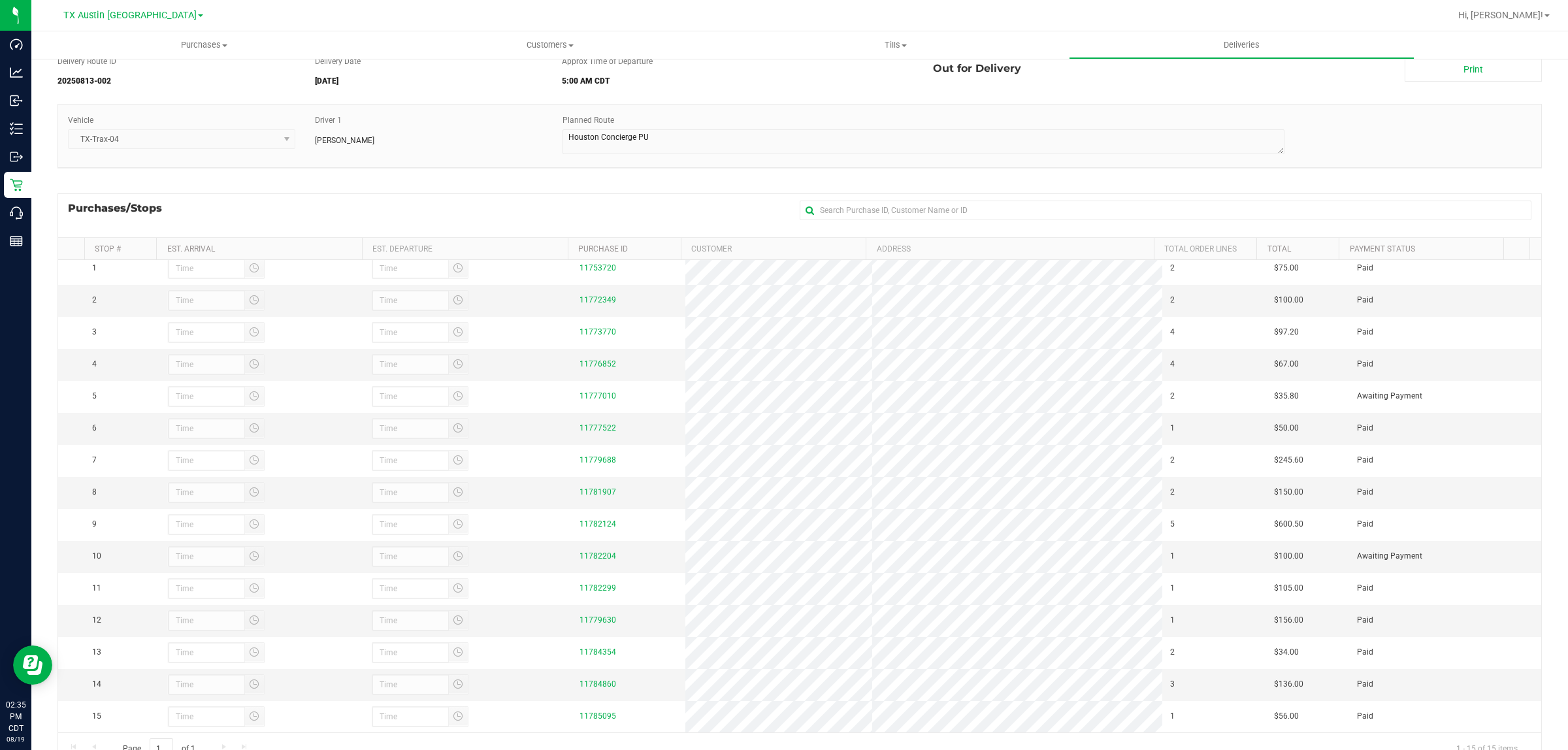
scroll to position [0, 0]
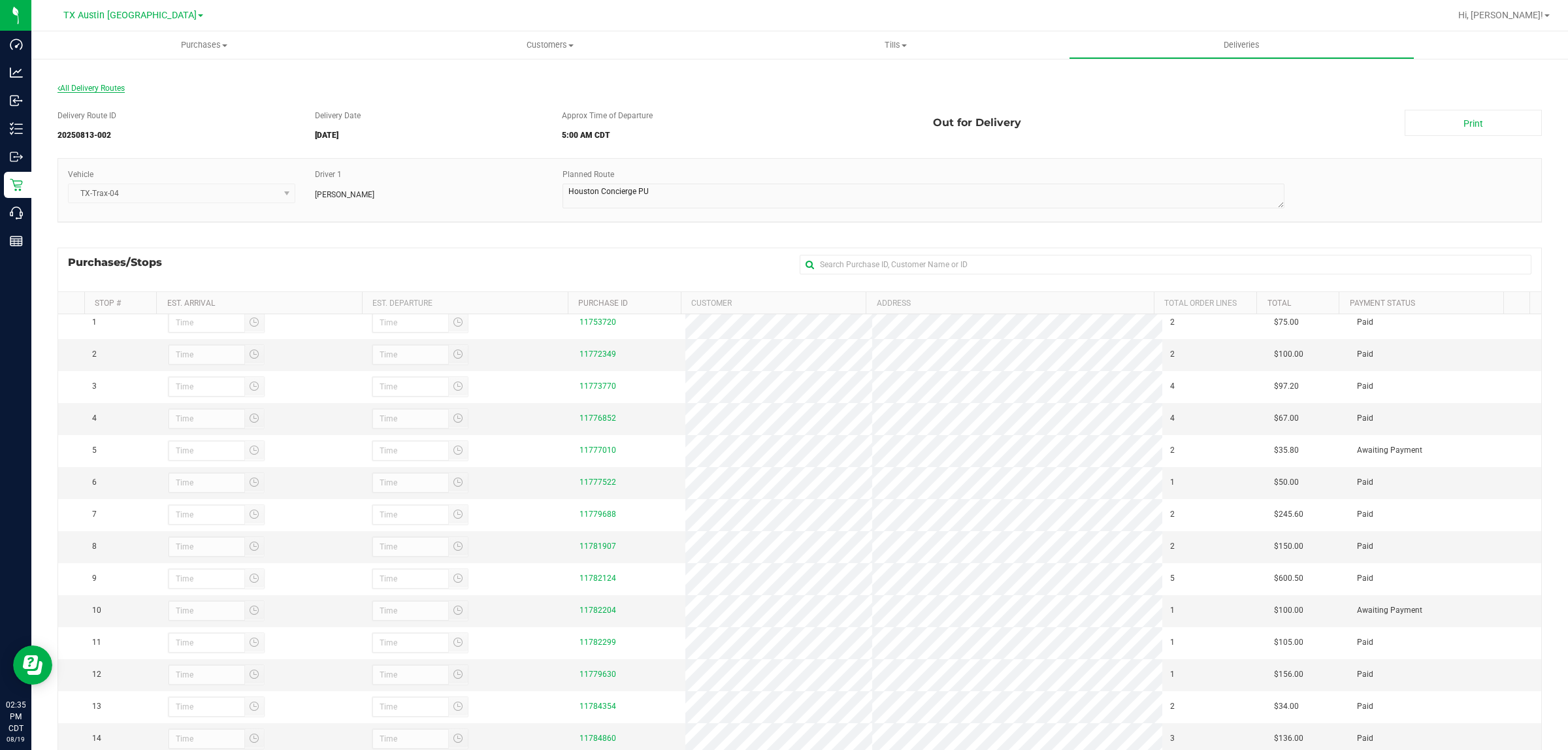
click at [82, 87] on span "All Delivery Routes" at bounding box center [91, 87] width 68 height 9
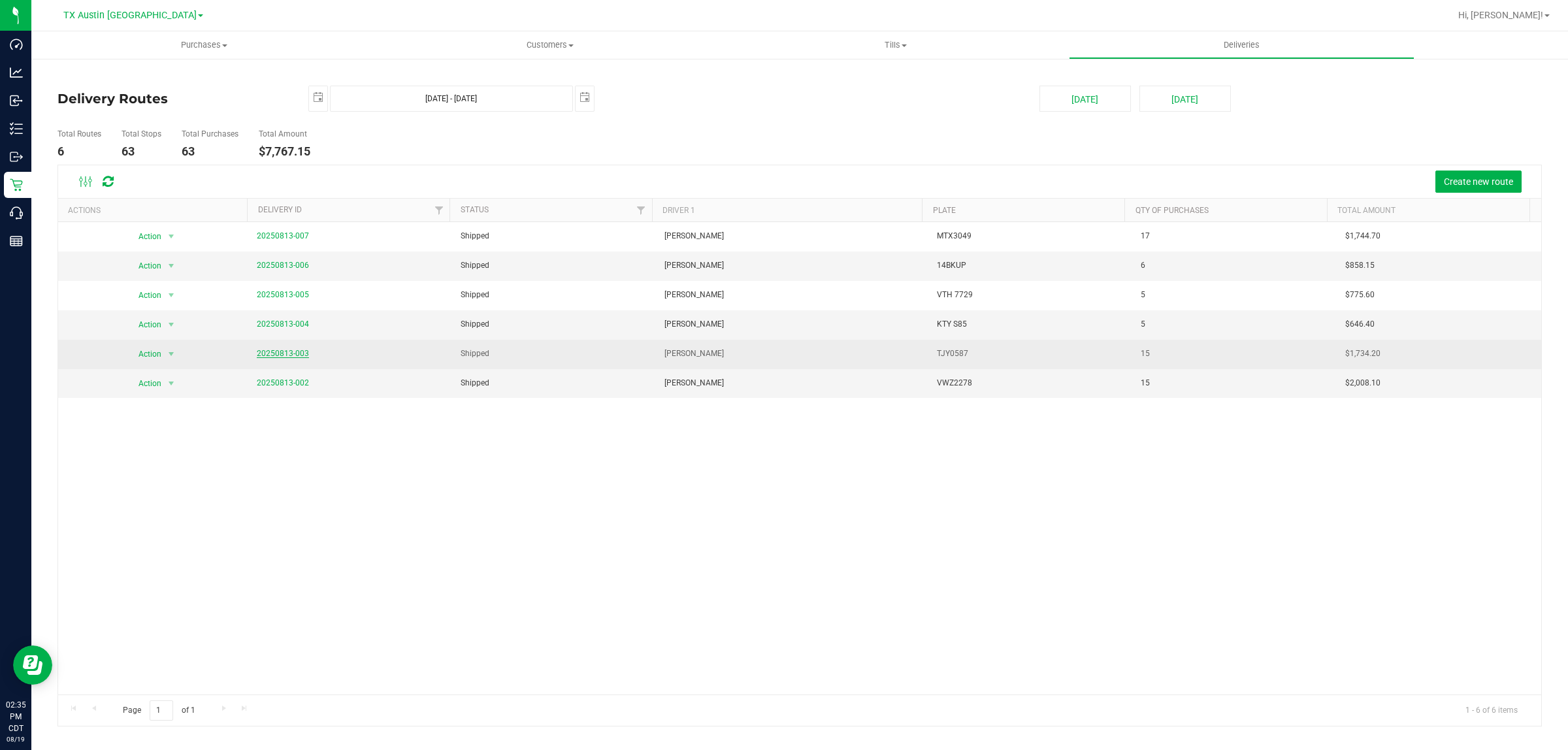
click at [295, 353] on link "20250813-003" at bounding box center [283, 353] width 53 height 9
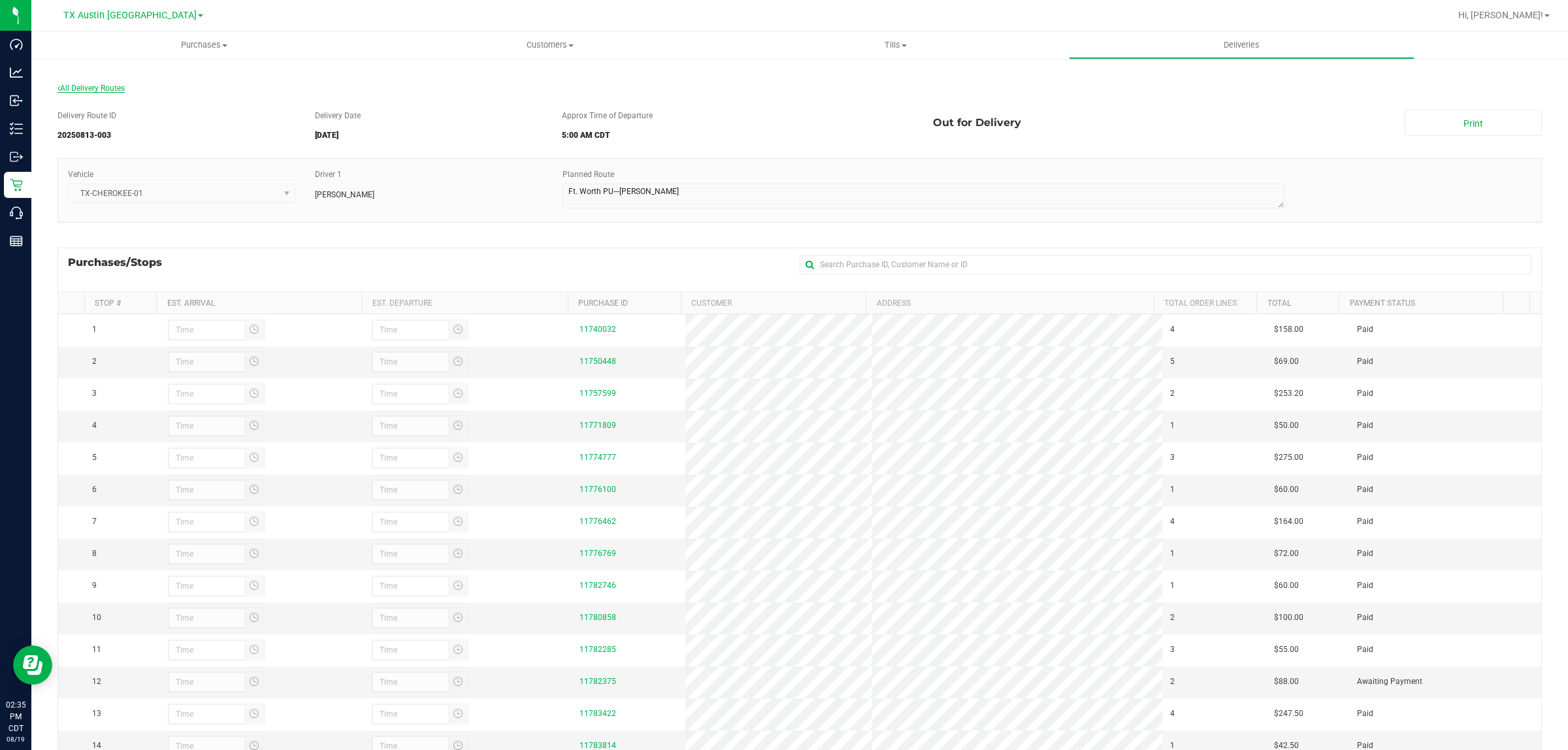
click at [84, 90] on span "All Delivery Routes" at bounding box center [91, 87] width 68 height 9
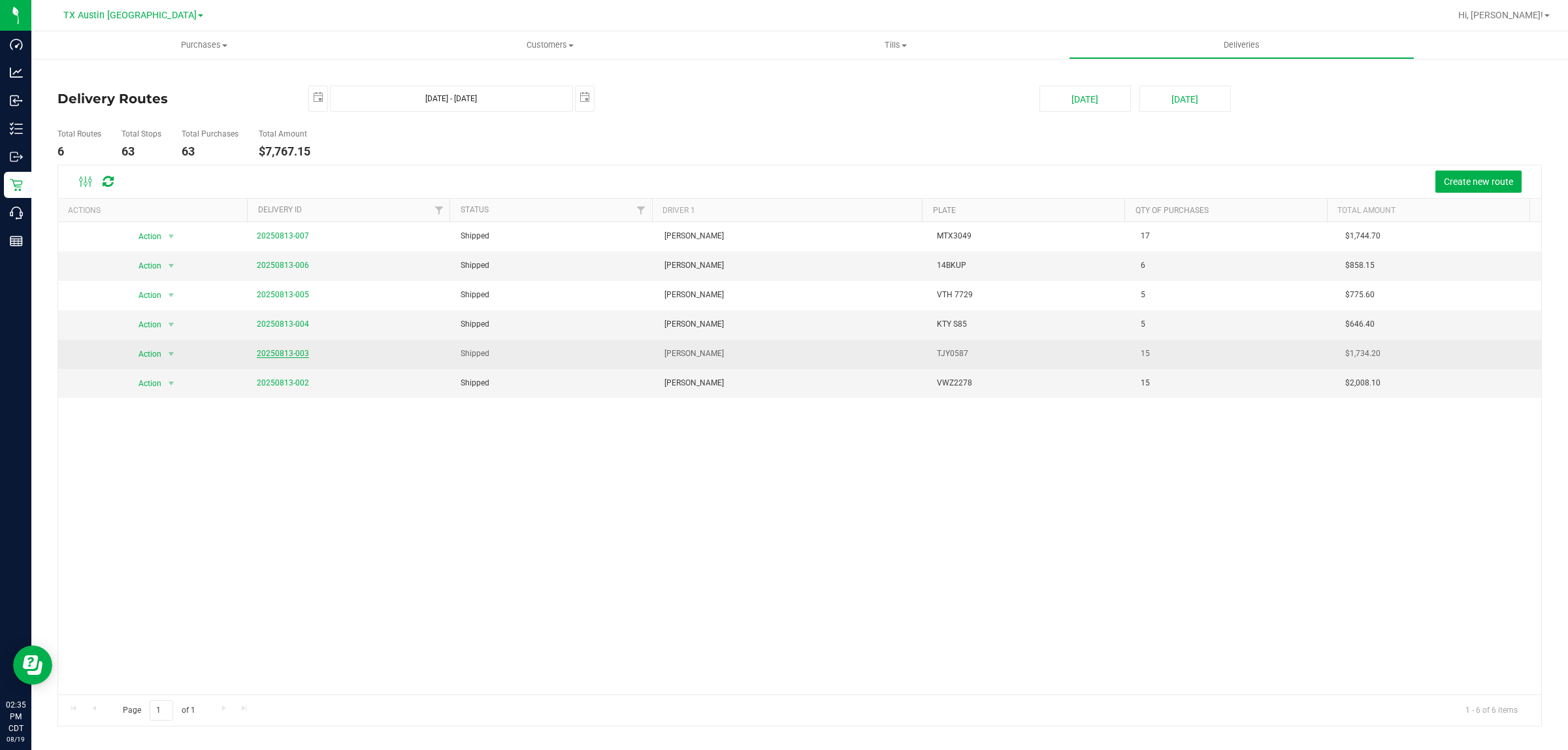
click at [287, 353] on link "20250813-003" at bounding box center [283, 353] width 53 height 9
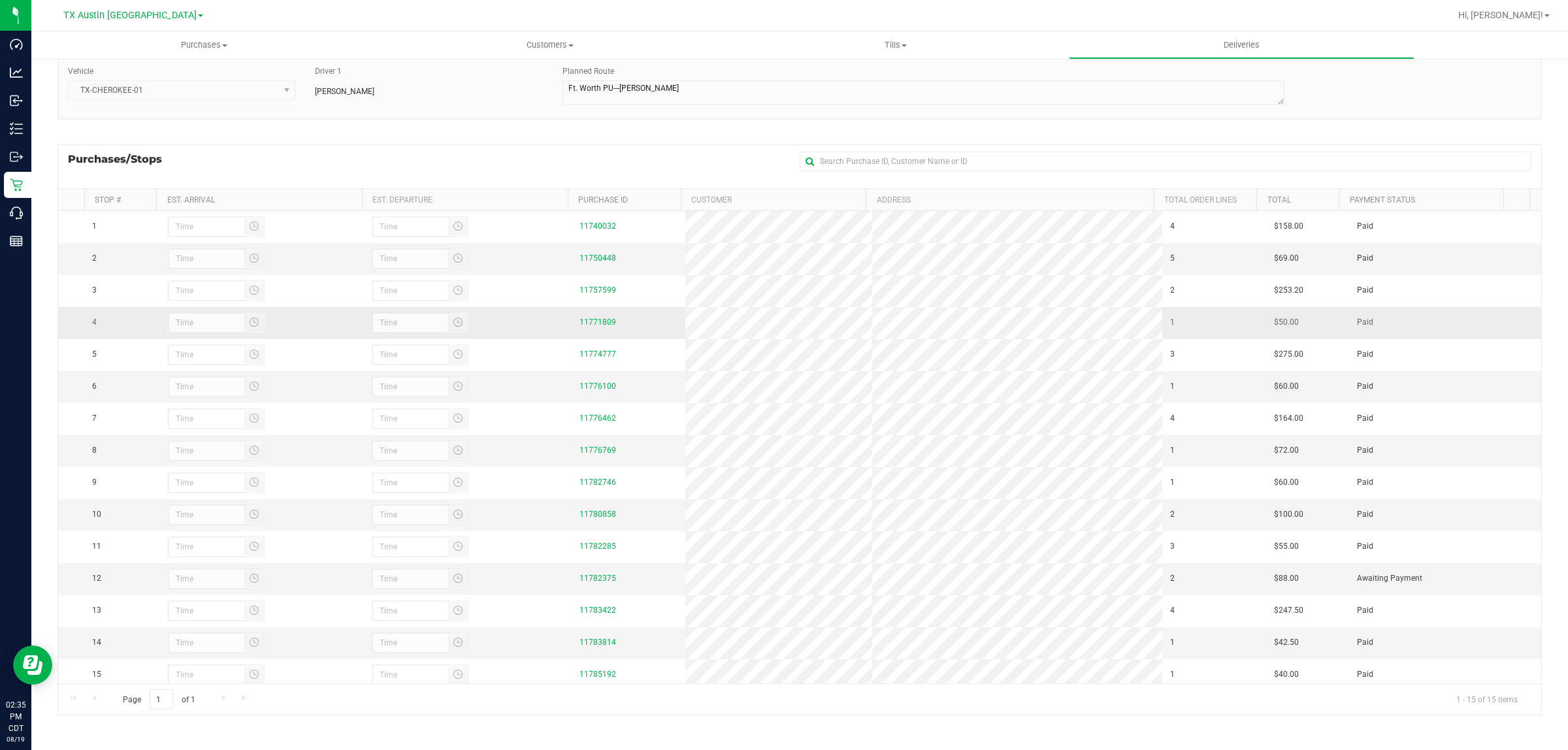
scroll to position [18, 0]
click at [518, 174] on div "Purchases/Stops + Add Purchase" at bounding box center [800, 166] width 1484 height 44
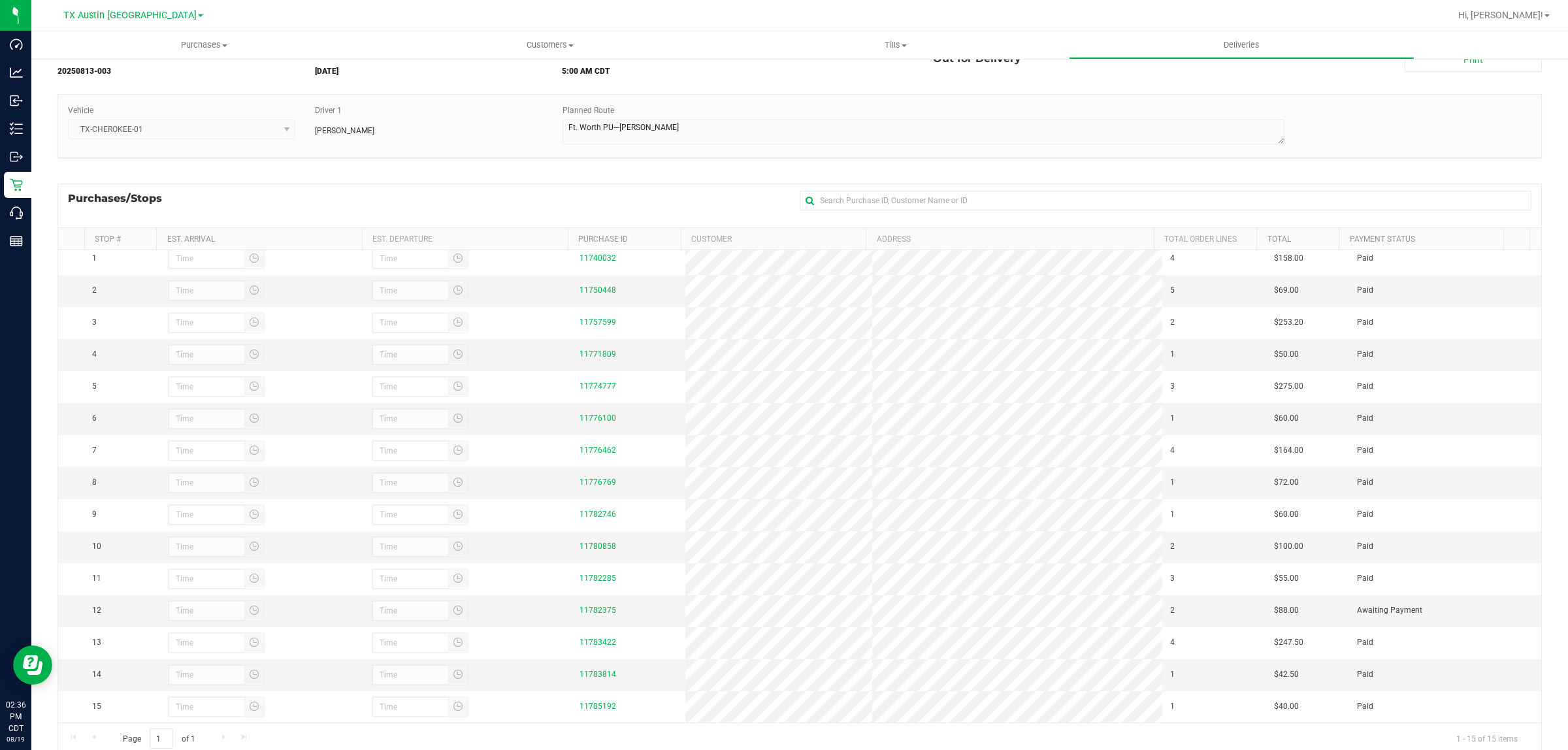
scroll to position [0, 0]
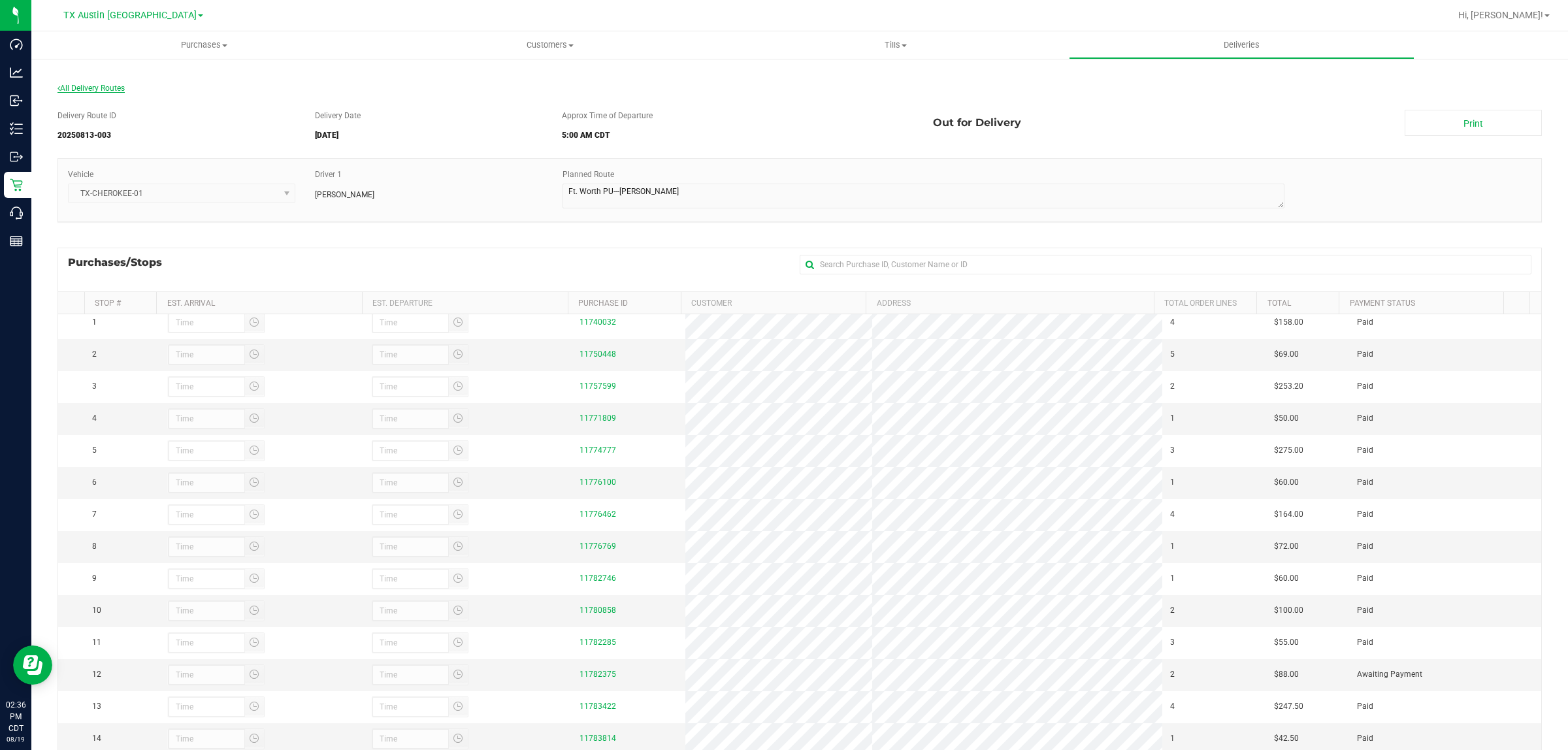
click at [110, 87] on span "All Delivery Routes" at bounding box center [91, 87] width 68 height 9
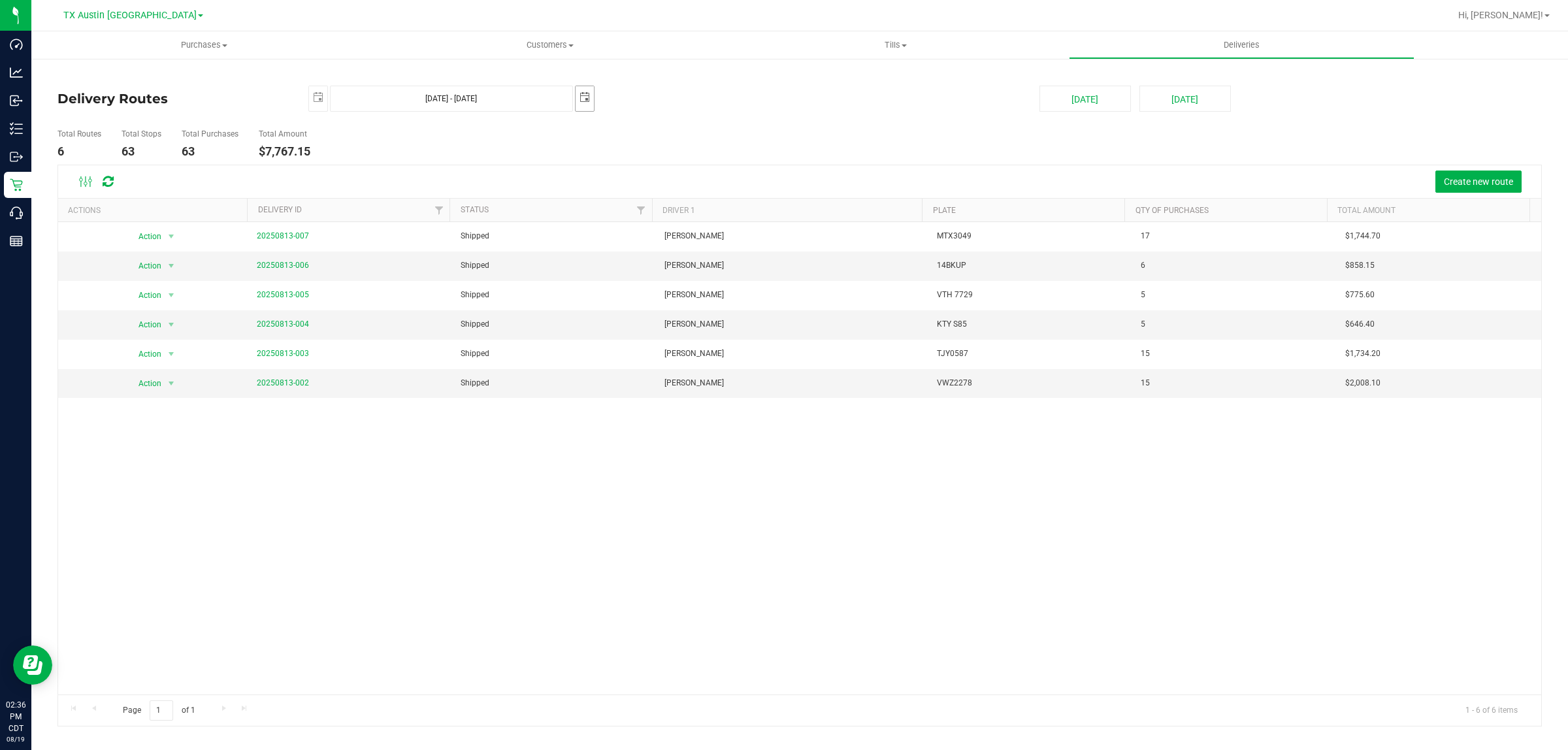
click at [585, 99] on span "select" at bounding box center [585, 97] width 10 height 10
click at [678, 210] on link "15" at bounding box center [682, 212] width 19 height 20
type input "Aug 14, 2025 - Aug 15, 2025"
type input "2025-08-15"
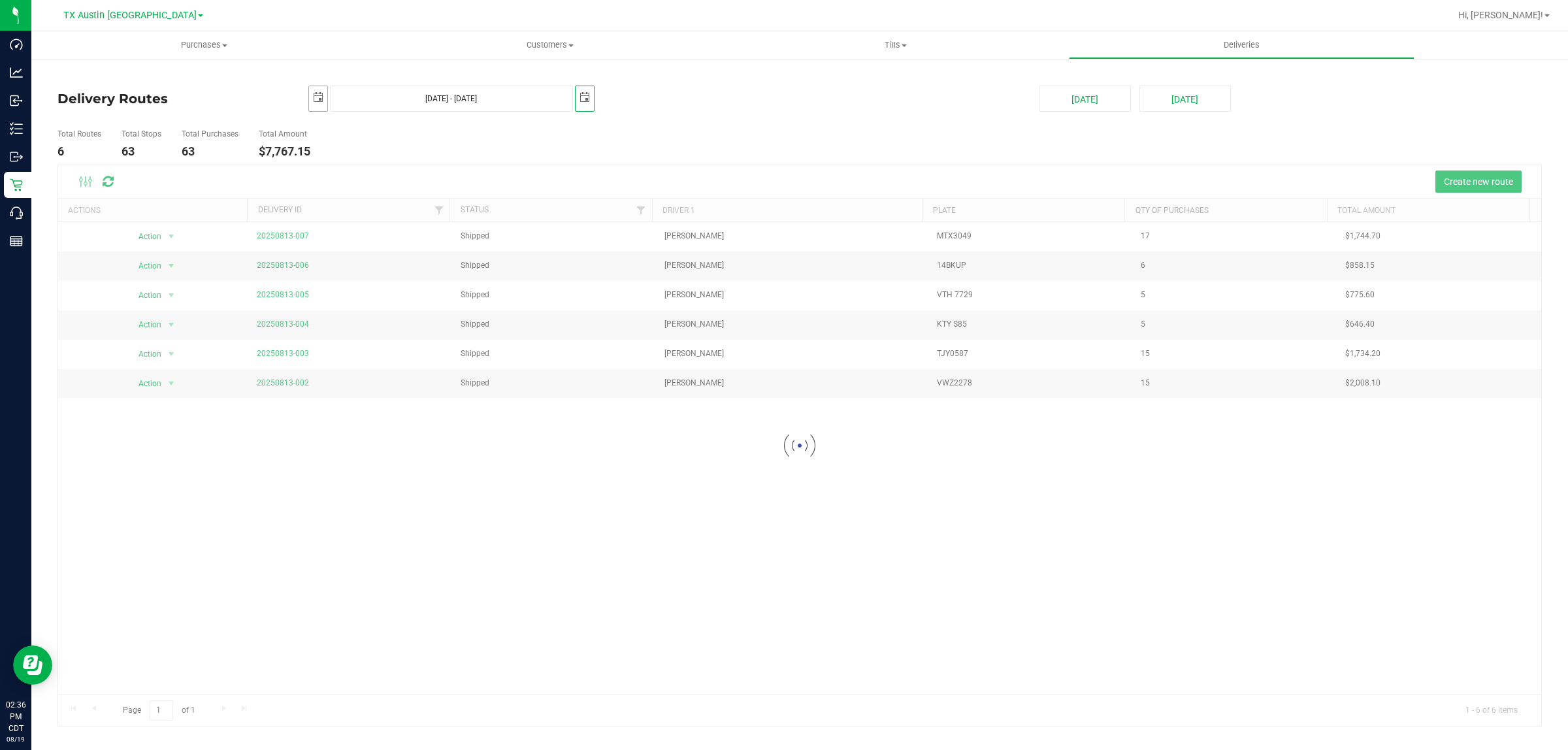
click at [320, 99] on span "select" at bounding box center [317, 97] width 10 height 10
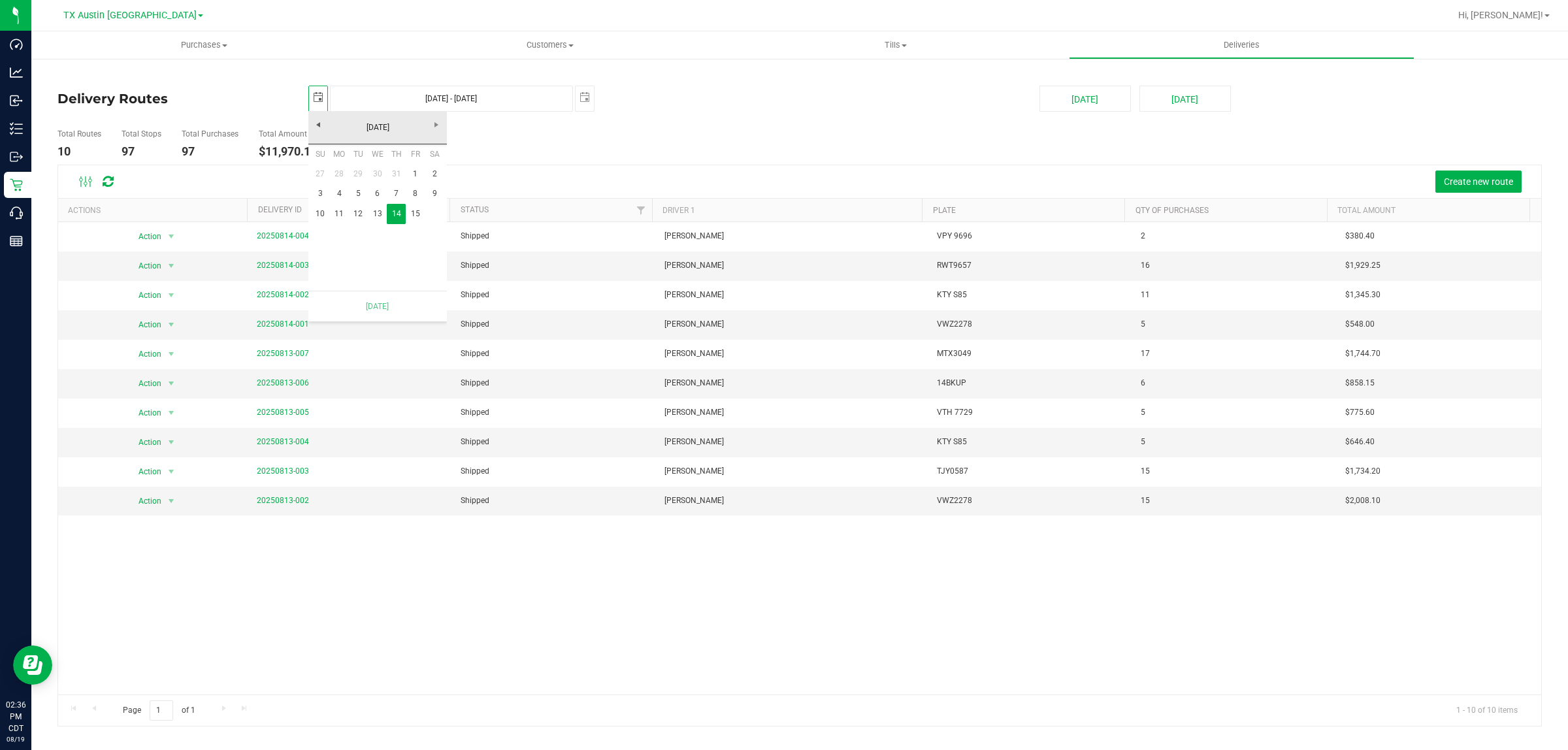
scroll to position [0, 33]
click at [417, 214] on link "15" at bounding box center [415, 213] width 19 height 20
type input "Aug 15, 2025 - Aug 15, 2025"
type input "2025-08-15"
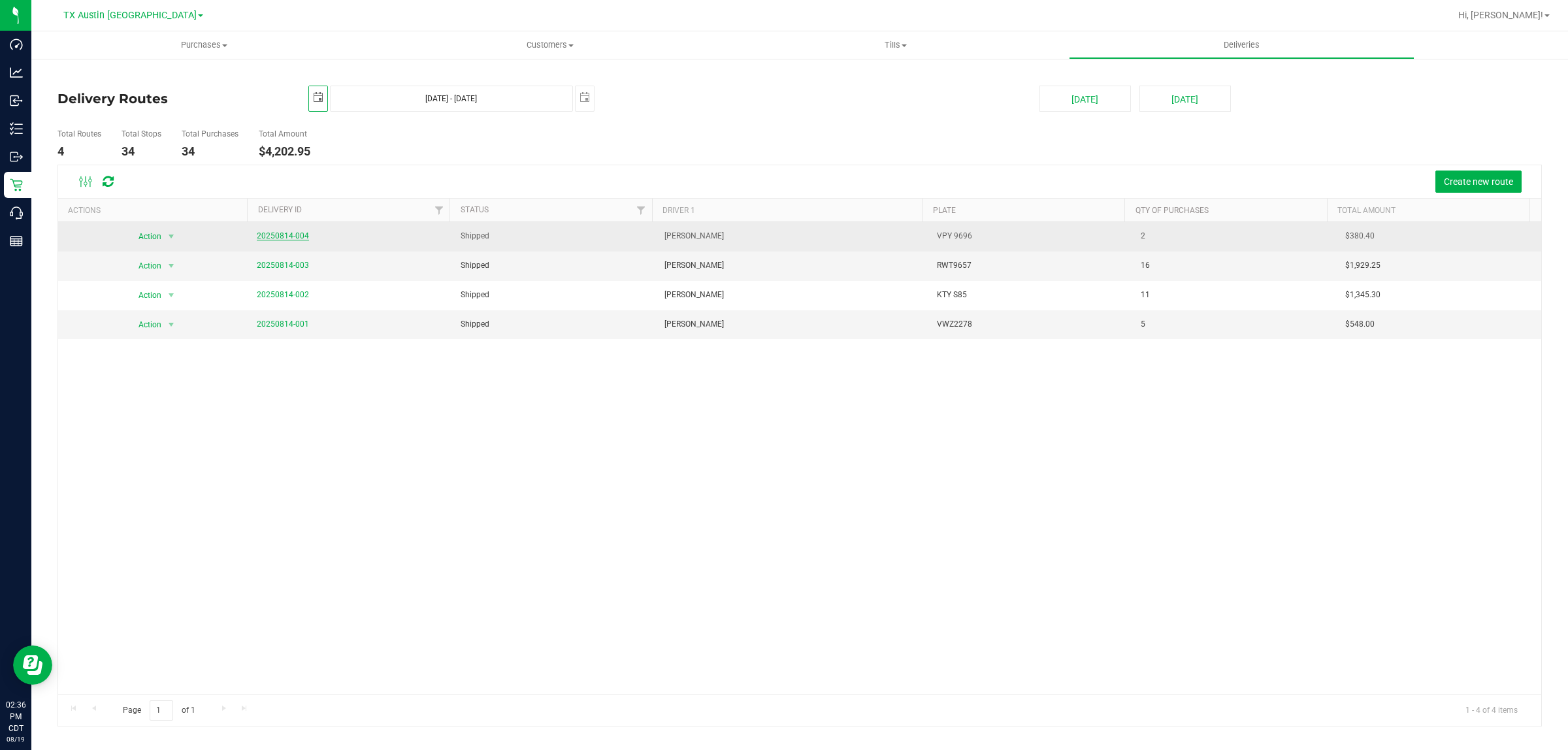
click at [270, 233] on link "20250814-004" at bounding box center [283, 235] width 53 height 9
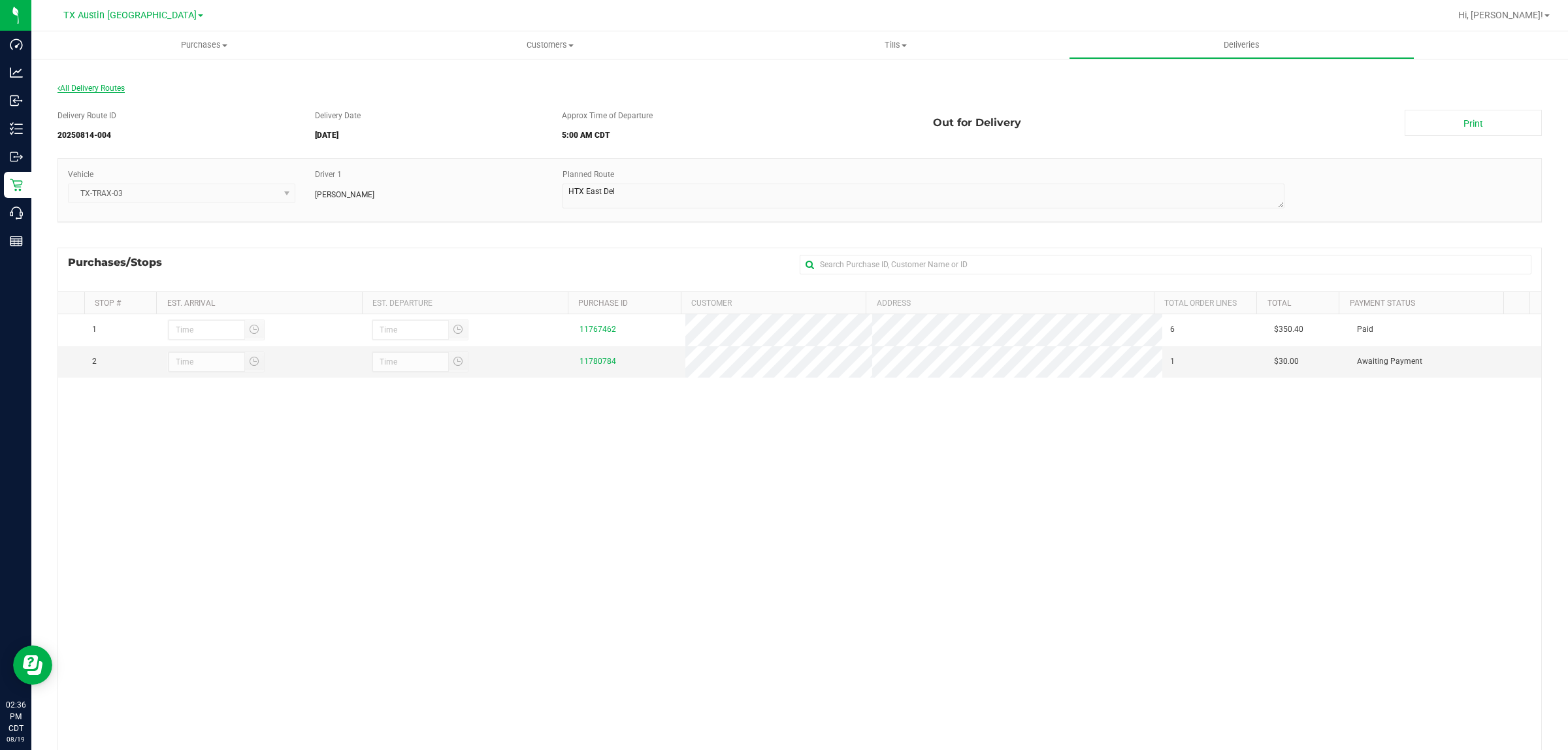
click at [99, 88] on span "All Delivery Routes" at bounding box center [91, 87] width 68 height 9
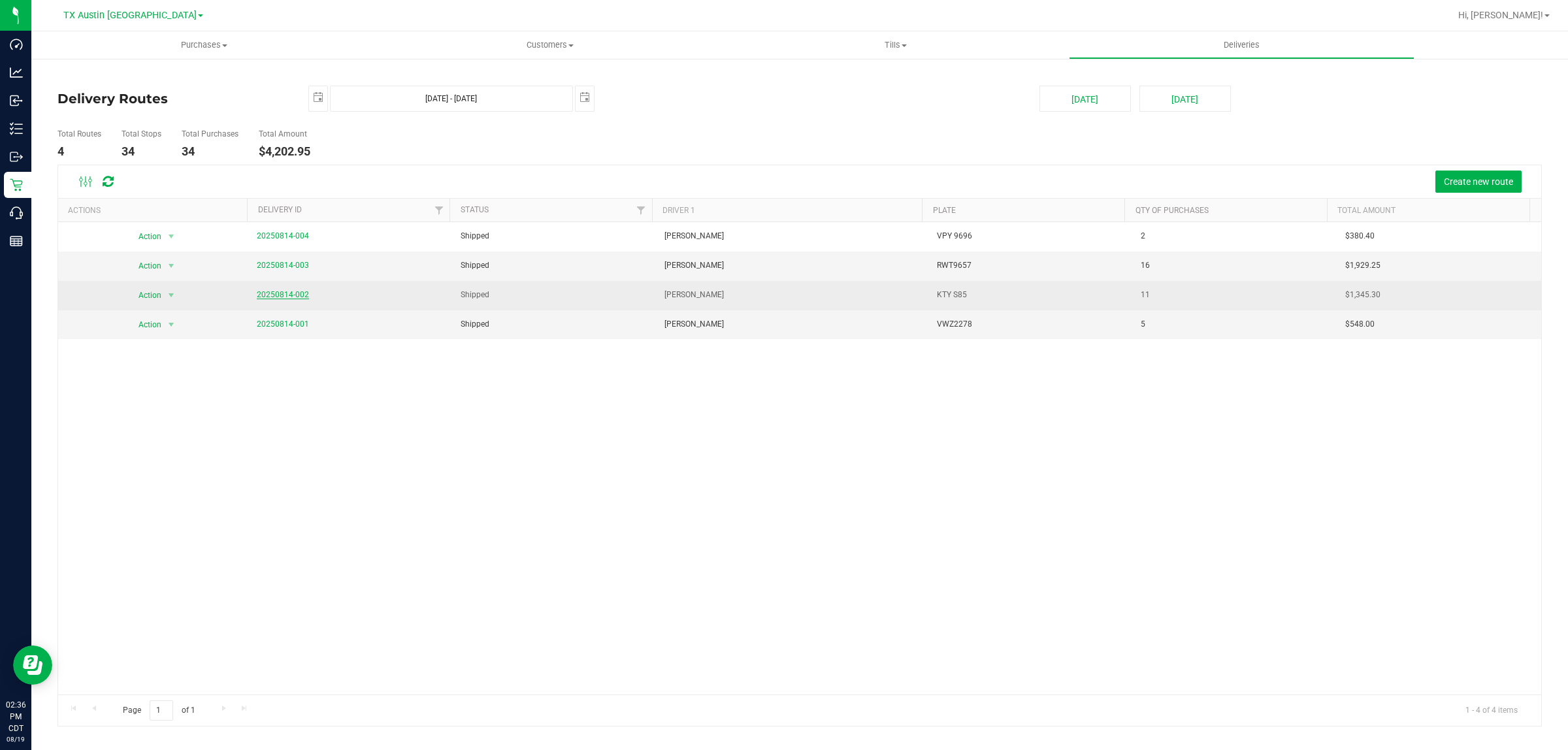
click at [286, 297] on link "20250814-002" at bounding box center [283, 294] width 53 height 9
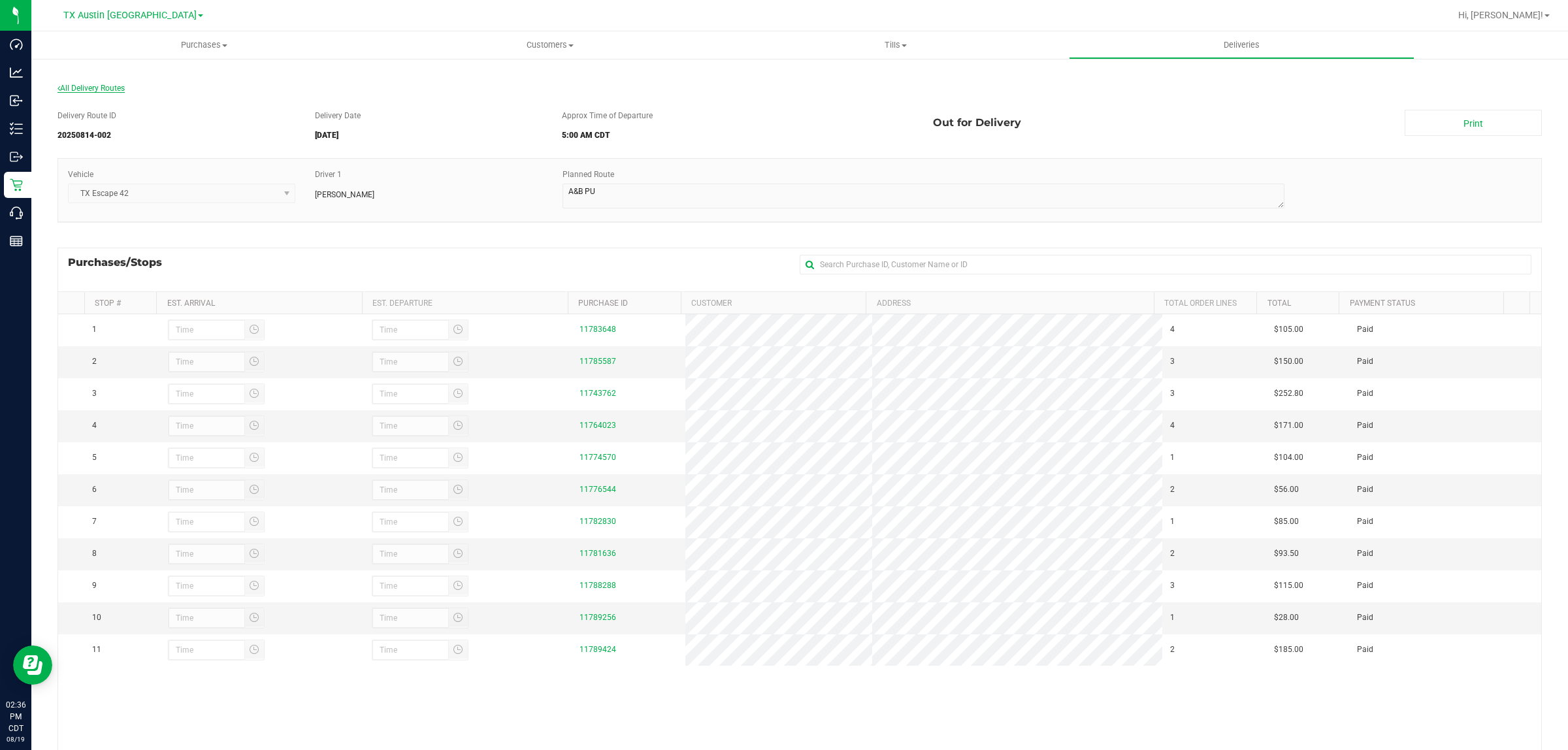
click at [88, 87] on span "All Delivery Routes" at bounding box center [91, 87] width 68 height 9
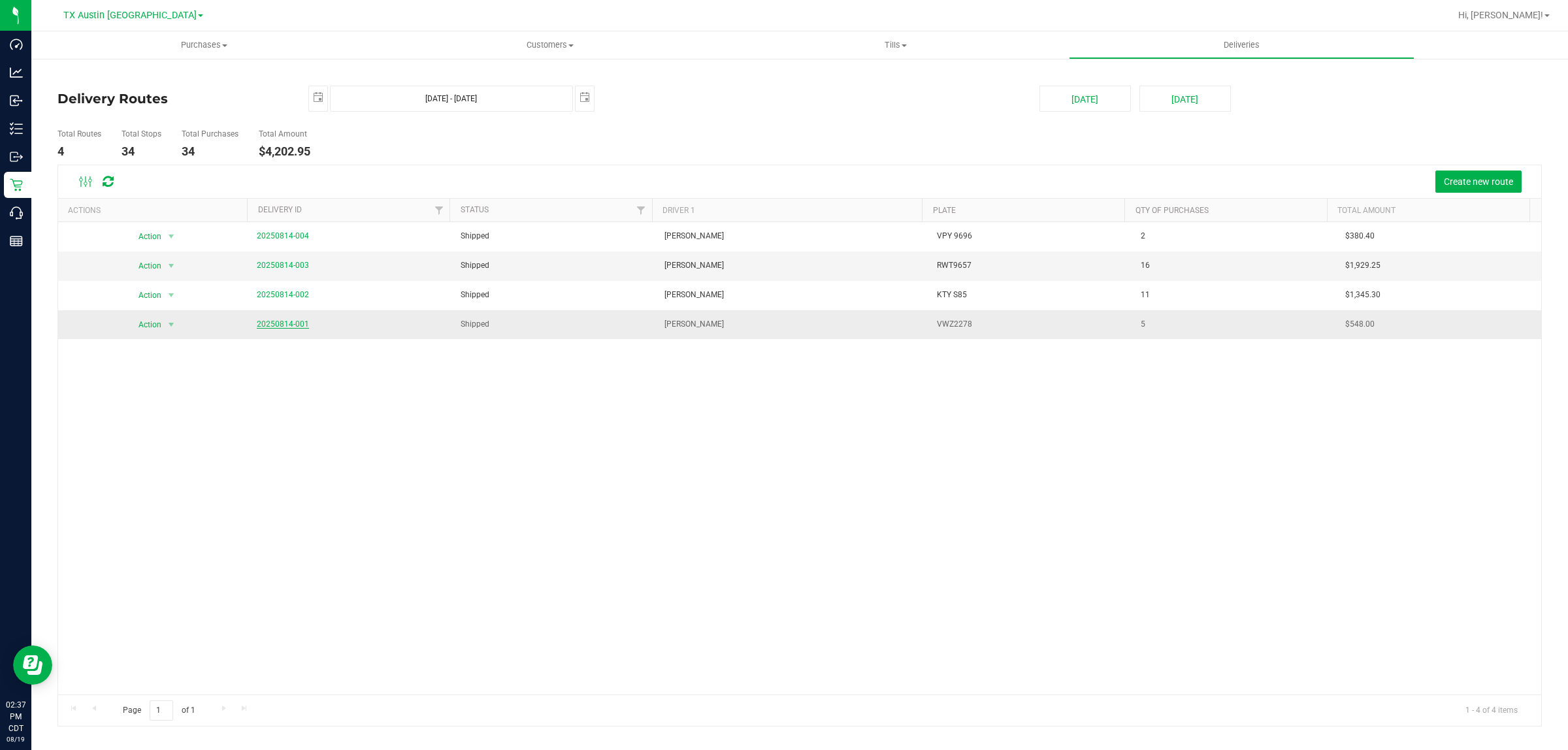
click at [288, 325] on link "20250814-001" at bounding box center [283, 324] width 53 height 9
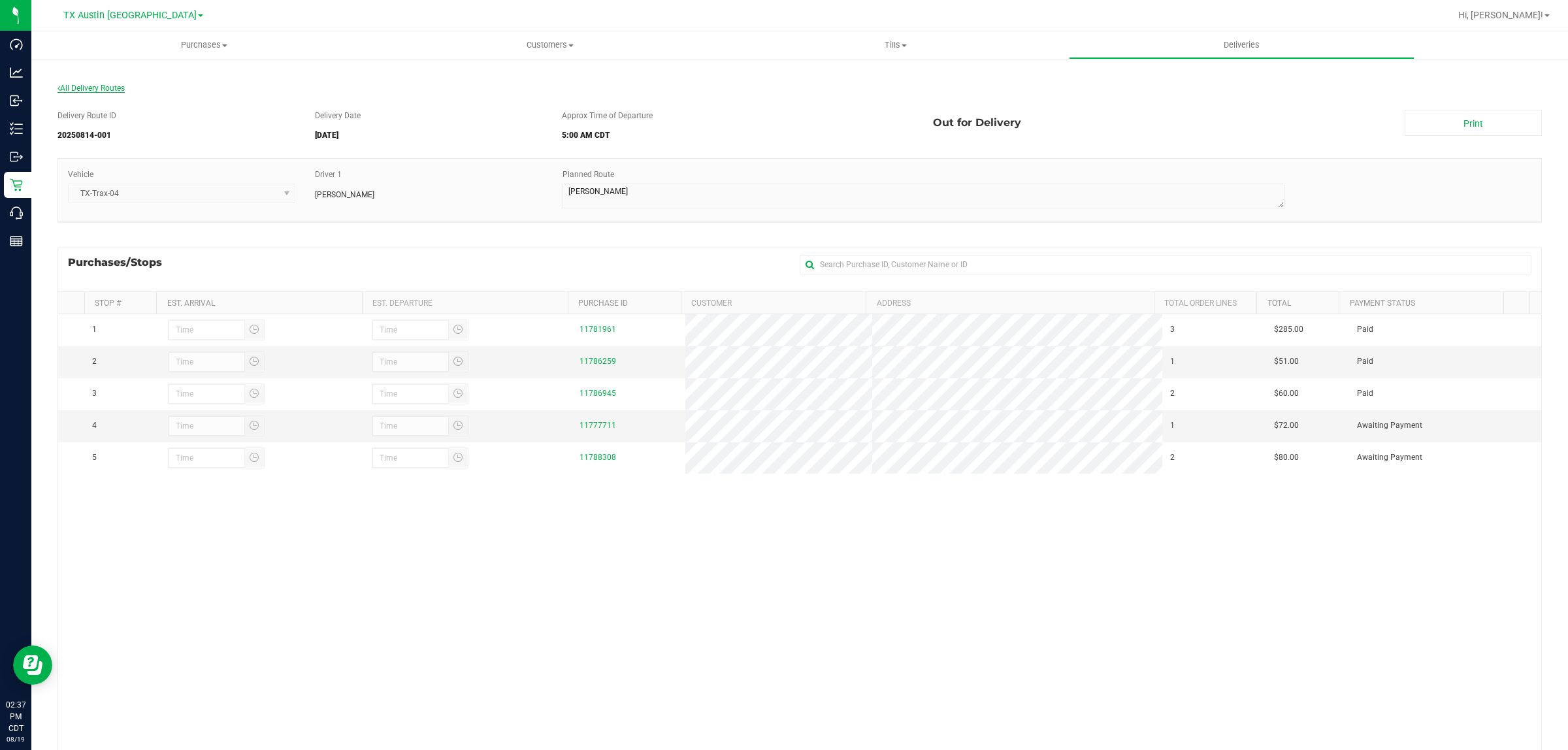
click at [102, 84] on span "All Delivery Routes" at bounding box center [91, 87] width 68 height 9
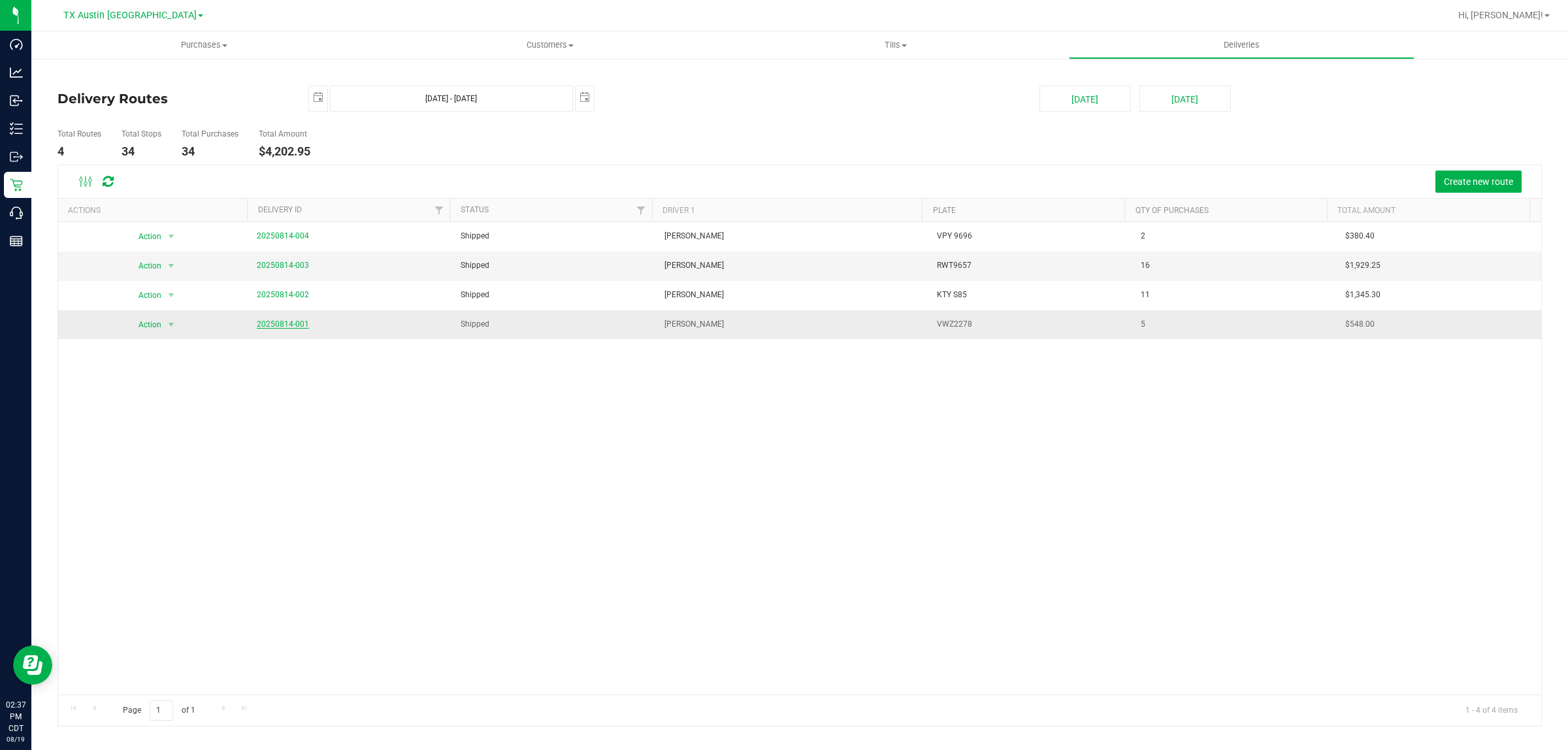
click at [273, 321] on link "20250814-001" at bounding box center [283, 324] width 53 height 9
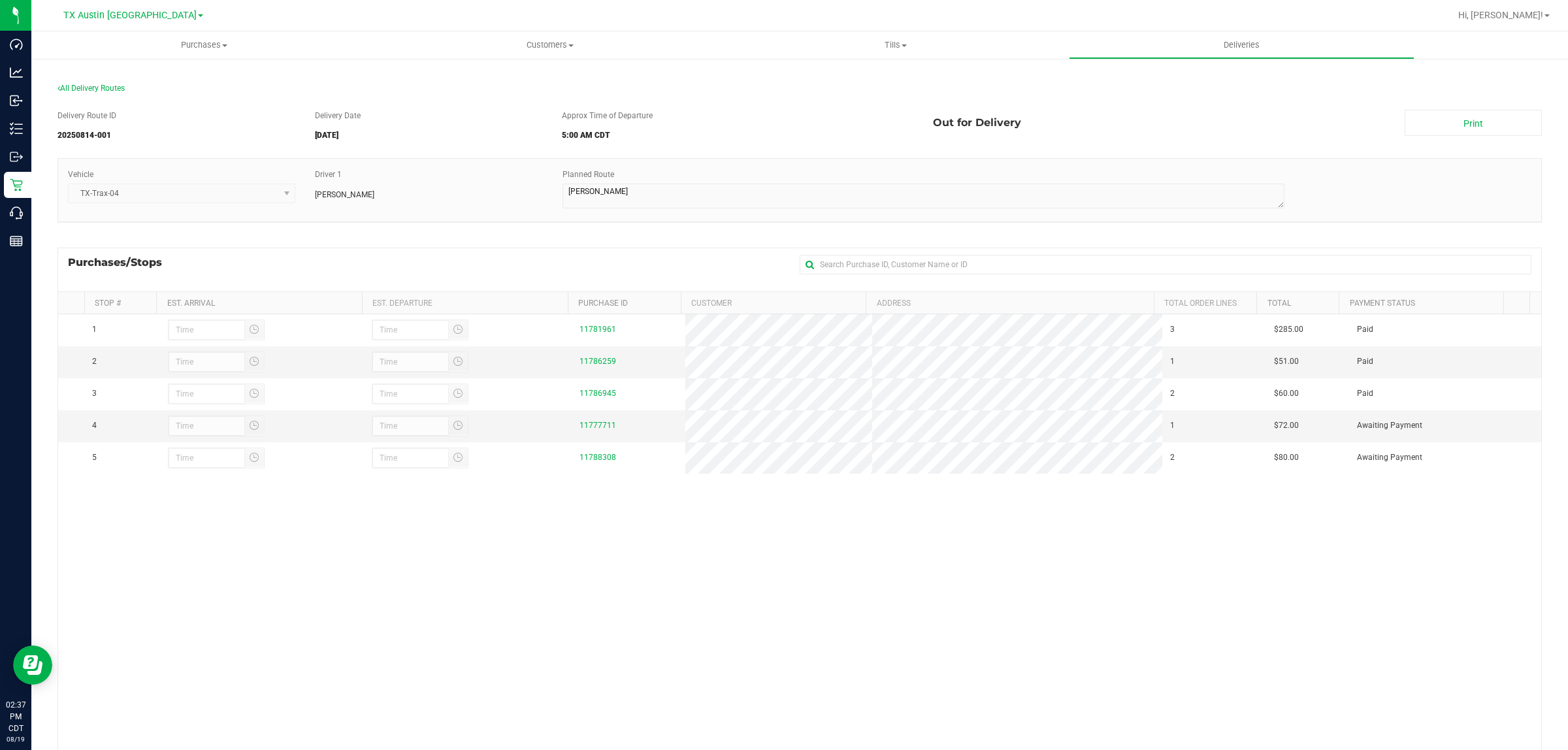
click at [618, 263] on div "Purchases/Stops + Add Purchase" at bounding box center [800, 269] width 1484 height 44
click at [111, 86] on span "All Delivery Routes" at bounding box center [91, 87] width 68 height 9
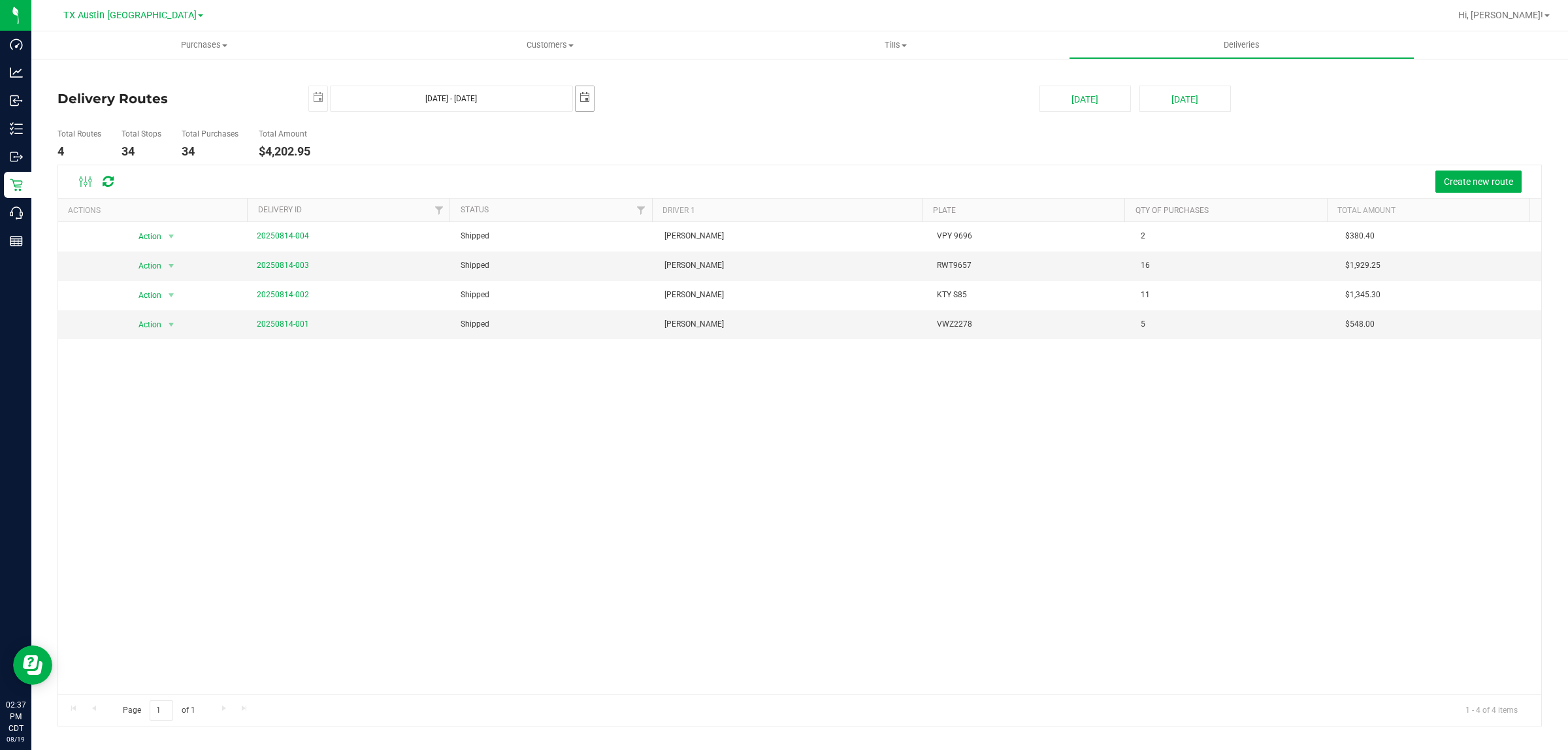
click at [580, 93] on span "select" at bounding box center [585, 97] width 10 height 10
click at [706, 214] on link "16" at bounding box center [701, 212] width 19 height 20
type input "Aug 15, 2025 - Aug 16, 2025"
type input "2025-08-16"
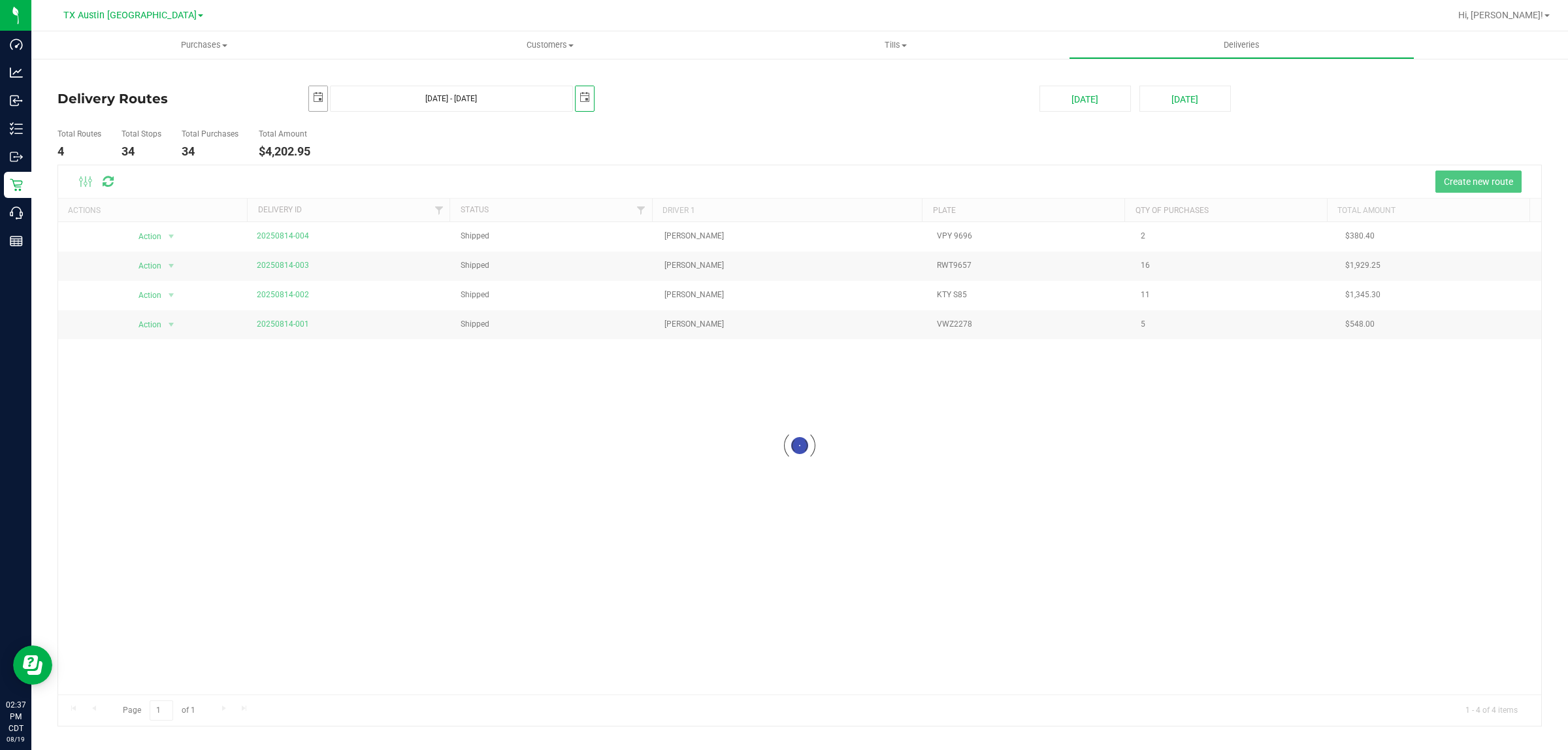
click at [317, 95] on span "select" at bounding box center [317, 97] width 10 height 10
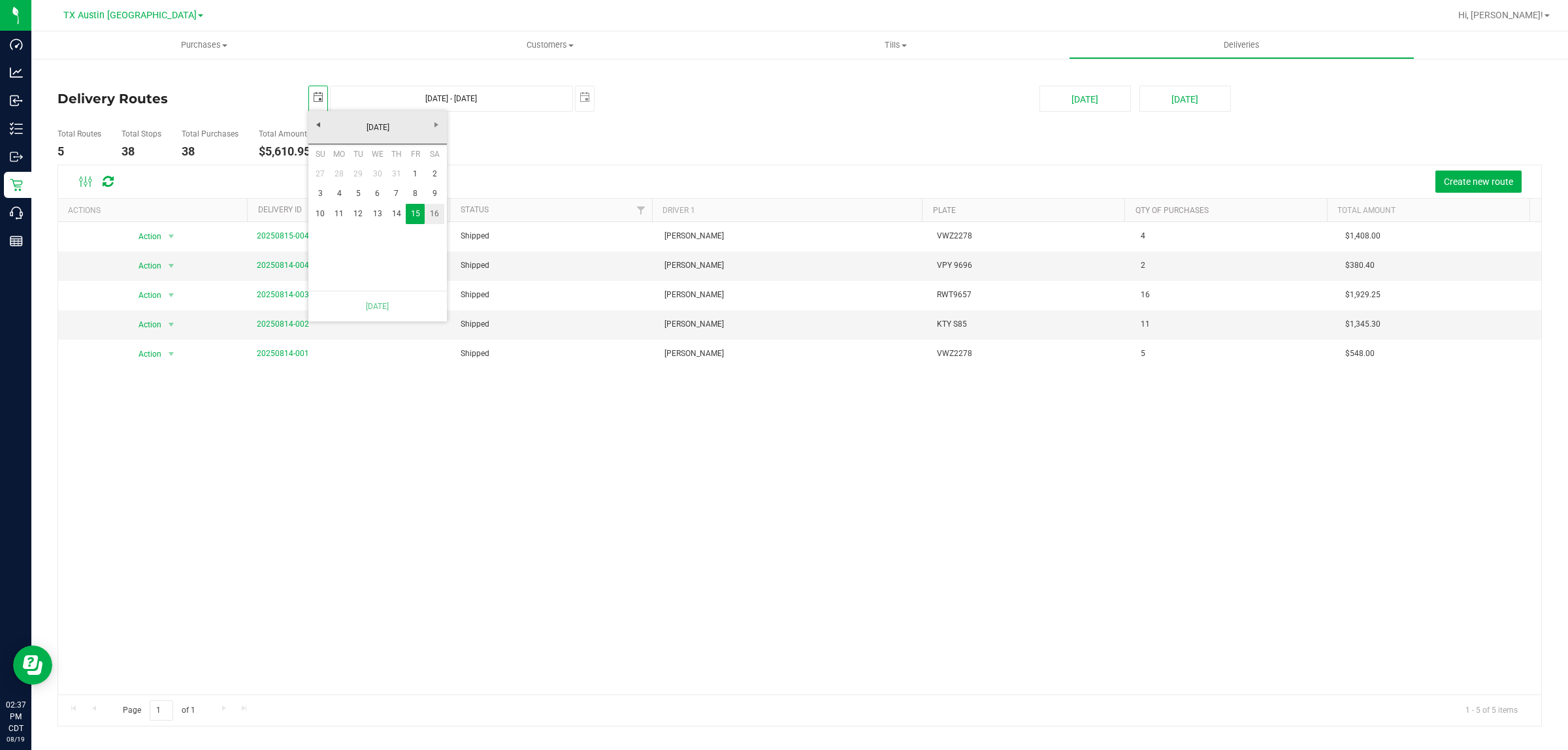
click at [438, 216] on link "16" at bounding box center [434, 213] width 19 height 20
type input "Aug 16, 2025 - Aug 16, 2025"
type input "2025-08-16"
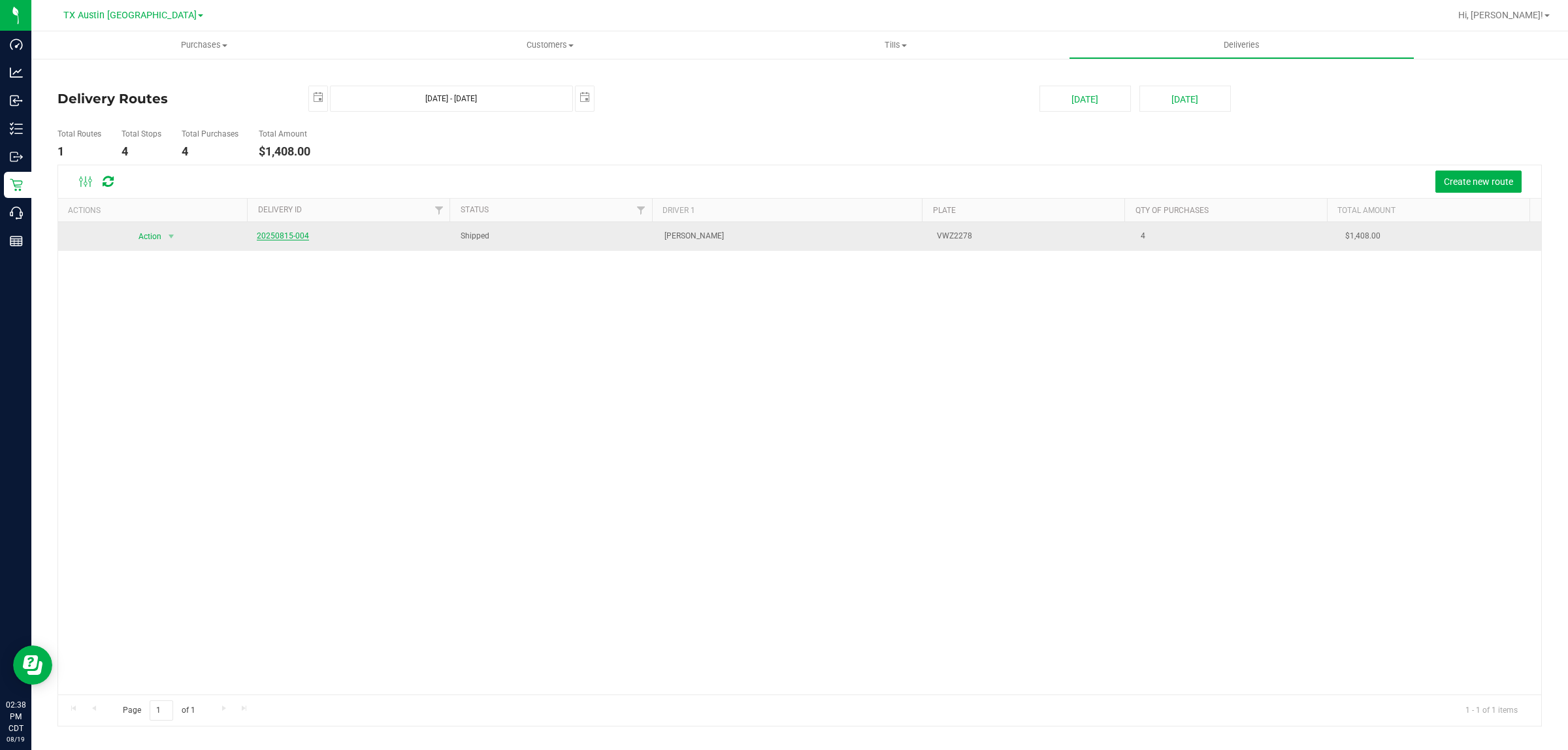
click at [276, 237] on link "20250815-004" at bounding box center [283, 235] width 53 height 9
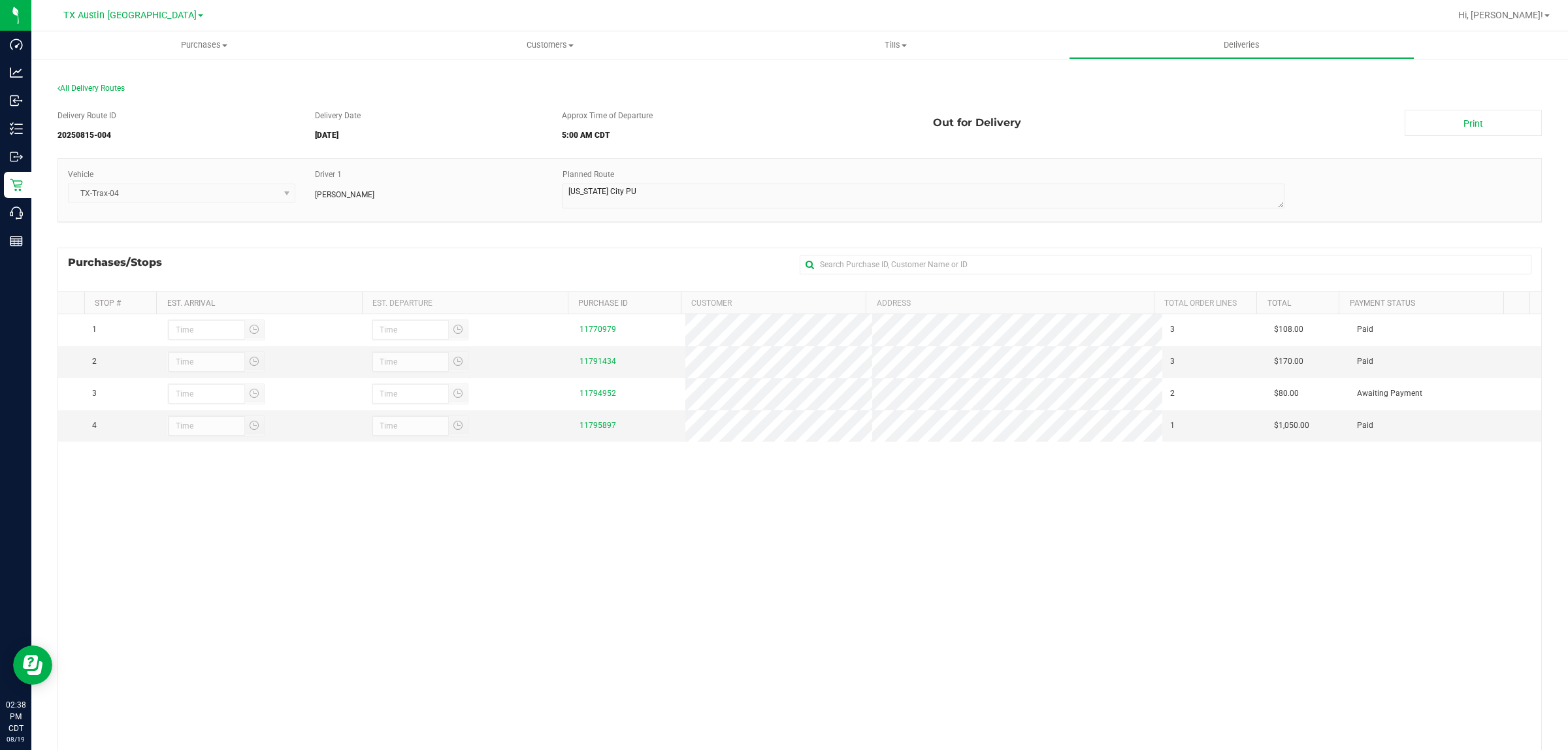
click at [613, 251] on div "Purchases/Stops + Add Purchase" at bounding box center [800, 269] width 1484 height 44
click at [91, 86] on span "All Delivery Routes" at bounding box center [91, 87] width 68 height 9
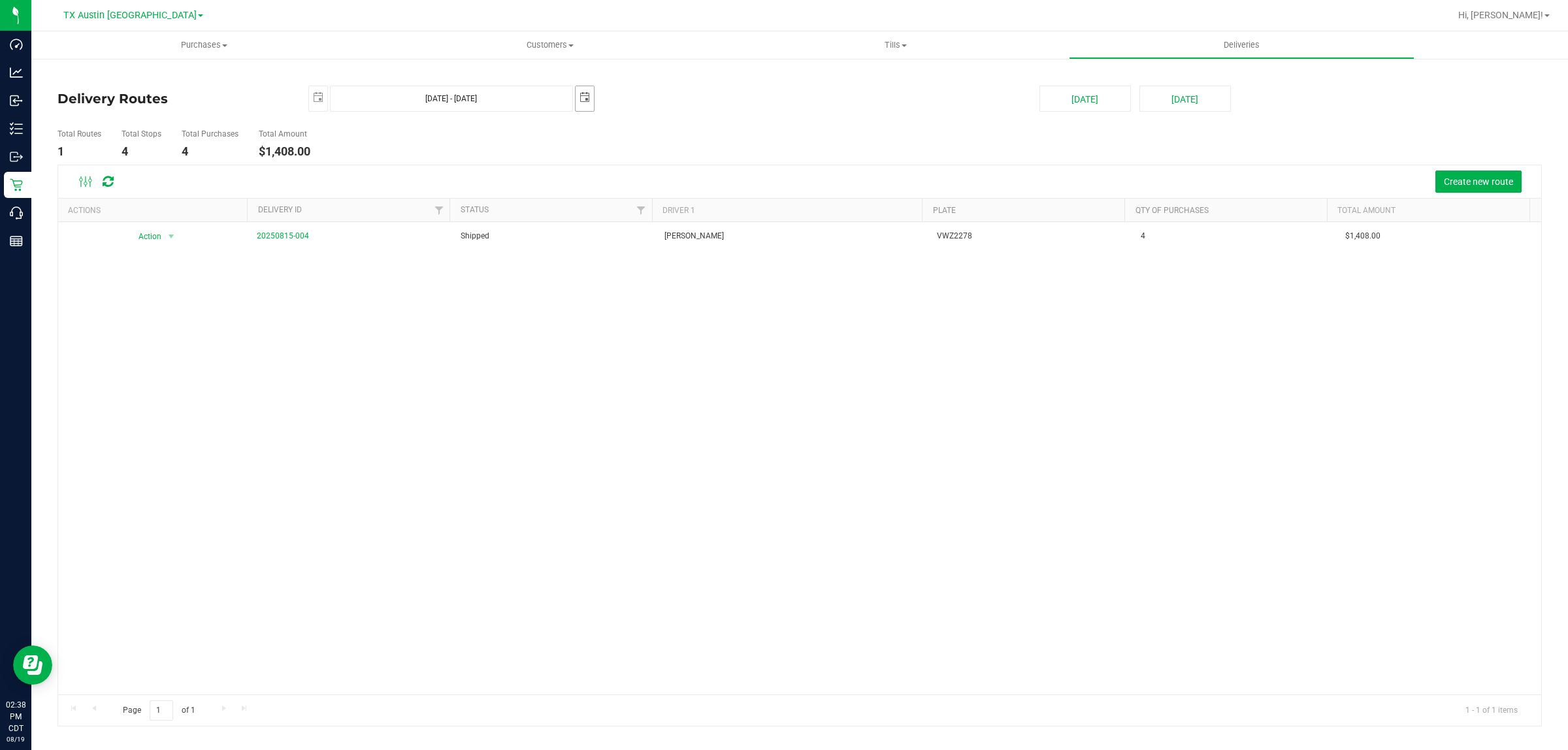
click at [586, 100] on span "select" at bounding box center [585, 97] width 10 height 10
click at [602, 233] on link "18" at bounding box center [606, 231] width 19 height 20
type input "Aug 16, 2025 - Aug 18, 2025"
type input "2025-08-18"
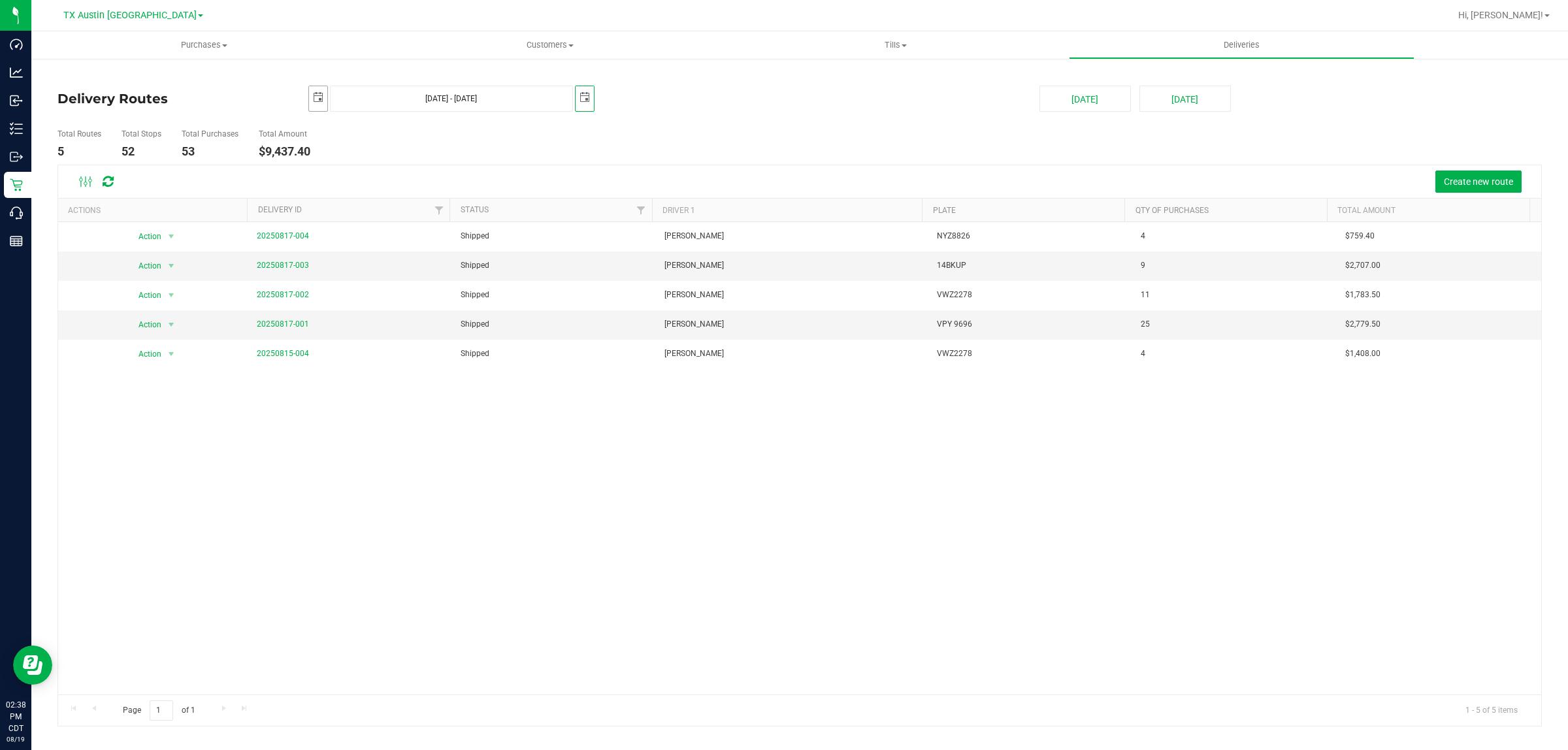
click at [317, 99] on span "select" at bounding box center [317, 97] width 10 height 10
click at [335, 232] on link "18" at bounding box center [340, 234] width 19 height 20
type input "Aug 18, 2025 - Aug 18, 2025"
type input "2025-08-18"
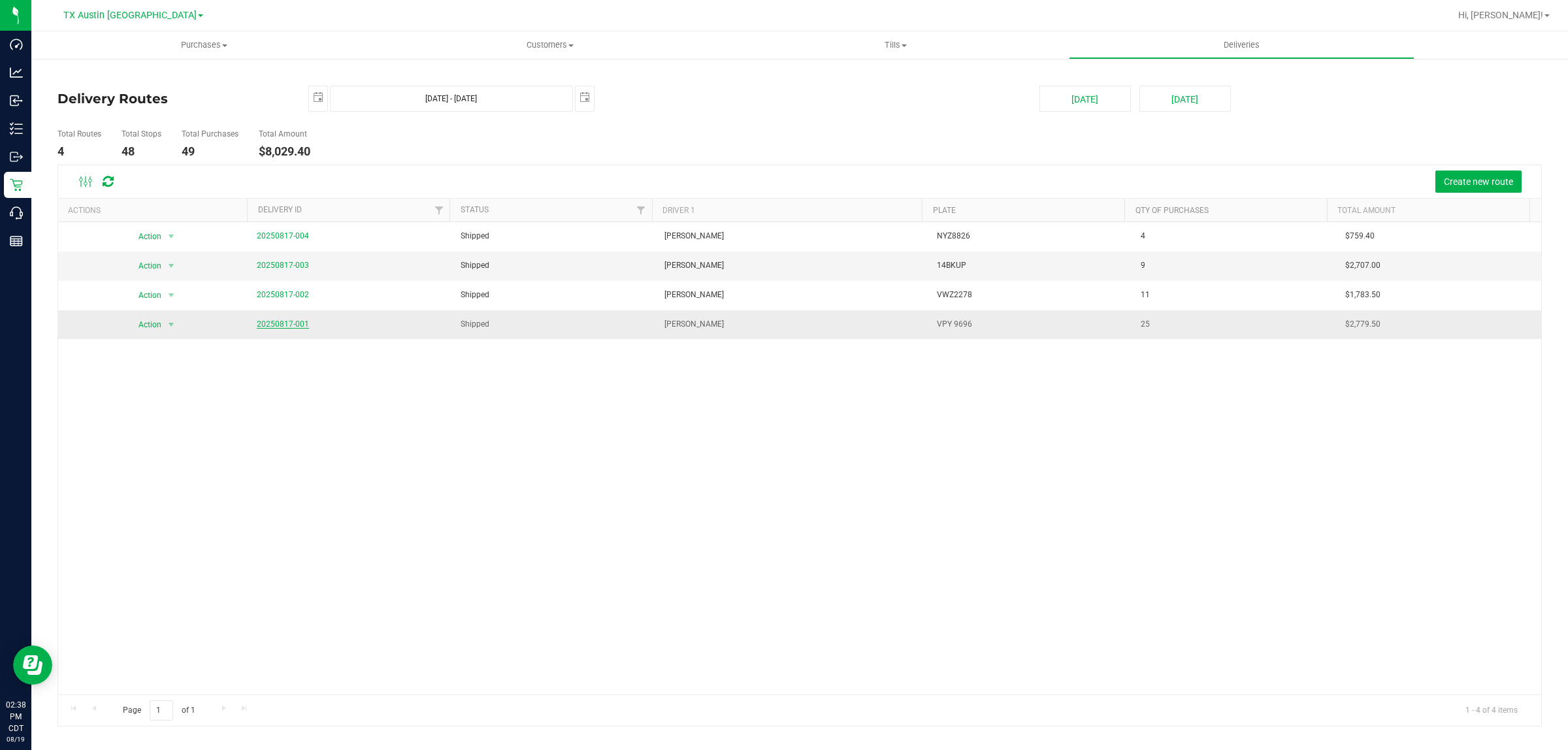
click at [269, 321] on link "20250817-001" at bounding box center [283, 324] width 53 height 9
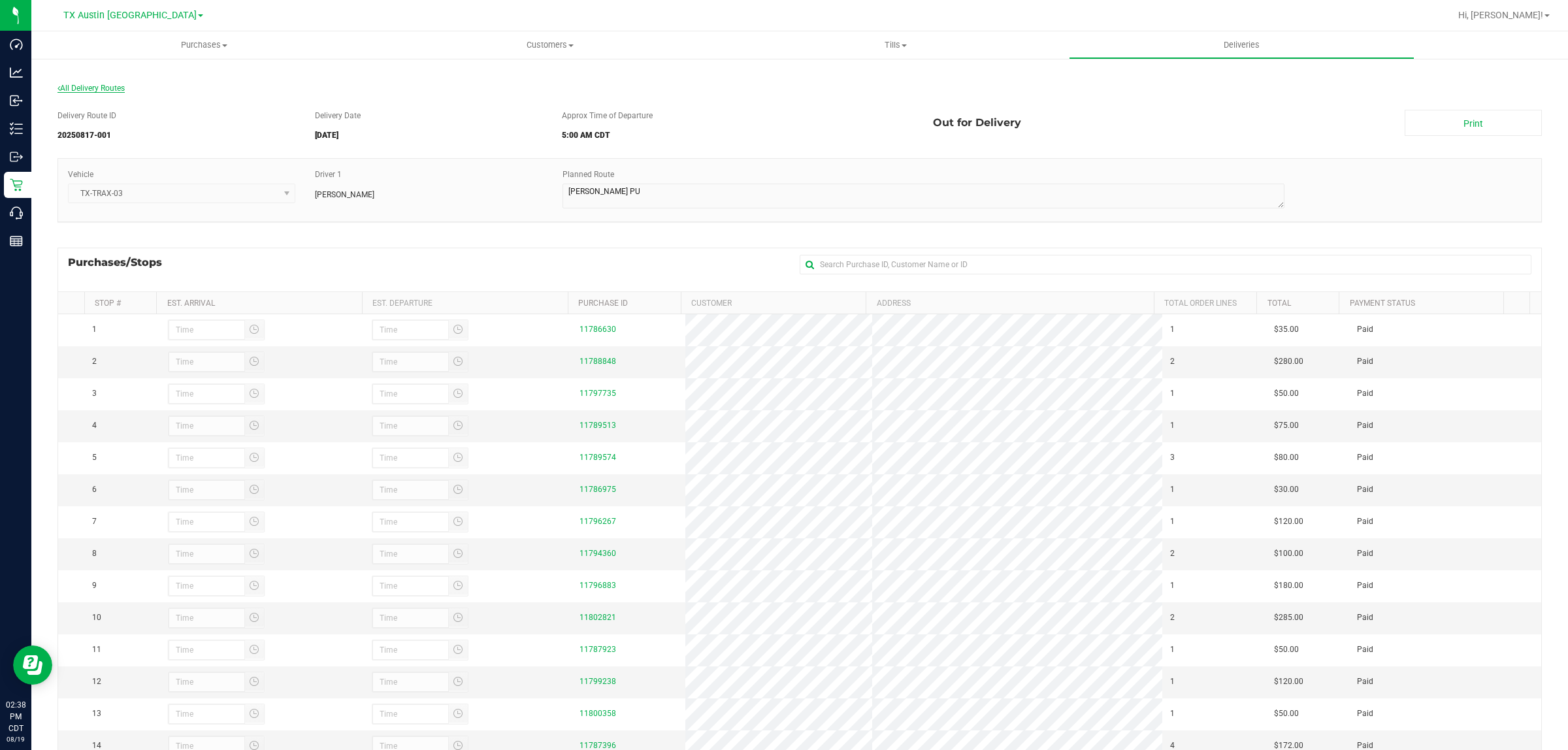
click at [101, 84] on span "All Delivery Routes" at bounding box center [91, 87] width 68 height 9
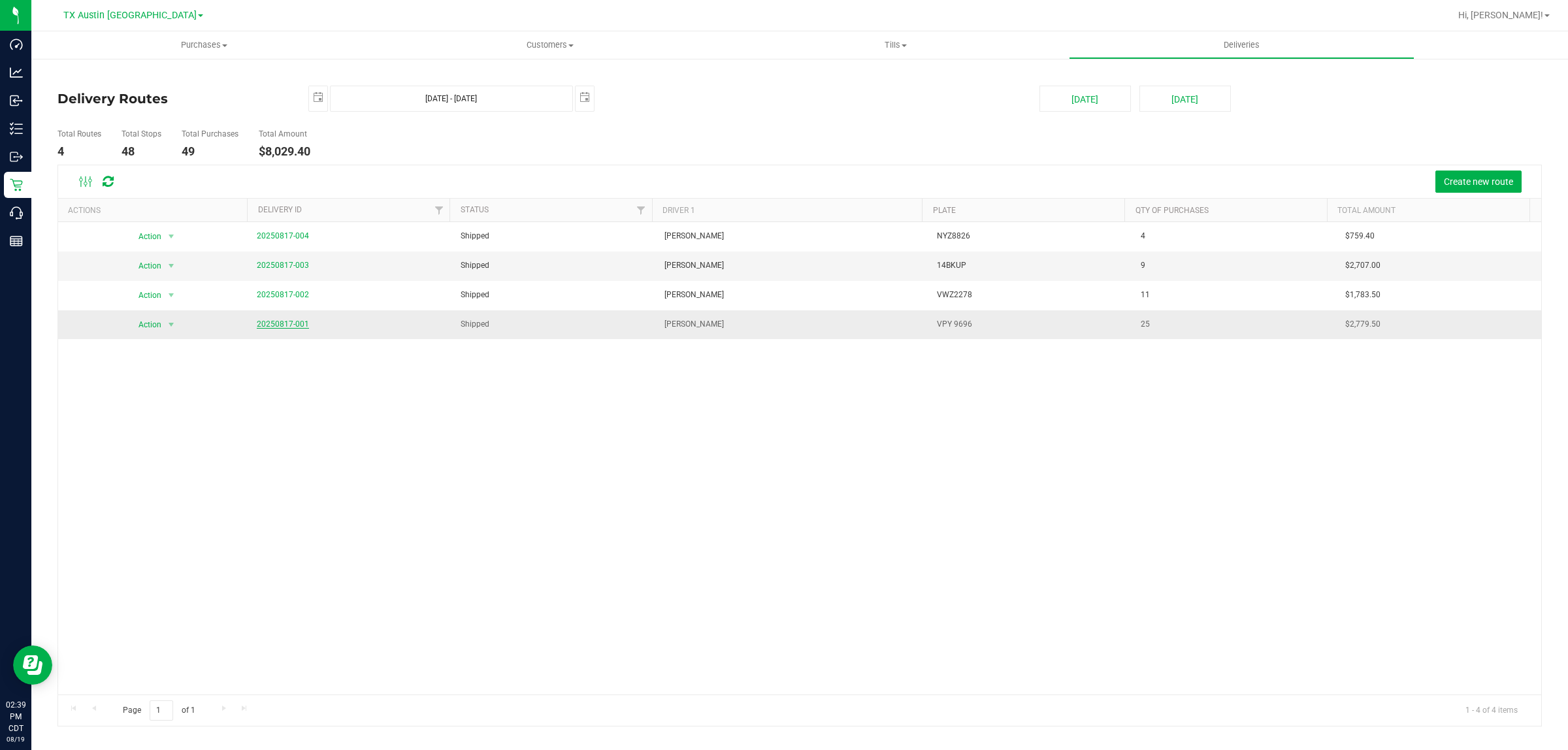
click at [273, 328] on link "20250817-001" at bounding box center [283, 324] width 53 height 9
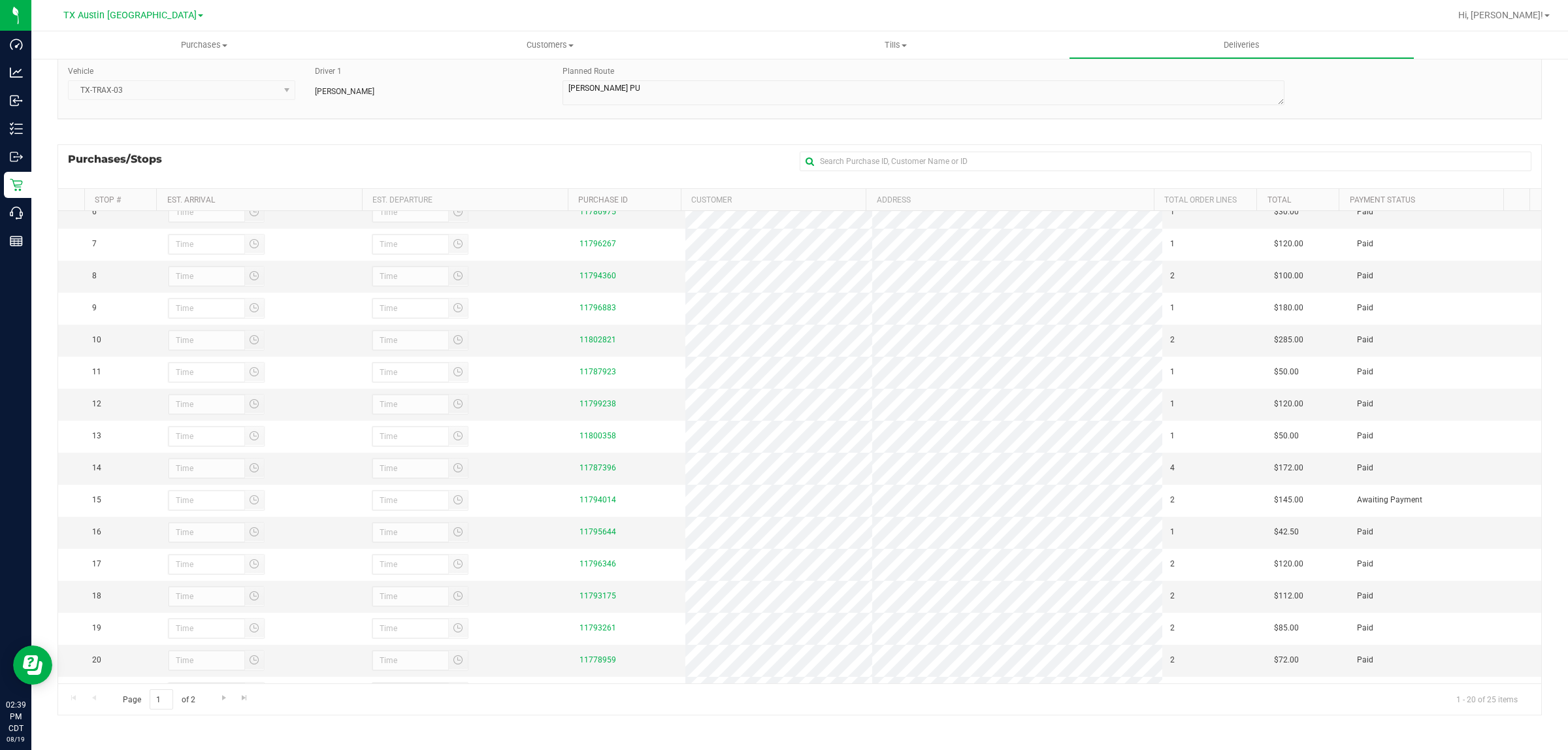
scroll to position [346, 0]
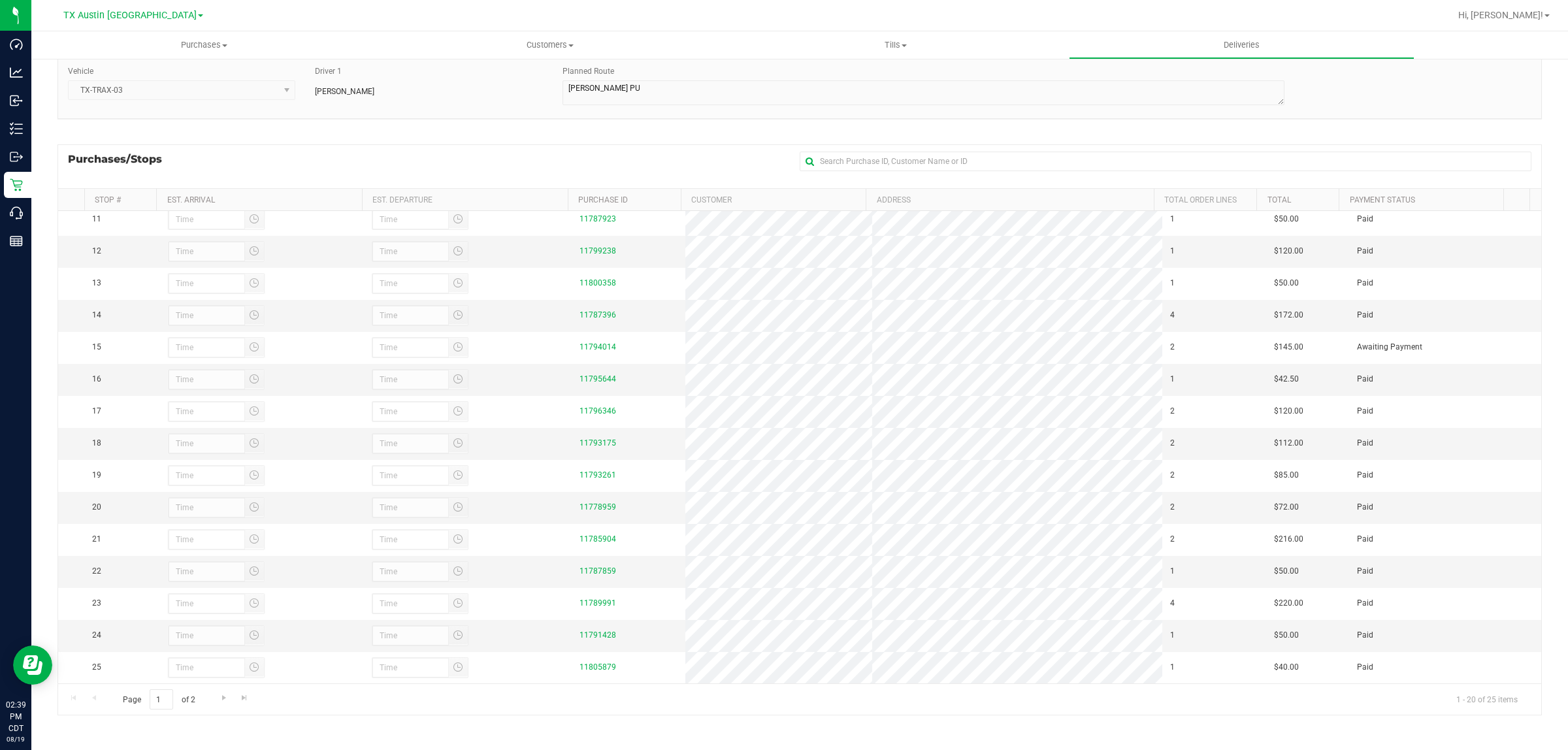
click at [590, 155] on div "Purchases/Stops + Add Purchase" at bounding box center [800, 166] width 1484 height 44
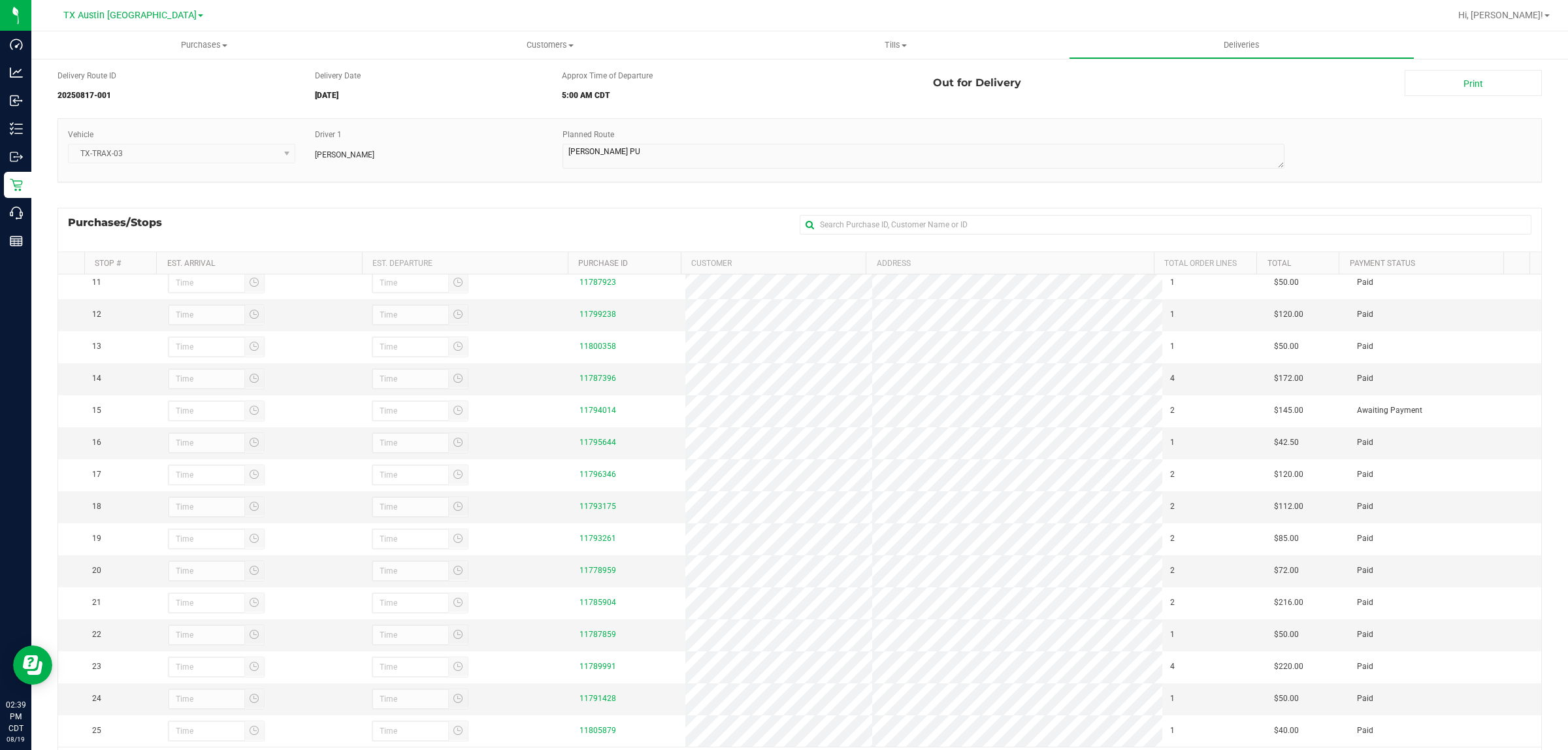
scroll to position [0, 0]
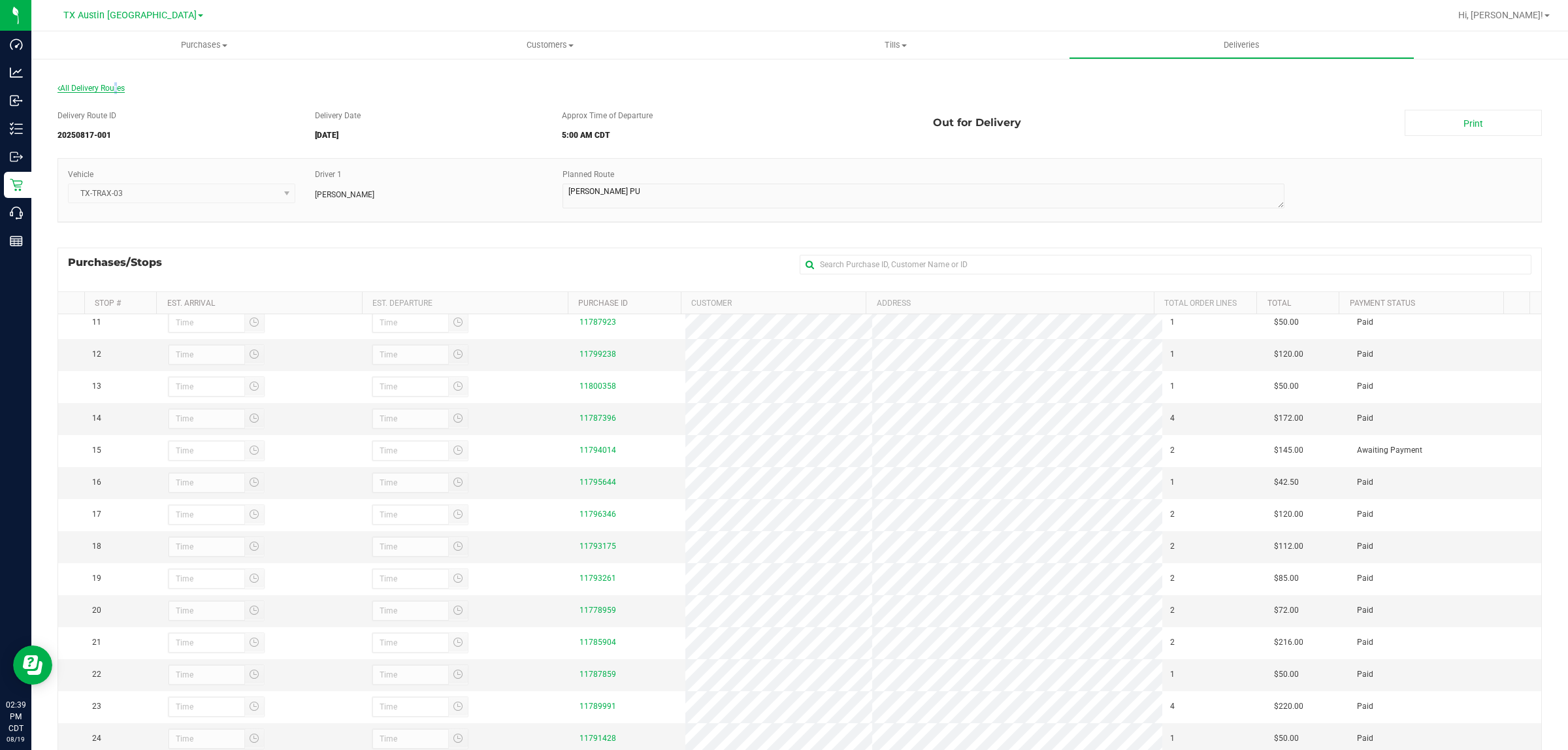
click at [113, 86] on span "All Delivery Routes" at bounding box center [91, 87] width 68 height 9
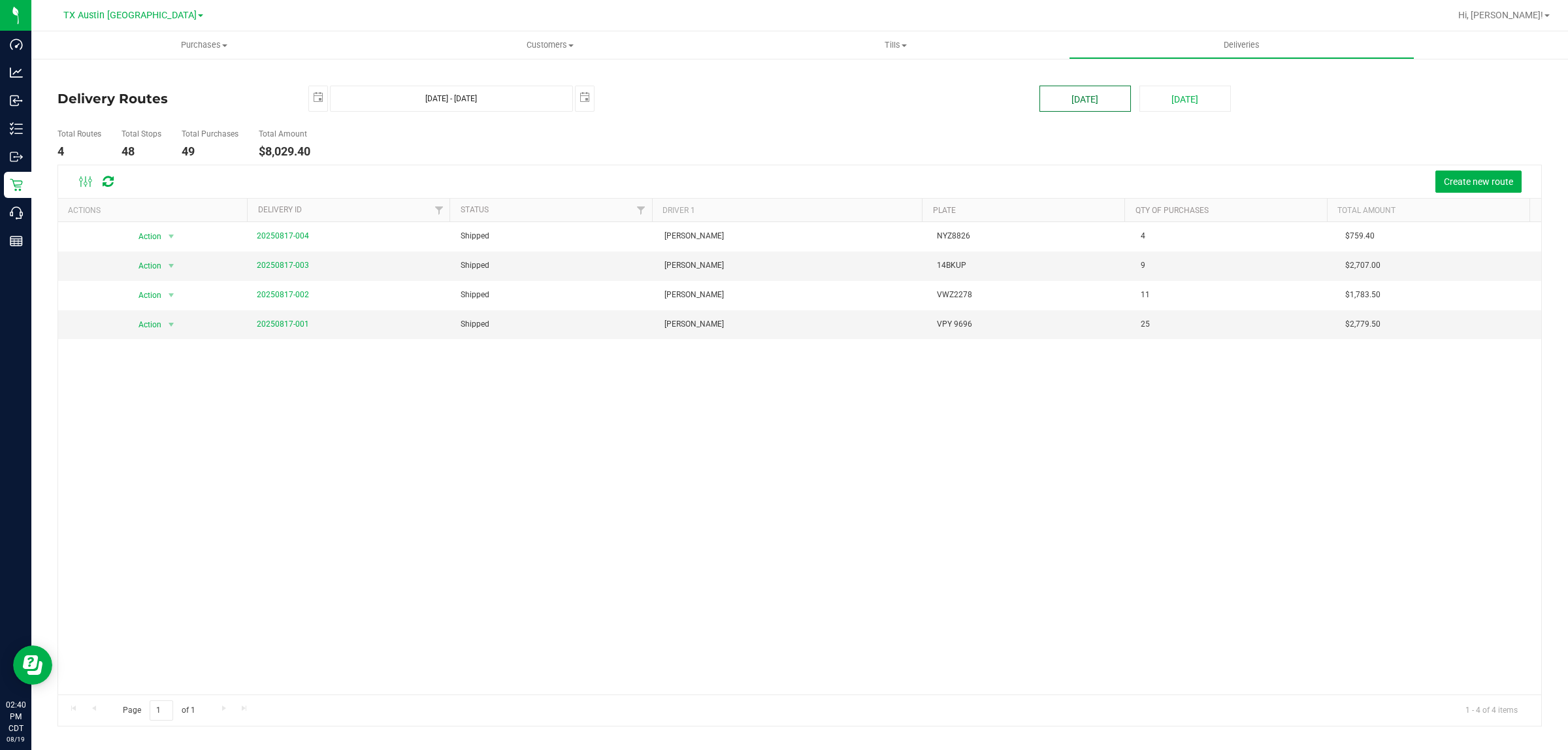
click at [1073, 98] on button "[DATE]" at bounding box center [1085, 99] width 91 height 26
type input "Aug 19, 2025 - Aug 19, 2025"
click at [286, 322] on link "20250818-001" at bounding box center [283, 324] width 53 height 9
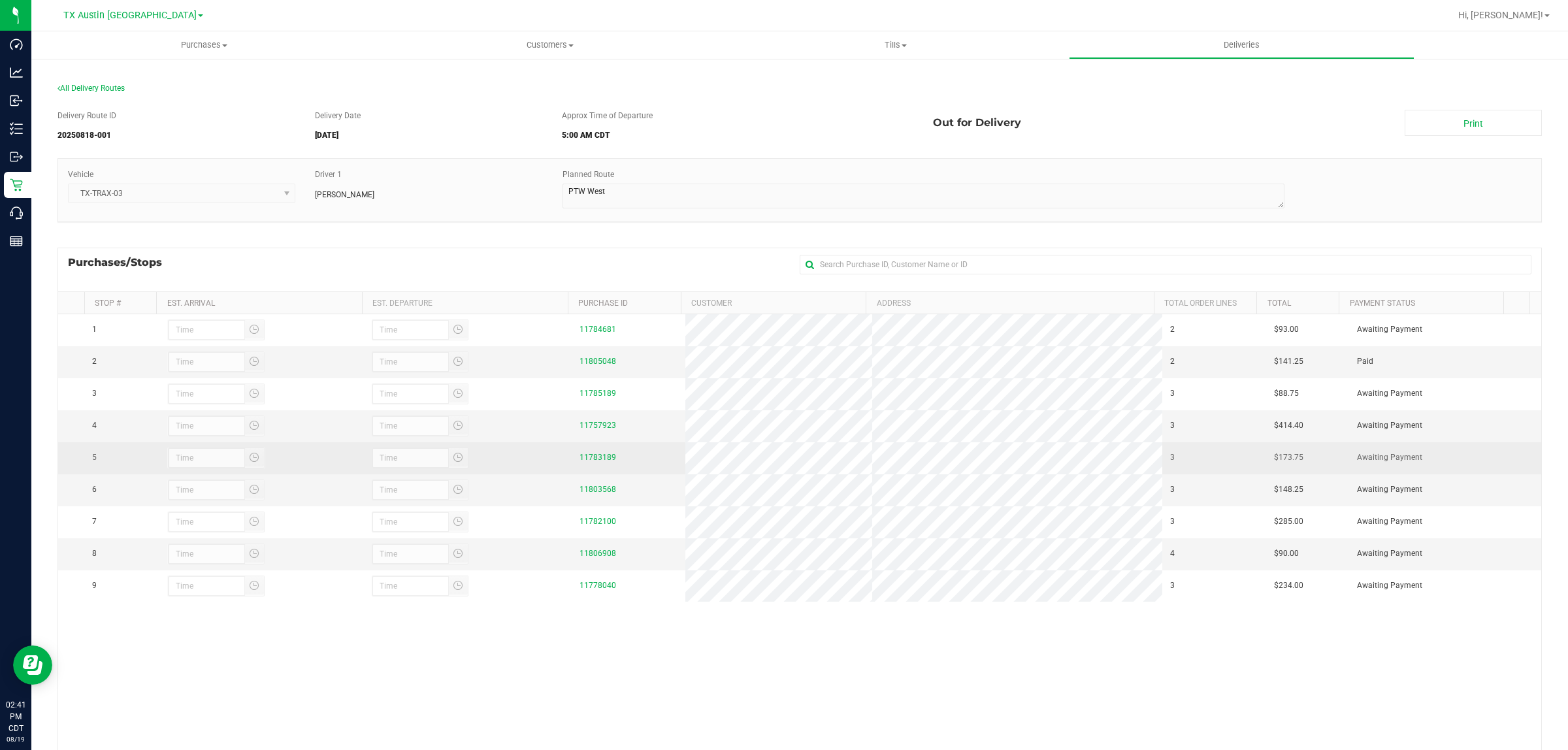
click at [671, 465] on tr "5 11783189 3 $173.75 Awaiting Payment" at bounding box center [800, 458] width 1484 height 32
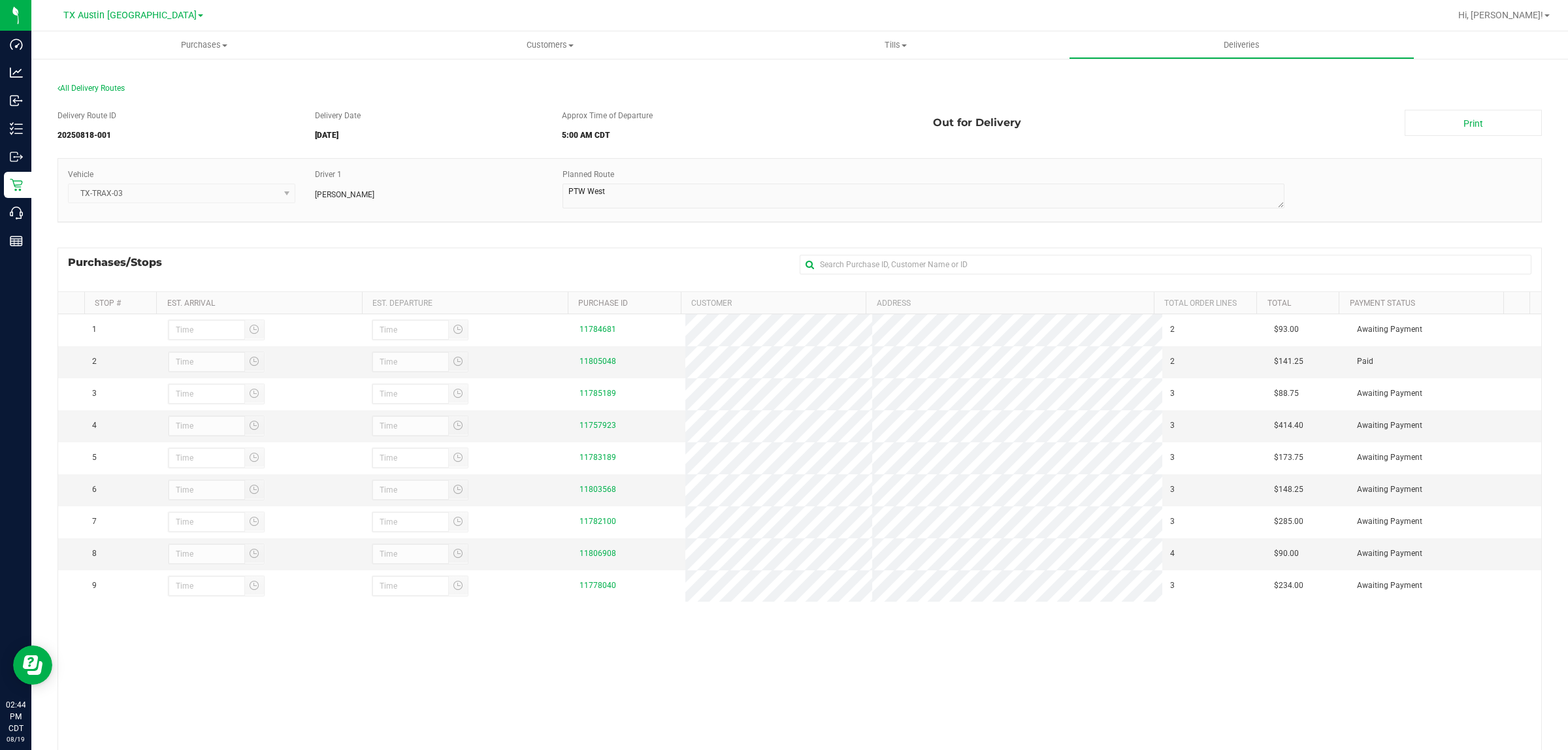
click at [285, 260] on div "Purchases/Stops + Add Purchase" at bounding box center [800, 269] width 1484 height 44
click at [89, 85] on span "All Delivery Routes" at bounding box center [91, 87] width 68 height 9
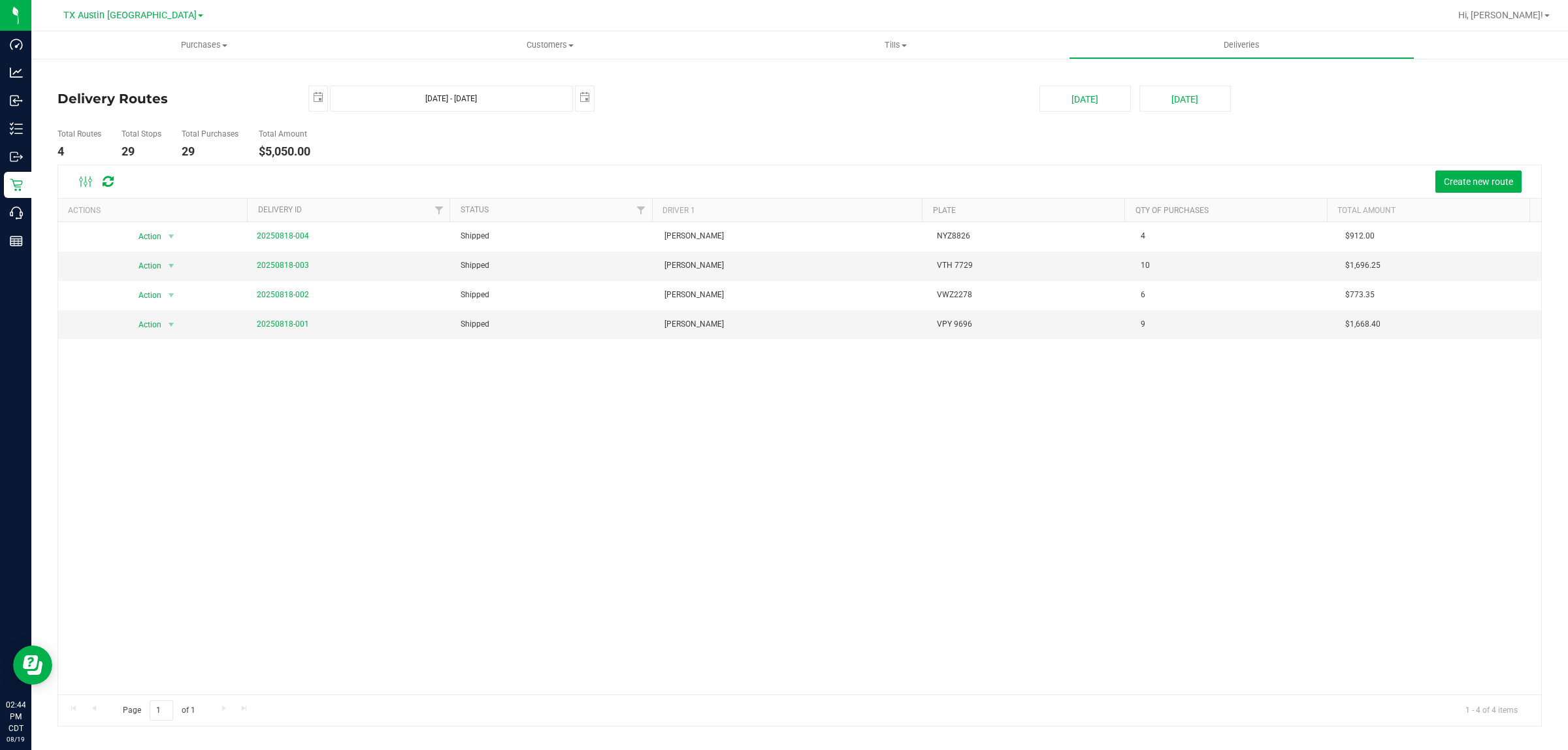
click at [375, 146] on ul "Total Routes 4 Total Stops 29 Total Purchases 29 Total Amount $5,050.00" at bounding box center [547, 144] width 986 height 41
click at [315, 97] on span "select" at bounding box center [317, 97] width 10 height 10
click at [315, 130] on link "August 2025" at bounding box center [378, 127] width 141 height 20
click at [353, 206] on link "Jun" at bounding box center [361, 200] width 33 height 33
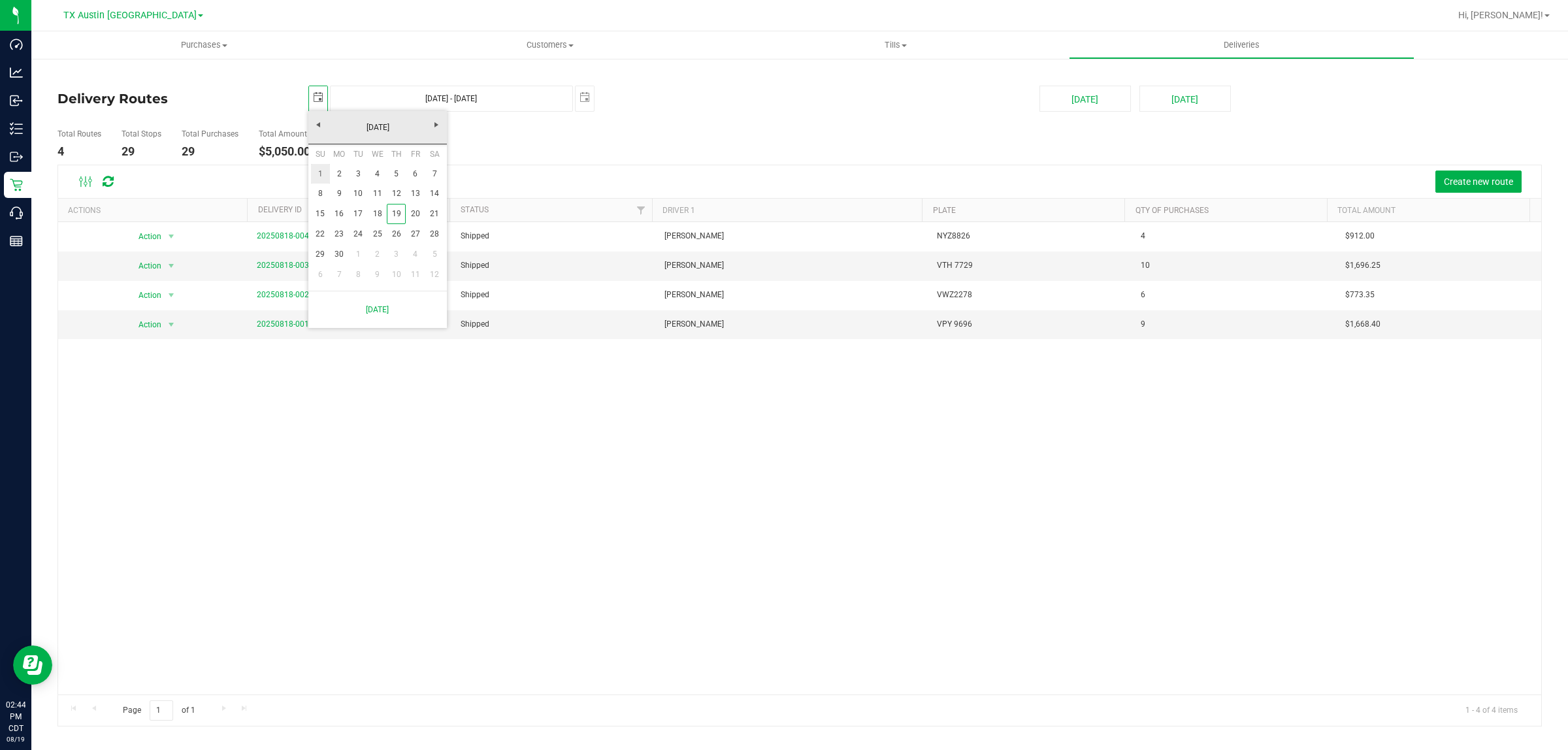
click at [314, 178] on link "1" at bounding box center [321, 173] width 19 height 20
type input "2025-06-01"
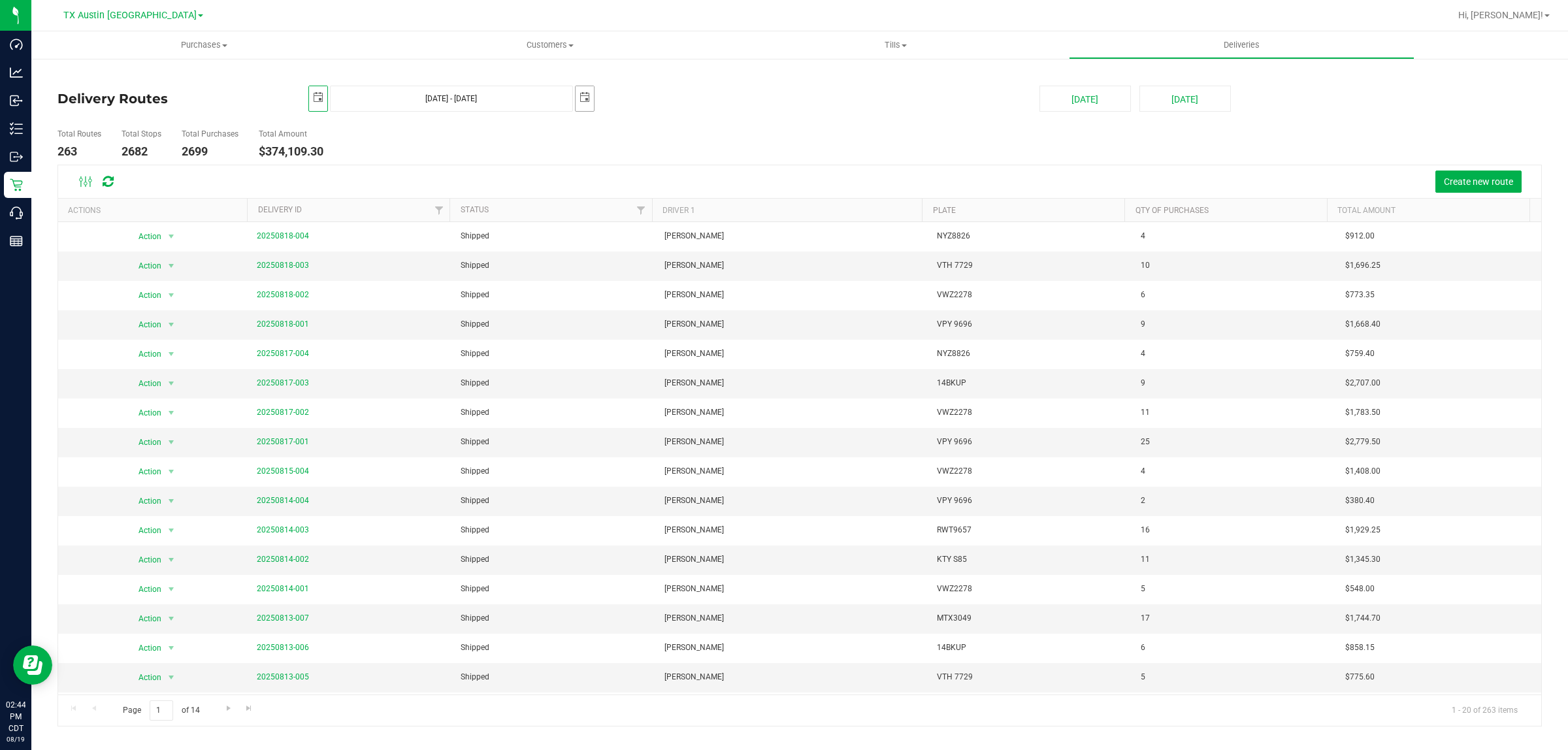
click at [582, 97] on span "select" at bounding box center [585, 97] width 10 height 10
click at [592, 126] on link "August 2025" at bounding box center [644, 127] width 141 height 20
click at [634, 207] on link "Jun" at bounding box center [628, 200] width 33 height 33
click at [583, 173] on link "1" at bounding box center [587, 173] width 19 height 20
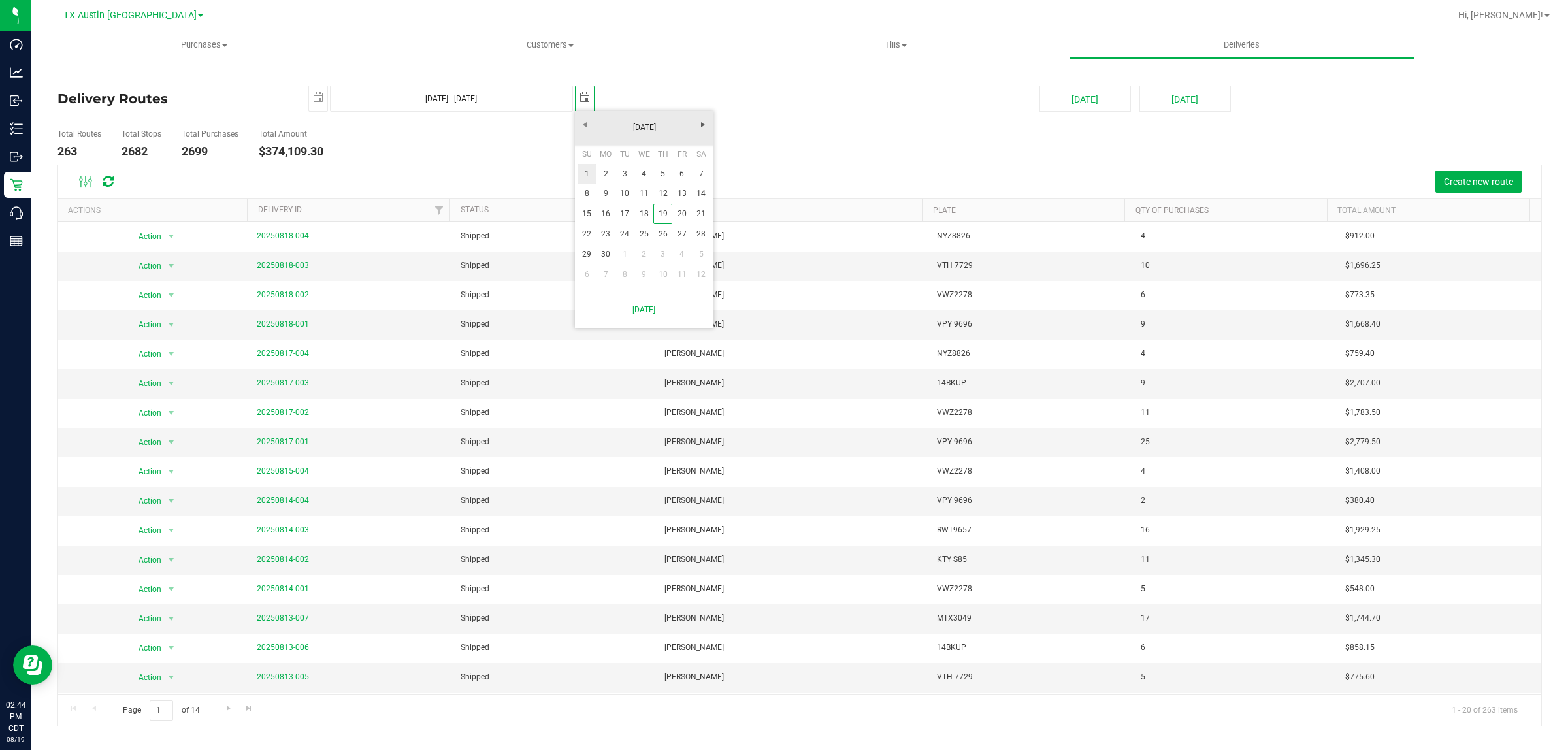
type input "Jun 1, 2025 - Jun 1, 2025"
type input "2025-06-01"
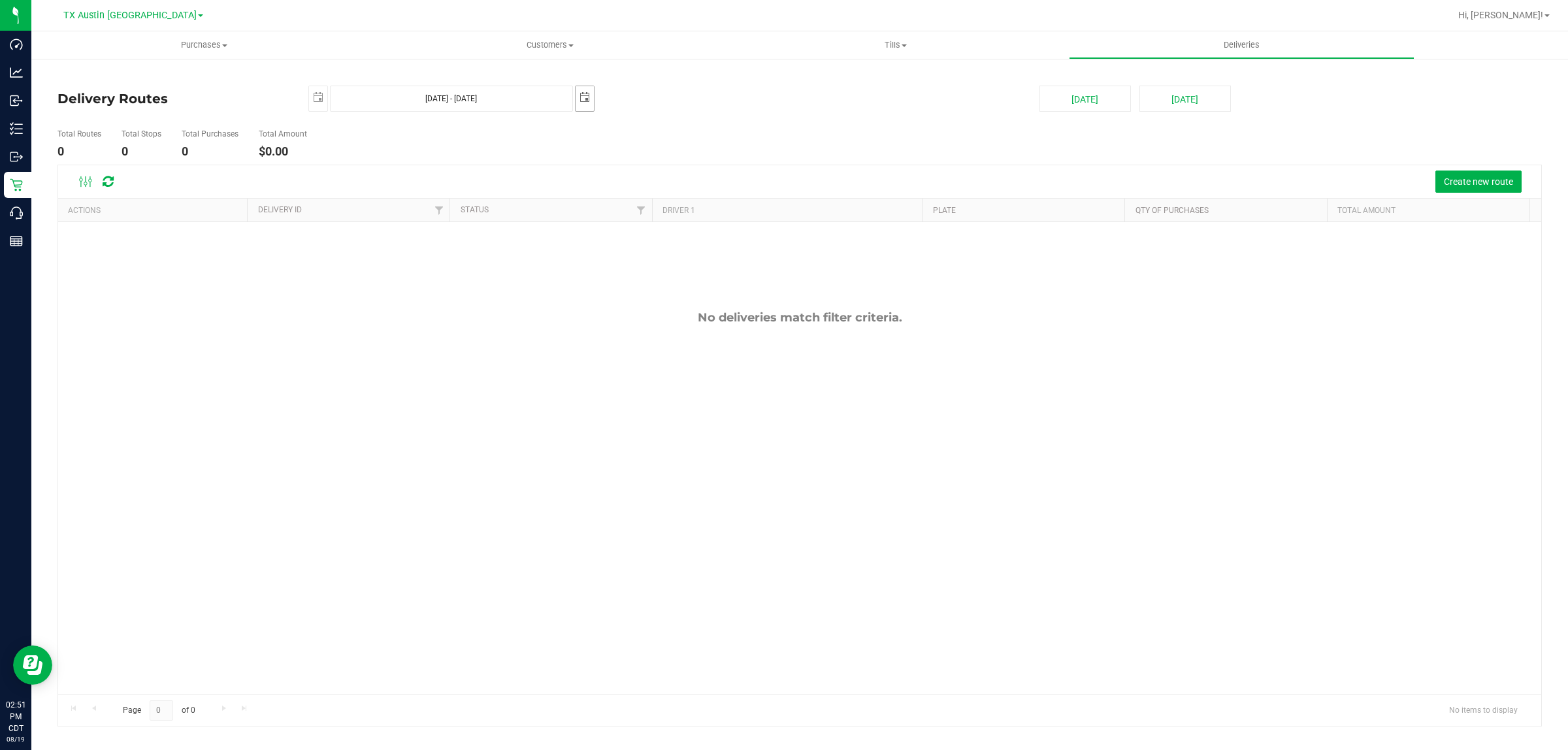
click at [582, 98] on span "select" at bounding box center [585, 97] width 10 height 10
click at [605, 173] on link "2" at bounding box center [606, 173] width 19 height 20
type input "Jun 1, 2025 - Jun 2, 2025"
type input "2025-06-02"
click at [311, 95] on span "select" at bounding box center [318, 97] width 18 height 23
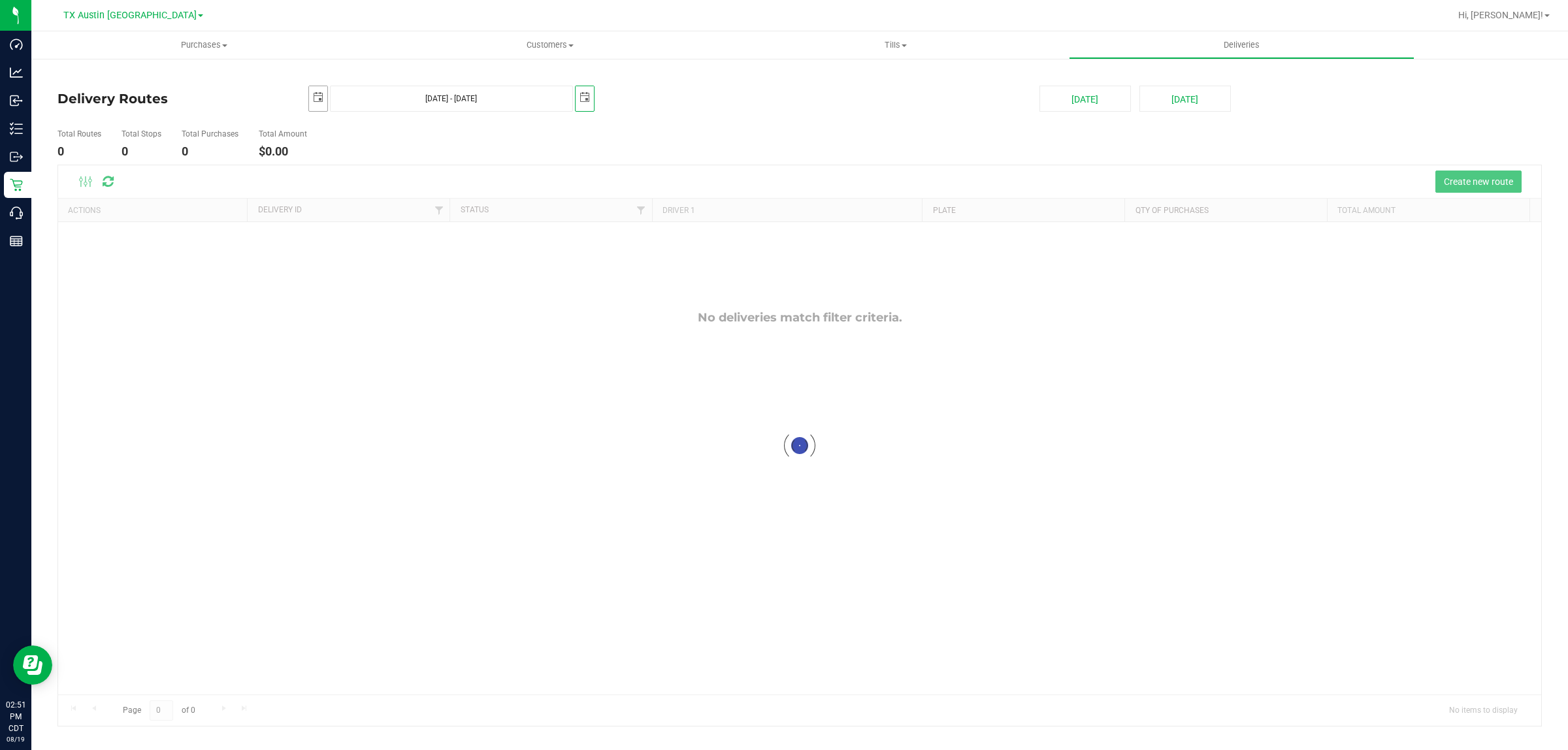
scroll to position [0, 33]
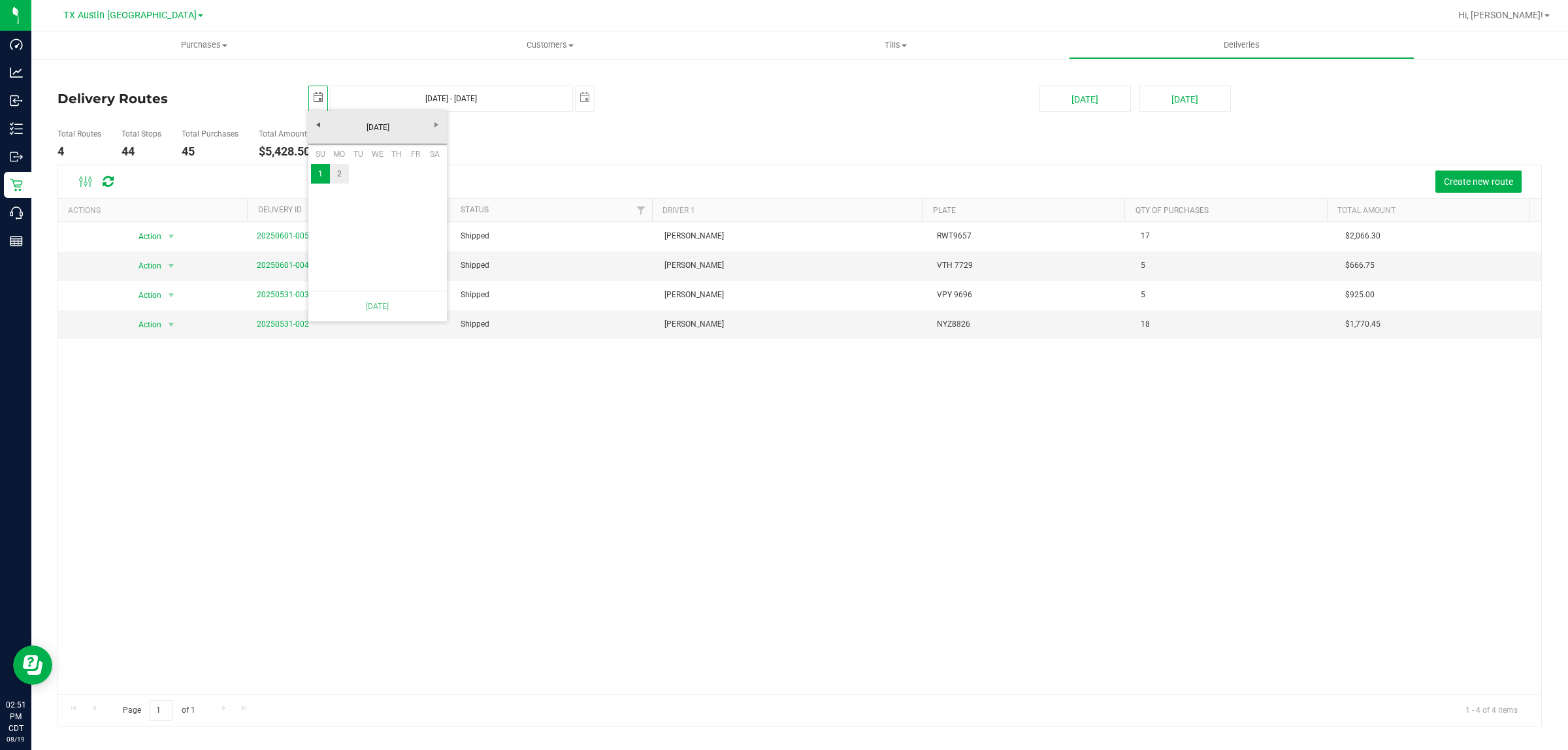
click at [333, 175] on link "2" at bounding box center [340, 173] width 19 height 20
type input "Jun 2, 2025 - Jun 2, 2025"
type input "2025-06-02"
click at [830, 445] on div "Action Action View Delivery 20250601-005 Shipped Miles Koch RWT9657 17 $2,066.3…" at bounding box center [800, 458] width 1484 height 472
click at [609, 455] on div "Action Action View Delivery 20250601-005 Shipped Miles Koch RWT9657 17 $2,066.3…" at bounding box center [800, 458] width 1484 height 472
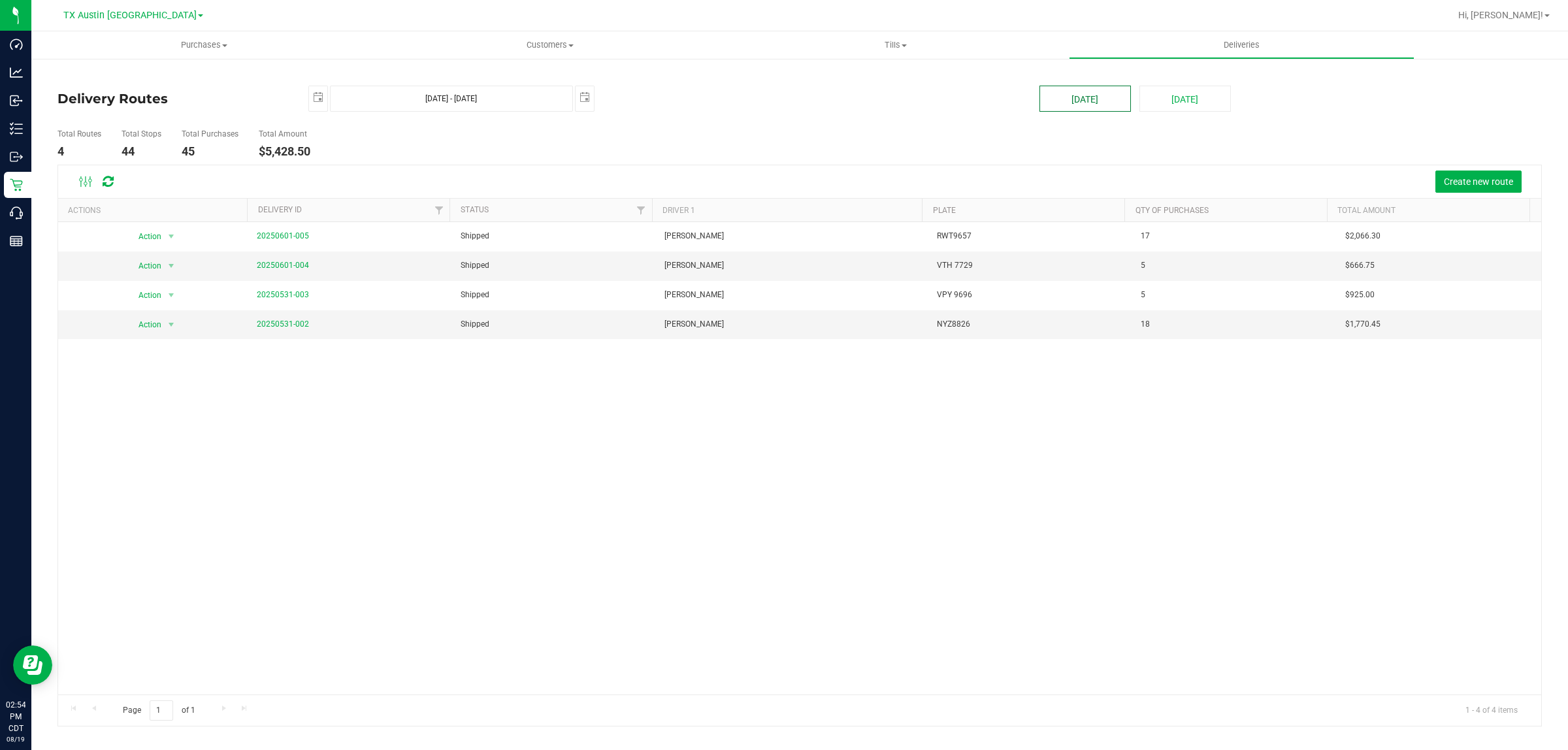
click at [1095, 104] on button "[DATE]" at bounding box center [1085, 99] width 91 height 26
click at [583, 101] on span "select" at bounding box center [585, 97] width 10 height 10
click at [316, 96] on span "select" at bounding box center [317, 97] width 10 height 10
click at [341, 234] on link "18" at bounding box center [340, 234] width 19 height 20
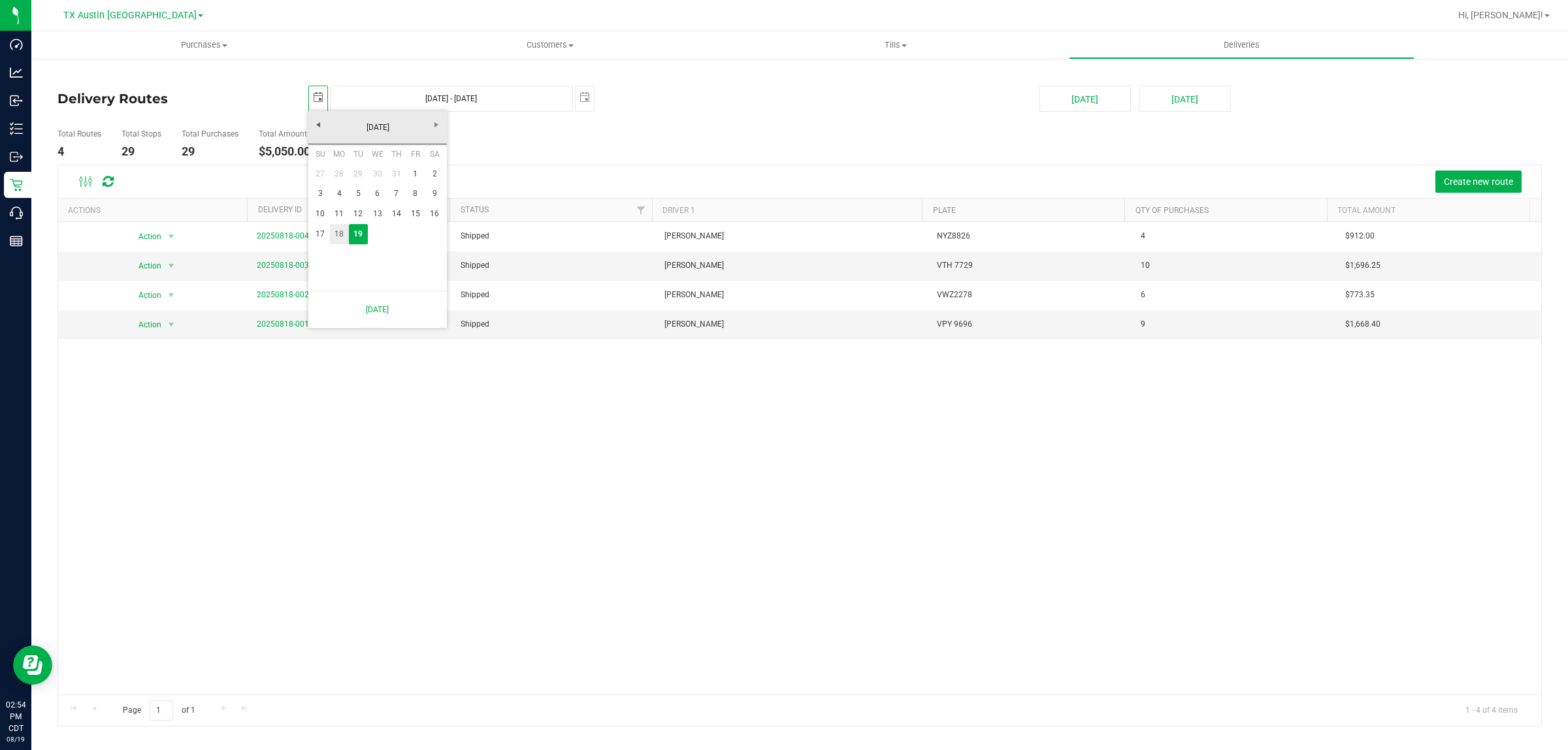
type input "Aug 18, 2025 - Aug 19, 2025"
type input "2025-08-18"
click at [580, 99] on span "select" at bounding box center [585, 97] width 10 height 10
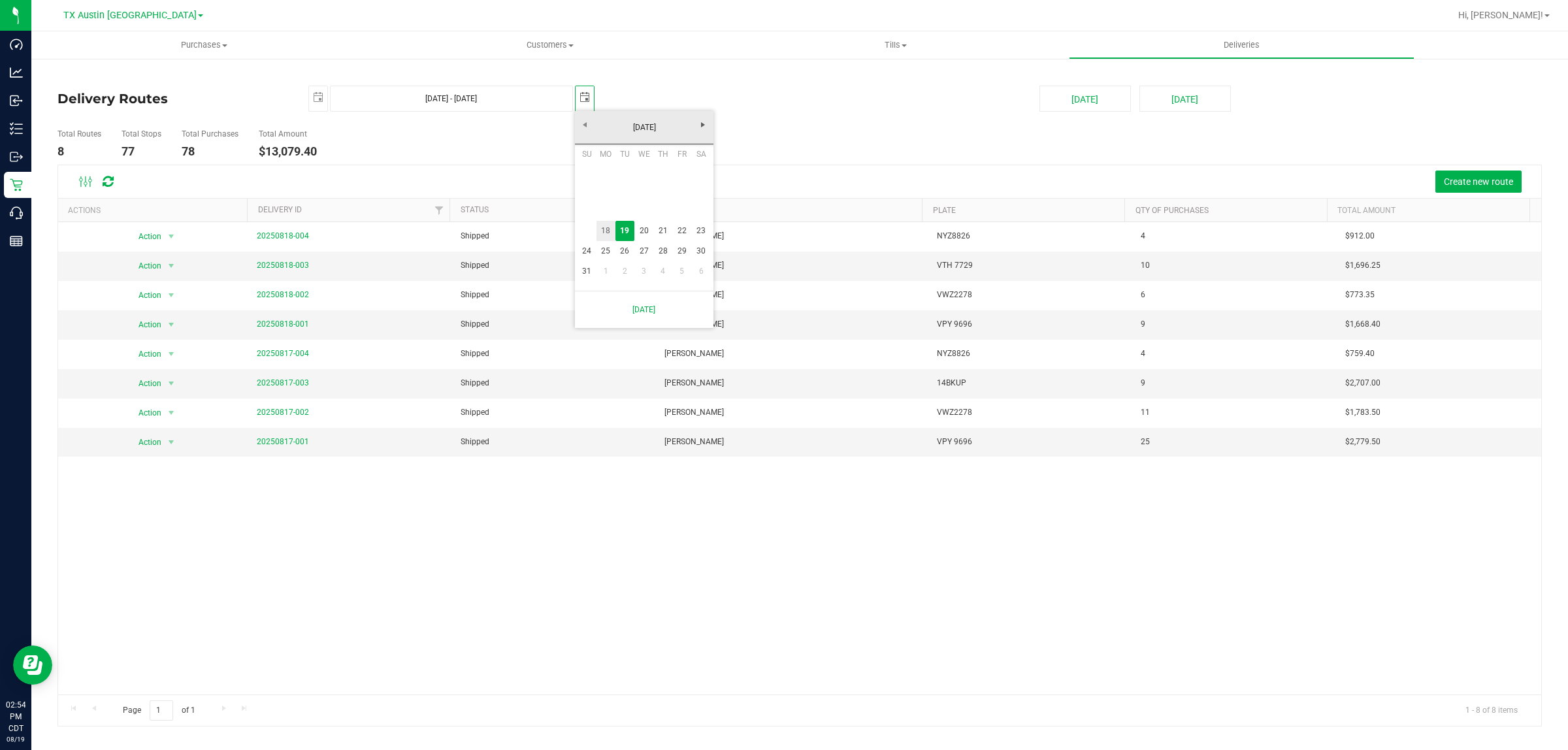
click at [605, 236] on link "18" at bounding box center [606, 231] width 19 height 20
type input "Aug 18, 2025 - Aug 18, 2025"
type input "2025-08-18"
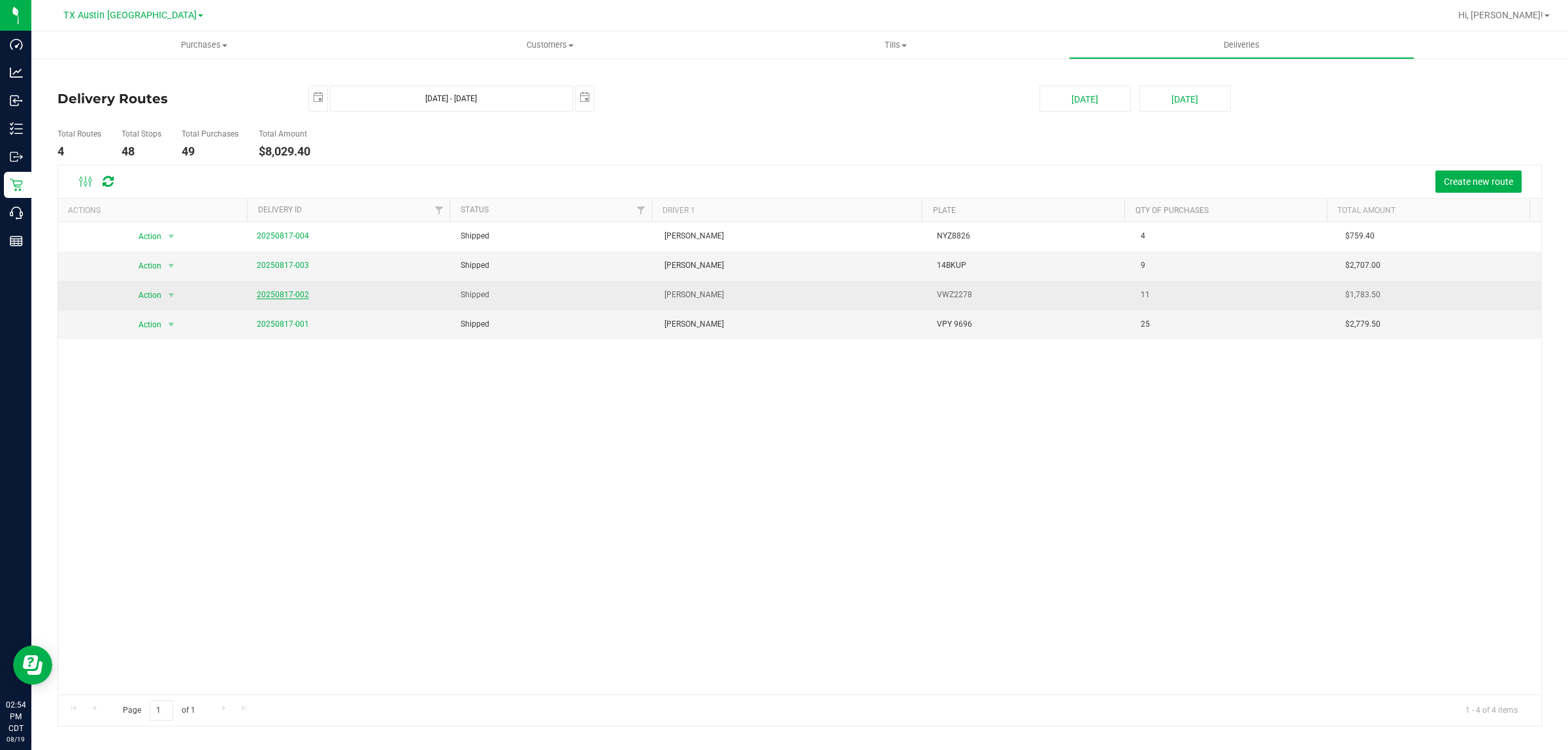
click at [293, 294] on link "20250817-002" at bounding box center [283, 294] width 53 height 9
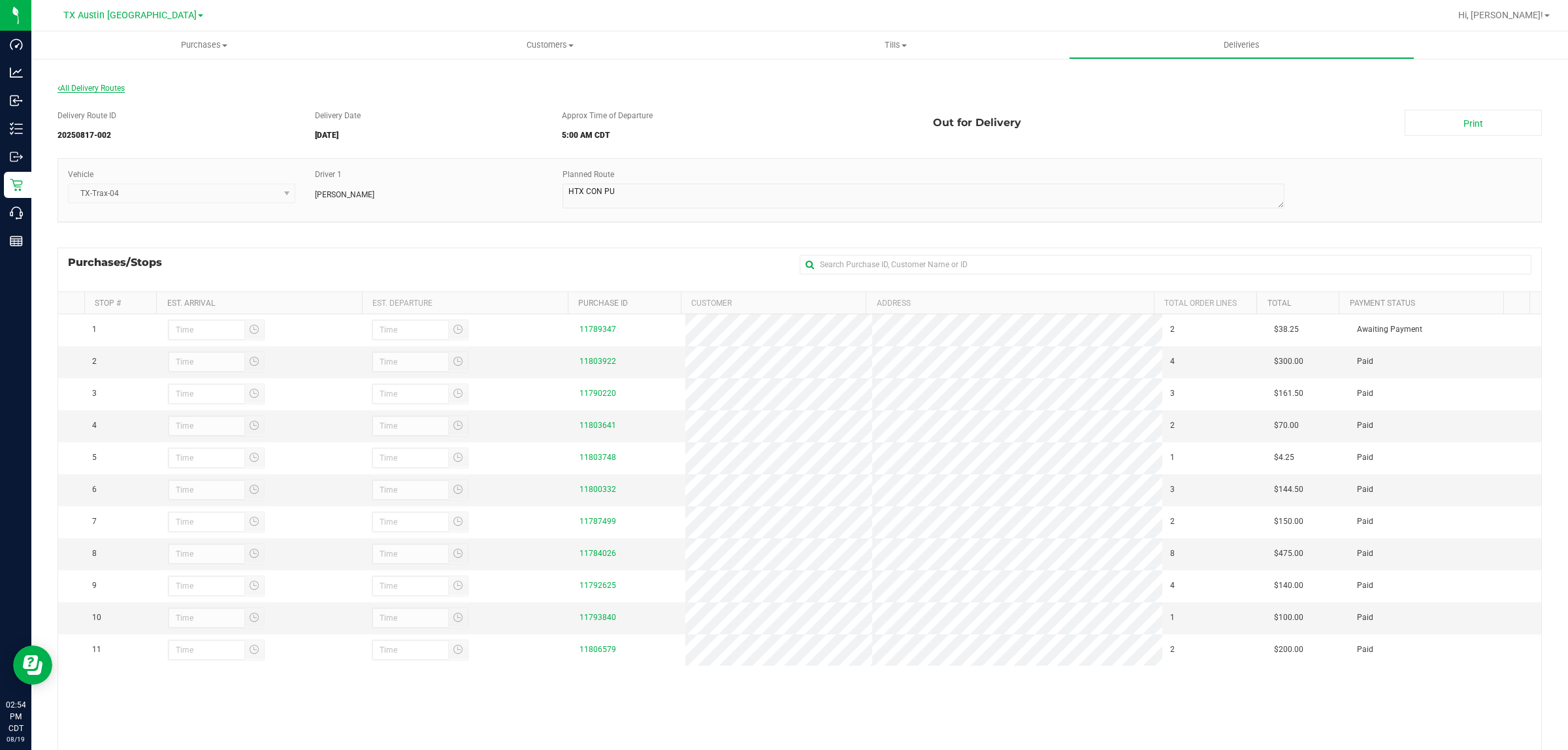
click at [108, 87] on span "All Delivery Routes" at bounding box center [91, 87] width 68 height 9
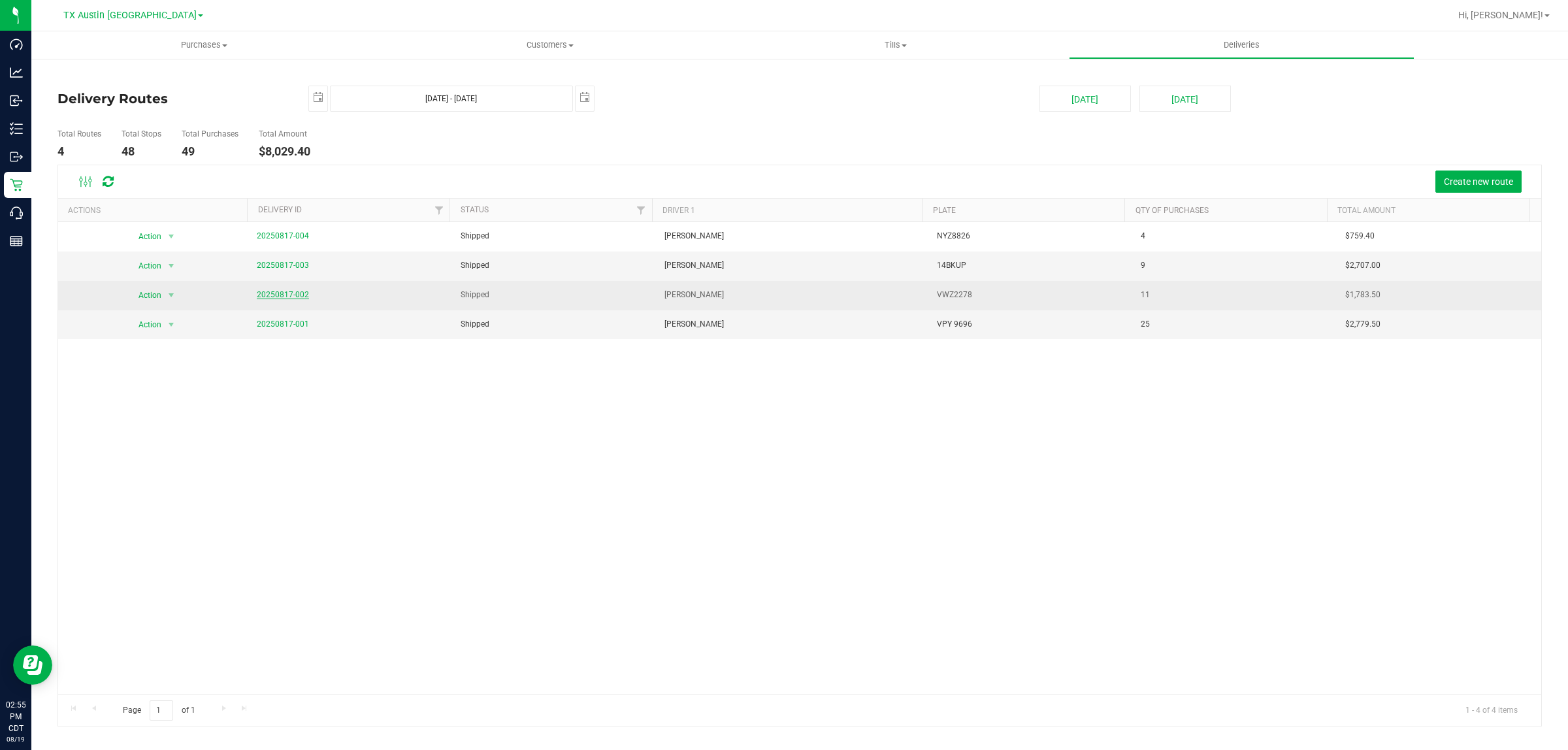
click at [275, 296] on link "20250817-002" at bounding box center [283, 294] width 53 height 9
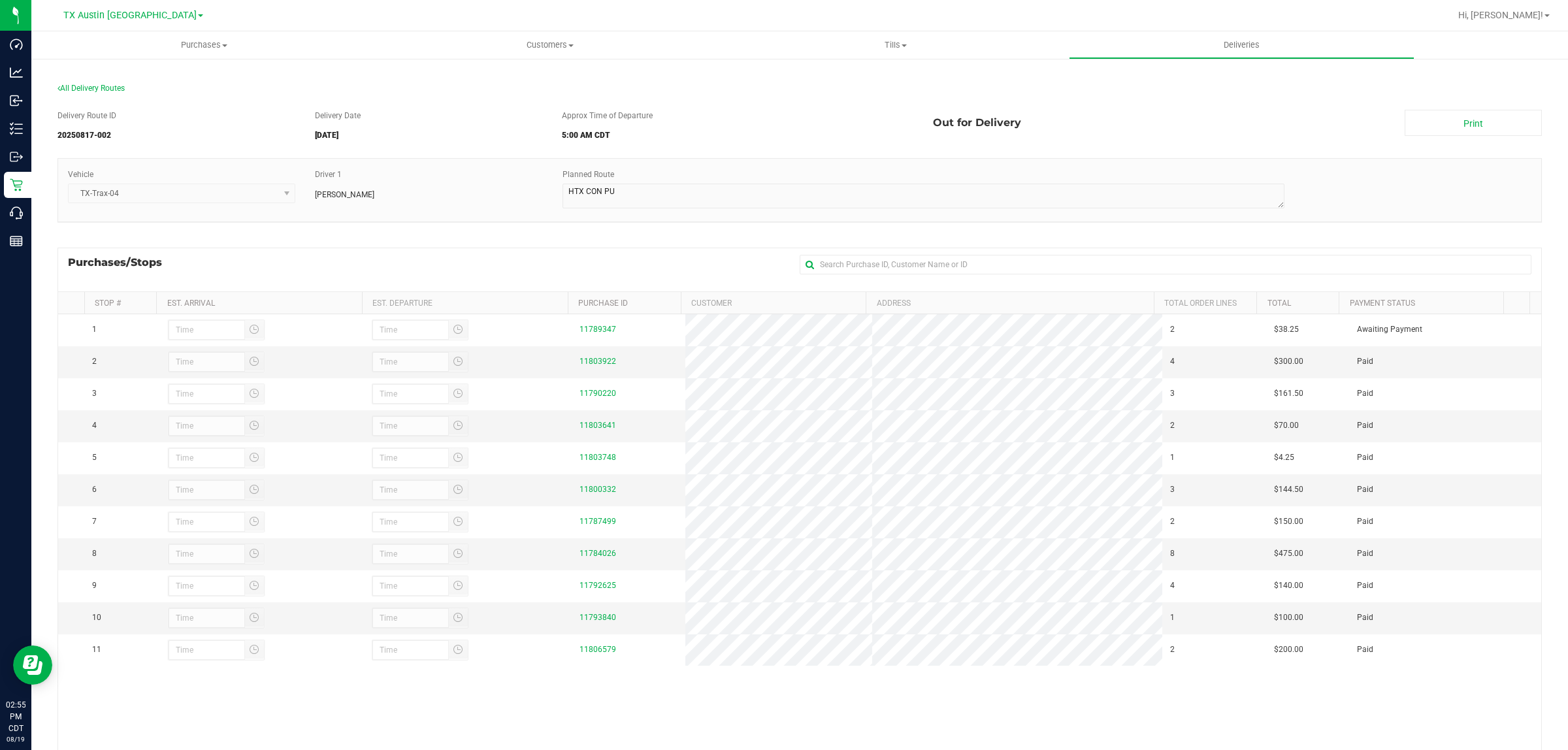
click at [644, 251] on div "Purchases/Stops + Add Purchase" at bounding box center [800, 269] width 1484 height 44
click at [95, 86] on span "All Delivery Routes" at bounding box center [91, 87] width 68 height 9
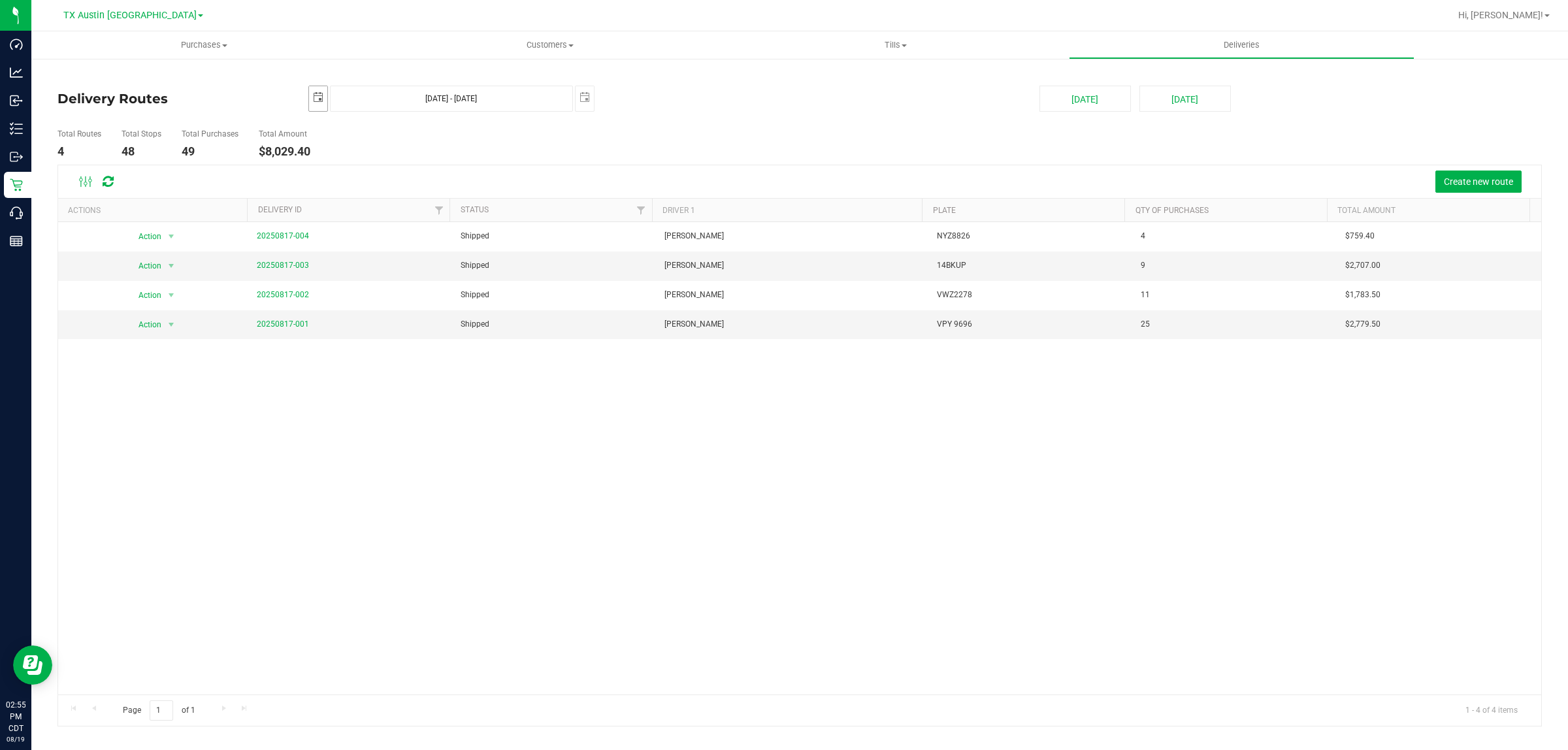
click at [316, 99] on span "select" at bounding box center [317, 97] width 10 height 10
click at [321, 127] on link "August 2025" at bounding box center [378, 127] width 141 height 20
click at [364, 203] on link "Jun" at bounding box center [361, 200] width 33 height 33
click at [337, 172] on link "2" at bounding box center [340, 173] width 19 height 20
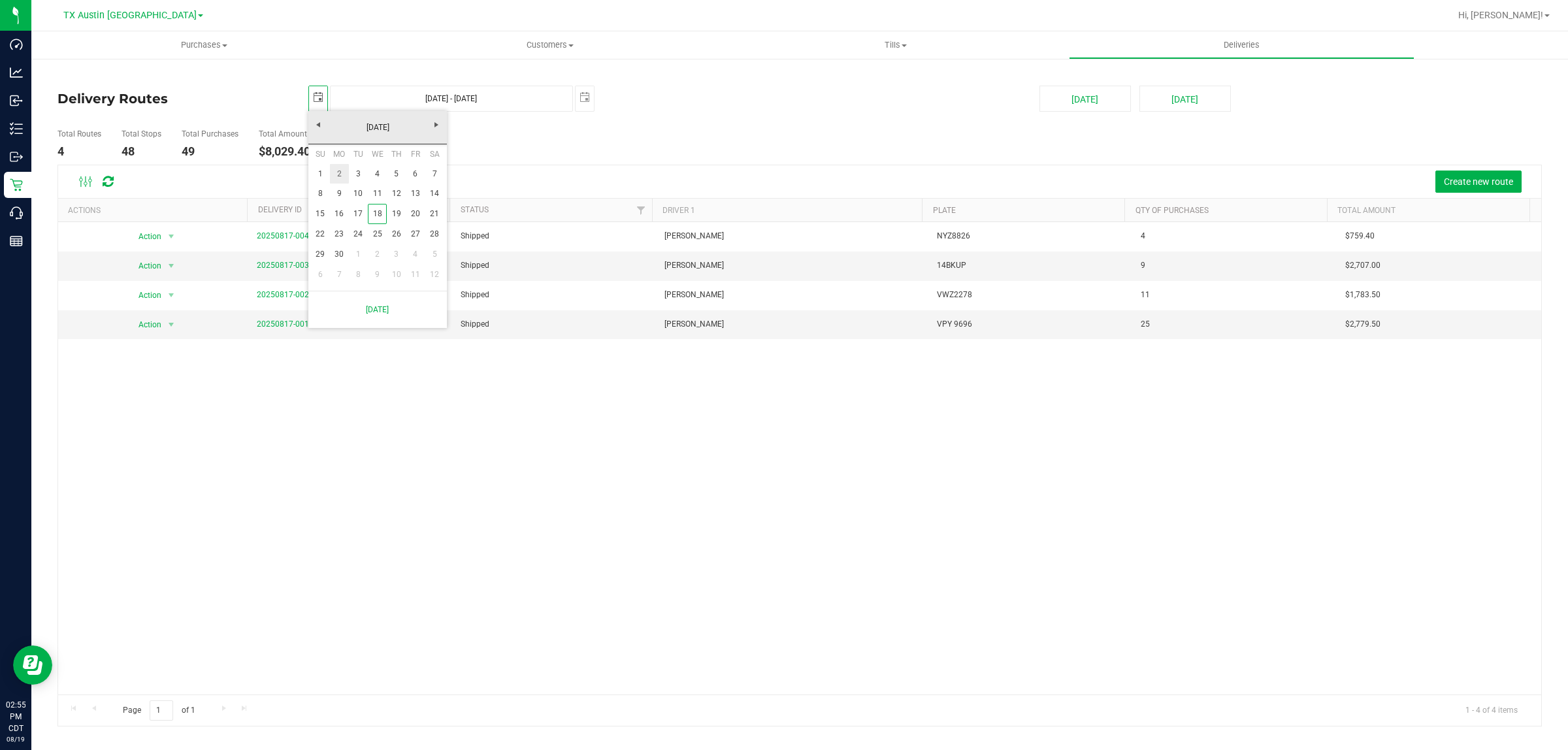
type input "2025-06-02"
click at [582, 95] on span "select" at bounding box center [585, 97] width 10 height 10
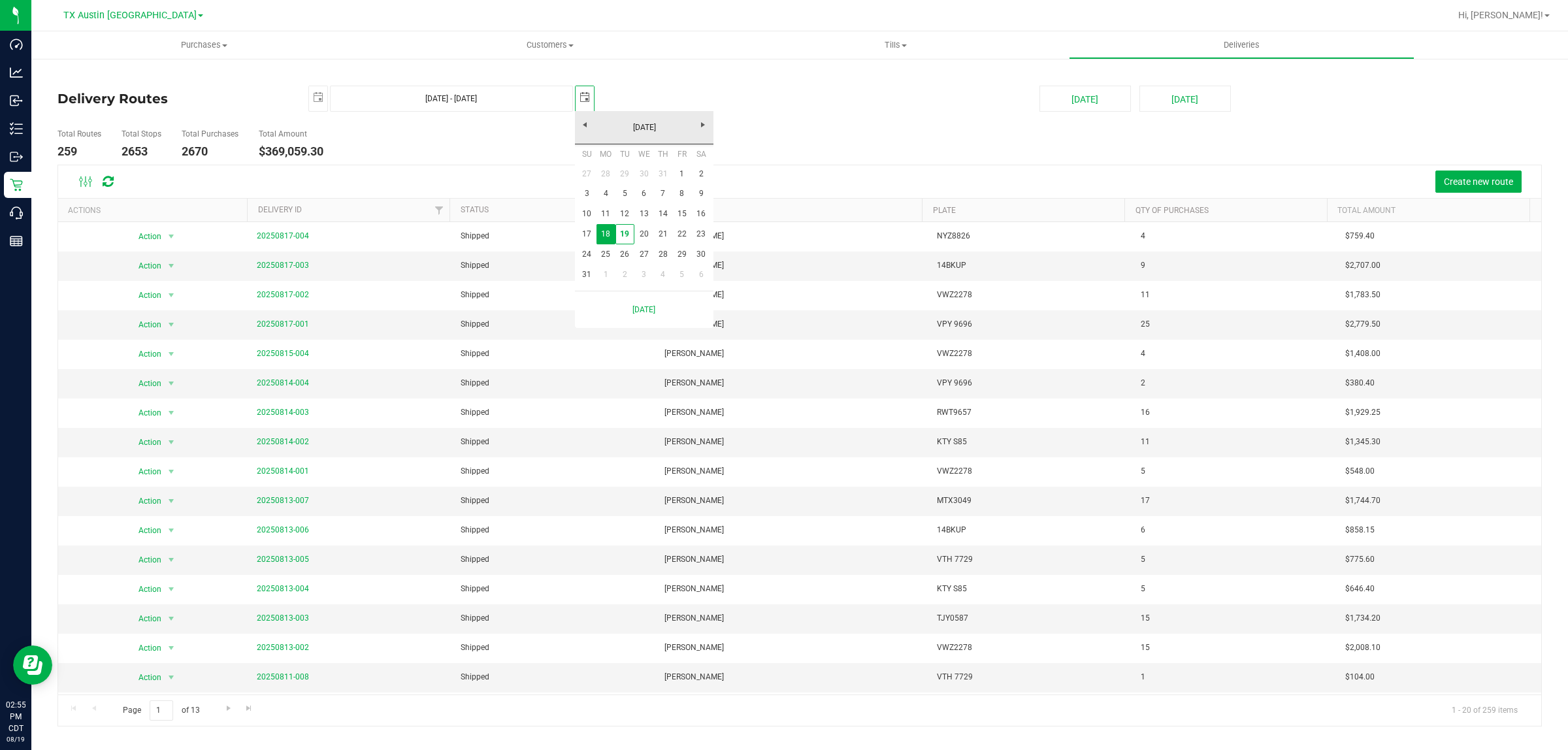
scroll to position [0, 33]
click at [587, 126] on link "August 2025" at bounding box center [644, 127] width 141 height 20
click at [625, 208] on link "Jun" at bounding box center [628, 200] width 33 height 33
click at [603, 174] on link "2" at bounding box center [606, 173] width 19 height 20
type input "Jun 2, 2025 - Jun 2, 2025"
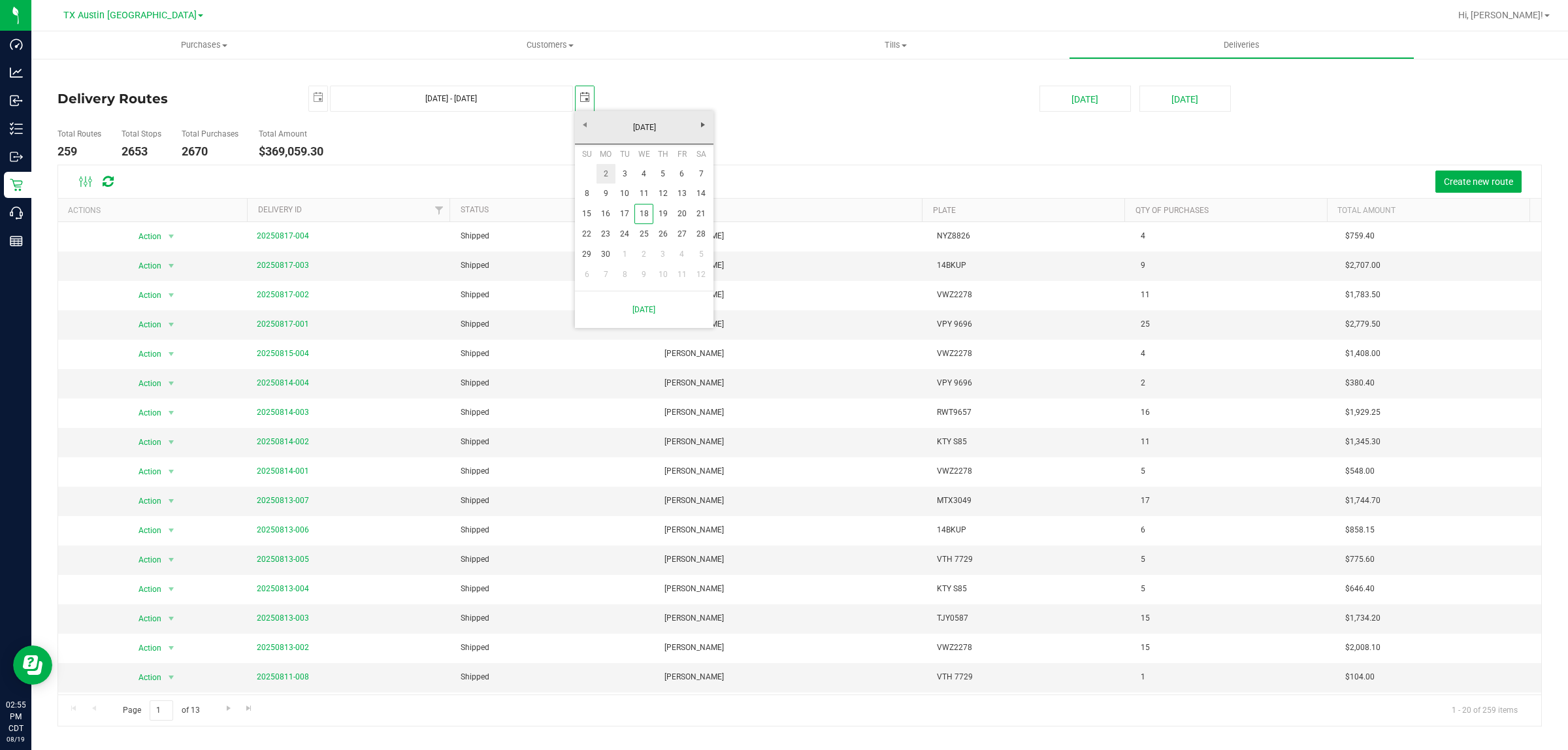
type input "2025-06-02"
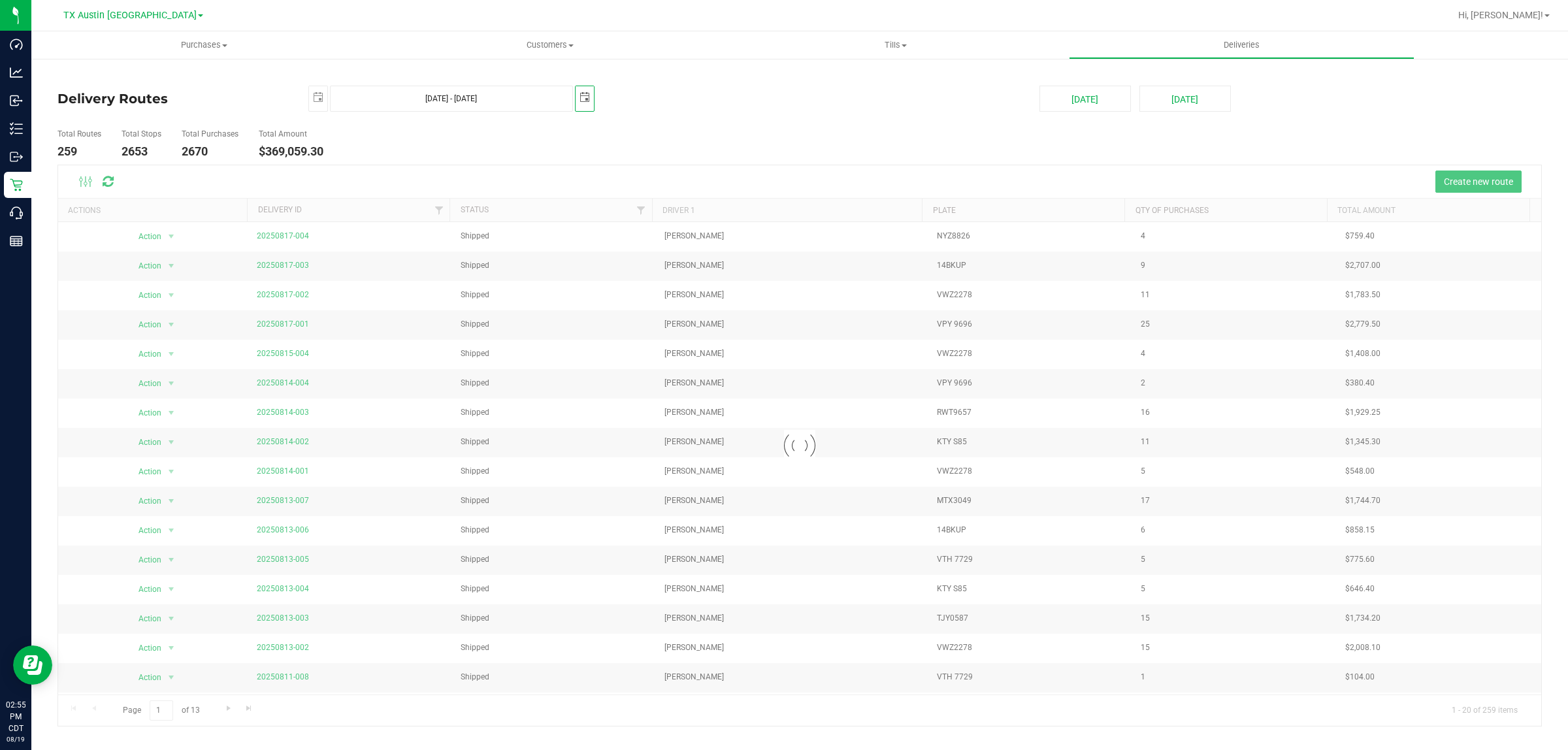
click at [491, 145] on ul "Total Routes 259 Total Stops 2653 Total Purchases 2670 Total Amount $369,059.30" at bounding box center [547, 144] width 986 height 41
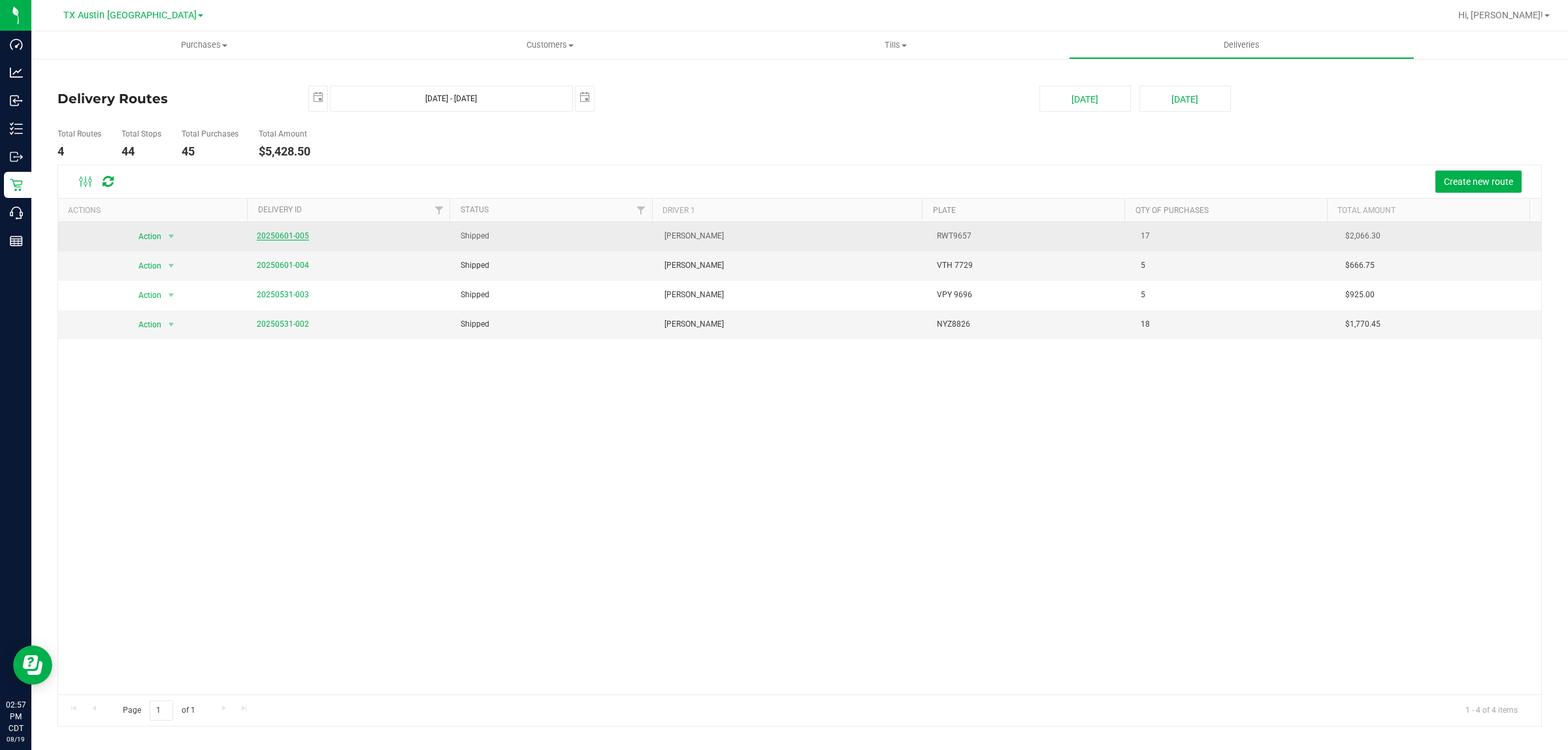
click at [262, 235] on link "20250601-005" at bounding box center [283, 235] width 53 height 9
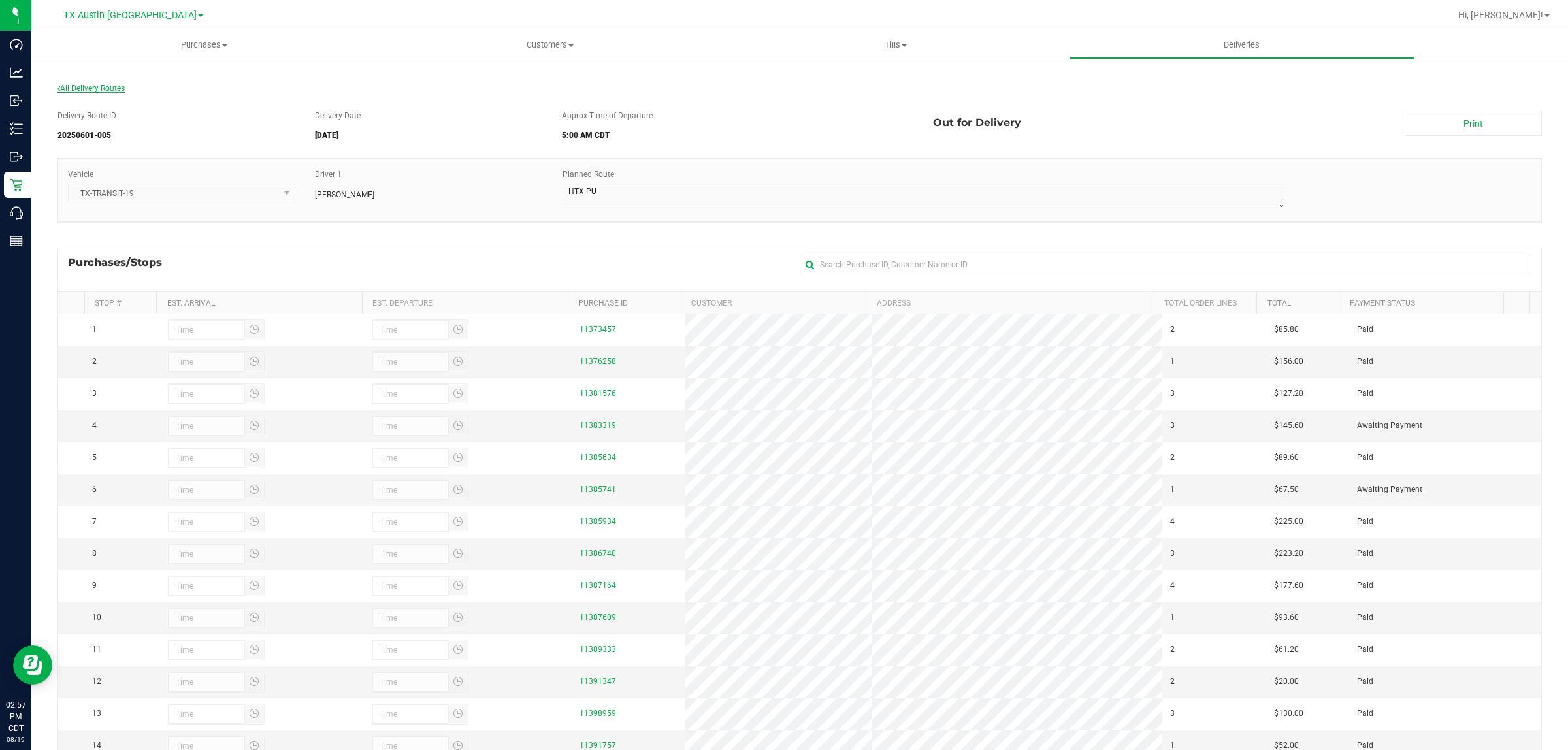
click at [93, 88] on span "All Delivery Routes" at bounding box center [91, 87] width 68 height 9
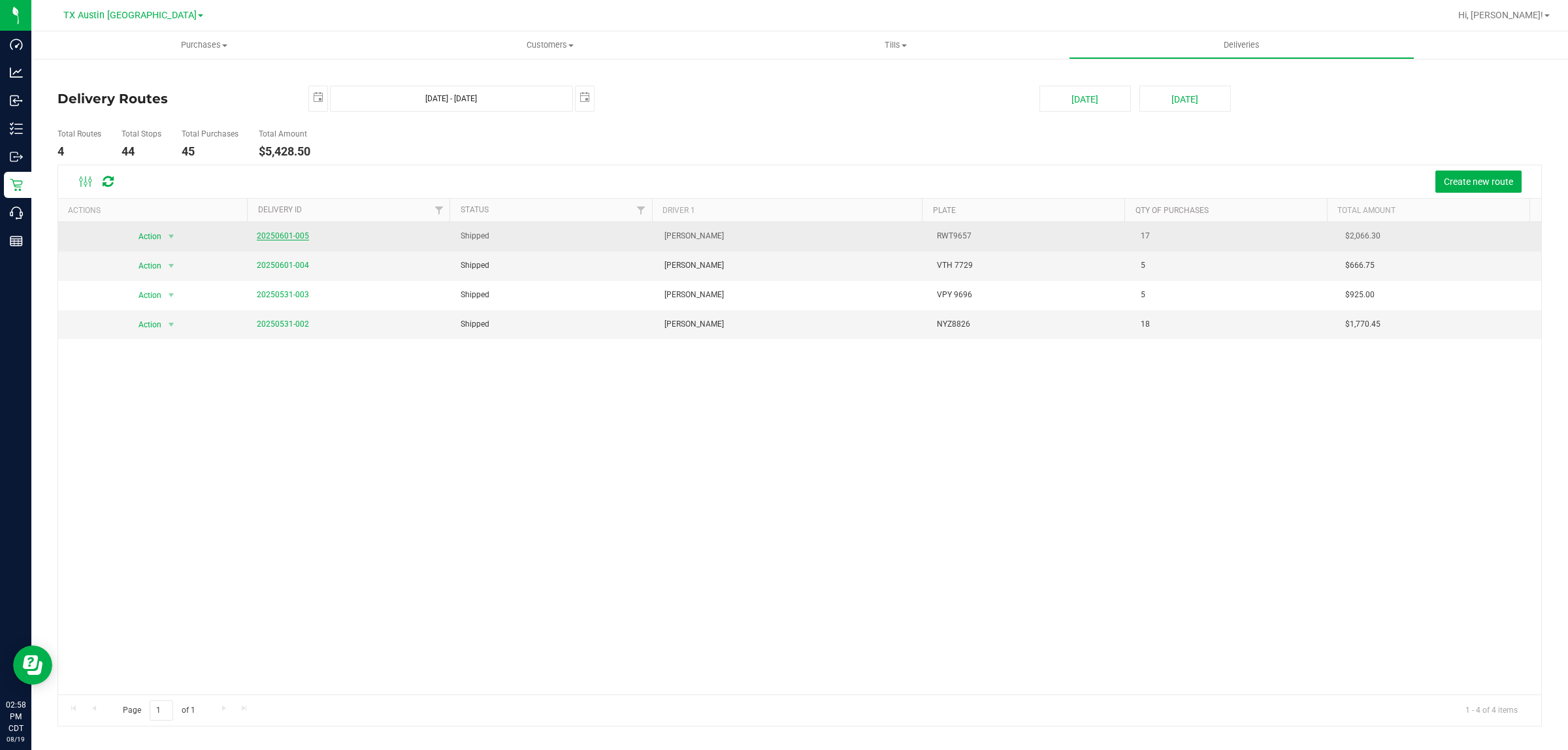
click at [286, 235] on link "20250601-005" at bounding box center [283, 235] width 53 height 9
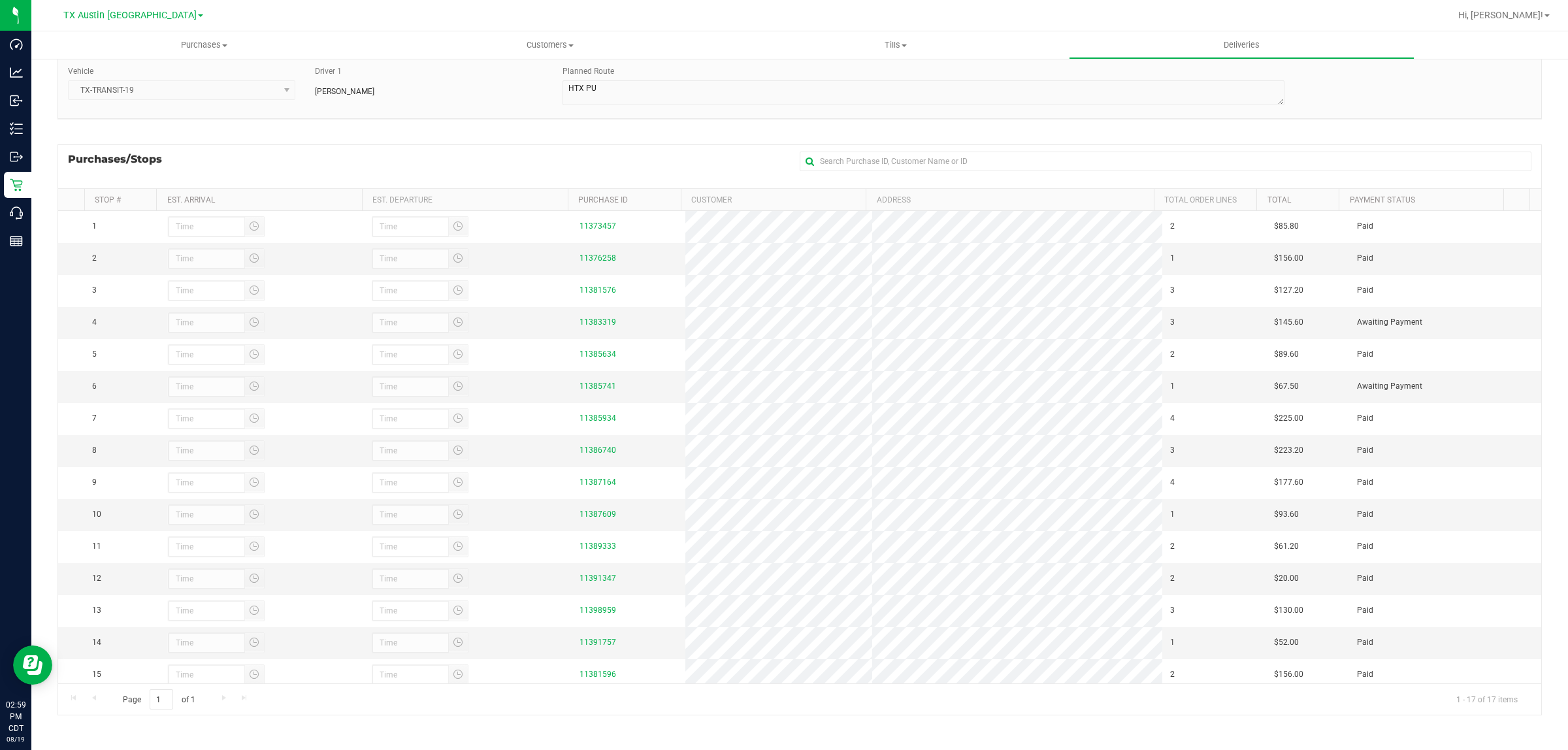
click at [597, 149] on div "Purchases/Stops + Add Purchase" at bounding box center [800, 166] width 1484 height 44
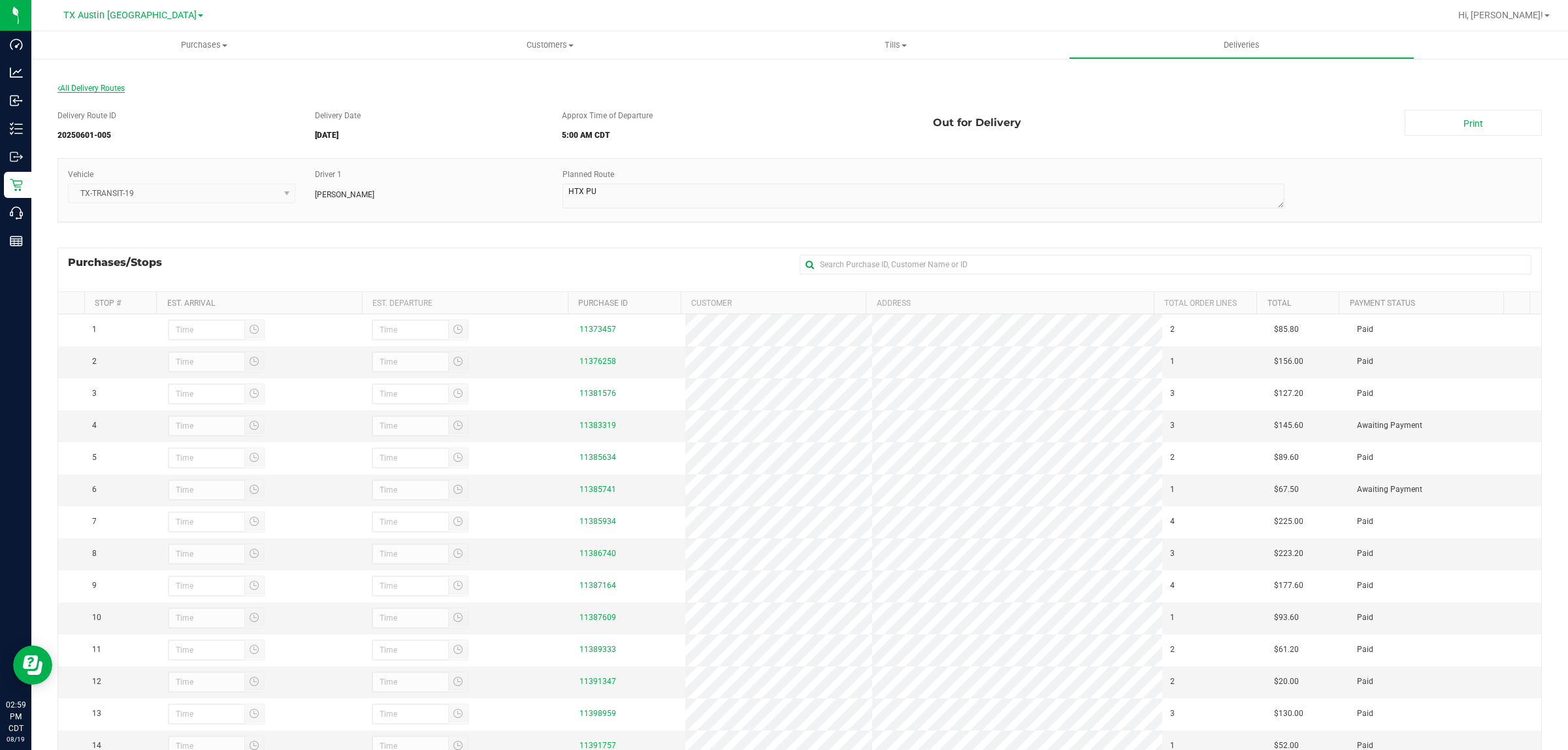
click at [102, 89] on span "All Delivery Routes" at bounding box center [91, 87] width 68 height 9
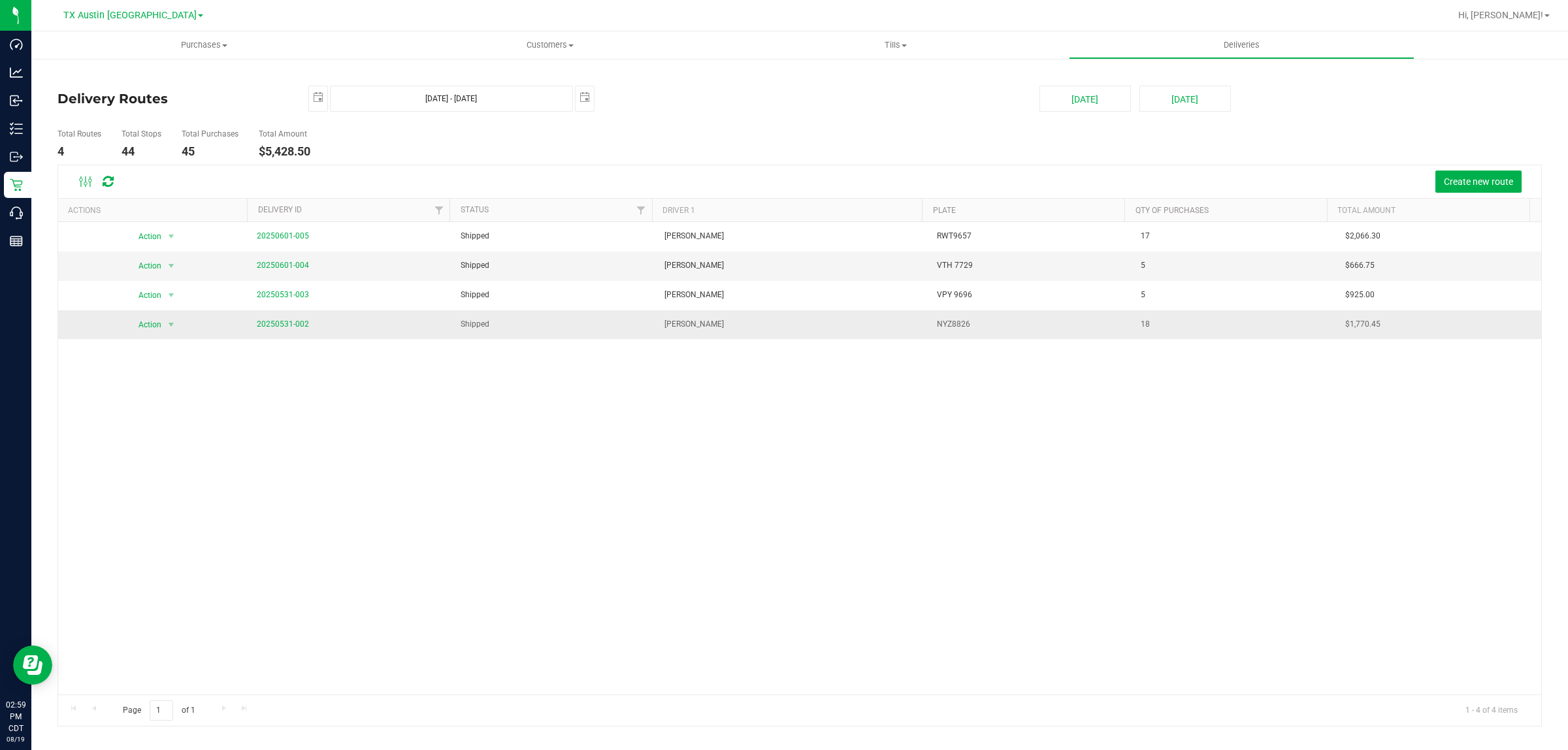
click at [282, 320] on span "20250531-002" at bounding box center [283, 324] width 53 height 13
click at [280, 327] on link "20250531-002" at bounding box center [283, 324] width 53 height 9
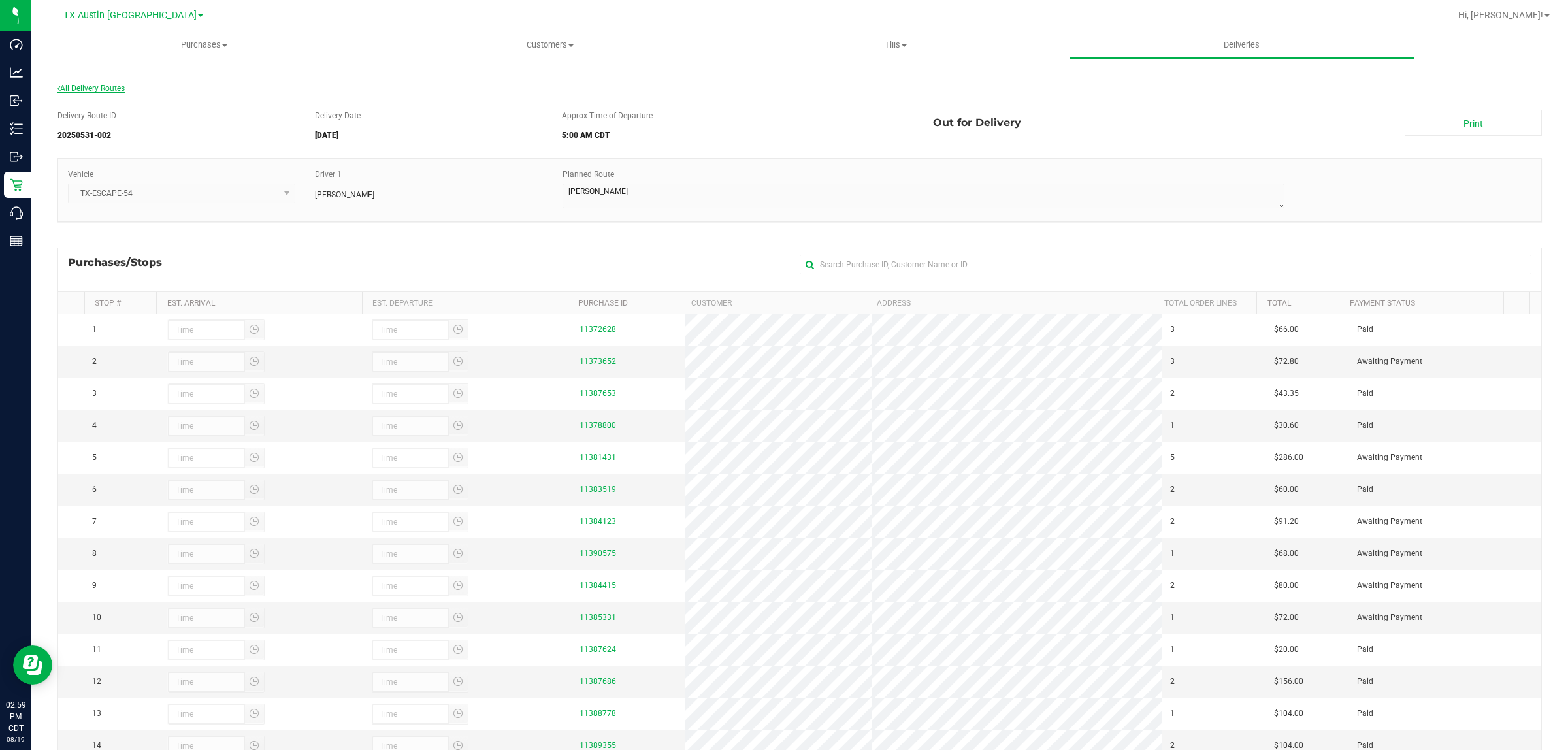
click at [104, 86] on span "All Delivery Routes" at bounding box center [91, 87] width 68 height 9
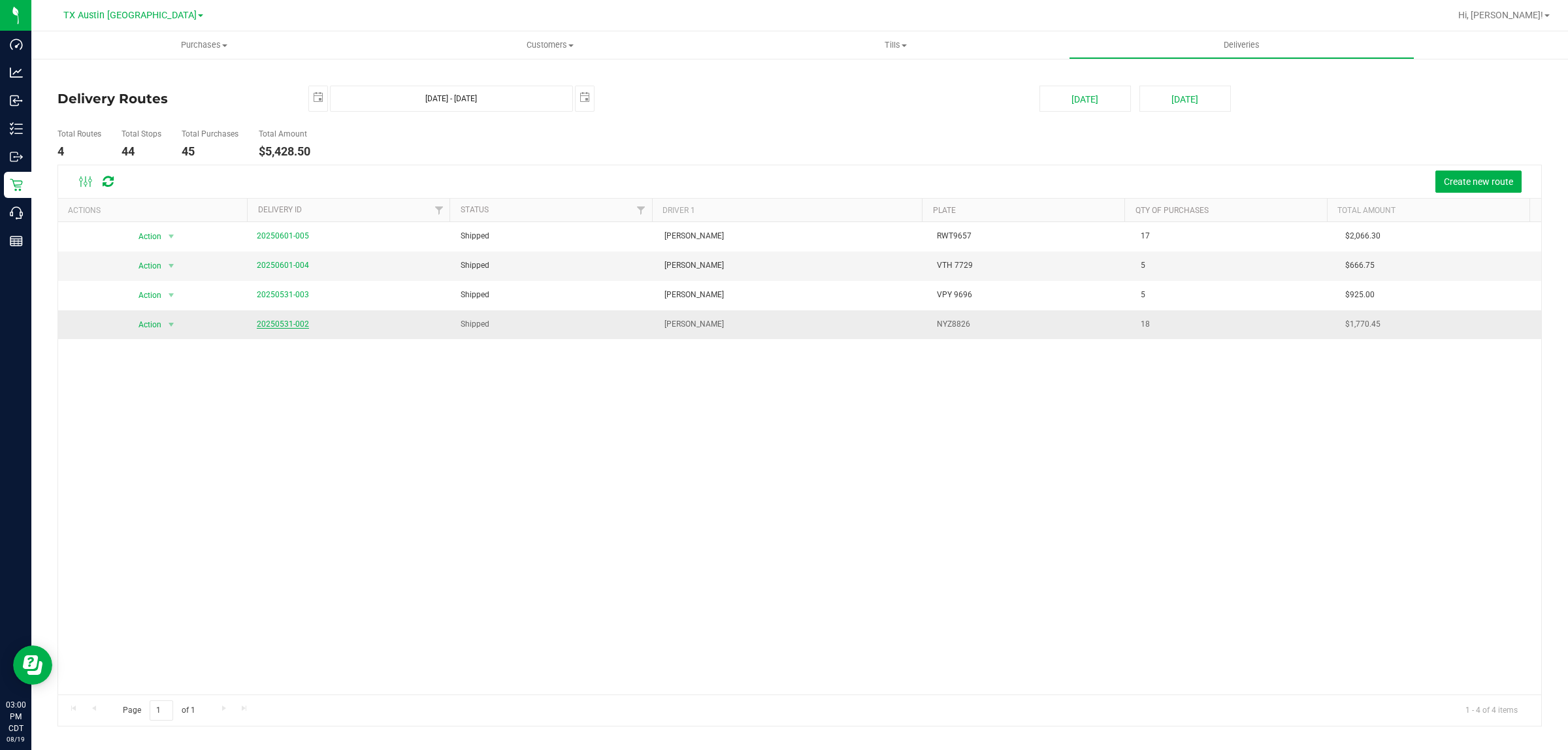
click at [288, 322] on link "20250531-002" at bounding box center [283, 324] width 53 height 9
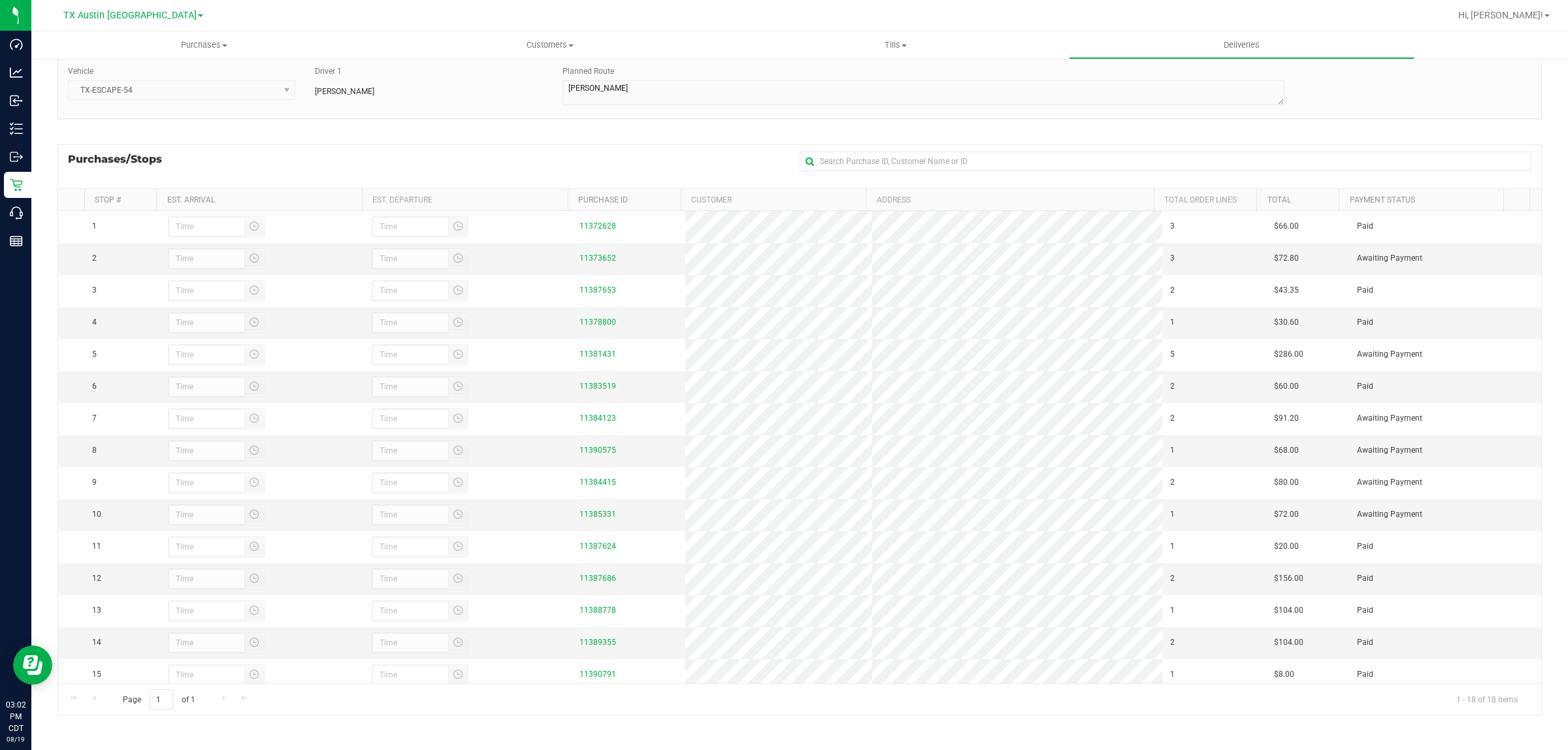
click at [524, 162] on div "Purchases/Stops + Add Purchase" at bounding box center [800, 166] width 1484 height 44
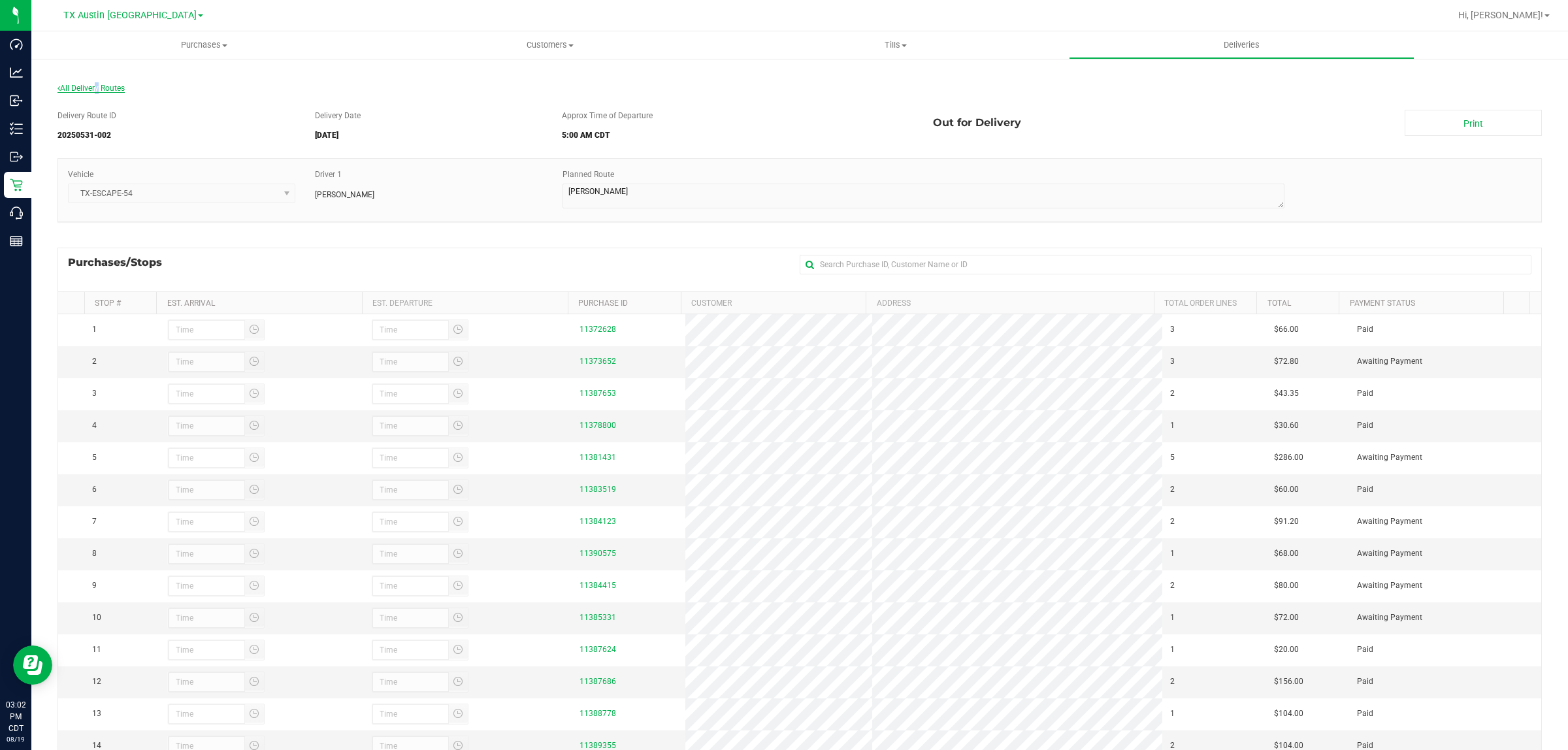
click at [95, 88] on span "All Delivery Routes" at bounding box center [91, 87] width 68 height 9
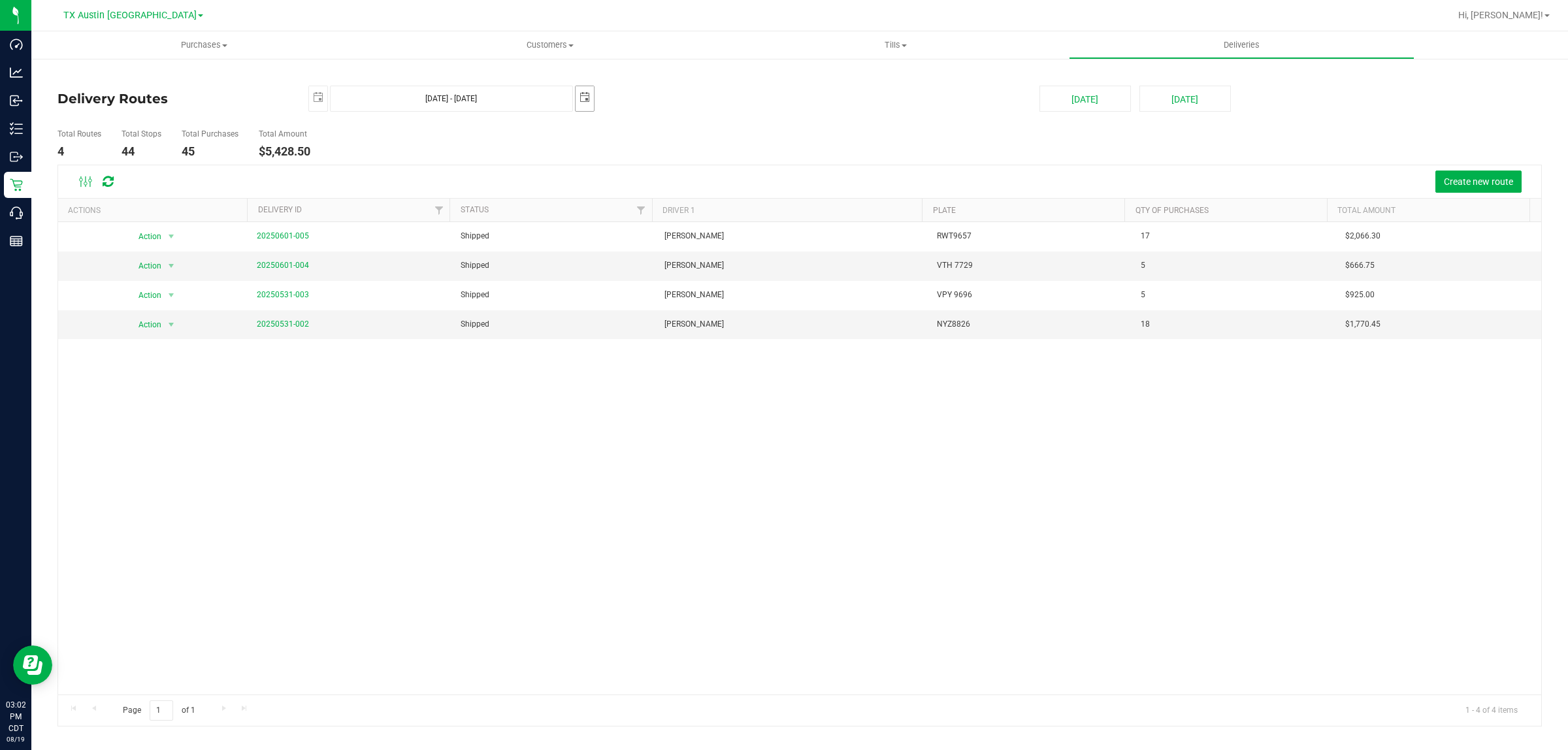
click at [586, 98] on span "select" at bounding box center [585, 97] width 10 height 10
click at [628, 173] on link "3" at bounding box center [625, 173] width 19 height 20
type input "Jun 2, 2025 - Jun 3, 2025"
type input "2025-06-03"
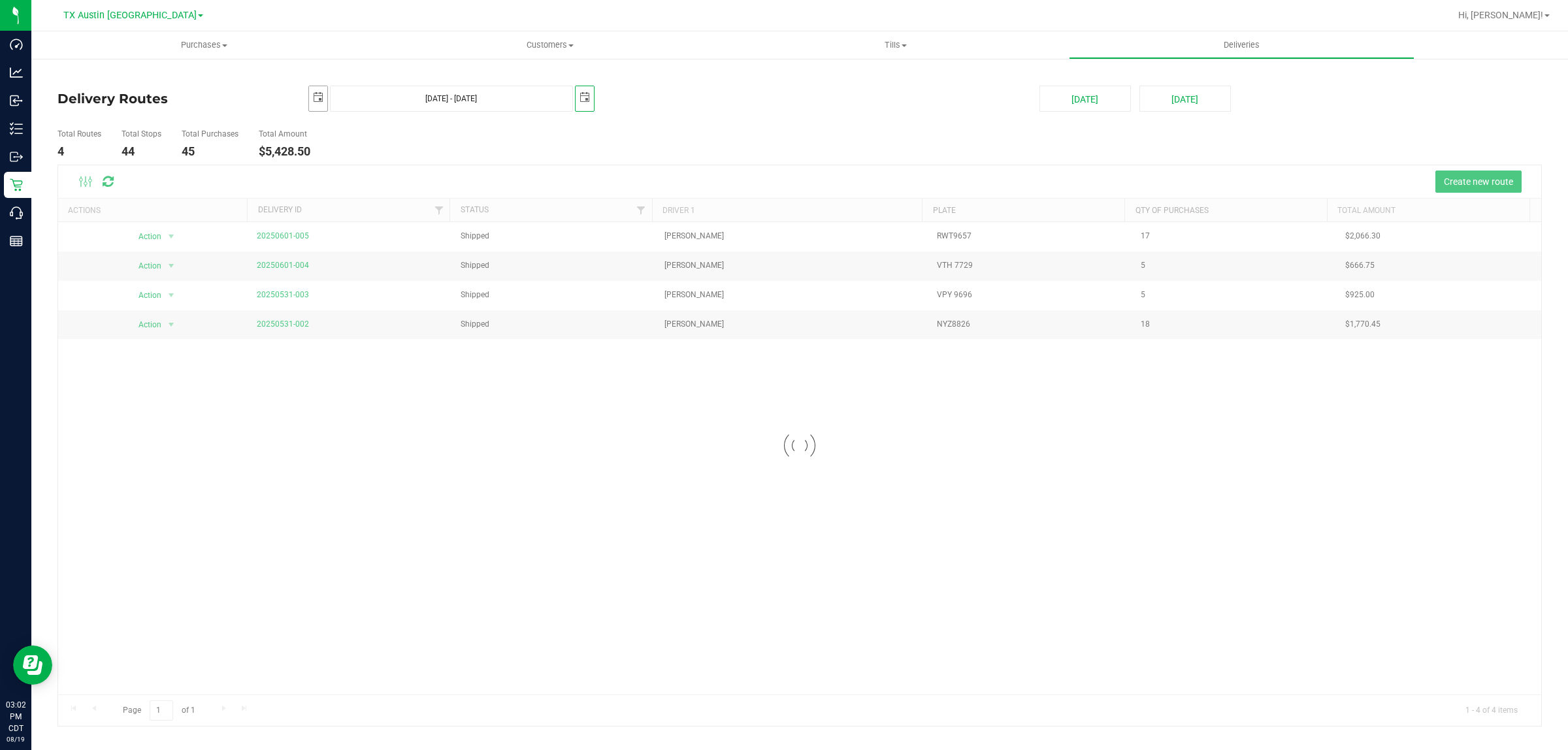
click at [314, 99] on span "select" at bounding box center [317, 97] width 10 height 10
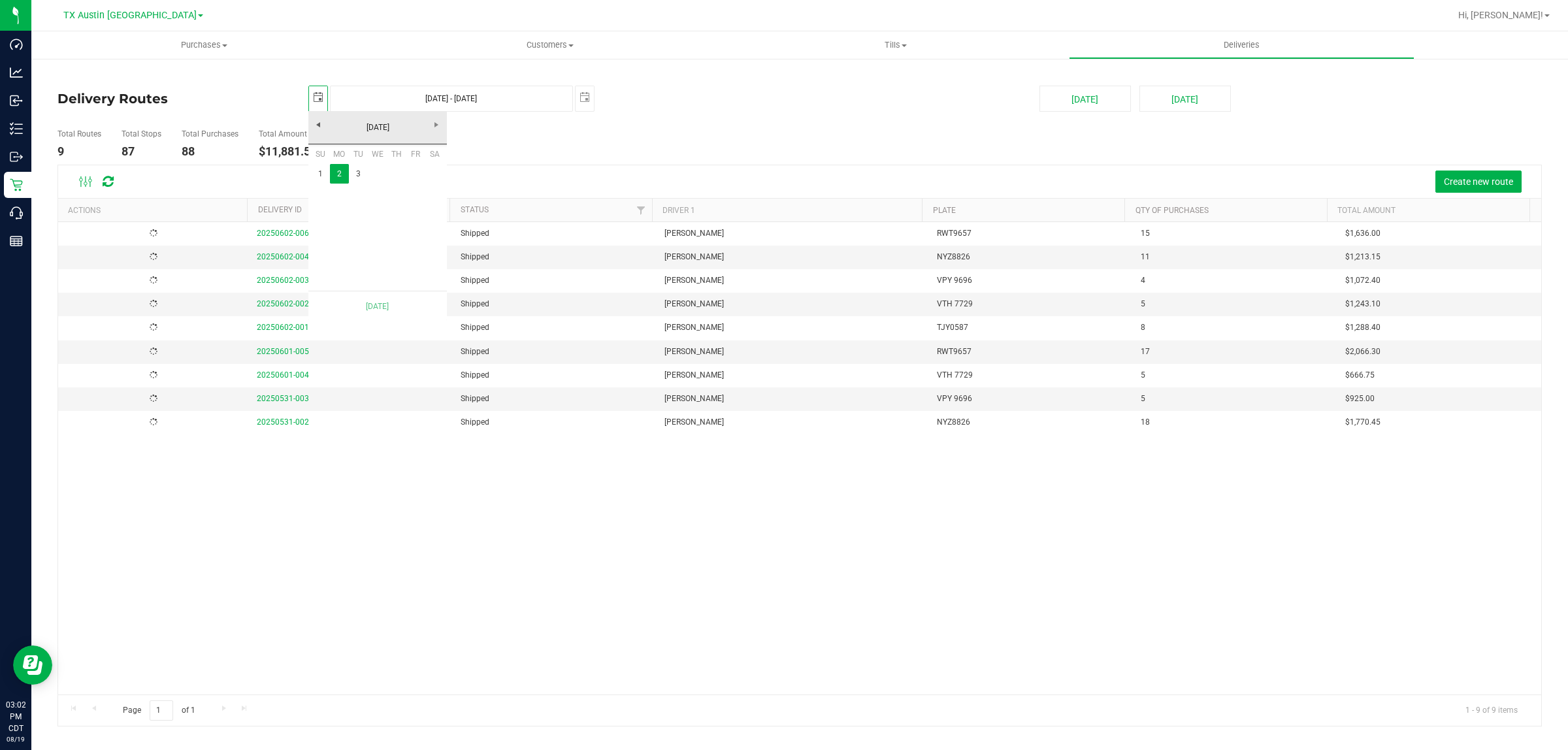
scroll to position [0, 33]
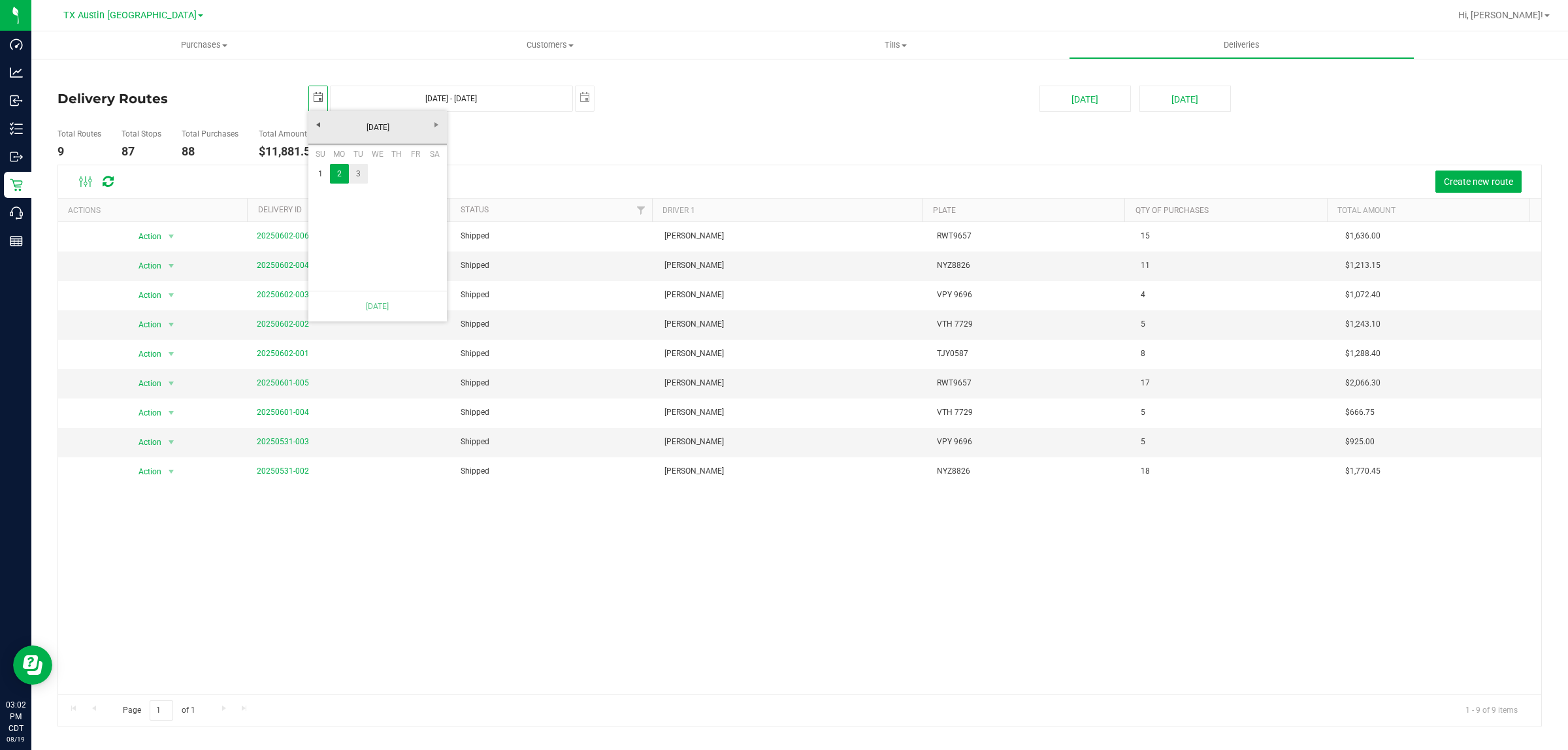
click at [356, 173] on link "3" at bounding box center [359, 173] width 19 height 20
type input "Jun 3, 2025 - Jun 3, 2025"
type input "2025-06-03"
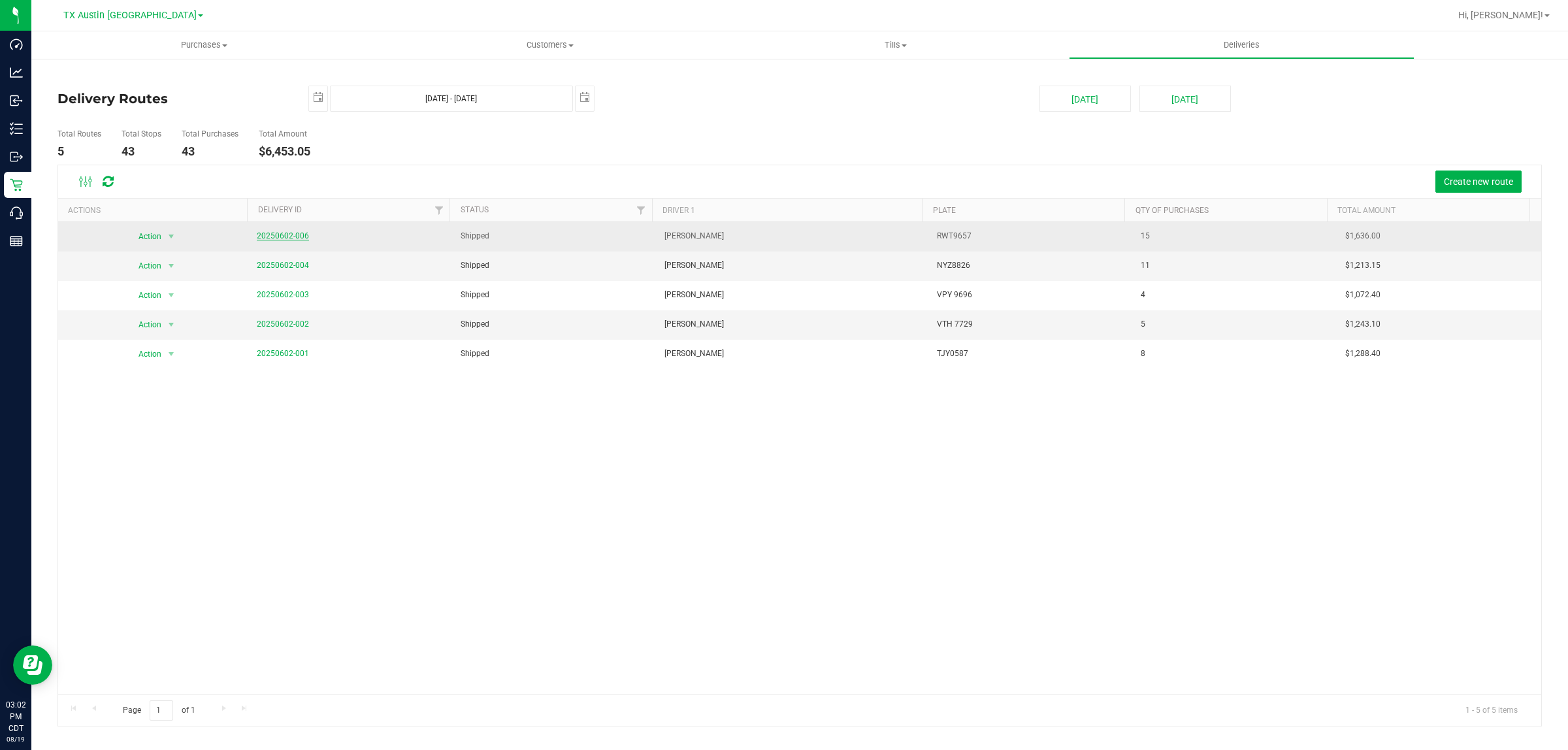
click at [273, 235] on link "20250602-006" at bounding box center [283, 235] width 53 height 9
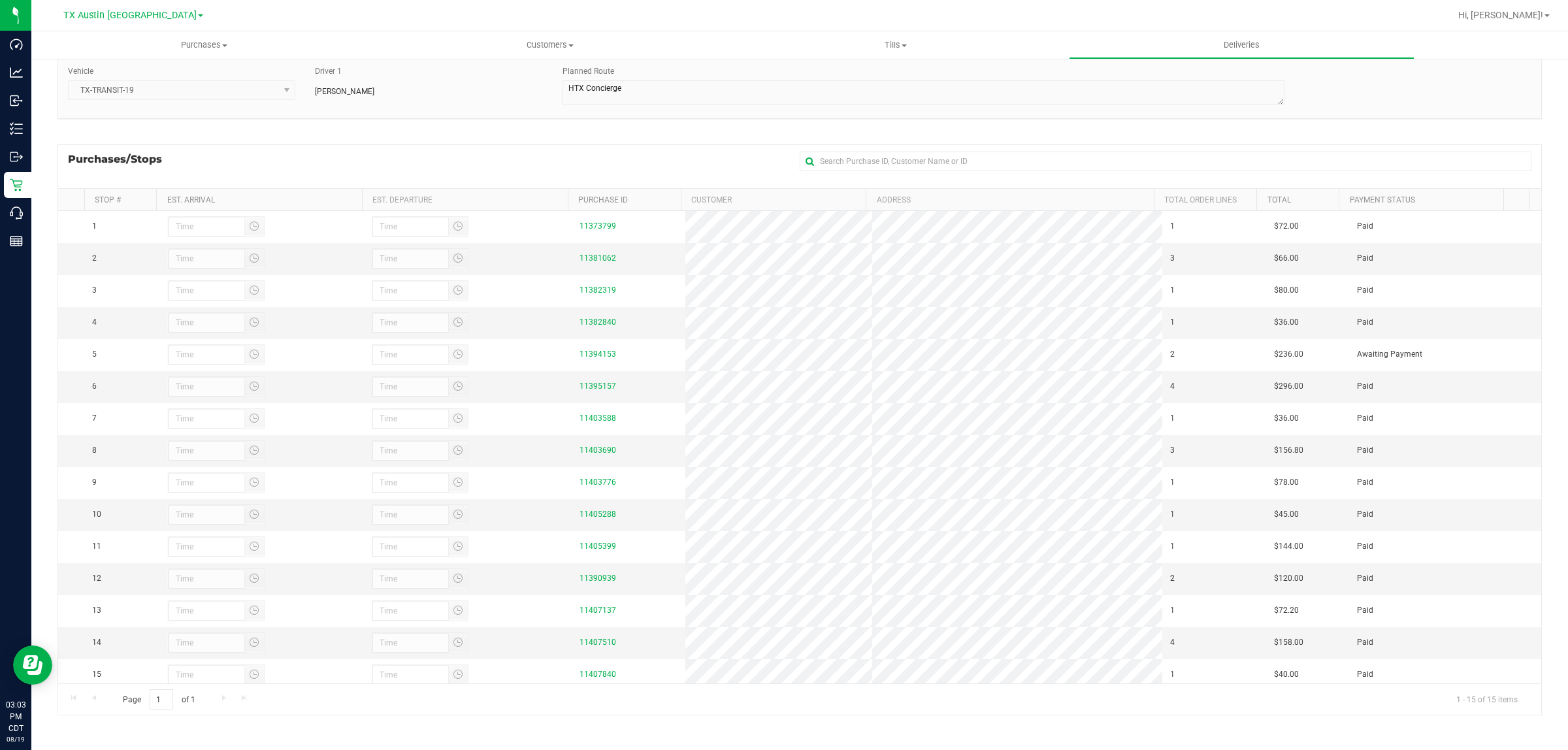
click at [644, 152] on div "Purchases/Stops + Add Purchase" at bounding box center [800, 166] width 1484 height 44
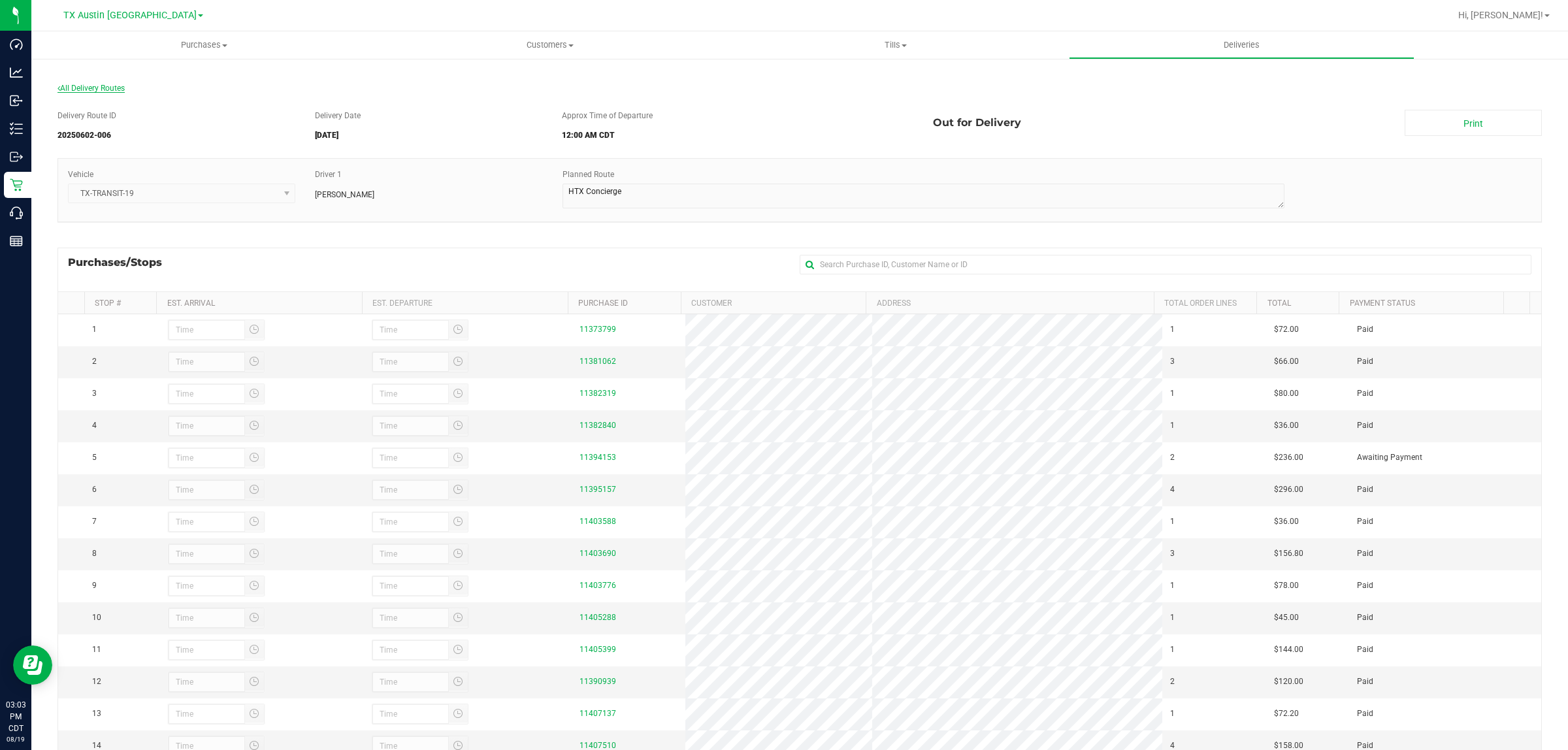
click at [80, 86] on span "All Delivery Routes" at bounding box center [91, 87] width 68 height 9
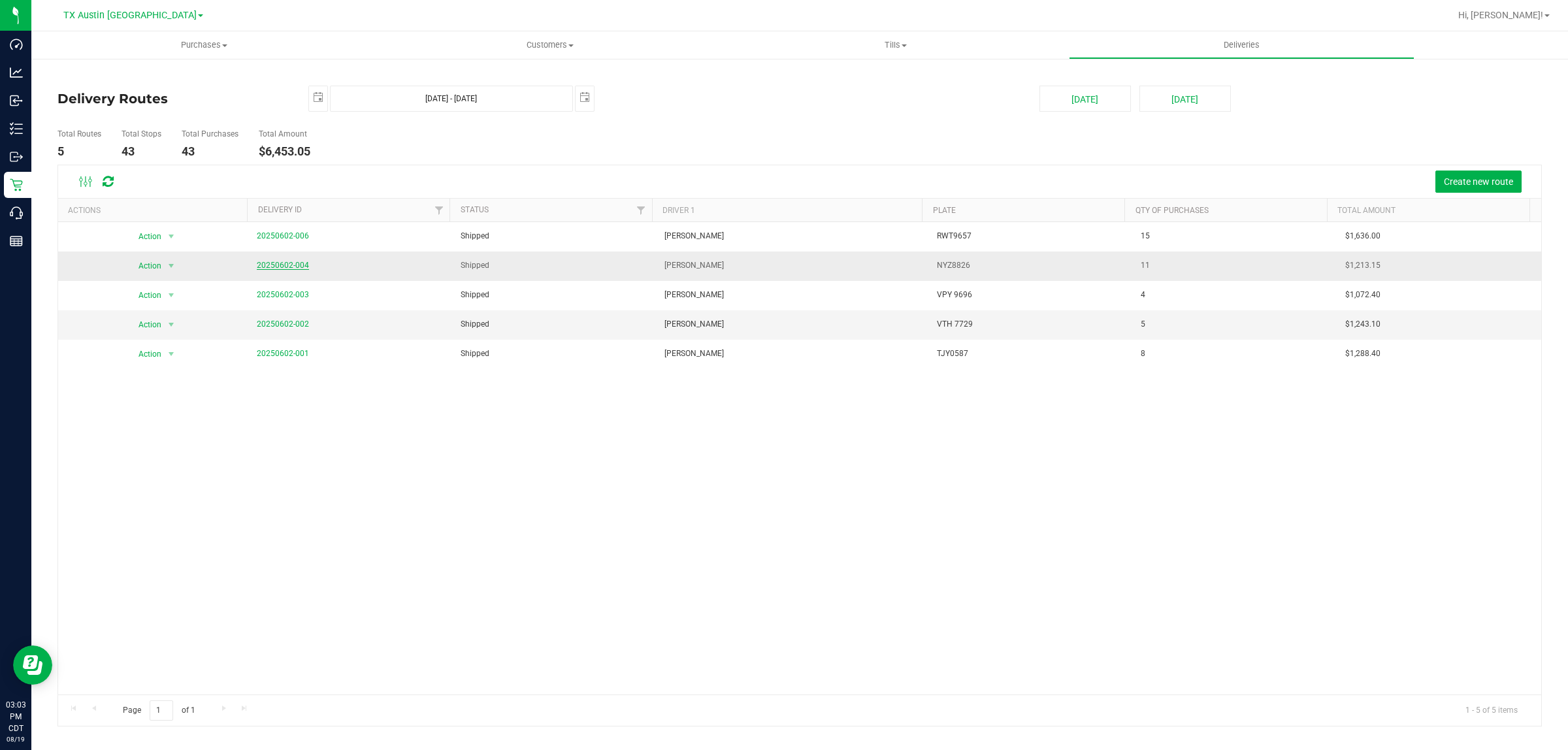
click at [279, 266] on link "20250602-004" at bounding box center [283, 265] width 53 height 9
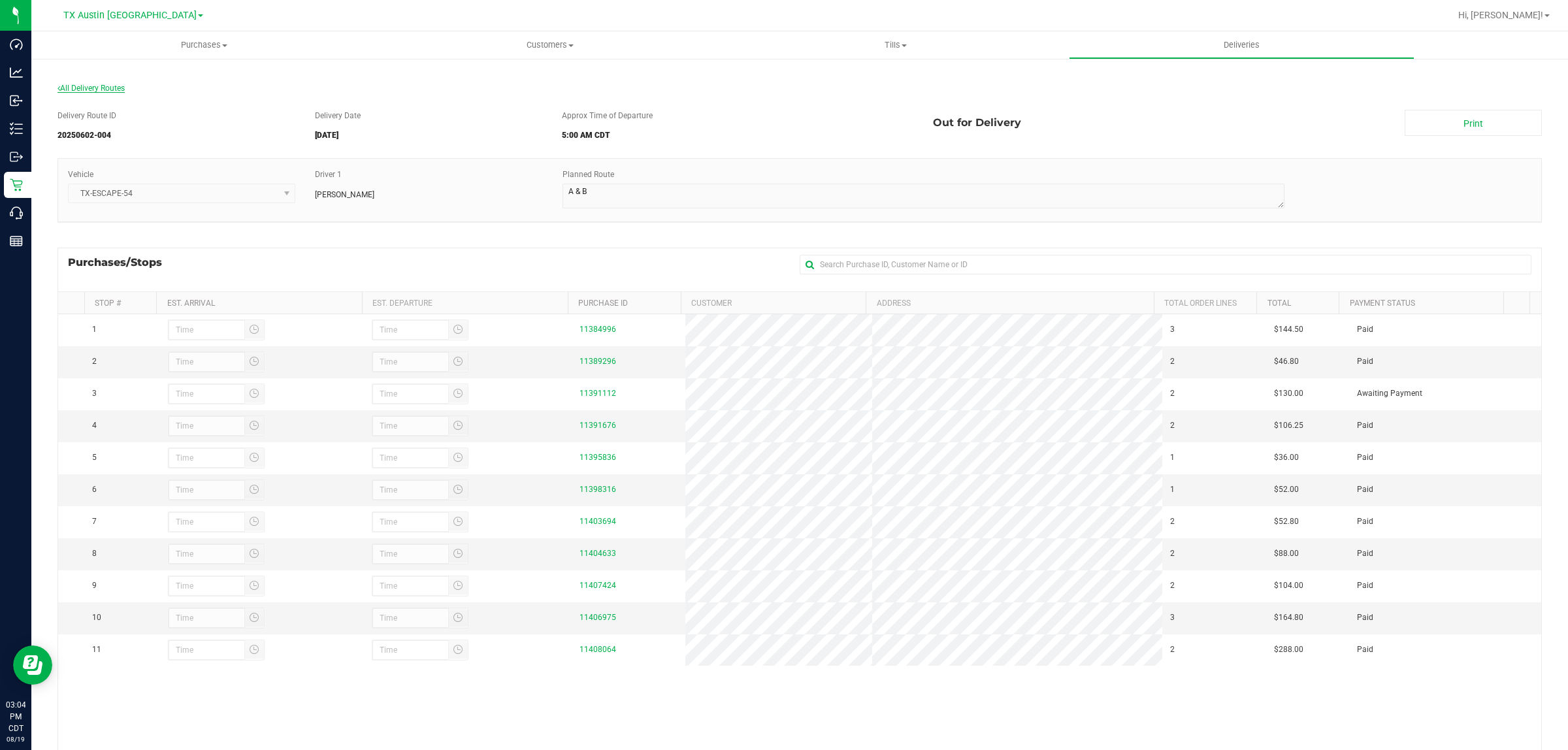
click at [109, 86] on span "All Delivery Routes" at bounding box center [91, 87] width 68 height 9
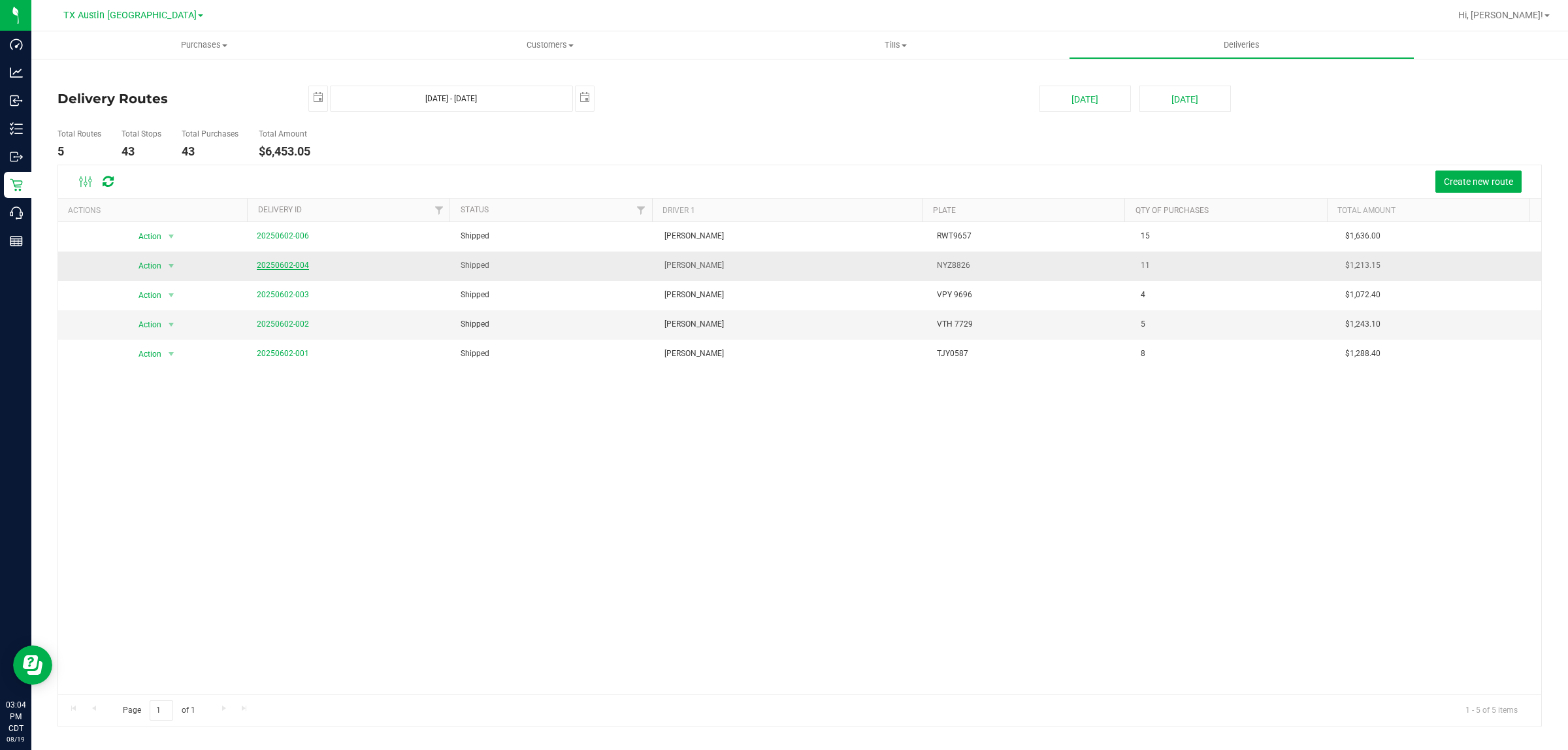
click at [291, 265] on link "20250602-004" at bounding box center [283, 265] width 53 height 9
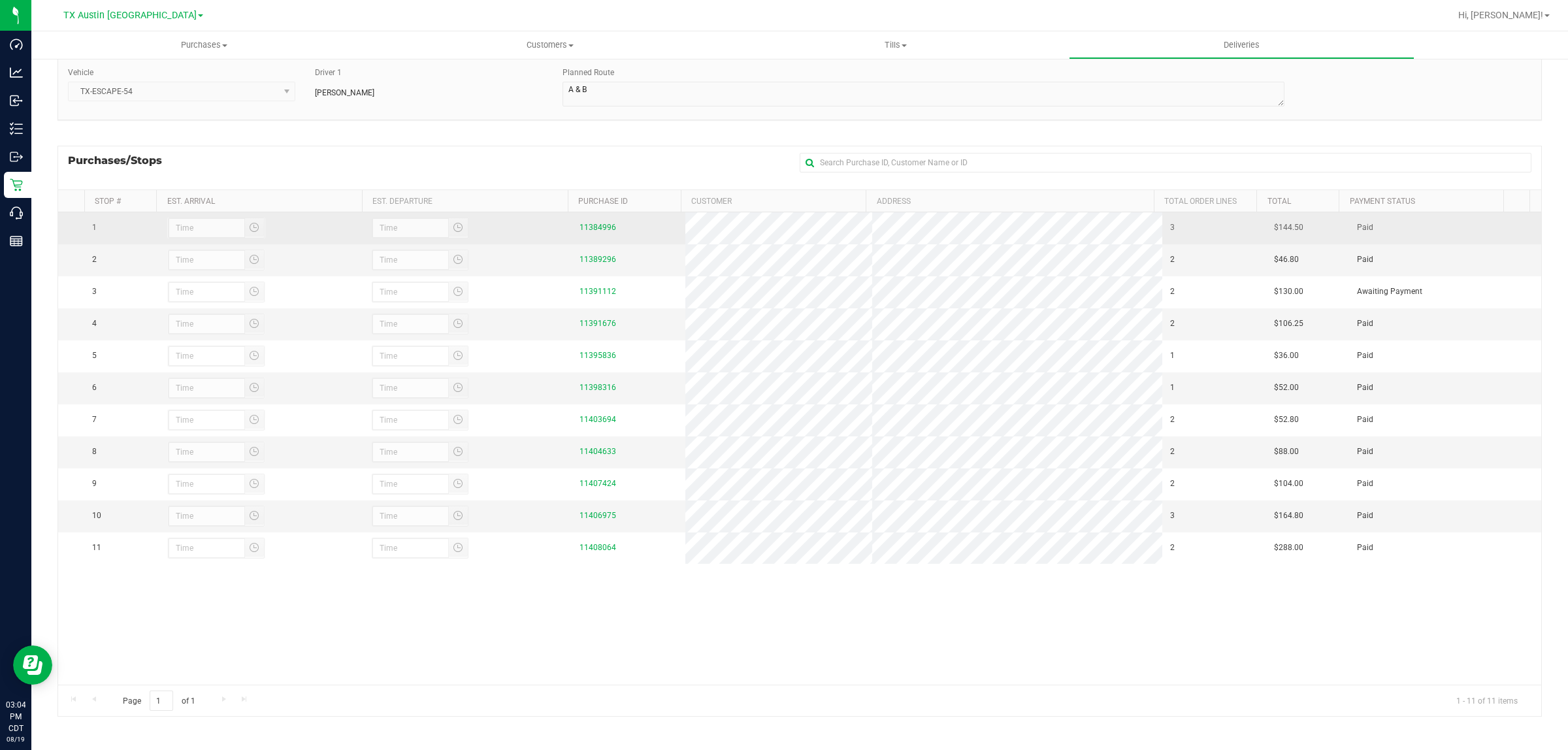
scroll to position [103, 0]
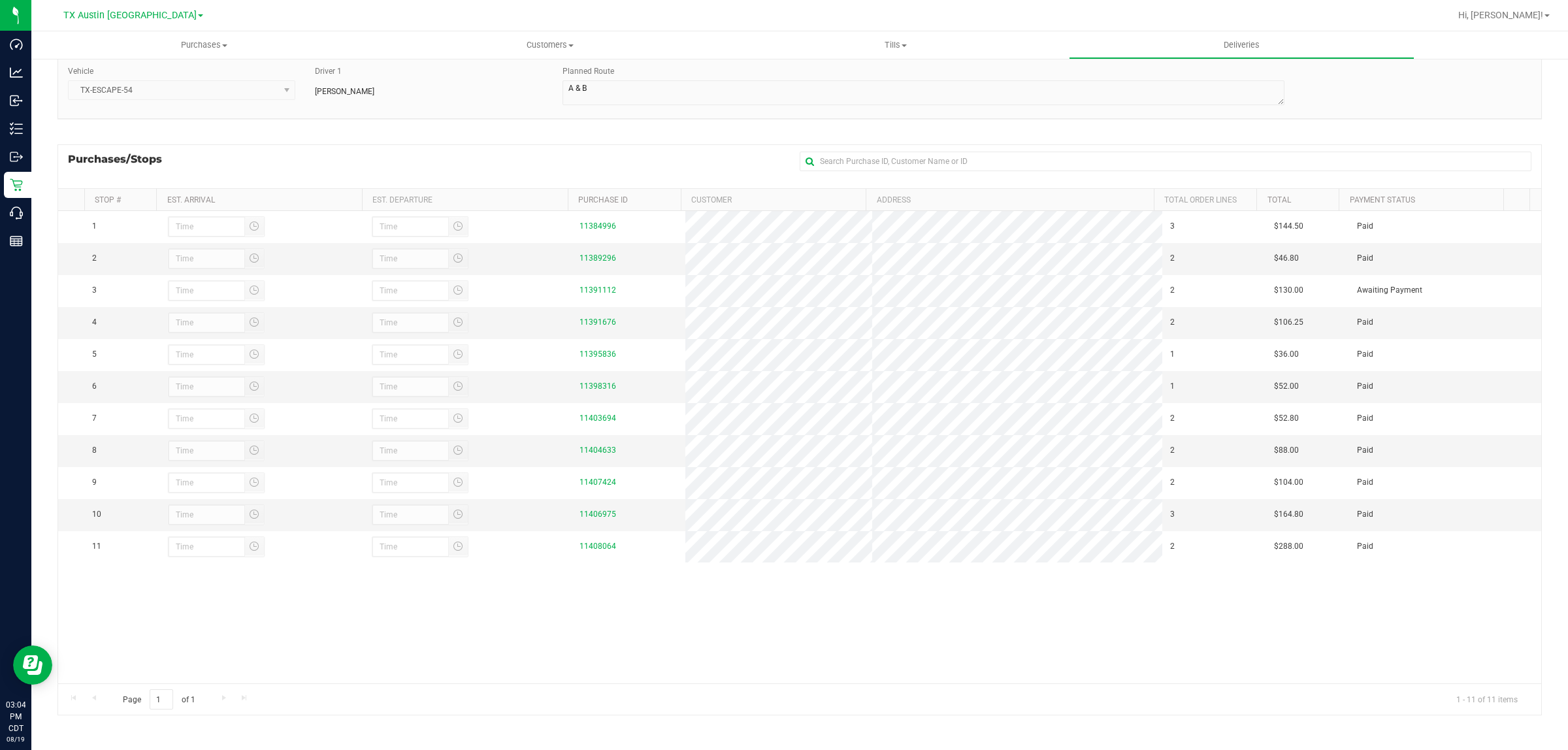
click at [585, 149] on div "Purchases/Stops + Add Purchase" at bounding box center [800, 166] width 1484 height 44
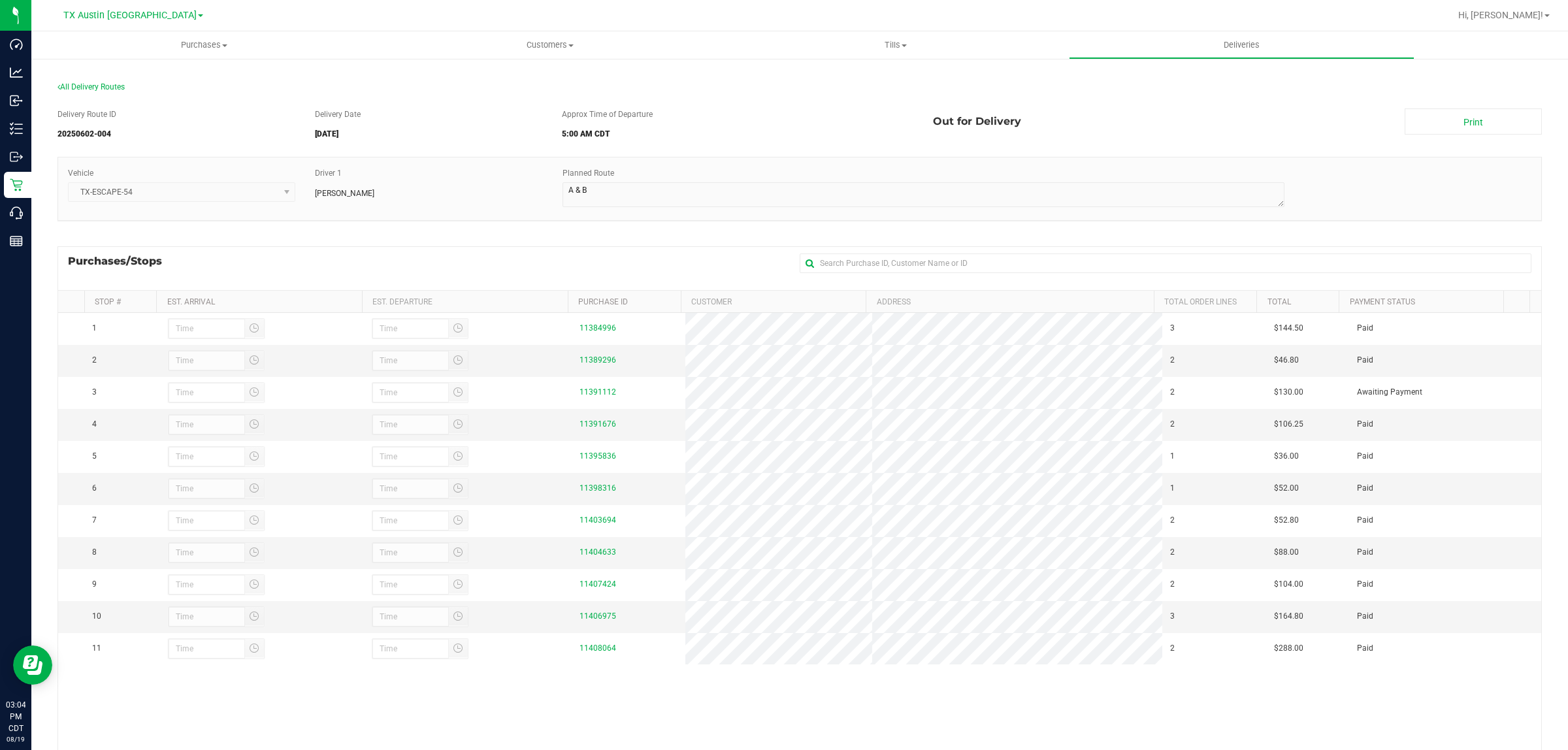
scroll to position [0, 0]
click at [101, 86] on span "All Delivery Routes" at bounding box center [91, 87] width 68 height 9
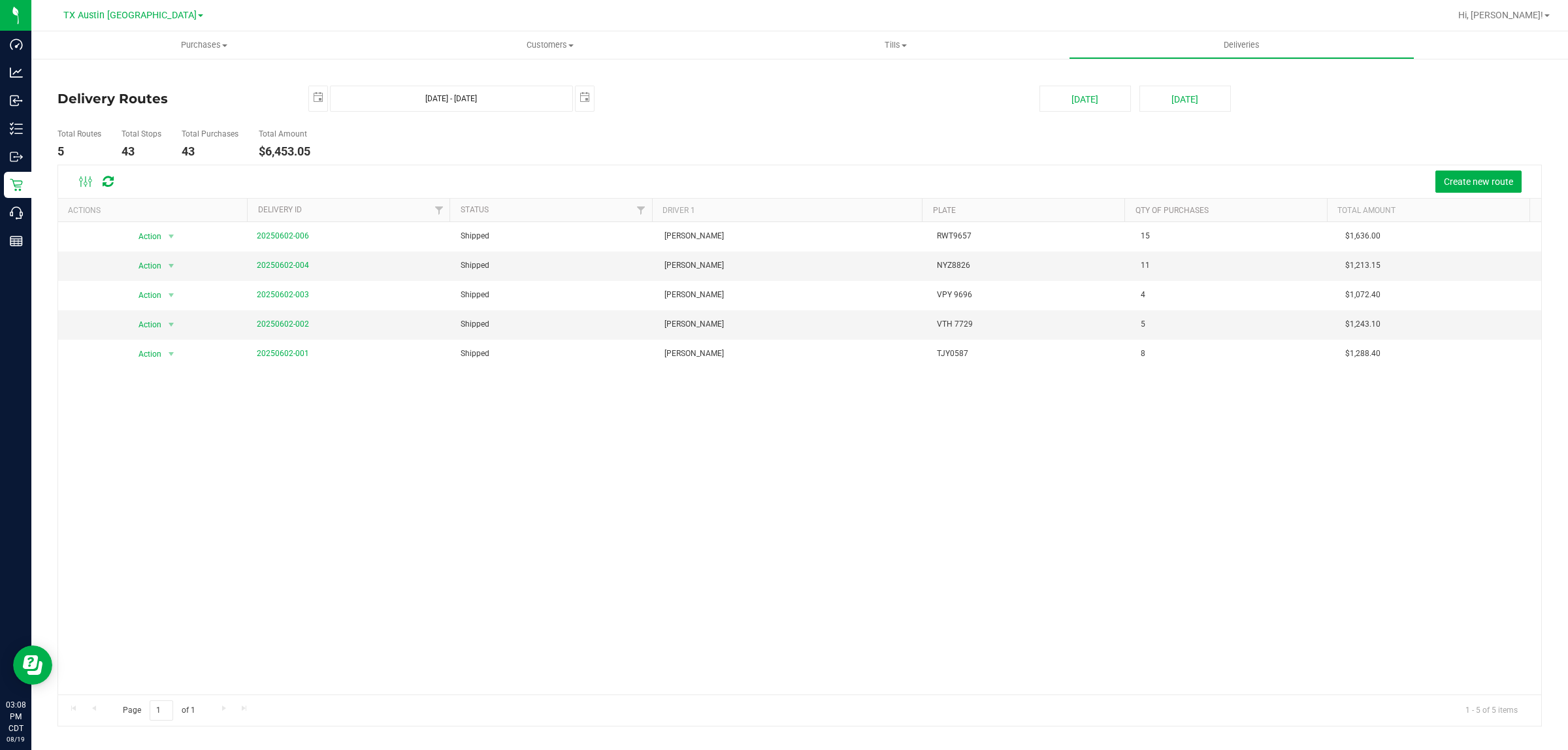
click at [603, 524] on div "Action Action View Delivery 20250602-006 Shipped Miles Koch RWT9657 15 $1,636.0…" at bounding box center [800, 458] width 1484 height 472
click at [587, 98] on span "select" at bounding box center [585, 97] width 10 height 10
click at [648, 175] on link "4" at bounding box center [644, 173] width 19 height 20
type input "Jun 3, 2025 - Jun 4, 2025"
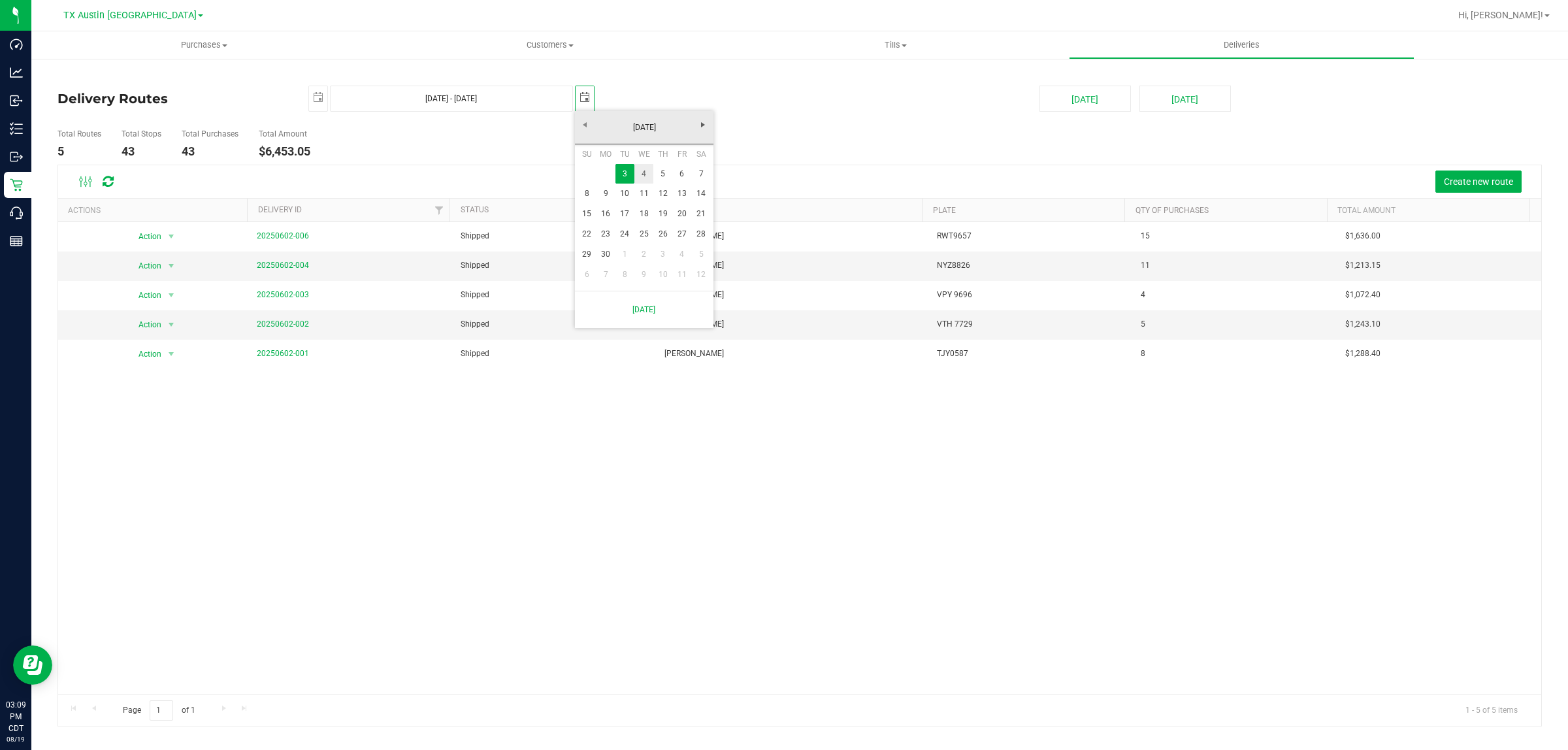
type input "2025-06-04"
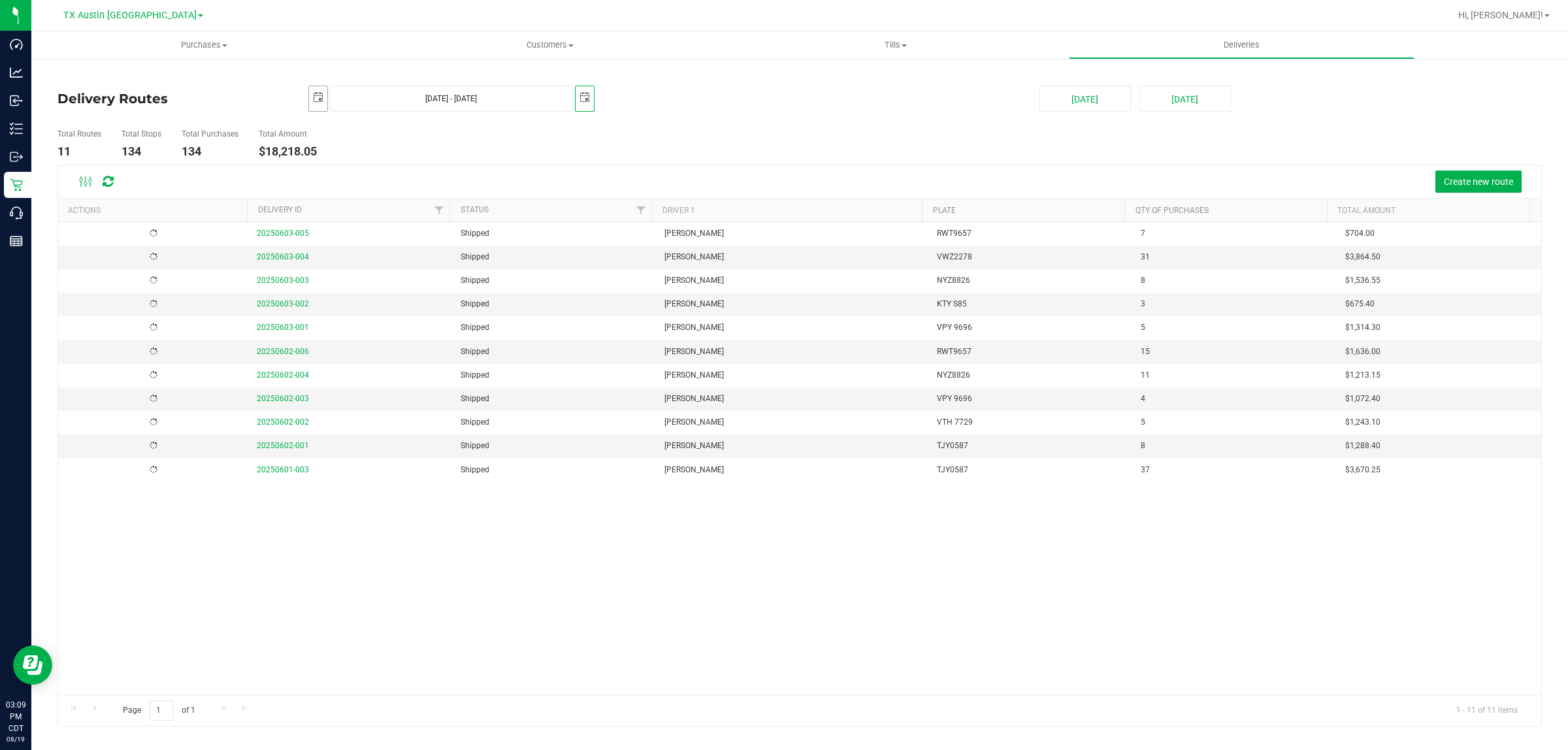
click at [317, 96] on span "select" at bounding box center [317, 97] width 10 height 10
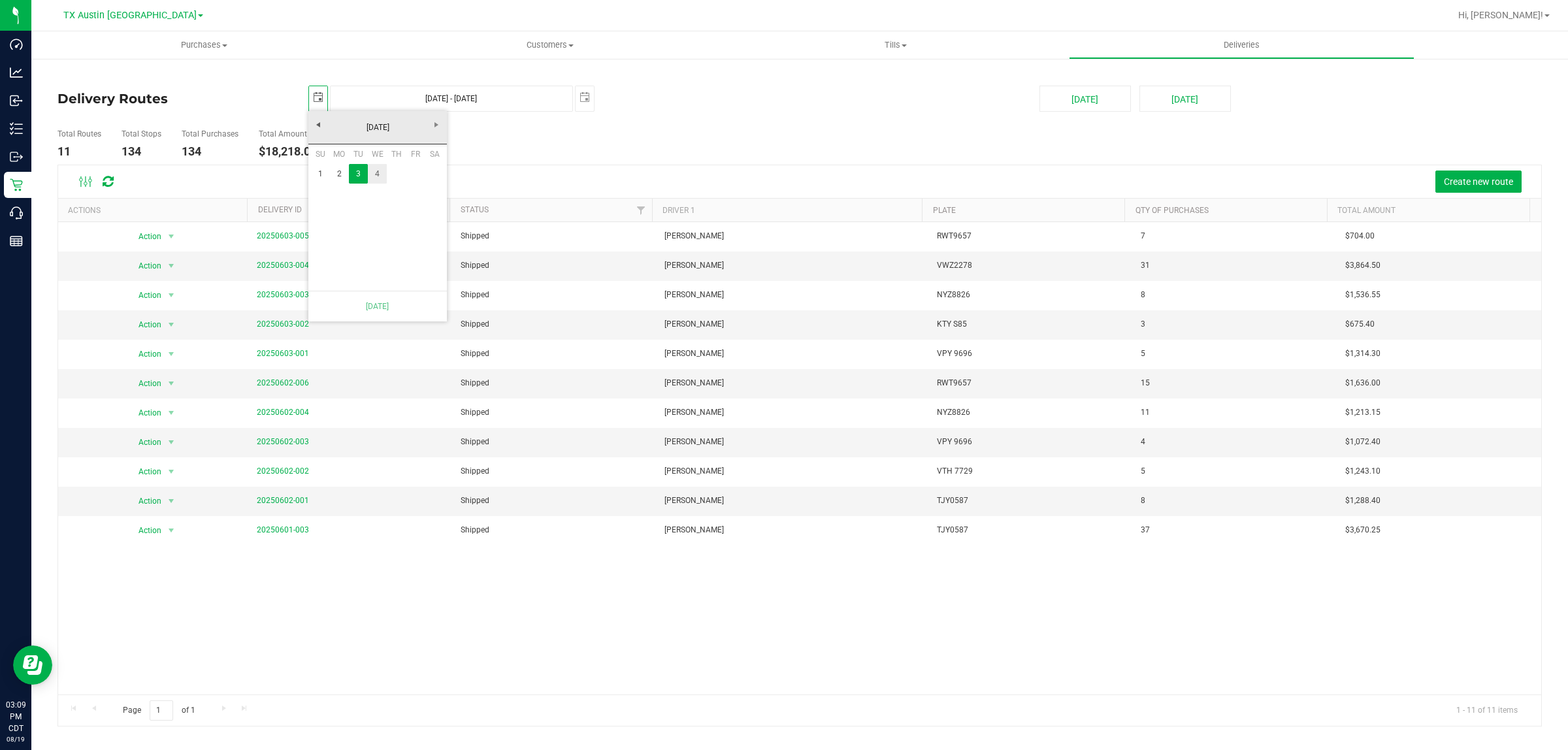
click at [377, 173] on link "4" at bounding box center [377, 173] width 19 height 20
type input "Jun 4, 2025 - Jun 4, 2025"
type input "2025-06-04"
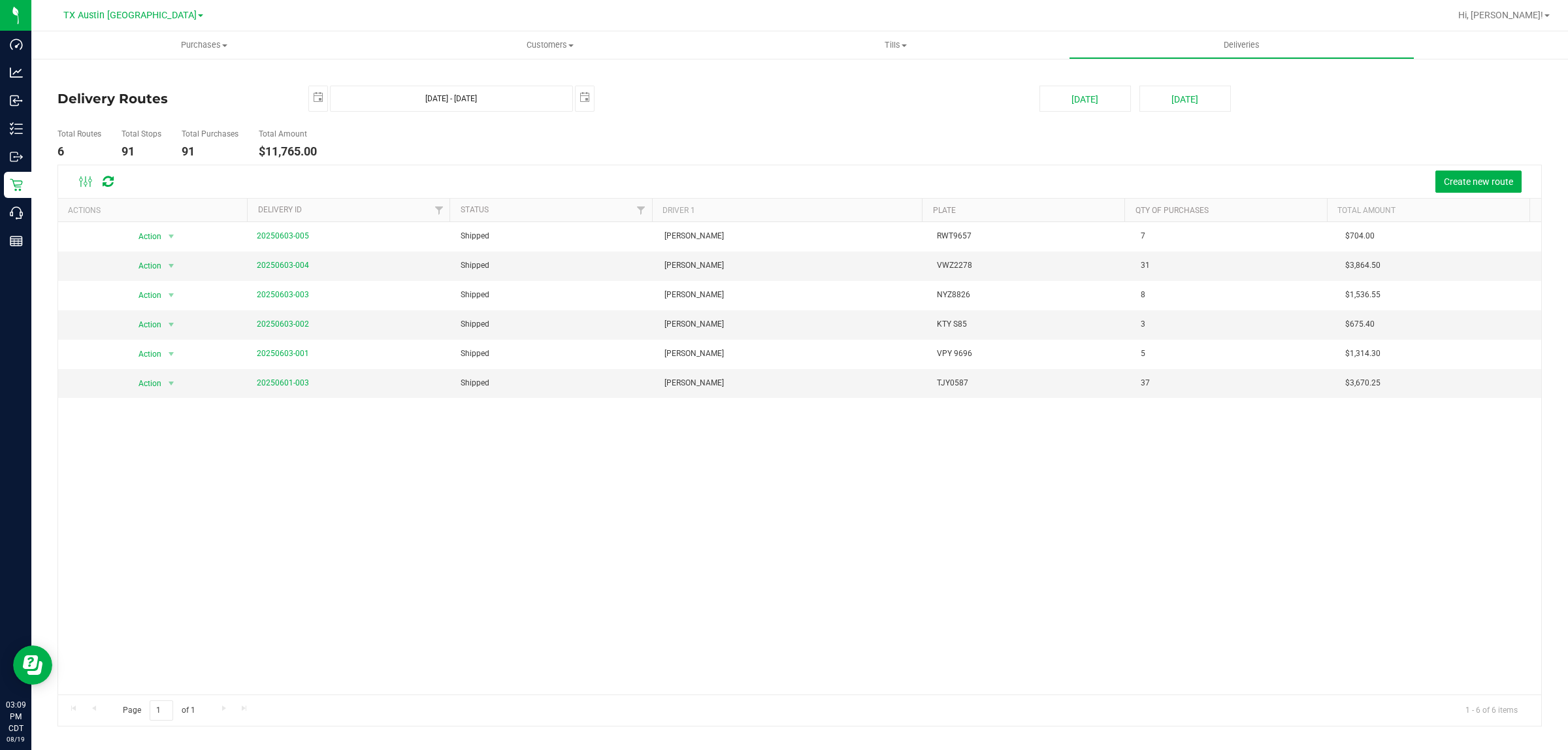
click at [547, 490] on div "Action Action View Delivery 20250603-005 Shipped Miles Koch RWT9657 7 $704.00 A…" at bounding box center [800, 458] width 1484 height 472
click at [288, 262] on link "20250603-004" at bounding box center [283, 265] width 53 height 9
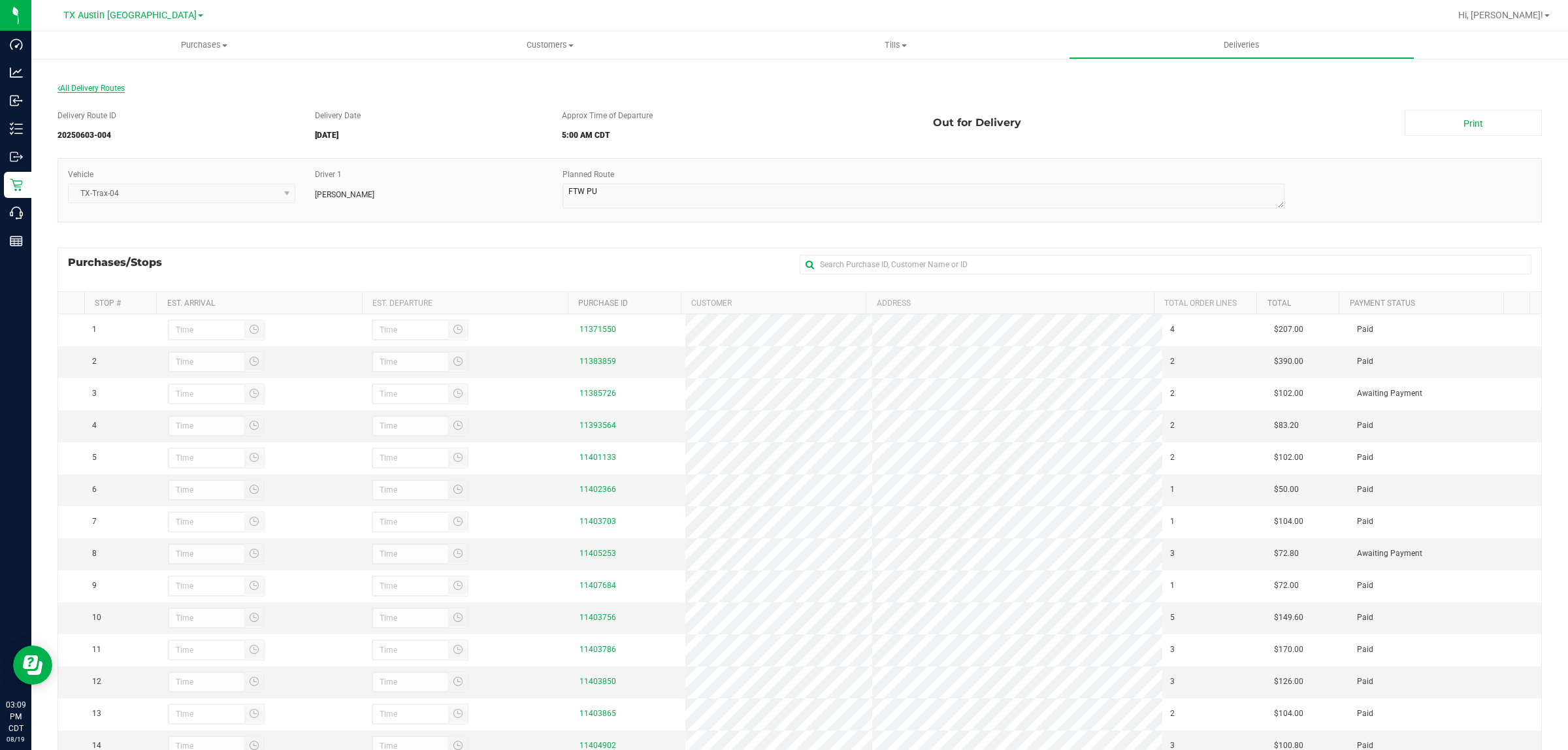
click at [82, 89] on span "All Delivery Routes" at bounding box center [91, 87] width 68 height 9
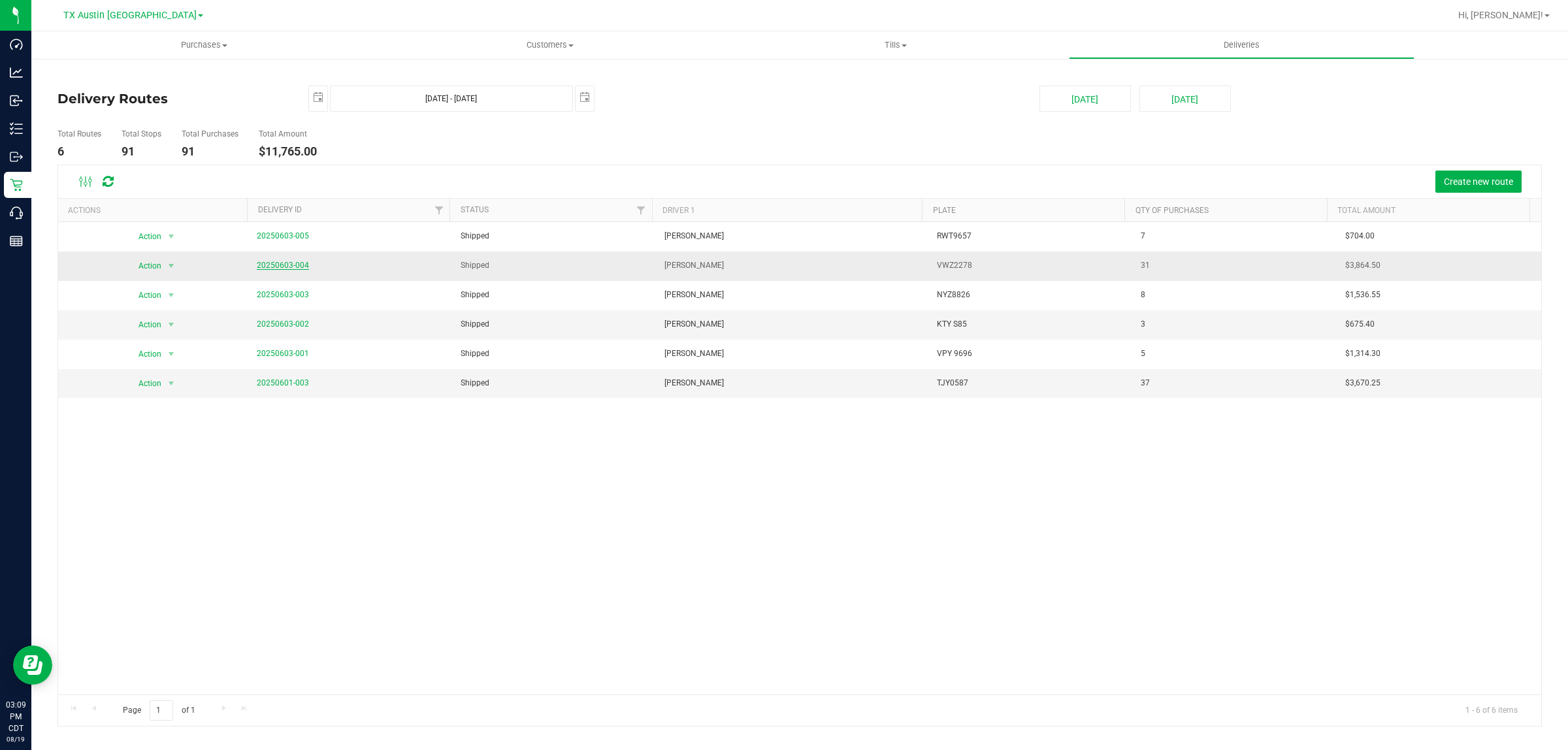
click at [282, 262] on link "20250603-004" at bounding box center [283, 265] width 53 height 9
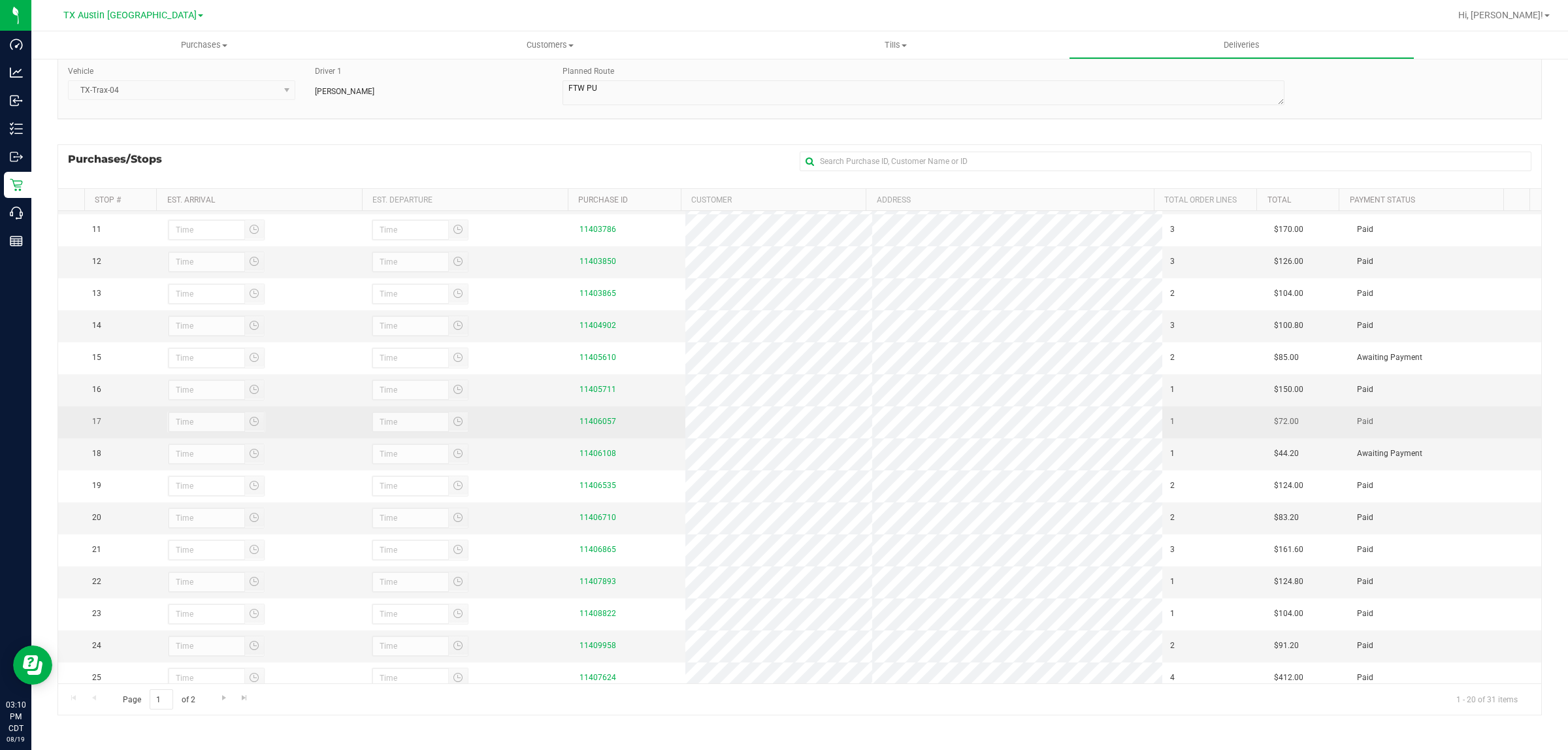
scroll to position [327, 0]
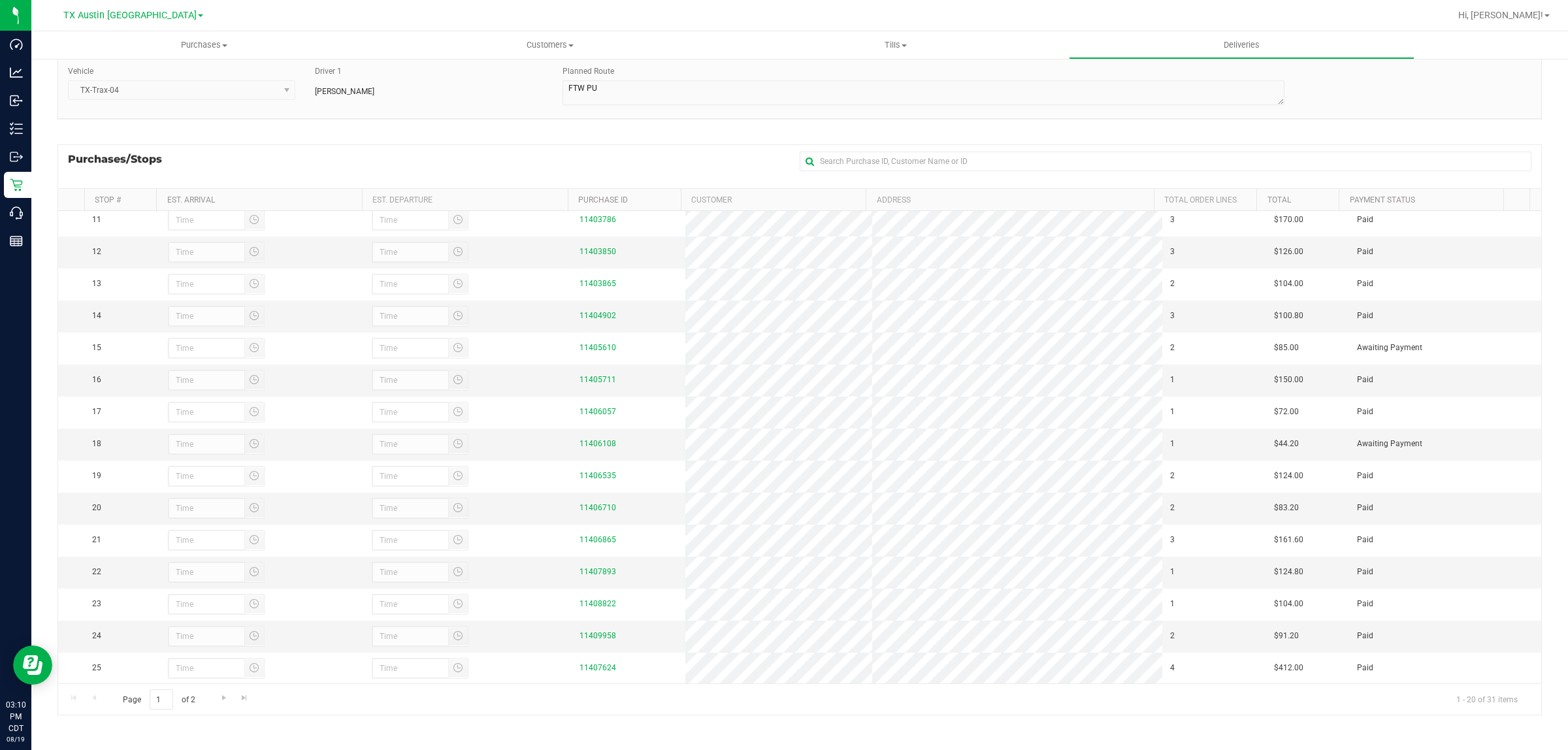
click at [485, 145] on div "Purchases/Stops + Add Purchase" at bounding box center [800, 166] width 1484 height 44
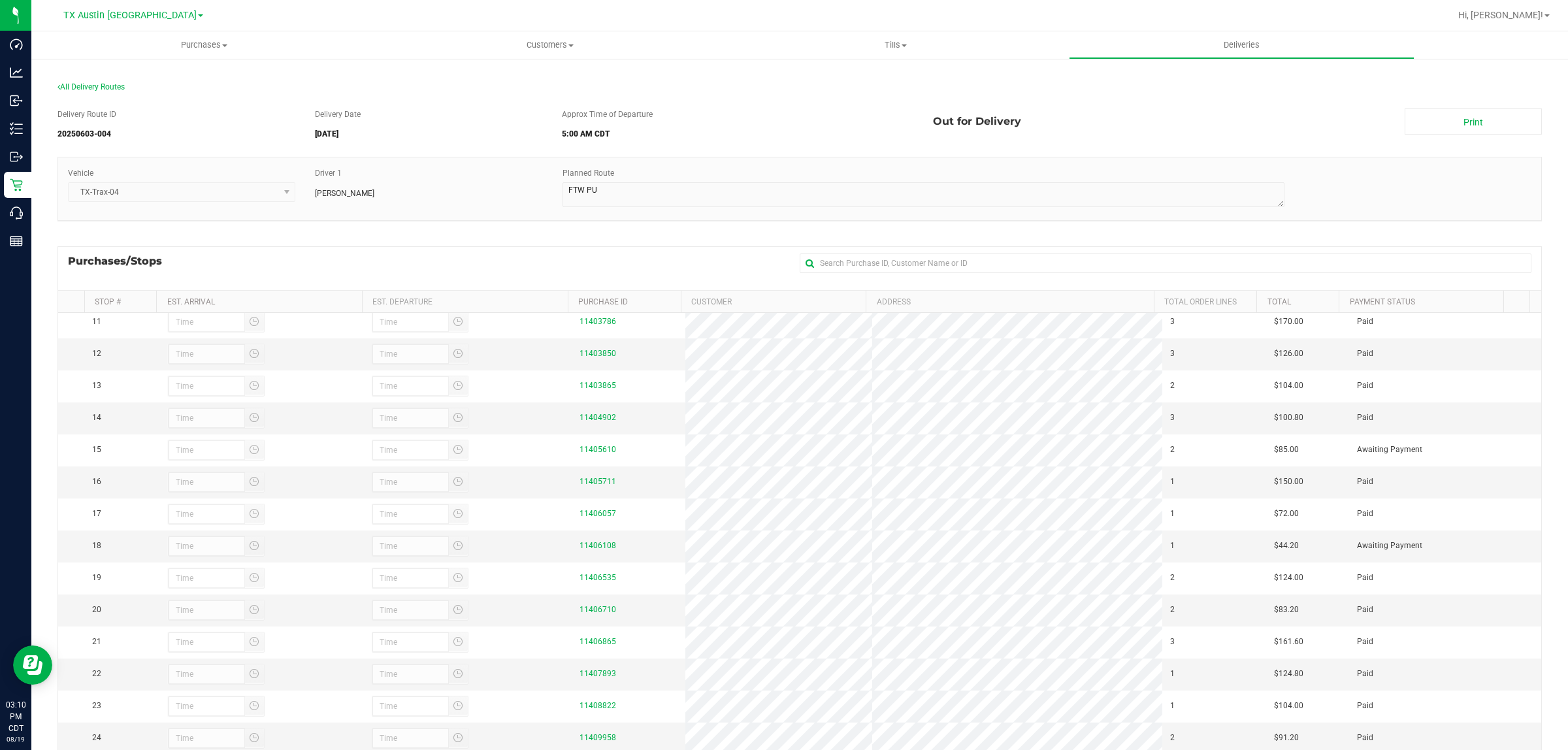
scroll to position [0, 0]
click at [108, 90] on span "All Delivery Routes" at bounding box center [91, 87] width 68 height 9
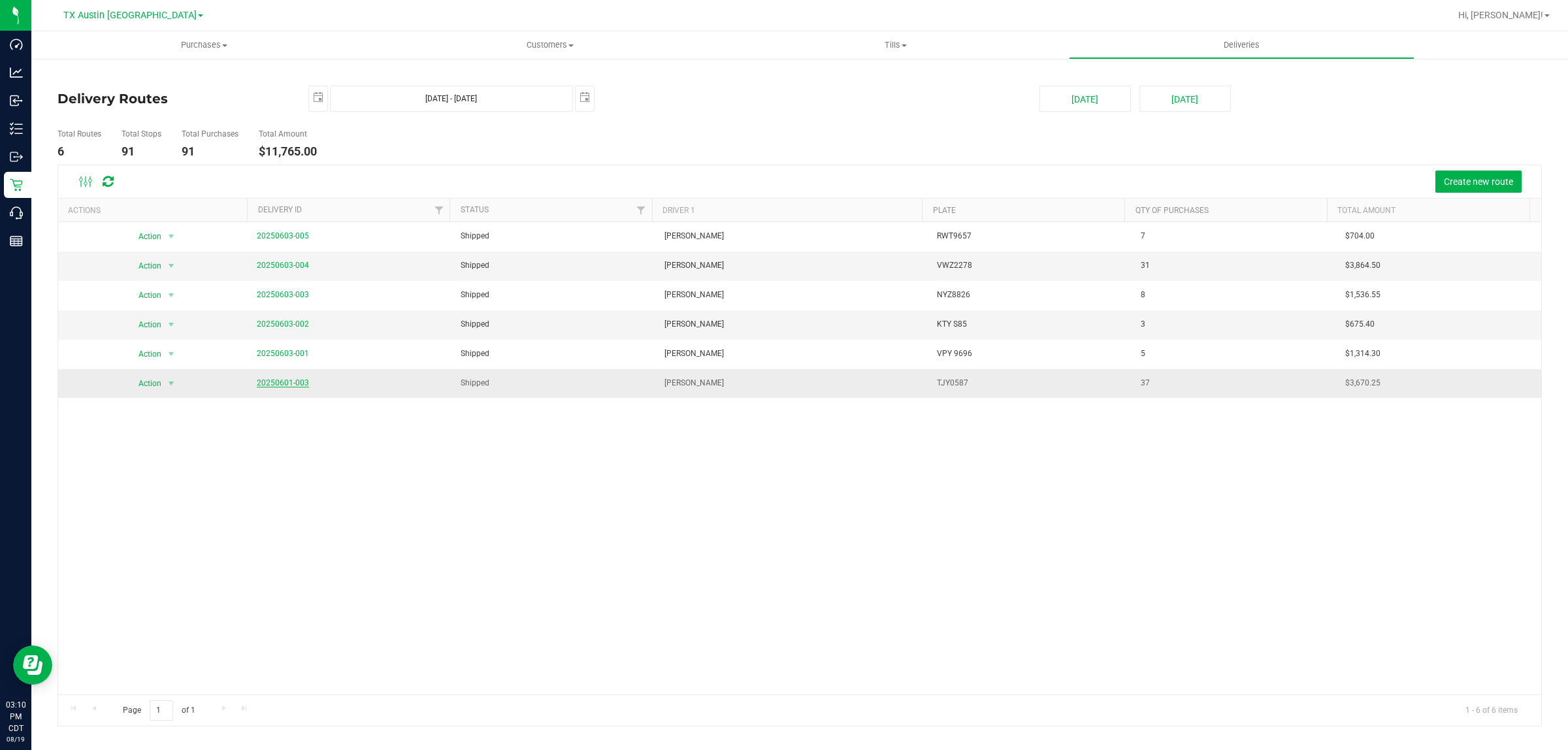
click at [288, 381] on link "20250601-003" at bounding box center [283, 383] width 53 height 9
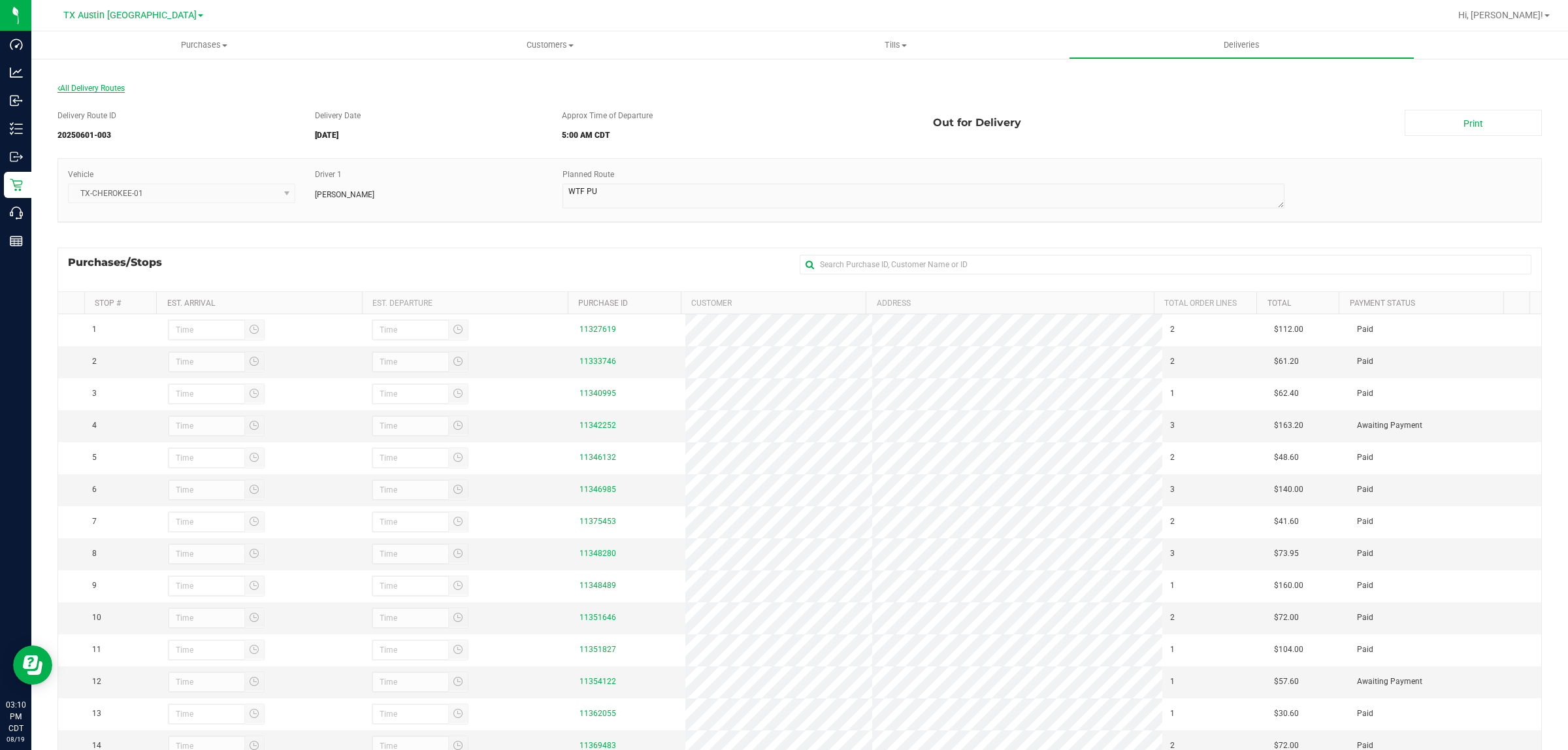
click at [90, 87] on span "All Delivery Routes" at bounding box center [91, 87] width 68 height 9
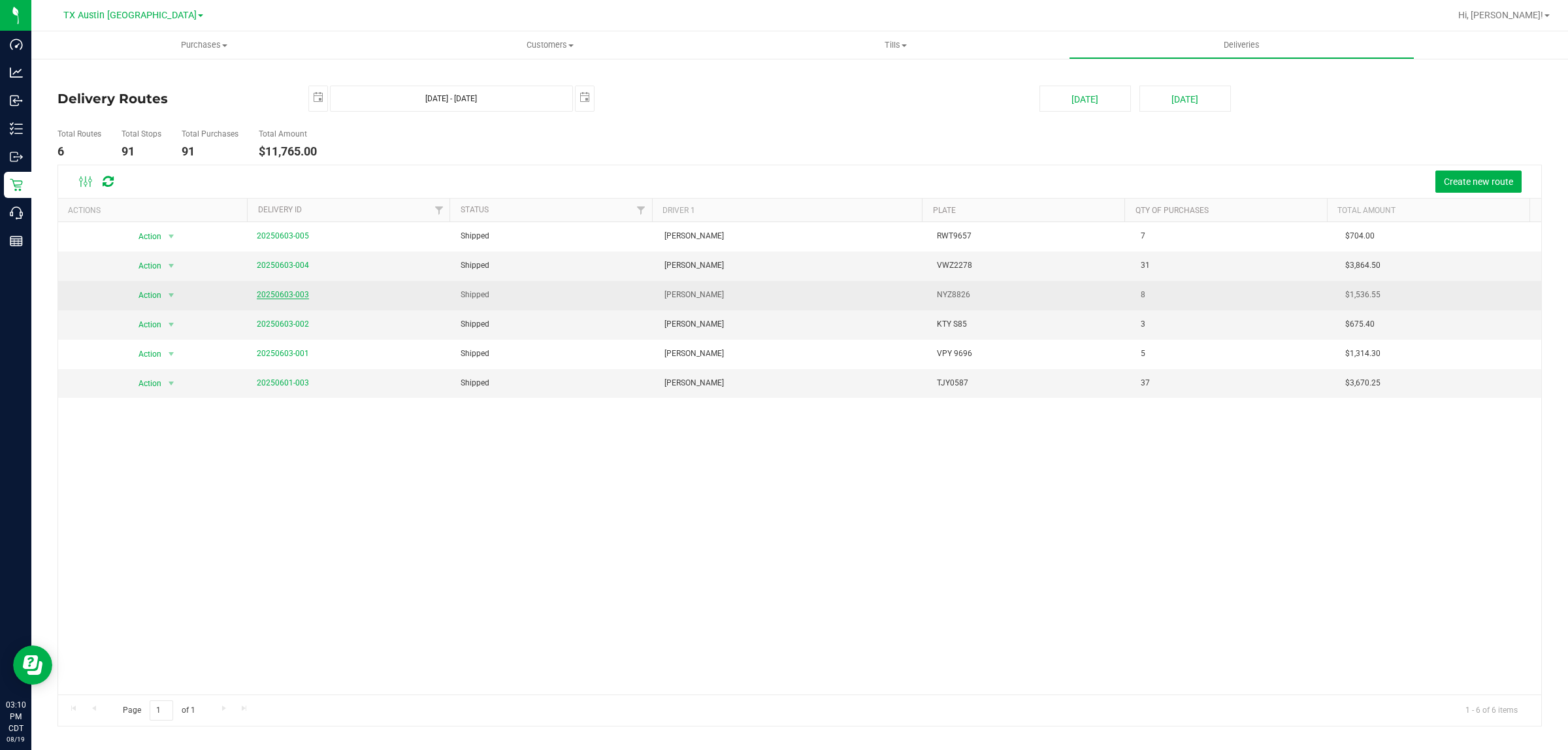
click at [281, 294] on link "20250603-003" at bounding box center [283, 294] width 53 height 9
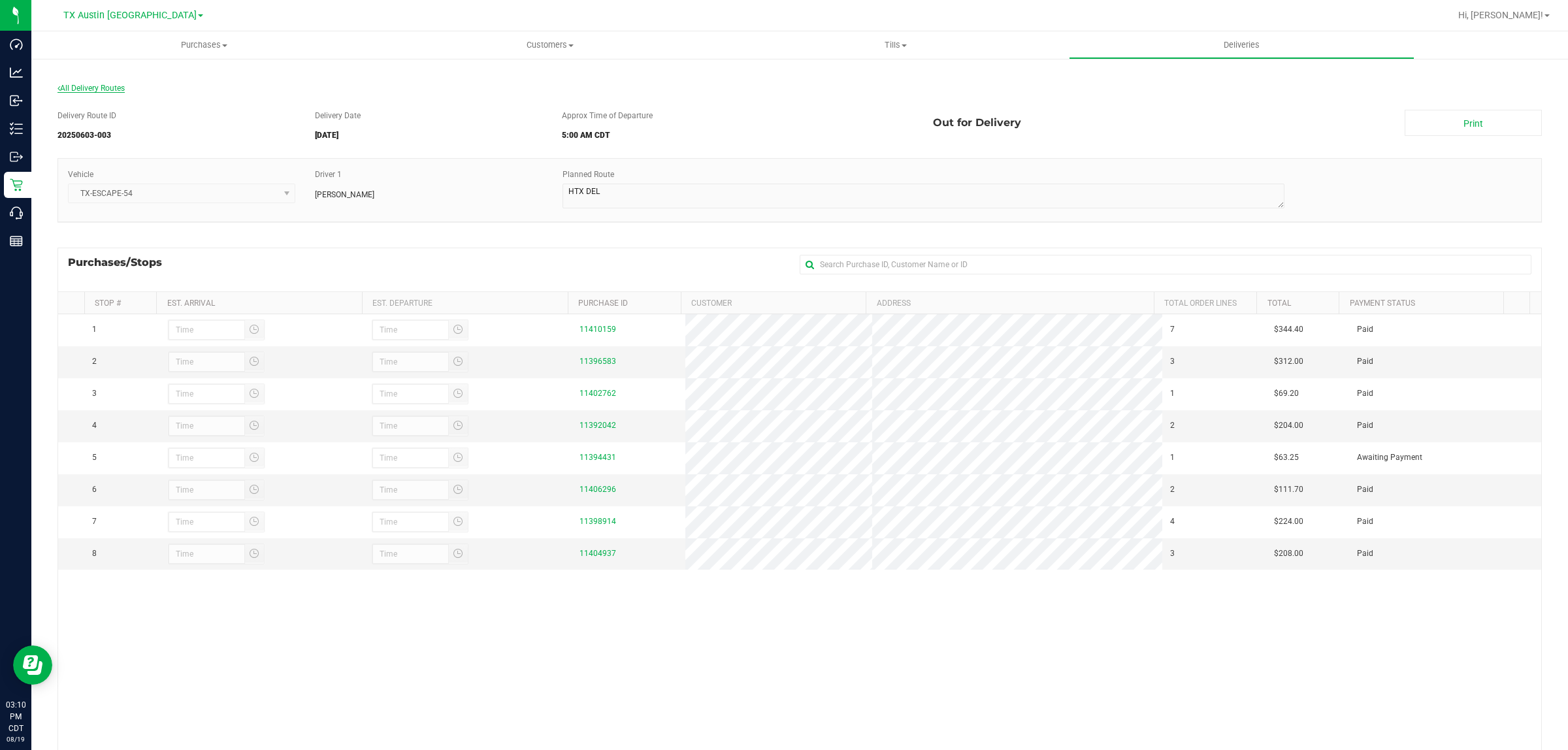
click at [103, 85] on span "All Delivery Routes" at bounding box center [91, 87] width 68 height 9
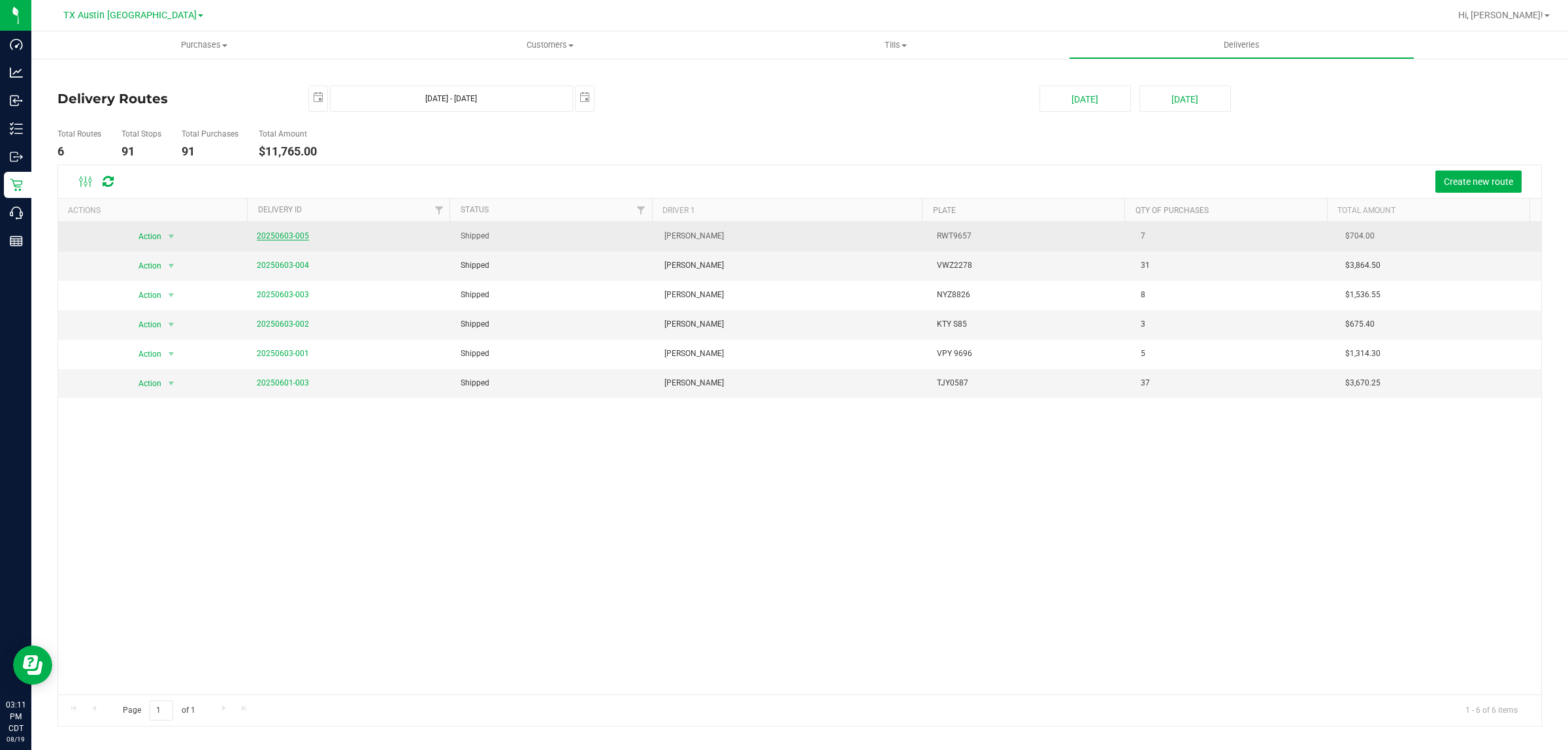
click at [293, 235] on link "20250603-005" at bounding box center [283, 235] width 53 height 9
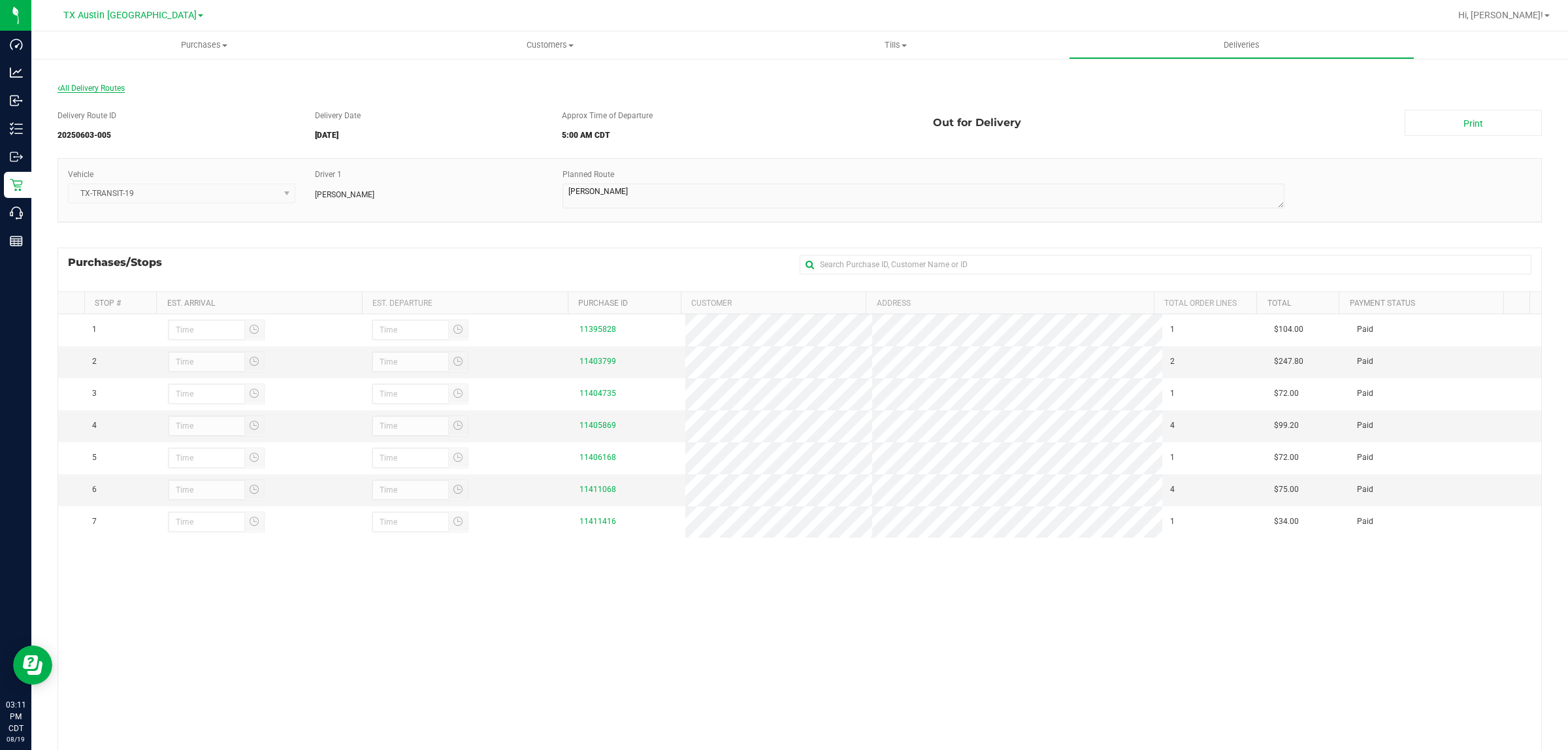
click at [111, 90] on span "All Delivery Routes" at bounding box center [91, 87] width 68 height 9
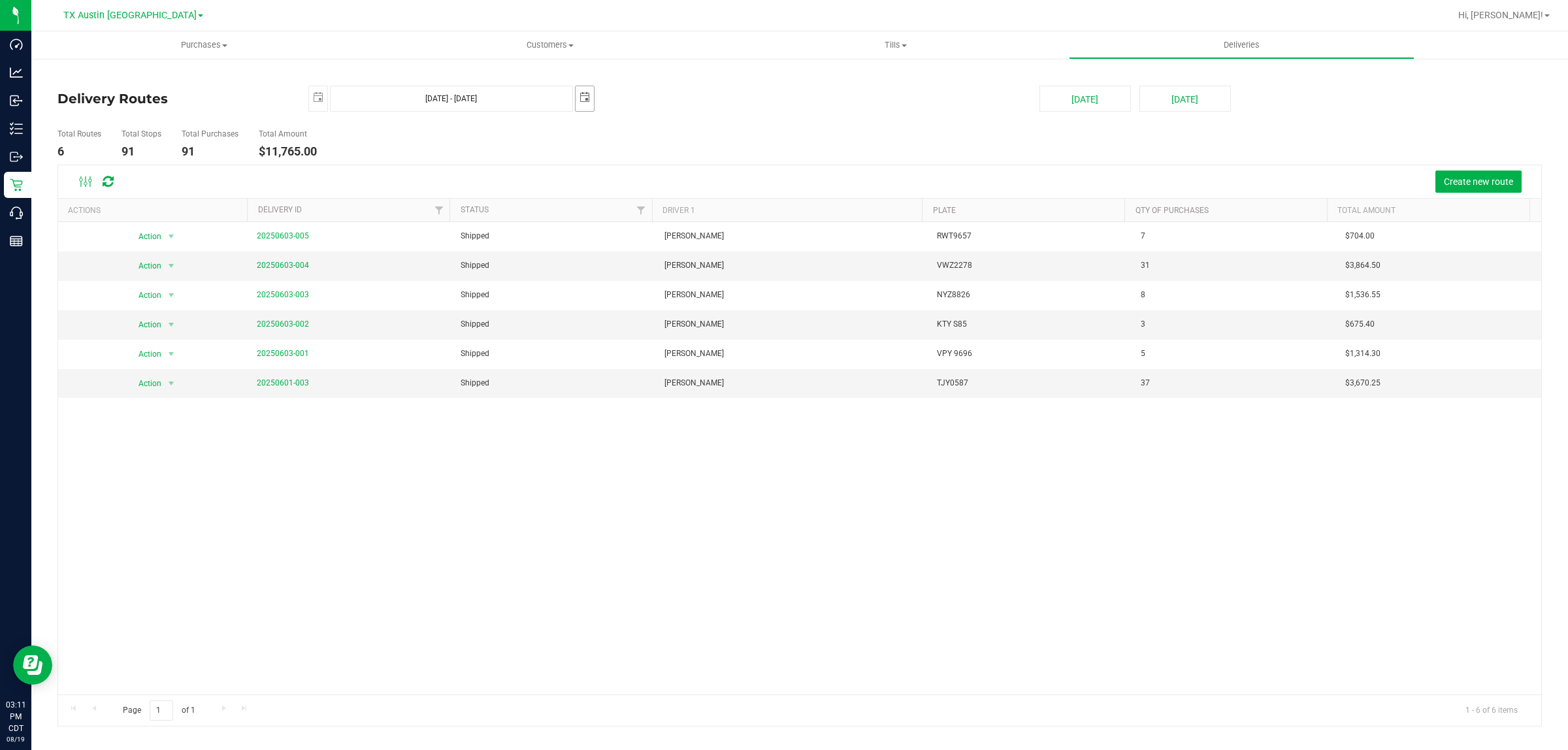
click at [583, 99] on span "select" at bounding box center [585, 97] width 10 height 10
click at [664, 174] on link "5" at bounding box center [663, 173] width 19 height 20
type input "Jun 4, 2025 - Jun 5, 2025"
type input "2025-06-05"
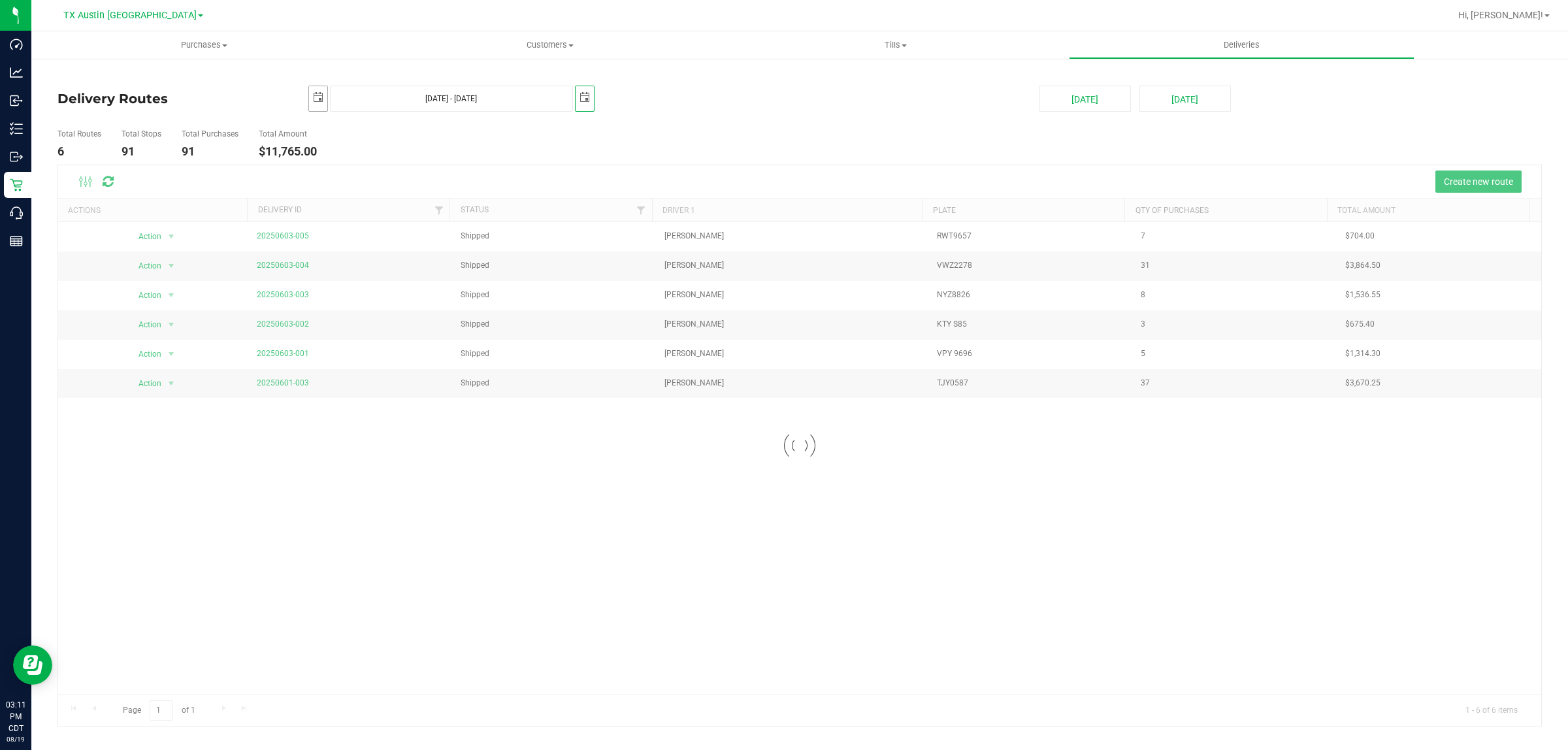
click at [317, 99] on span "select" at bounding box center [317, 97] width 10 height 10
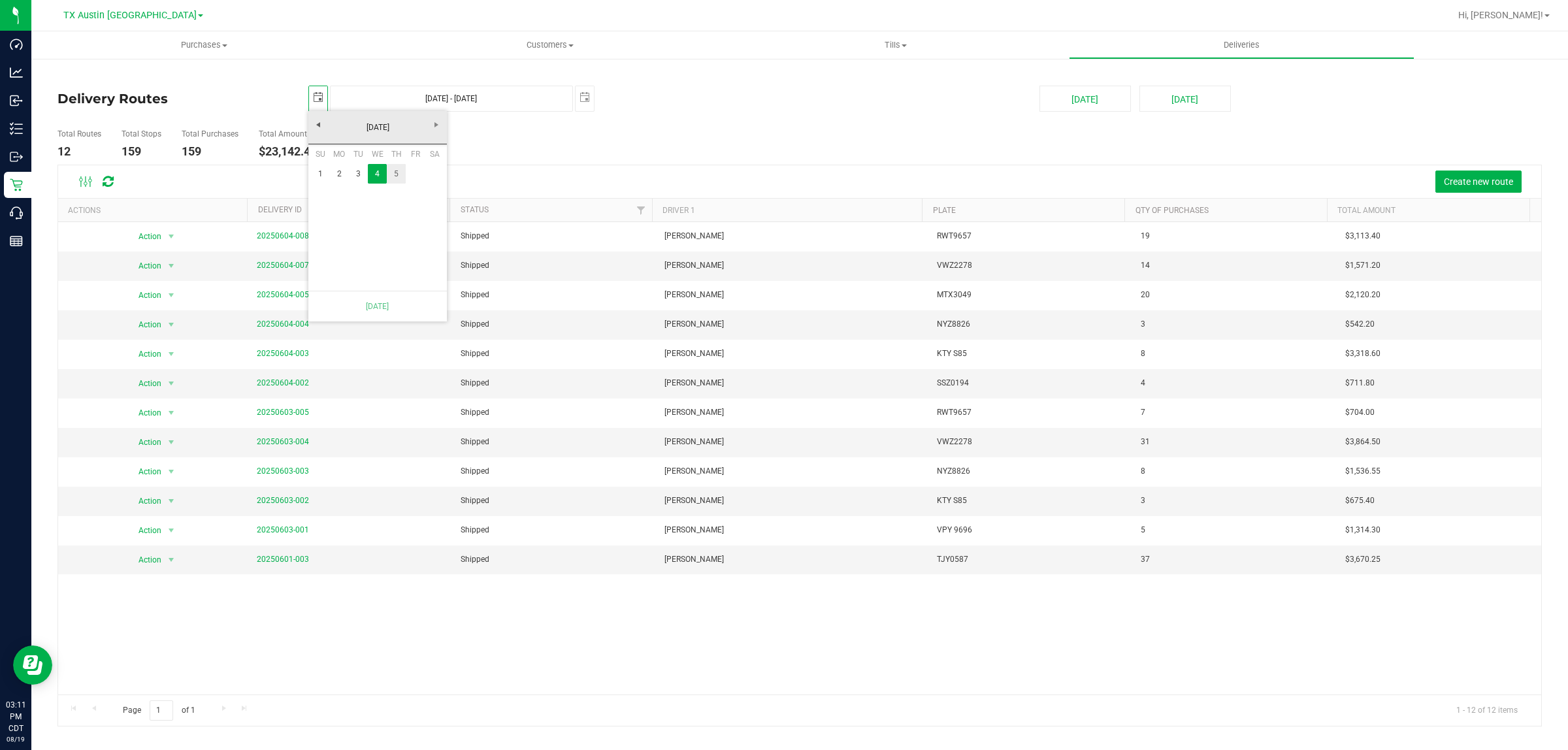
click at [400, 171] on link "5" at bounding box center [396, 173] width 19 height 20
type input "Jun 5, 2025 - Jun 5, 2025"
type input "2025-06-05"
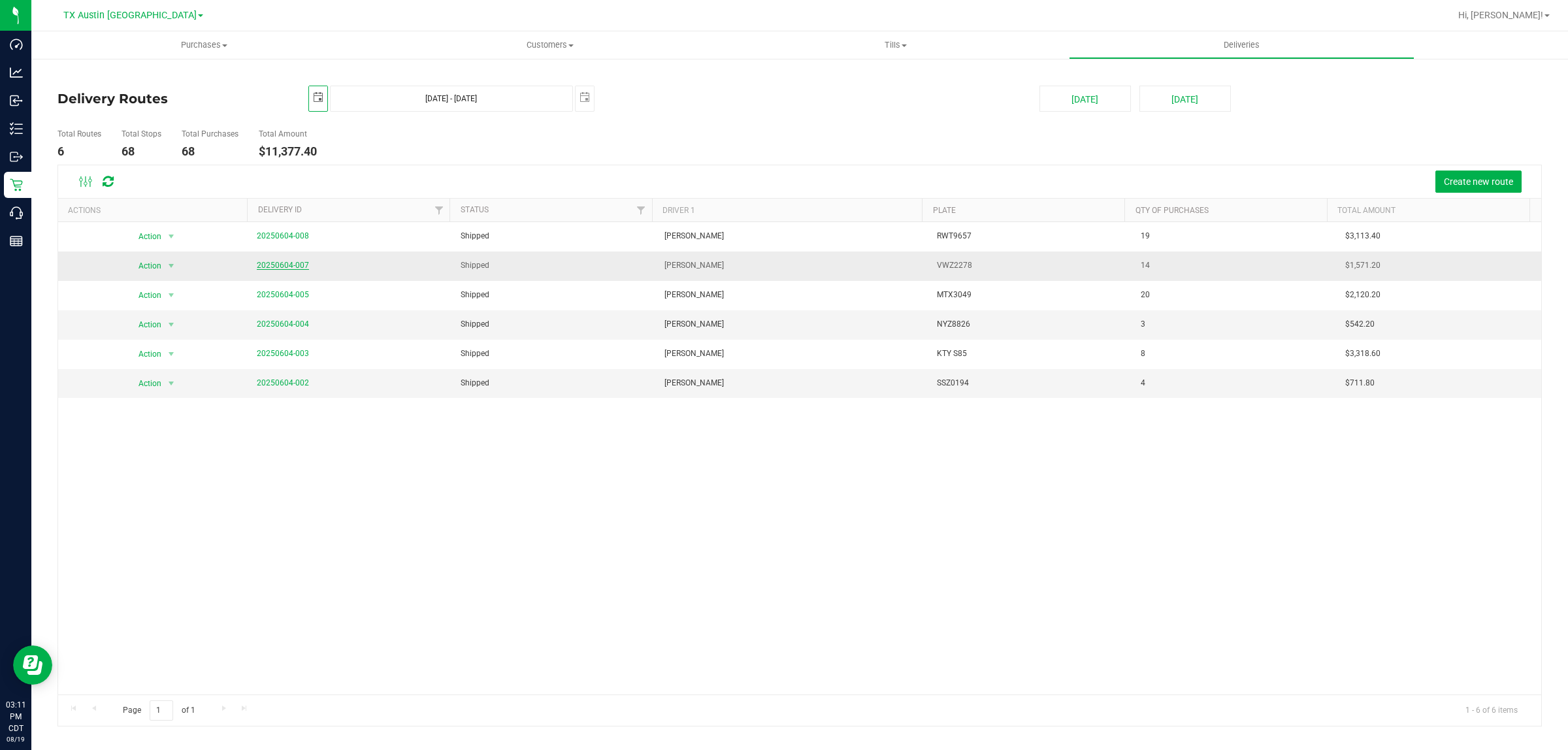
click at [299, 266] on link "20250604-007" at bounding box center [283, 265] width 53 height 9
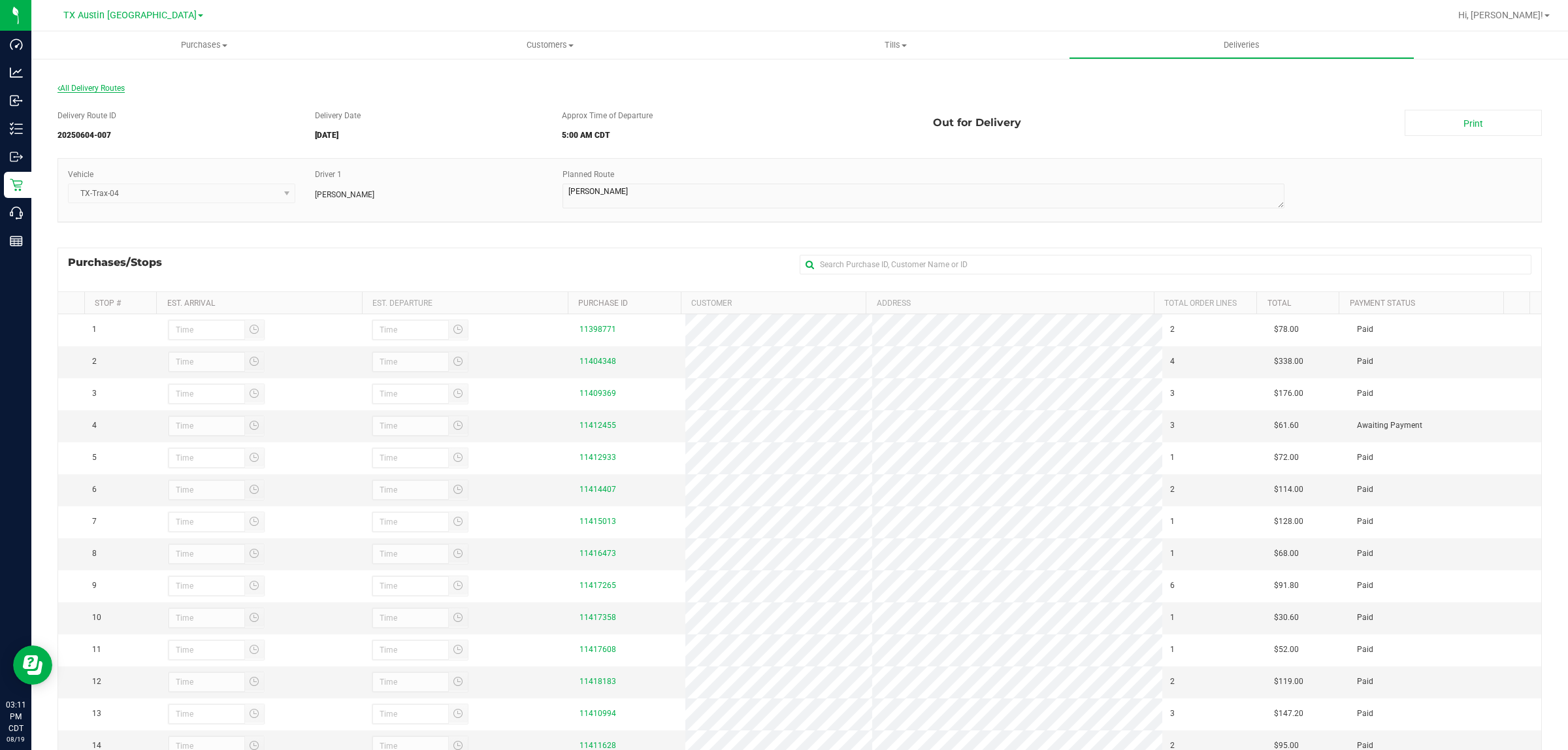
click at [111, 87] on span "All Delivery Routes" at bounding box center [91, 87] width 68 height 9
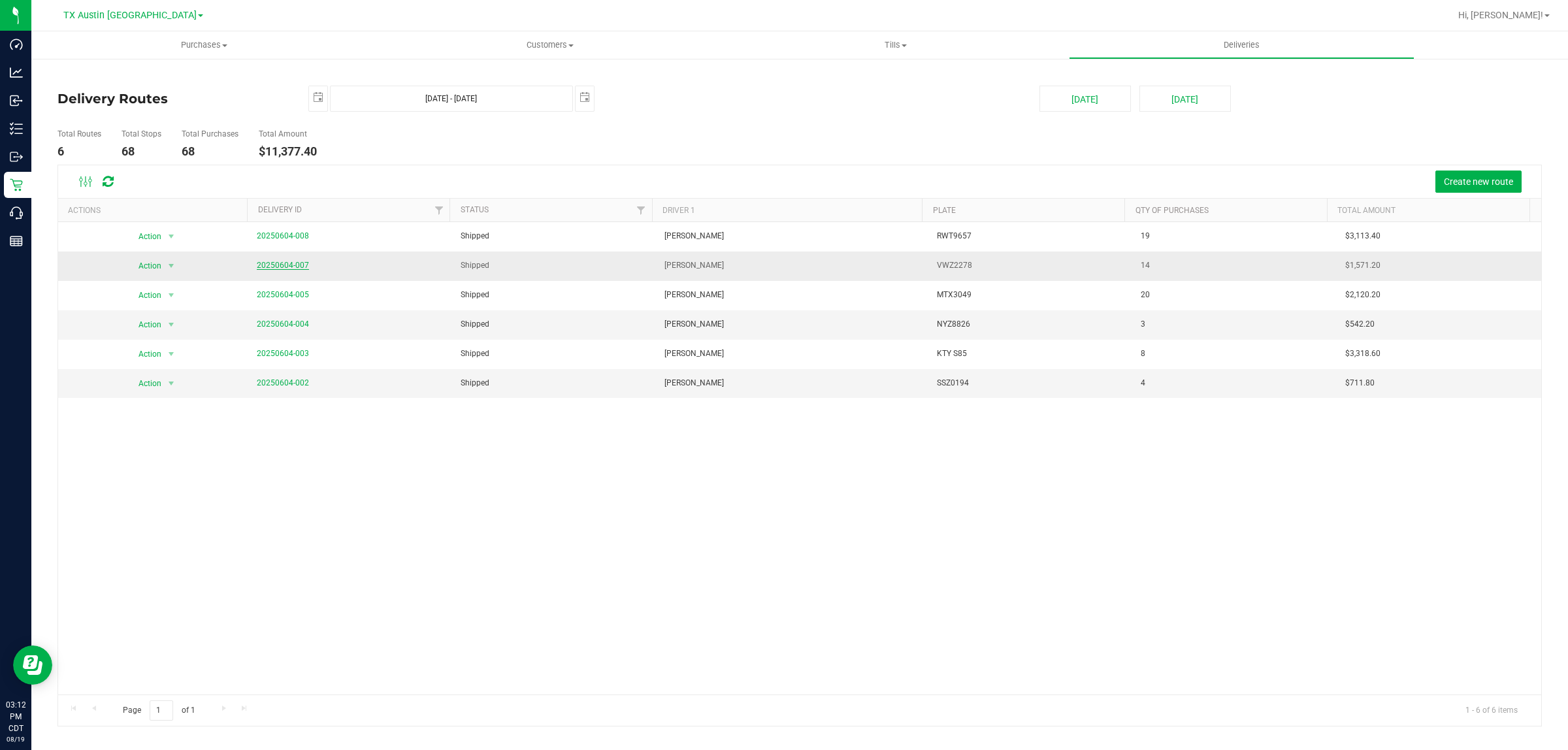
click at [286, 265] on link "20250604-007" at bounding box center [283, 265] width 53 height 9
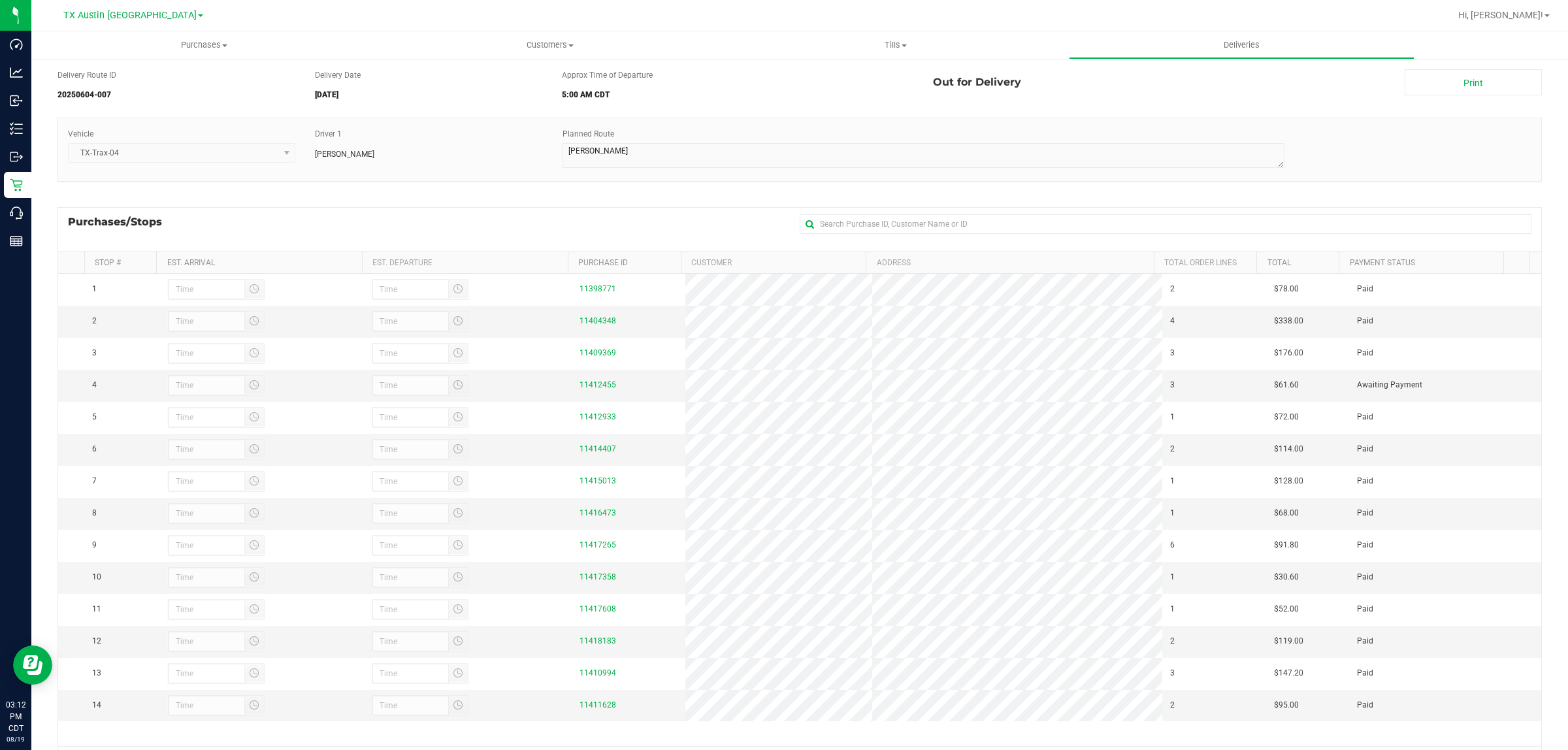
scroll to position [23, 0]
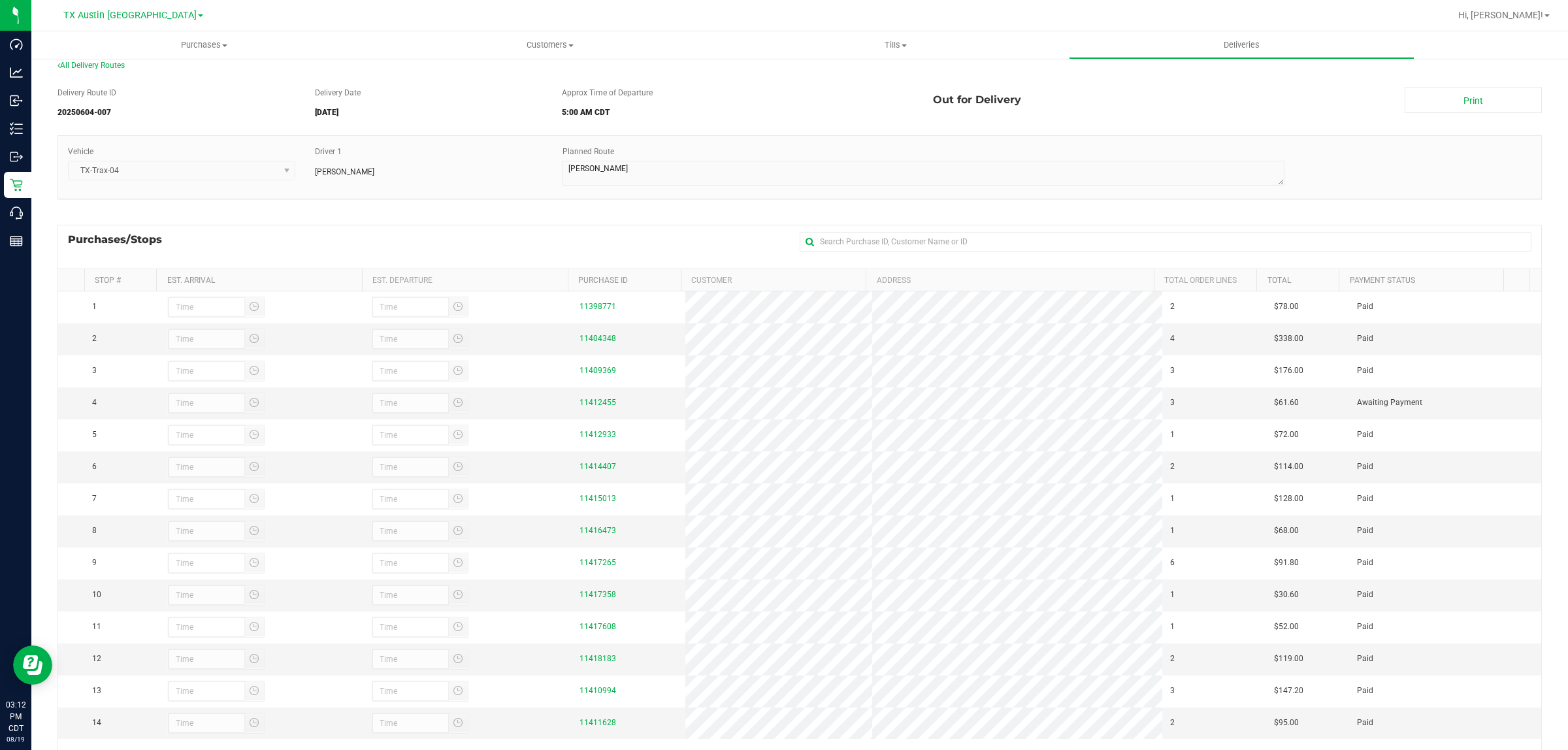
drag, startPoint x: 459, startPoint y: 243, endPoint x: 446, endPoint y: 229, distance: 19.1
click at [458, 240] on div "Purchases/Stops + Add Purchase" at bounding box center [800, 247] width 1484 height 44
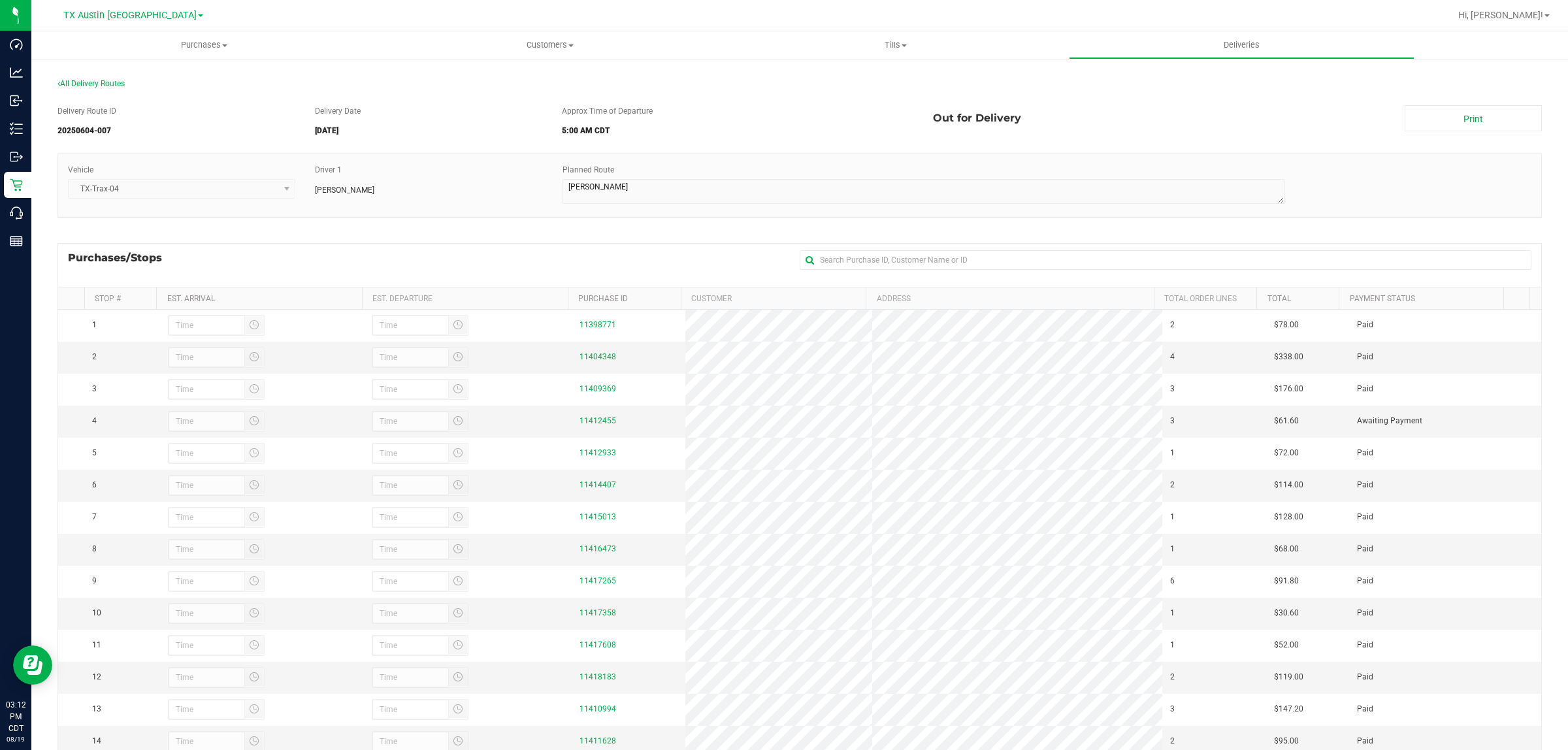
scroll to position [0, 0]
click at [101, 85] on span "All Delivery Routes" at bounding box center [91, 87] width 68 height 9
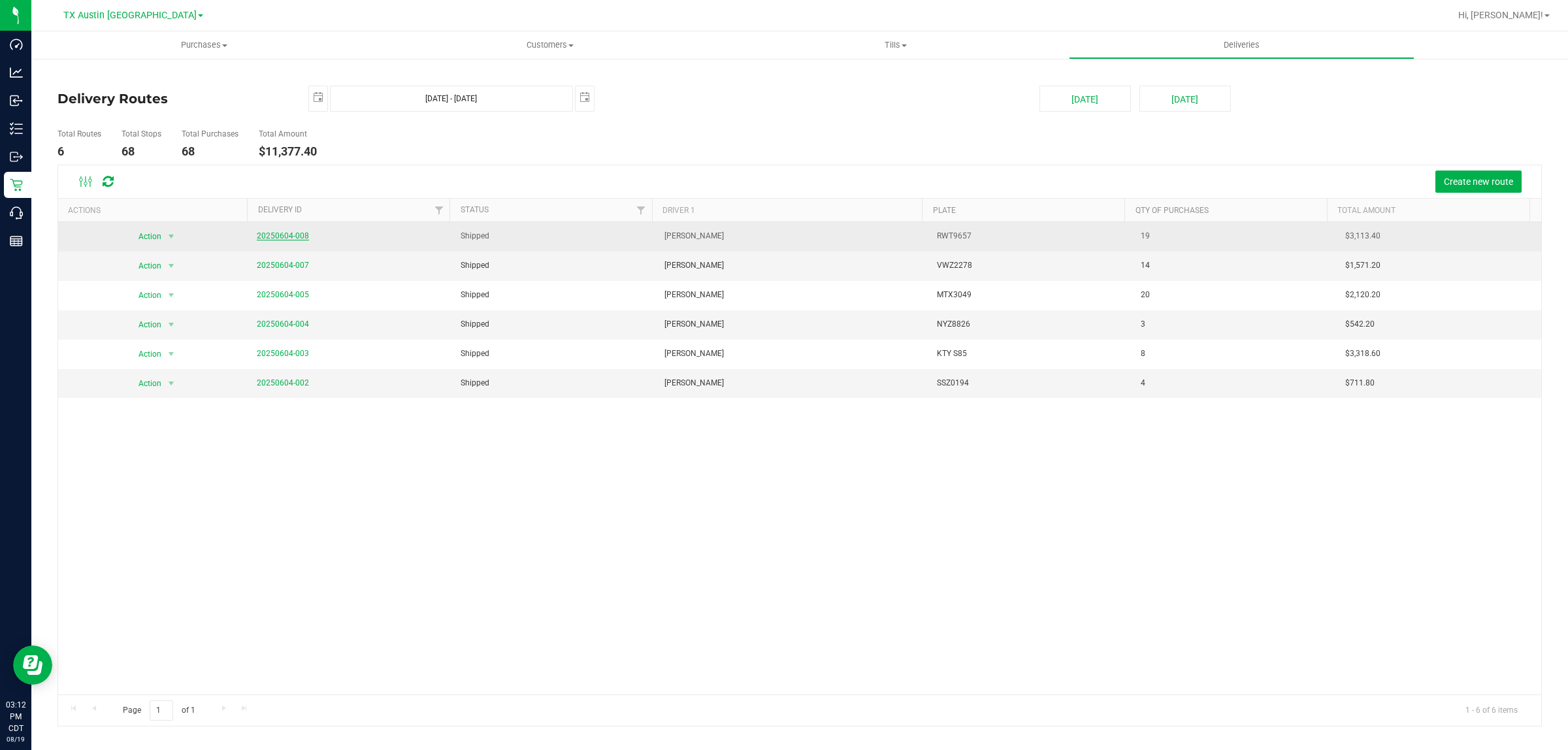
click at [288, 234] on link "20250604-008" at bounding box center [283, 235] width 53 height 9
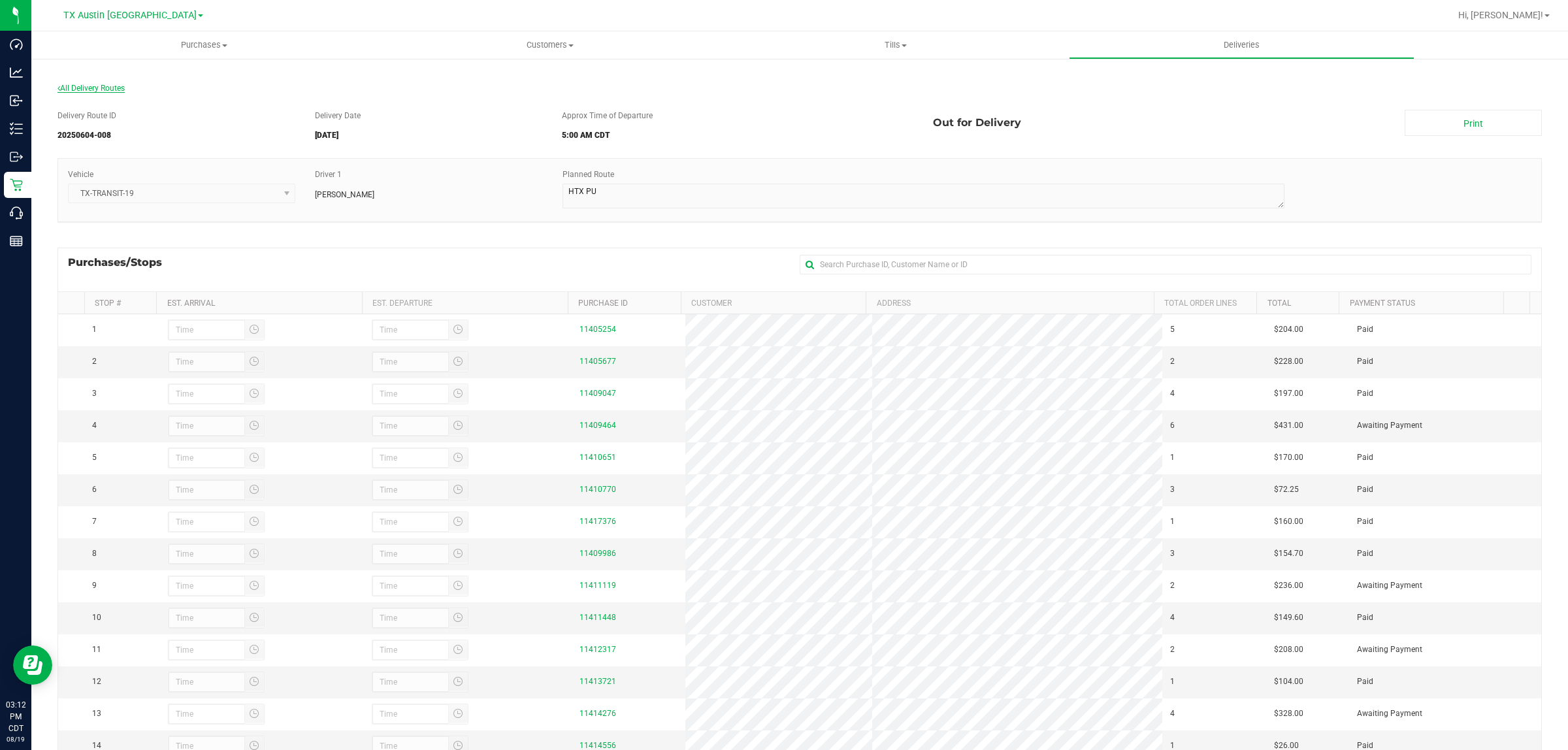
click at [110, 84] on span "All Delivery Routes" at bounding box center [91, 87] width 68 height 9
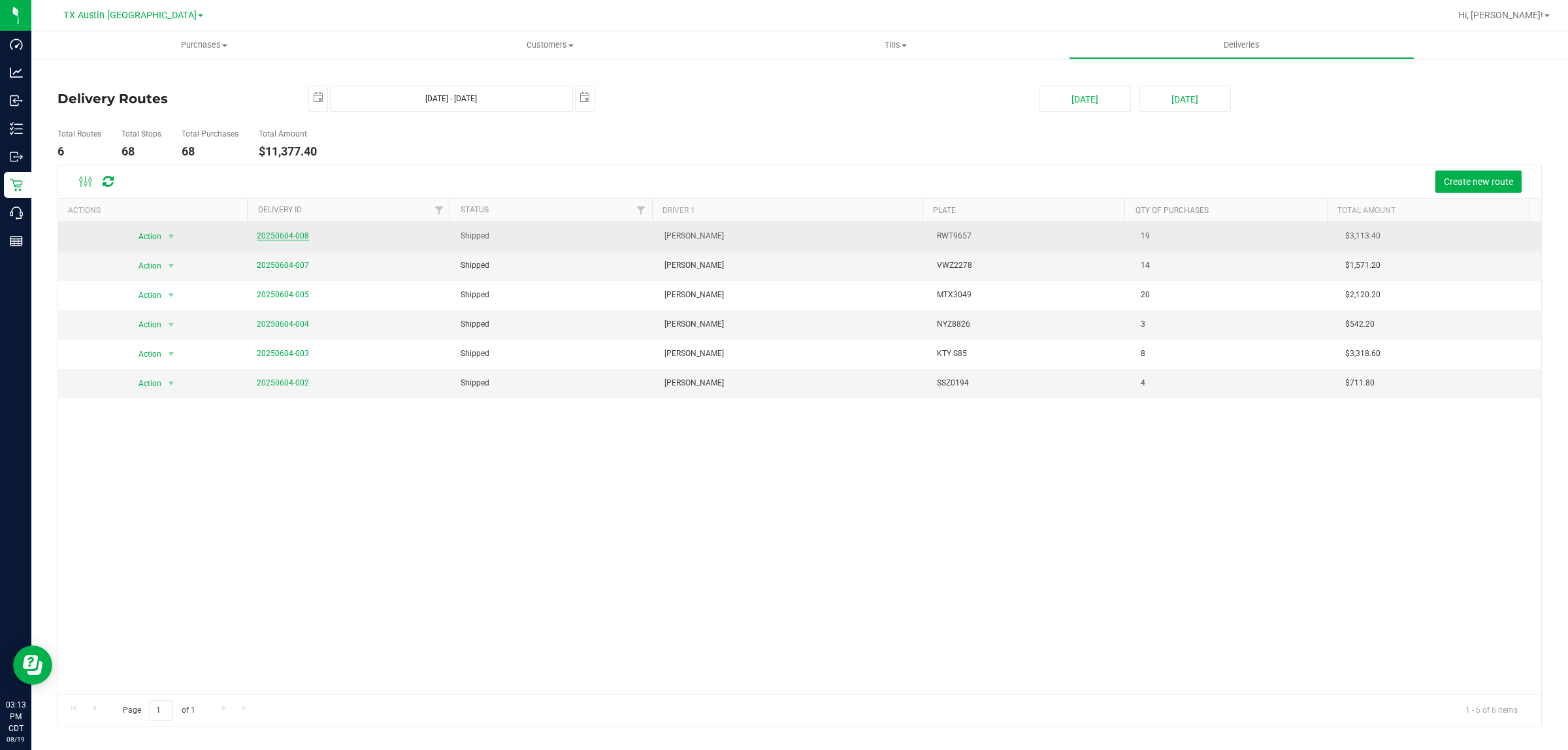
click at [275, 237] on link "20250604-008" at bounding box center [283, 235] width 53 height 9
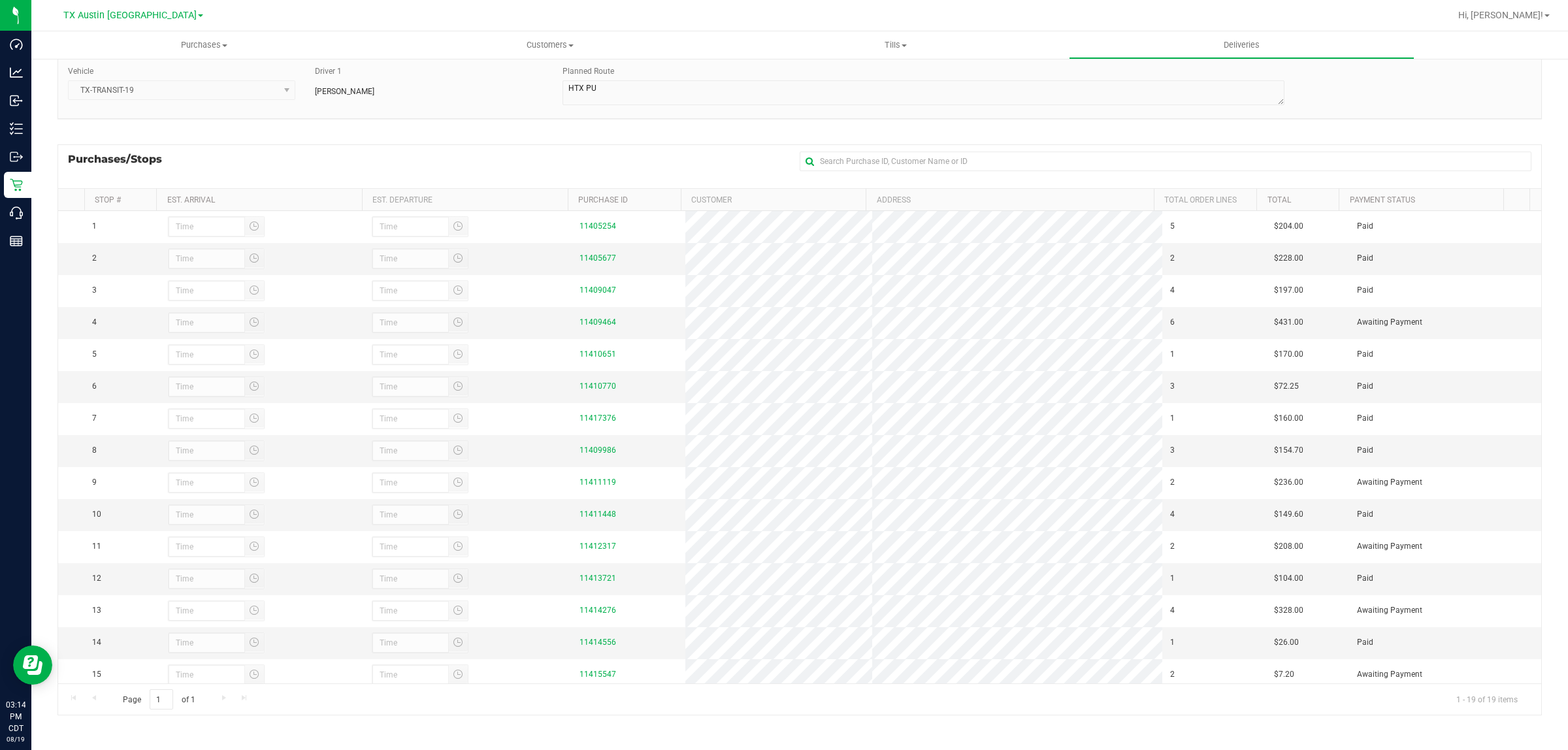
click at [585, 157] on div "Purchases/Stops + Add Purchase" at bounding box center [800, 166] width 1484 height 44
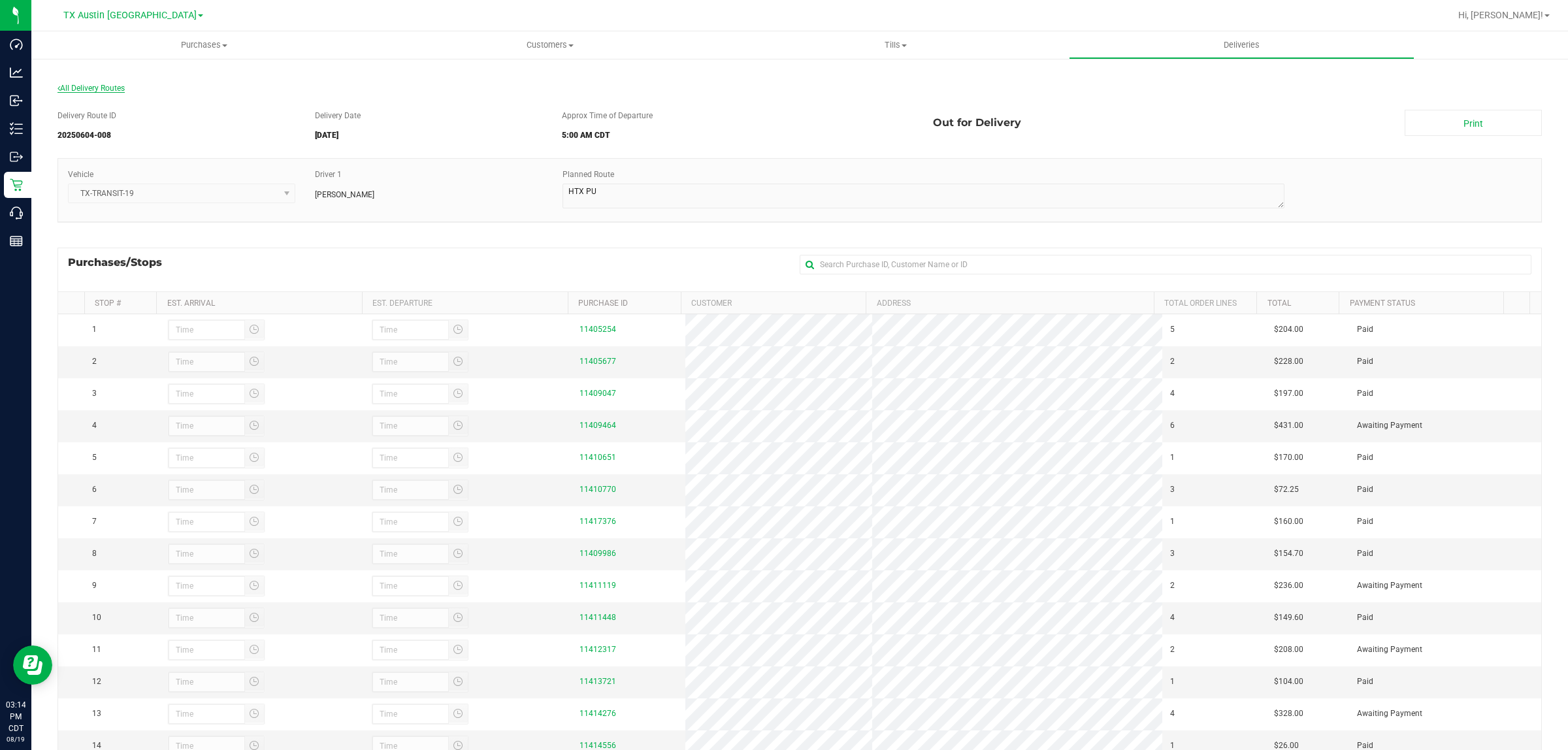
click at [93, 90] on span "All Delivery Routes" at bounding box center [91, 87] width 68 height 9
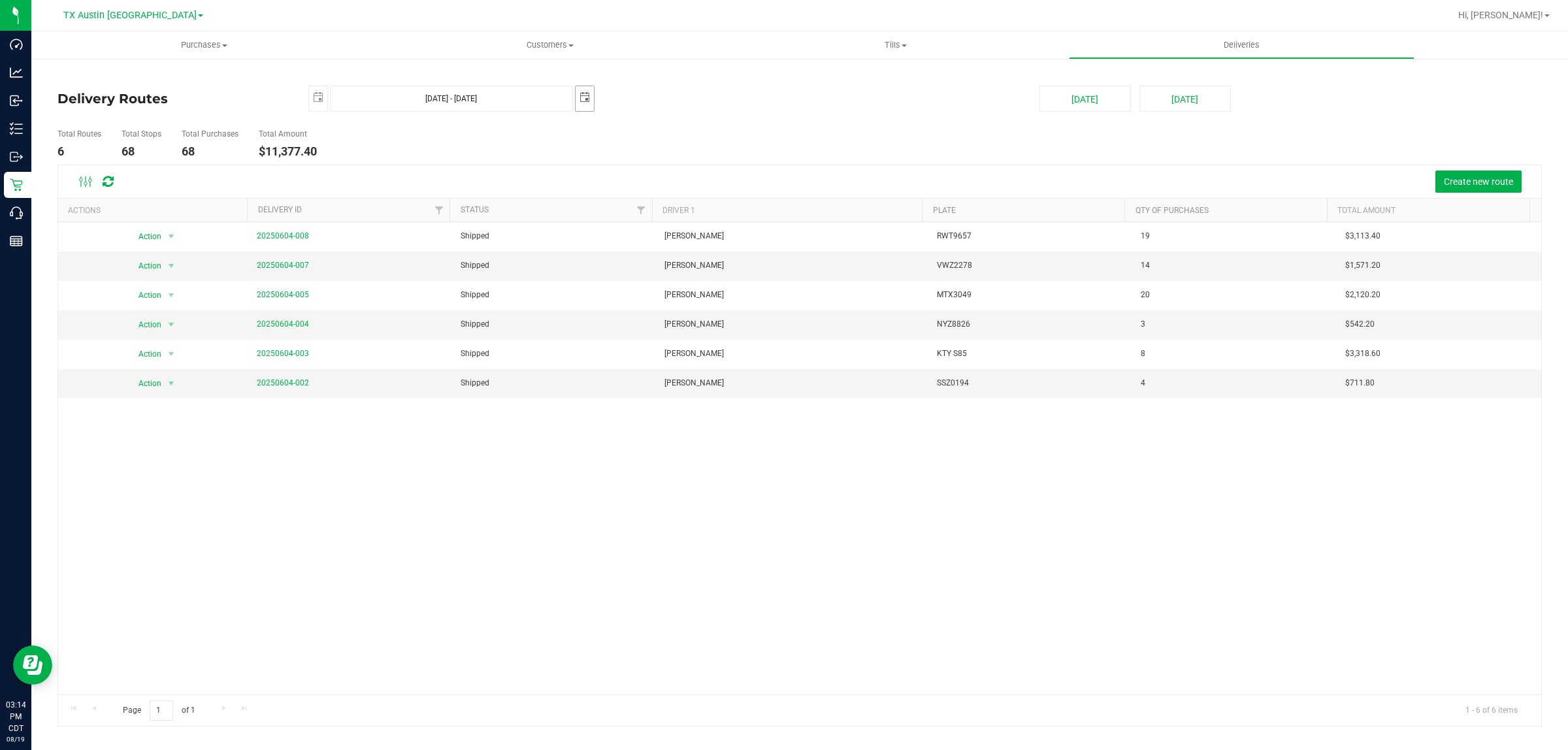
click at [586, 95] on span "select" at bounding box center [585, 97] width 10 height 10
click at [681, 177] on link "6" at bounding box center [682, 173] width 19 height 20
type input "Jun 5, 2025 - Jun 6, 2025"
type input "2025-06-06"
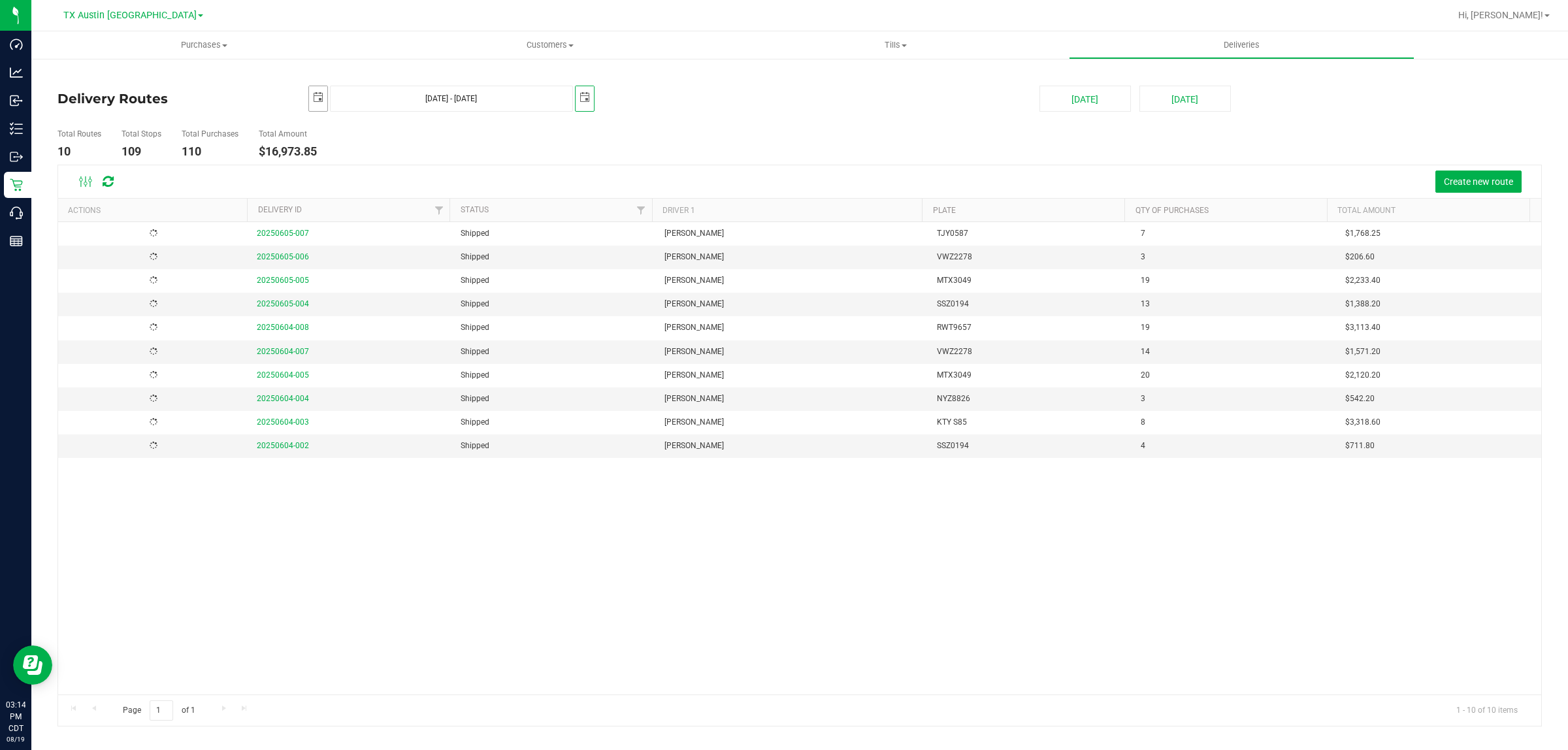
click at [313, 93] on span "select" at bounding box center [317, 97] width 10 height 10
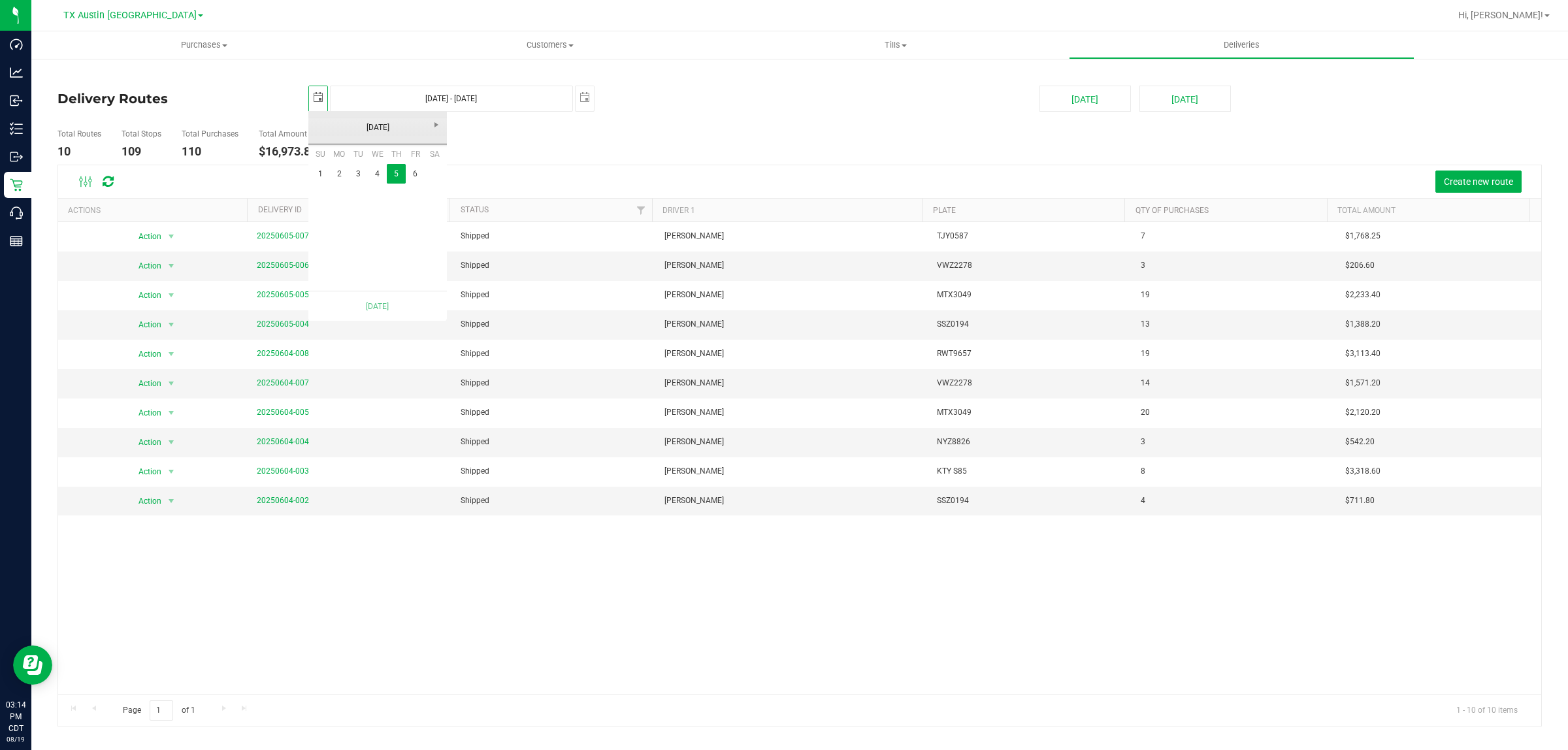
scroll to position [0, 33]
click at [417, 172] on link "6" at bounding box center [415, 173] width 19 height 20
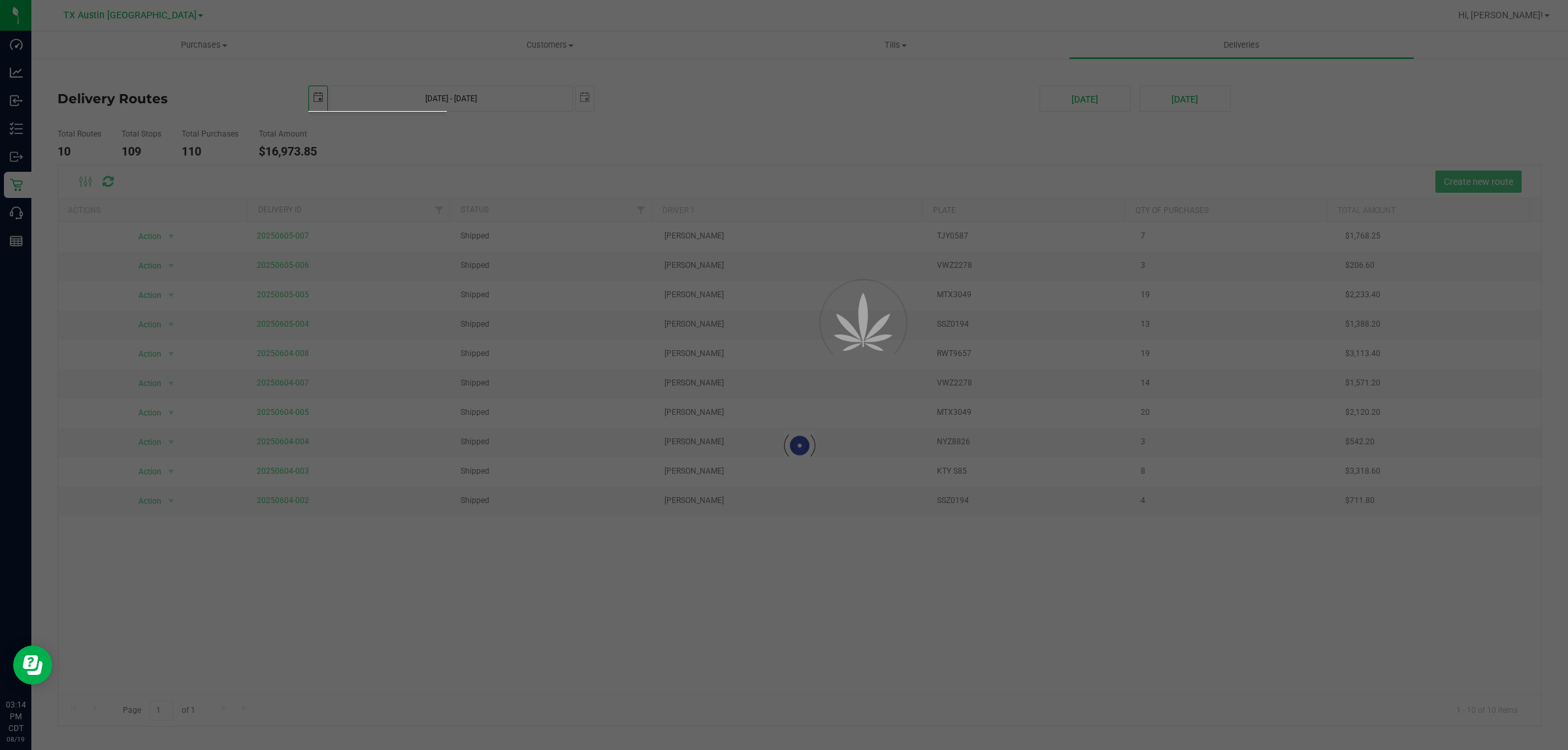
type input "Jun 6, 2025 - Jun 6, 2025"
type input "2025-06-06"
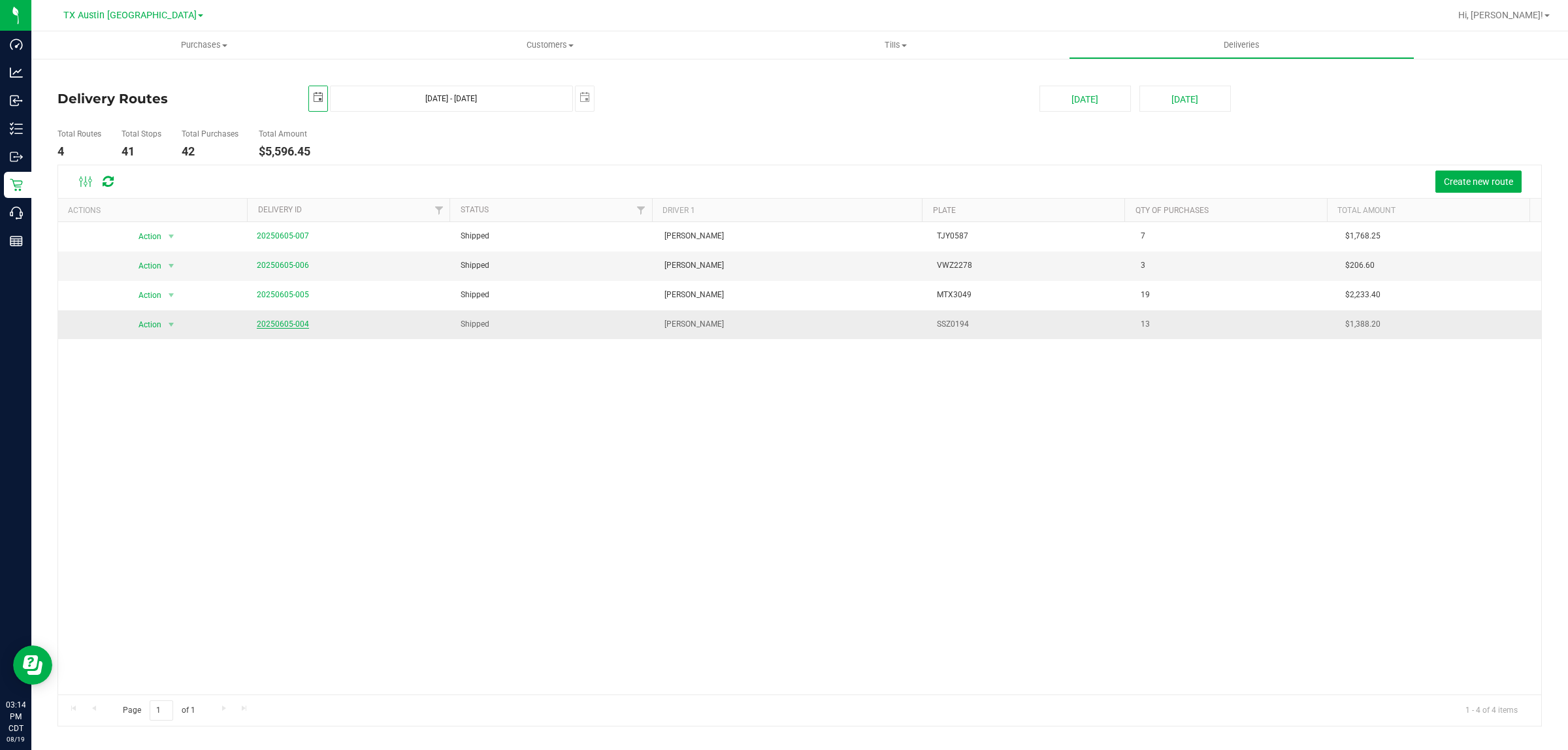
click at [276, 324] on link "20250605-004" at bounding box center [283, 324] width 53 height 9
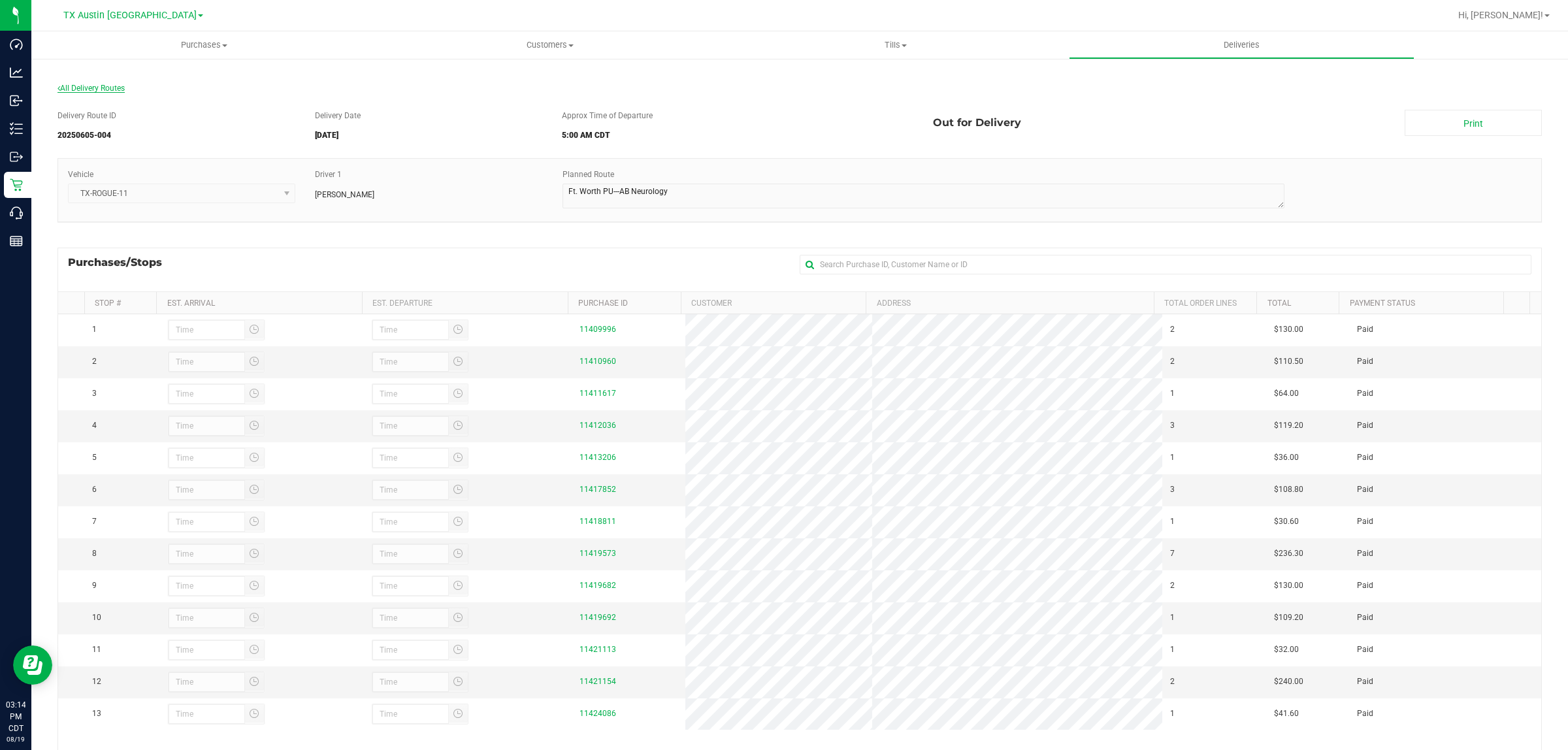
click at [103, 86] on span "All Delivery Routes" at bounding box center [91, 87] width 68 height 9
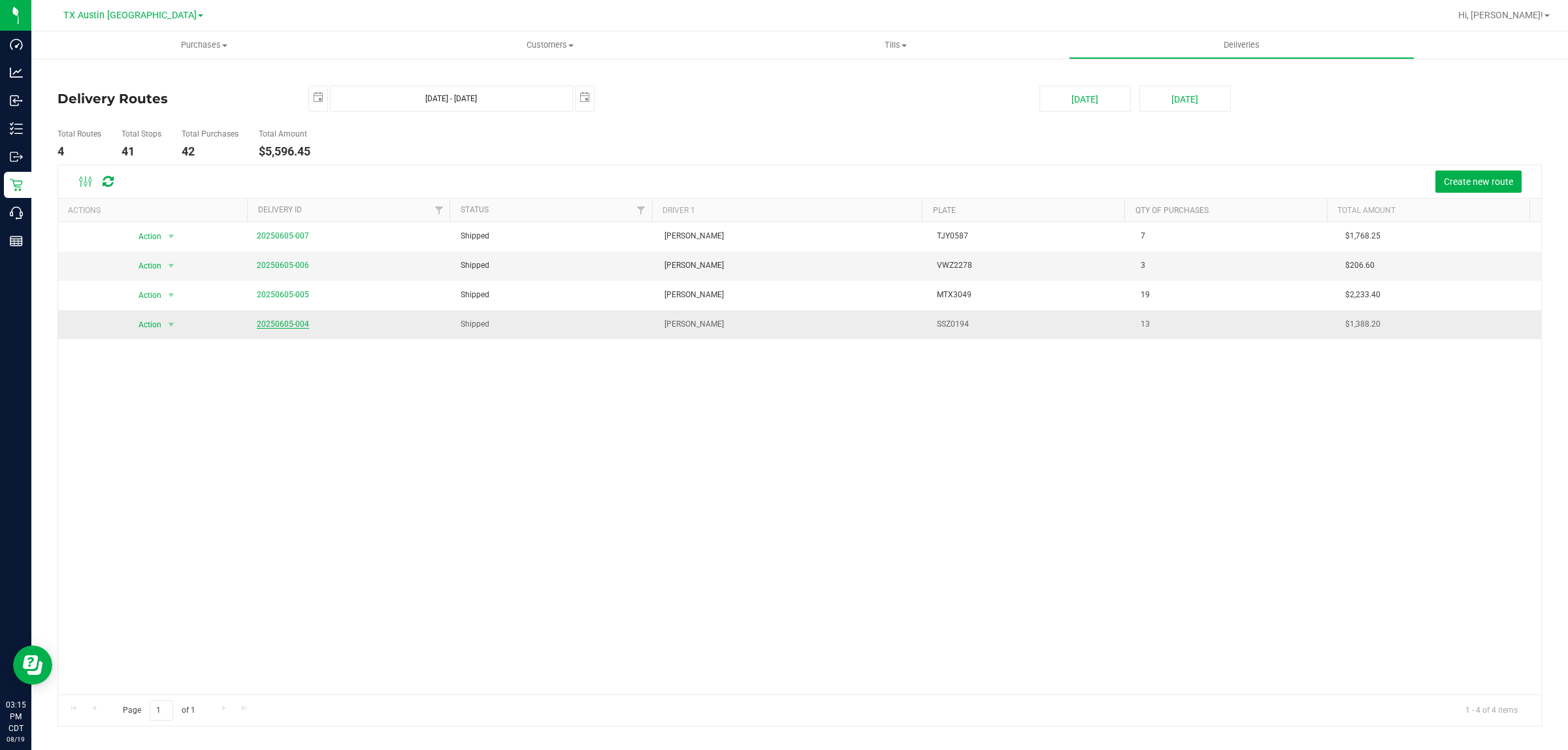
click at [285, 324] on link "20250605-004" at bounding box center [283, 324] width 53 height 9
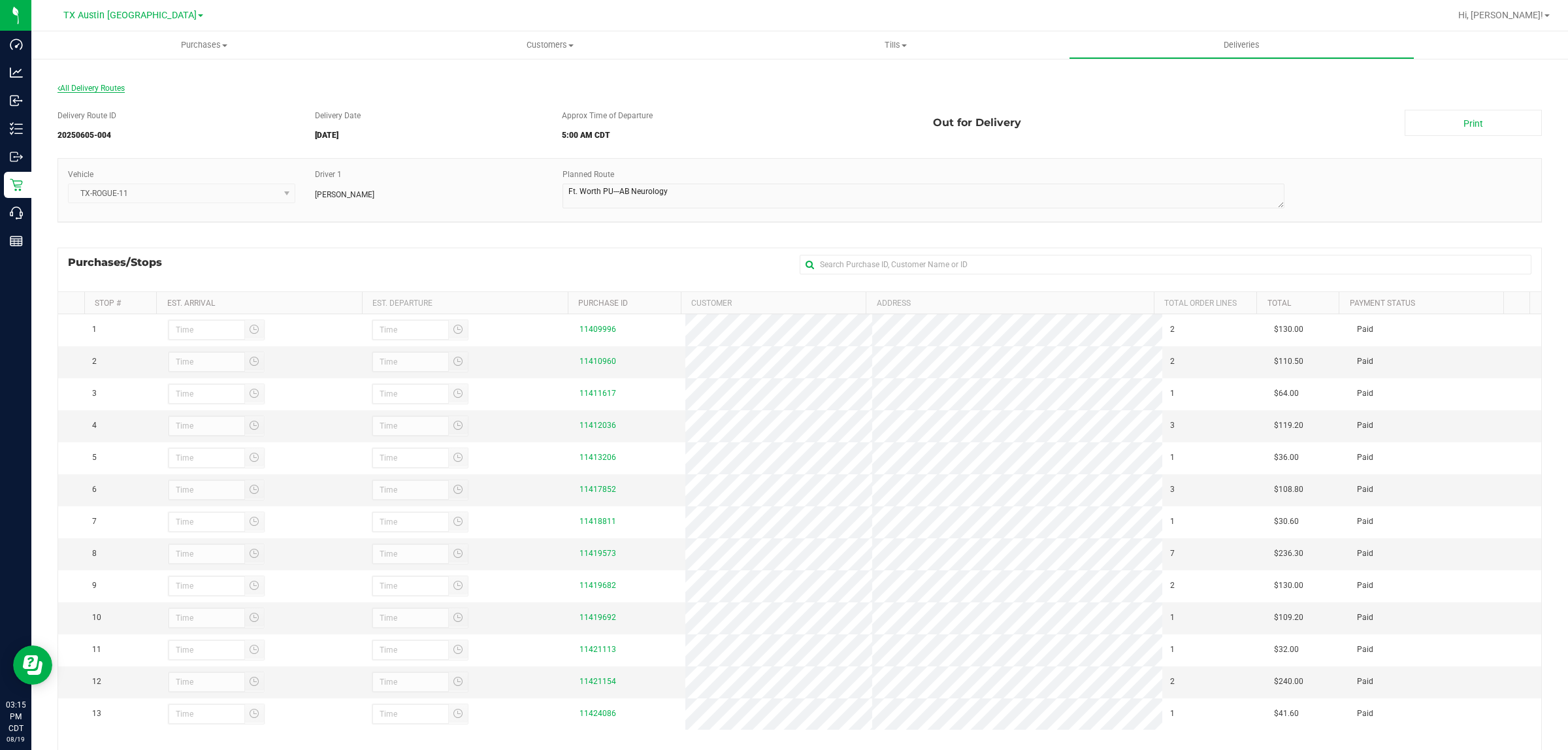
click at [108, 89] on span "All Delivery Routes" at bounding box center [91, 87] width 68 height 9
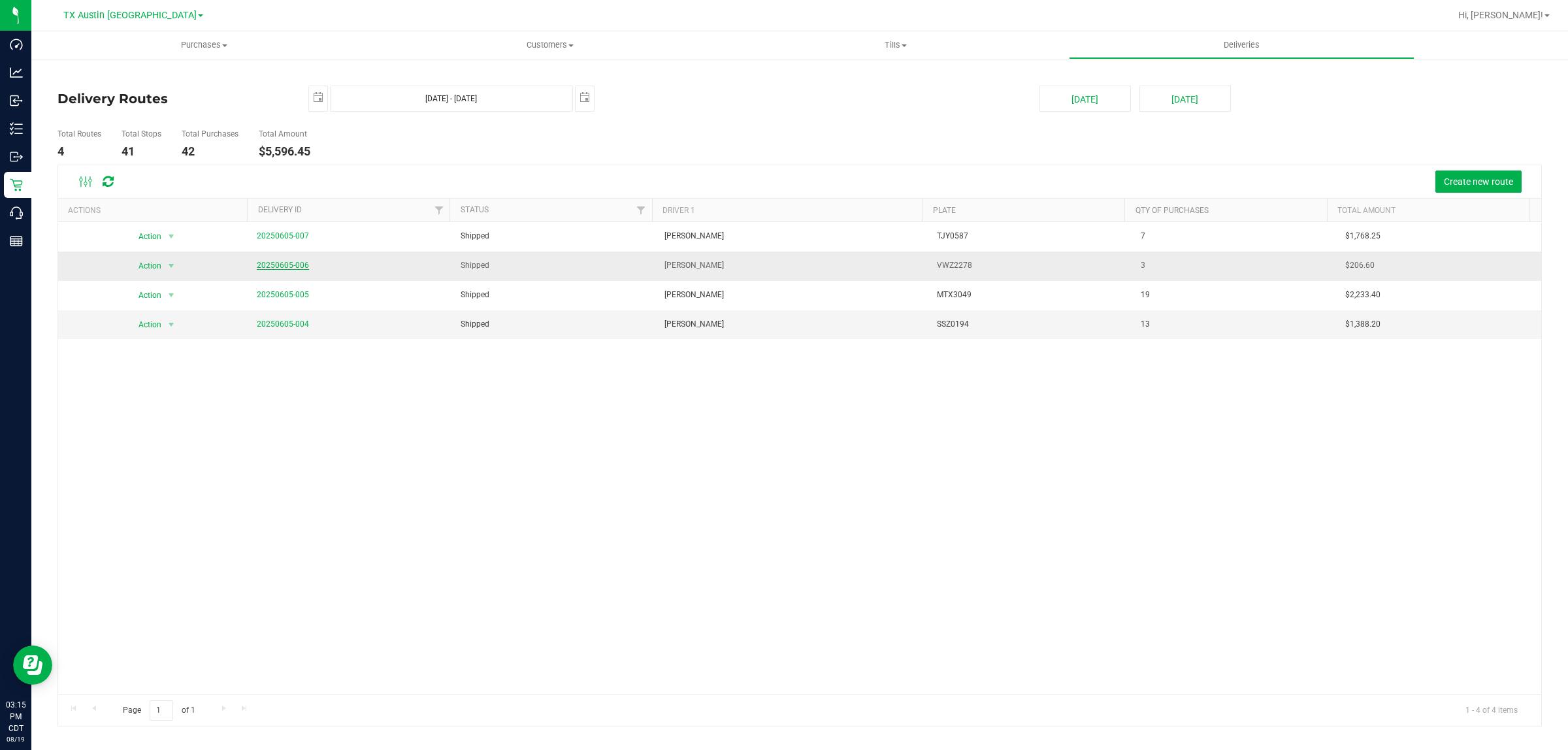
click at [280, 262] on link "20250605-006" at bounding box center [283, 265] width 53 height 9
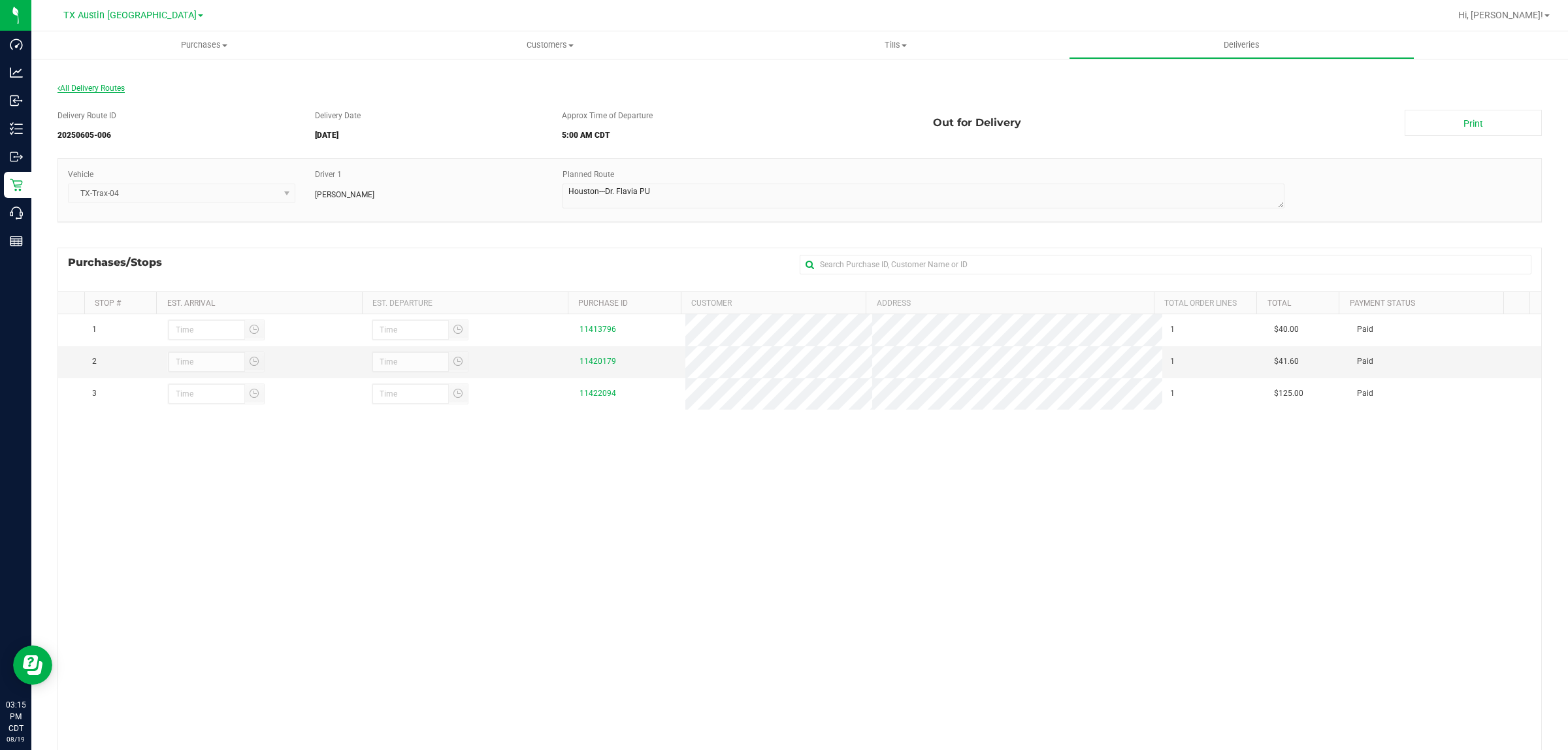
click at [87, 86] on span "All Delivery Routes" at bounding box center [91, 87] width 68 height 9
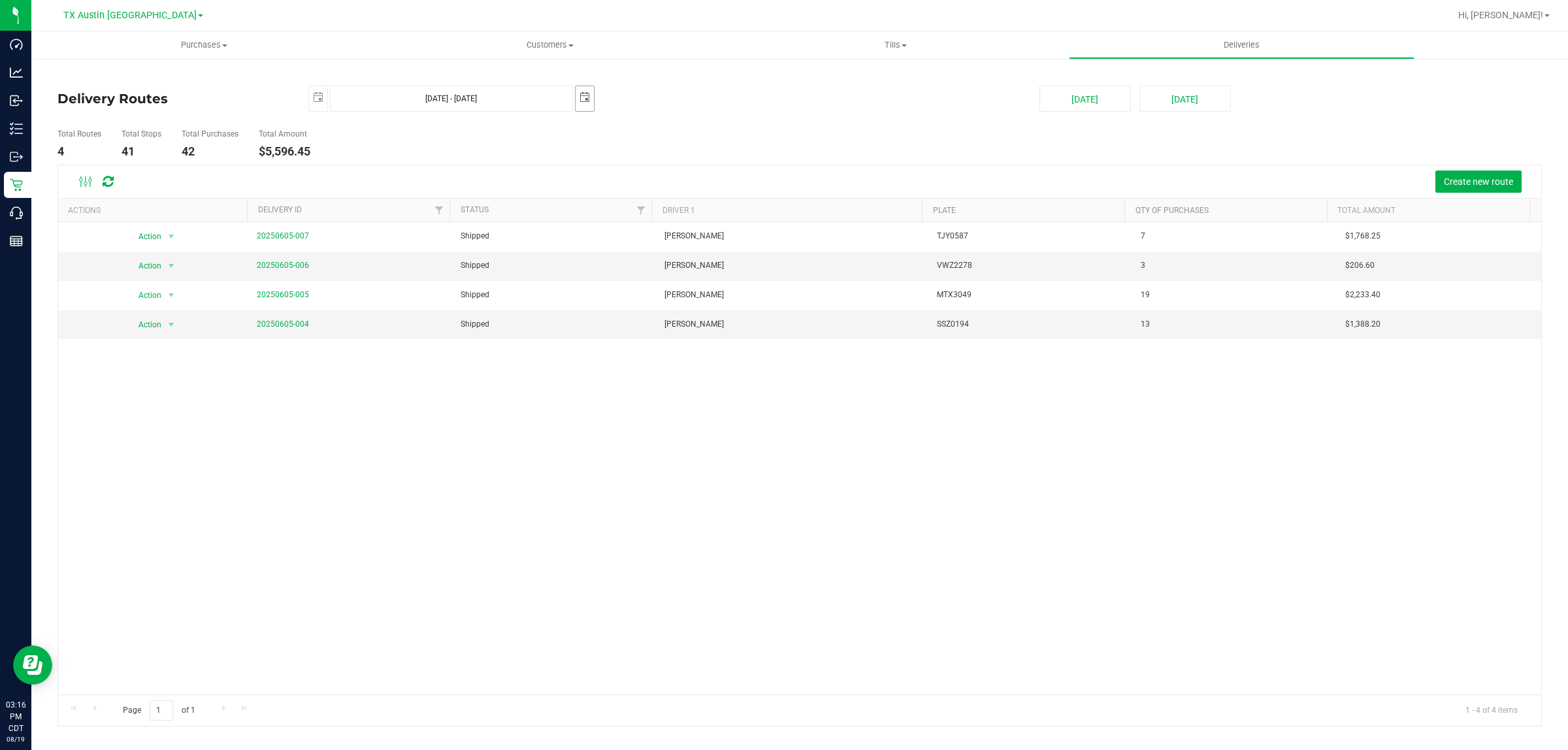
click at [585, 99] on span "select" at bounding box center [585, 97] width 10 height 10
click at [699, 173] on link "7" at bounding box center [701, 173] width 19 height 20
type input "Jun 6, 2025 - Jun 7, 2025"
type input "2025-06-07"
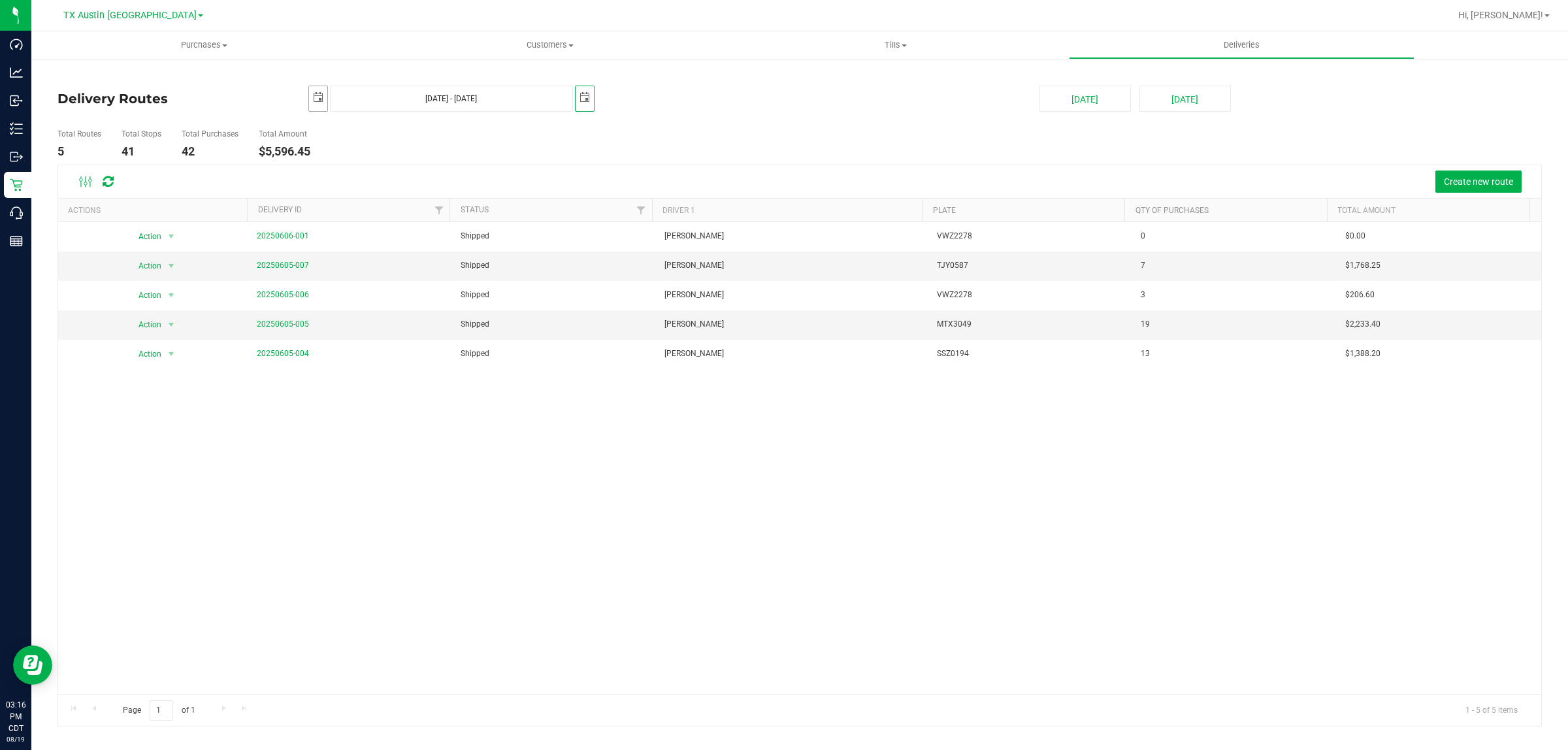
click at [311, 99] on span "select" at bounding box center [318, 97] width 18 height 23
click at [430, 180] on link "7" at bounding box center [434, 173] width 19 height 20
type input "Jun 7, 2025 - Jun 7, 2025"
type input "2025-06-07"
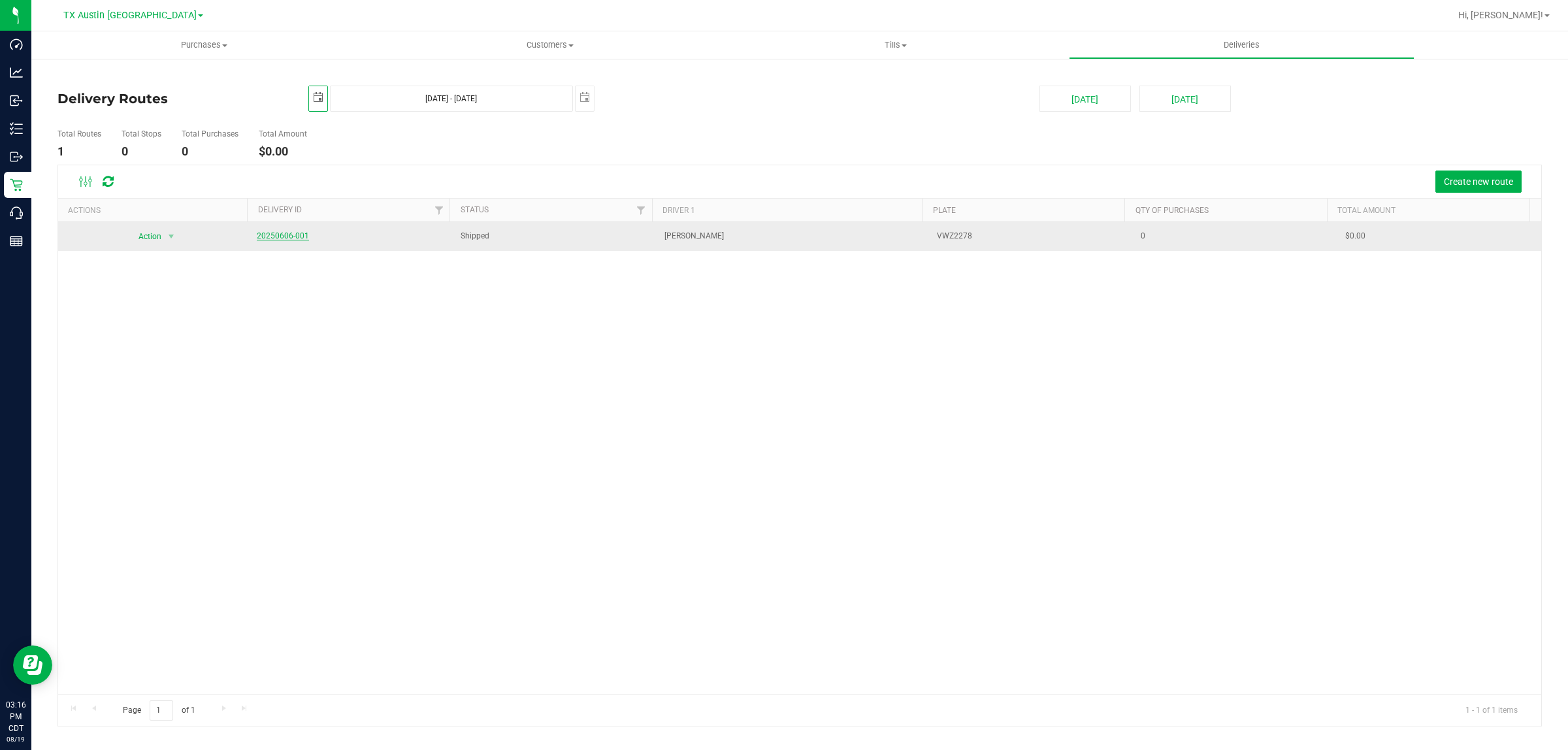
click at [273, 236] on link "20250606-001" at bounding box center [283, 235] width 53 height 9
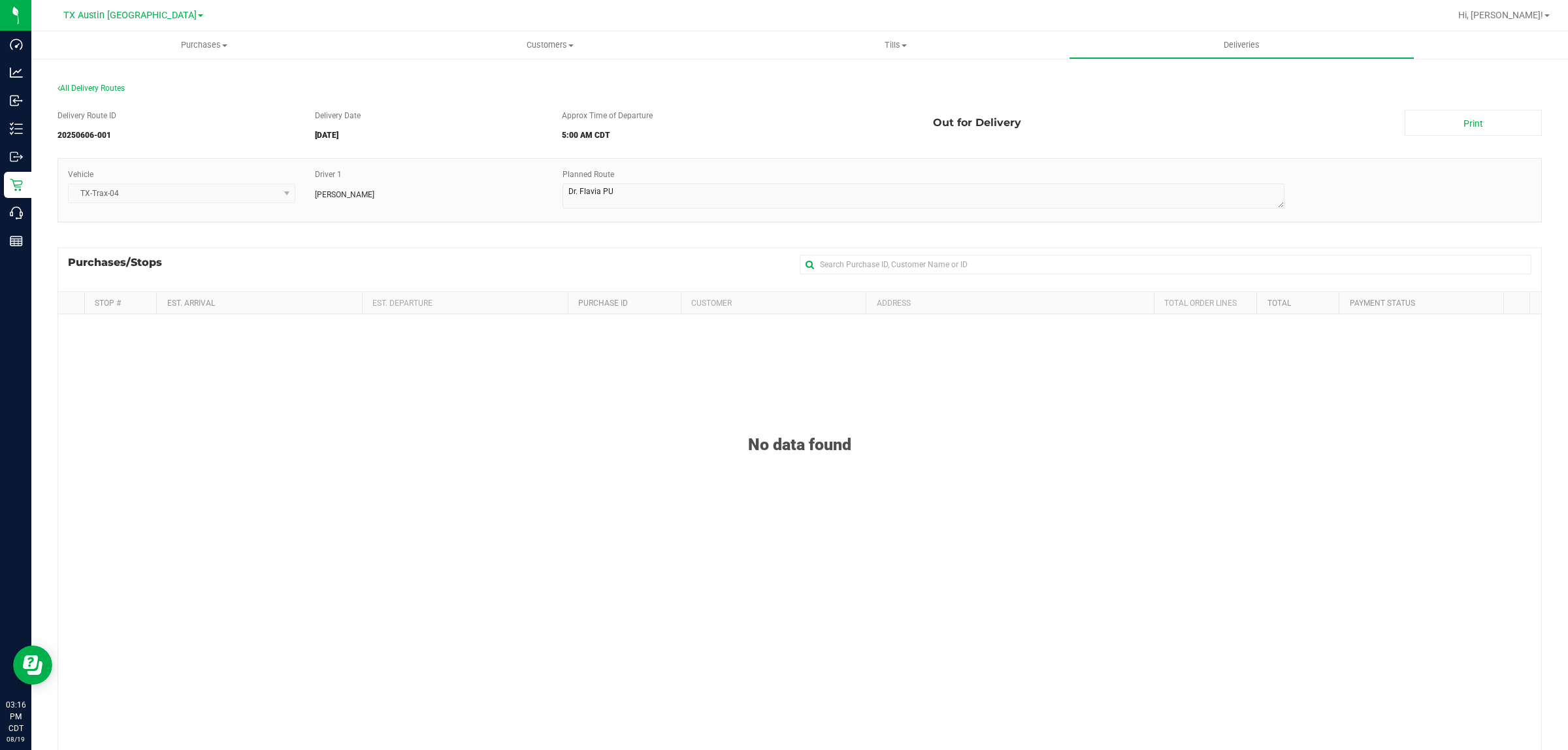
click at [431, 247] on div "Delivery Route ID 20250606-001 Delivery Date 06/07/2025 Approx Time of Departur…" at bounding box center [800, 464] width 1484 height 729
click at [104, 86] on span "All Delivery Routes" at bounding box center [91, 87] width 68 height 9
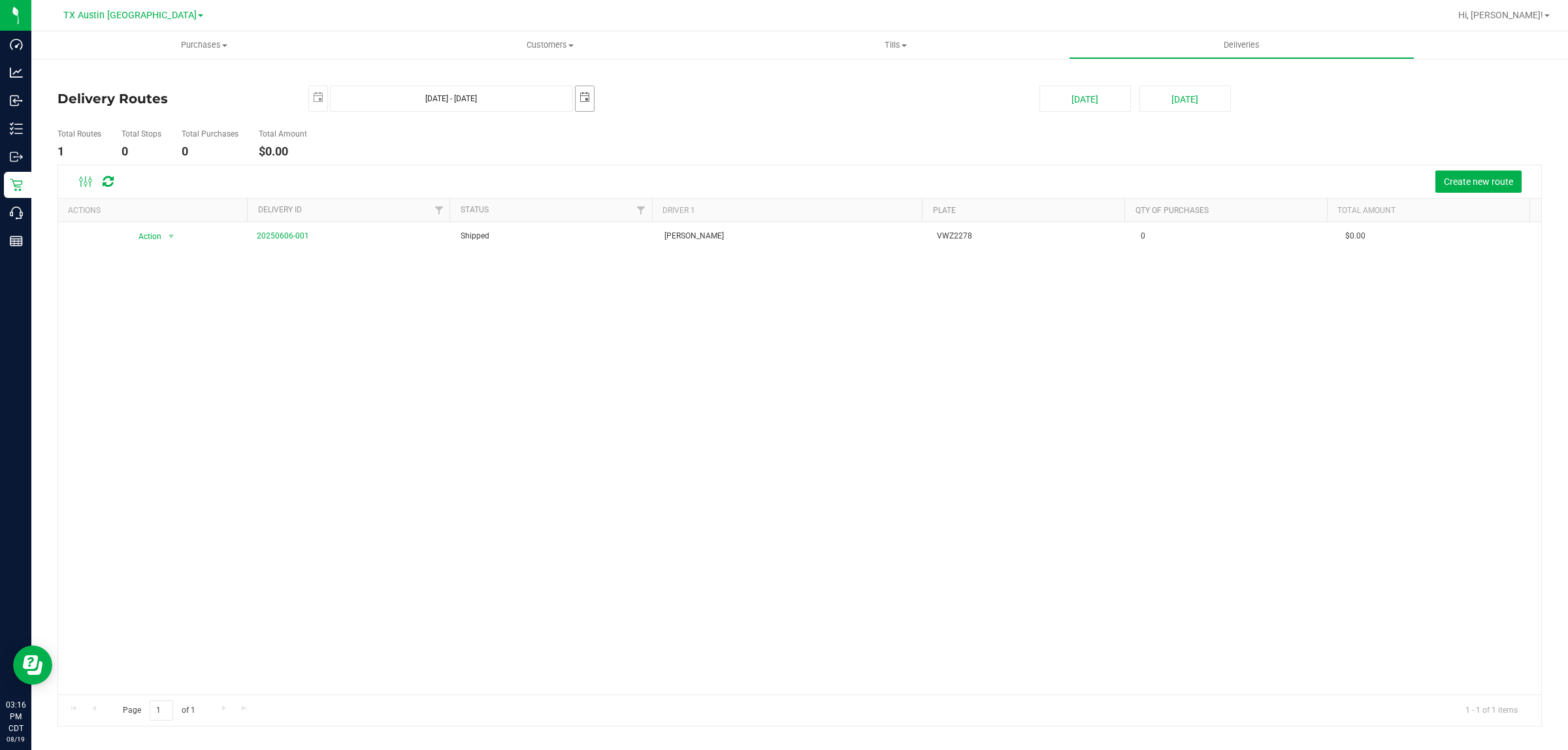
click at [582, 99] on span "select" at bounding box center [585, 97] width 10 height 10
click at [605, 200] on link "9" at bounding box center [606, 193] width 19 height 20
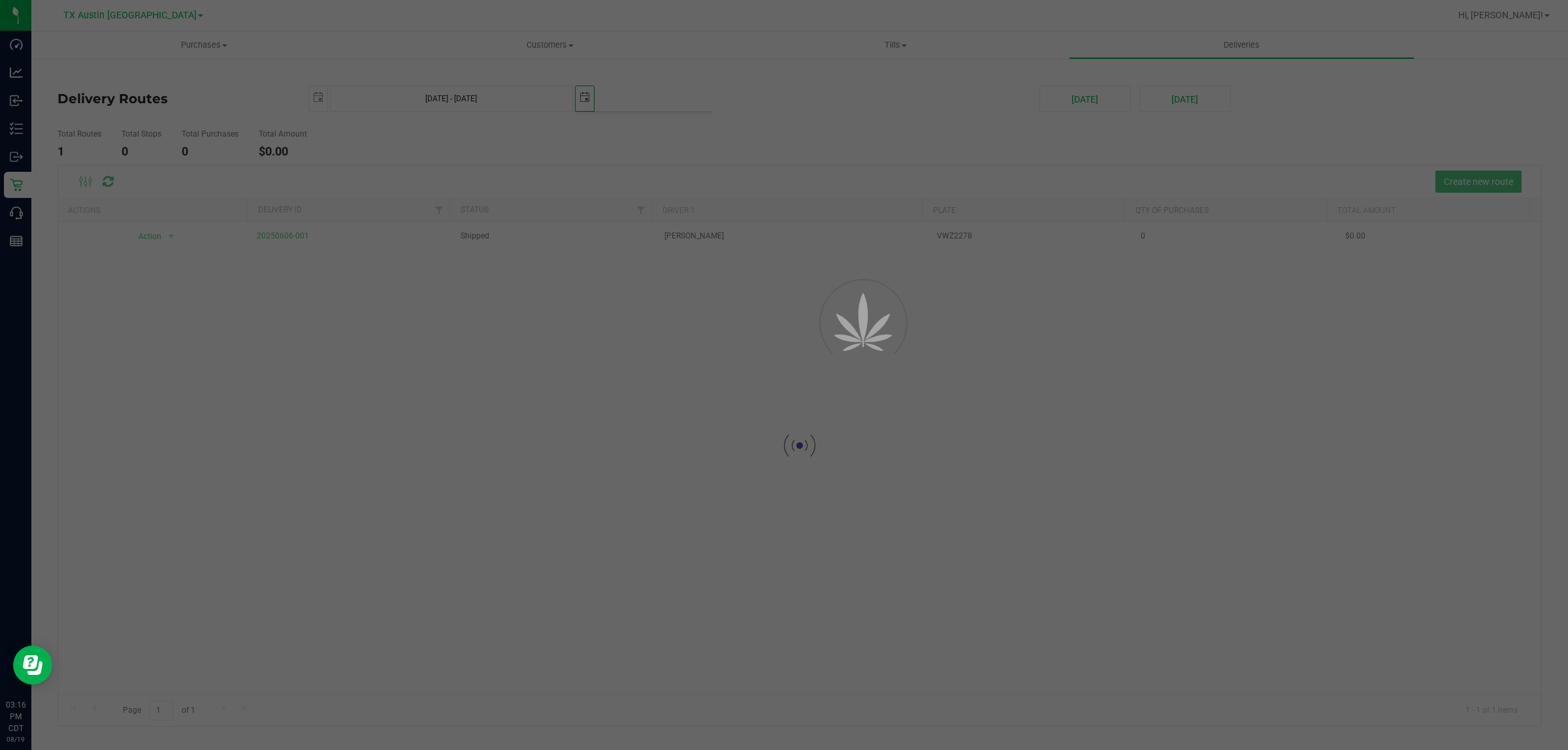
type input "Jun 7, 2025 - Jun 9, 2025"
type input "2025-06-09"
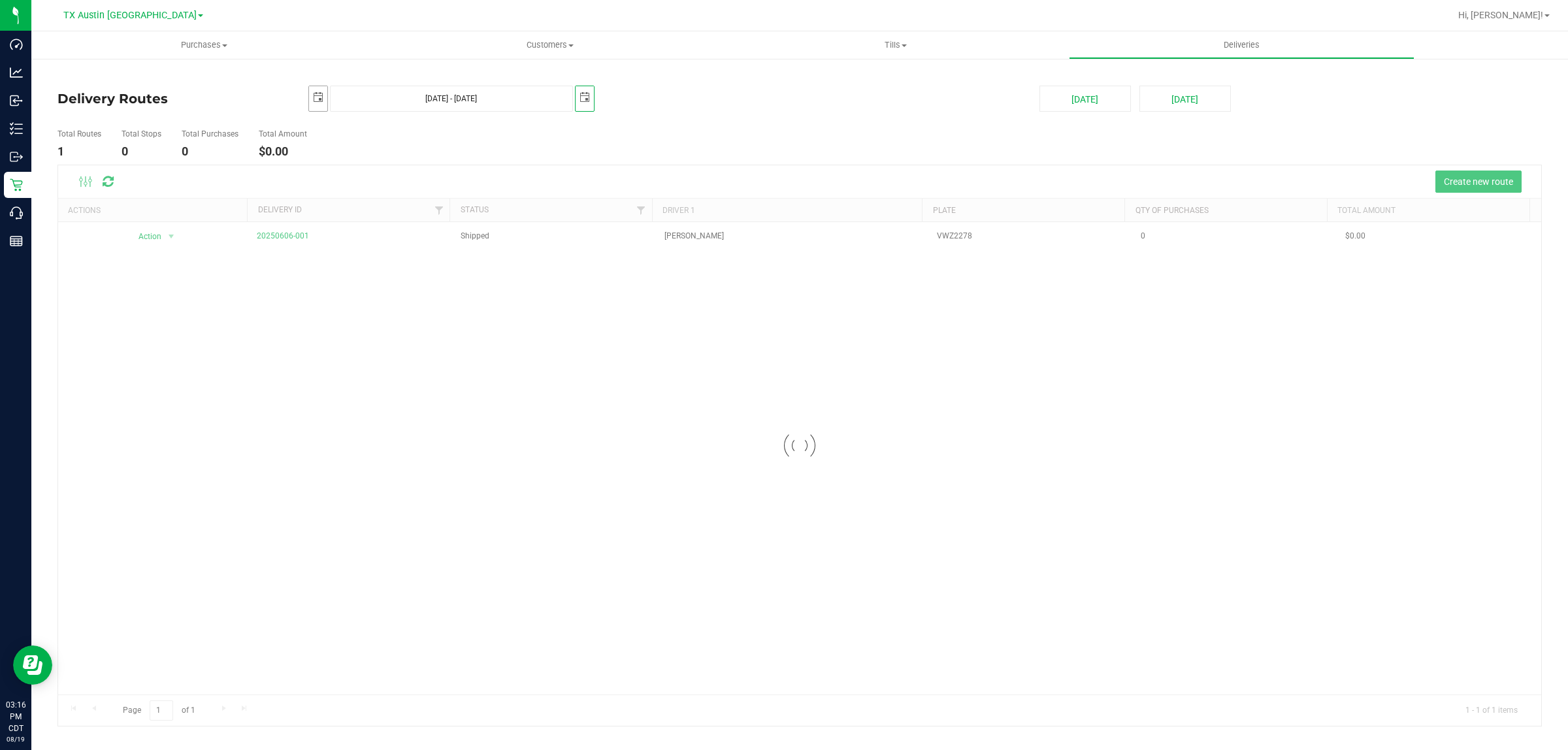
click at [317, 95] on span "select" at bounding box center [317, 97] width 10 height 10
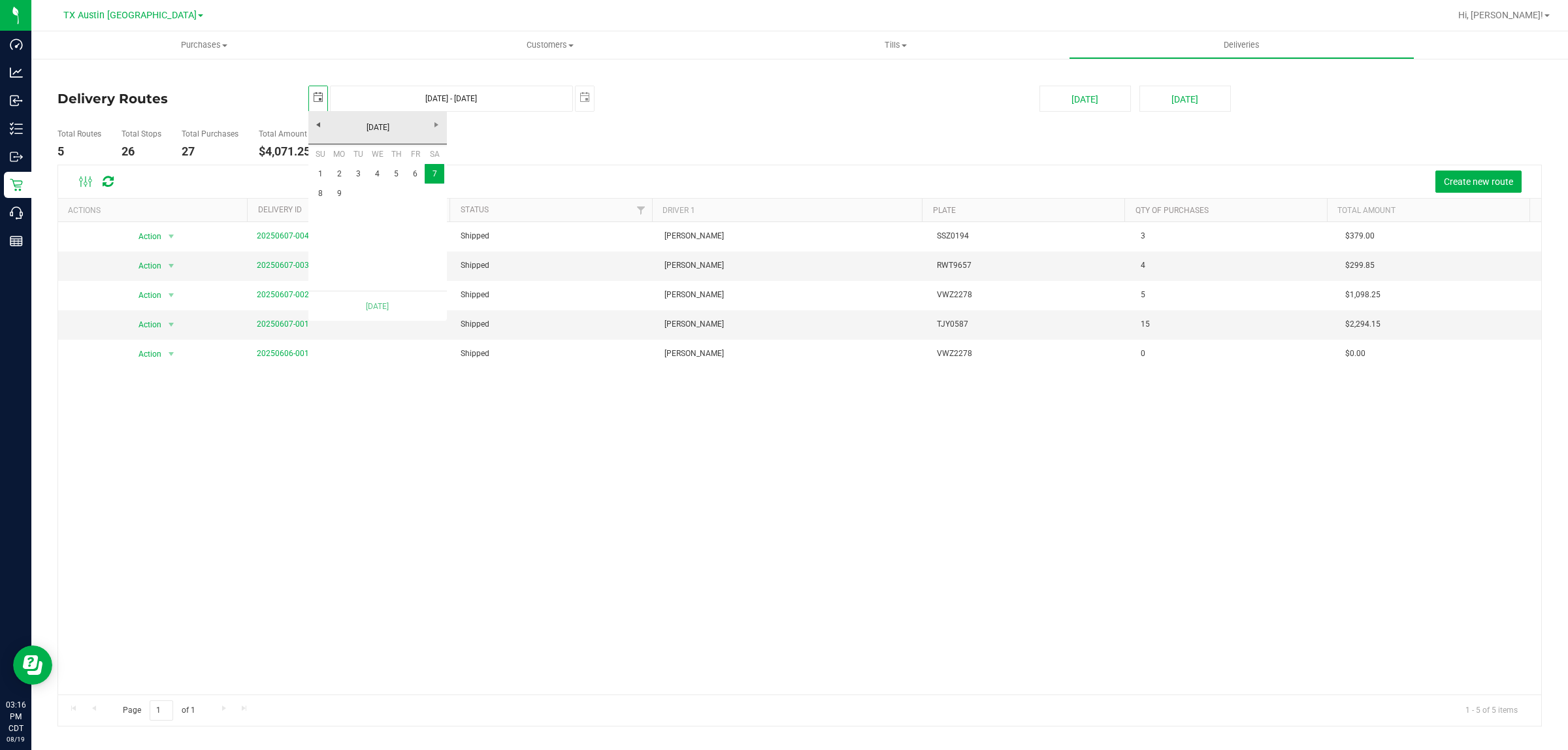
scroll to position [0, 33]
click at [338, 195] on link "9" at bounding box center [340, 193] width 19 height 20
type input "Jun 9, 2025 - Jun 9, 2025"
type input "2025-06-09"
click at [733, 155] on ul "Total Routes 4 Total Stops 26 Total Purchases 27 Total Amount $4,071.25" at bounding box center [547, 144] width 986 height 41
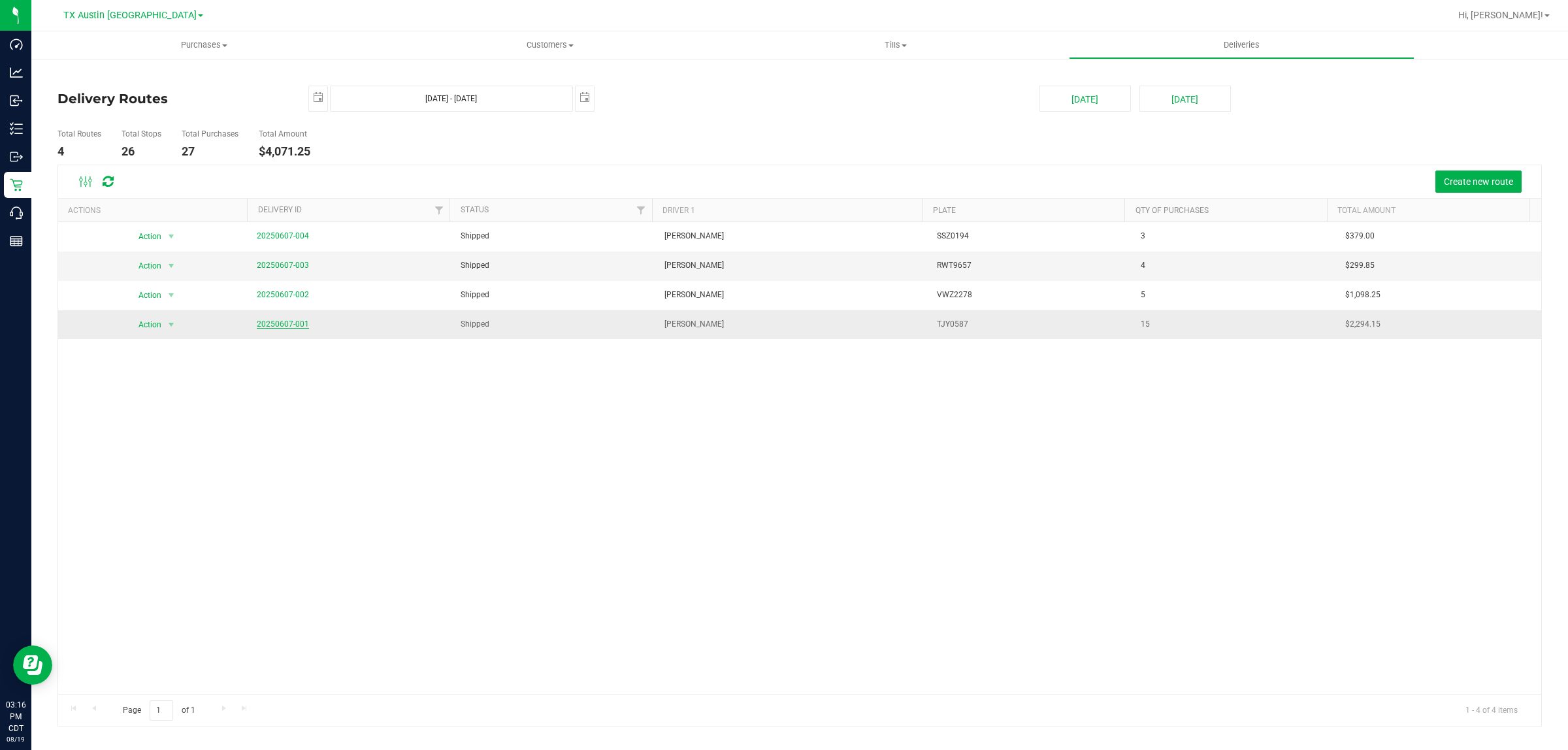
click at [280, 324] on link "20250607-001" at bounding box center [283, 324] width 53 height 9
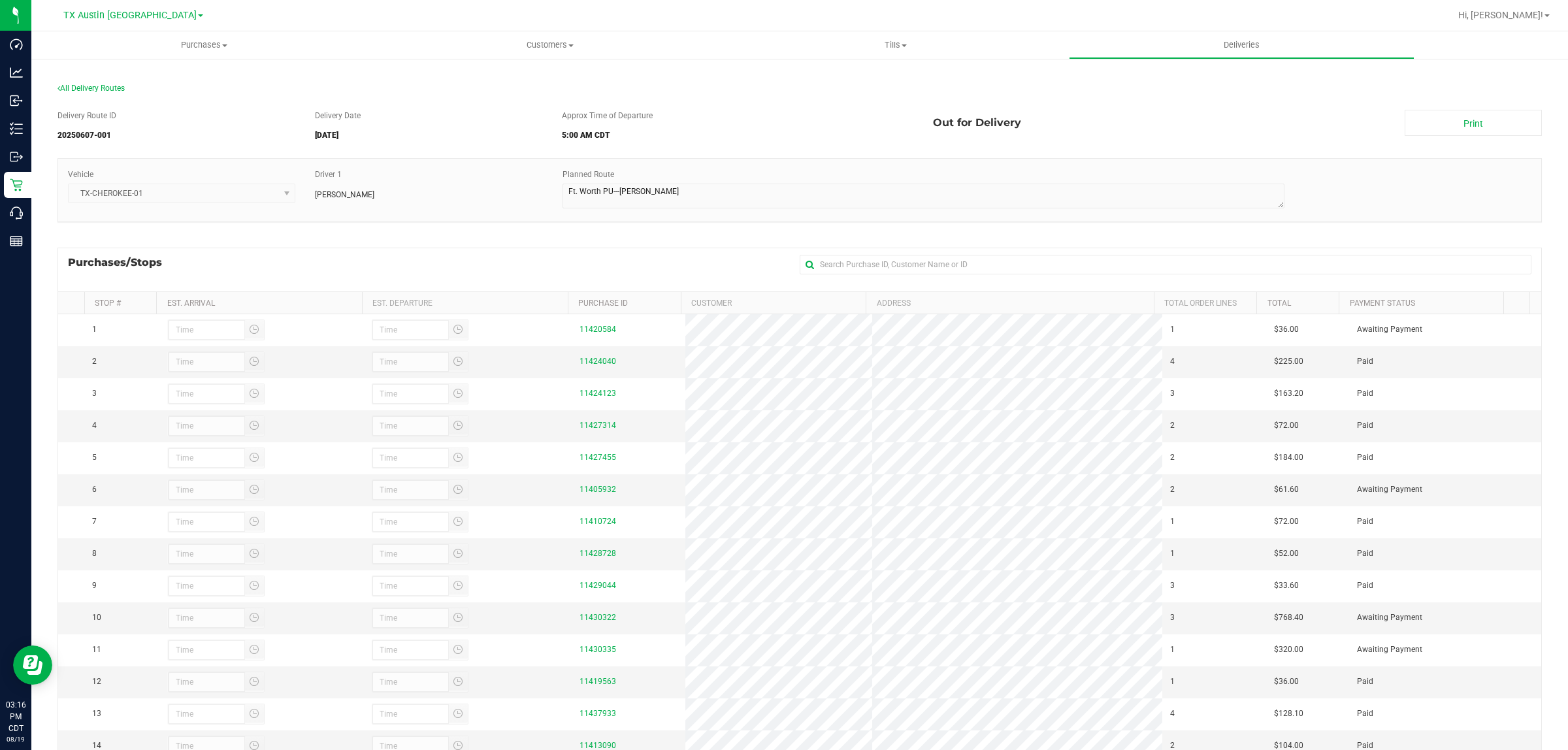
click at [389, 265] on div "Purchases/Stops + Add Purchase" at bounding box center [800, 269] width 1484 height 44
click at [103, 89] on span "All Delivery Routes" at bounding box center [91, 87] width 68 height 9
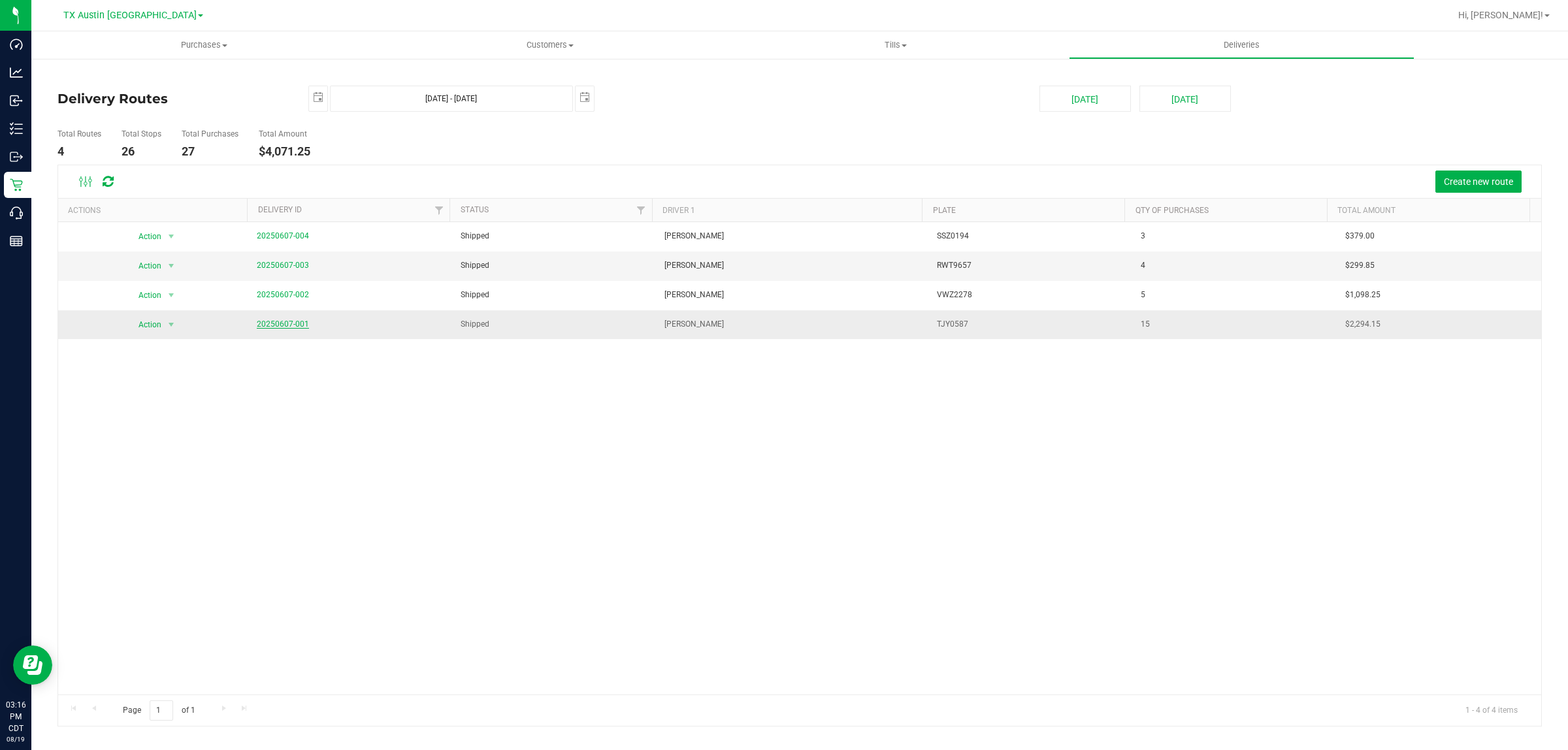
click at [281, 321] on link "20250607-001" at bounding box center [283, 324] width 53 height 9
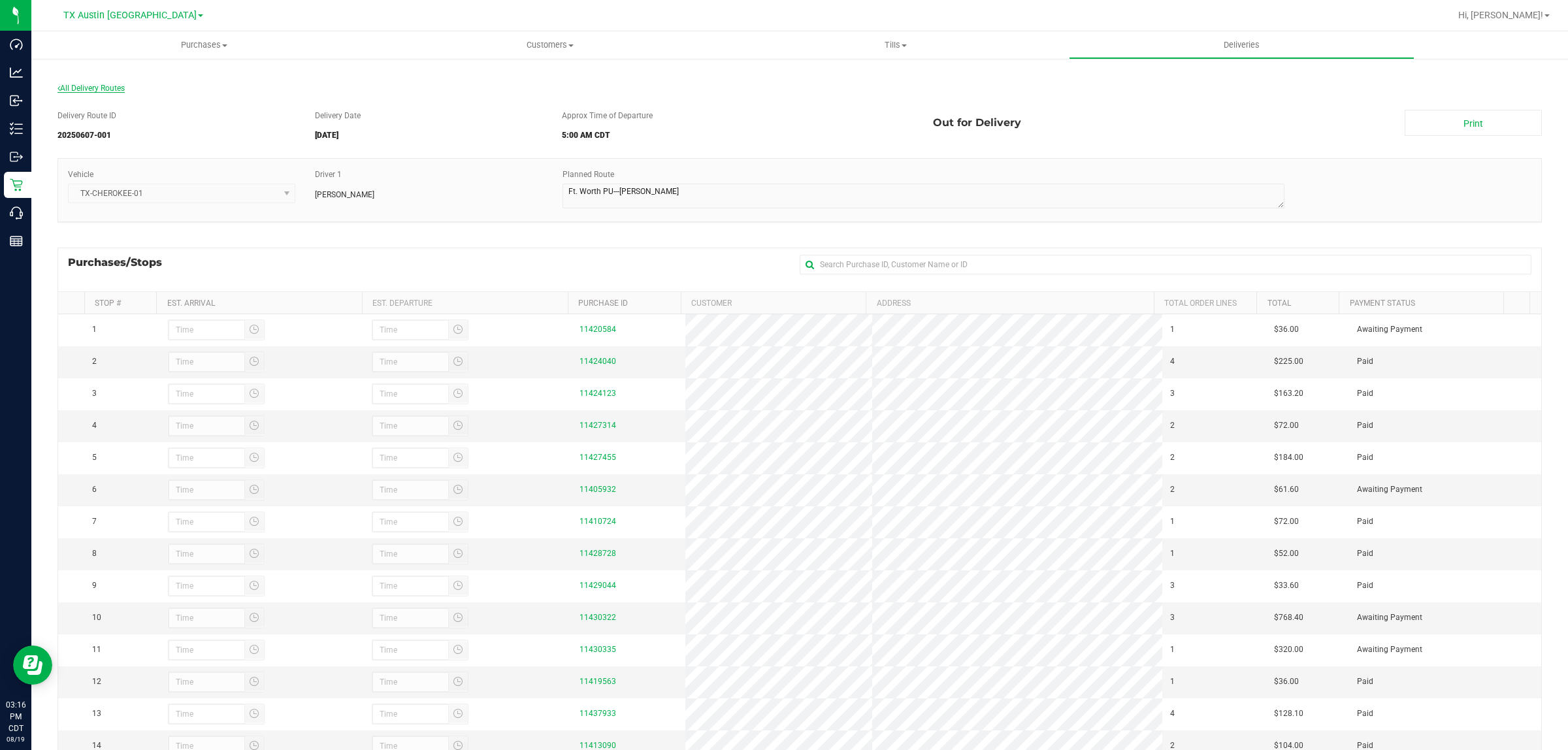
click at [86, 84] on span "All Delivery Routes" at bounding box center [91, 87] width 68 height 9
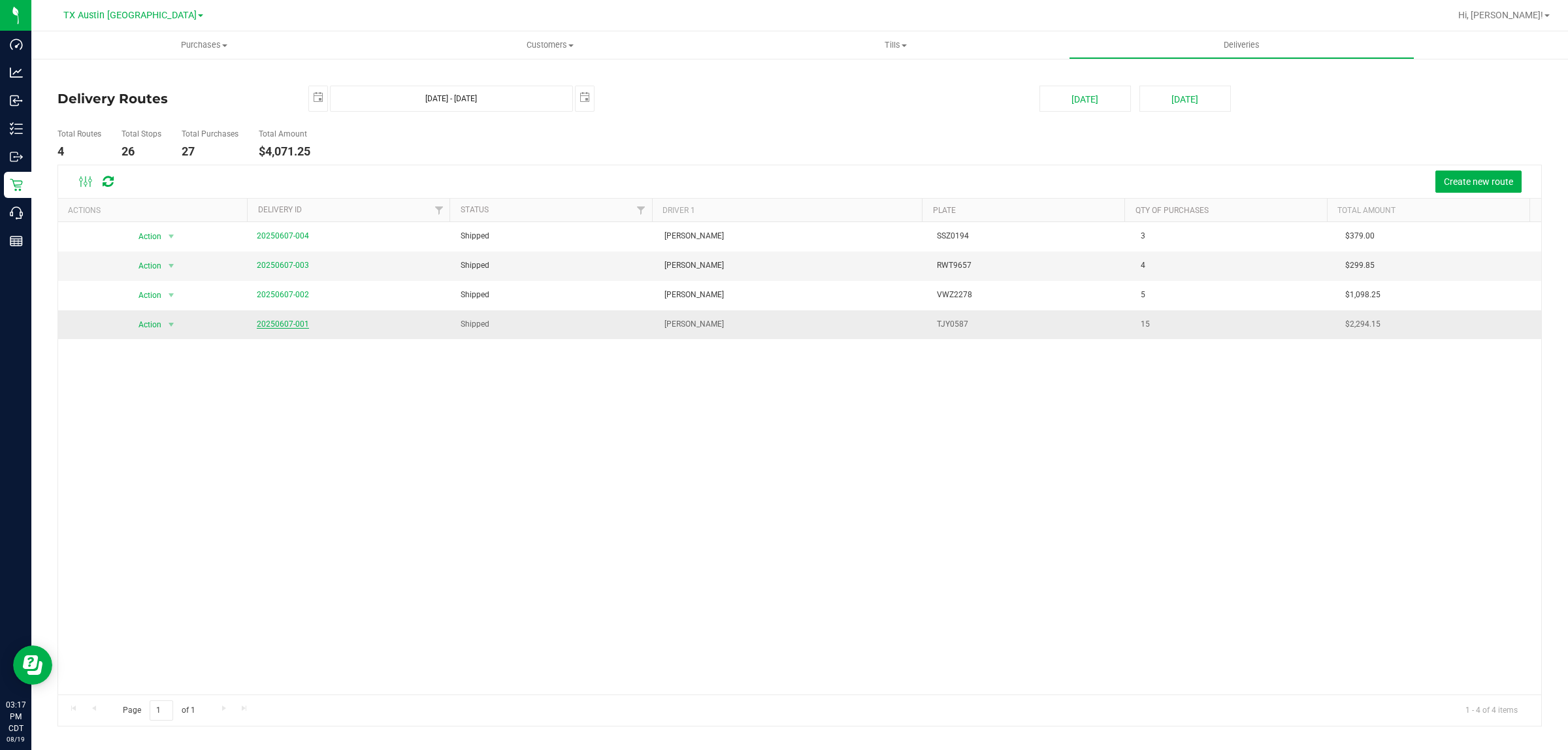
click at [283, 328] on link "20250607-001" at bounding box center [283, 324] width 53 height 9
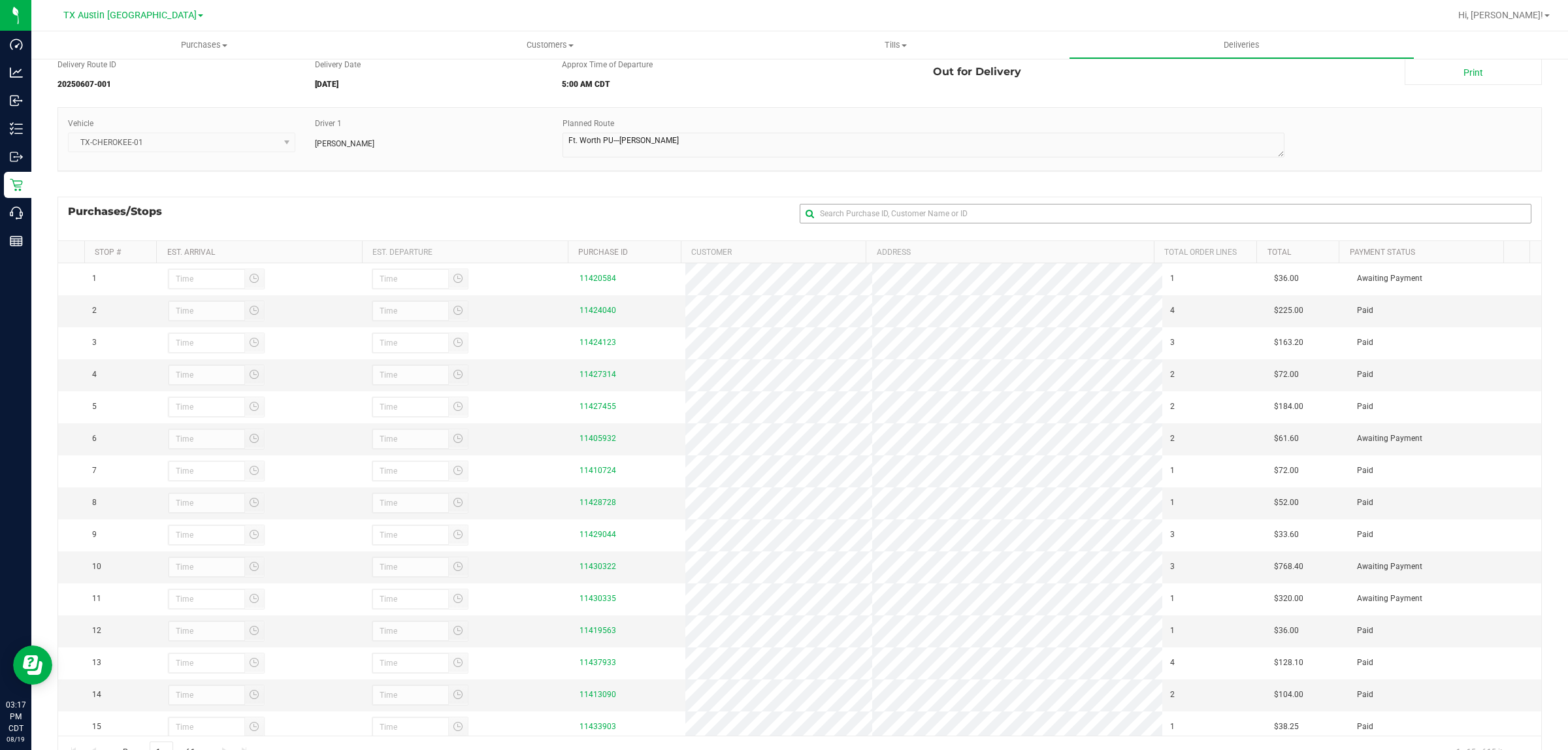
scroll to position [103, 0]
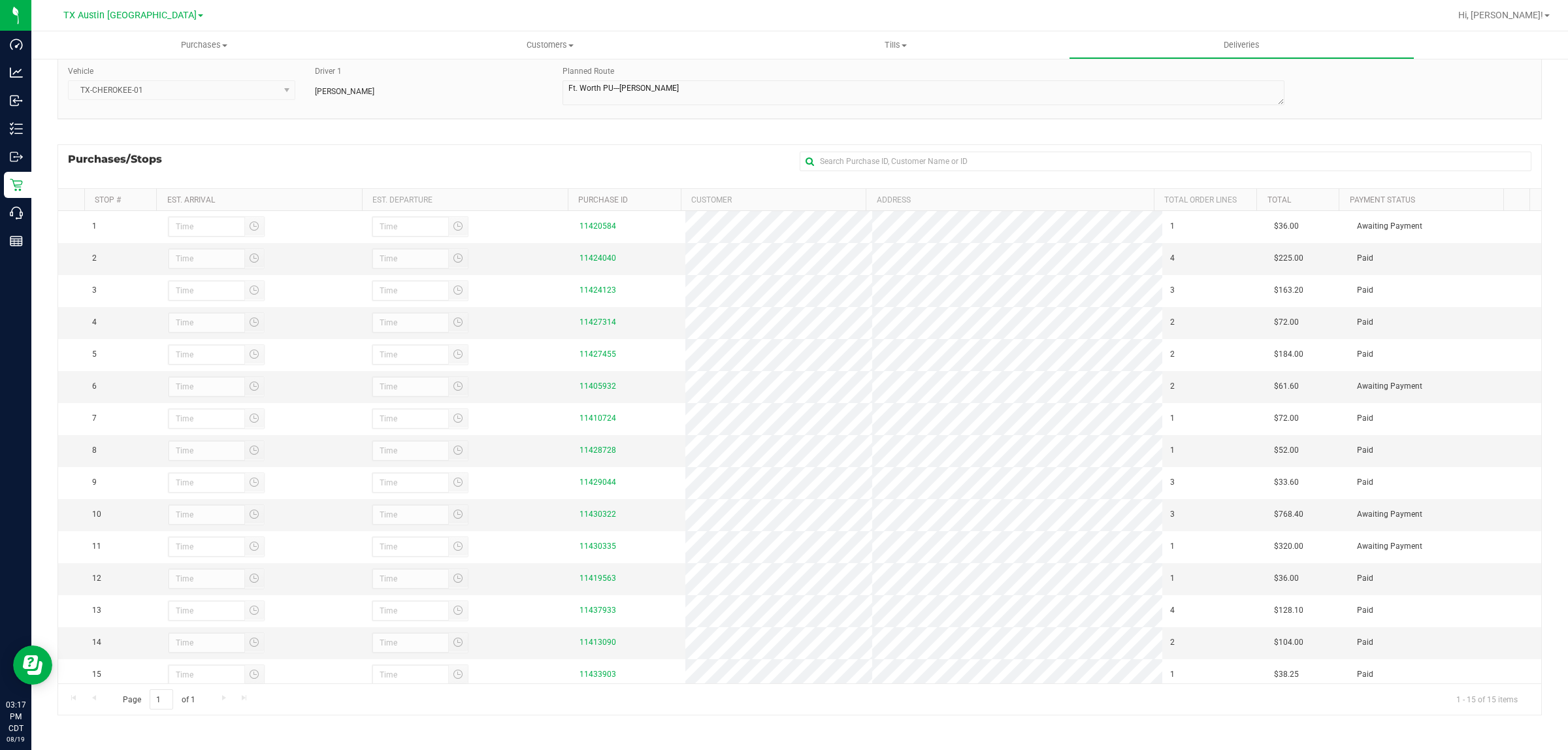
click at [484, 141] on div "Delivery Route ID 20250607-001 Delivery Date 06/09/2025 Approx Time of Departur…" at bounding box center [800, 361] width 1484 height 729
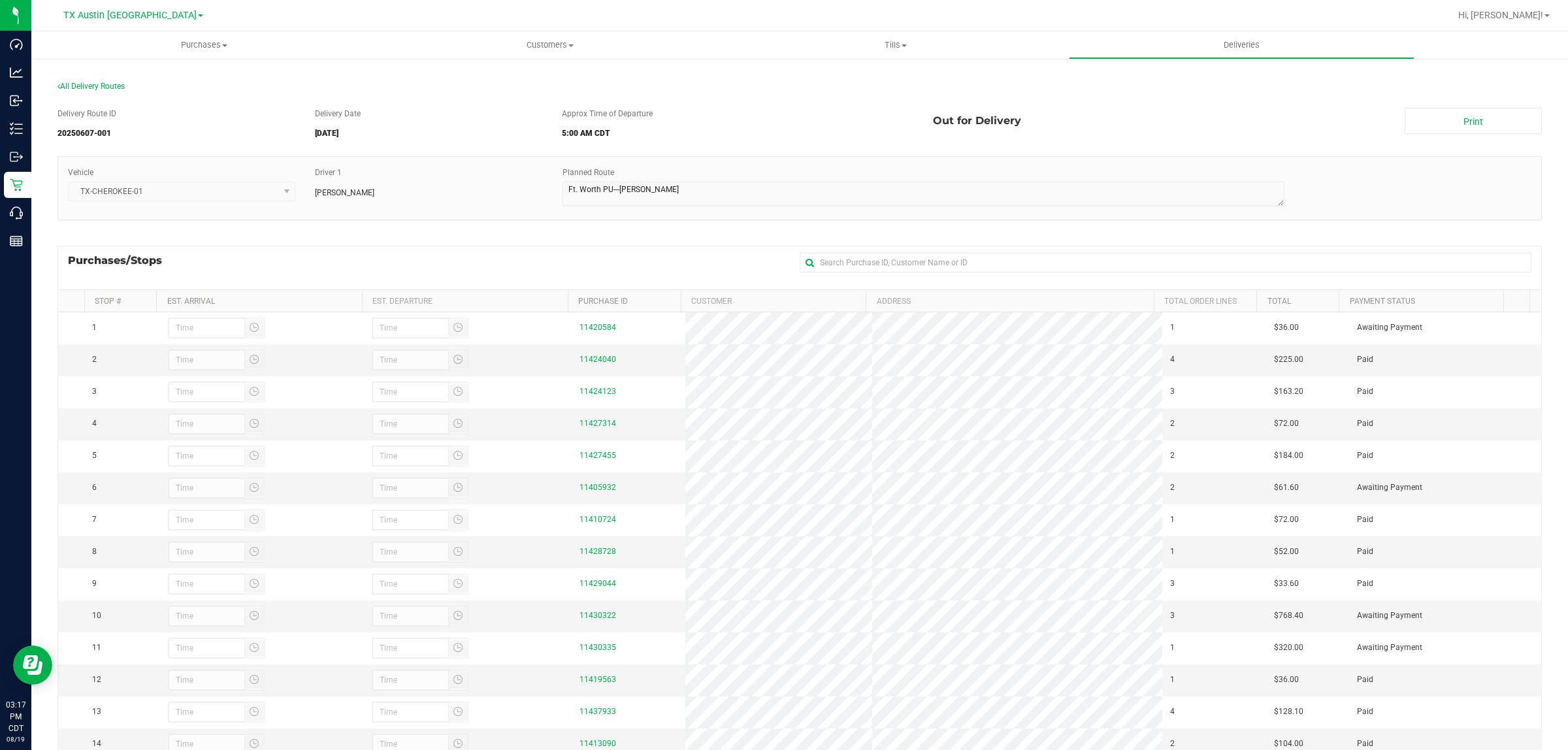
scroll to position [0, 0]
click at [104, 87] on span "All Delivery Routes" at bounding box center [91, 87] width 68 height 9
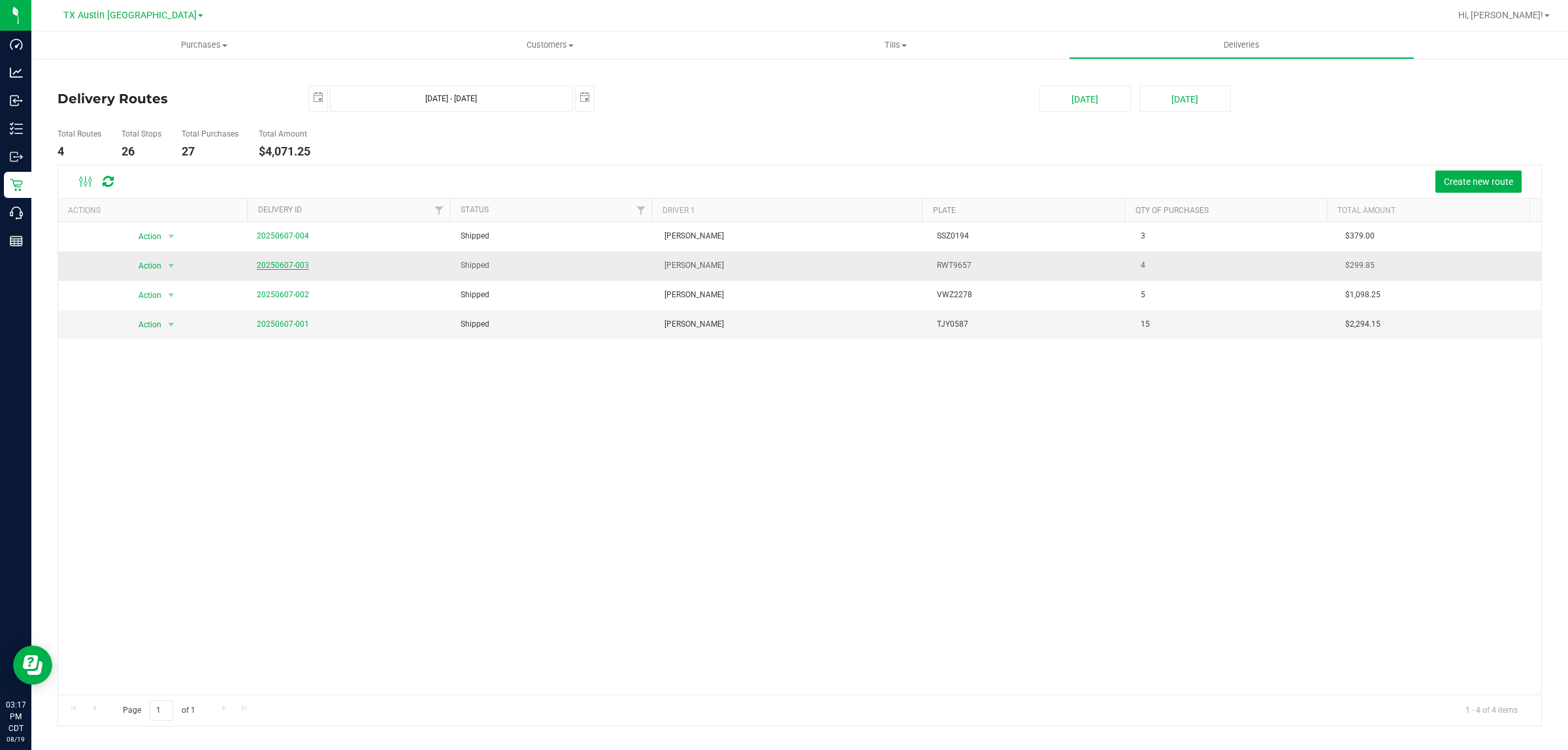
click at [288, 266] on link "20250607-003" at bounding box center [283, 265] width 53 height 9
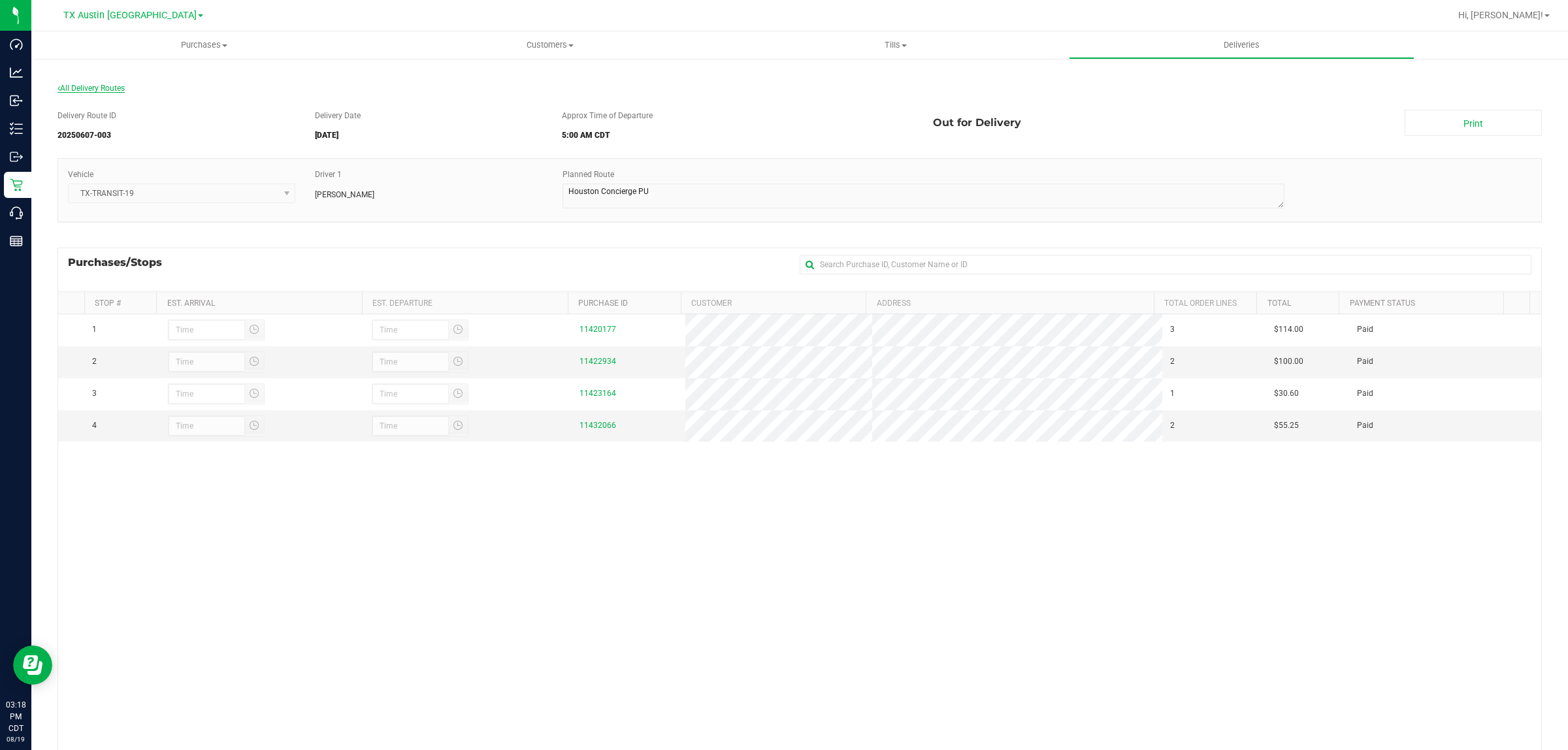
click at [82, 90] on span "All Delivery Routes" at bounding box center [91, 87] width 68 height 9
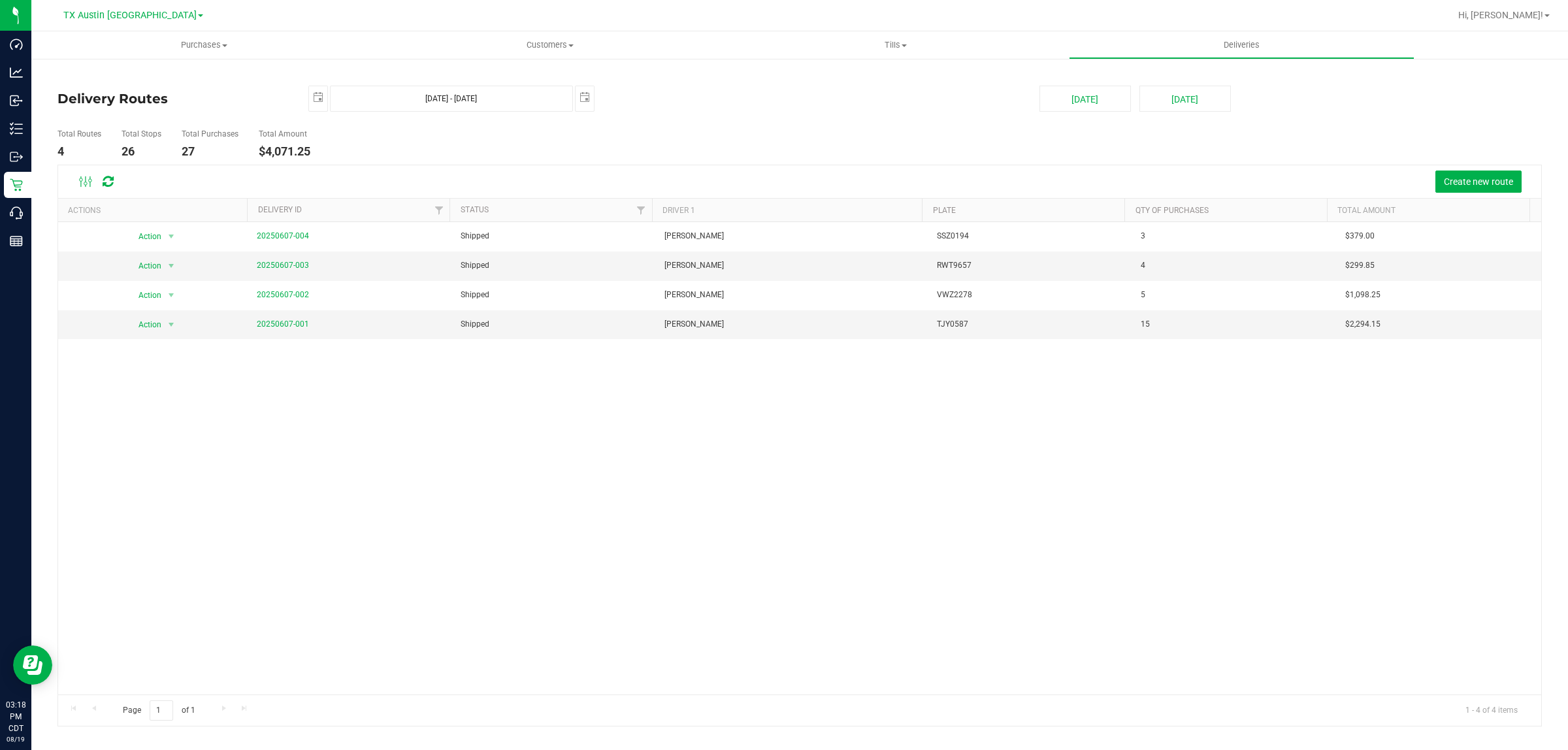
click at [526, 407] on div "Action Action View Delivery 20250607-004 Shipped Victoria Flores SSZ0194 3 $379…" at bounding box center [800, 458] width 1484 height 472
click at [497, 141] on ul "Total Routes 4 Total Stops 26 Total Purchases 27 Total Amount $4,071.25" at bounding box center [547, 144] width 986 height 41
click at [586, 97] on span "select" at bounding box center [585, 97] width 10 height 10
click at [629, 189] on link "10" at bounding box center [625, 192] width 19 height 20
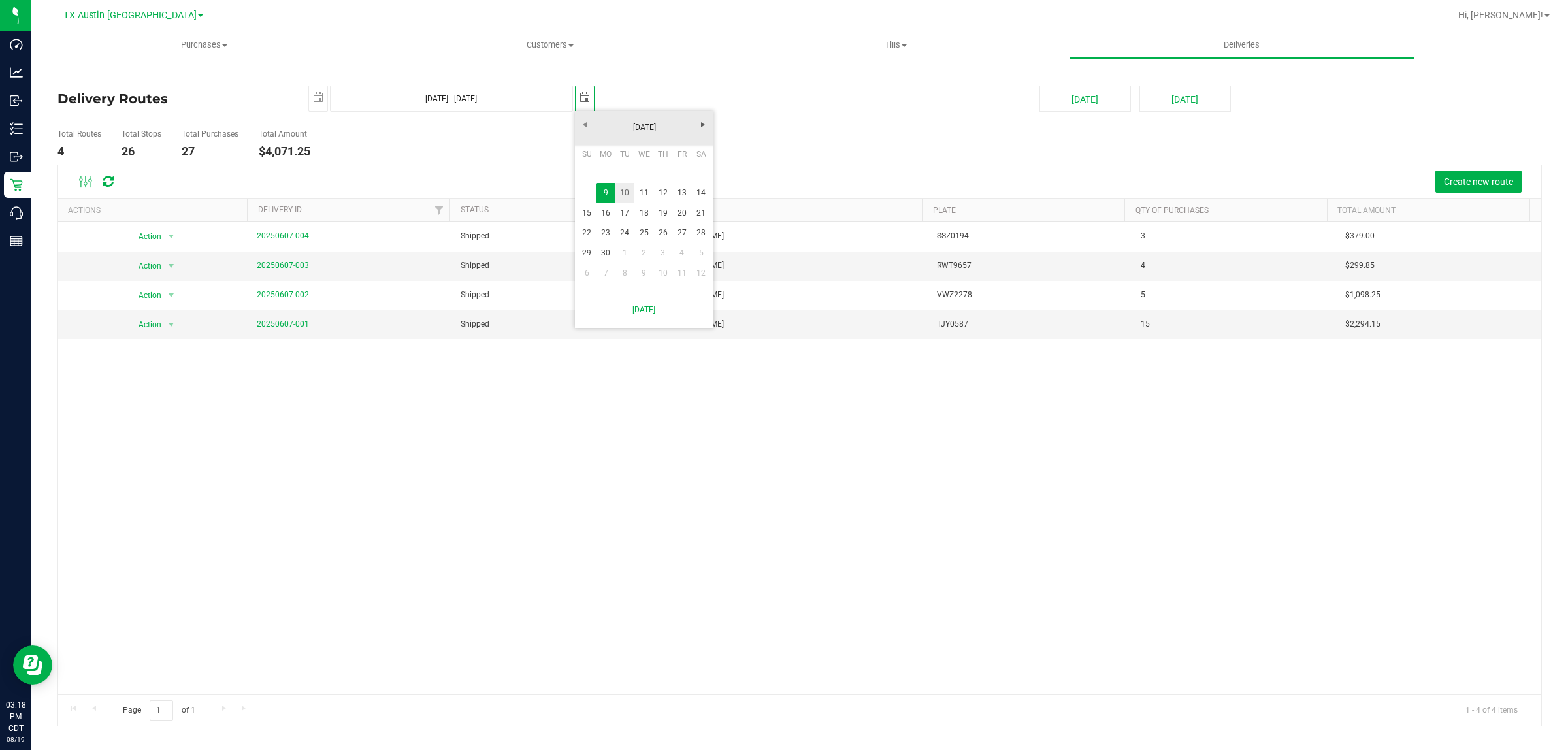
type input "Jun 9, 2025 - Jun 10, 2025"
type input "2025-06-10"
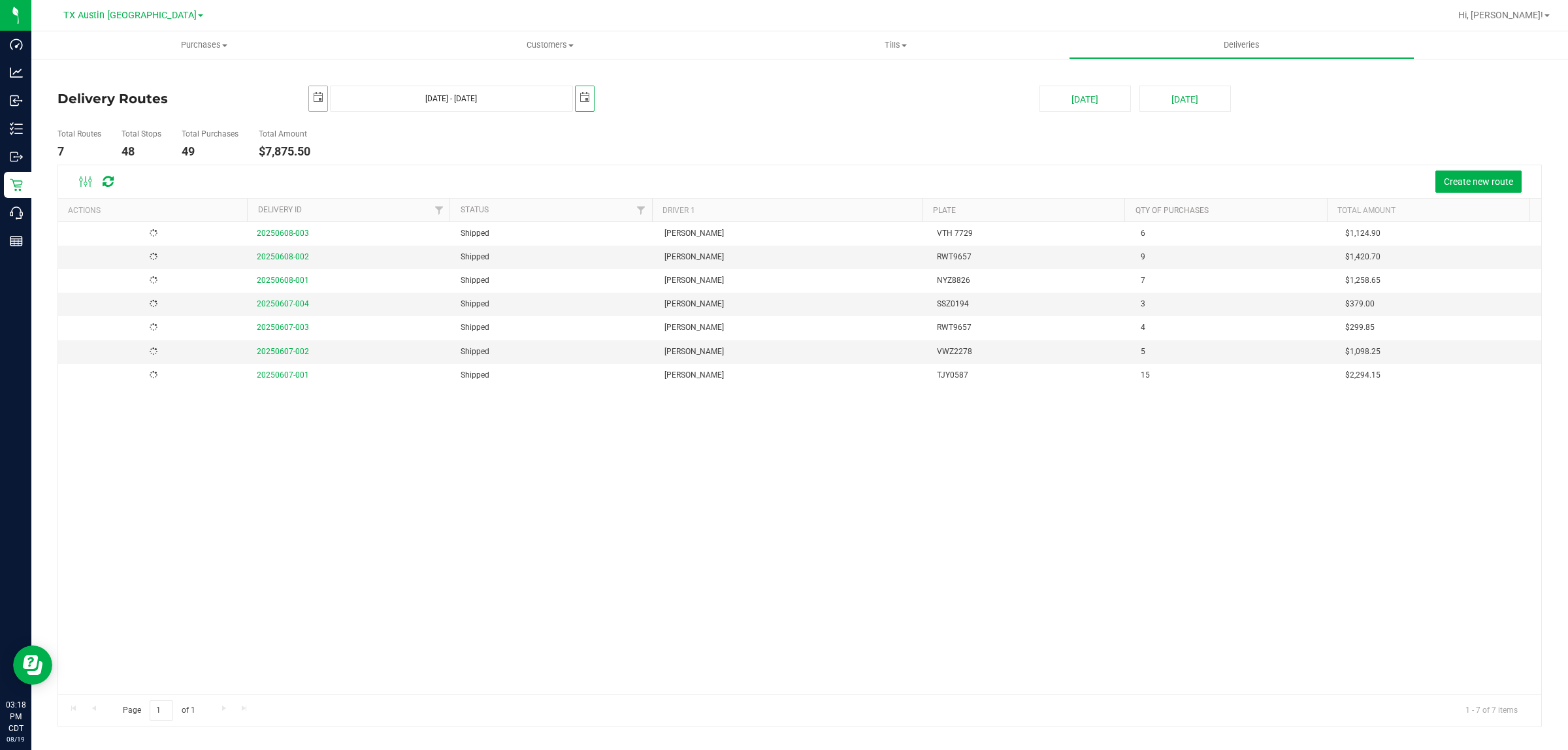
click at [315, 95] on span "select" at bounding box center [317, 97] width 10 height 10
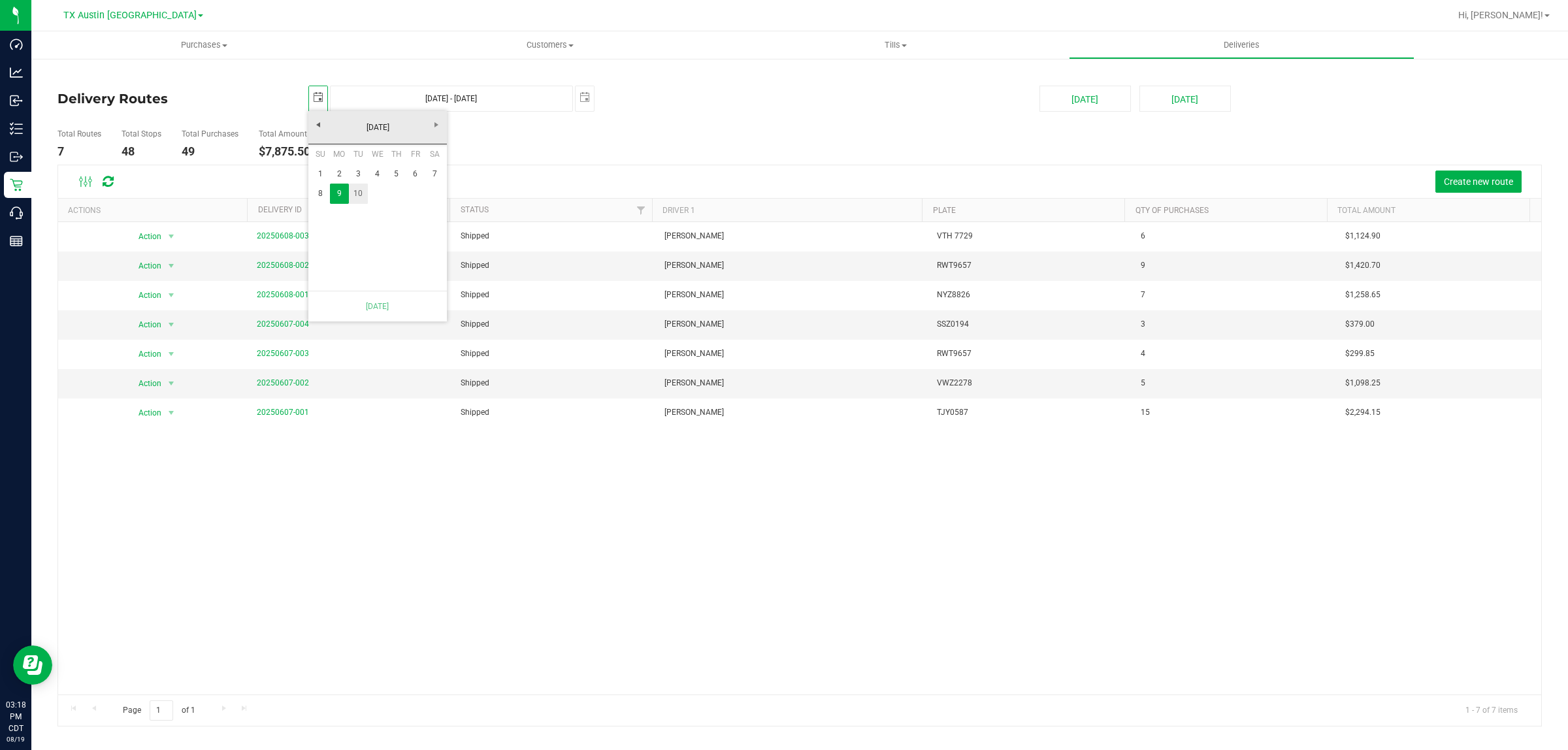
click at [363, 193] on link "10" at bounding box center [359, 193] width 19 height 20
type input "Jun 10, 2025 - Jun 10, 2025"
type input "2025-06-10"
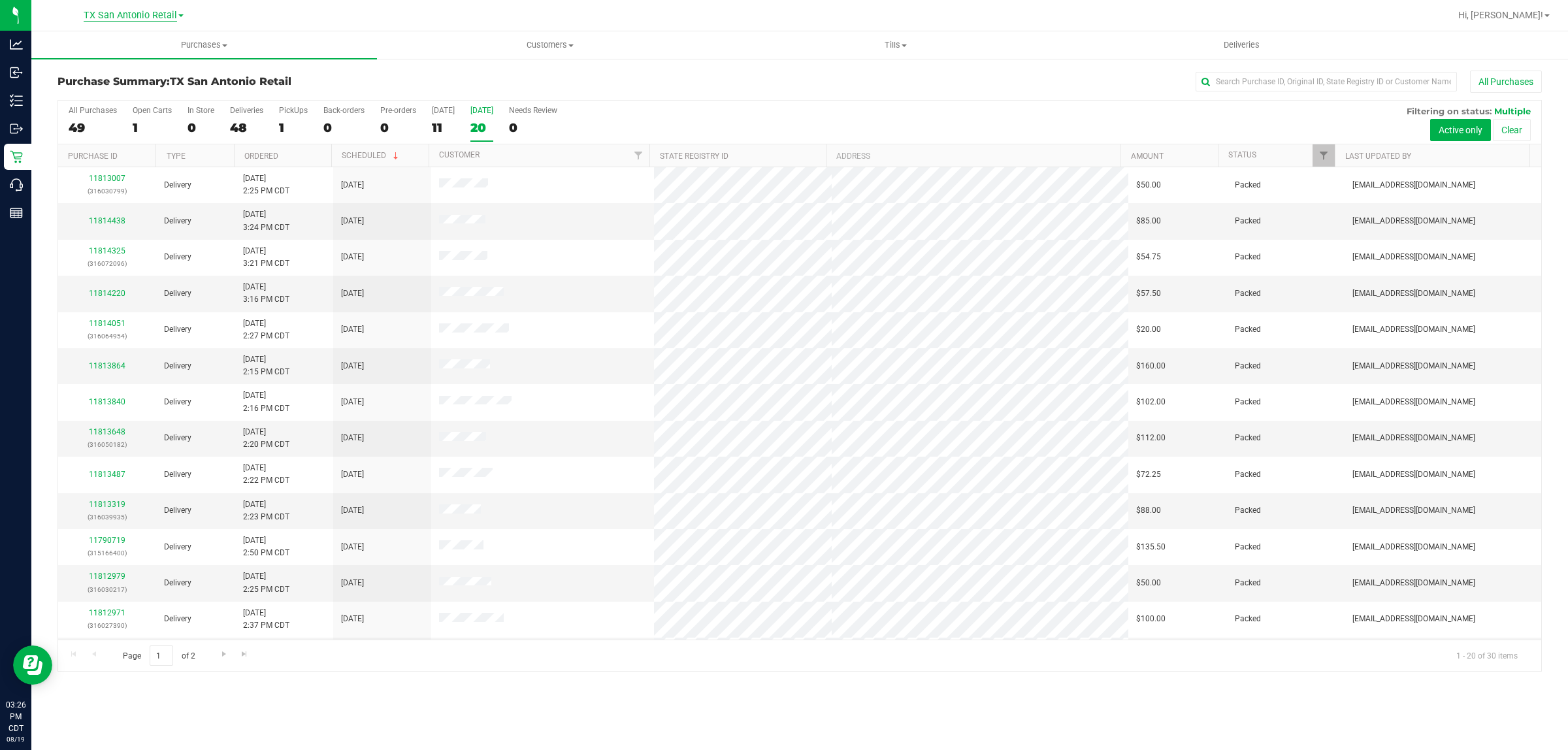
click at [139, 18] on span "TX San Antonio Retail" at bounding box center [130, 15] width 93 height 12
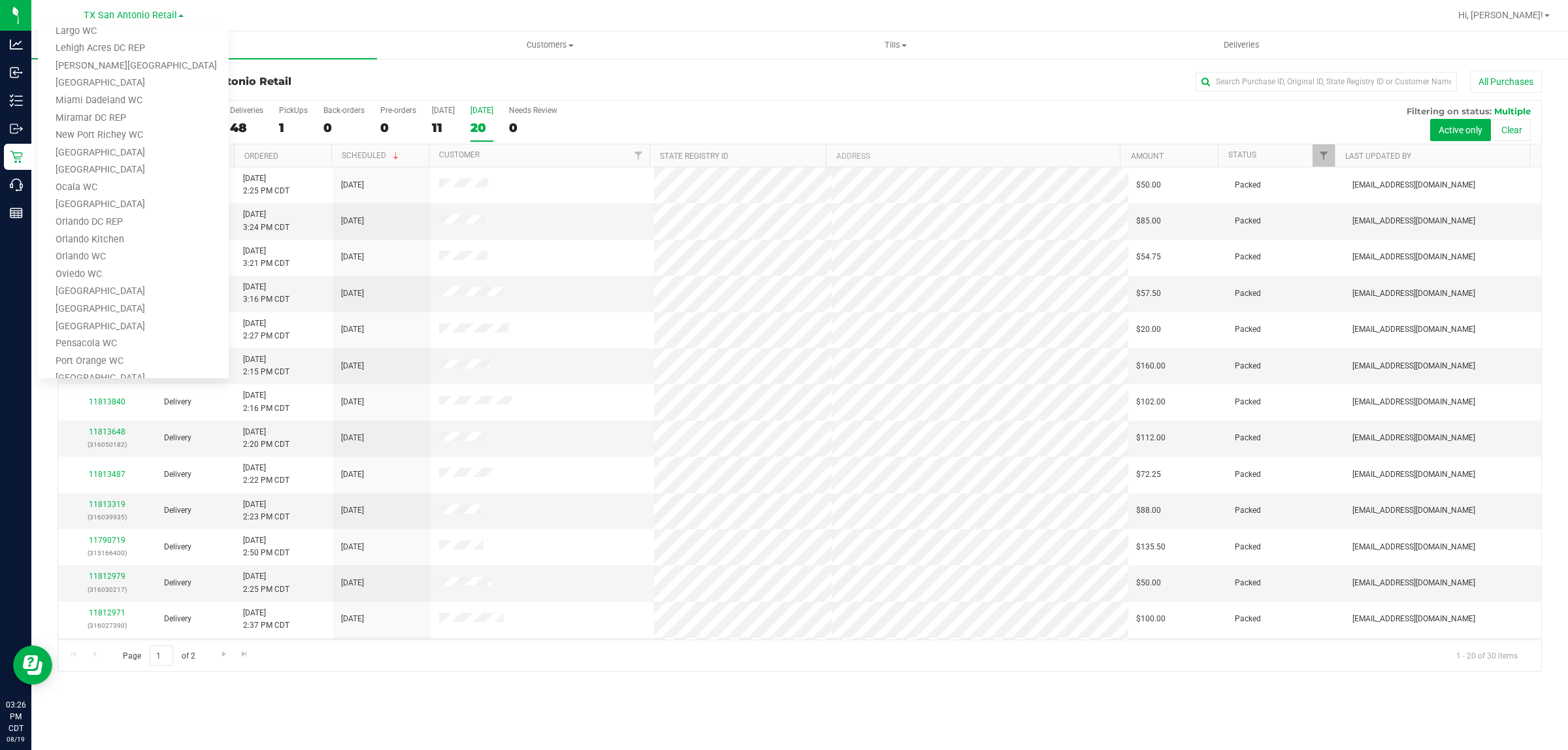
scroll to position [572, 0]
click at [99, 232] on link "TX Austin [GEOGRAPHIC_DATA]" at bounding box center [134, 238] width 191 height 17
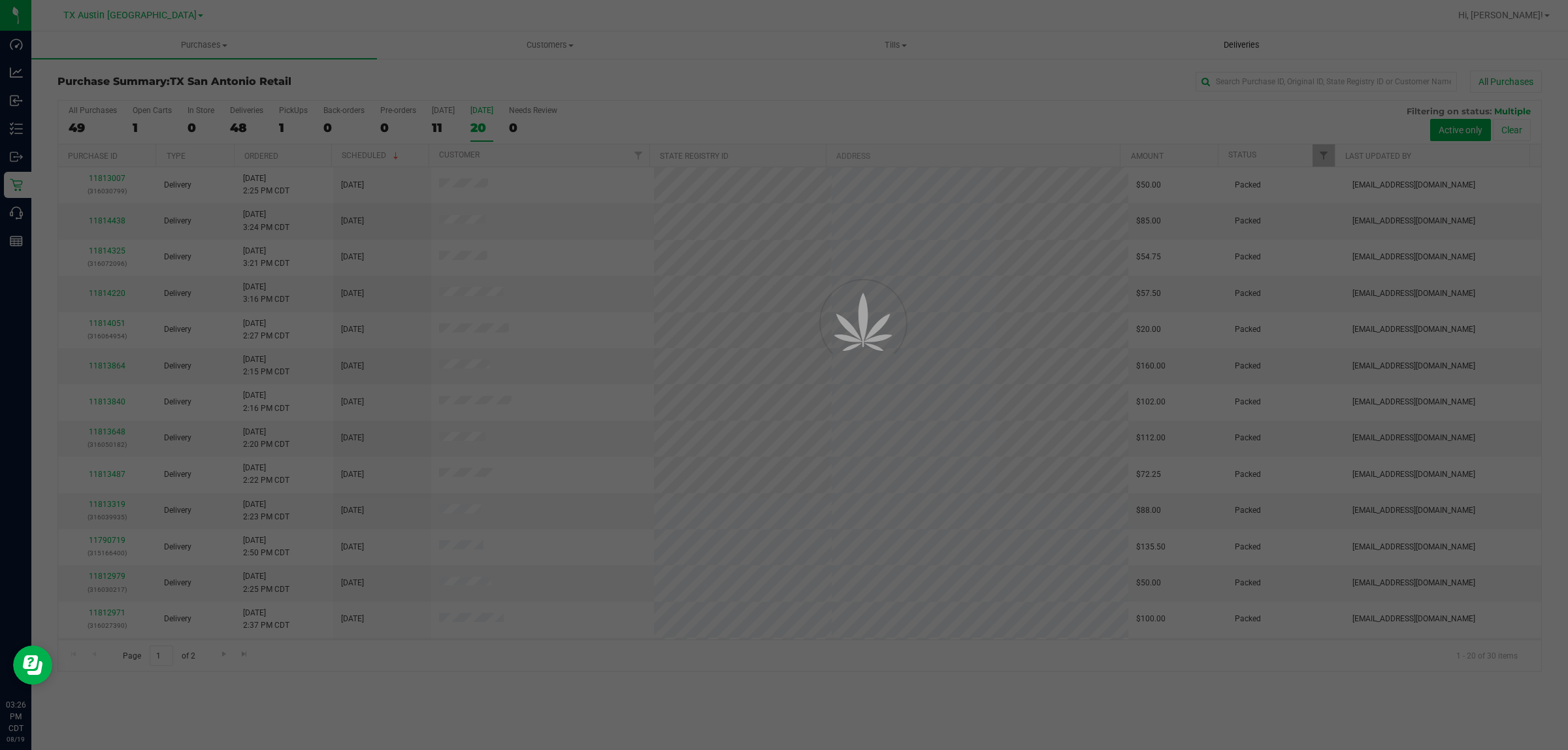
click at [1252, 45] on div at bounding box center [784, 375] width 1568 height 750
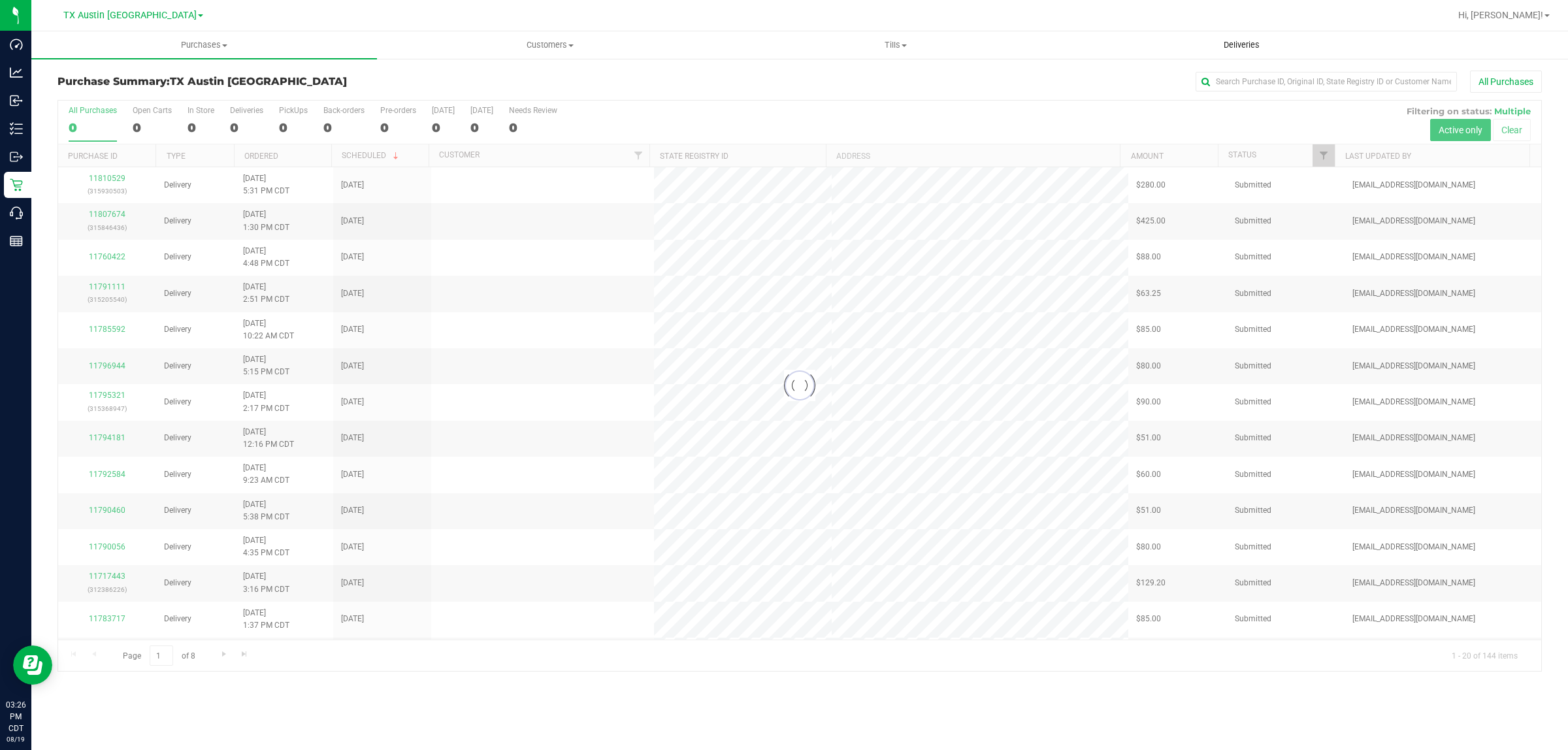
click at [1246, 45] on span "Deliveries" at bounding box center [1242, 45] width 72 height 12
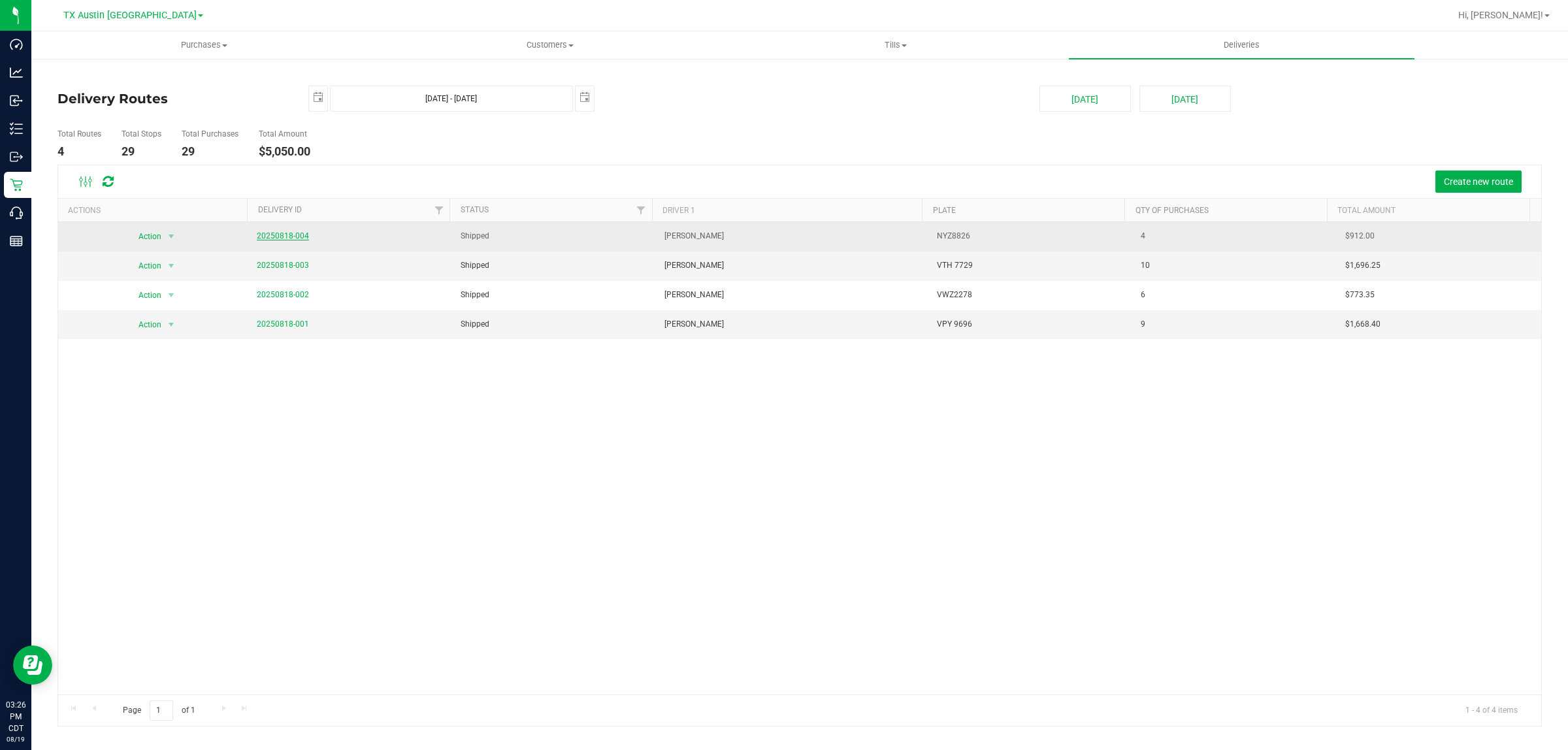
click at [285, 235] on link "20250818-004" at bounding box center [283, 235] width 53 height 9
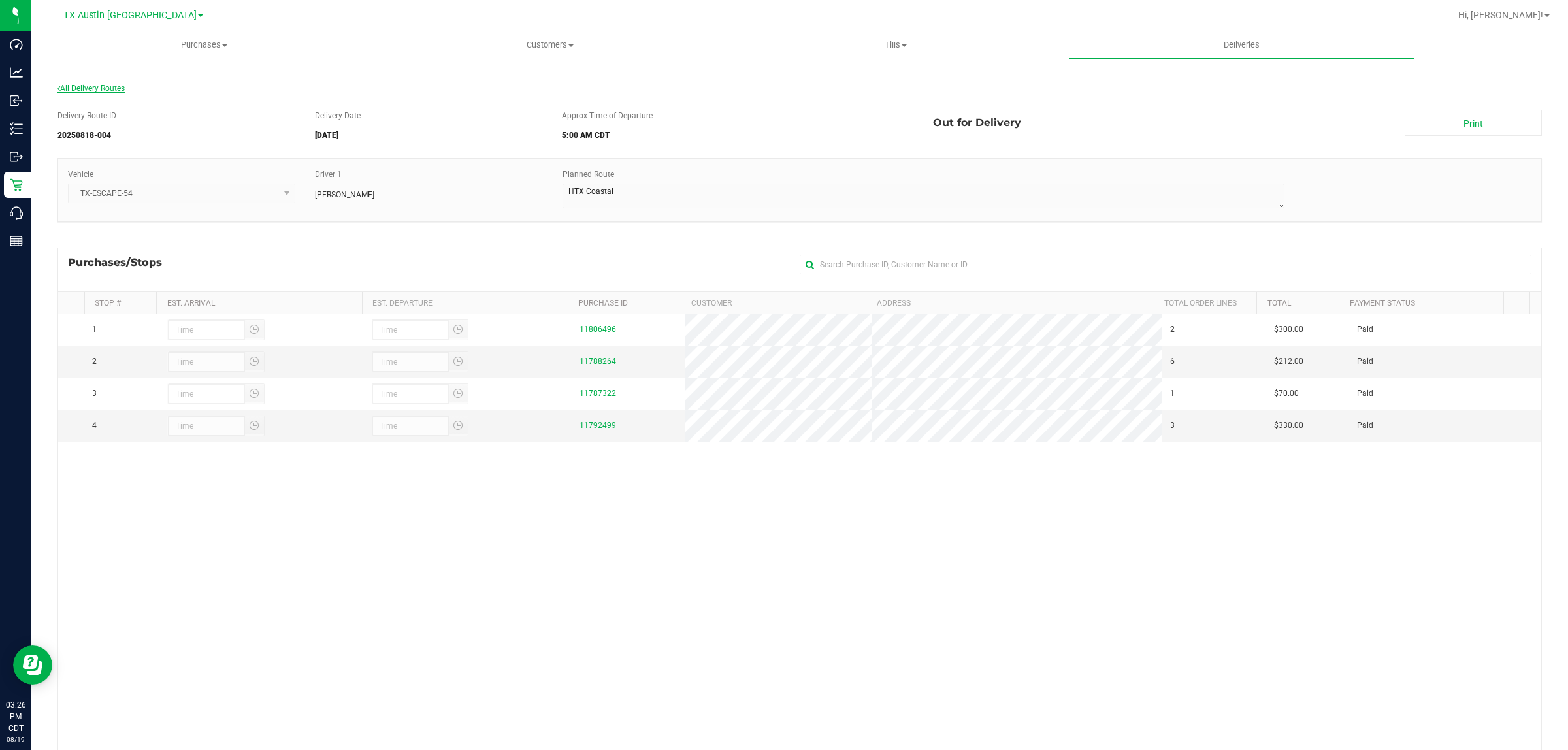
click at [95, 87] on span "All Delivery Routes" at bounding box center [91, 87] width 68 height 9
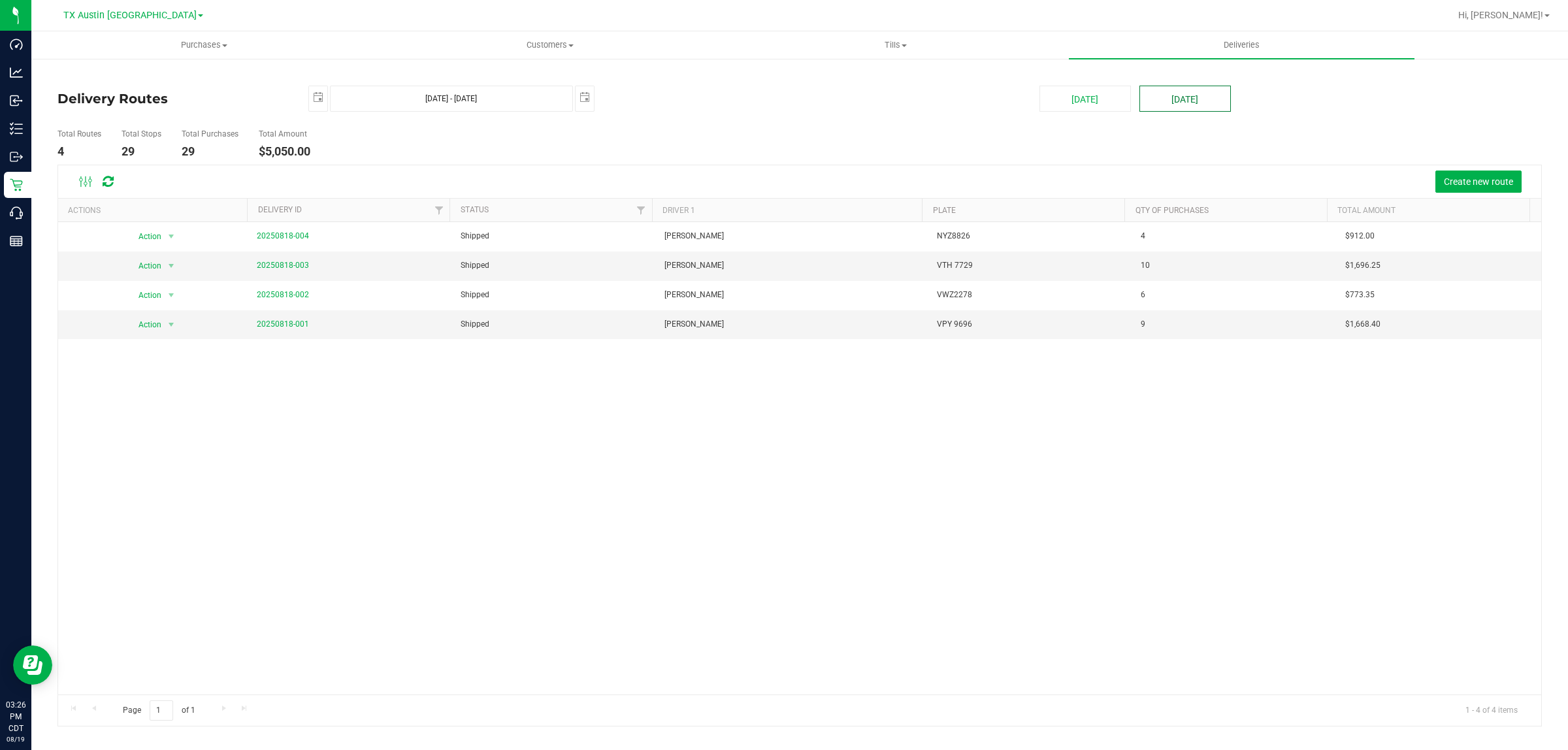
click at [1184, 96] on button "[DATE]" at bounding box center [1185, 99] width 91 height 26
type input "Aug 20, 2025 - Aug 20, 2025"
type input "2025-08-20"
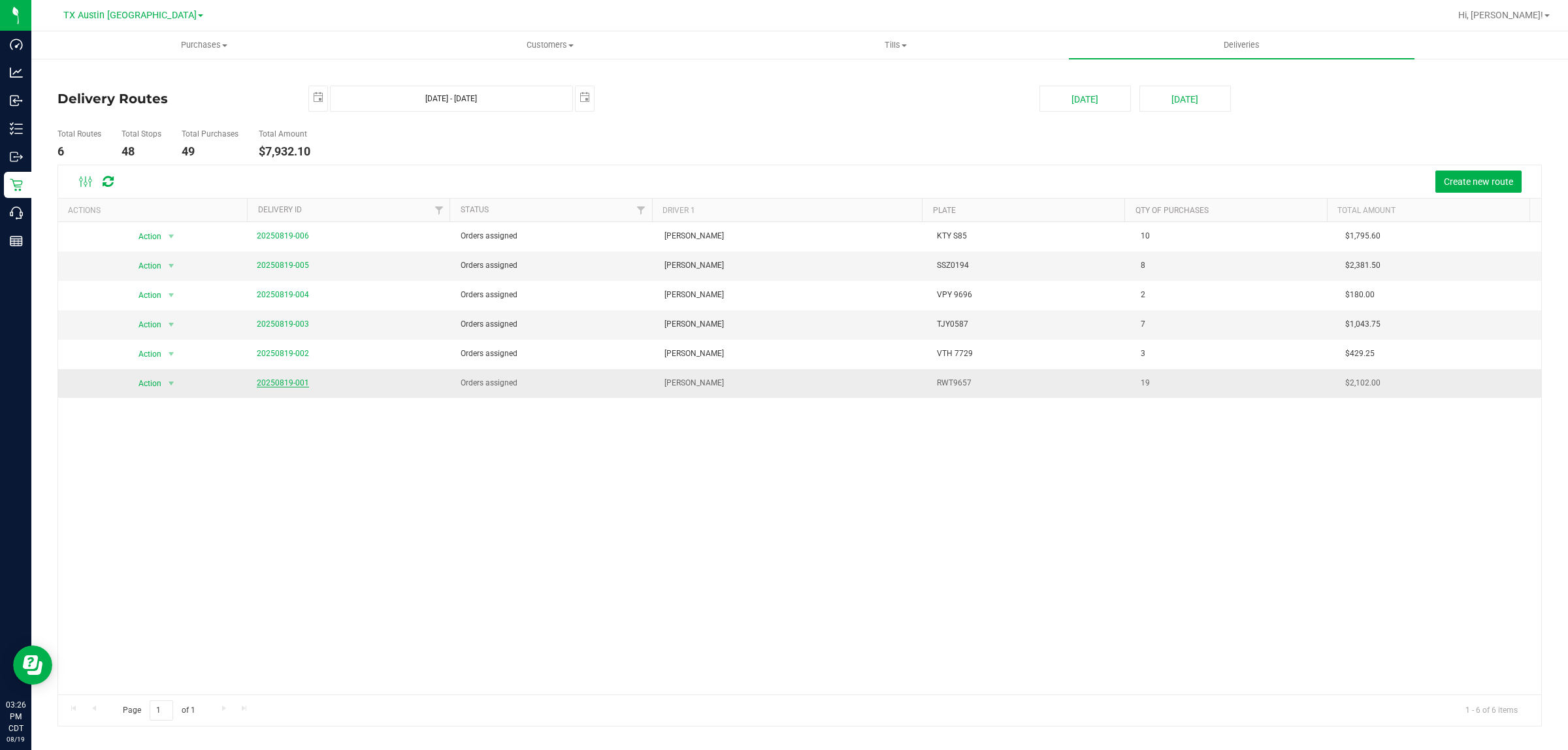
click at [273, 386] on link "20250819-001" at bounding box center [283, 383] width 53 height 9
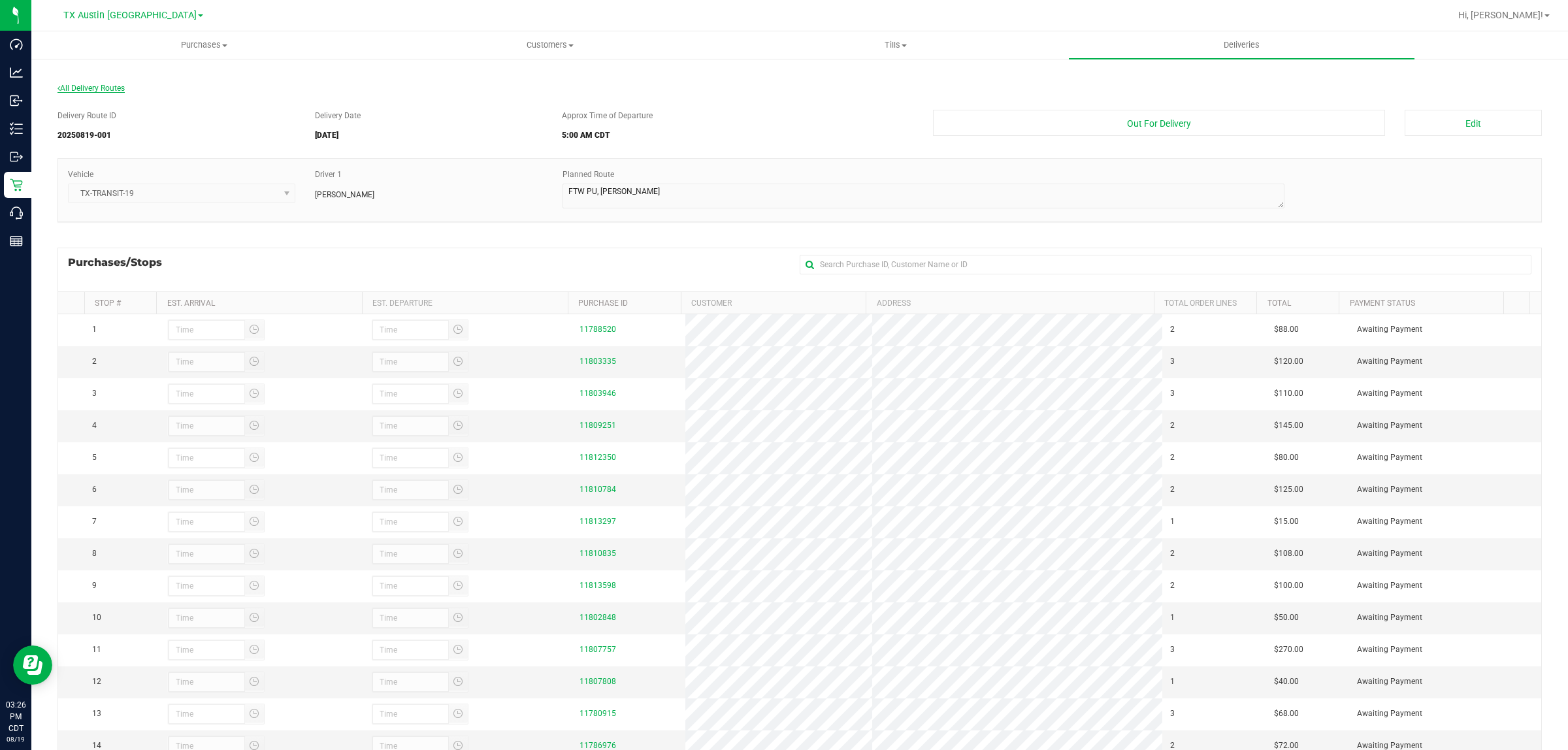
click at [103, 87] on span "All Delivery Routes" at bounding box center [91, 87] width 68 height 9
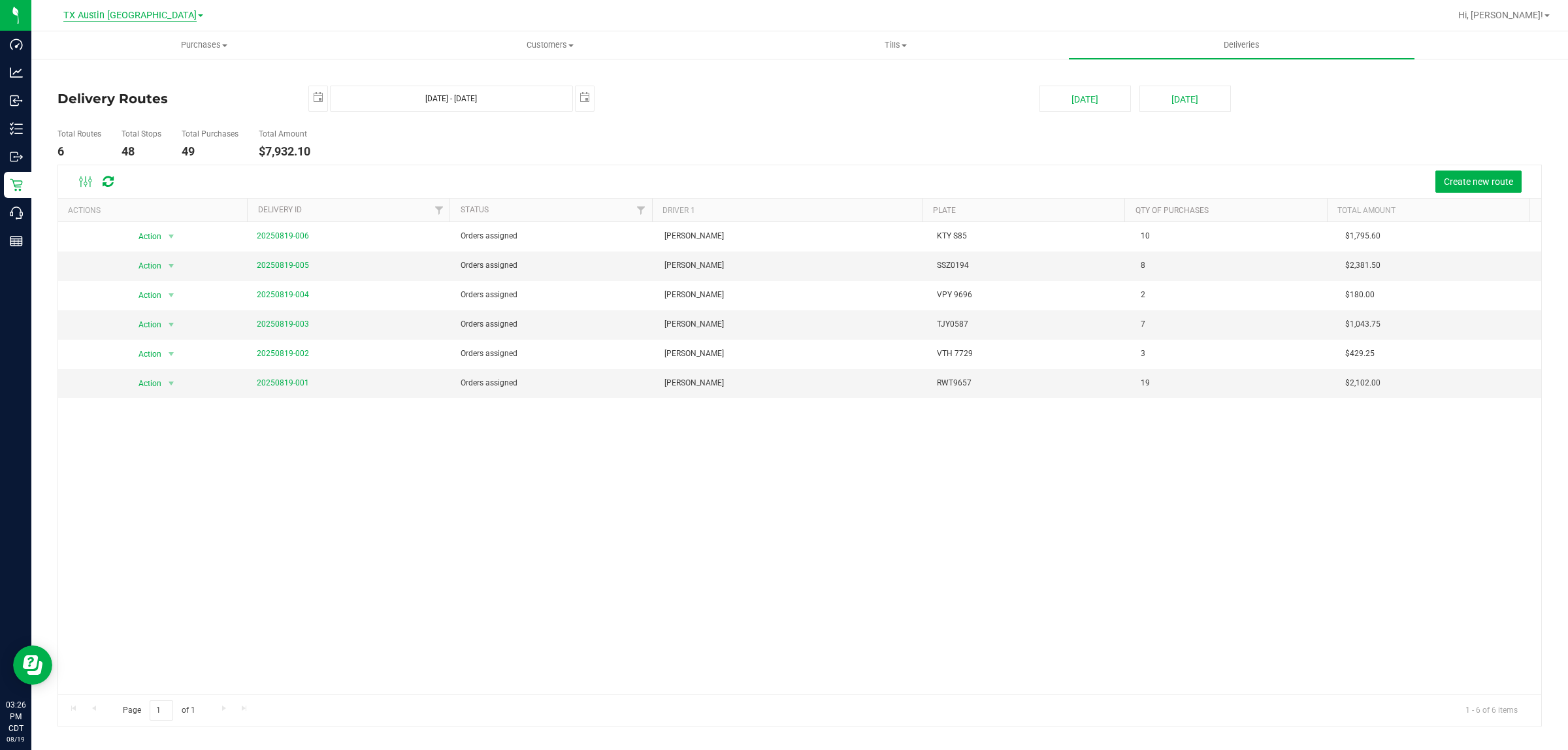
click at [138, 17] on span "TX Austin [GEOGRAPHIC_DATA]" at bounding box center [130, 15] width 134 height 12
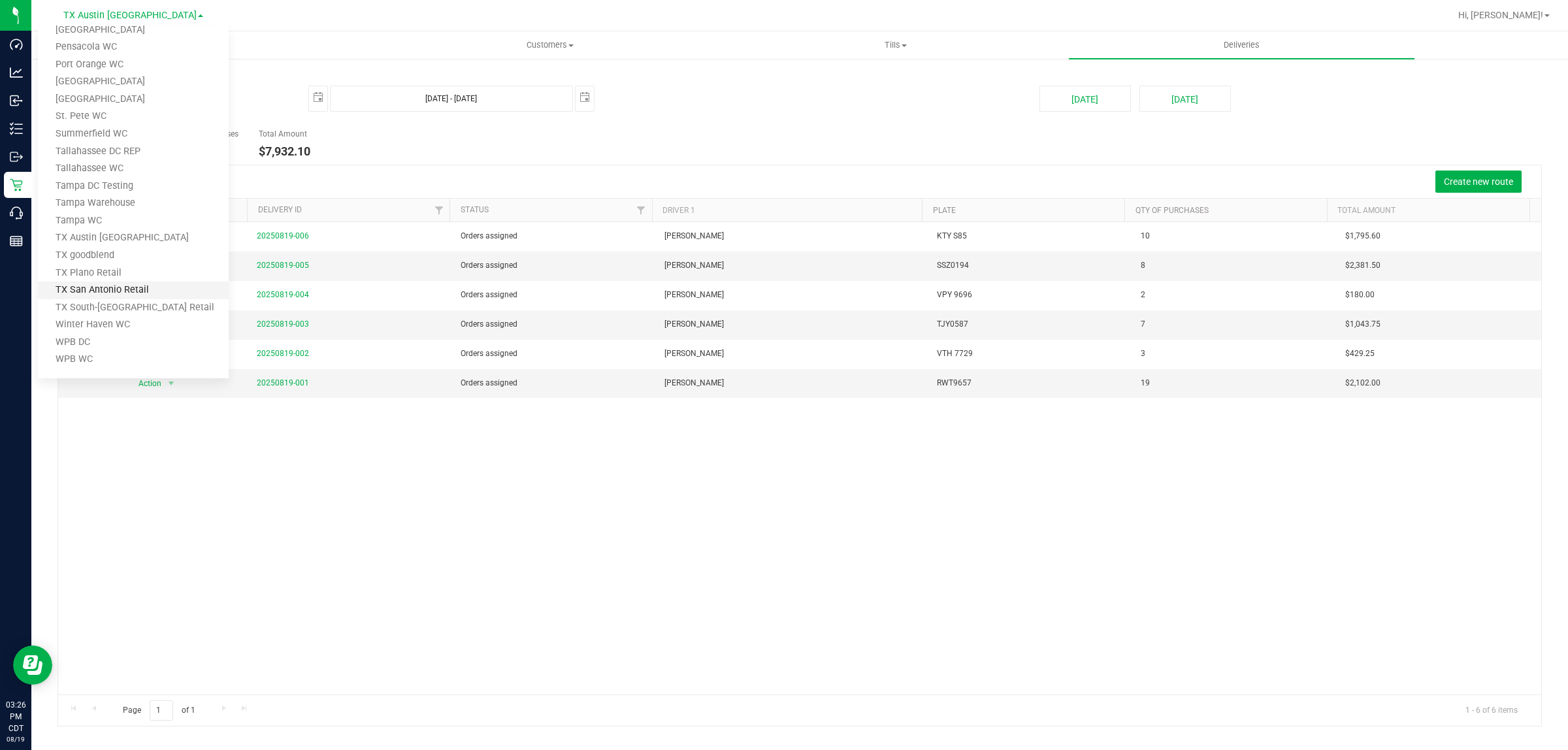
click at [119, 289] on link "TX San Antonio Retail" at bounding box center [134, 290] width 191 height 17
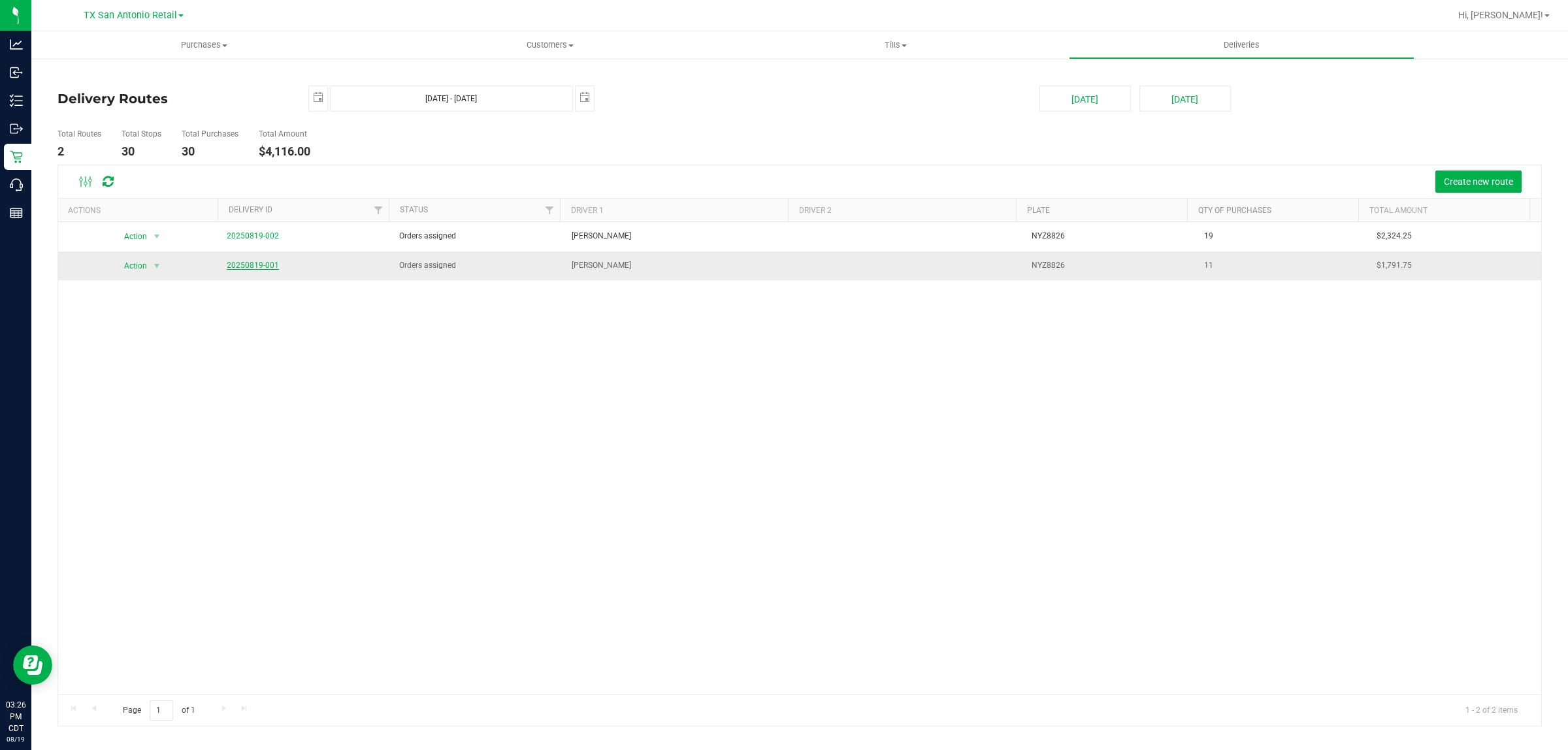
click at [259, 265] on link "20250819-001" at bounding box center [253, 265] width 53 height 9
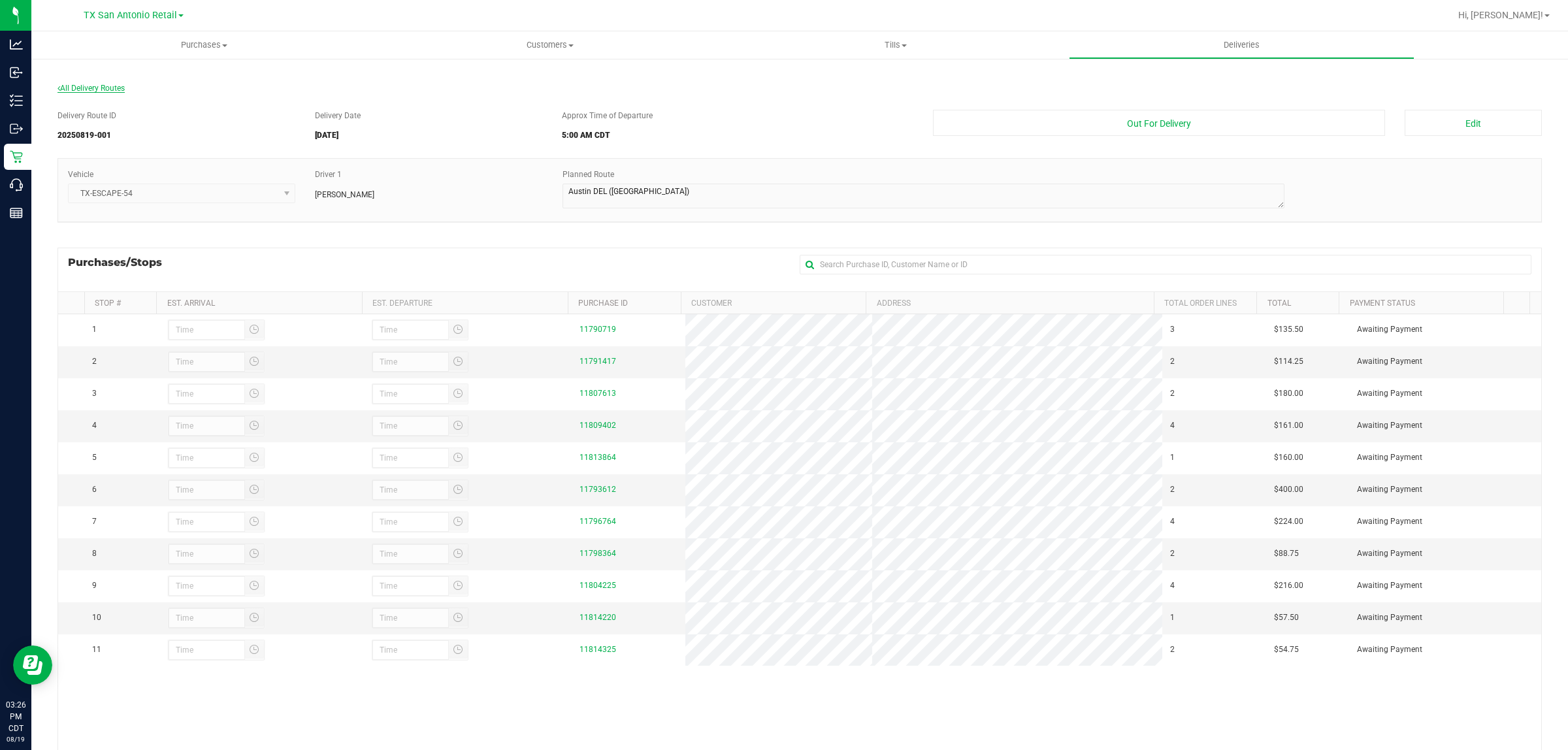
click at [99, 90] on span "All Delivery Routes" at bounding box center [91, 87] width 68 height 9
